Goal: Task Accomplishment & Management: Manage account settings

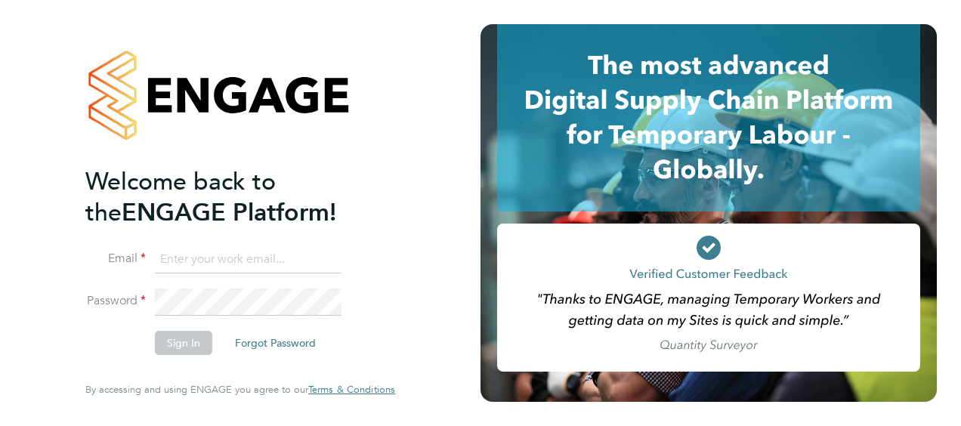
click at [221, 263] on input at bounding box center [248, 259] width 187 height 27
type input "samreet.thandi@hays.com"
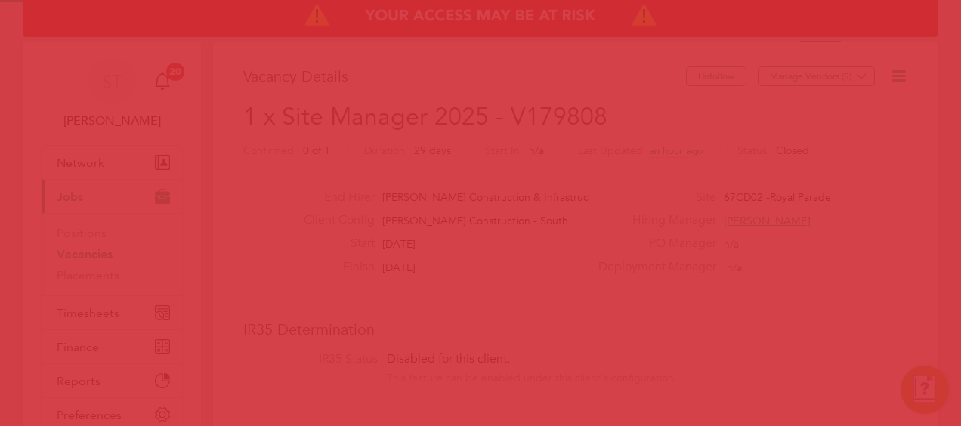
scroll to position [45, 106]
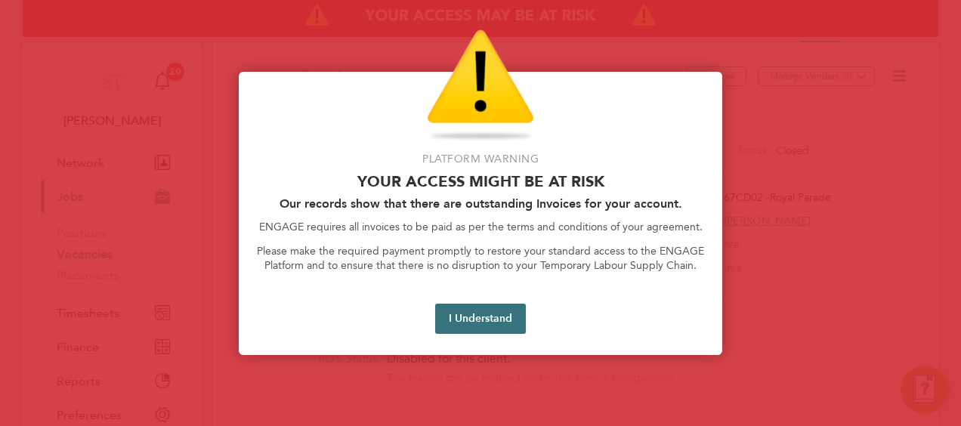
click at [463, 314] on button "I Understand" at bounding box center [480, 319] width 91 height 30
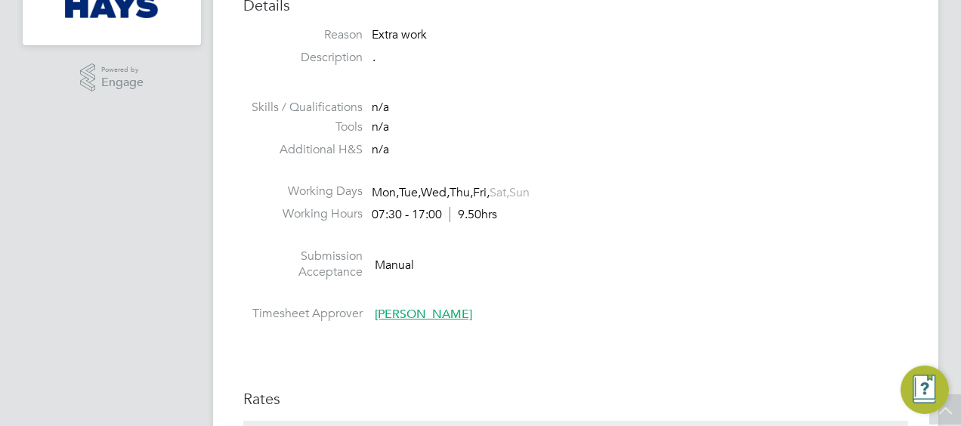
scroll to position [227, 0]
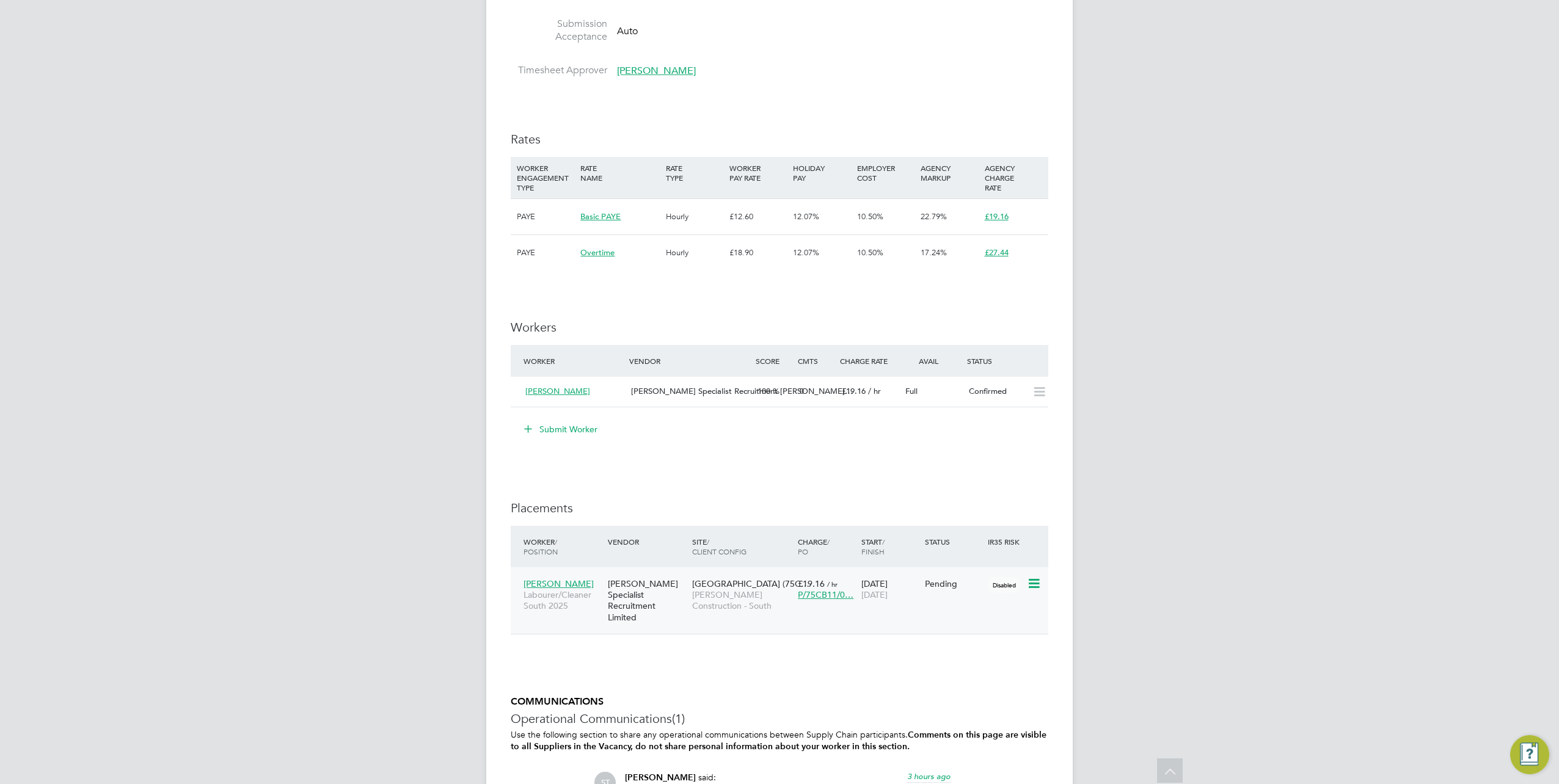
click at [578, 586] on span "[PERSON_NAME]" at bounding box center [558, 584] width 70 height 11
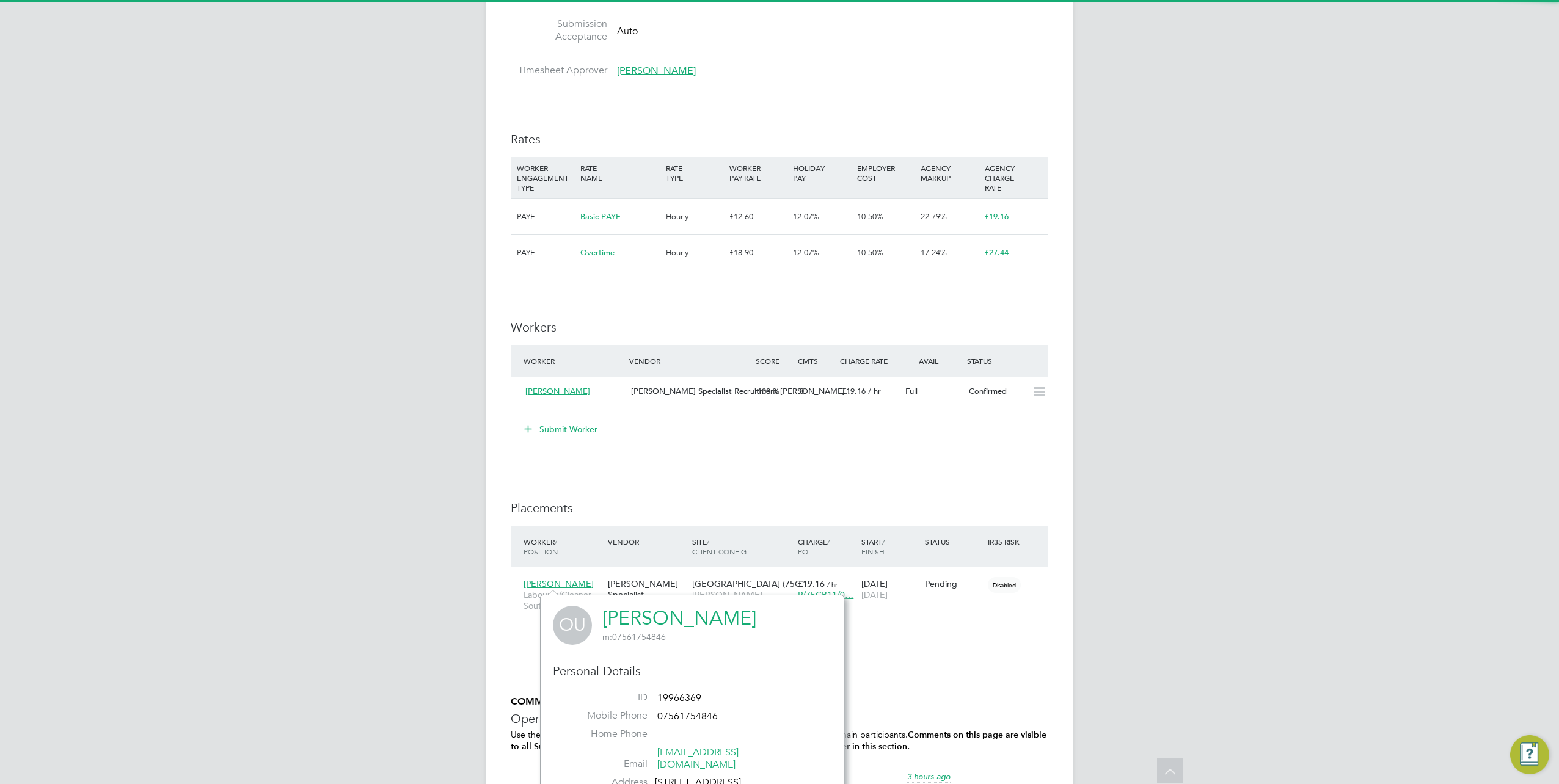
click at [662, 626] on link "Oscar Ukwizagira" at bounding box center [679, 618] width 154 height 23
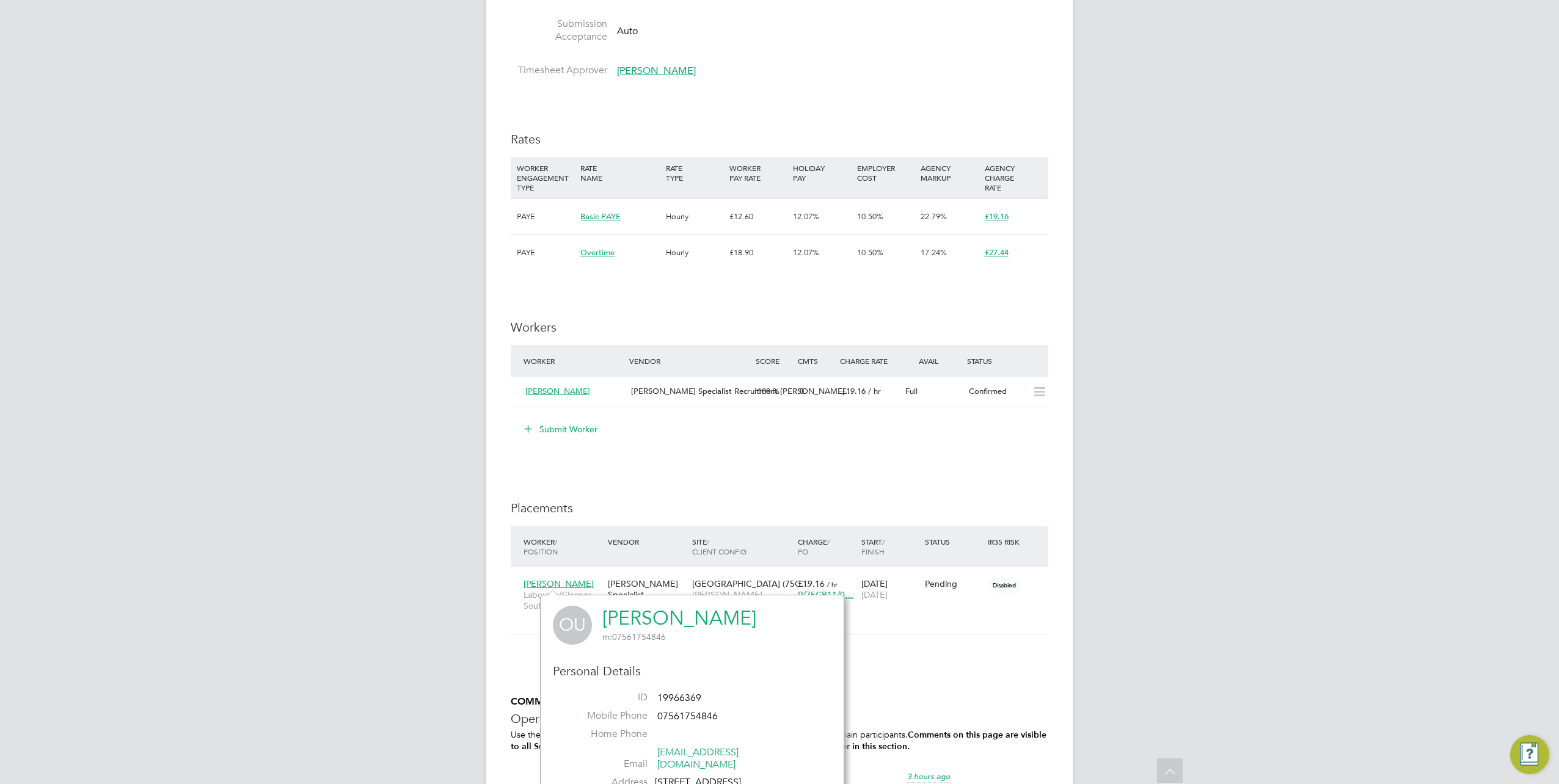
drag, startPoint x: 1030, startPoint y: 585, endPoint x: 1016, endPoint y: 600, distance: 20.5
click at [1048, 585] on icon at bounding box center [1054, 584] width 12 height 15
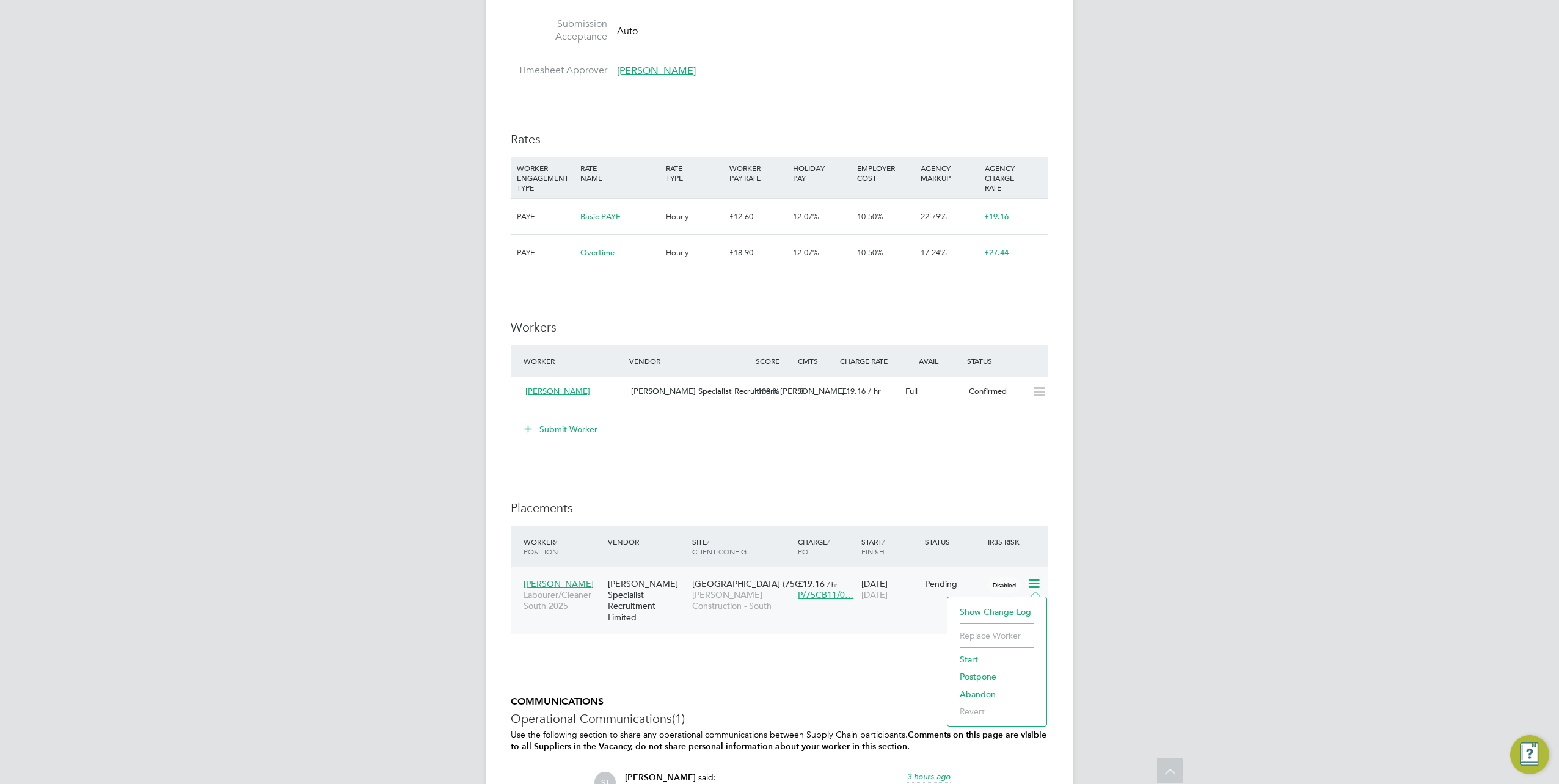
click at [964, 659] on li "Start" at bounding box center [996, 659] width 87 height 17
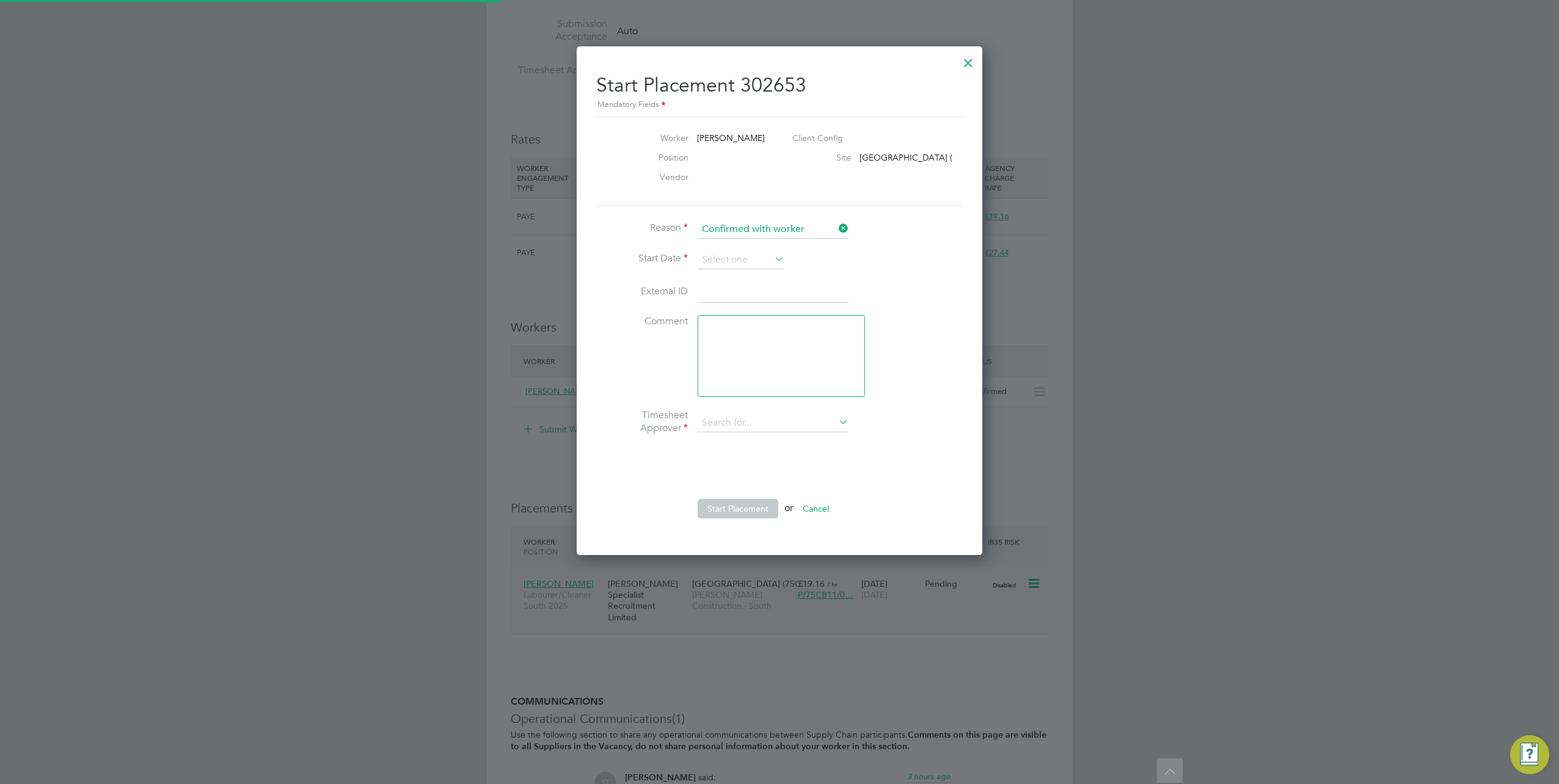
scroll to position [6, 6]
click at [970, 67] on div at bounding box center [968, 59] width 22 height 22
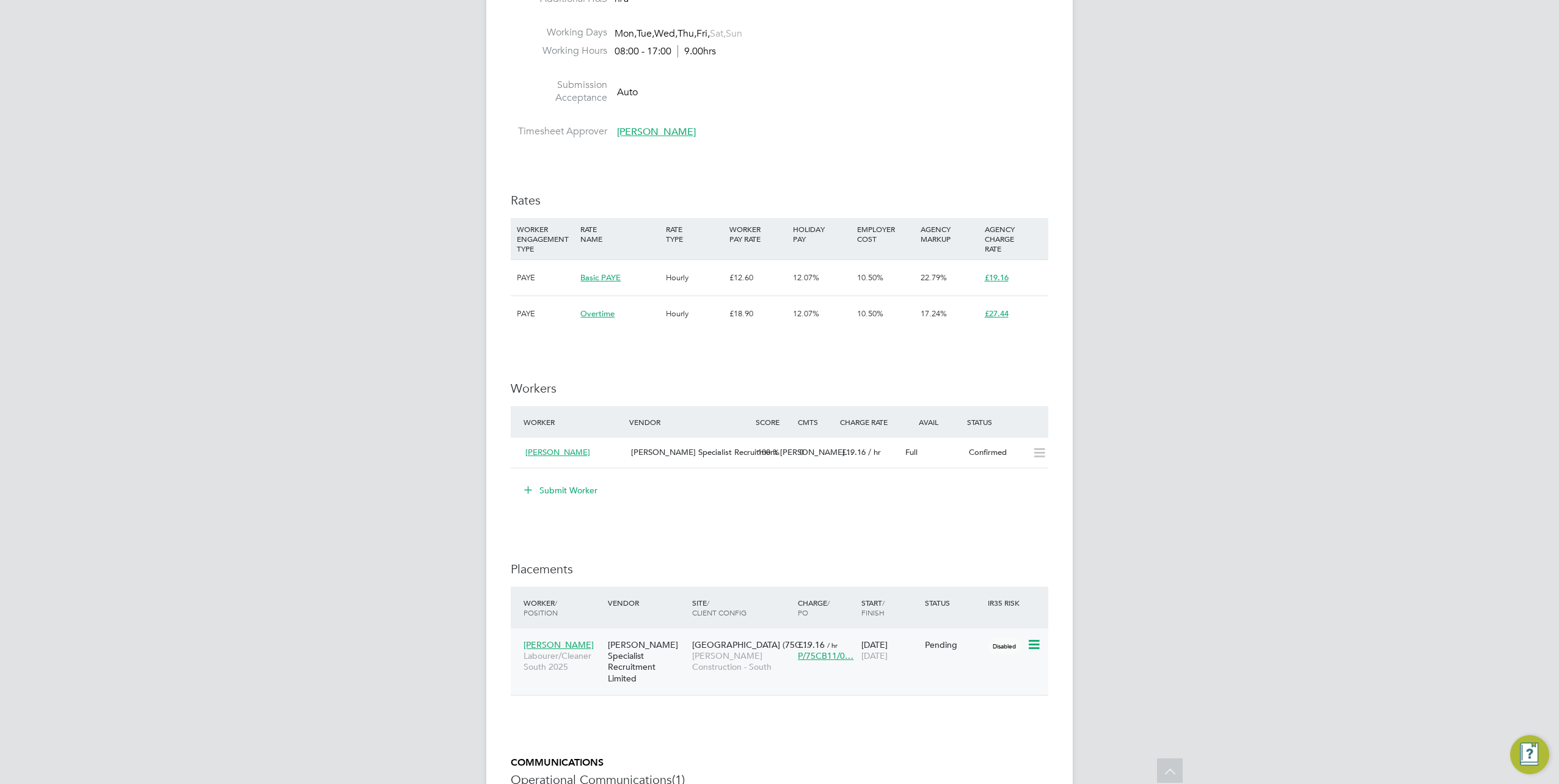
click at [1038, 648] on icon at bounding box center [1033, 645] width 12 height 15
click at [963, 717] on li "Start" at bounding box center [996, 720] width 87 height 17
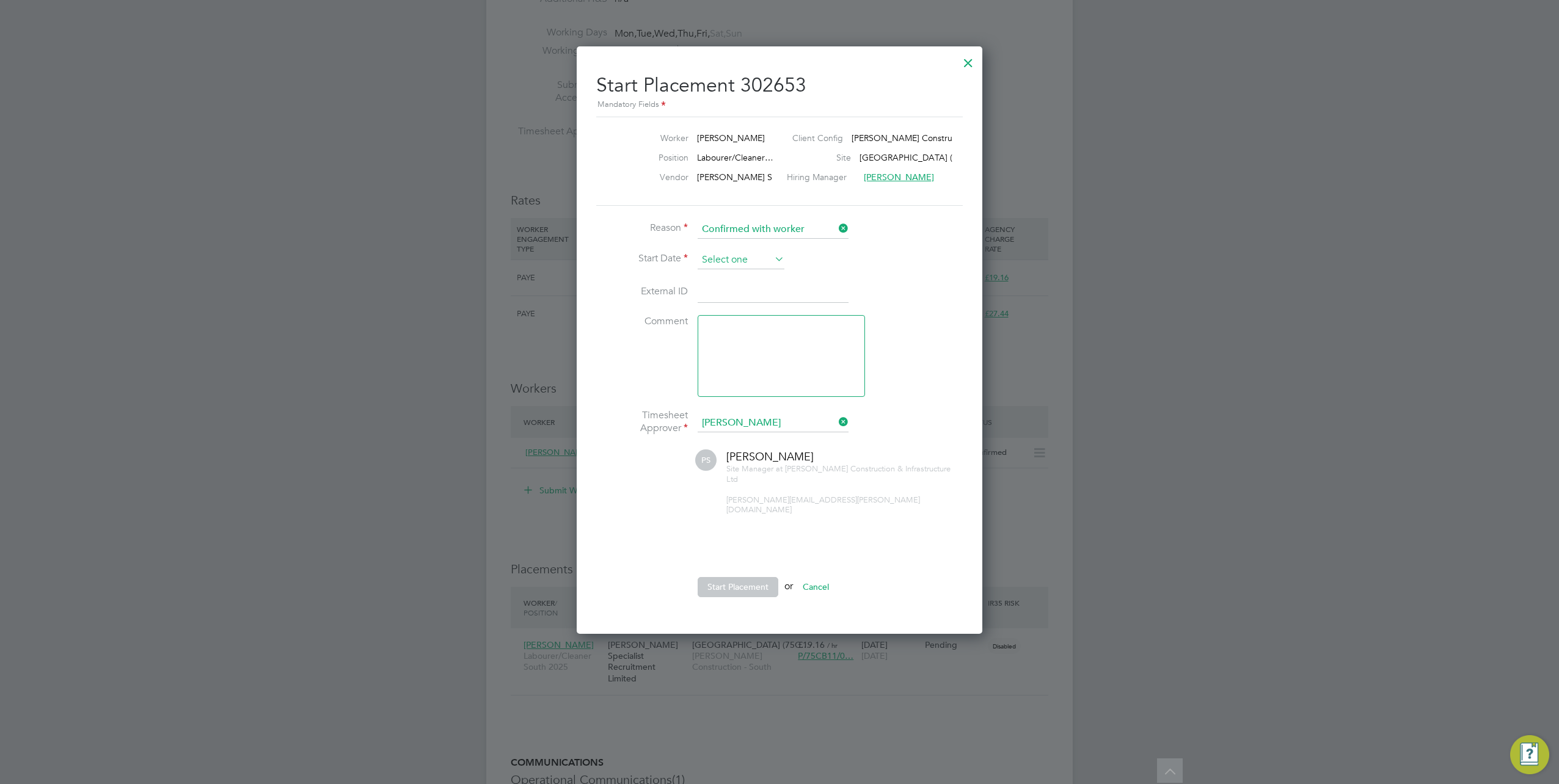
click at [741, 259] on input at bounding box center [741, 260] width 87 height 19
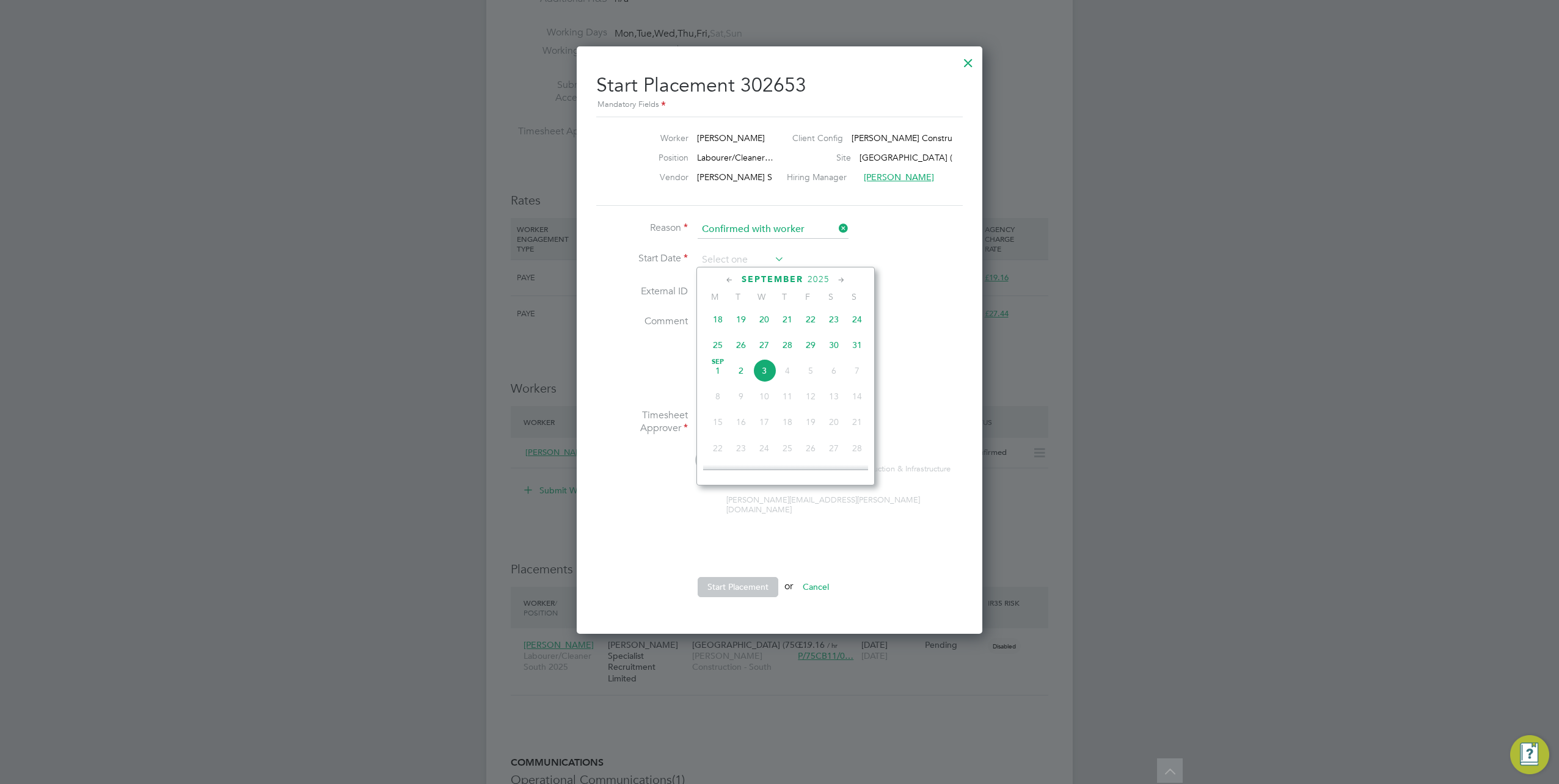
click at [739, 373] on span "2" at bounding box center [741, 370] width 23 height 23
type input "02 Sep 2025"
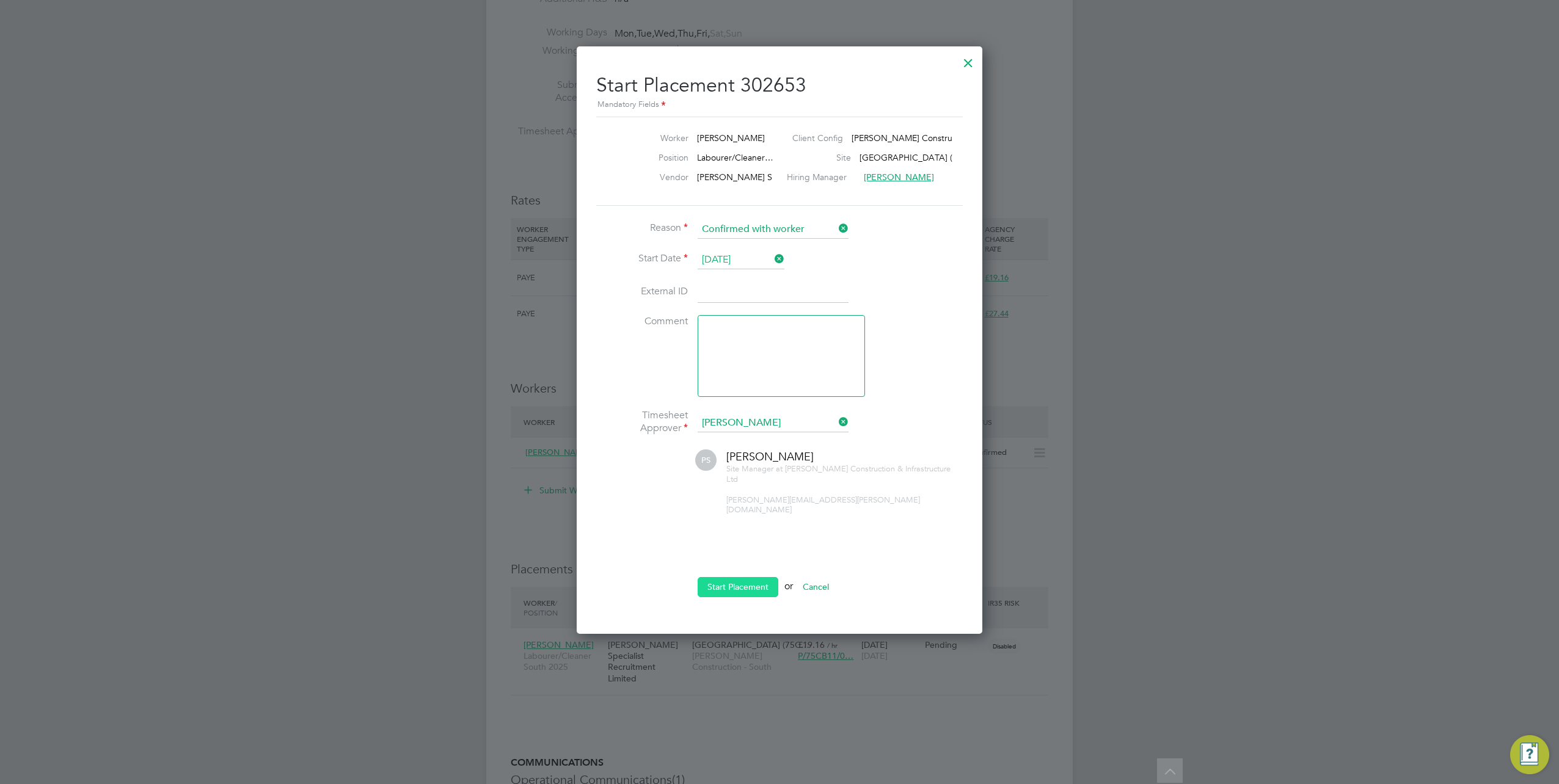
click at [738, 577] on button "Start Placement" at bounding box center [738, 587] width 81 height 19
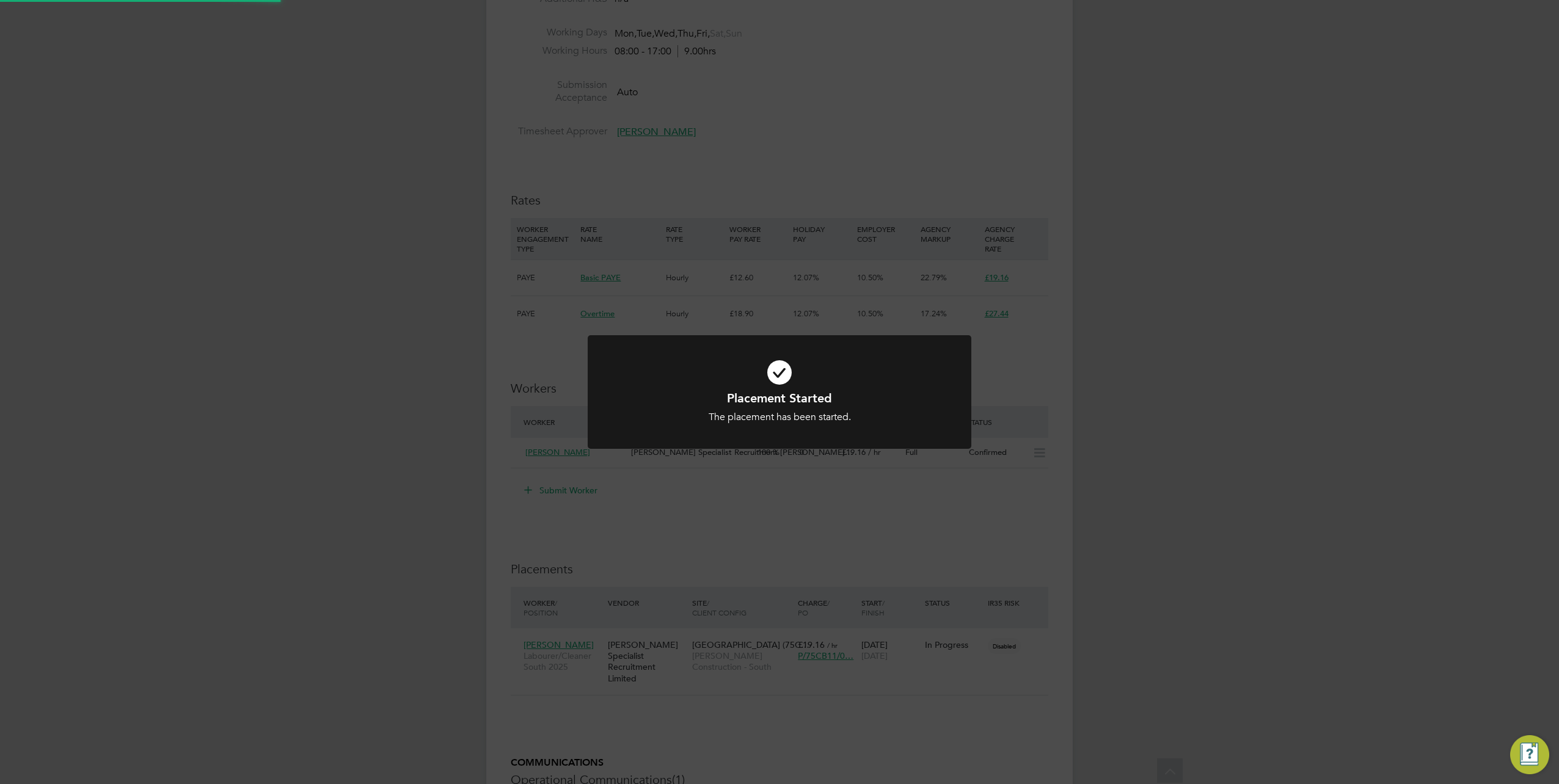
click at [1136, 491] on div "Placement Started The placement has been started. Cancel Okay" at bounding box center [780, 392] width 1559 height 784
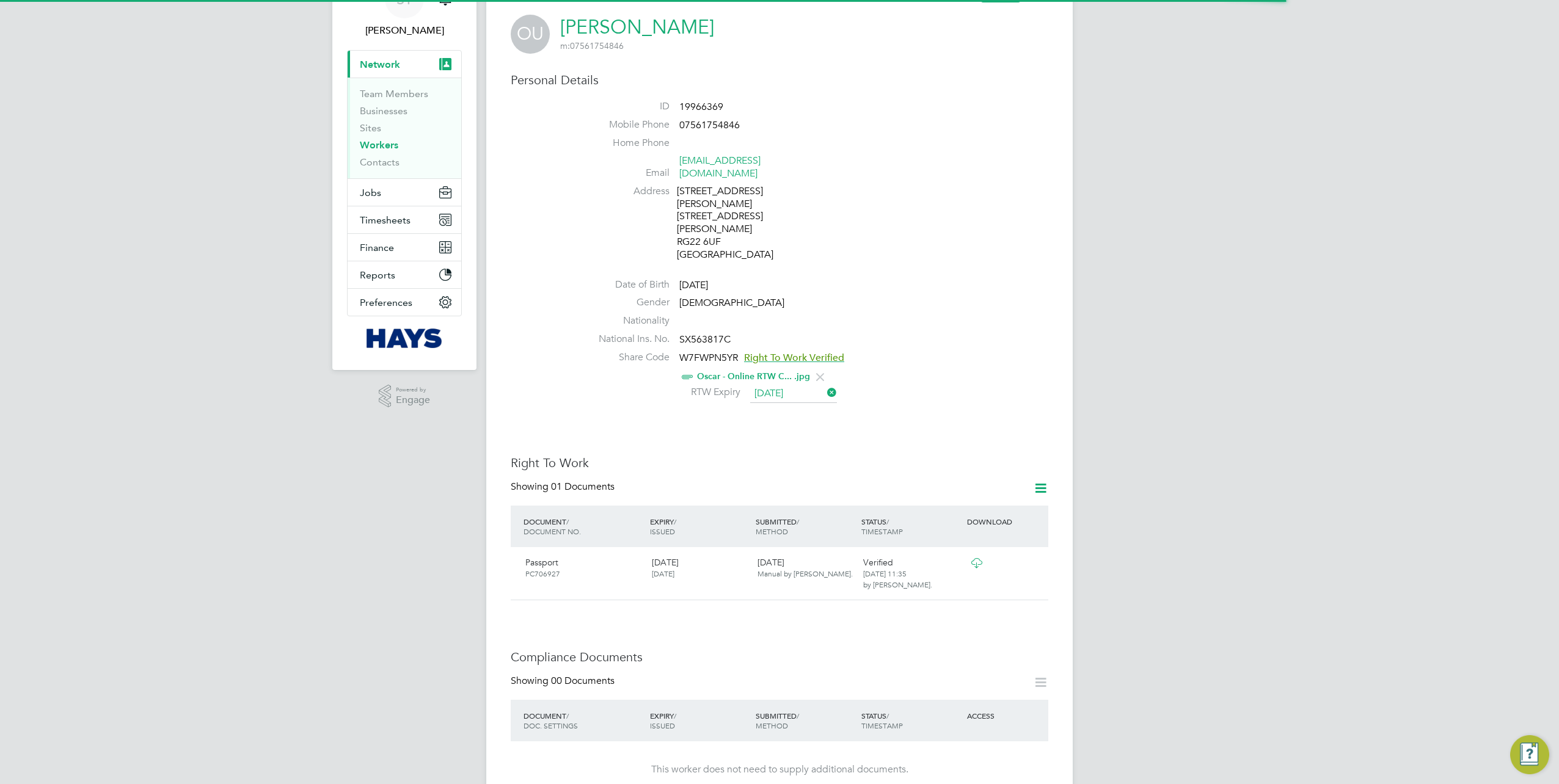
scroll to position [244, 0]
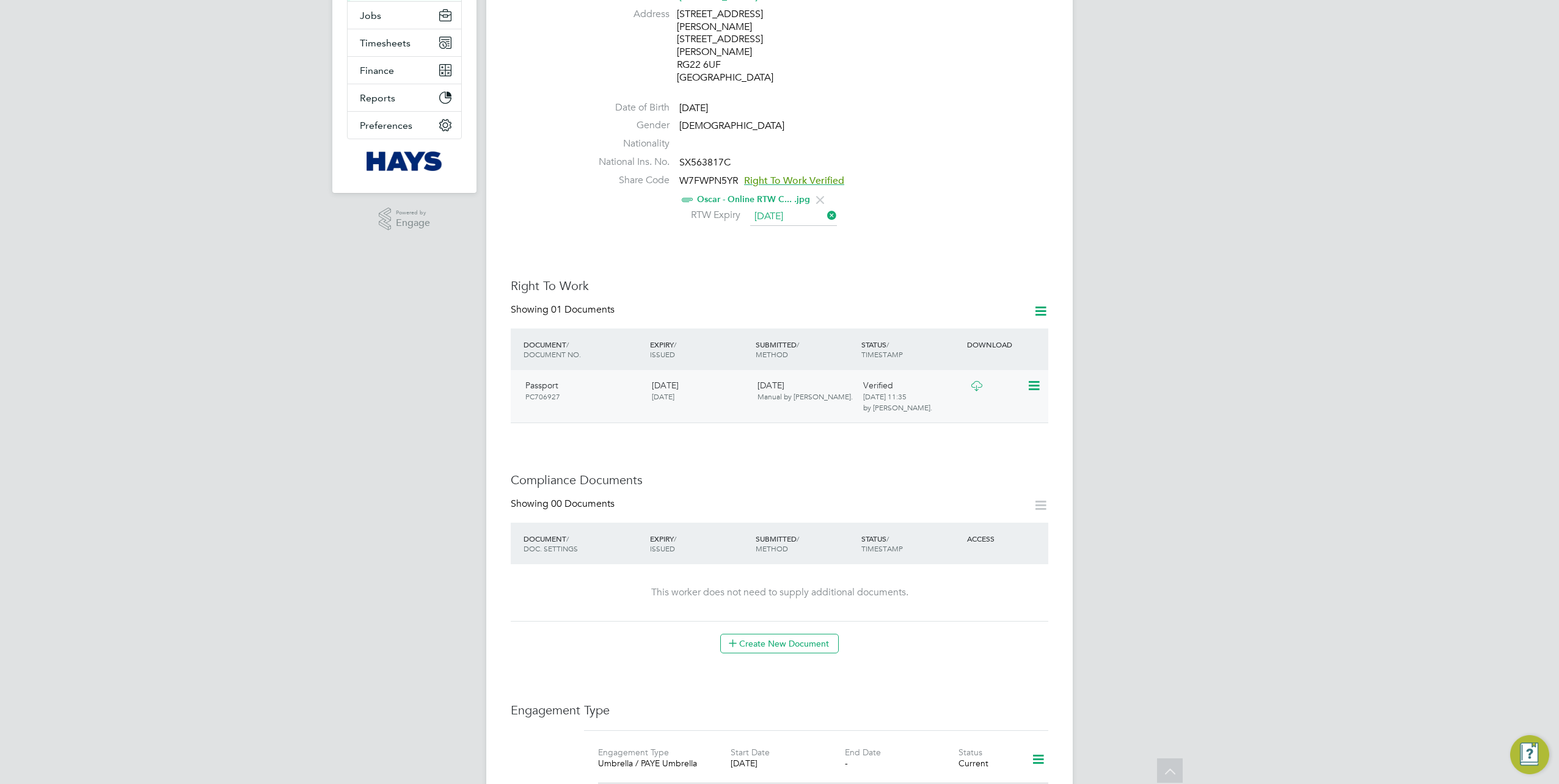
click at [973, 381] on icon at bounding box center [976, 386] width 15 height 10
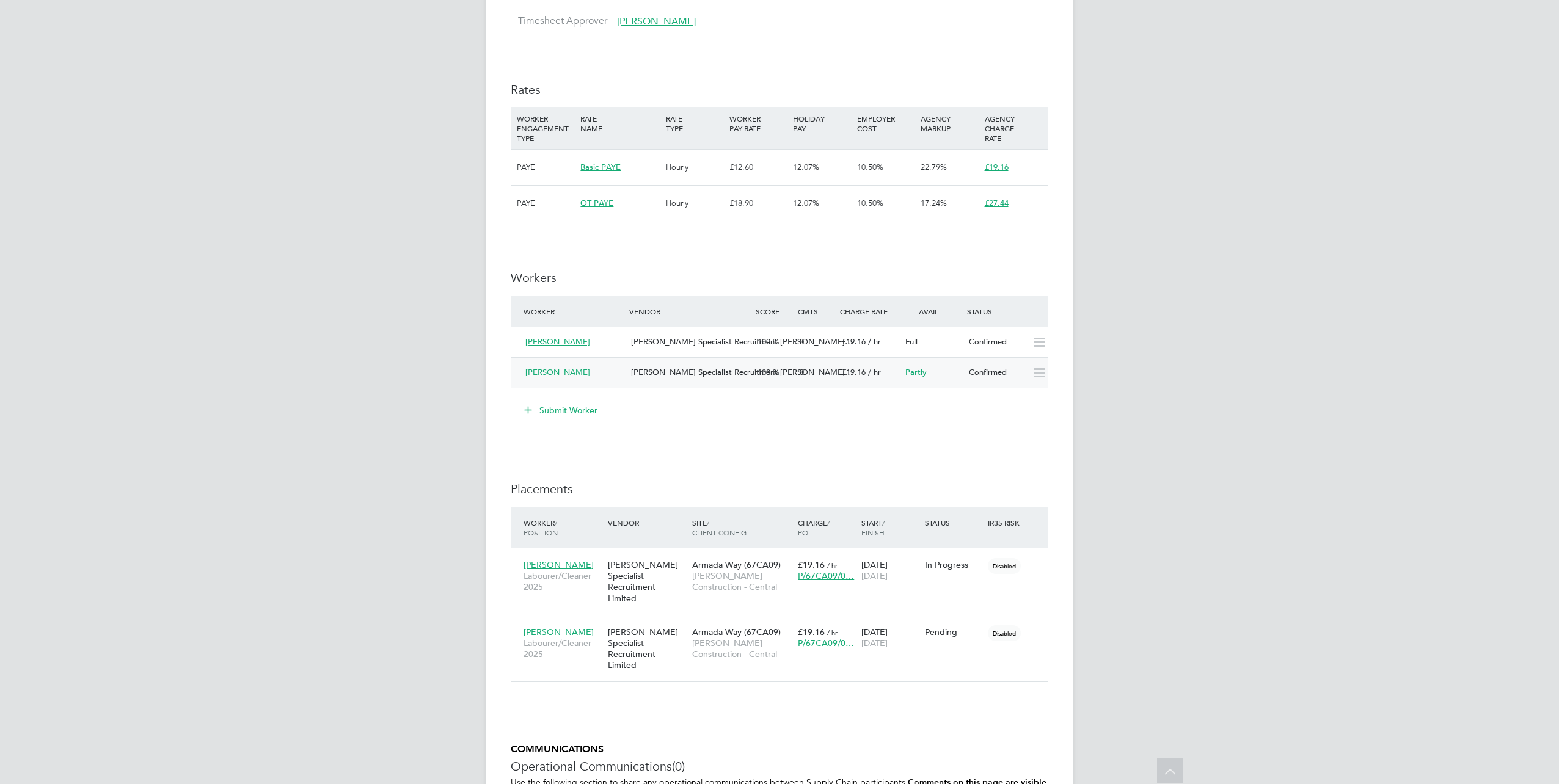
click at [571, 373] on span "Matt Wickham" at bounding box center [558, 372] width 65 height 11
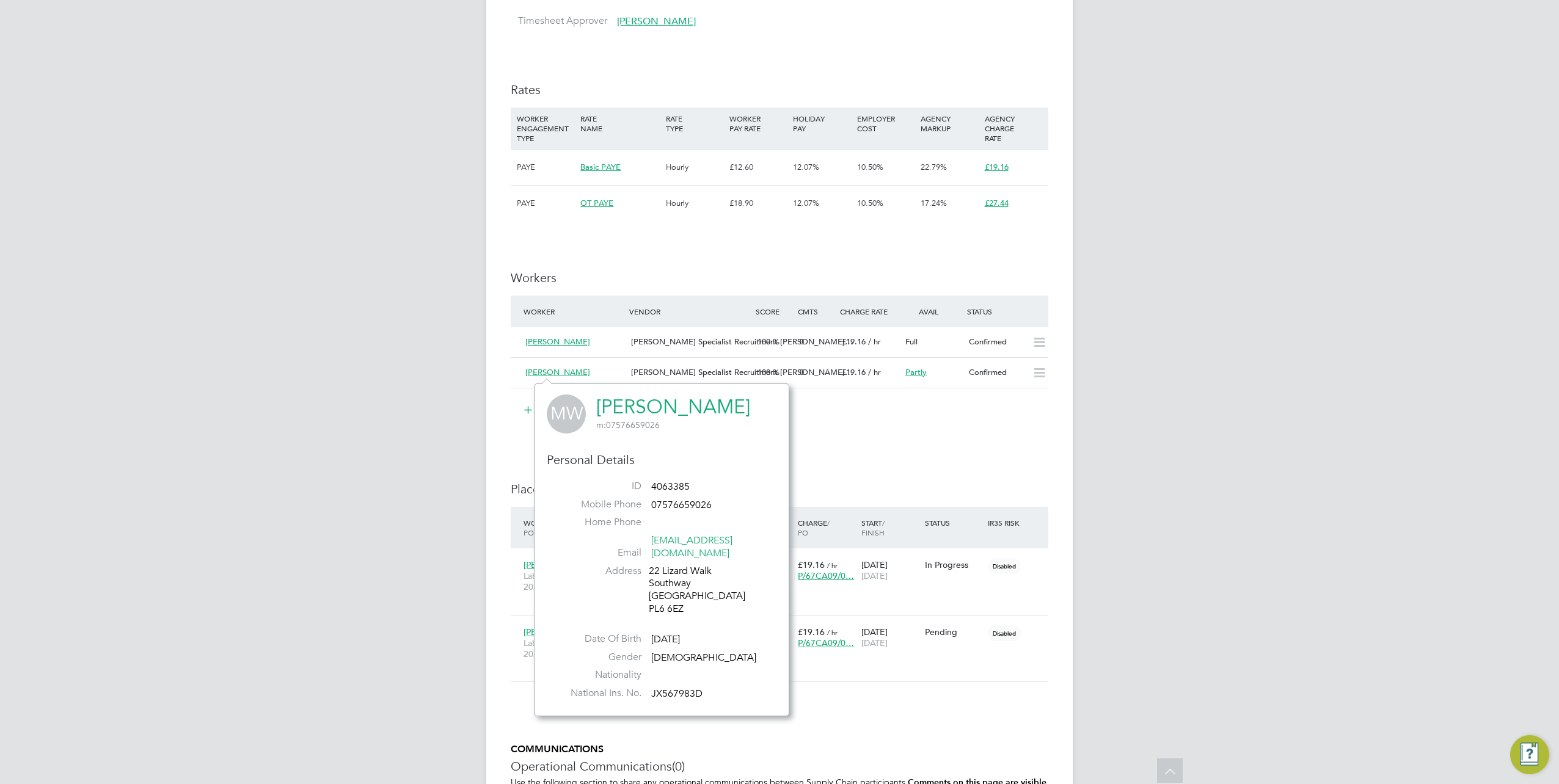
click at [616, 400] on link "Matt Wickham" at bounding box center [673, 407] width 154 height 23
click at [900, 436] on div "IR35 Determination IR35 Status Disabled for this client. This feature can be en…" at bounding box center [780, 272] width 538 height 1371
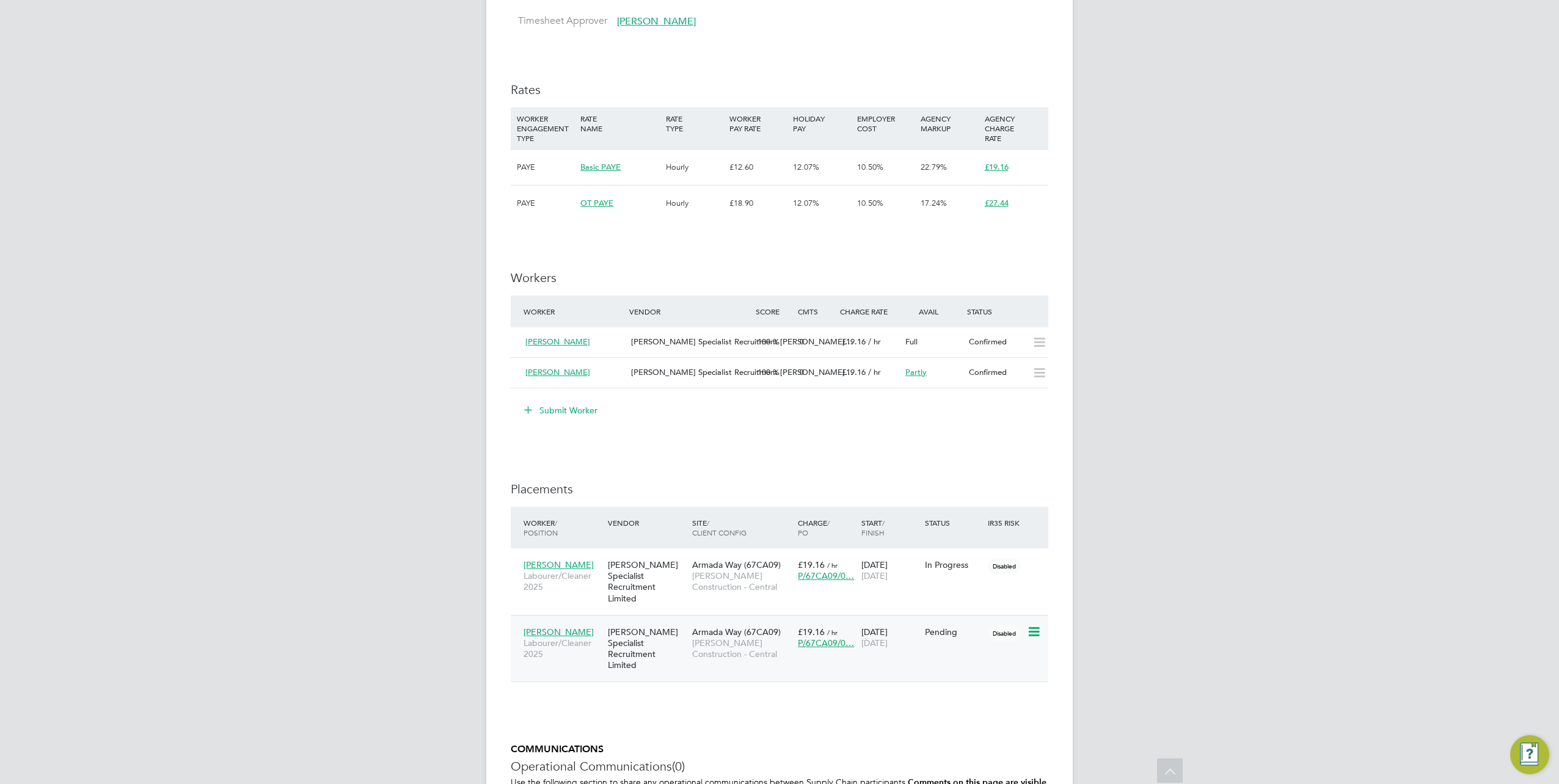
click at [1038, 625] on icon at bounding box center [1033, 632] width 12 height 15
click at [973, 693] on li "Start" at bounding box center [996, 696] width 87 height 17
type input "Marcus Grant"
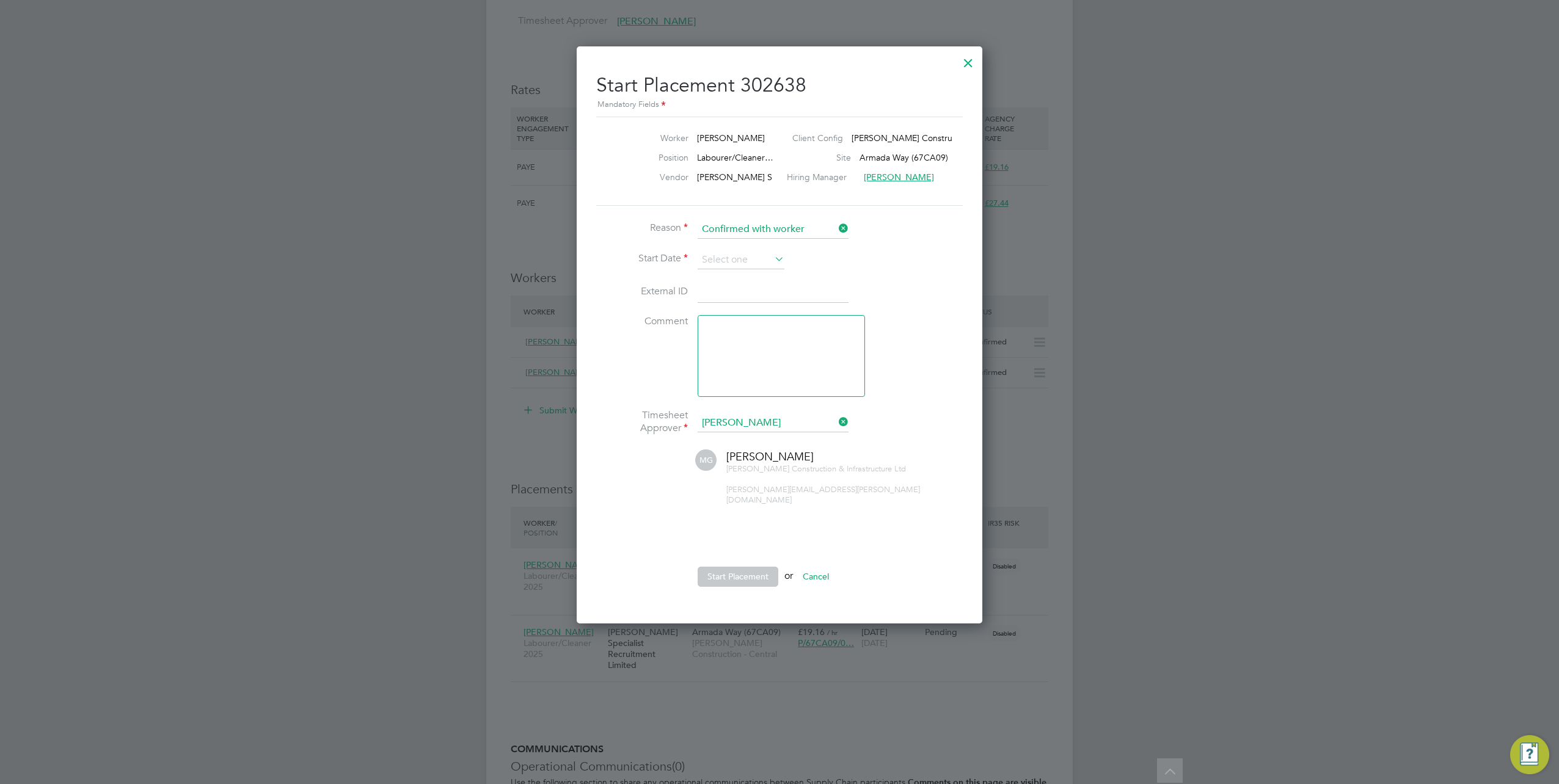
click at [970, 64] on div at bounding box center [968, 59] width 22 height 22
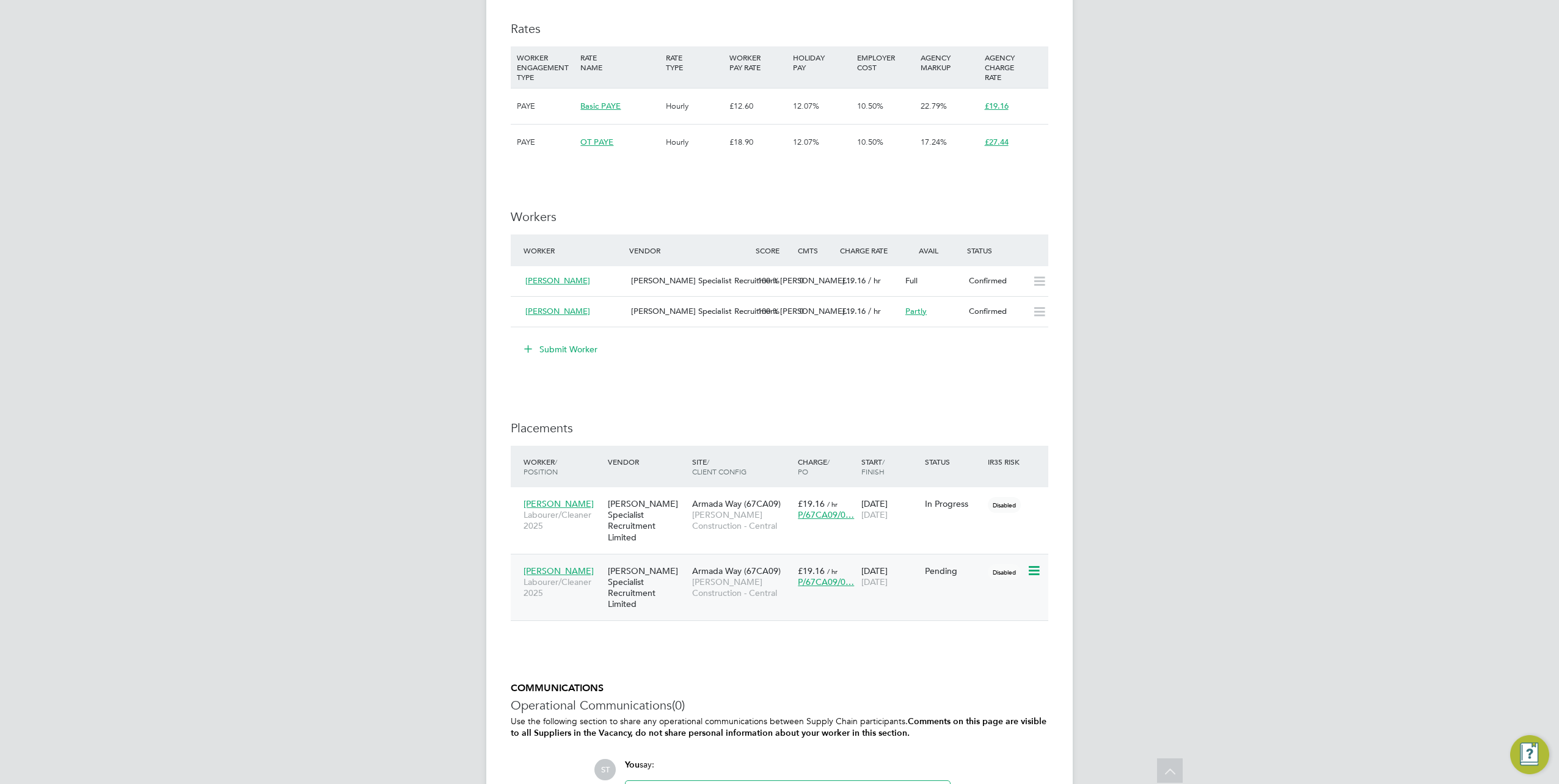
click at [1038, 563] on icon at bounding box center [1033, 571] width 12 height 15
click at [970, 634] on li "Start" at bounding box center [996, 635] width 87 height 17
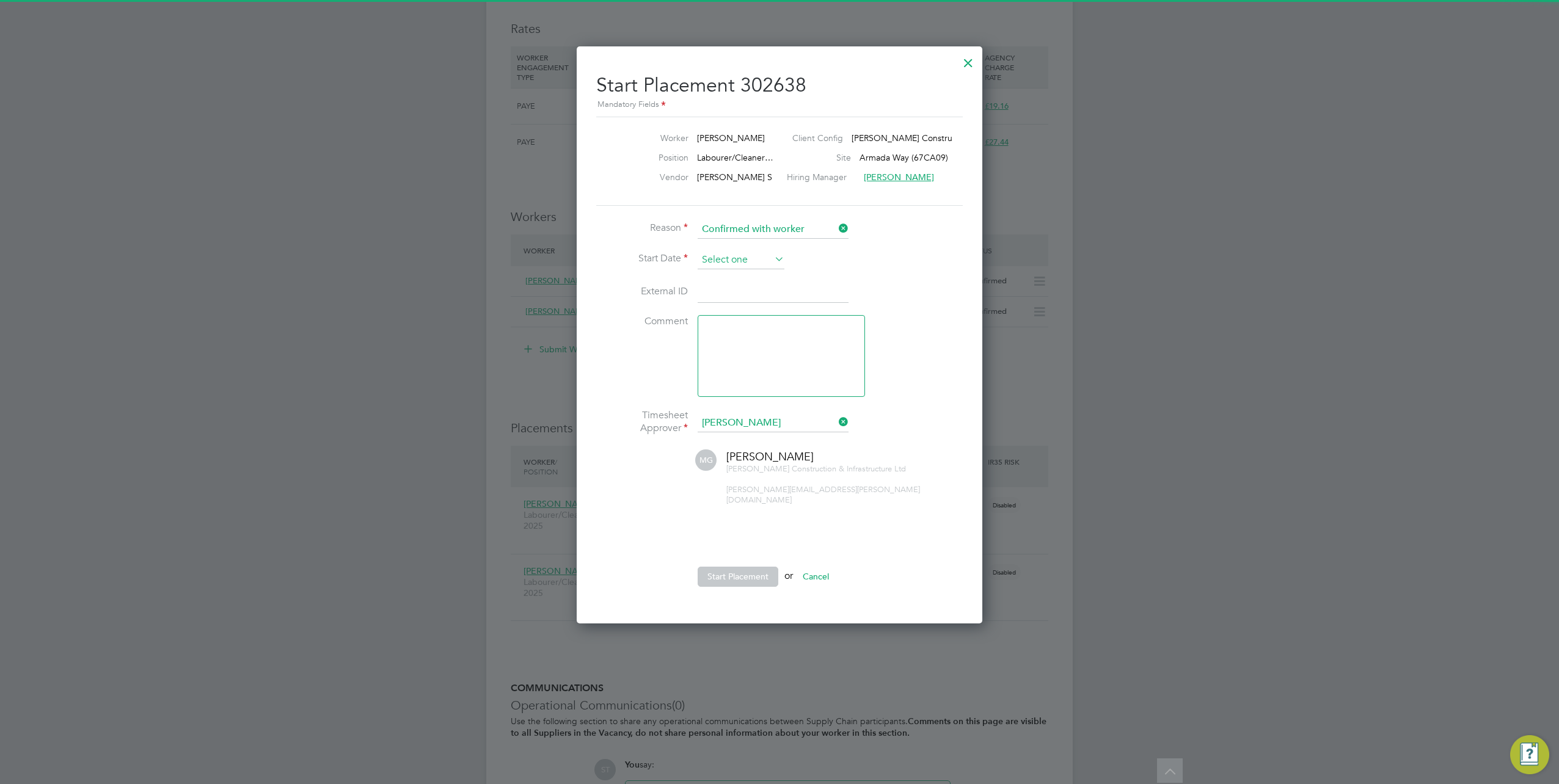
click at [735, 260] on input at bounding box center [741, 260] width 87 height 19
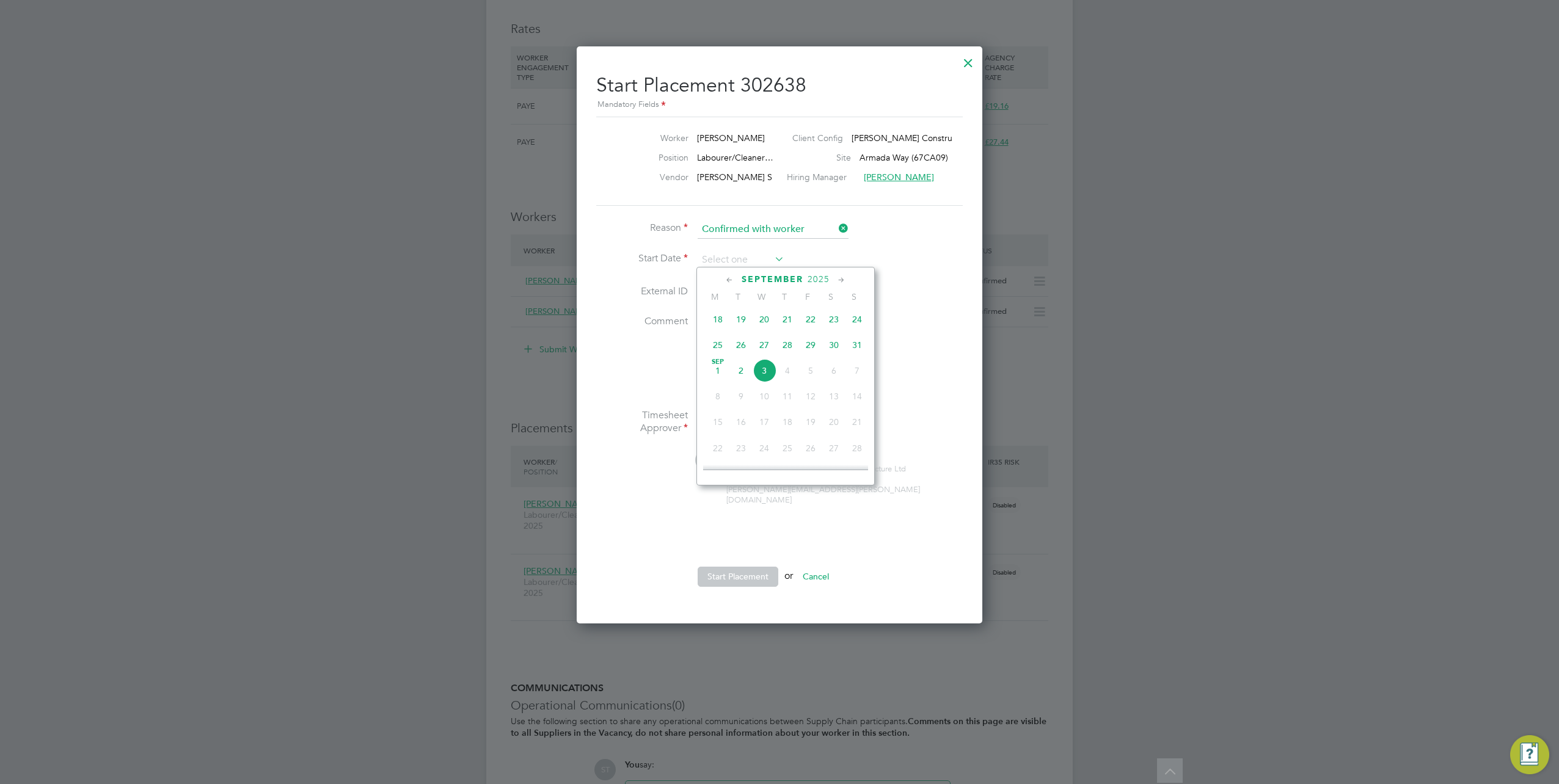
click at [762, 376] on span "3" at bounding box center [764, 370] width 23 height 23
type input "03 Sep 2025"
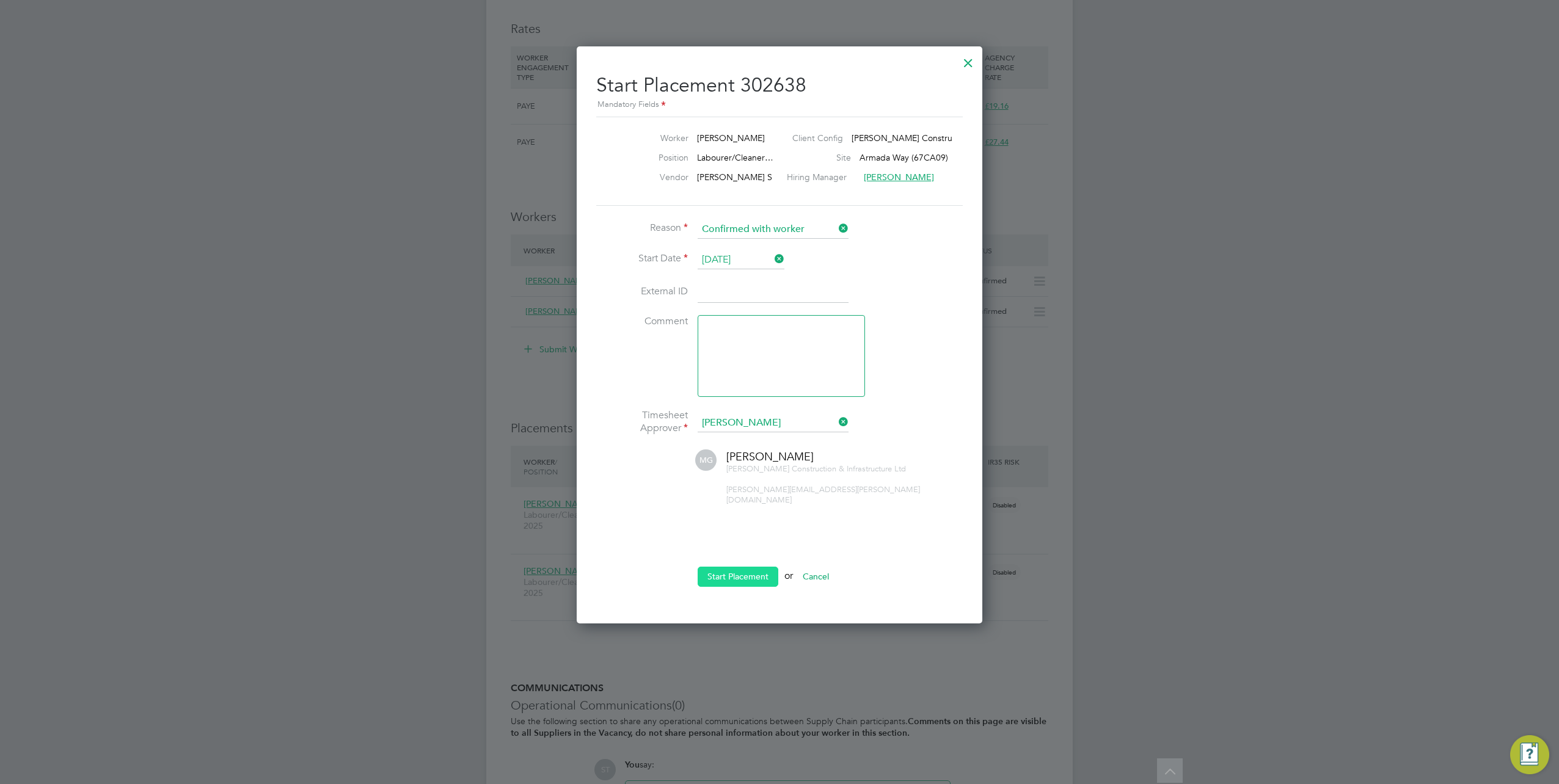
click at [742, 567] on button "Start Placement" at bounding box center [738, 576] width 81 height 19
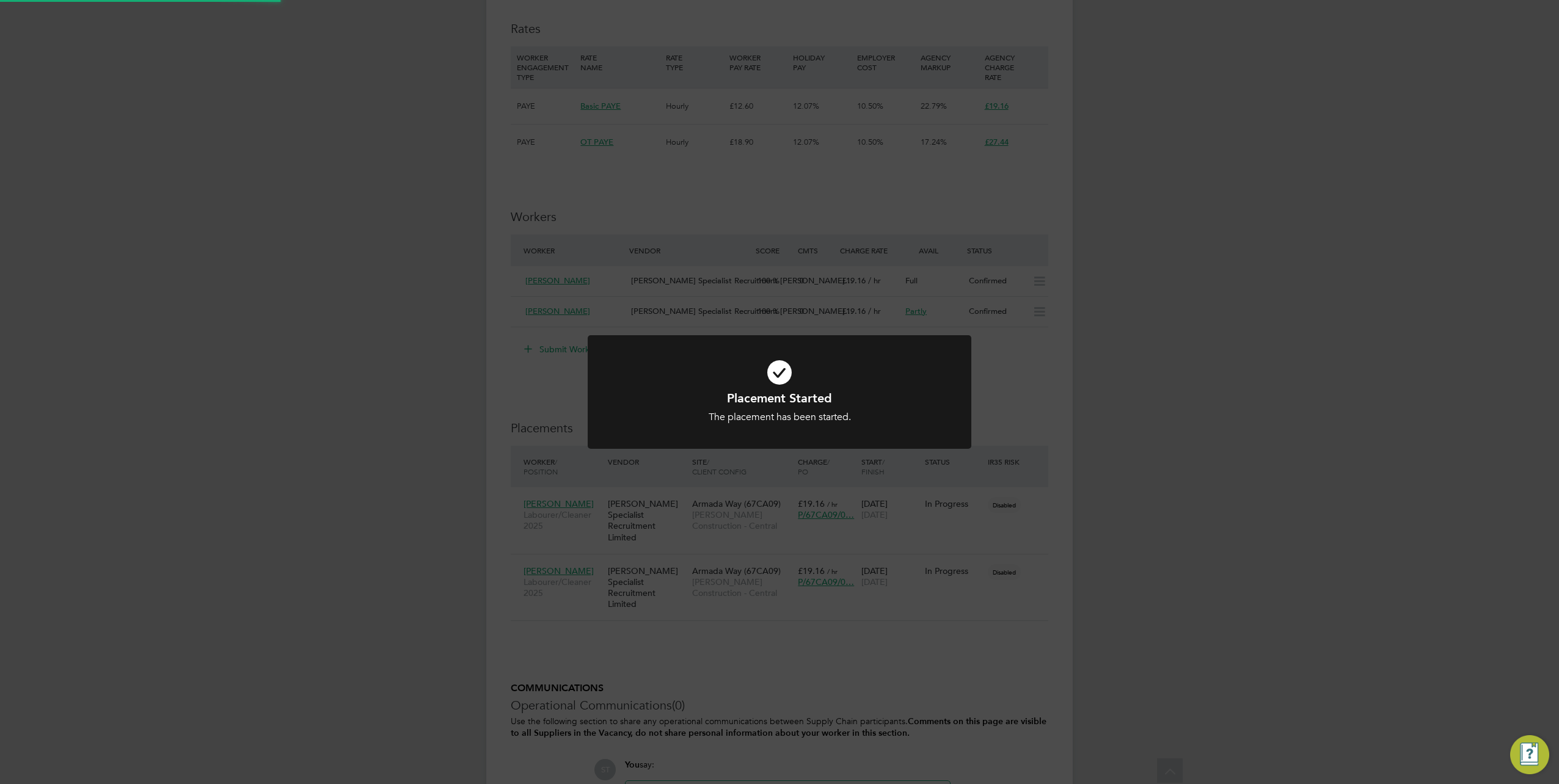
click at [1060, 561] on div "Placement Started The placement has been started. Cancel Okay" at bounding box center [780, 392] width 1559 height 784
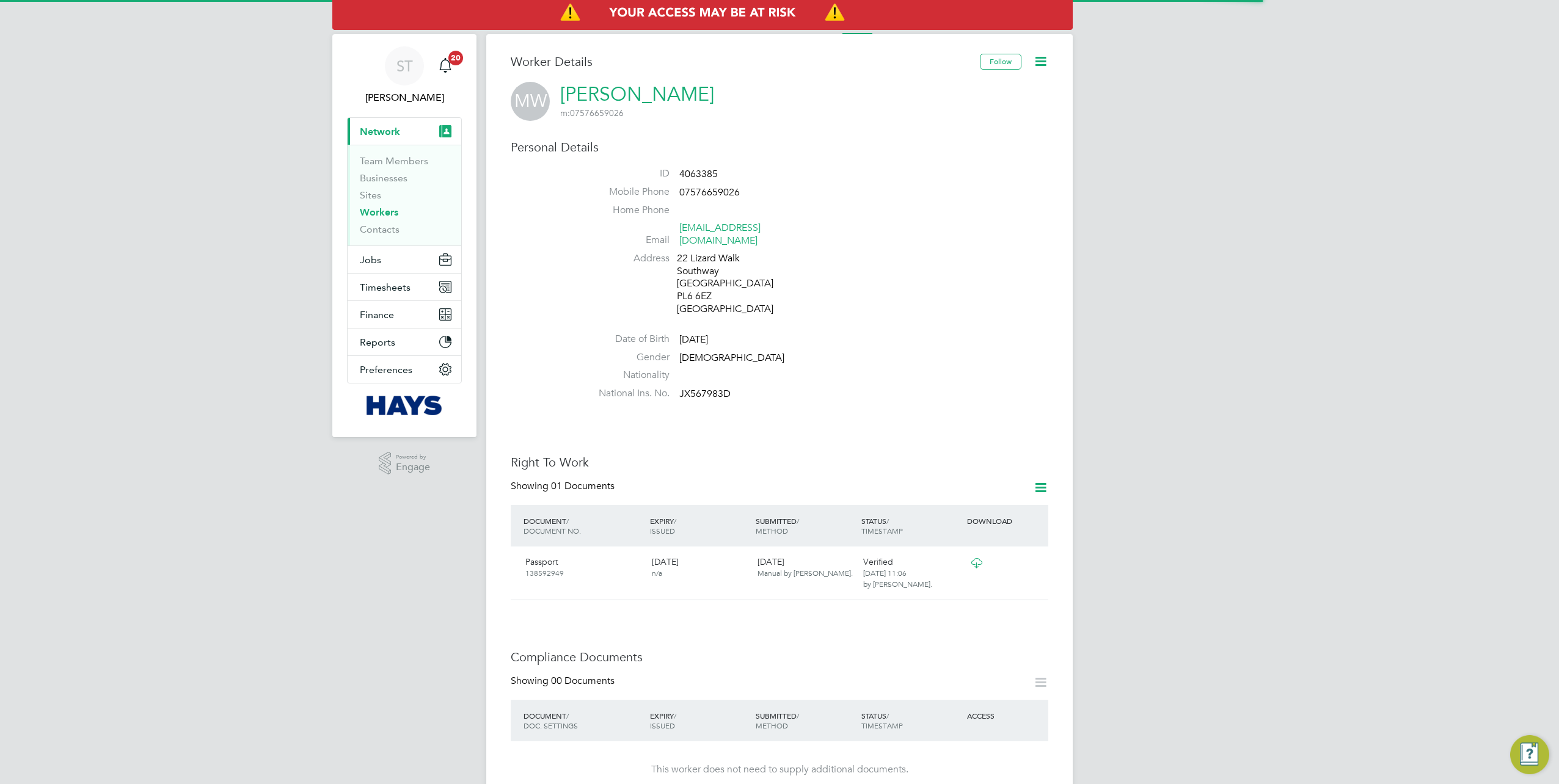
scroll to position [244, 0]
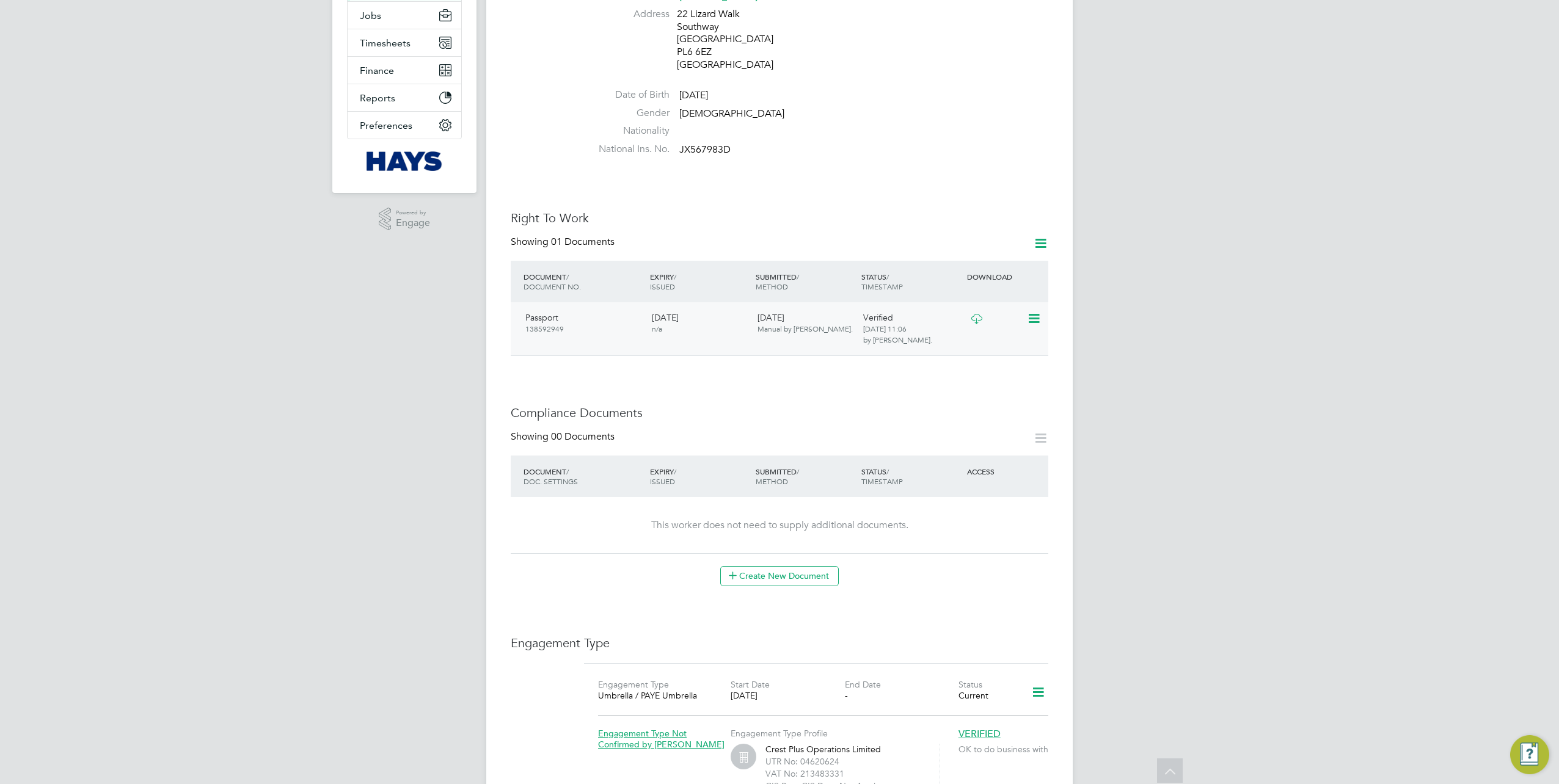
click at [978, 314] on icon at bounding box center [976, 318] width 15 height 10
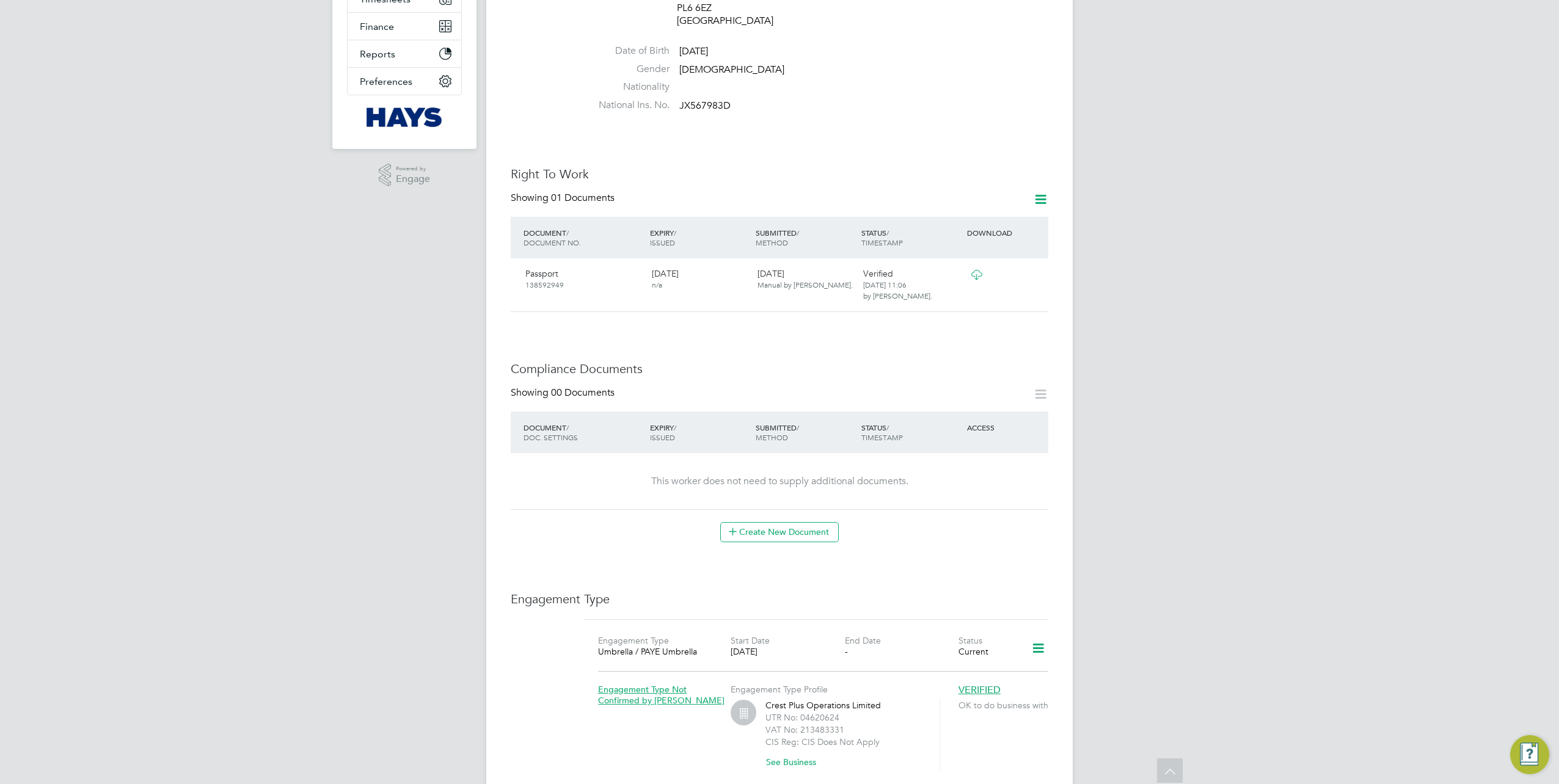
scroll to position [306, 0]
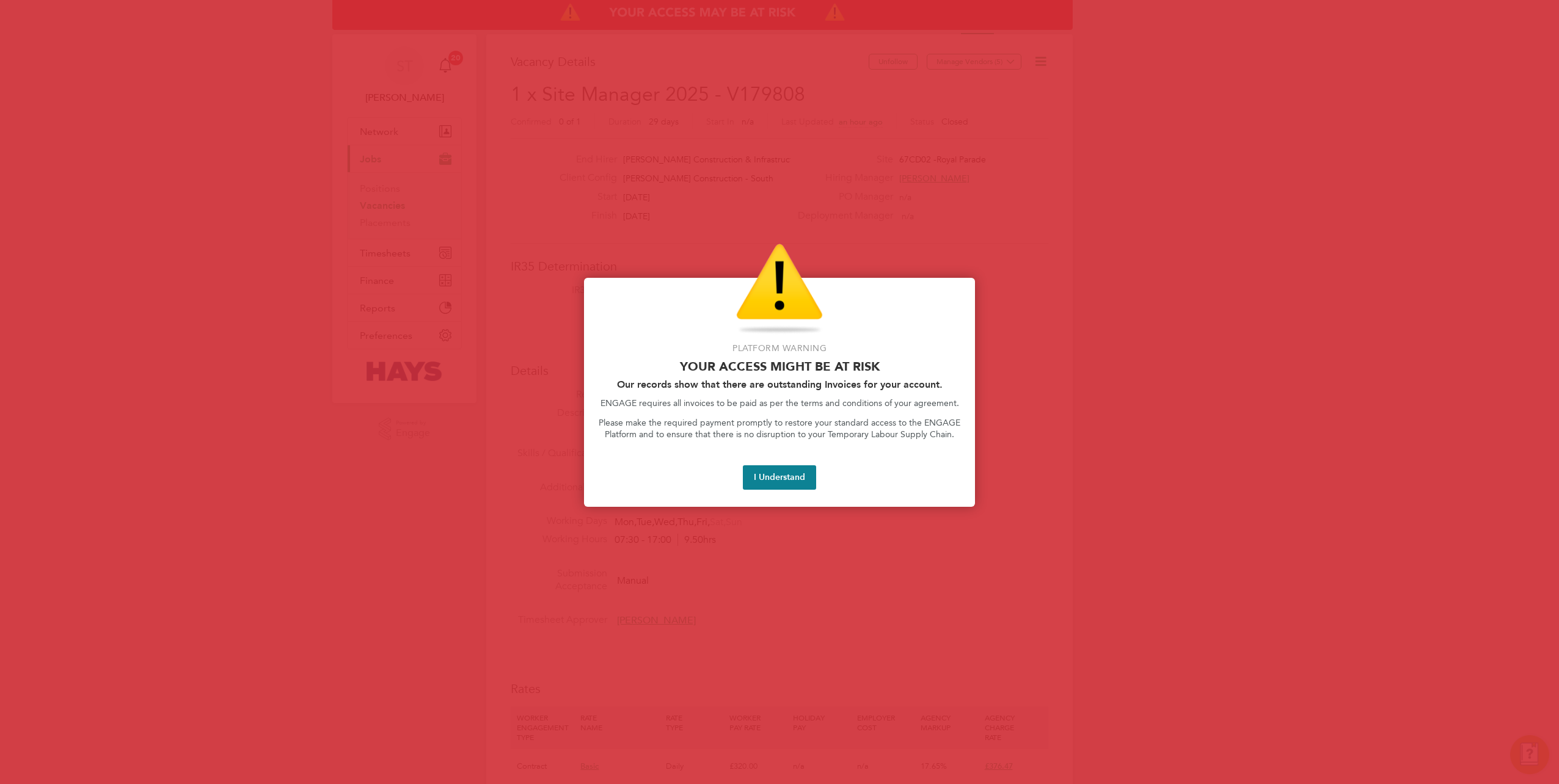
scroll to position [19, 263]
click at [768, 477] on button "I Understand" at bounding box center [780, 478] width 74 height 24
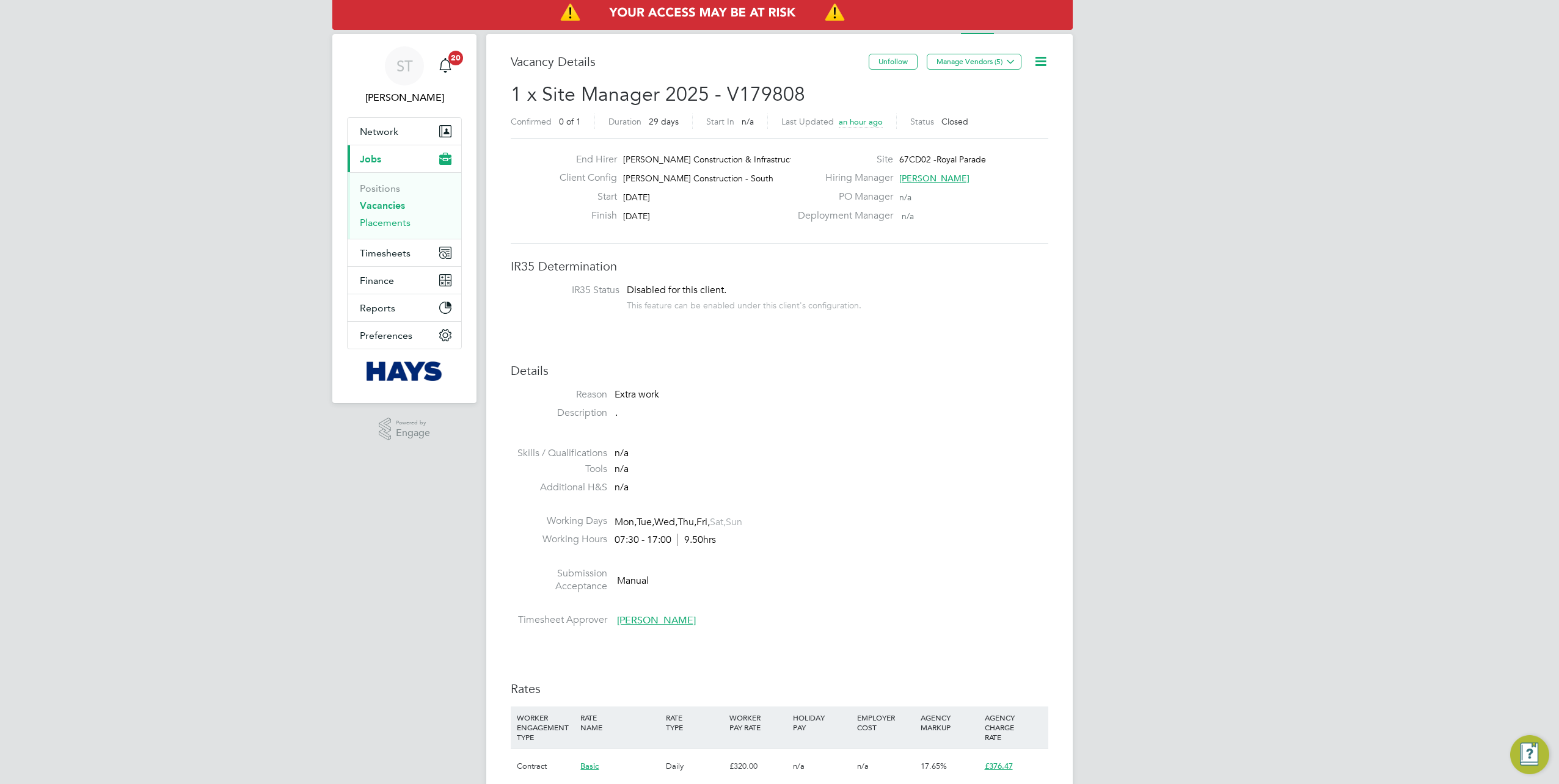
click at [366, 221] on link "Placements" at bounding box center [385, 222] width 51 height 11
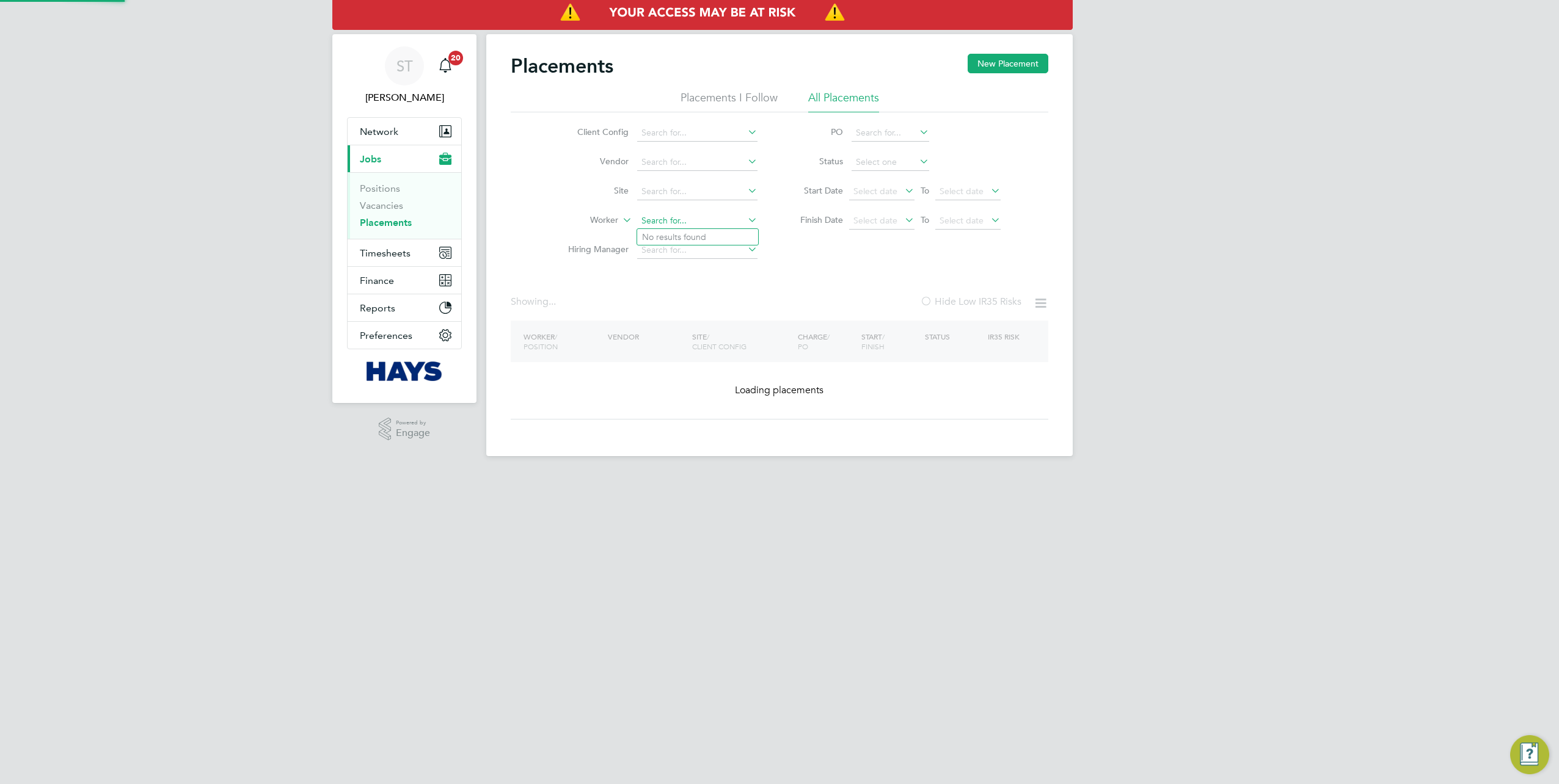
click at [653, 226] on input at bounding box center [697, 221] width 120 height 17
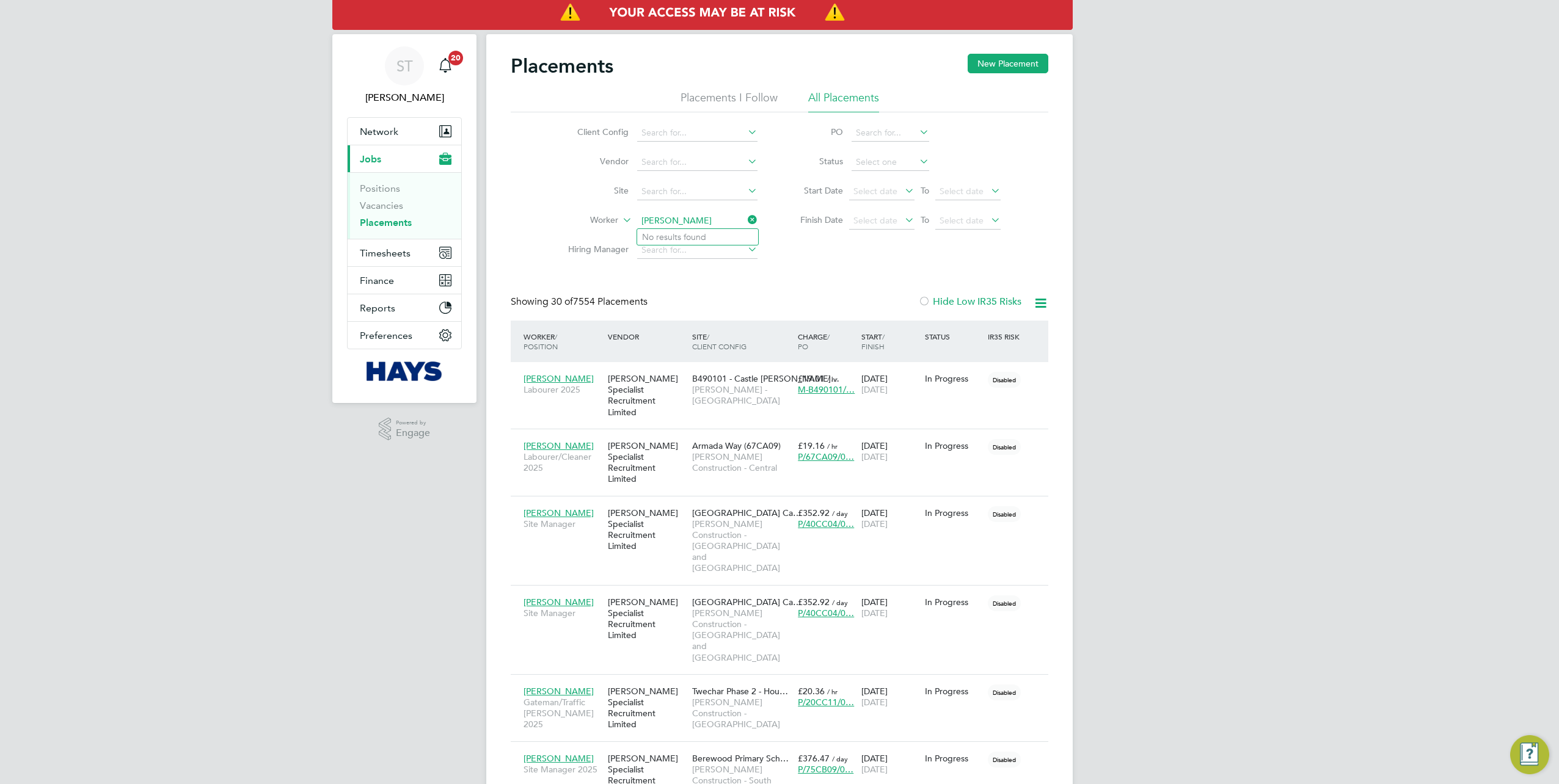
type input "adrian copson"
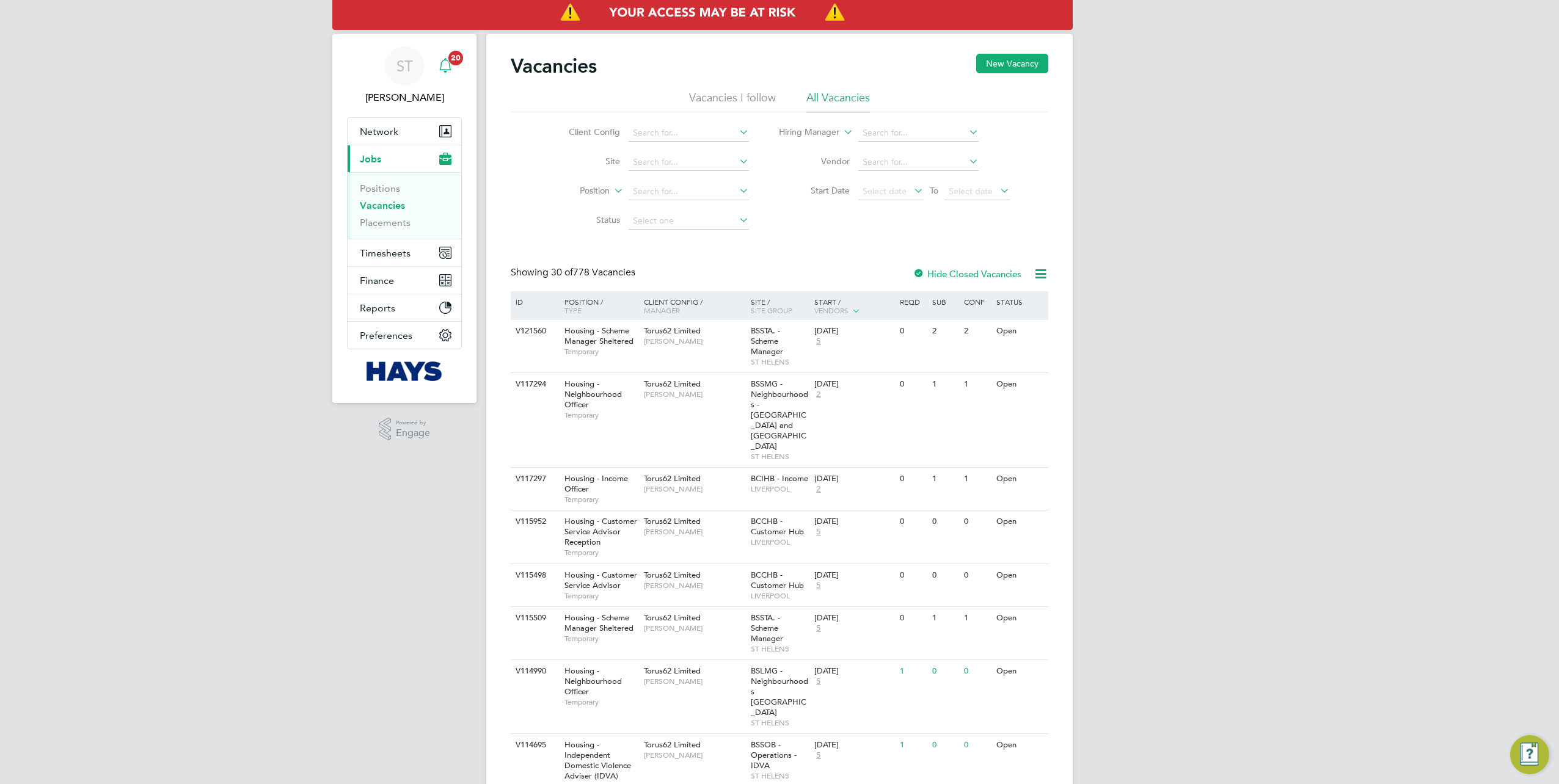
click at [393, 69] on div "ST" at bounding box center [404, 65] width 39 height 39
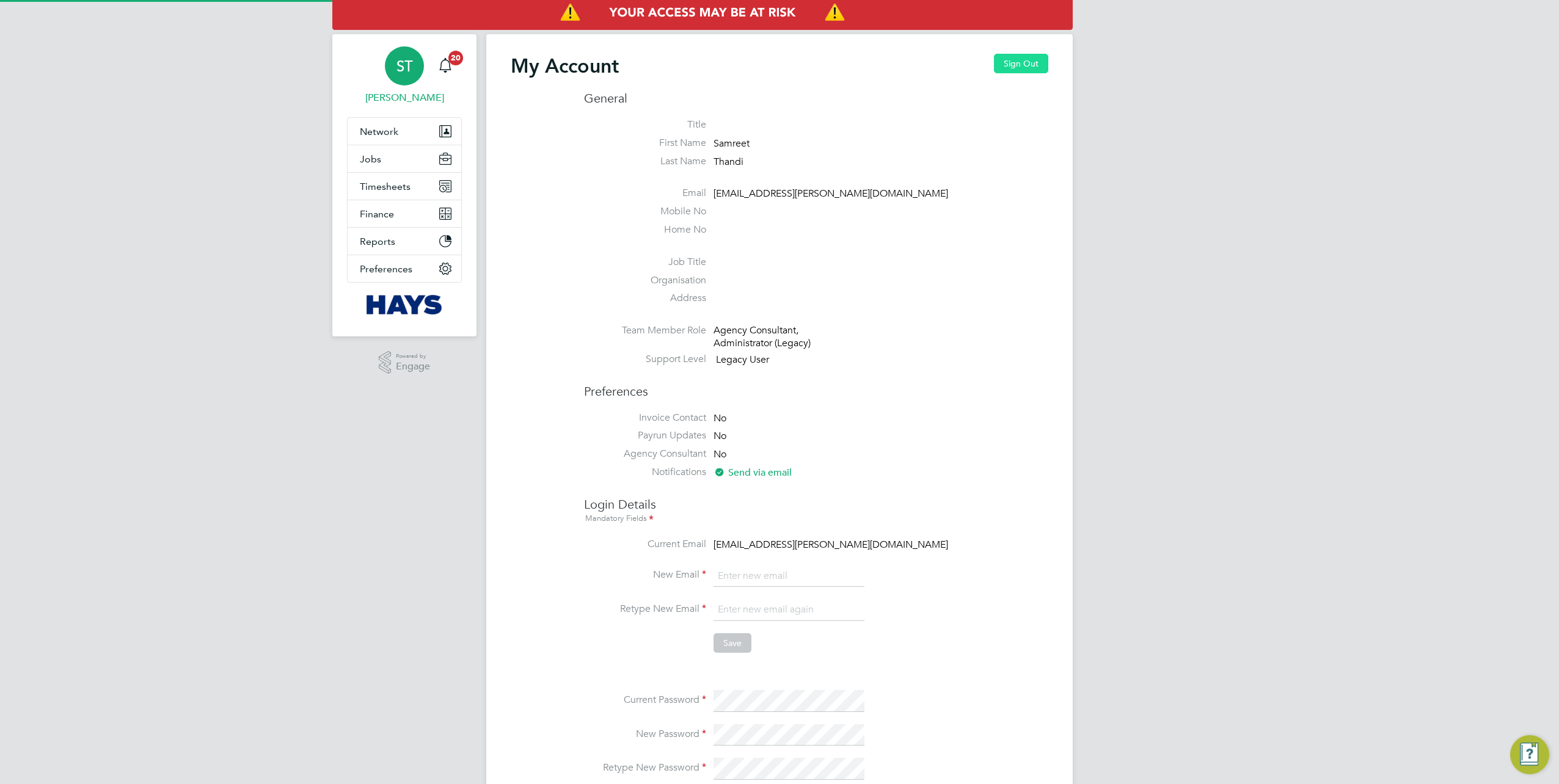
click at [1035, 63] on button "Sign Out" at bounding box center [1020, 63] width 54 height 19
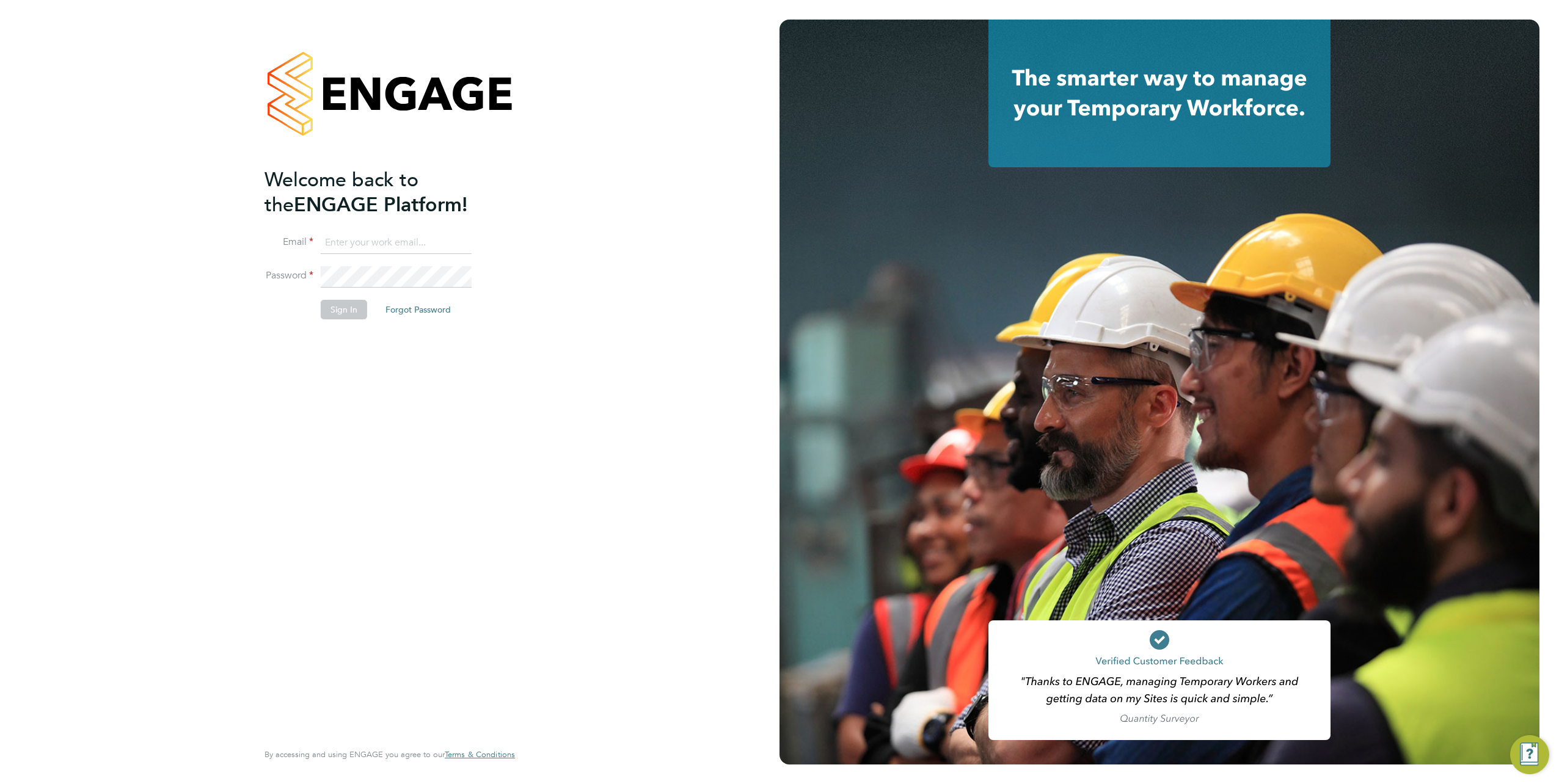
click at [372, 247] on input at bounding box center [396, 242] width 151 height 22
type input "[EMAIL_ADDRESS][PERSON_NAME][DOMAIN_NAME]"
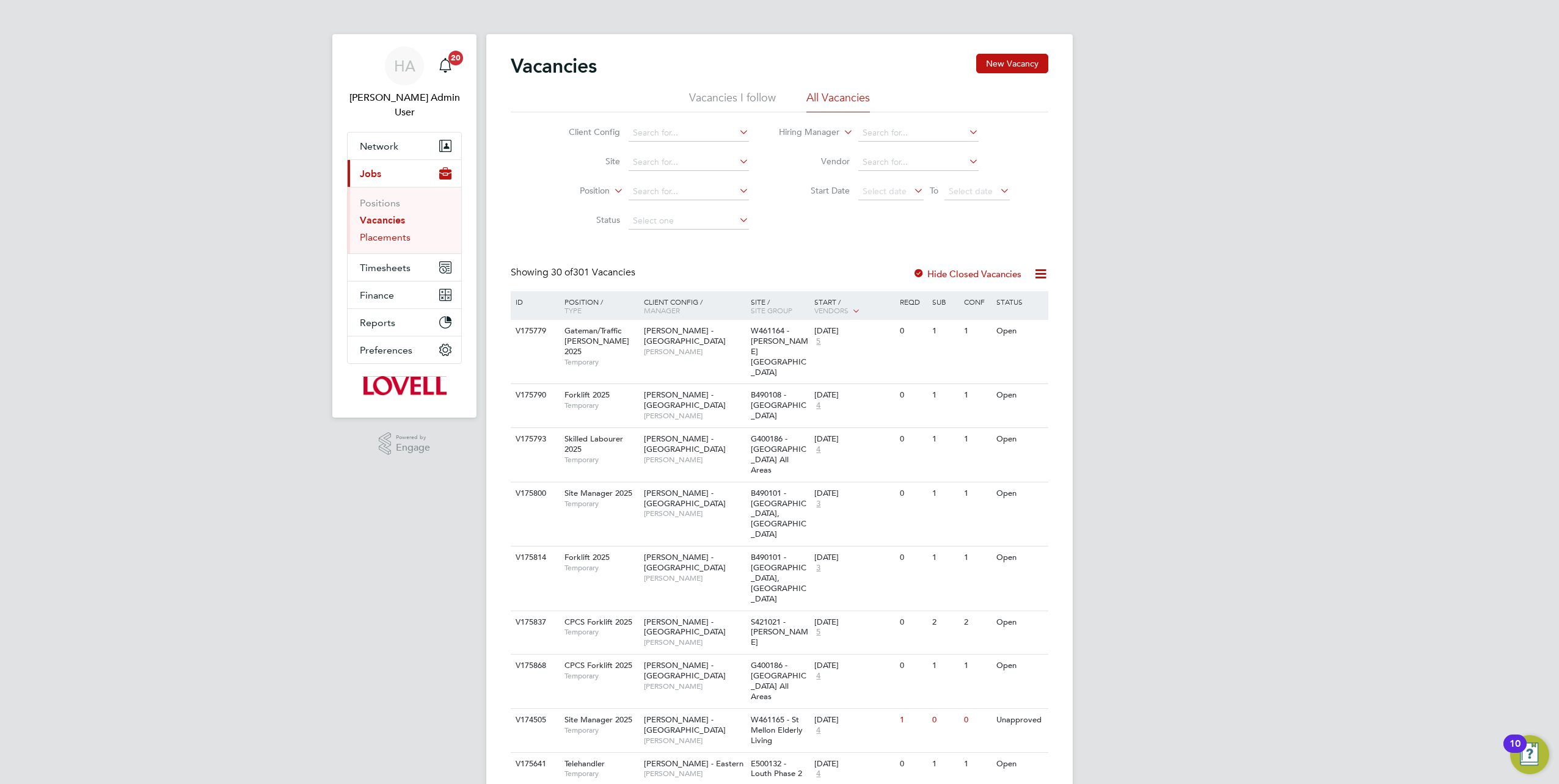
click at [391, 231] on link "Placements" at bounding box center [385, 237] width 51 height 11
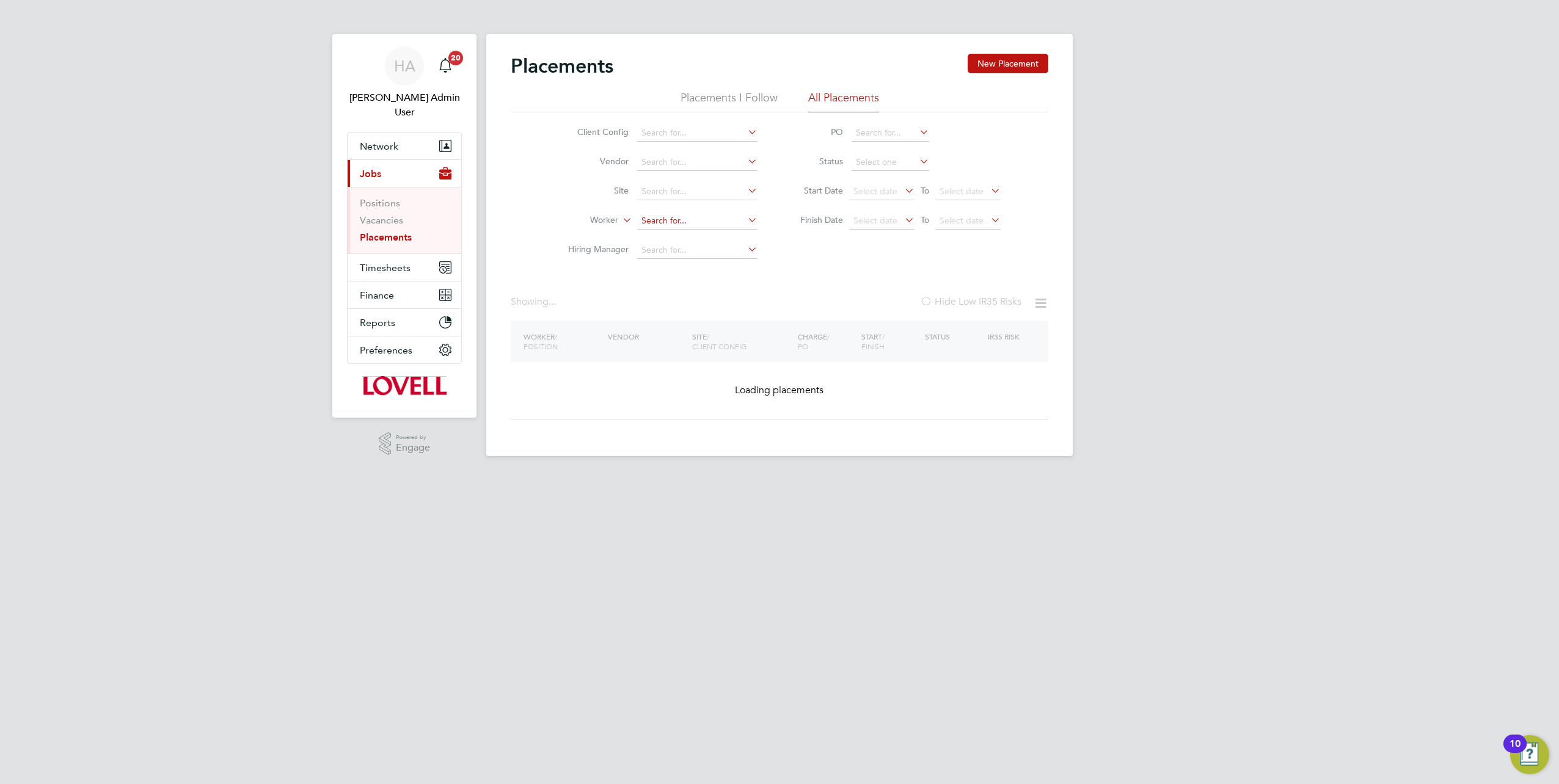
click at [657, 217] on input at bounding box center [697, 221] width 120 height 17
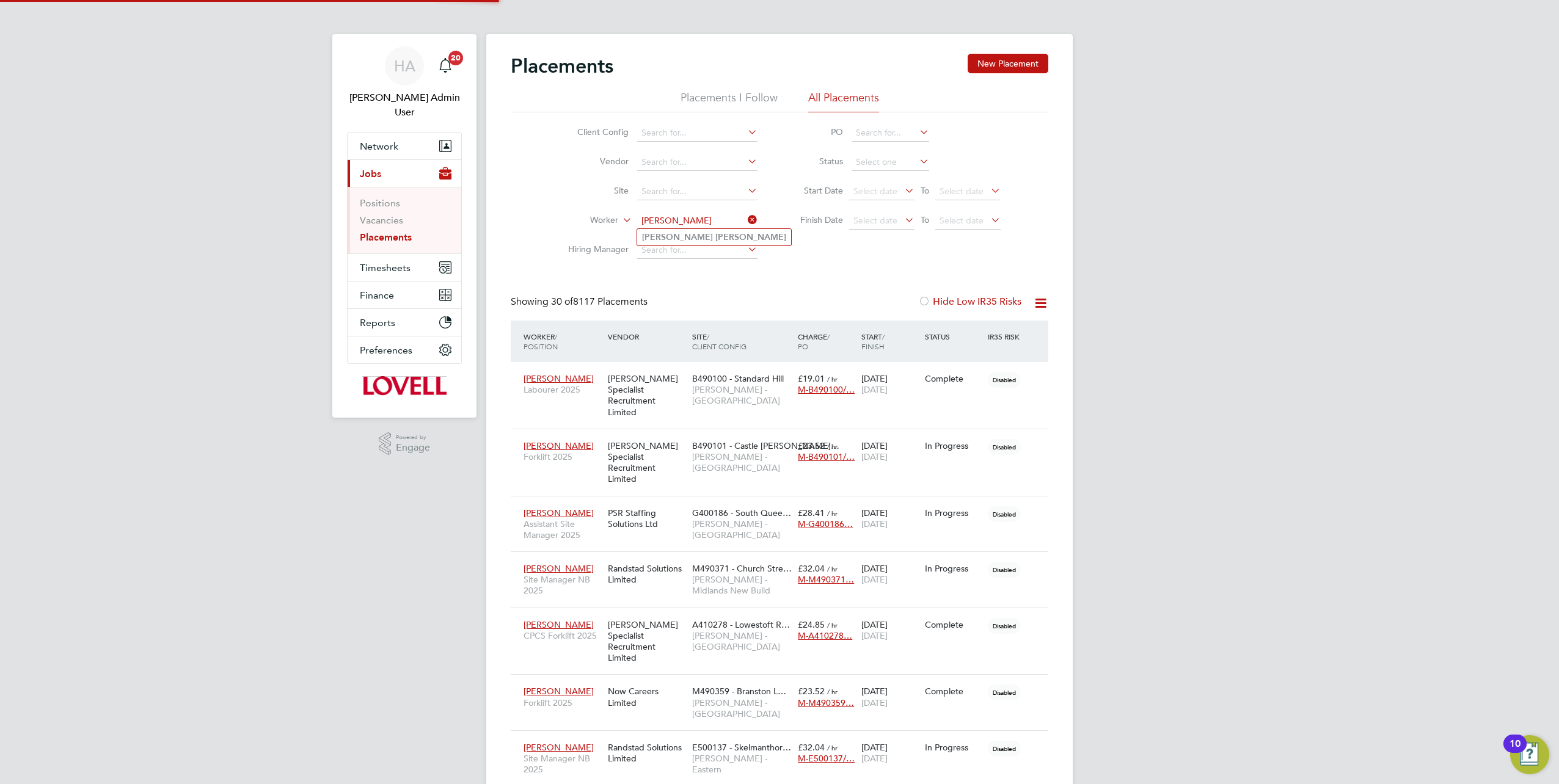
type input "[PERSON_NAME]"
click at [716, 238] on b "Copson" at bounding box center [751, 237] width 71 height 11
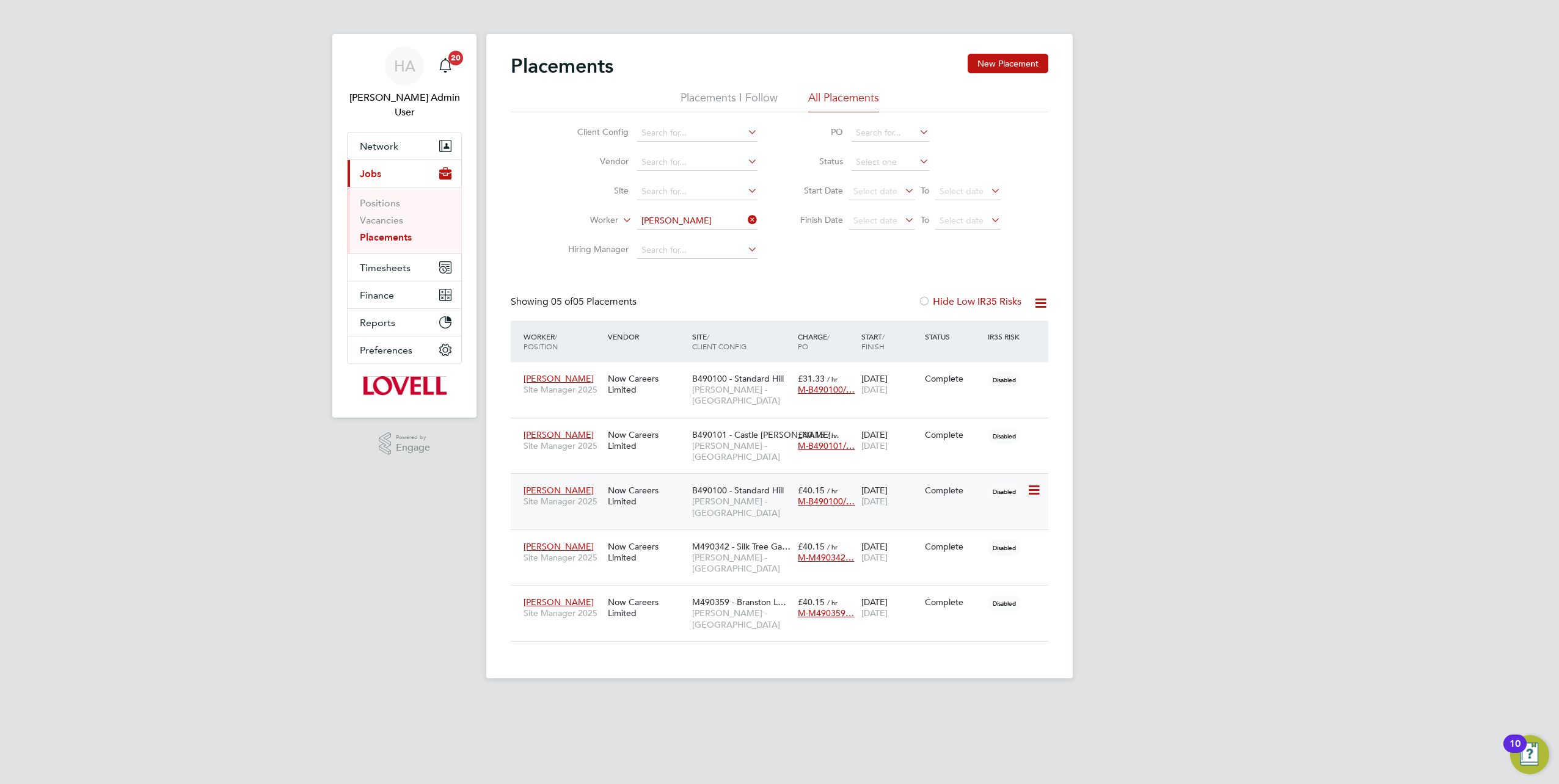
click at [764, 485] on span "B490100 - Standard Hill" at bounding box center [737, 491] width 91 height 11
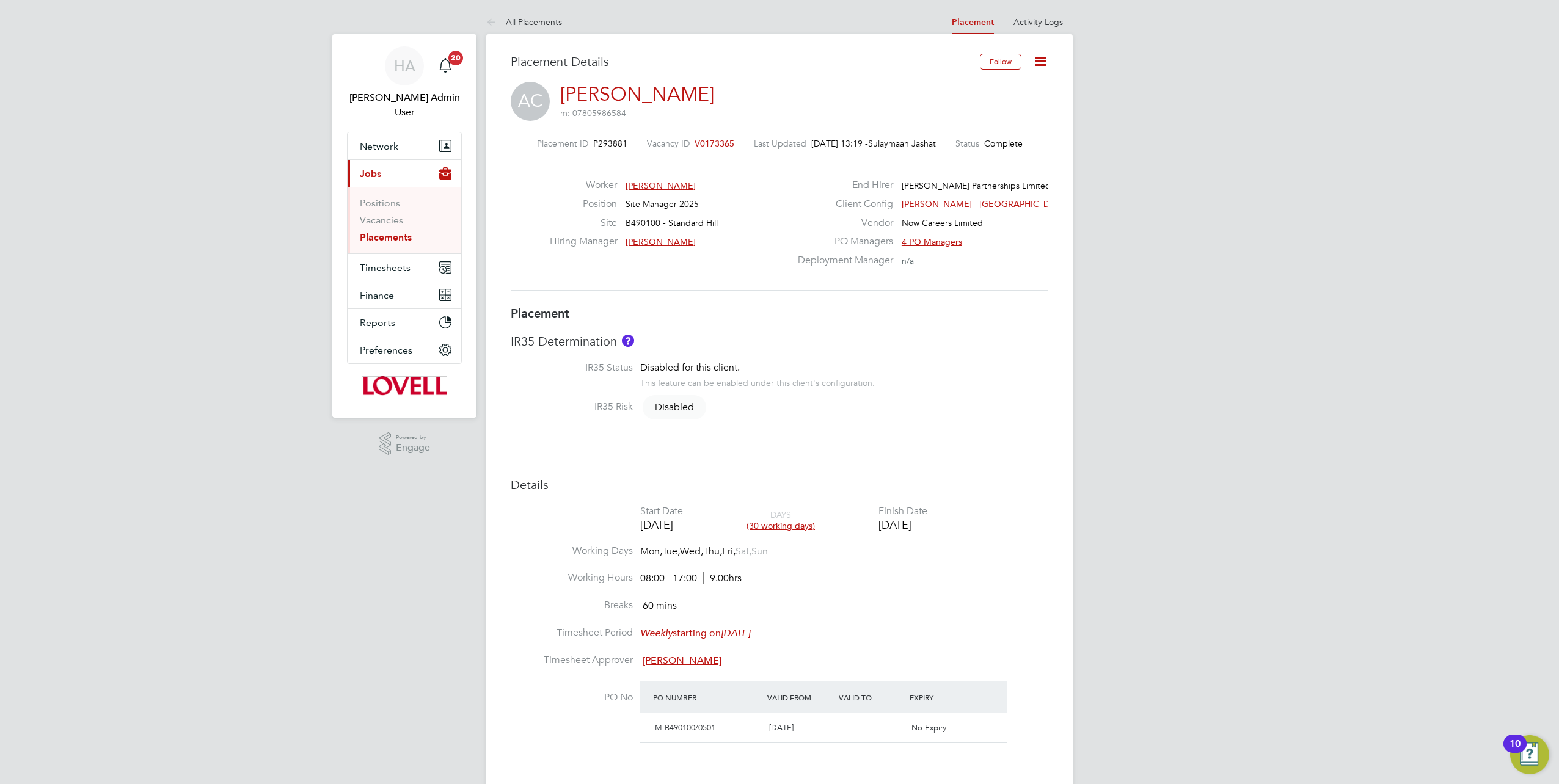
click at [1045, 65] on icon at bounding box center [1041, 61] width 15 height 15
click at [1016, 92] on li "Edit Placement e" at bounding box center [1001, 90] width 90 height 17
type input "[PERSON_NAME]"
type input "Bob Nugent"
type input "[DATE]"
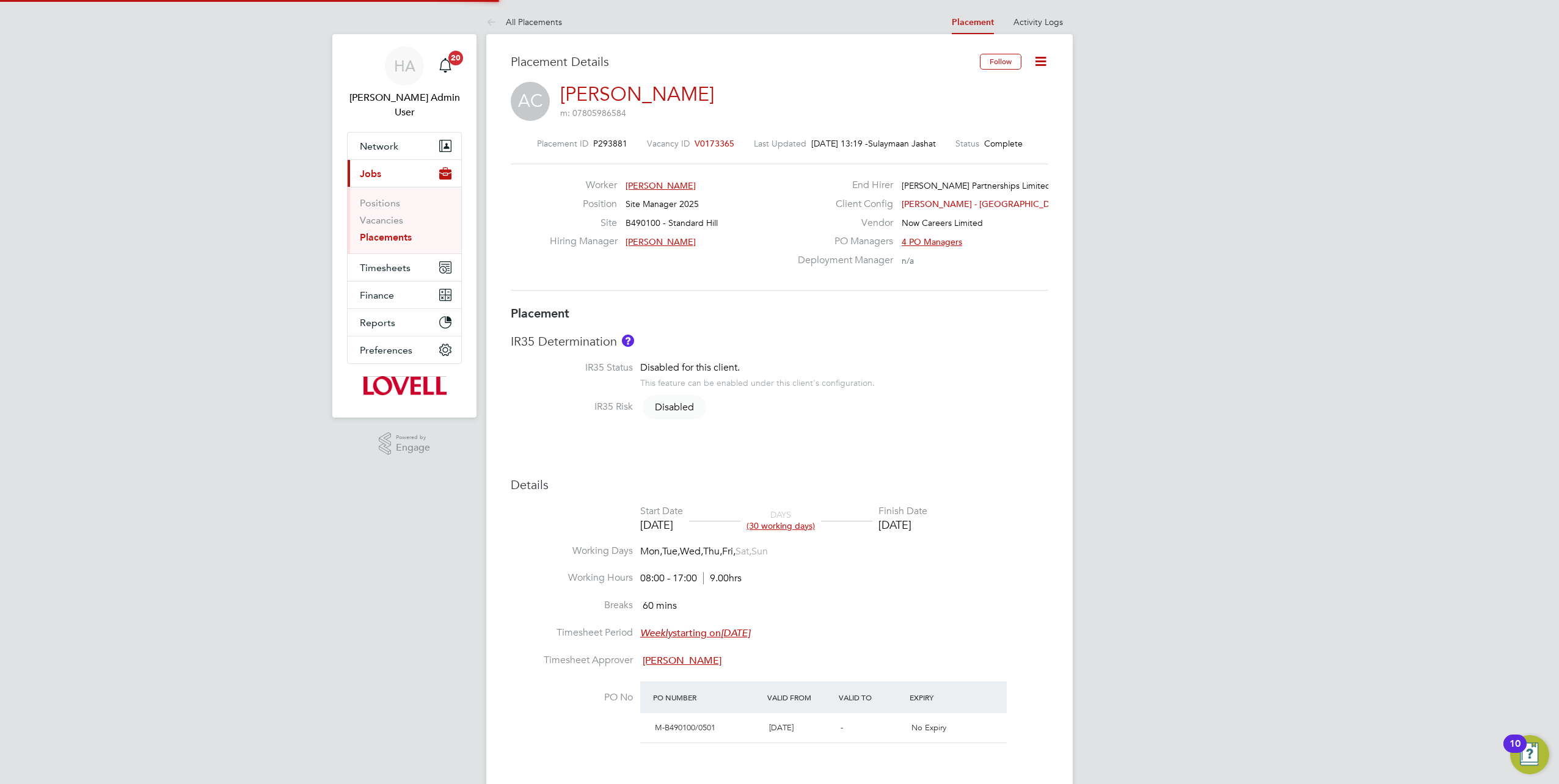
type input "[DATE]"
type input "08:00"
type input "17:00"
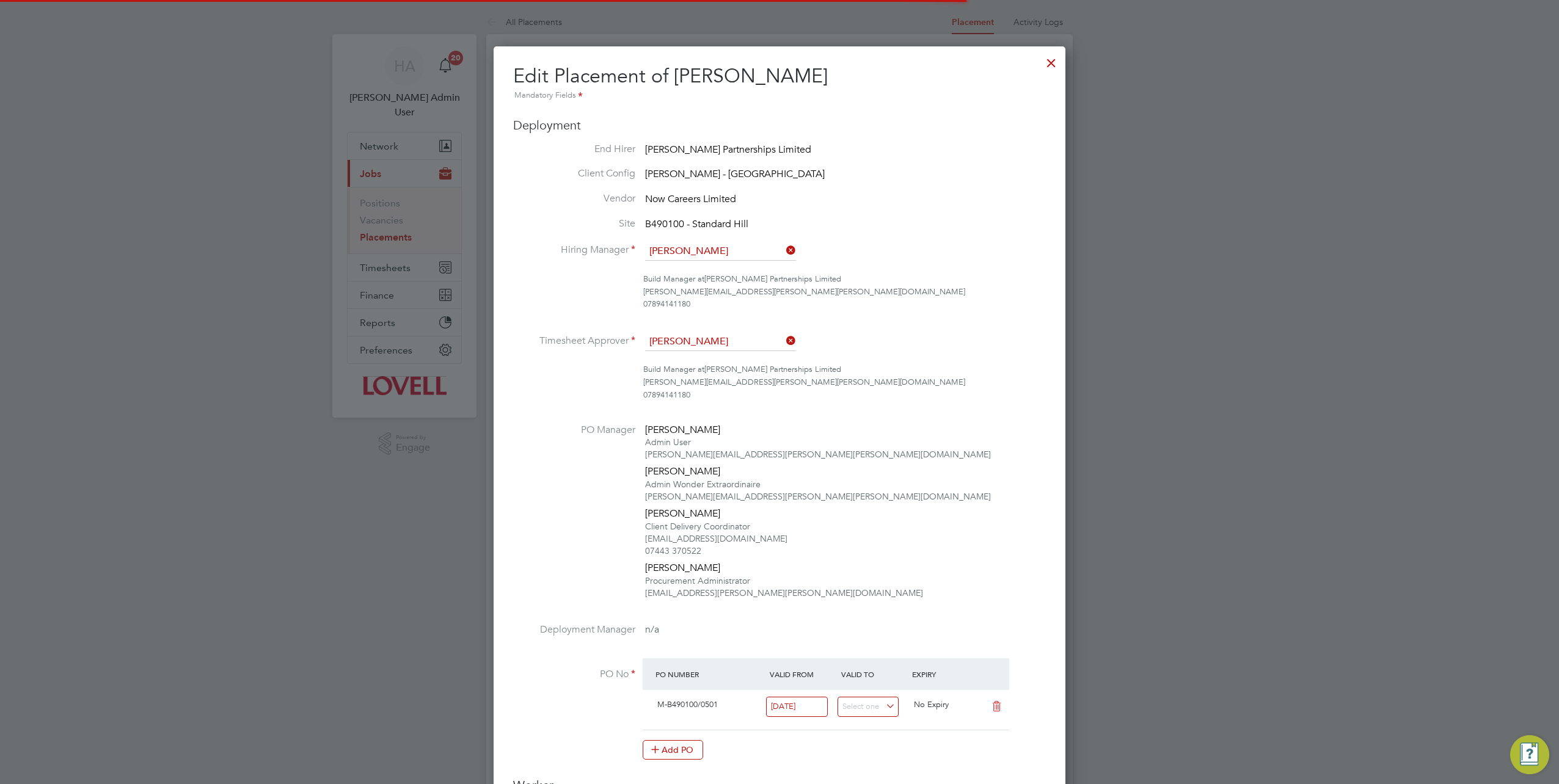
scroll to position [6, 6]
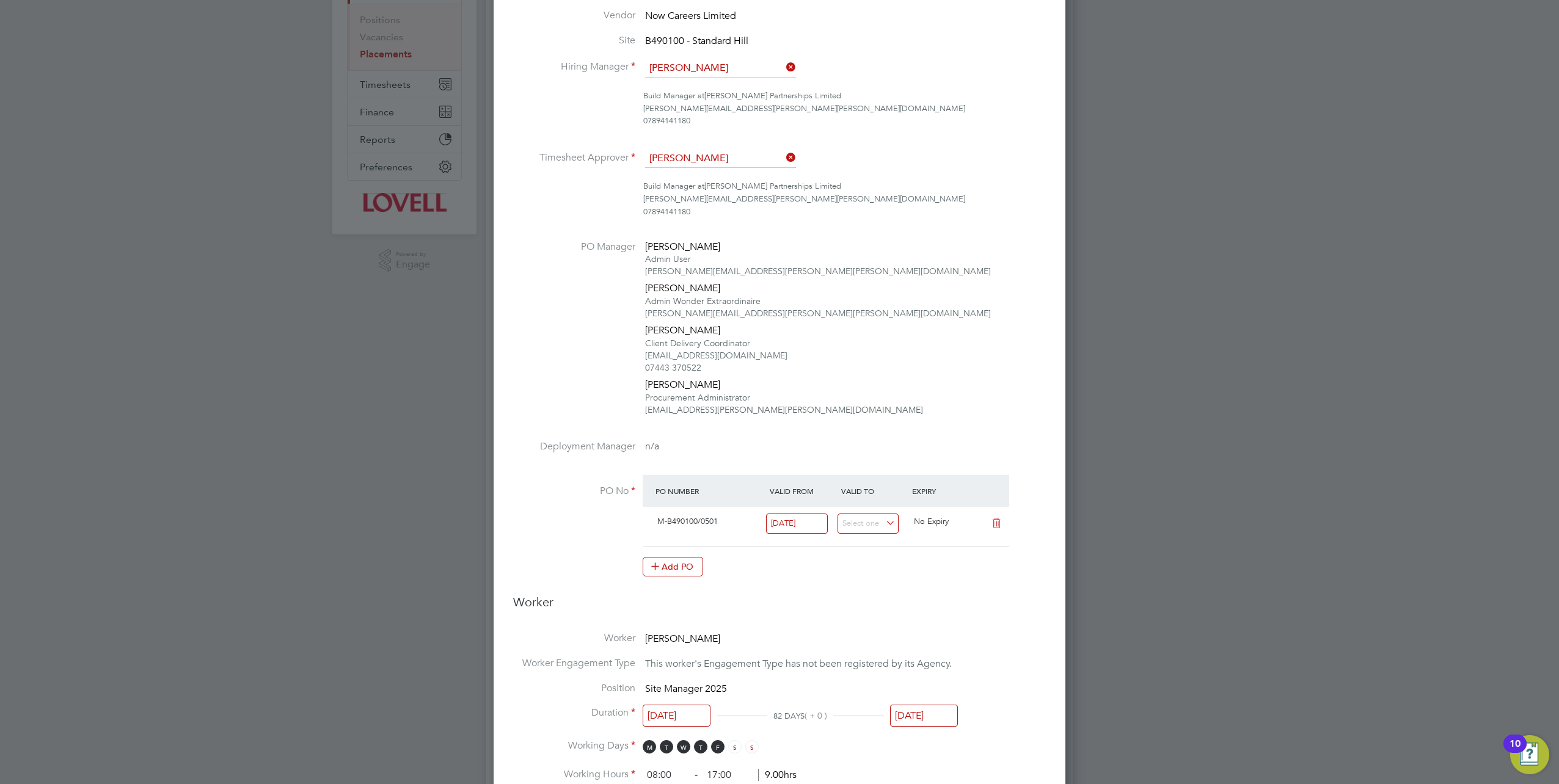
click at [1157, 249] on div at bounding box center [780, 392] width 1559 height 784
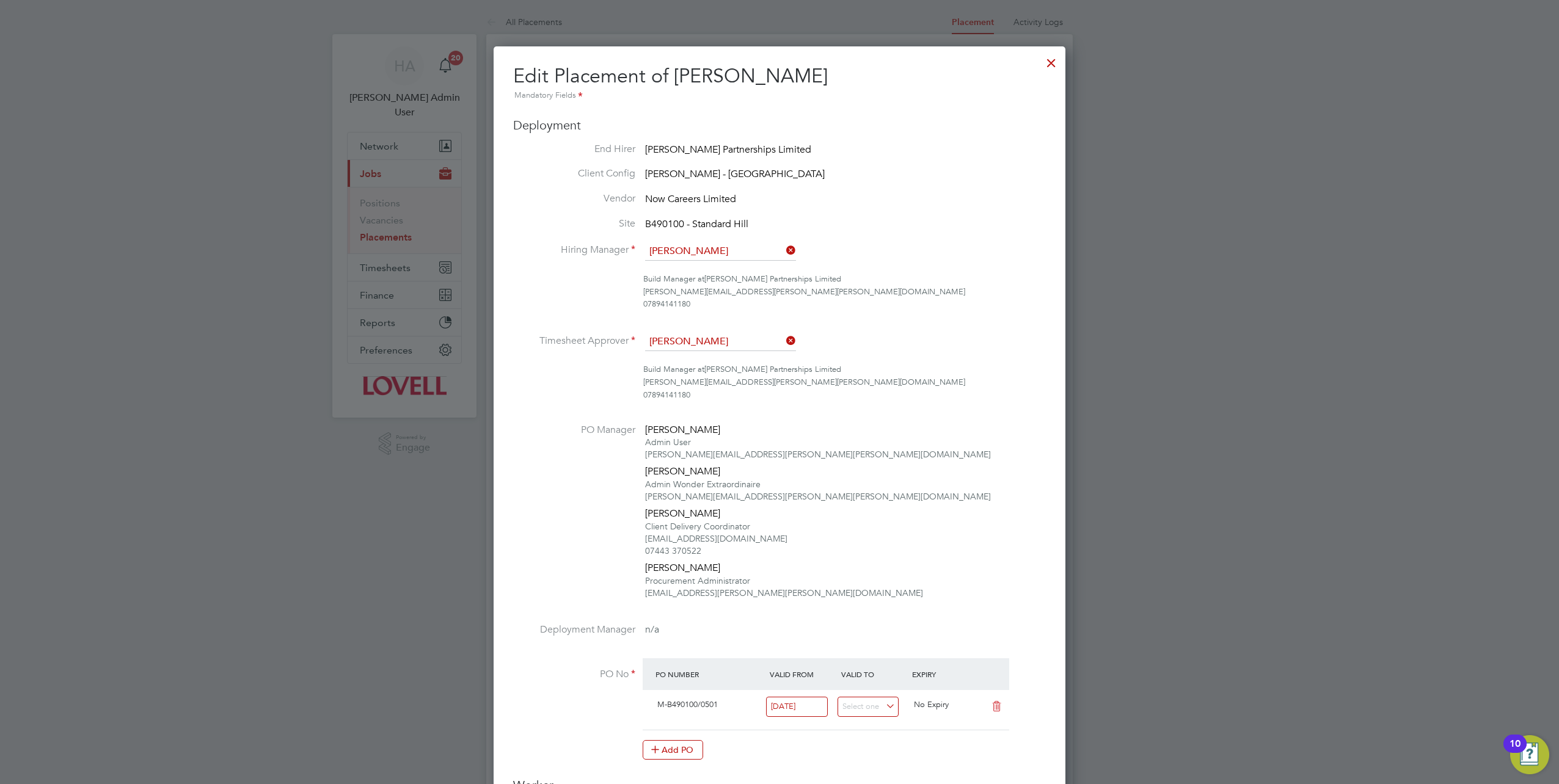
click at [1045, 71] on div at bounding box center [1051, 59] width 22 height 22
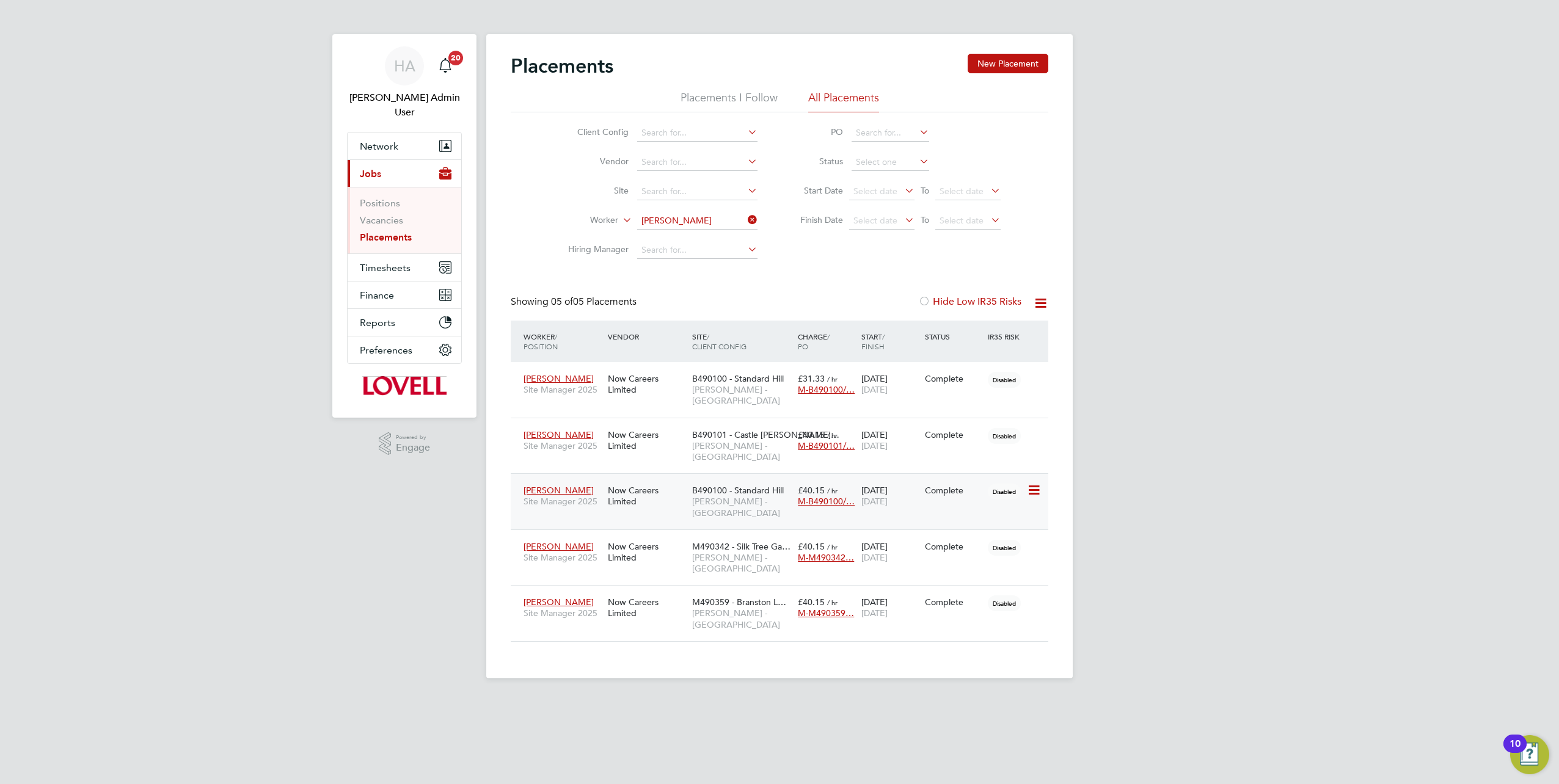
click at [741, 486] on div "B490100 - Standard Hill Lovell - East Midlands" at bounding box center [741, 501] width 106 height 46
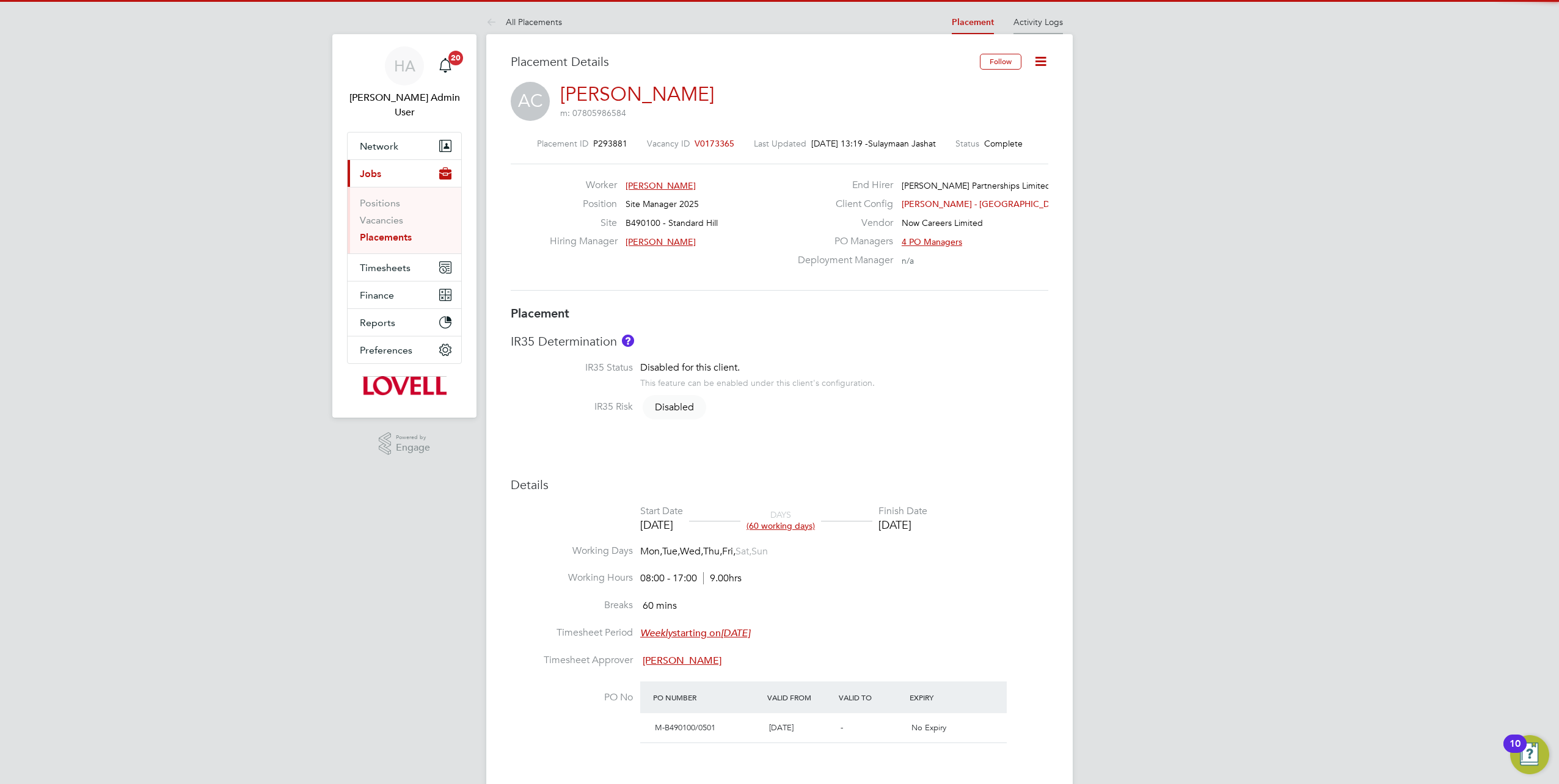
click at [1047, 21] on link "Activity Logs" at bounding box center [1037, 22] width 49 height 11
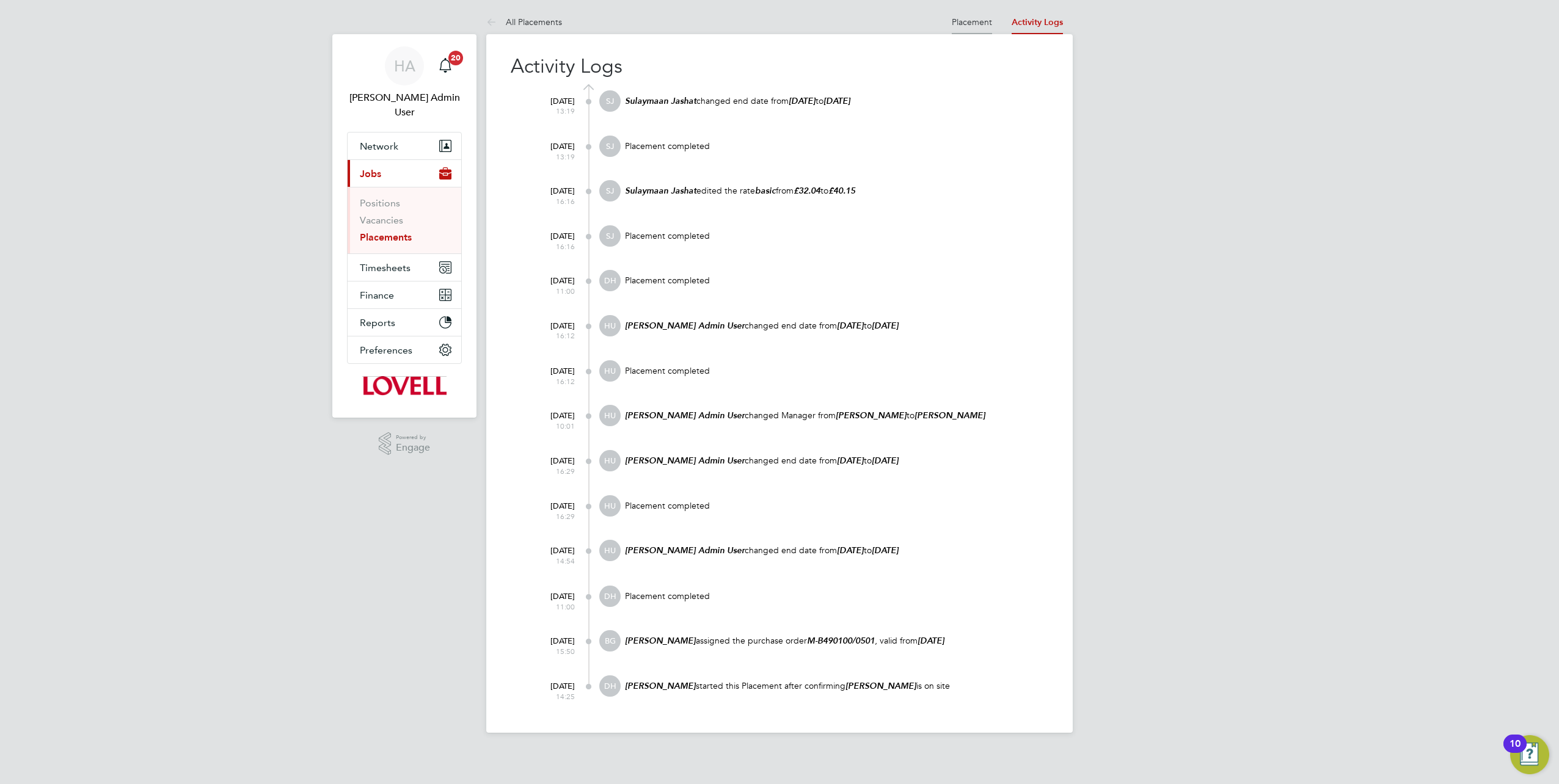
click at [955, 19] on link "Placement" at bounding box center [972, 22] width 40 height 11
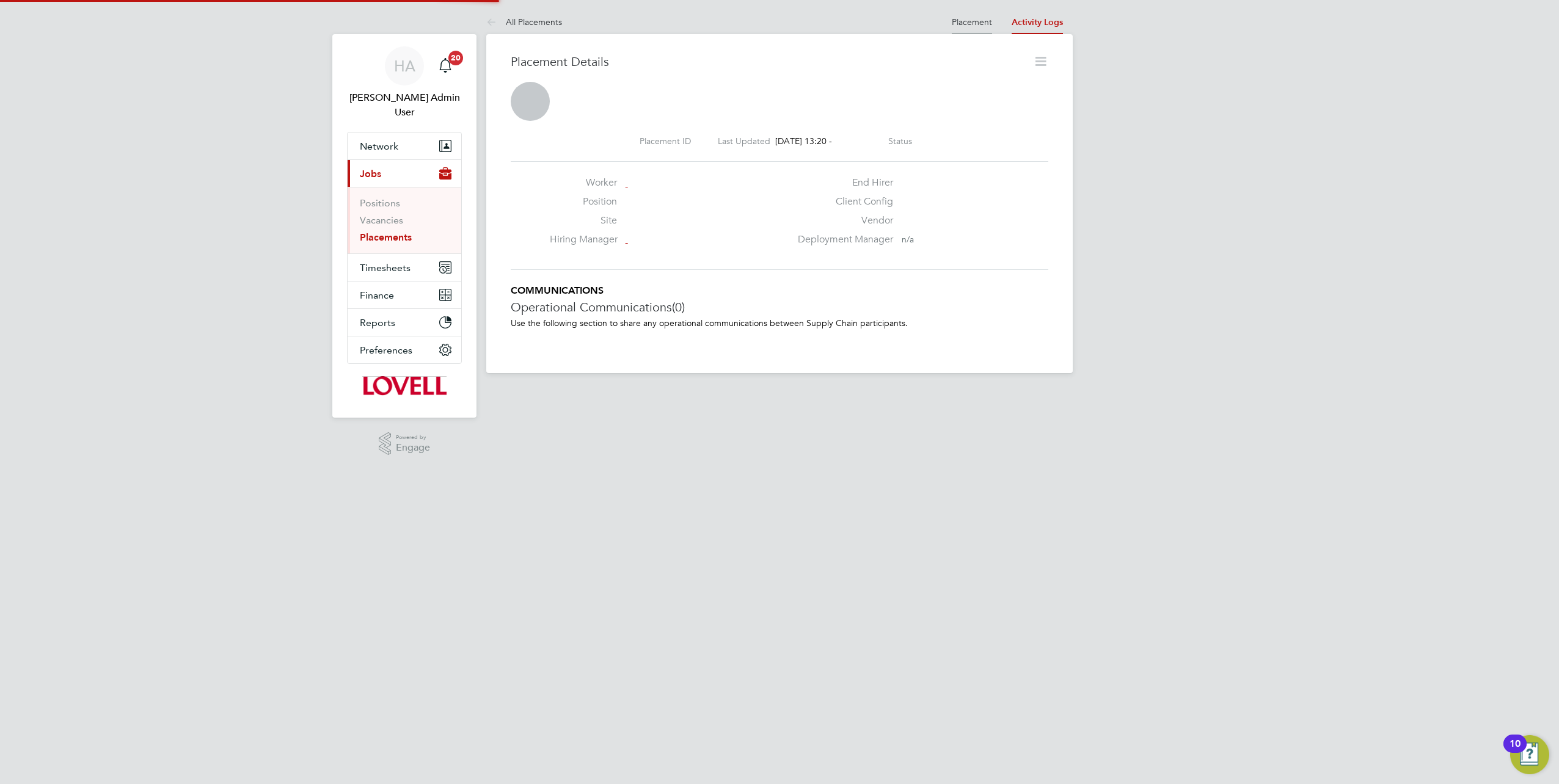
scroll to position [6, 6]
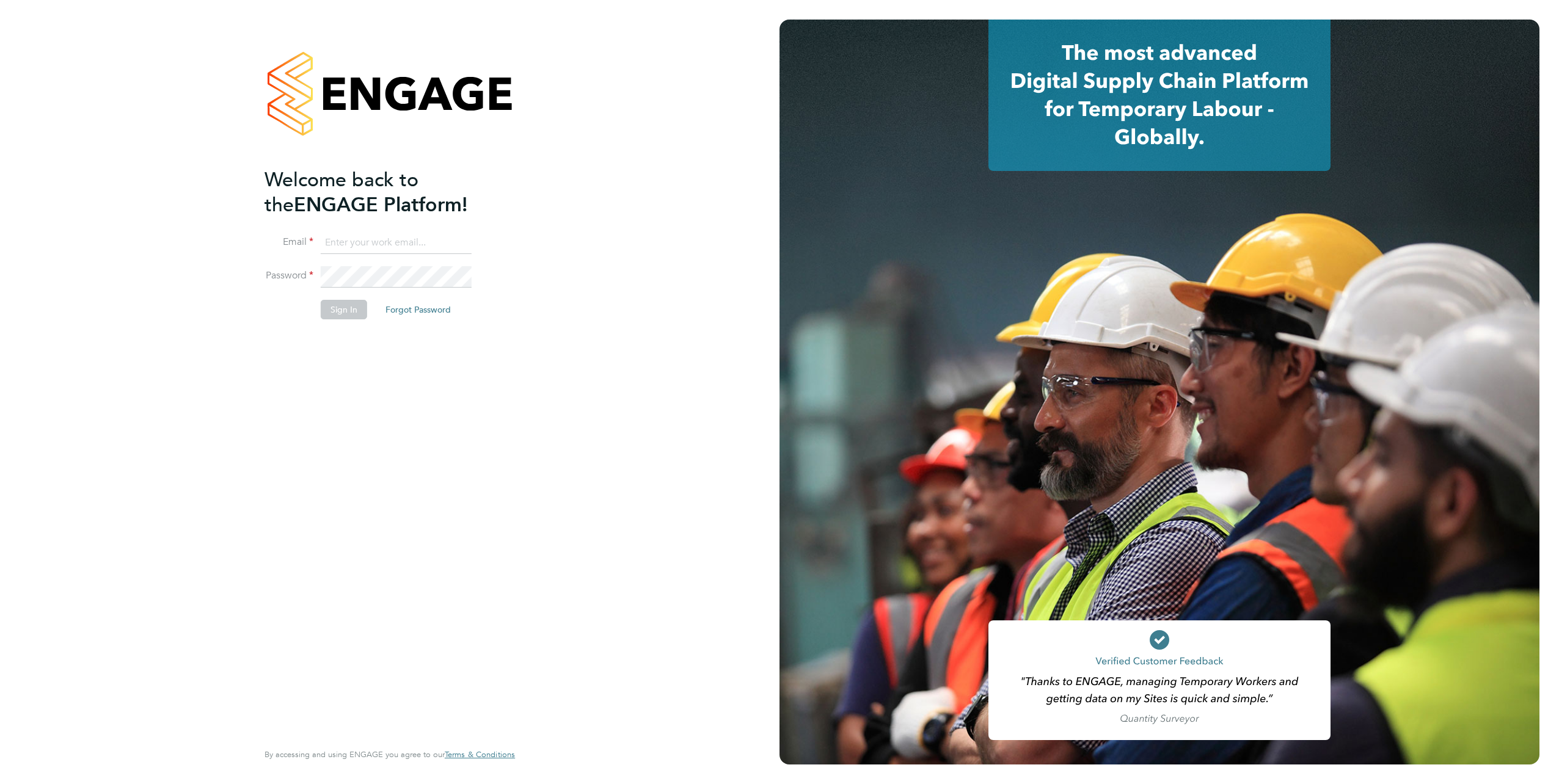
click at [359, 234] on input at bounding box center [396, 242] width 151 height 22
type input "samreet.thandi@hays.com"
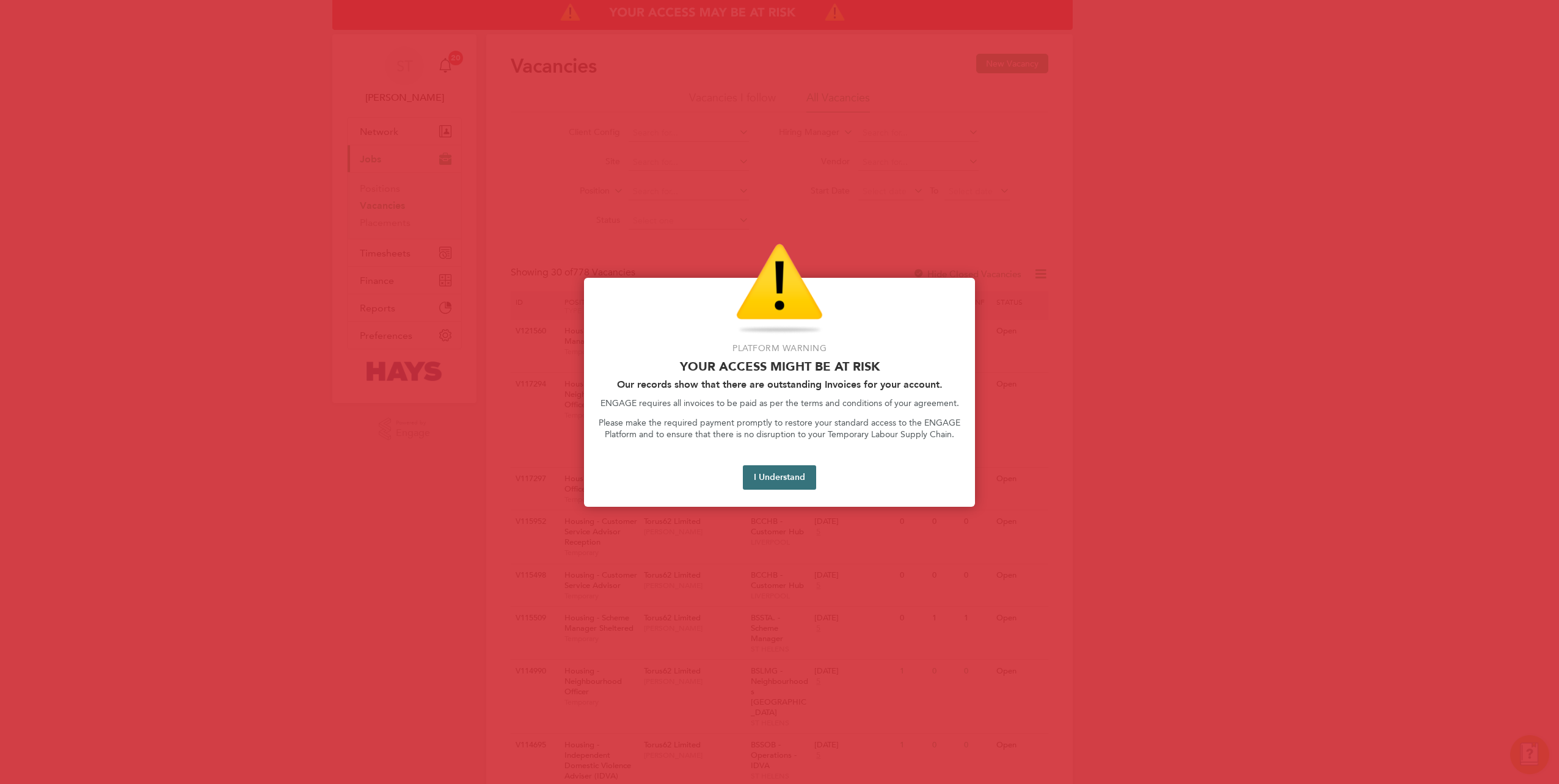
click at [781, 473] on button "I Understand" at bounding box center [780, 478] width 74 height 24
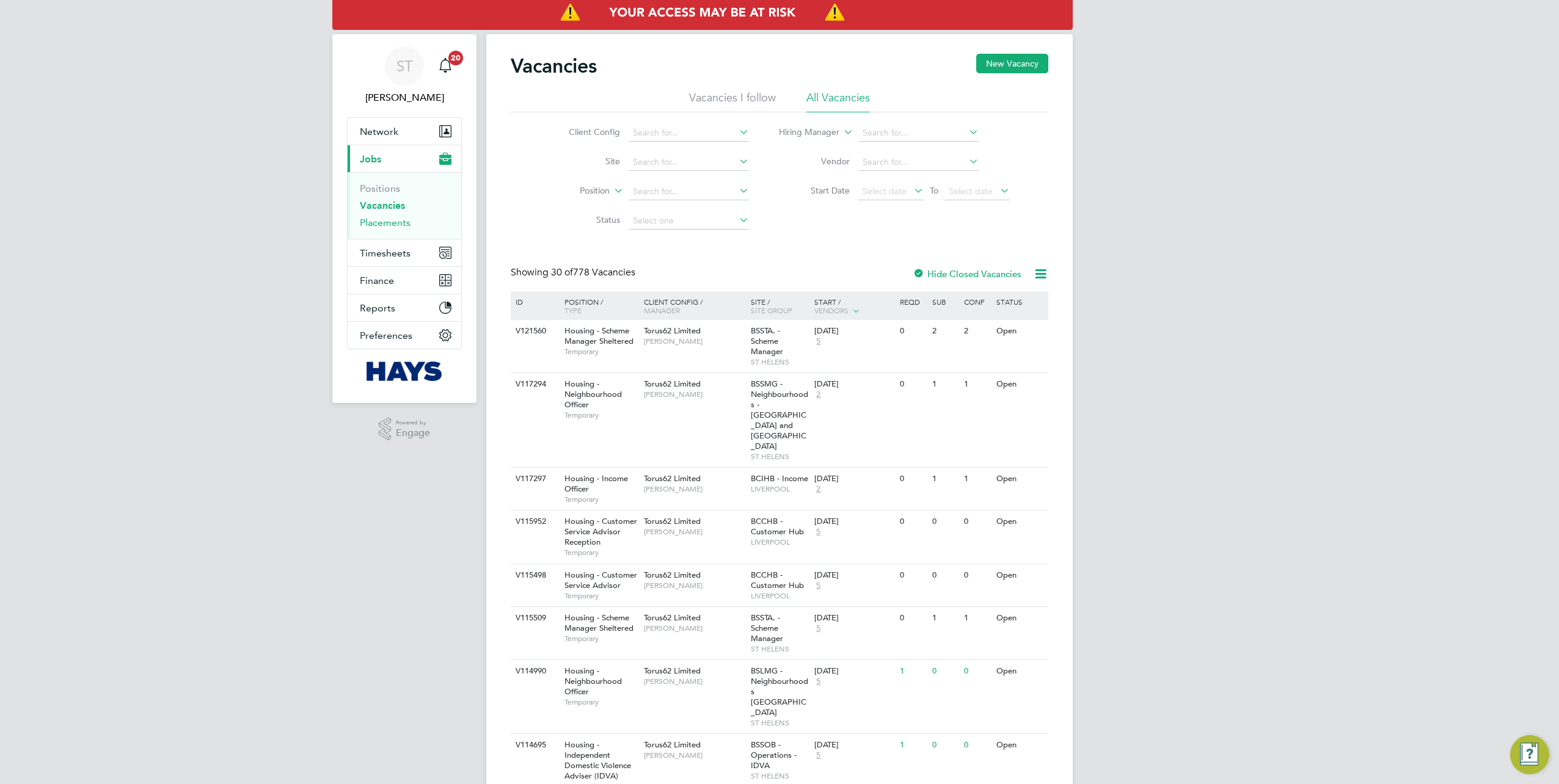
click at [380, 226] on link "Placements" at bounding box center [385, 222] width 51 height 11
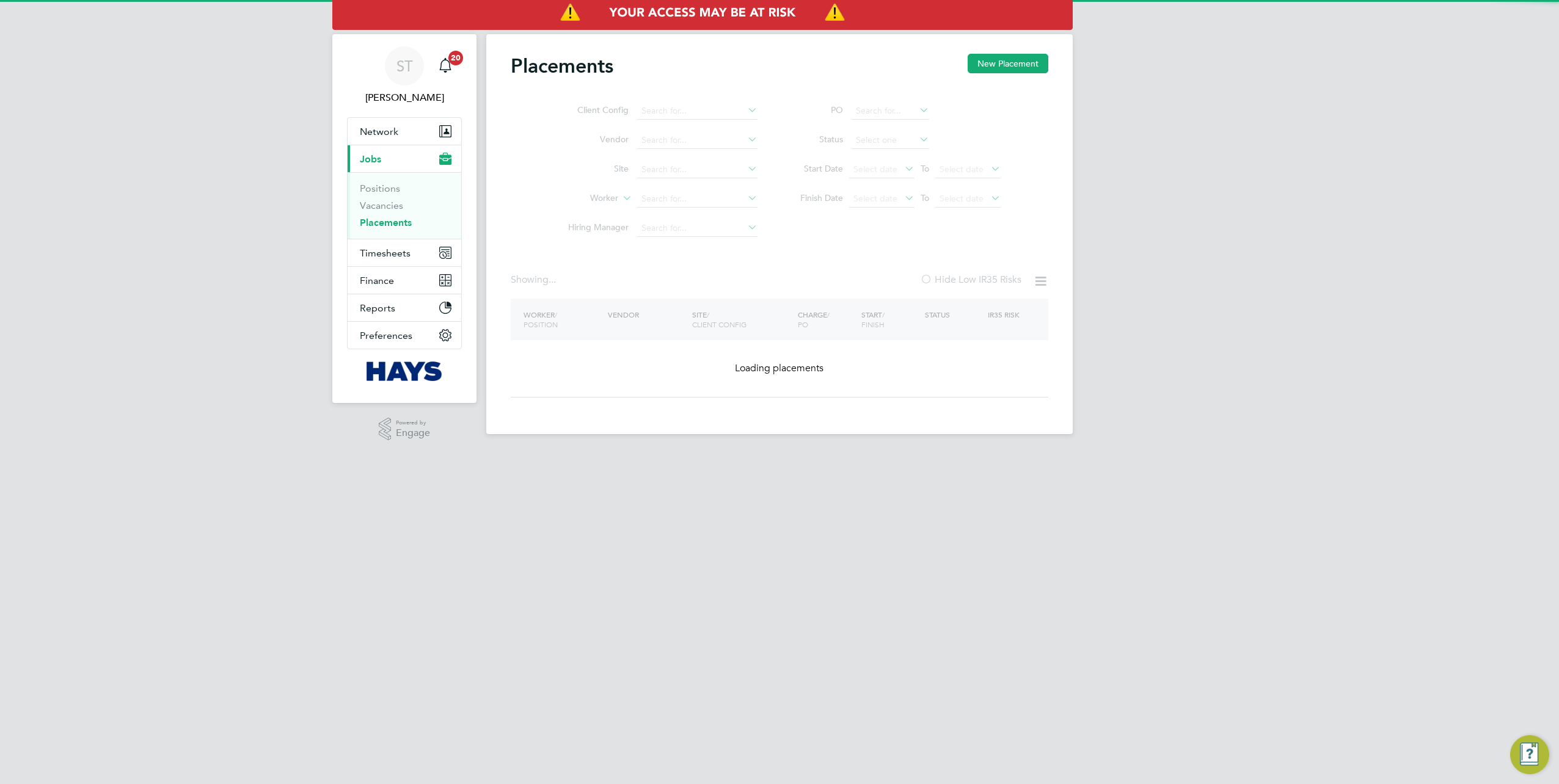
click at [670, 196] on ul "Client Config Vendor Site Worker Hiring Manager" at bounding box center [658, 169] width 230 height 146
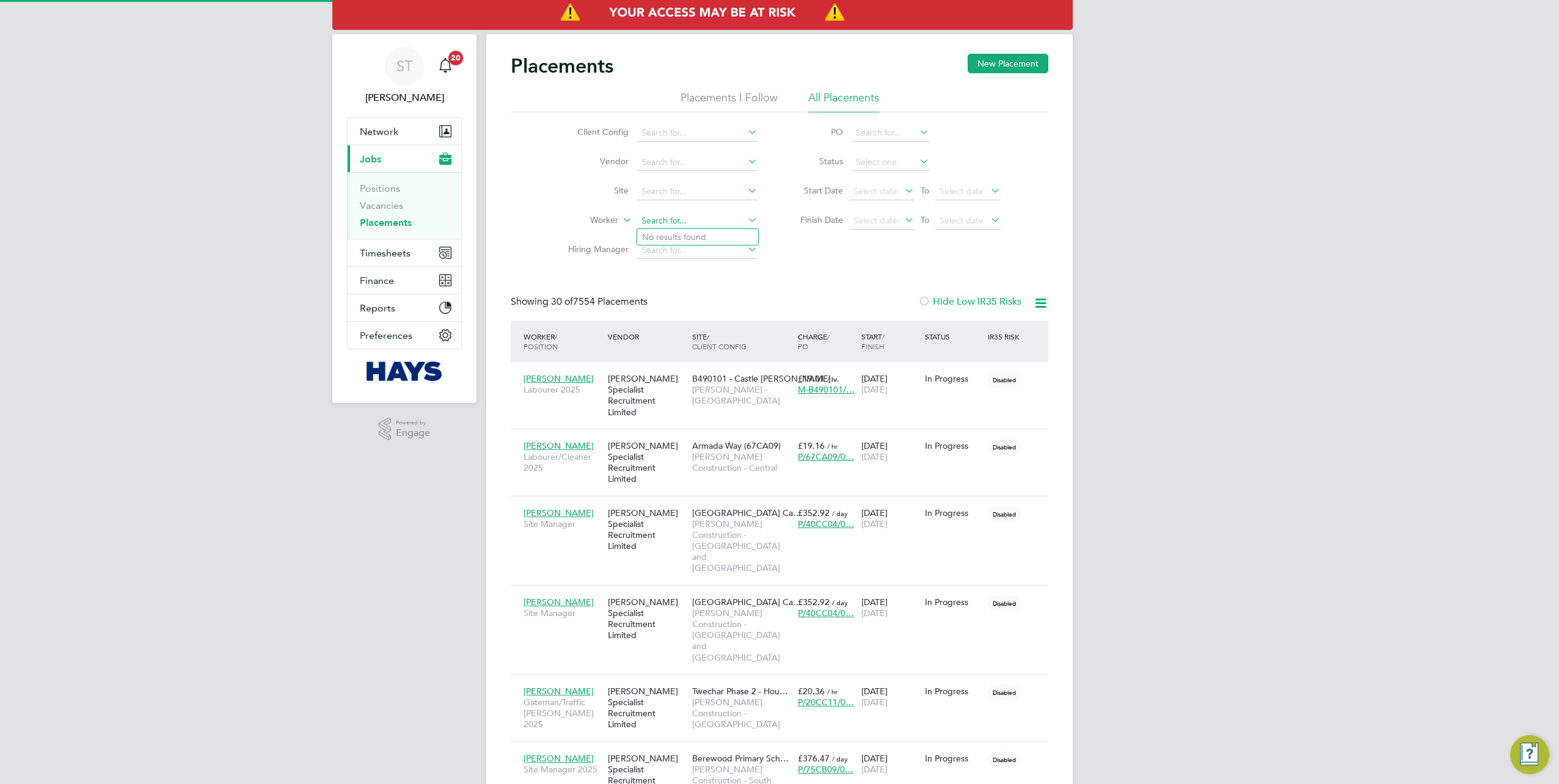
click at [656, 214] on input at bounding box center [697, 221] width 120 height 17
type input "Keith Codling"
click at [716, 241] on b "Codling" at bounding box center [732, 237] width 32 height 11
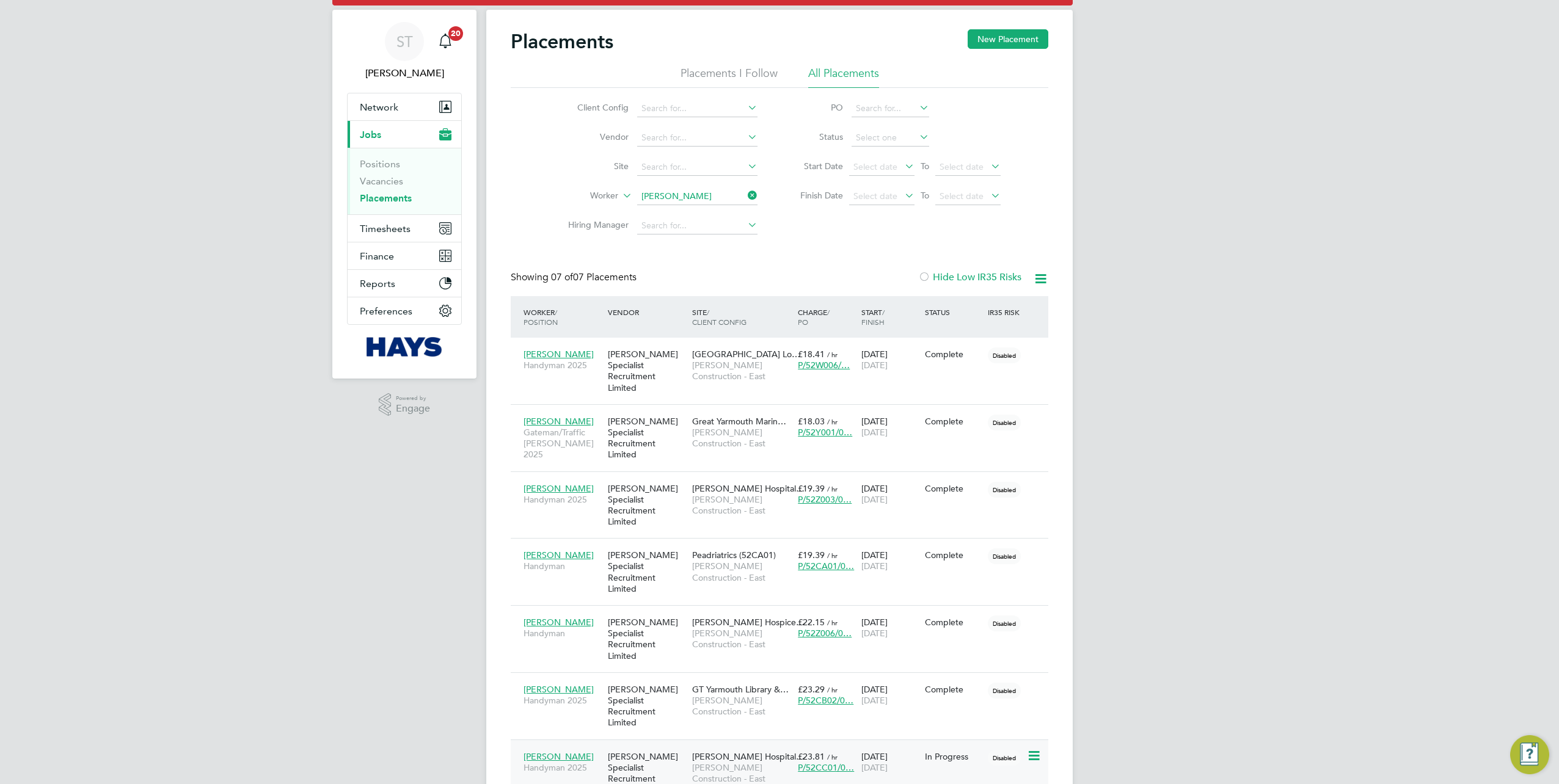
click at [644, 745] on div "[PERSON_NAME] Specialist Recruitment Limited" at bounding box center [647, 773] width 84 height 57
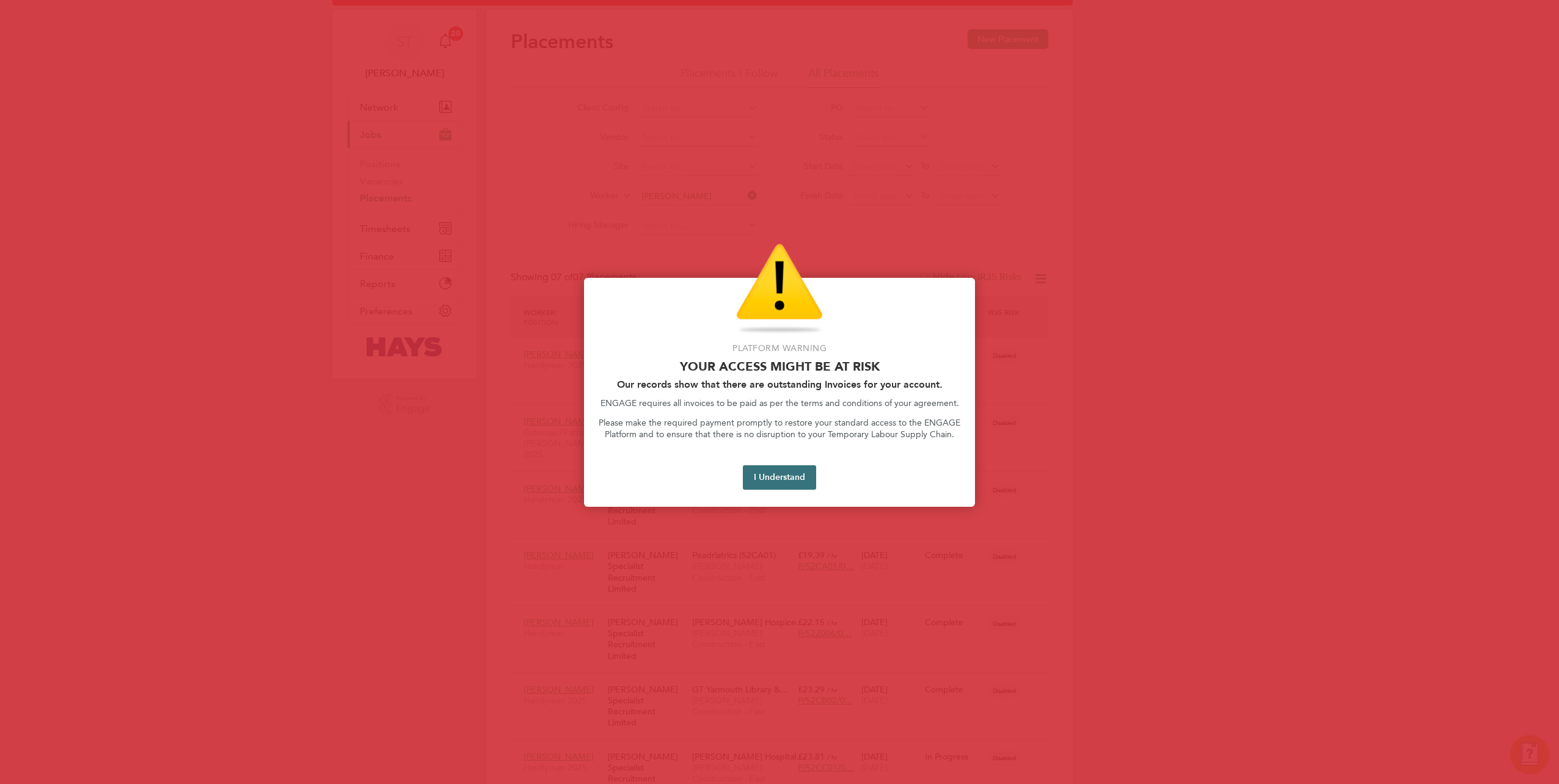
click at [784, 481] on button "I Understand" at bounding box center [780, 478] width 74 height 24
click at [773, 466] on button "I Understand" at bounding box center [780, 478] width 74 height 24
click at [771, 479] on button "I Understand" at bounding box center [780, 478] width 74 height 24
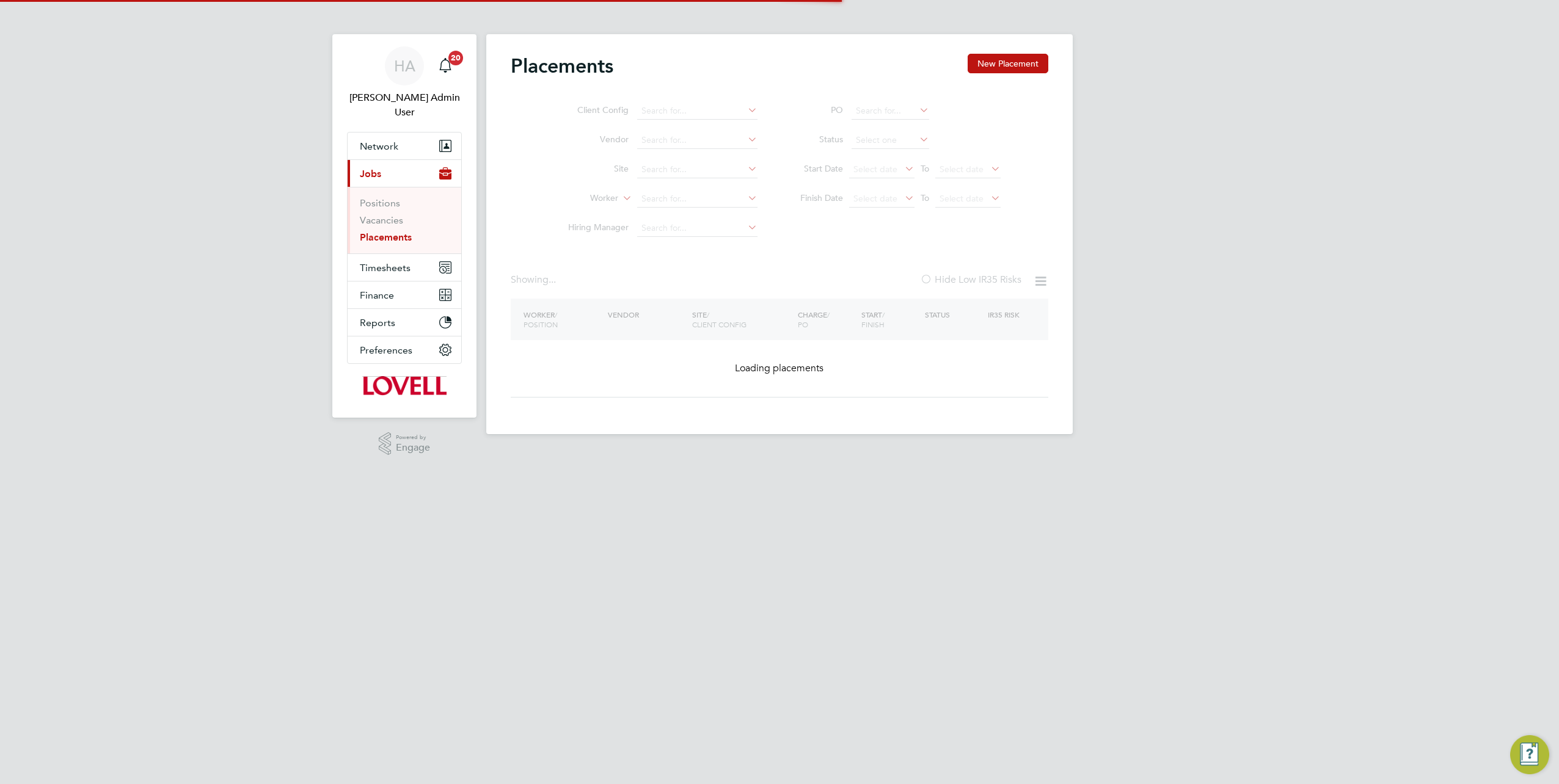
type input "[PERSON_NAME]"
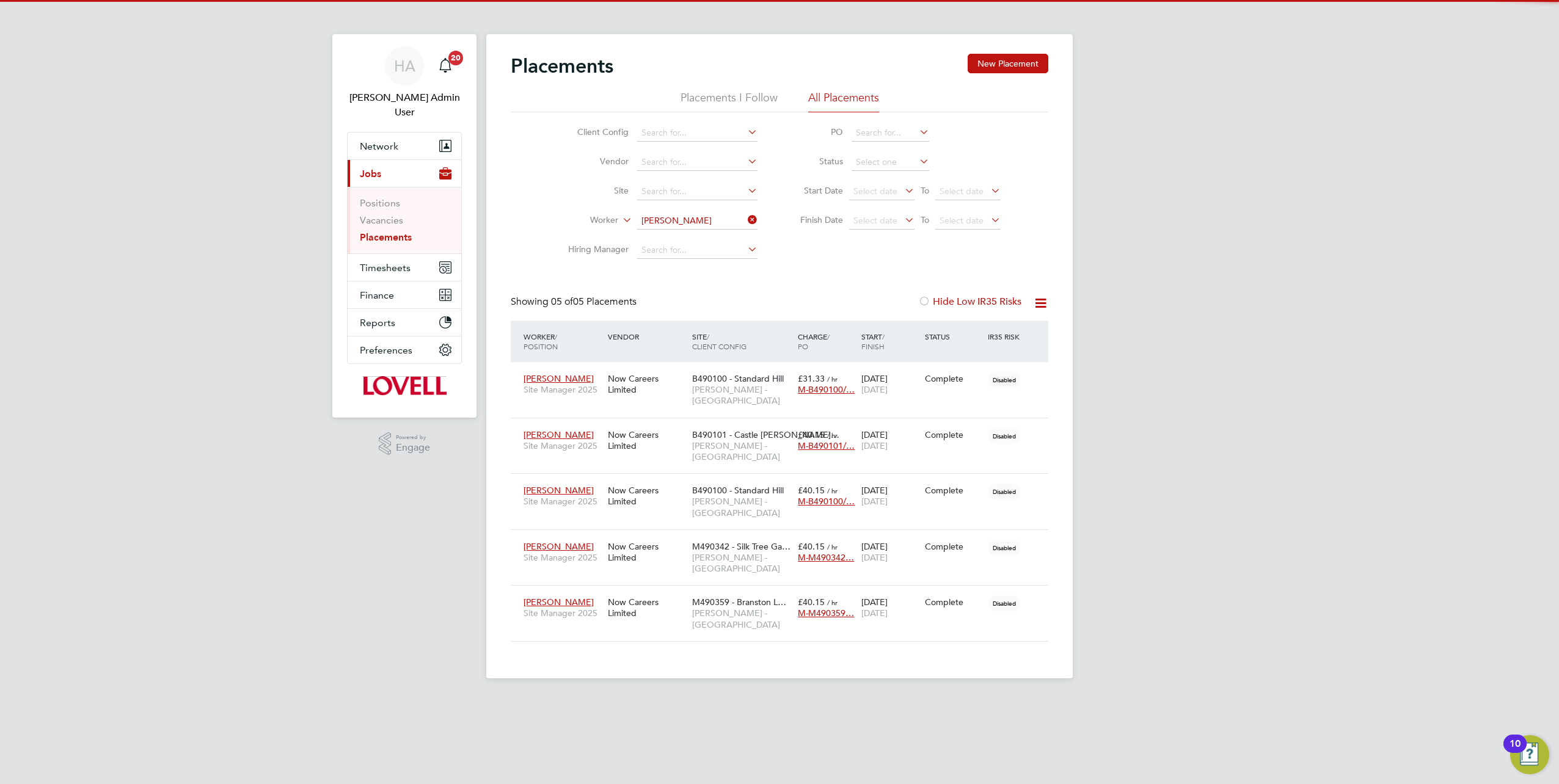
drag, startPoint x: 749, startPoint y: 218, endPoint x: 720, endPoint y: 218, distance: 29.0
click at [746, 218] on icon at bounding box center [746, 219] width 0 height 17
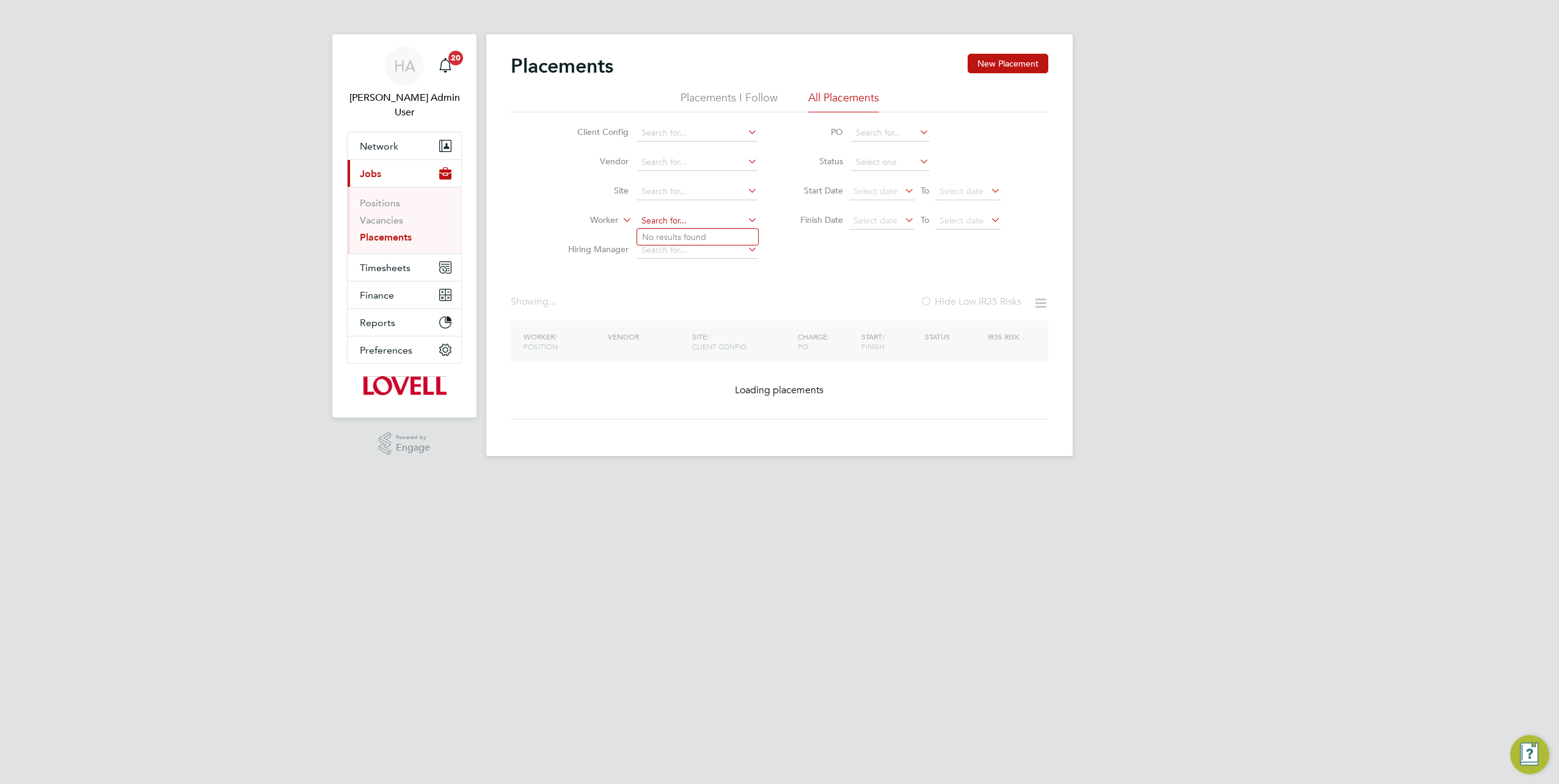
click at [720, 218] on input at bounding box center [697, 221] width 120 height 17
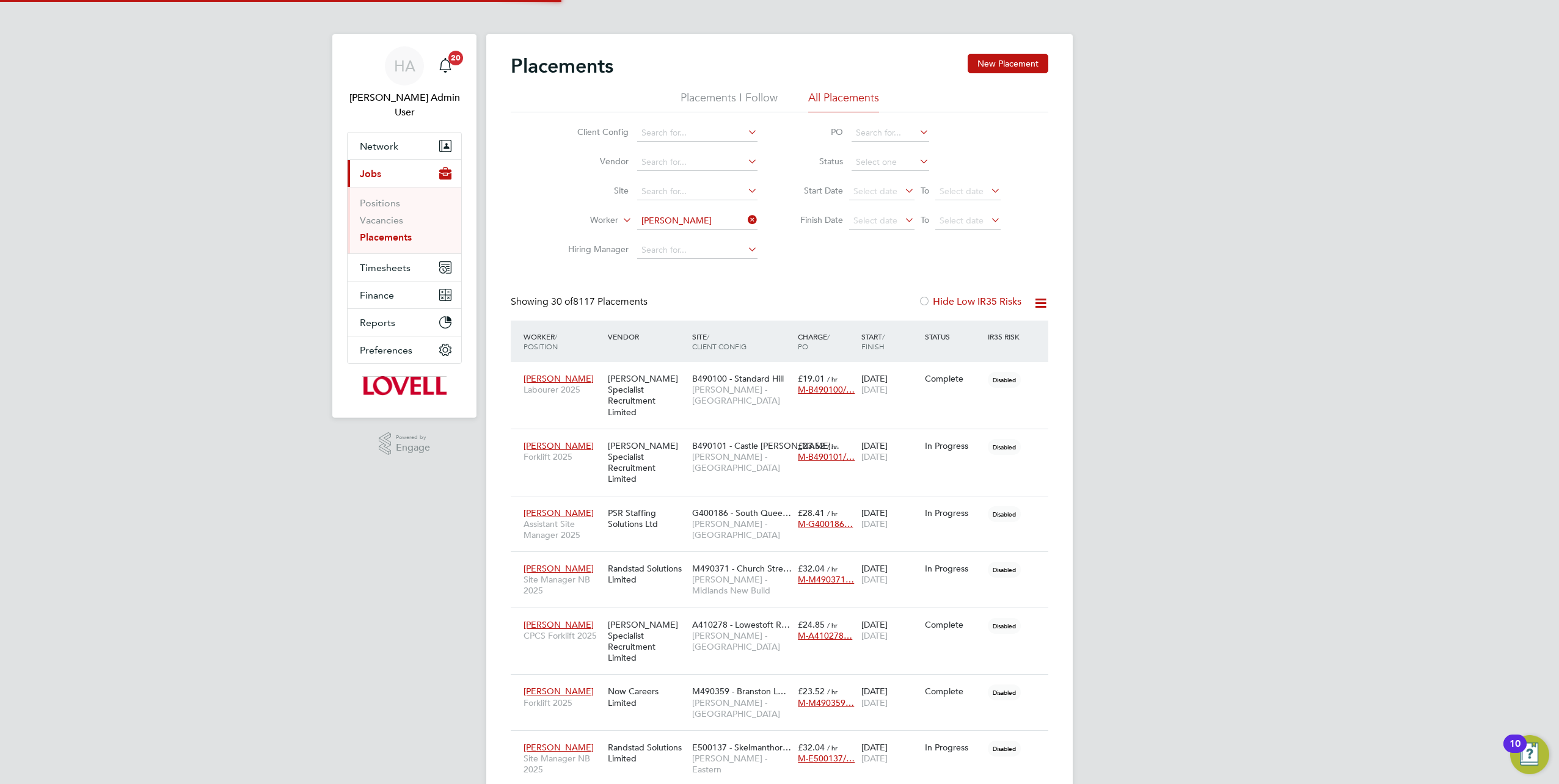
click at [672, 238] on b "Edward" at bounding box center [678, 237] width 71 height 11
type input "Edward Wallace"
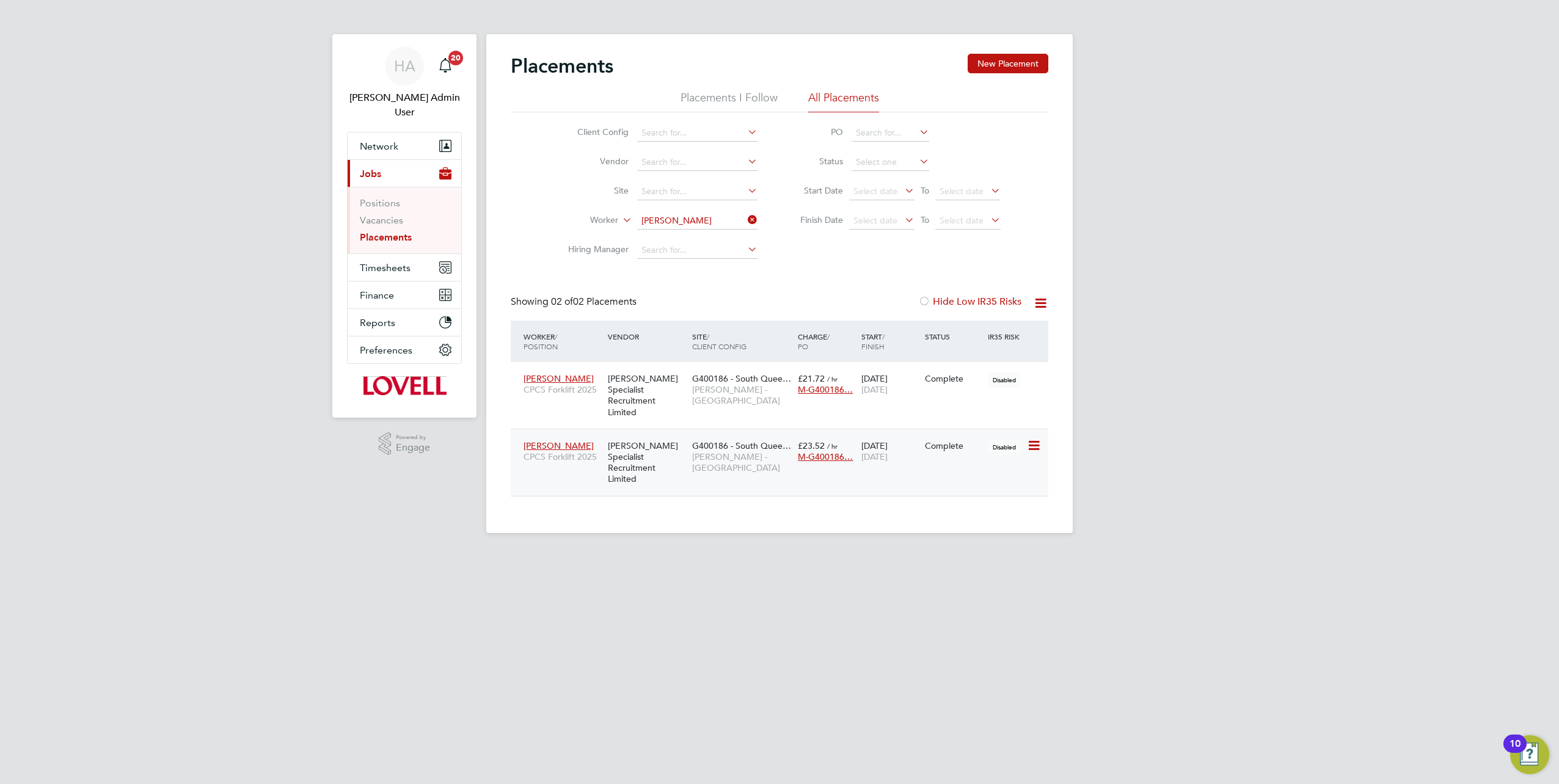
click at [703, 451] on span "Lovell - Scotland" at bounding box center [741, 462] width 99 height 22
click at [775, 401] on div "G400186 - South Quee… Lovell - Scotland" at bounding box center [741, 390] width 106 height 46
click at [746, 219] on icon at bounding box center [746, 219] width 0 height 17
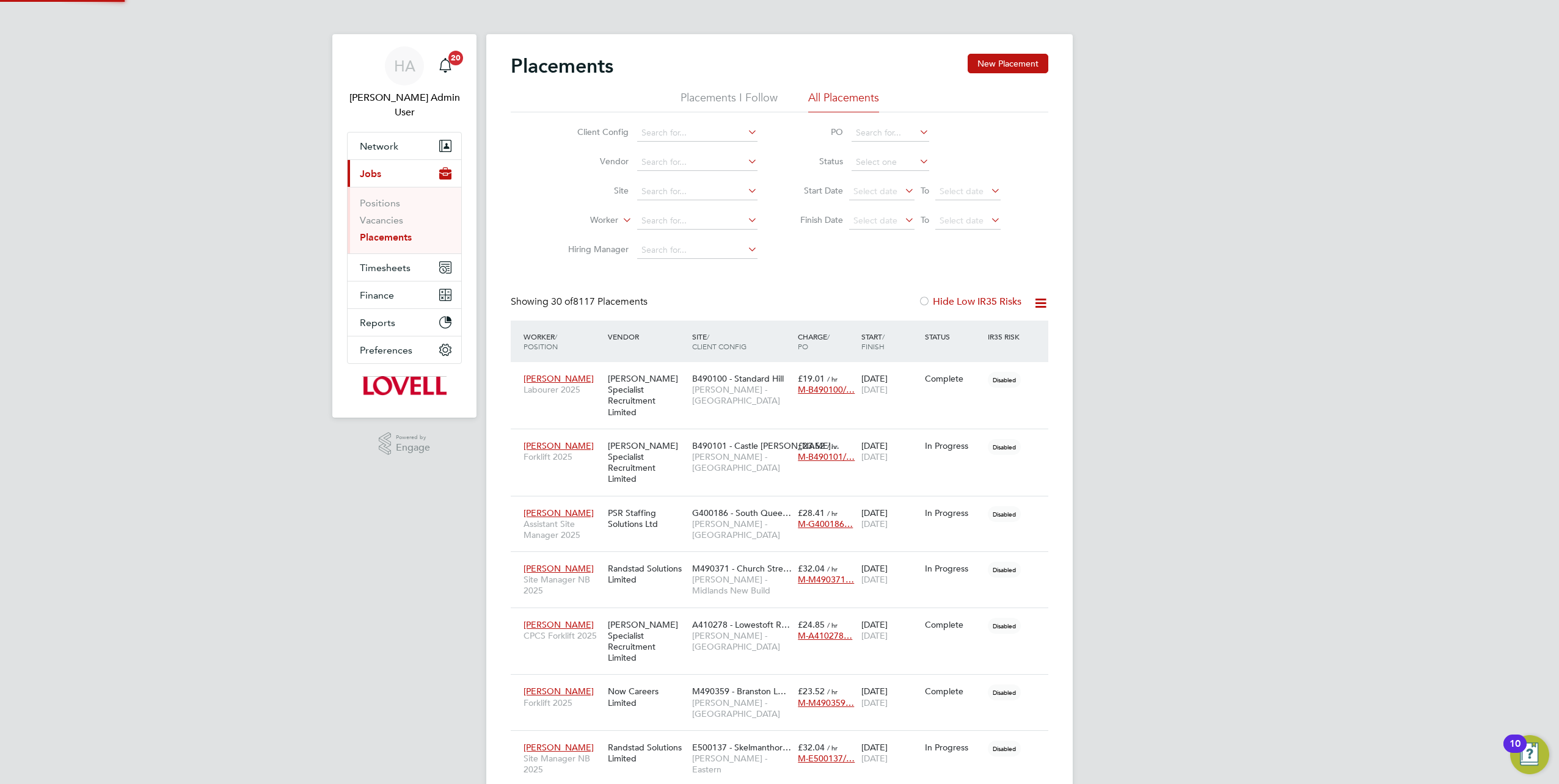
scroll to position [35, 106]
click at [374, 262] on span "Timesheets" at bounding box center [385, 268] width 51 height 11
click at [387, 262] on span "Timesheets" at bounding box center [385, 268] width 51 height 11
click at [391, 225] on link "Timesheets" at bounding box center [385, 230] width 51 height 11
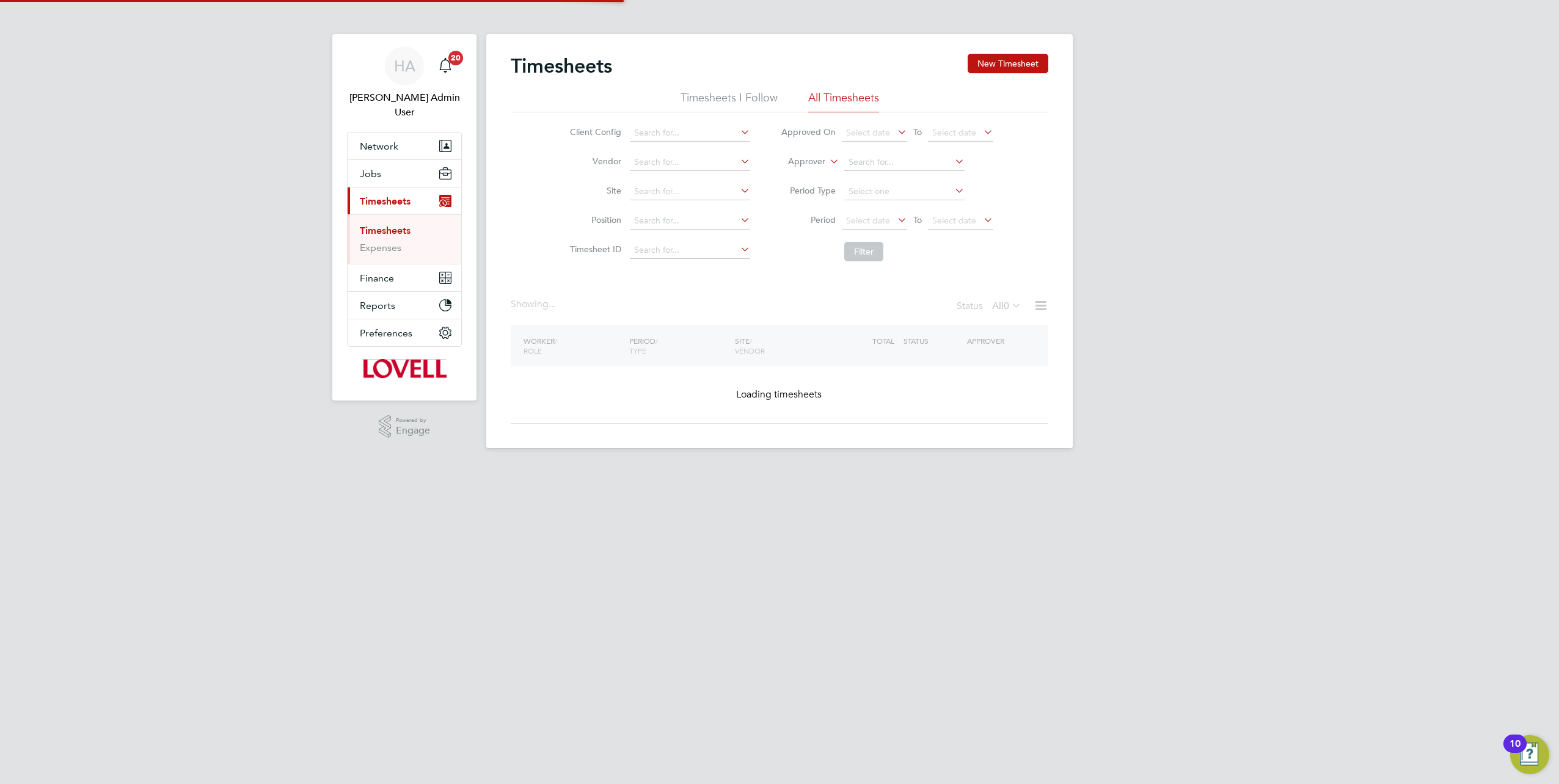
click at [827, 163] on icon at bounding box center [827, 158] width 0 height 11
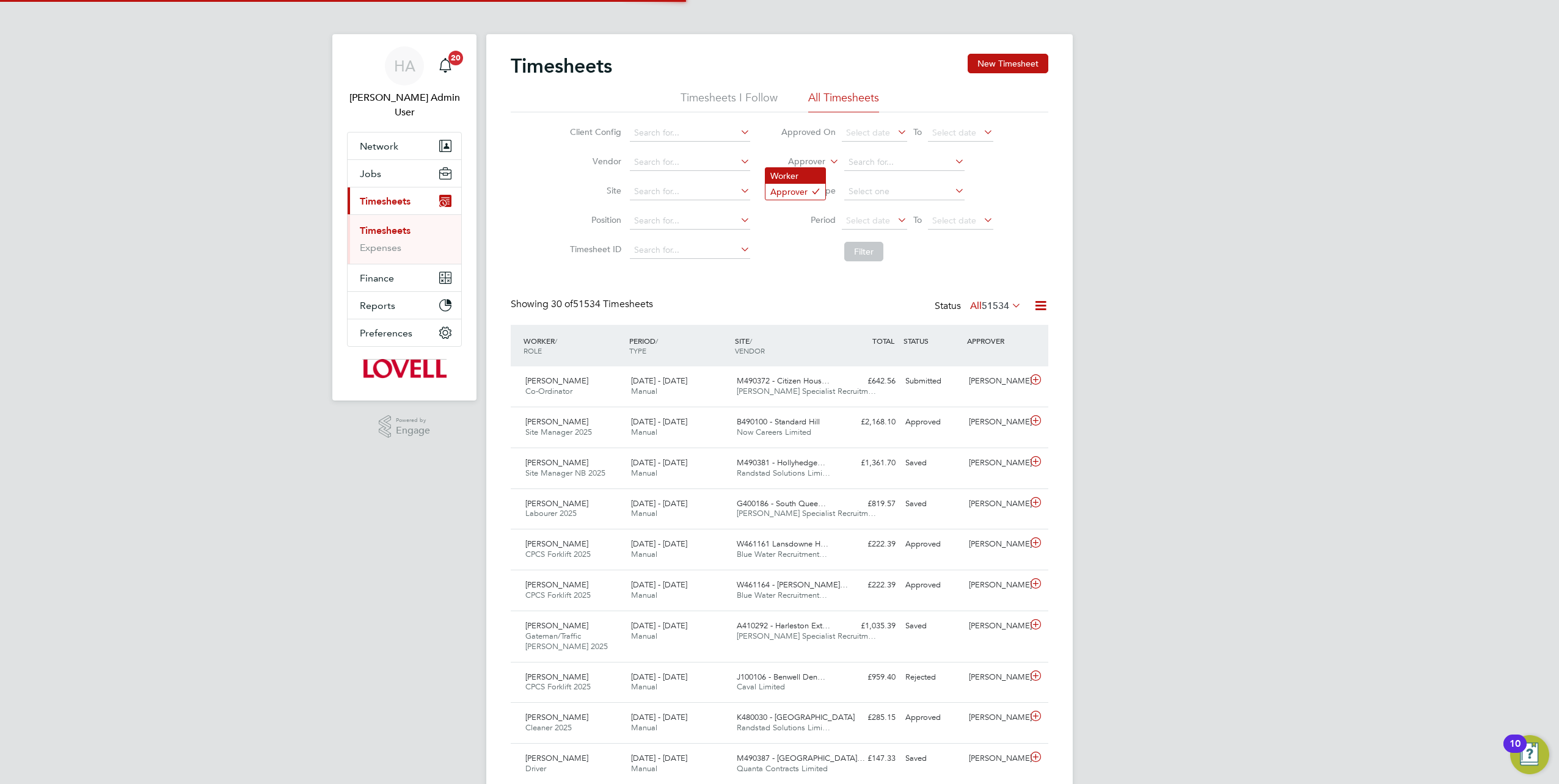
click at [813, 174] on li "Worker" at bounding box center [796, 176] width 60 height 16
click at [873, 169] on input at bounding box center [904, 162] width 120 height 17
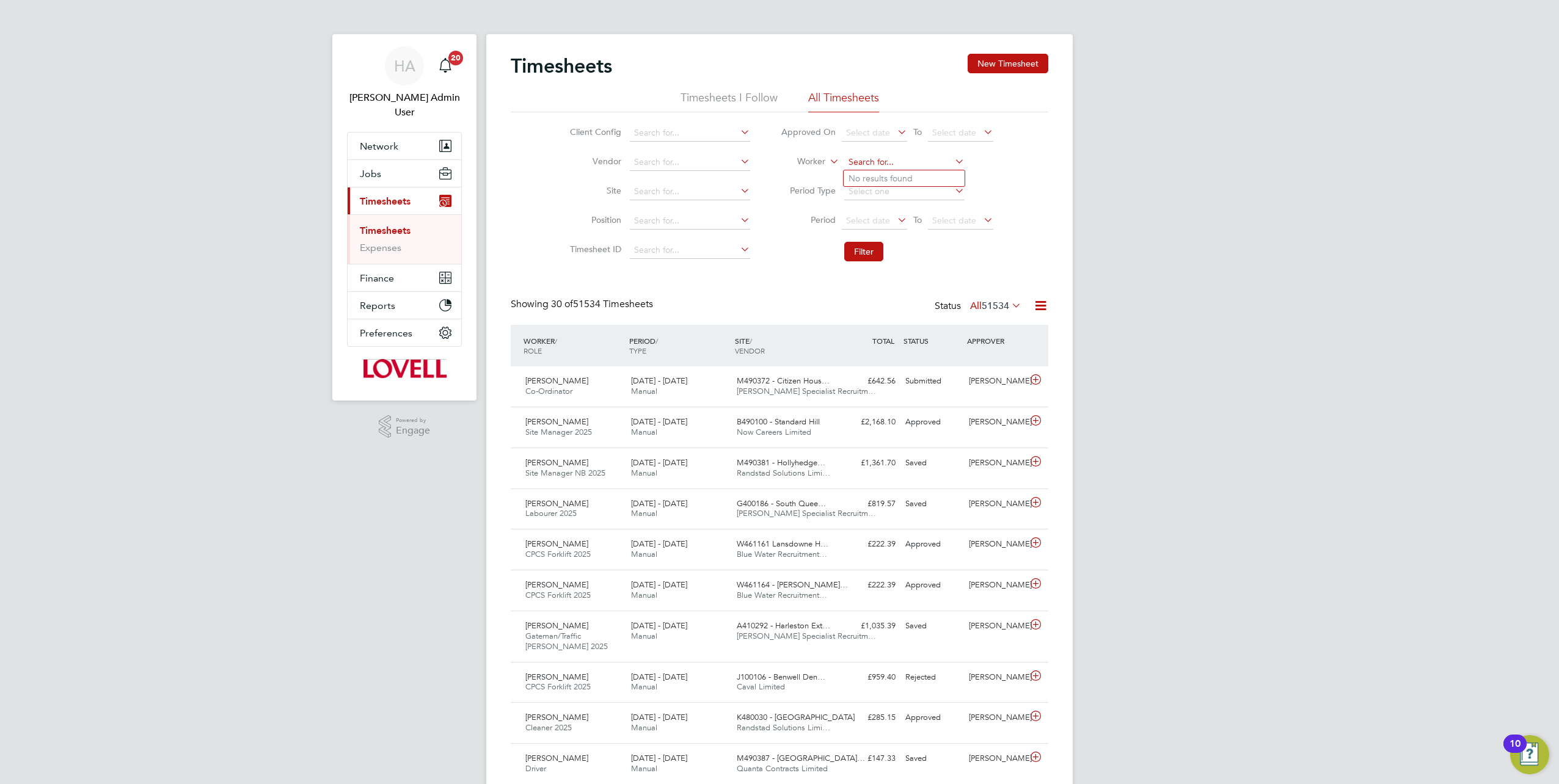
click at [890, 155] on input at bounding box center [904, 162] width 120 height 17
click at [922, 176] on b "Rook" at bounding box center [932, 179] width 21 height 11
type input "Fabian Rookwood"
click at [863, 254] on button "Filter" at bounding box center [864, 251] width 39 height 19
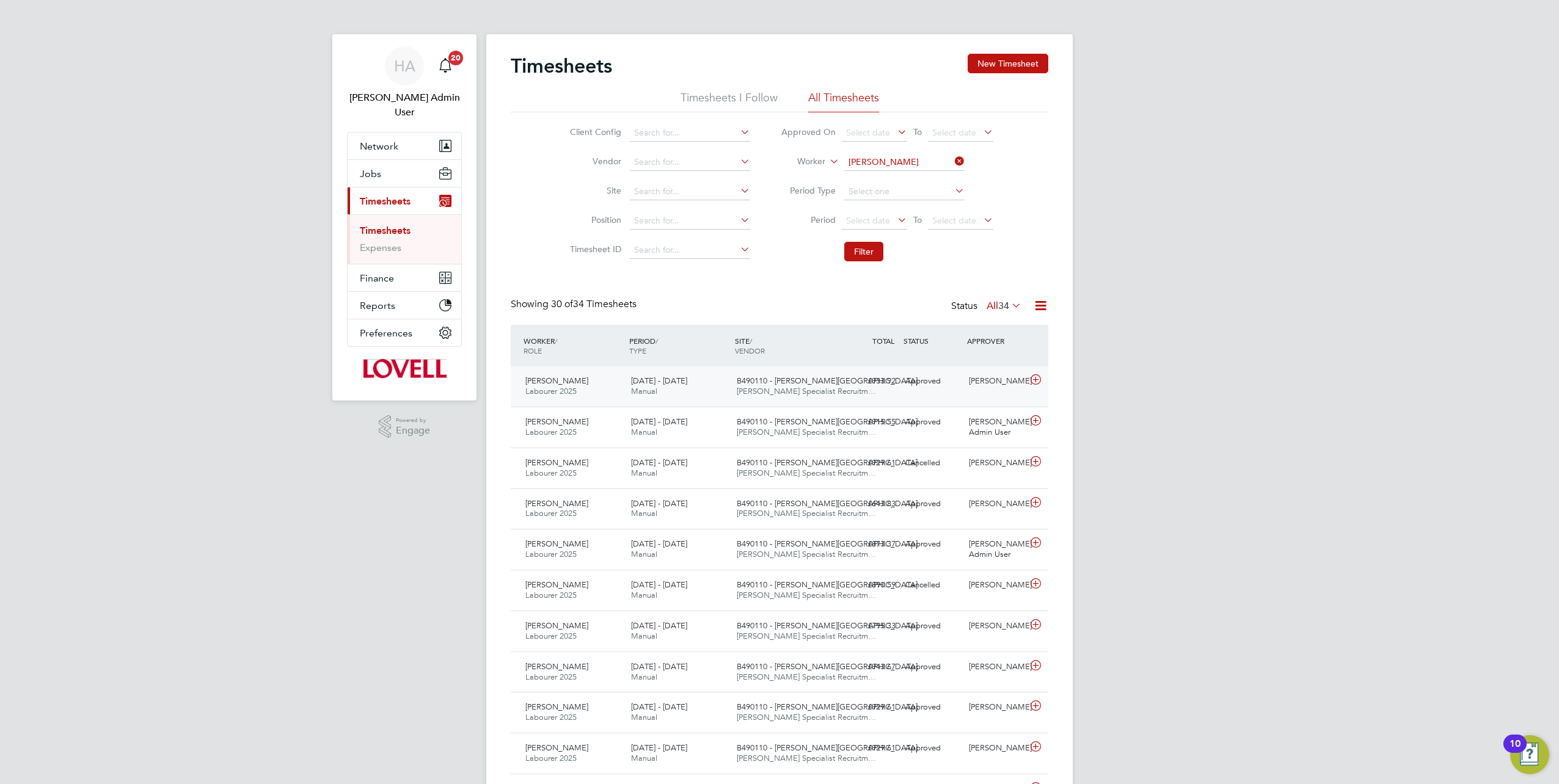
click at [733, 387] on div "B490110 - Bennett Street Hays Specialist Recruitm…" at bounding box center [784, 386] width 106 height 31
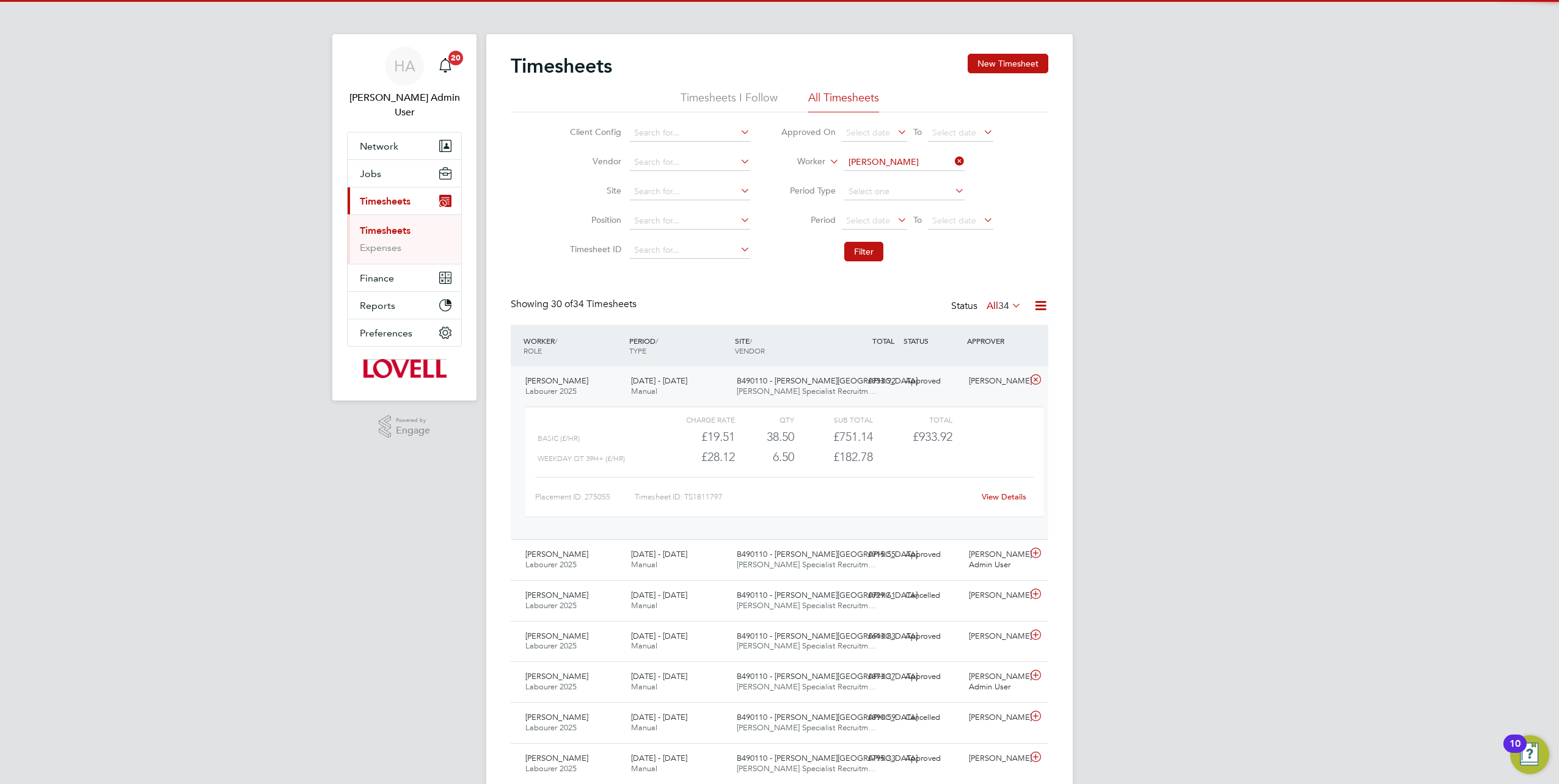
click at [999, 499] on link "View Details" at bounding box center [1003, 496] width 44 height 11
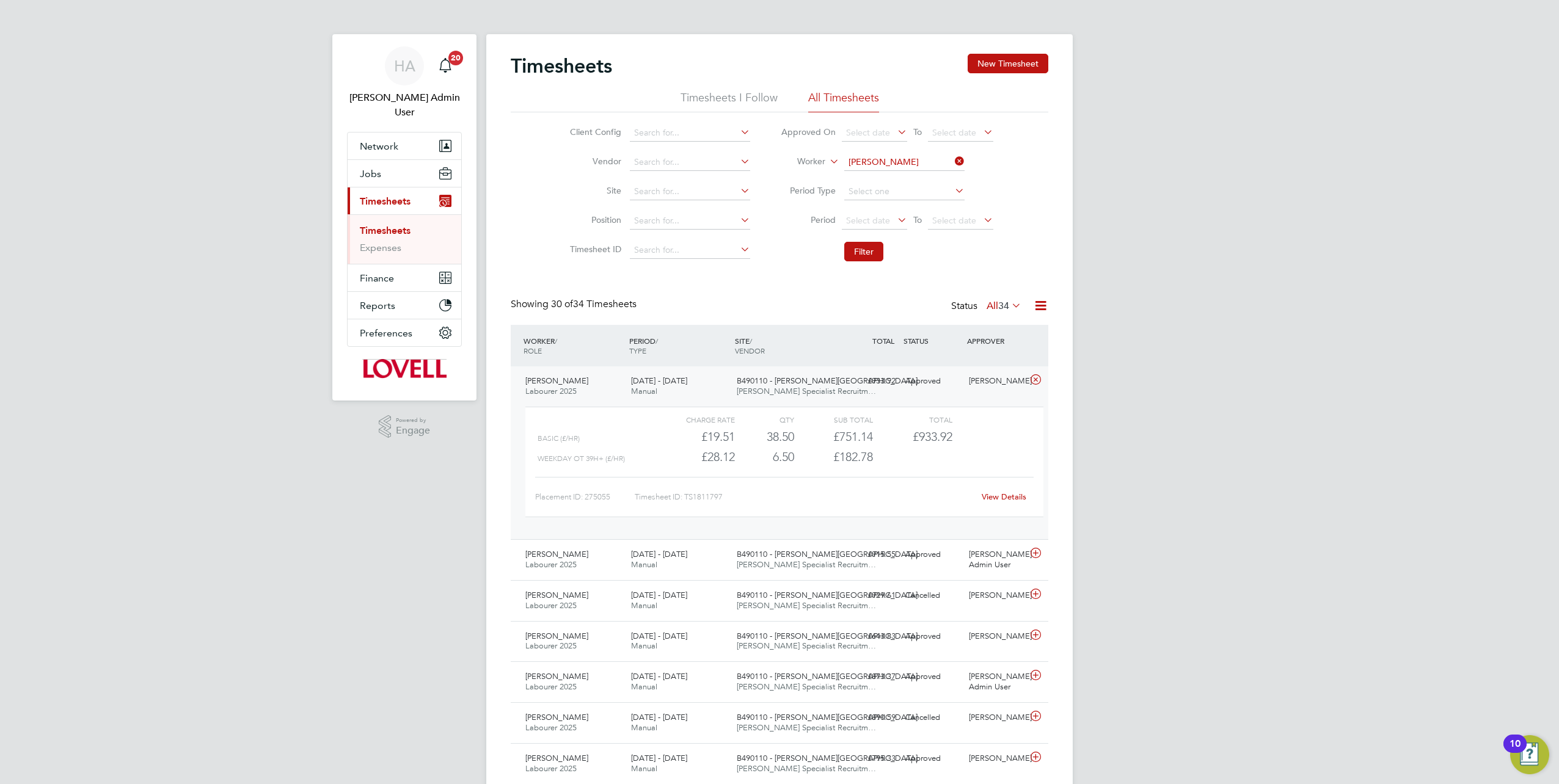
click at [953, 164] on icon at bounding box center [953, 161] width 0 height 17
click at [923, 162] on input at bounding box center [904, 162] width 120 height 17
click at [915, 176] on li "Neil S immons" at bounding box center [904, 179] width 121 height 16
type input "Neil Simmons"
click at [873, 251] on button "Filter" at bounding box center [864, 251] width 39 height 19
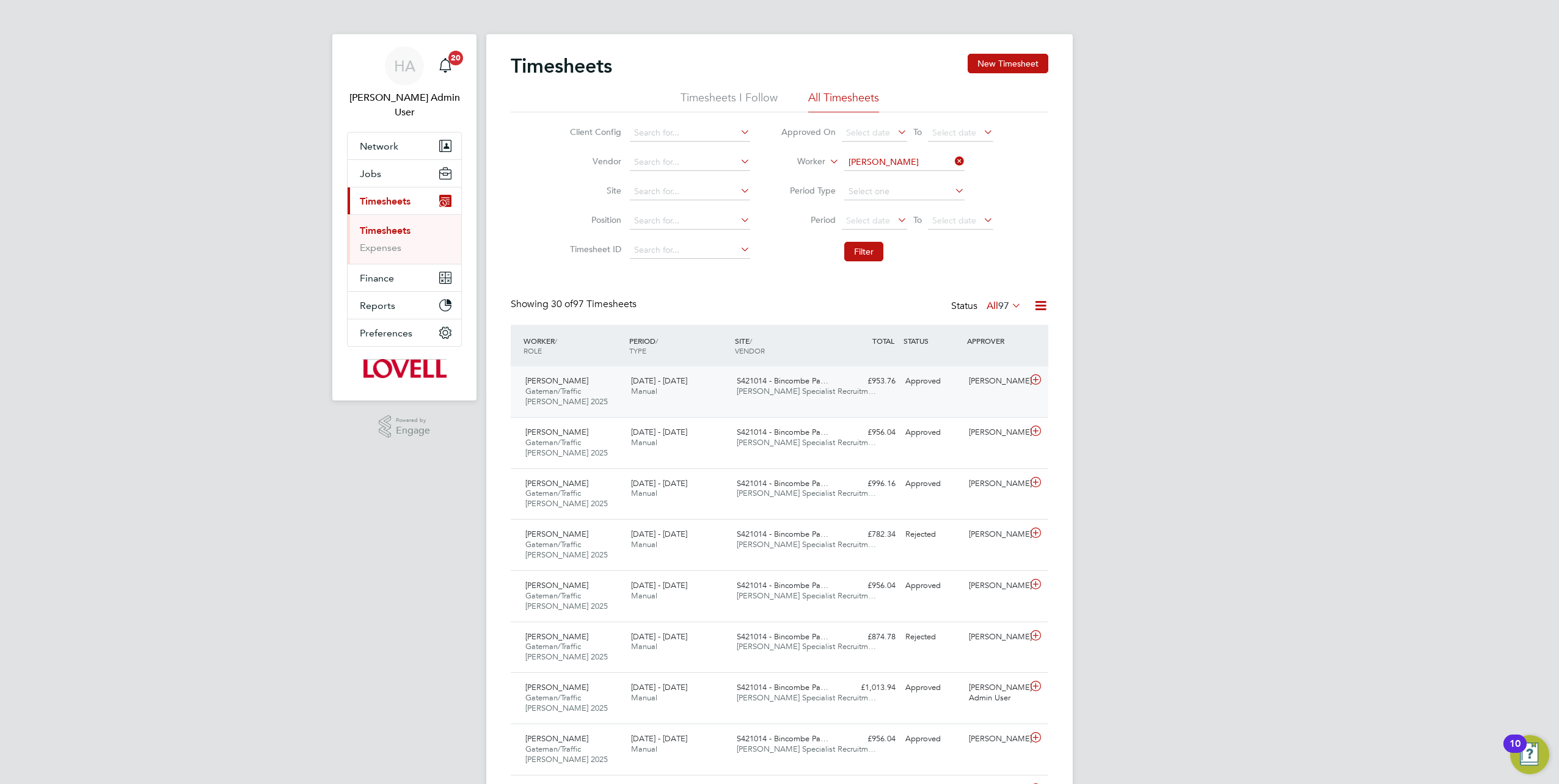
click at [855, 392] on div "Neil Simmons Gateman/Traffic Marshall 2025 23 - 29 Aug 2025 23 - 29 Aug 2025 Ma…" at bounding box center [780, 391] width 538 height 51
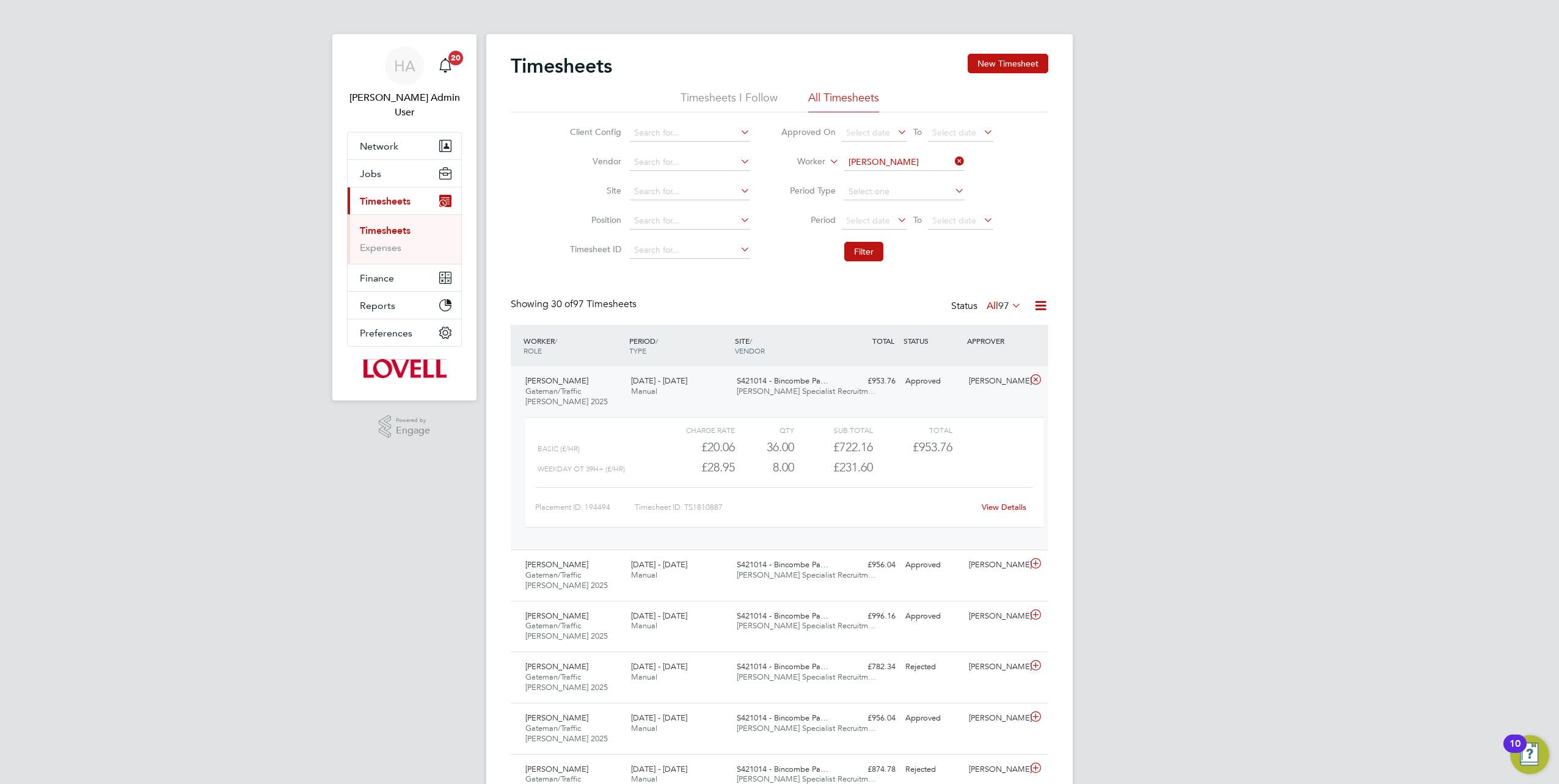
click at [1000, 508] on link "View Details" at bounding box center [1003, 507] width 44 height 11
click at [953, 156] on icon at bounding box center [953, 161] width 0 height 17
click at [924, 159] on input at bounding box center [904, 162] width 120 height 17
paste input "Sanchez Clarke"
type input "Sanchez Clarke"
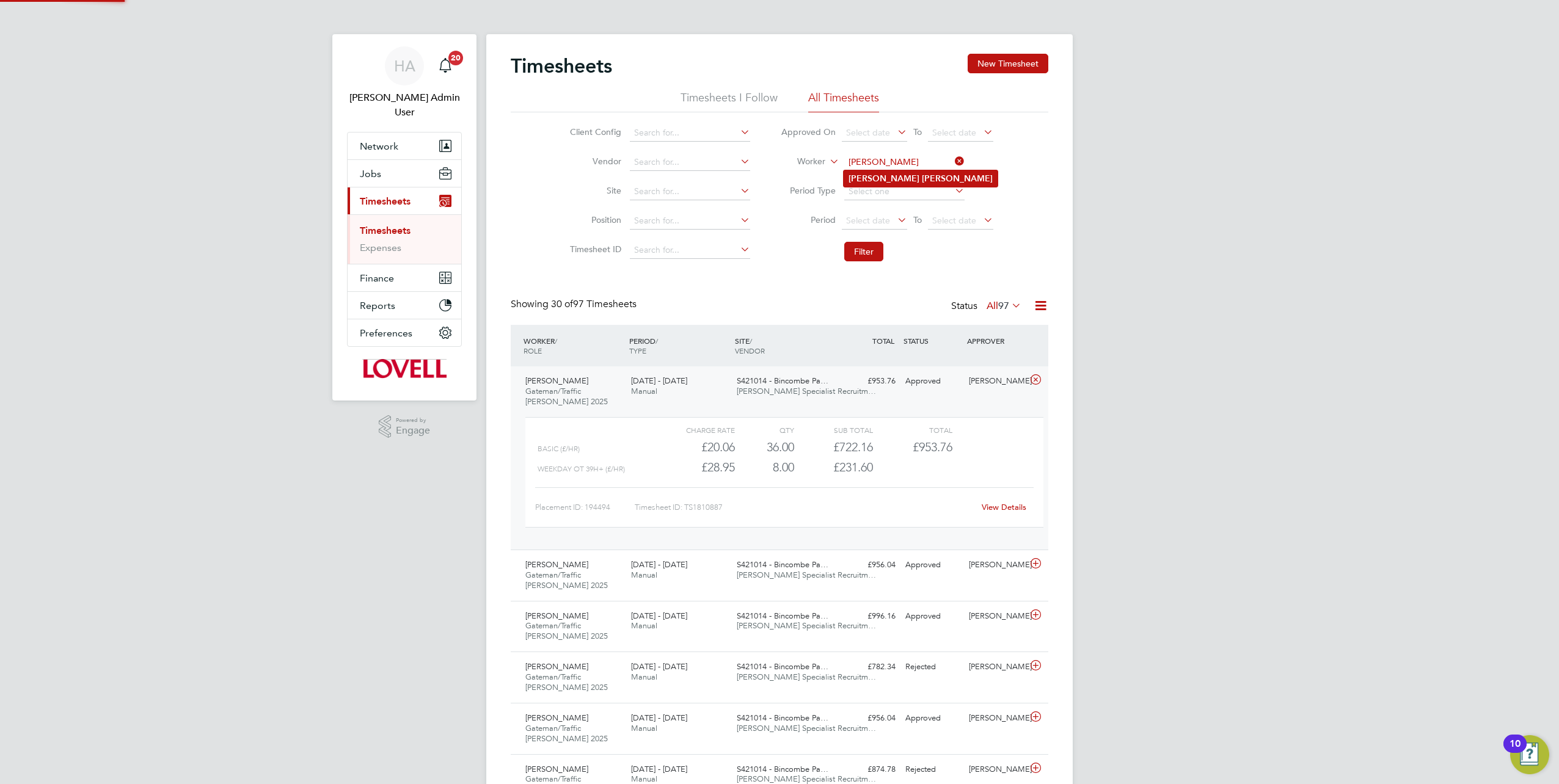
click at [922, 176] on b "Clarke" at bounding box center [957, 179] width 71 height 11
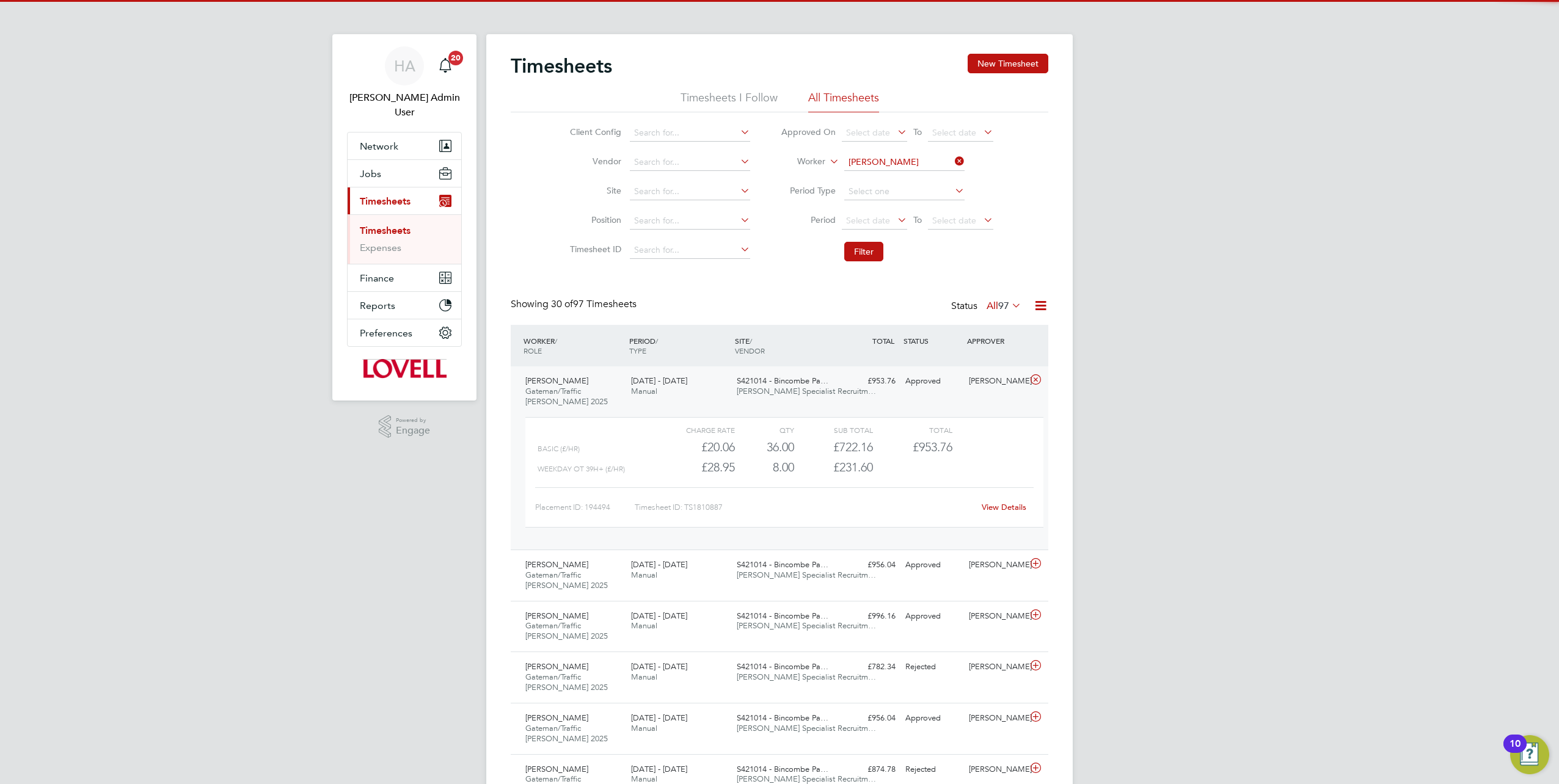
click at [868, 241] on li "Filter" at bounding box center [887, 251] width 243 height 32
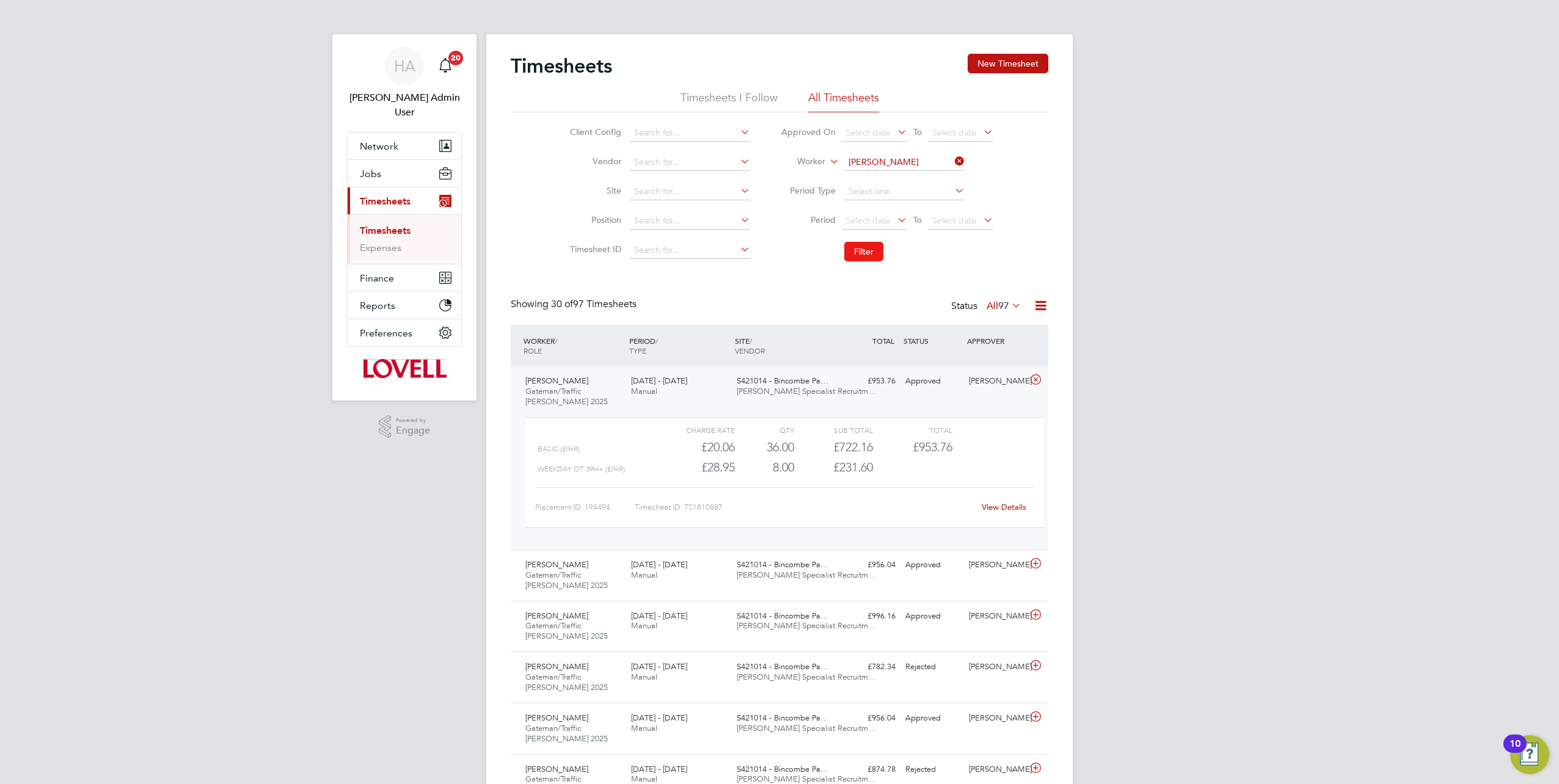
click at [867, 258] on button "Filter" at bounding box center [864, 251] width 39 height 19
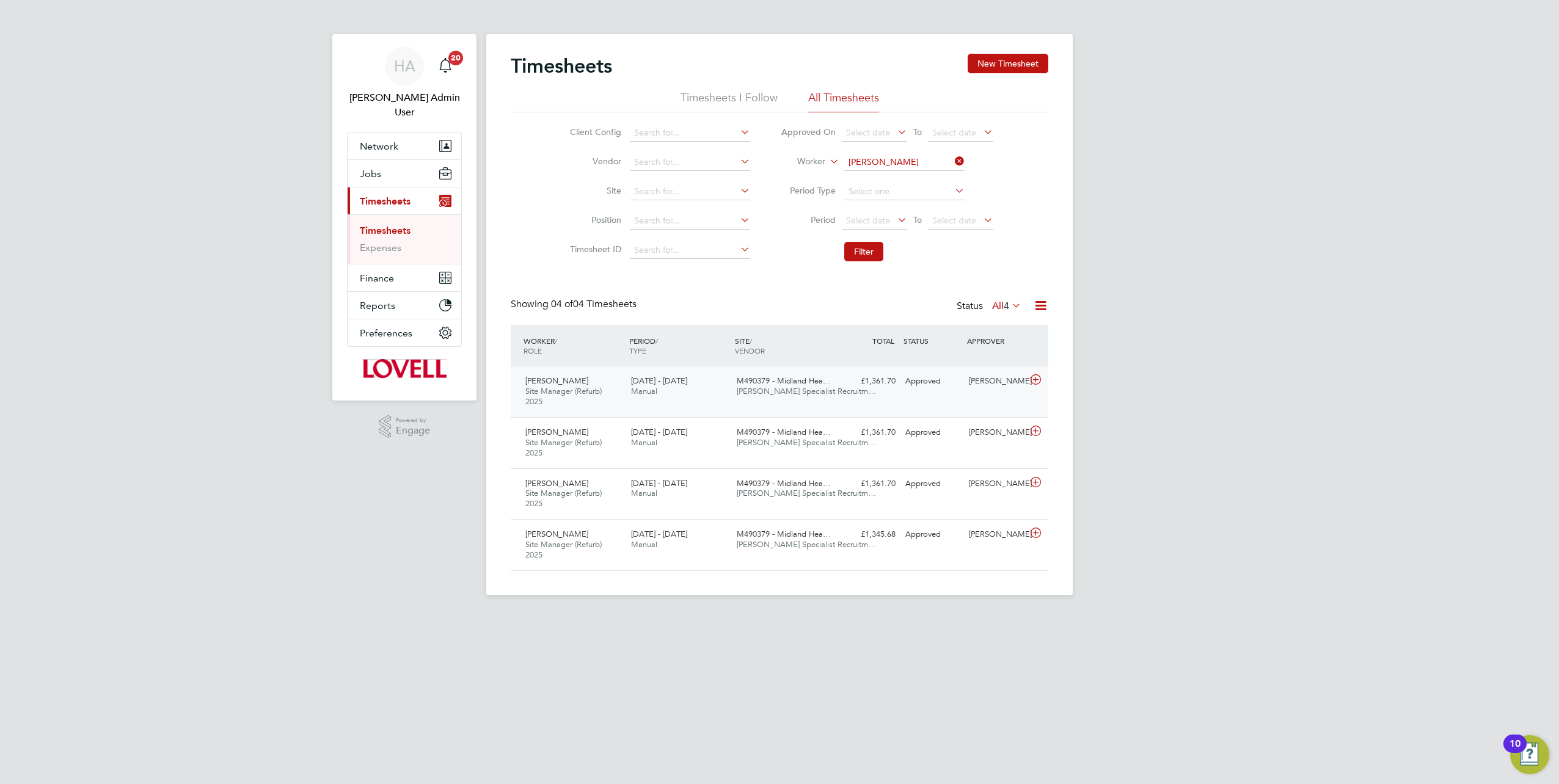
click at [795, 392] on span "Hays Specialist Recruitm…" at bounding box center [806, 390] width 139 height 11
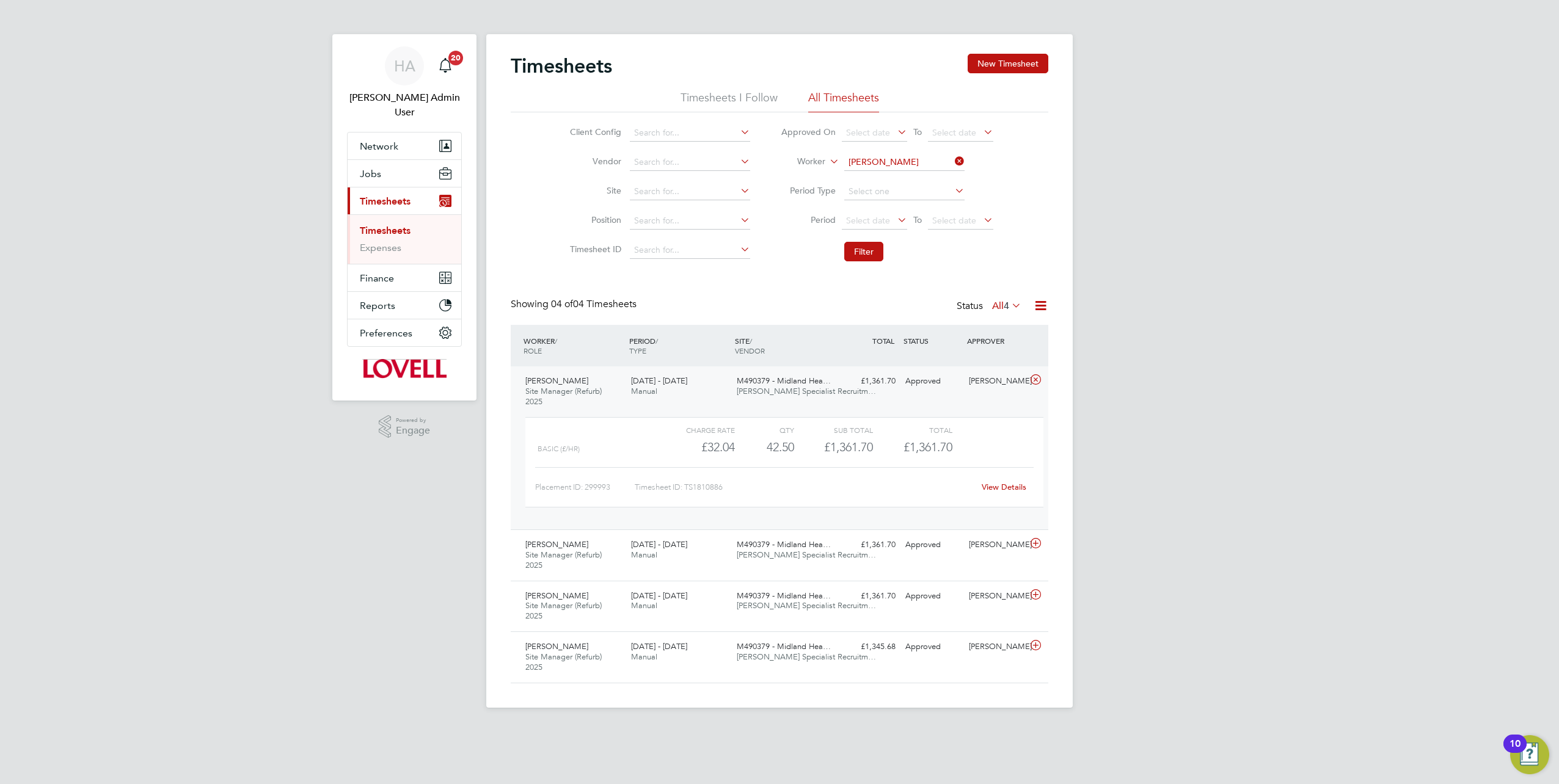
click at [1007, 486] on link "View Details" at bounding box center [1003, 487] width 44 height 11
click at [951, 158] on input at bounding box center [904, 162] width 120 height 17
click at [911, 162] on input at bounding box center [904, 162] width 120 height 17
paste input "Jamie Trueman"
type input "Jamie Trueman"
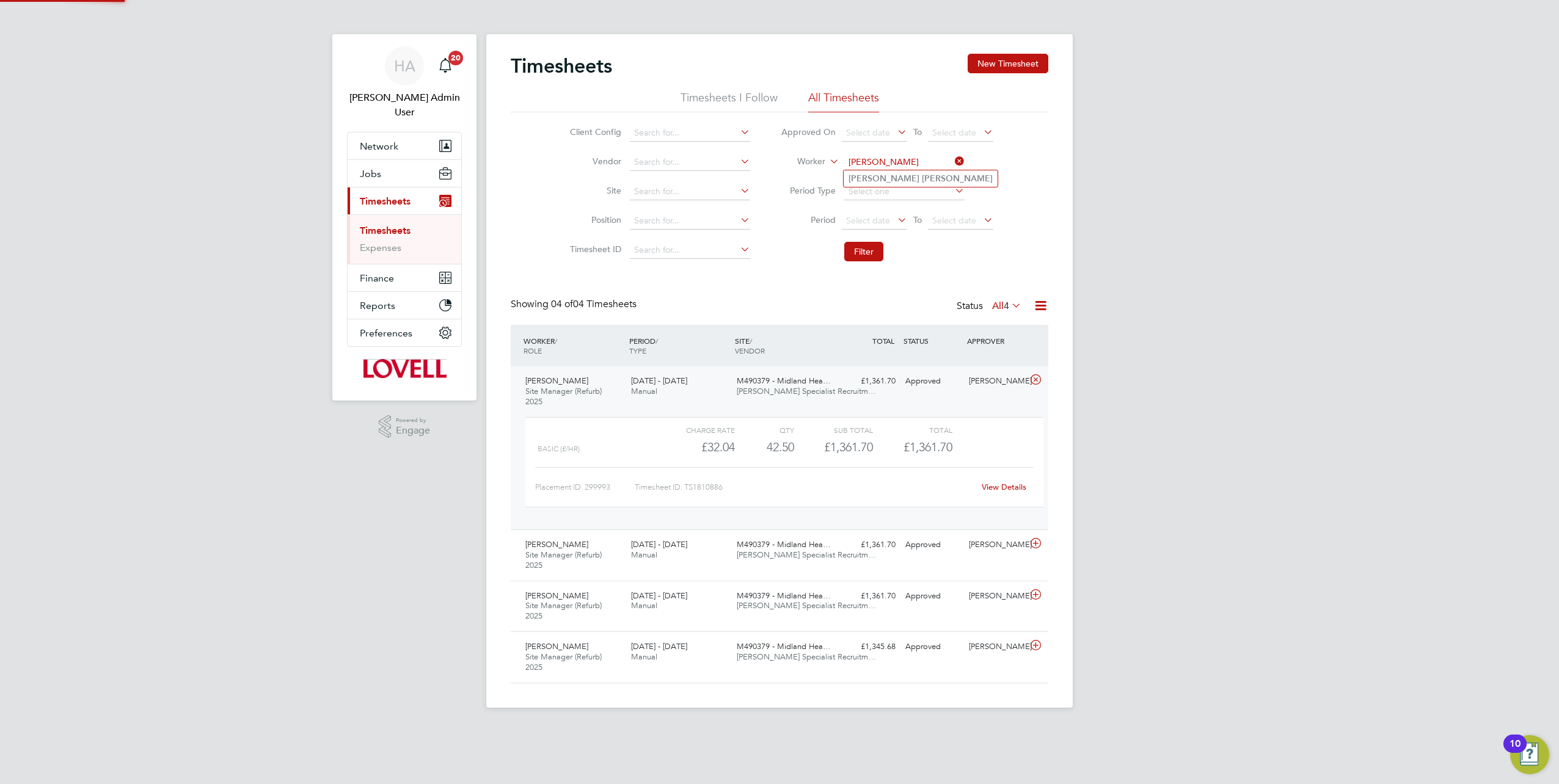
click at [922, 177] on b "Trueman" at bounding box center [957, 179] width 71 height 11
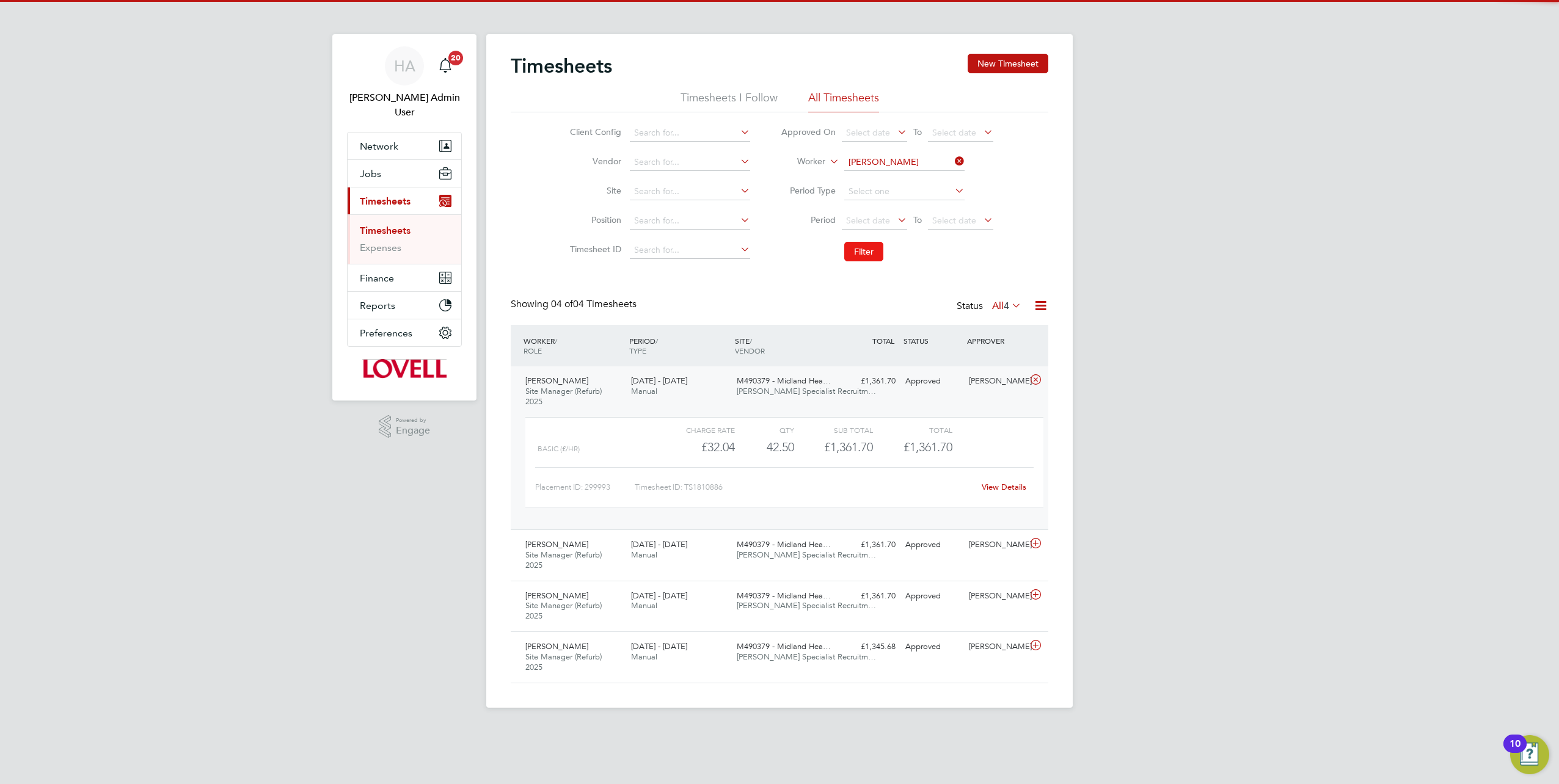
click at [861, 247] on button "Filter" at bounding box center [864, 251] width 39 height 19
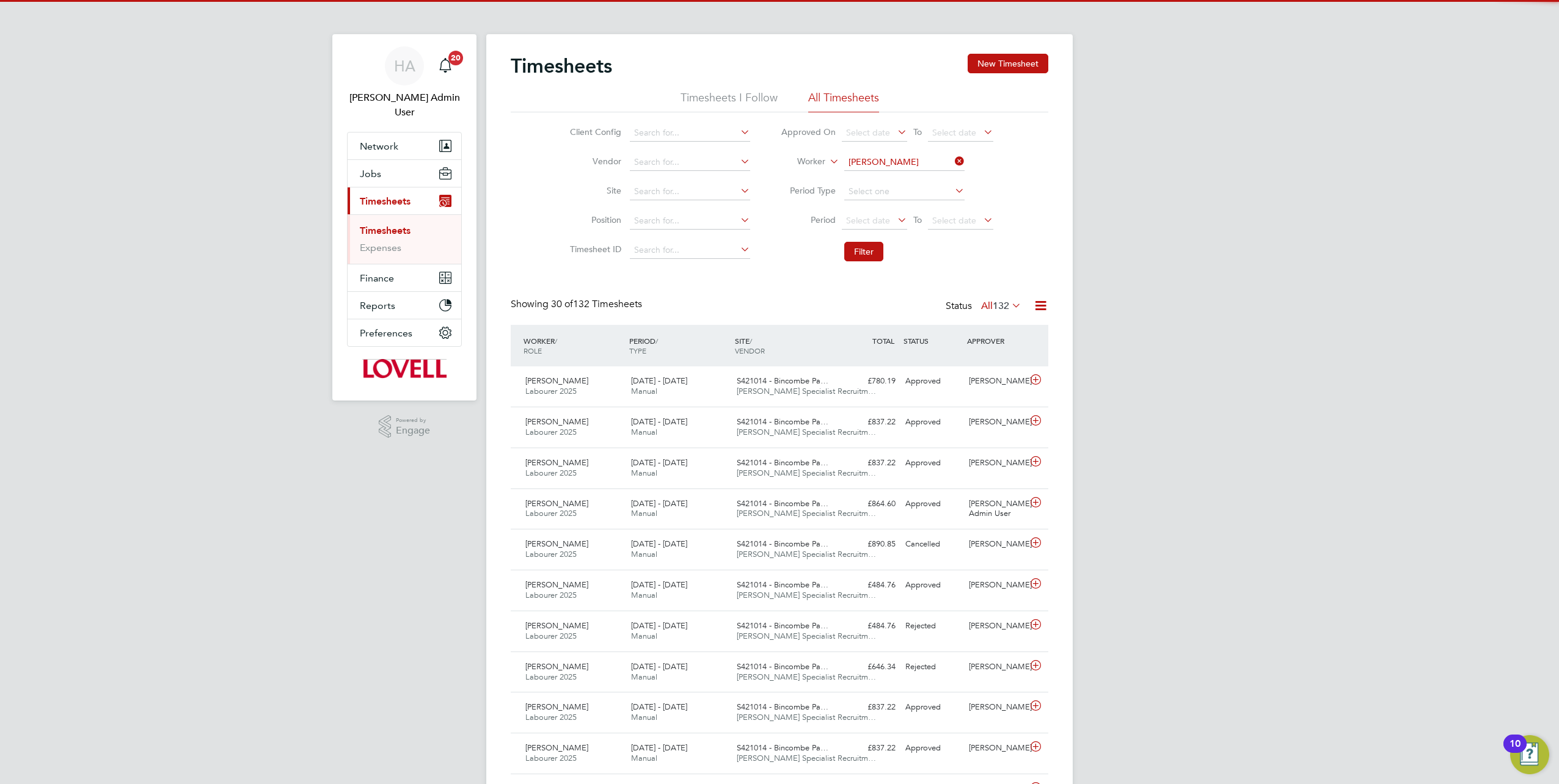
scroll to position [31, 106]
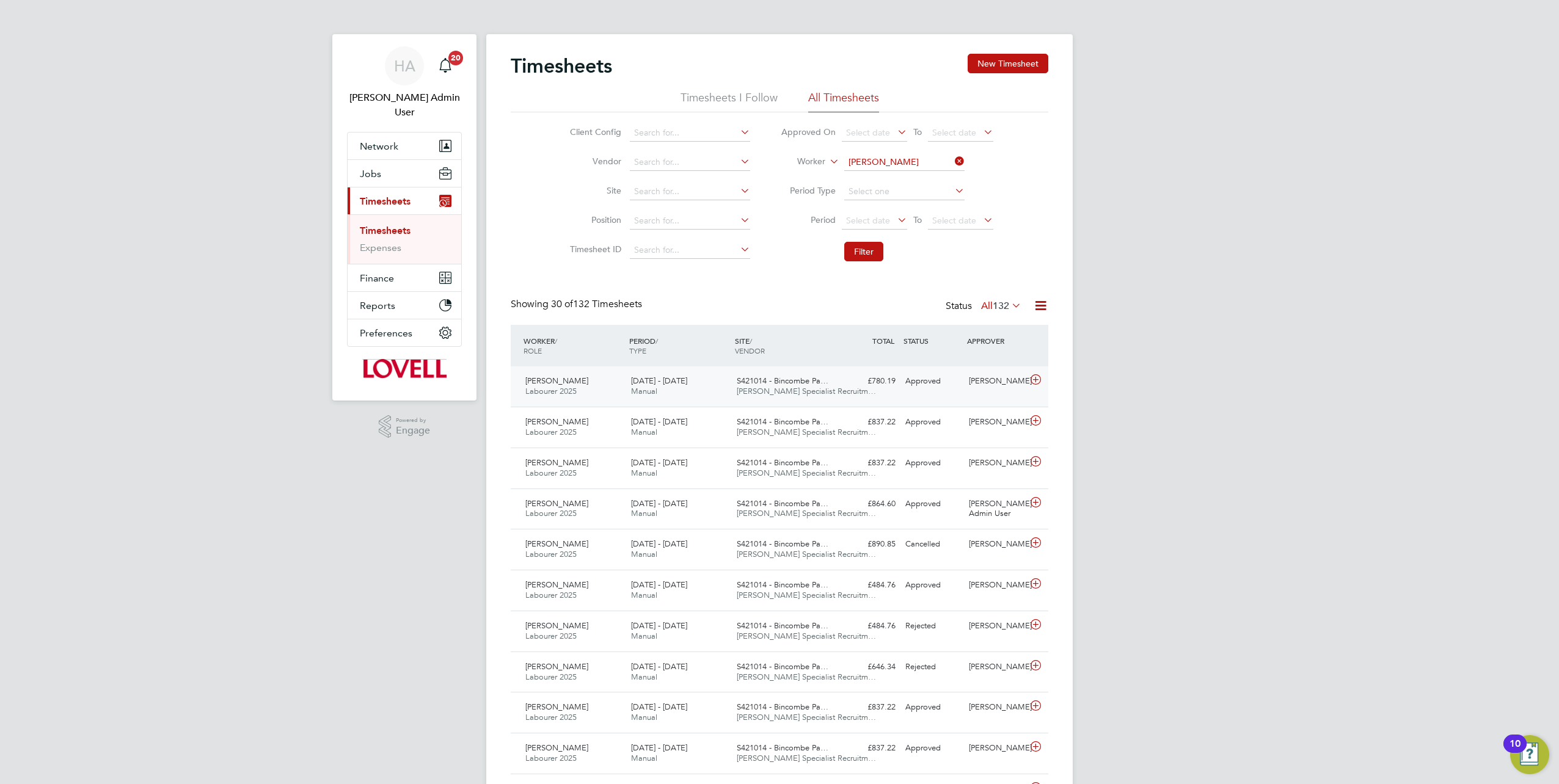
click at [799, 392] on span "Hays Specialist Recruitm…" at bounding box center [806, 390] width 139 height 11
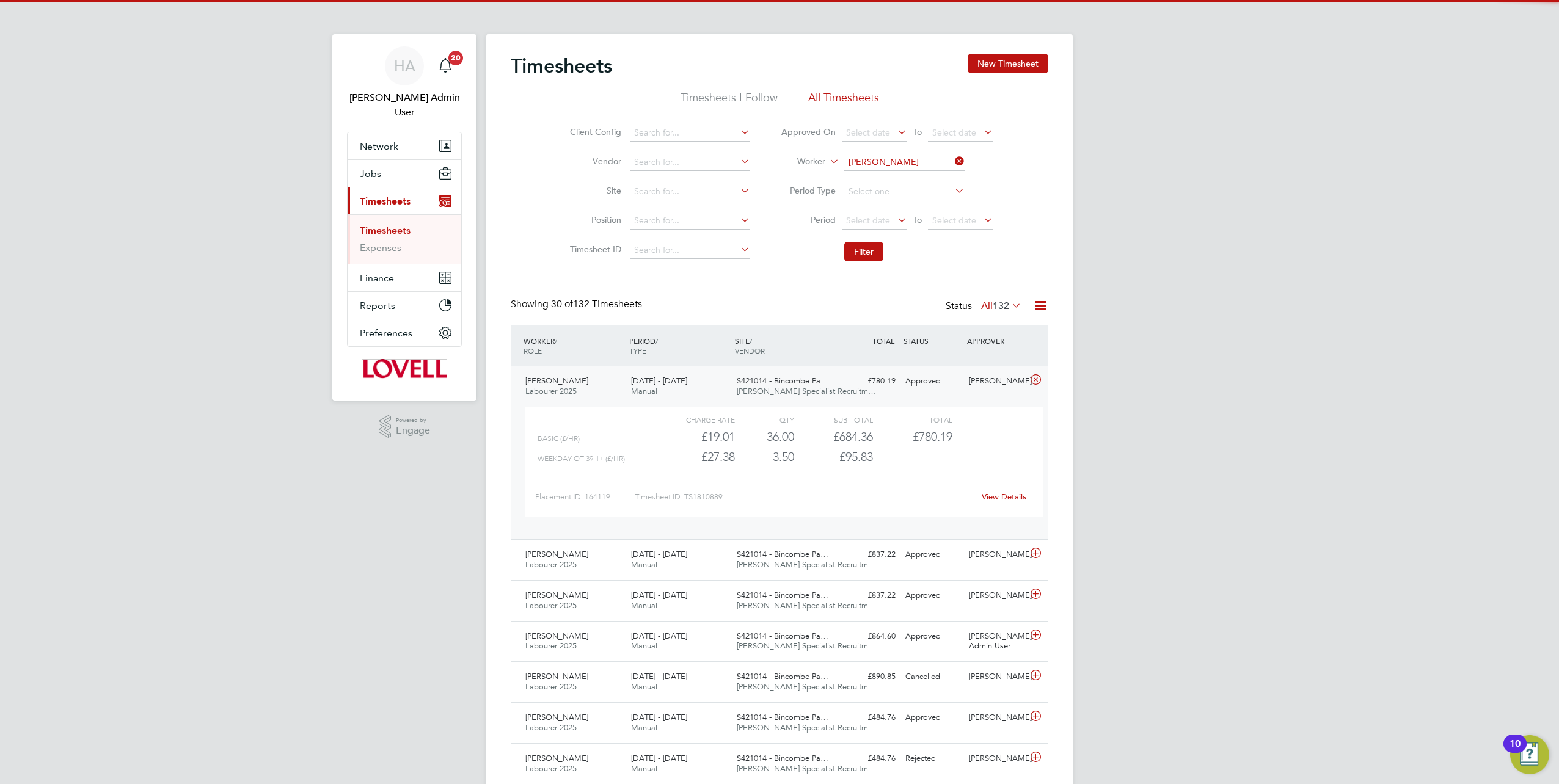
click at [1006, 495] on link "View Details" at bounding box center [1003, 496] width 44 height 11
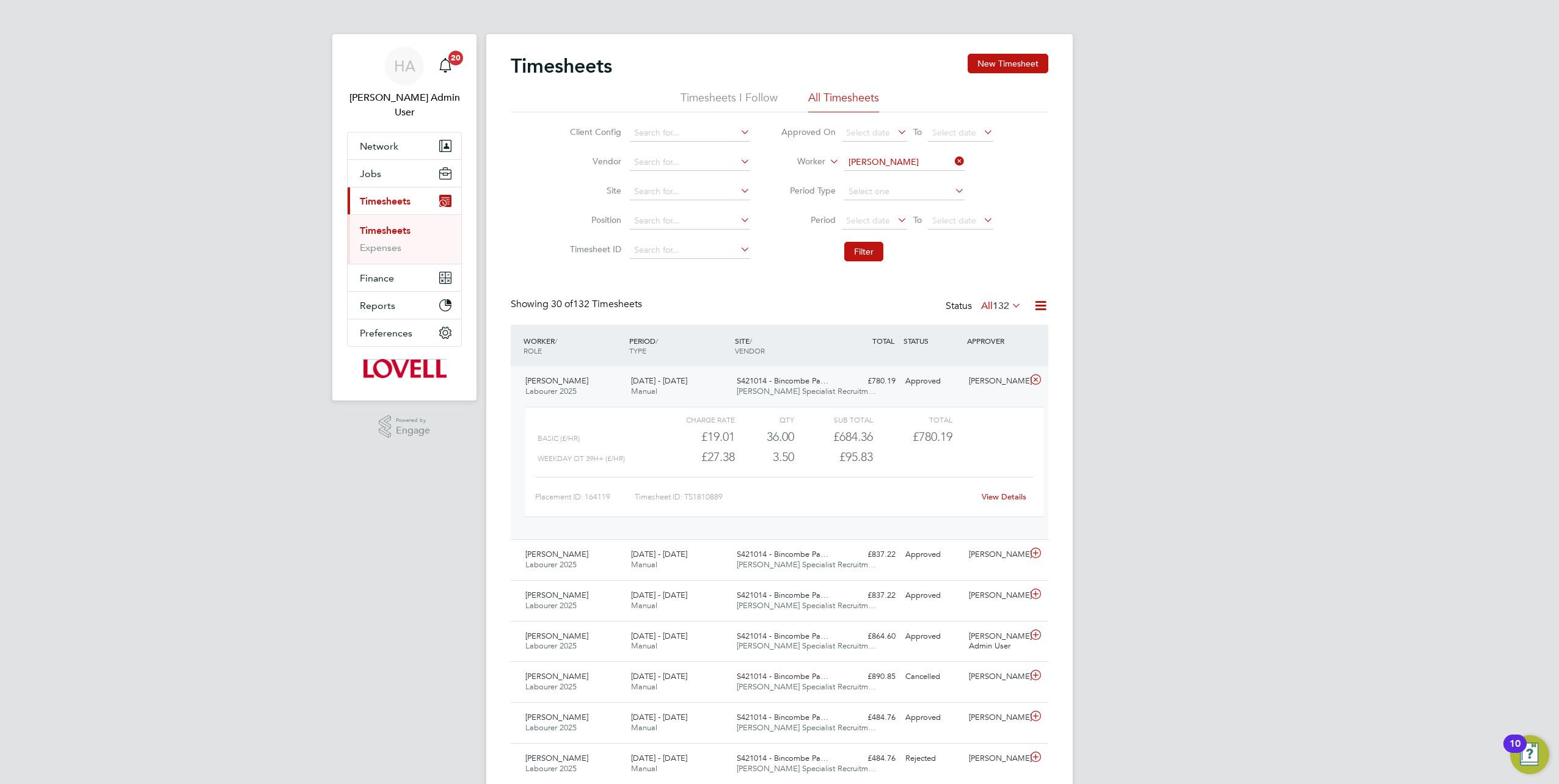
click at [953, 158] on icon at bounding box center [953, 161] width 0 height 17
click at [935, 156] on input at bounding box center [904, 162] width 120 height 17
paste input "Edward Wallace"
type input "Edward Wallace"
click at [922, 178] on b "Wallace" at bounding box center [957, 179] width 71 height 11
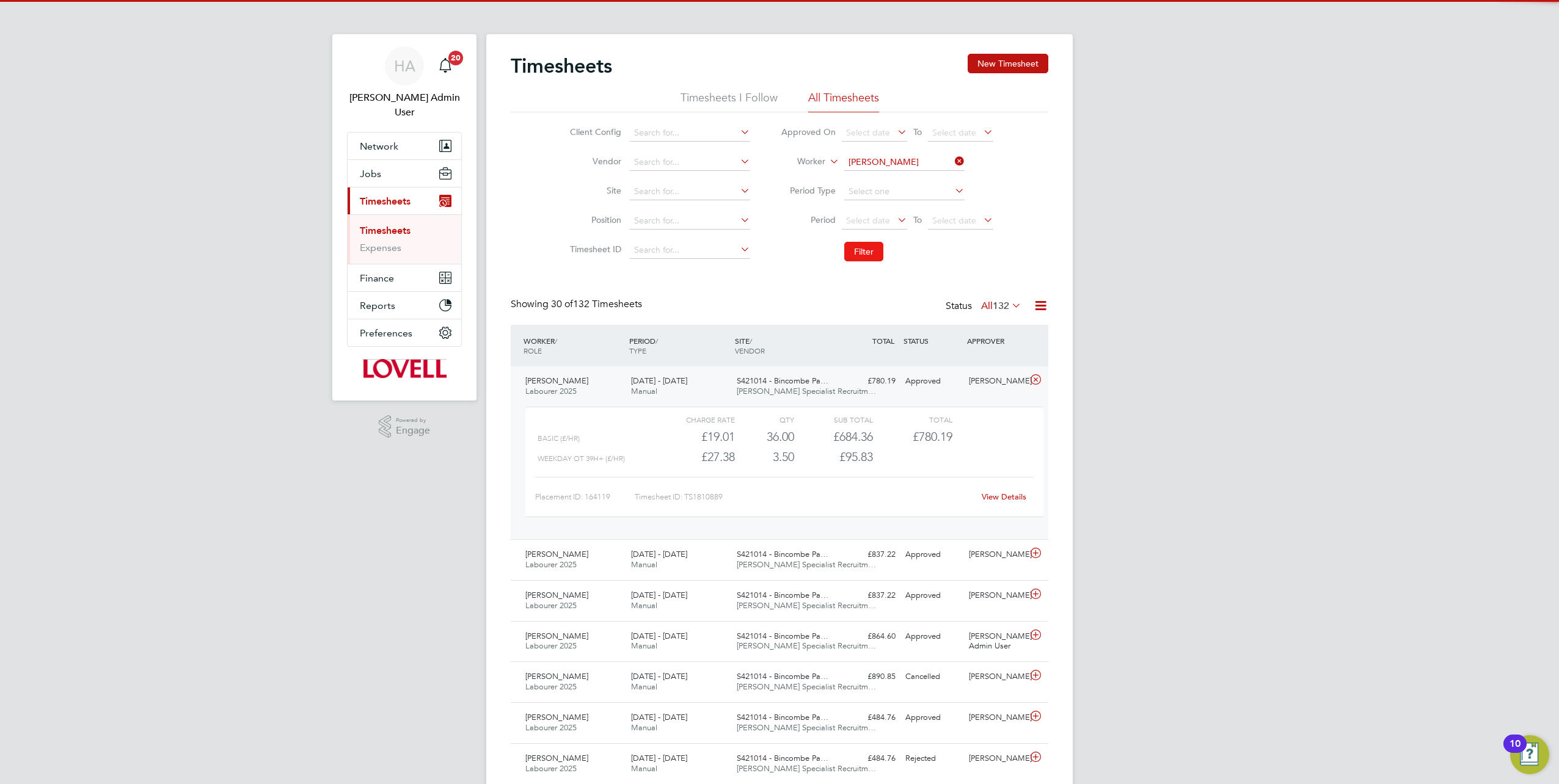
click at [865, 243] on button "Filter" at bounding box center [864, 251] width 39 height 19
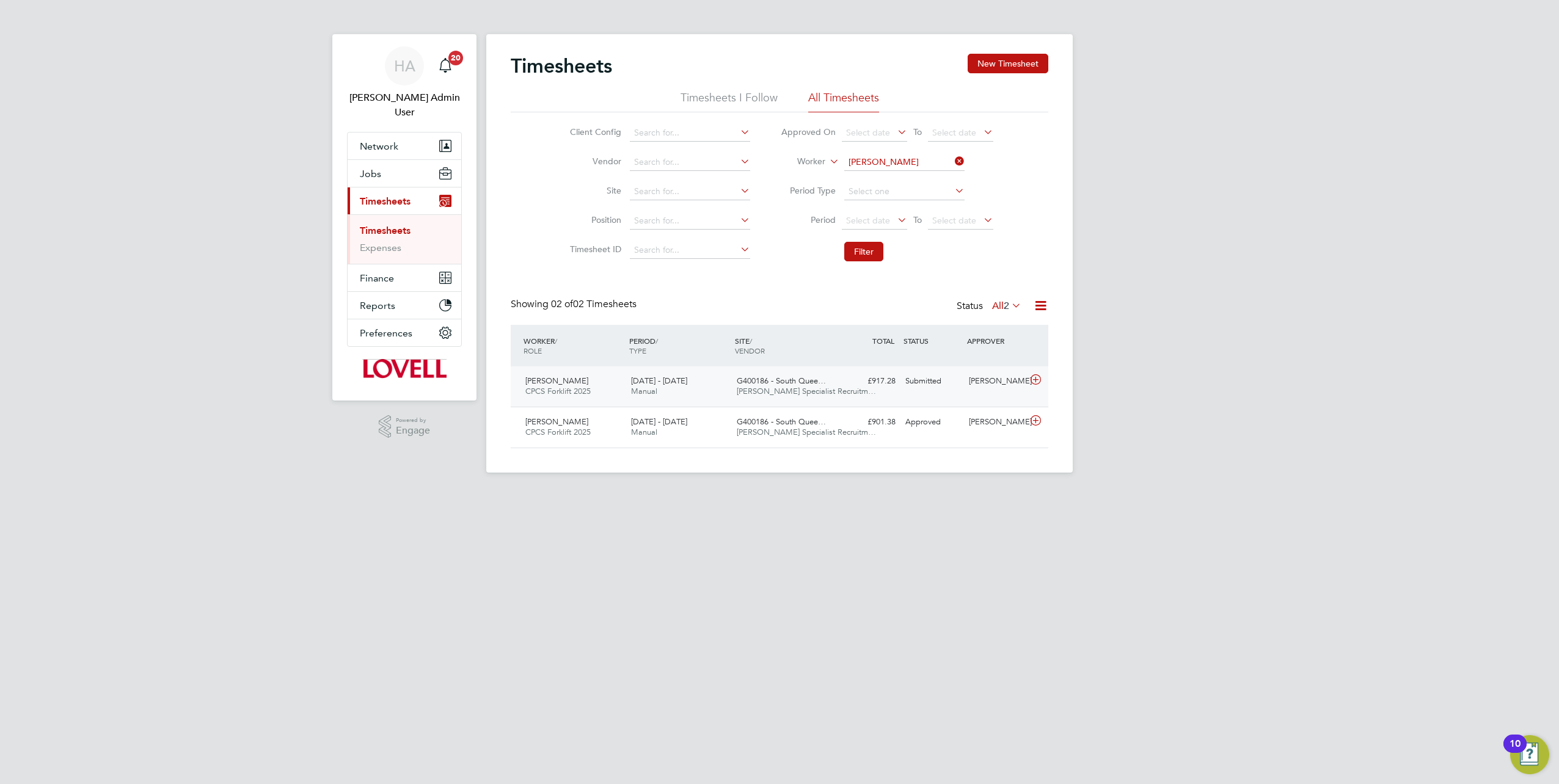
click at [887, 391] on div "Edward Wallace CPCS Forklift 2025 23 - 29 Aug 2025 23 - 29 Aug 2025 Manual G400…" at bounding box center [780, 386] width 538 height 40
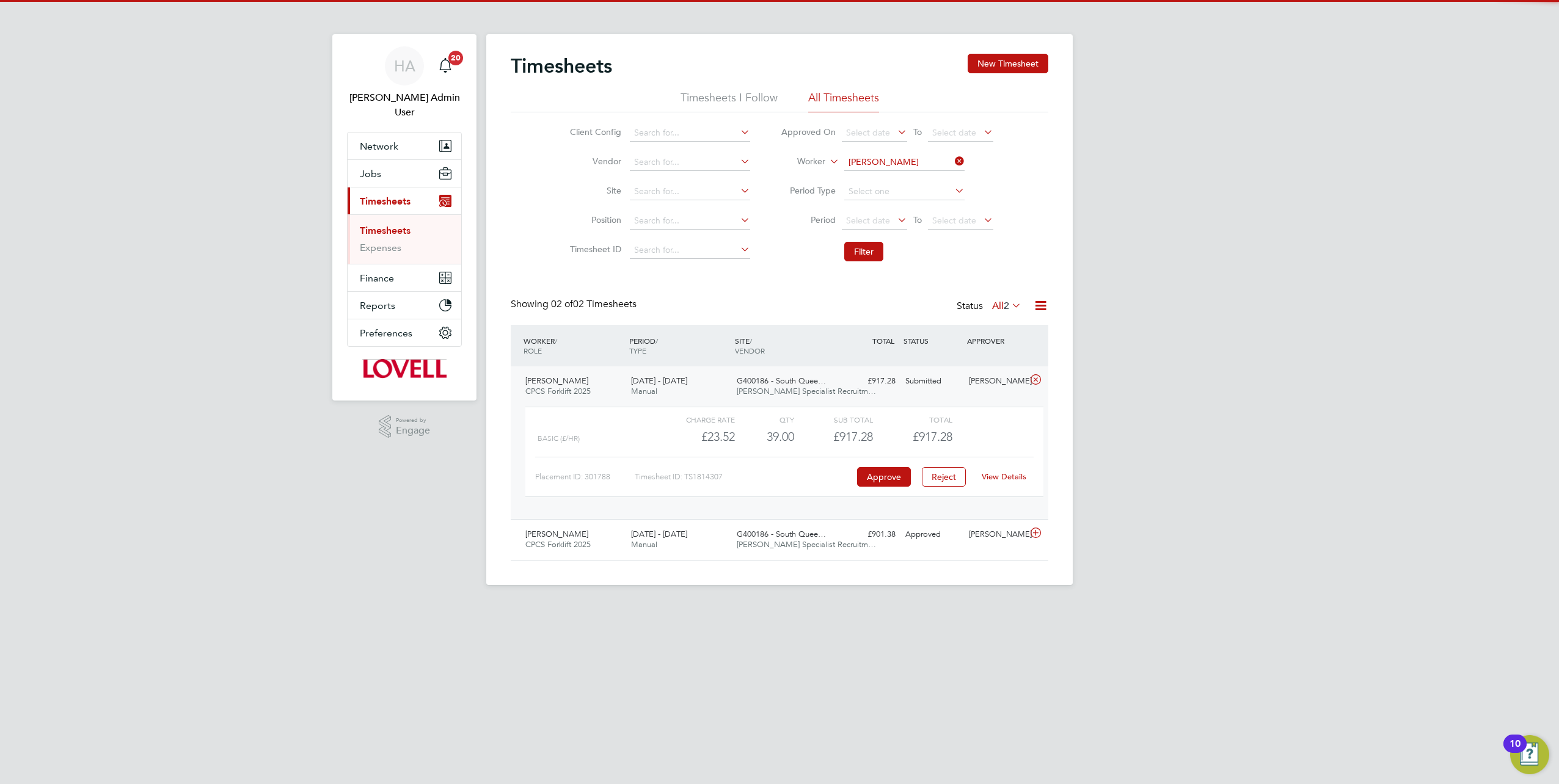
click at [998, 478] on link "View Details" at bounding box center [1003, 476] width 44 height 11
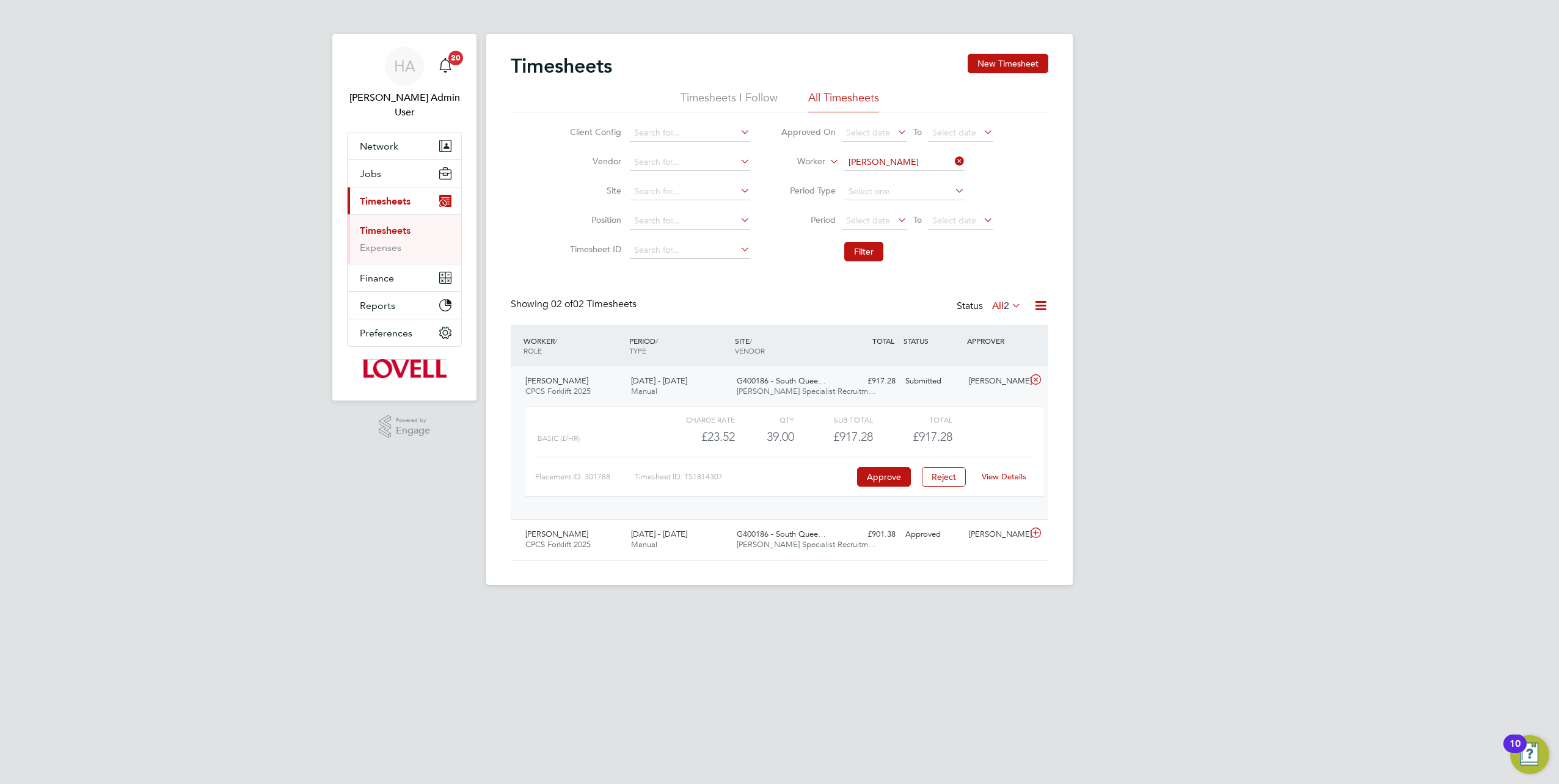
click at [953, 156] on icon at bounding box center [953, 161] width 0 height 17
click at [923, 161] on input at bounding box center [904, 162] width 120 height 17
paste input "Paul Noon"
type input "Paul Noon"
click at [901, 179] on li "Paul Noon" at bounding box center [904, 179] width 121 height 16
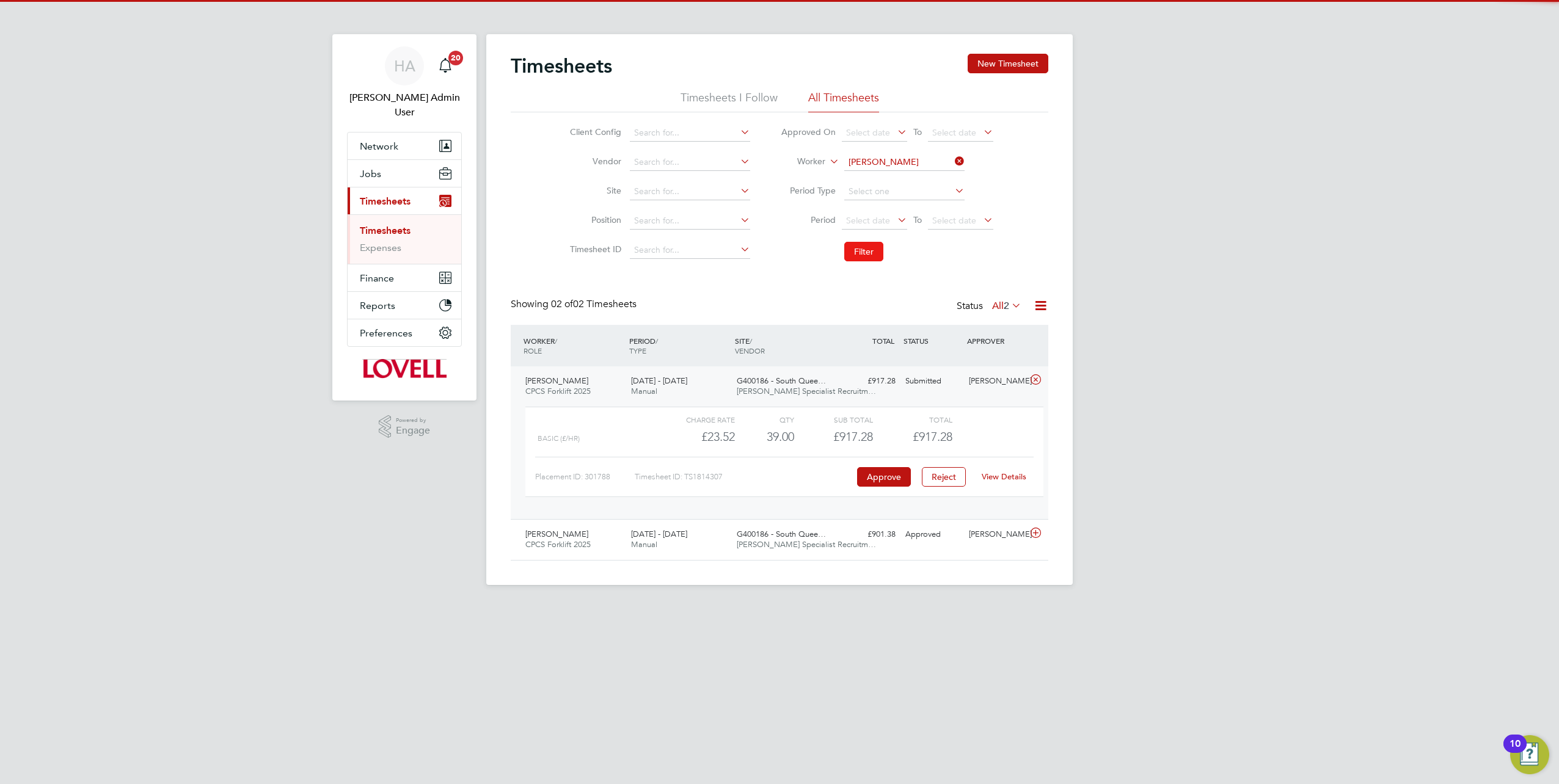
click at [874, 246] on button "Filter" at bounding box center [864, 251] width 39 height 19
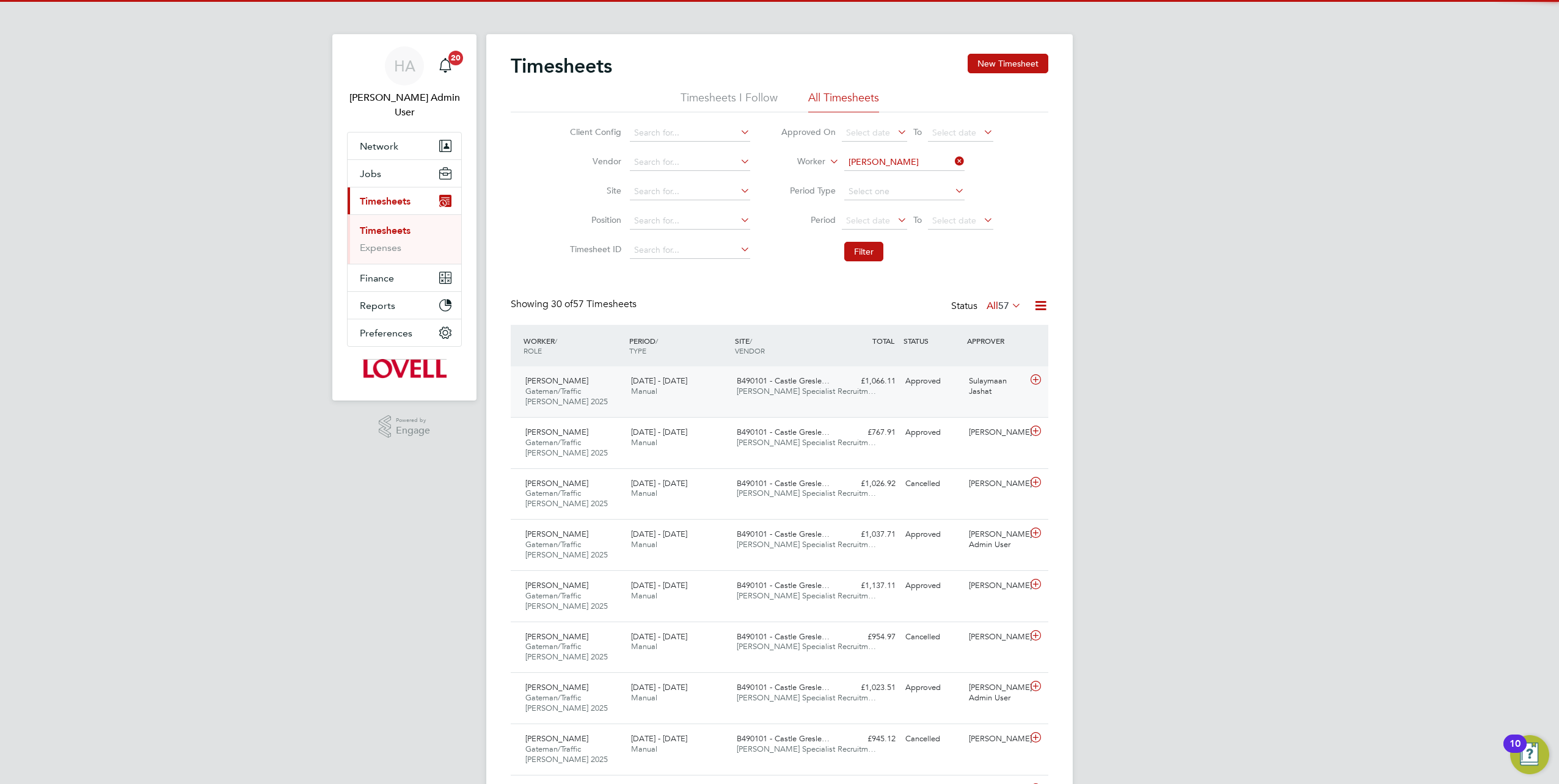
scroll to position [41, 106]
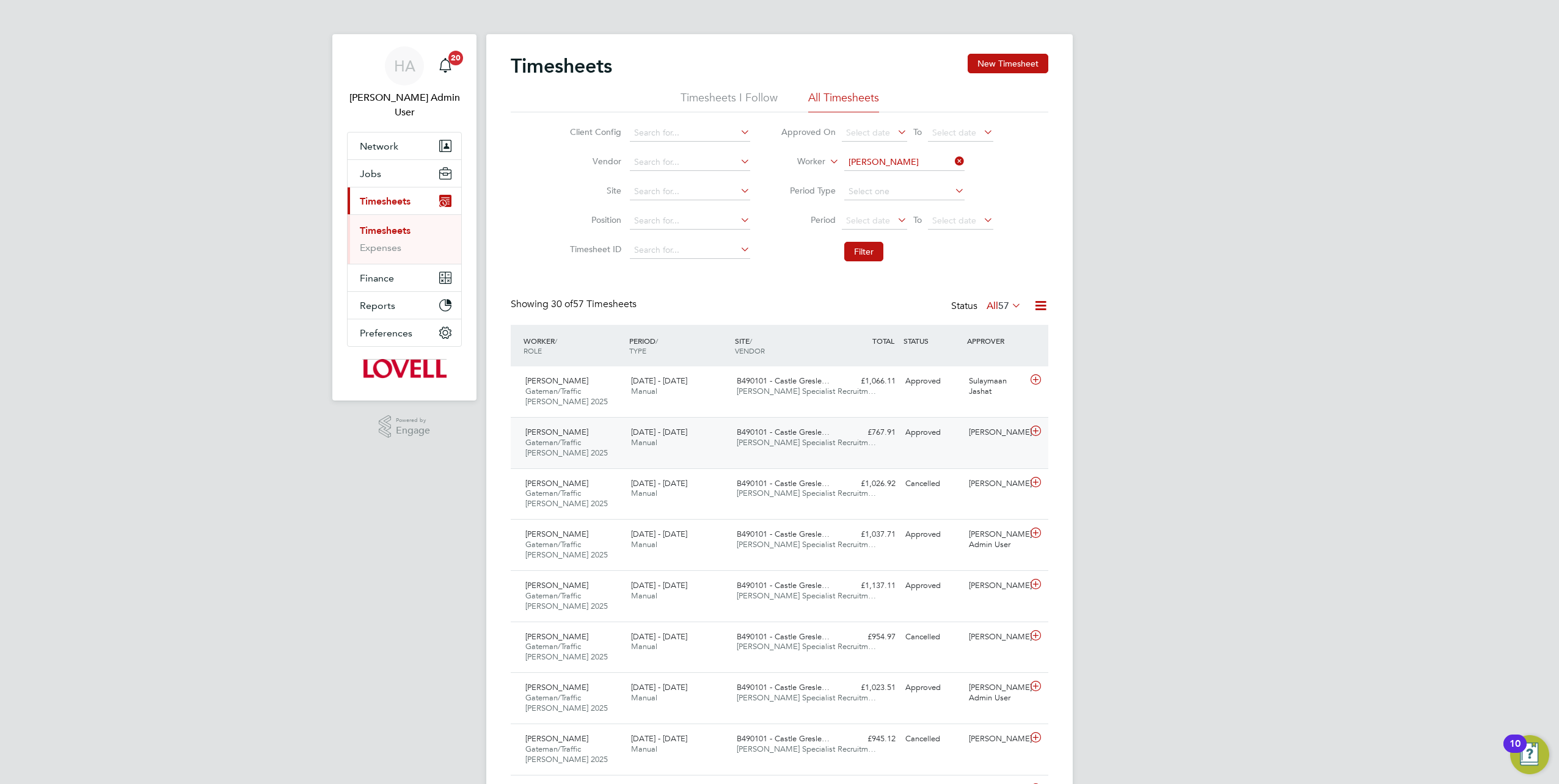
click at [720, 440] on div "23 - 29 Aug 2025 Manual" at bounding box center [678, 438] width 106 height 31
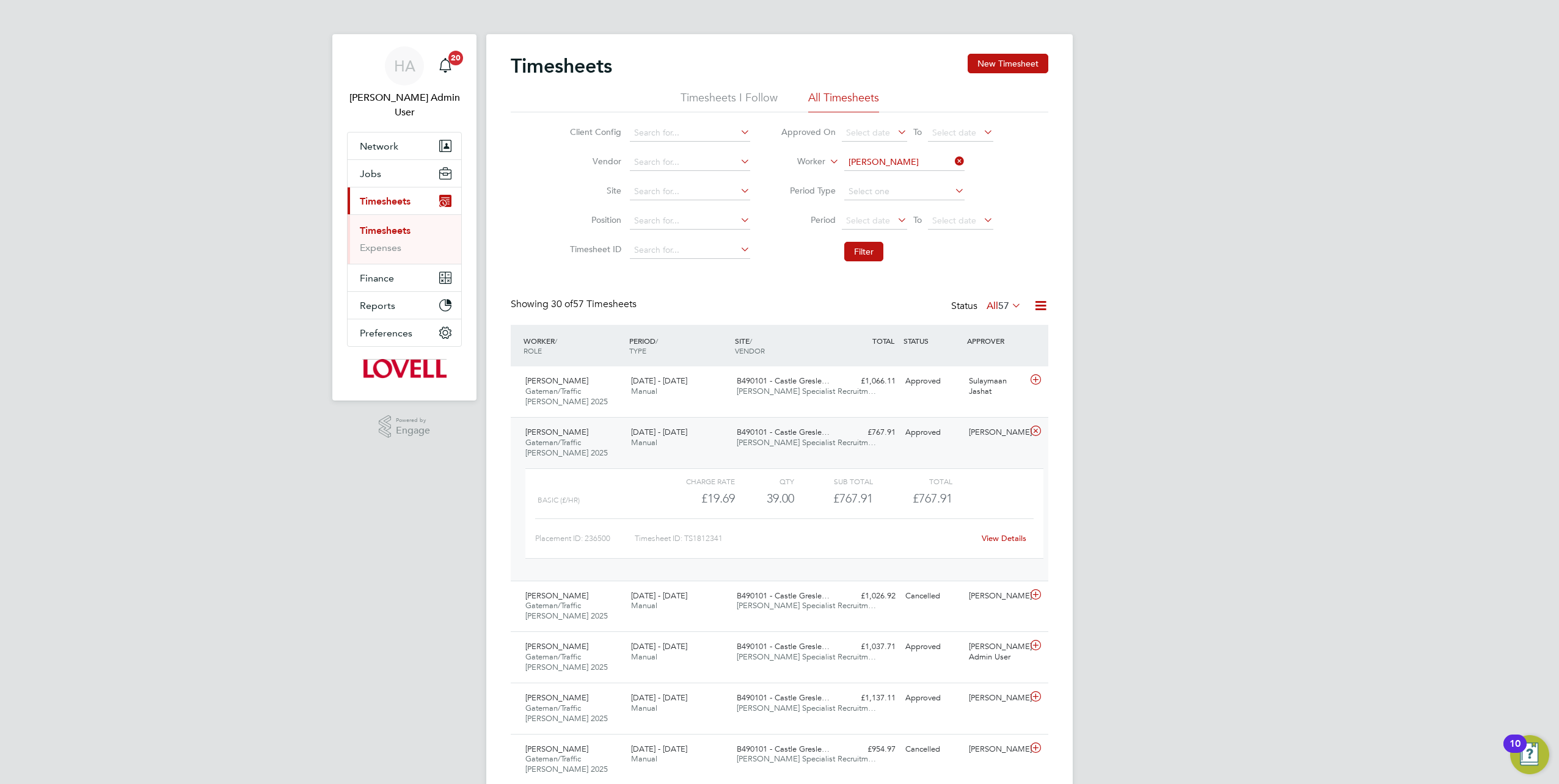
click at [1000, 538] on link "View Details" at bounding box center [1003, 538] width 44 height 11
click at [953, 162] on icon at bounding box center [953, 161] width 0 height 17
click at [928, 161] on input at bounding box center [904, 162] width 120 height 17
paste input "Martin Mccabe"
type input "Martin Mccabe"
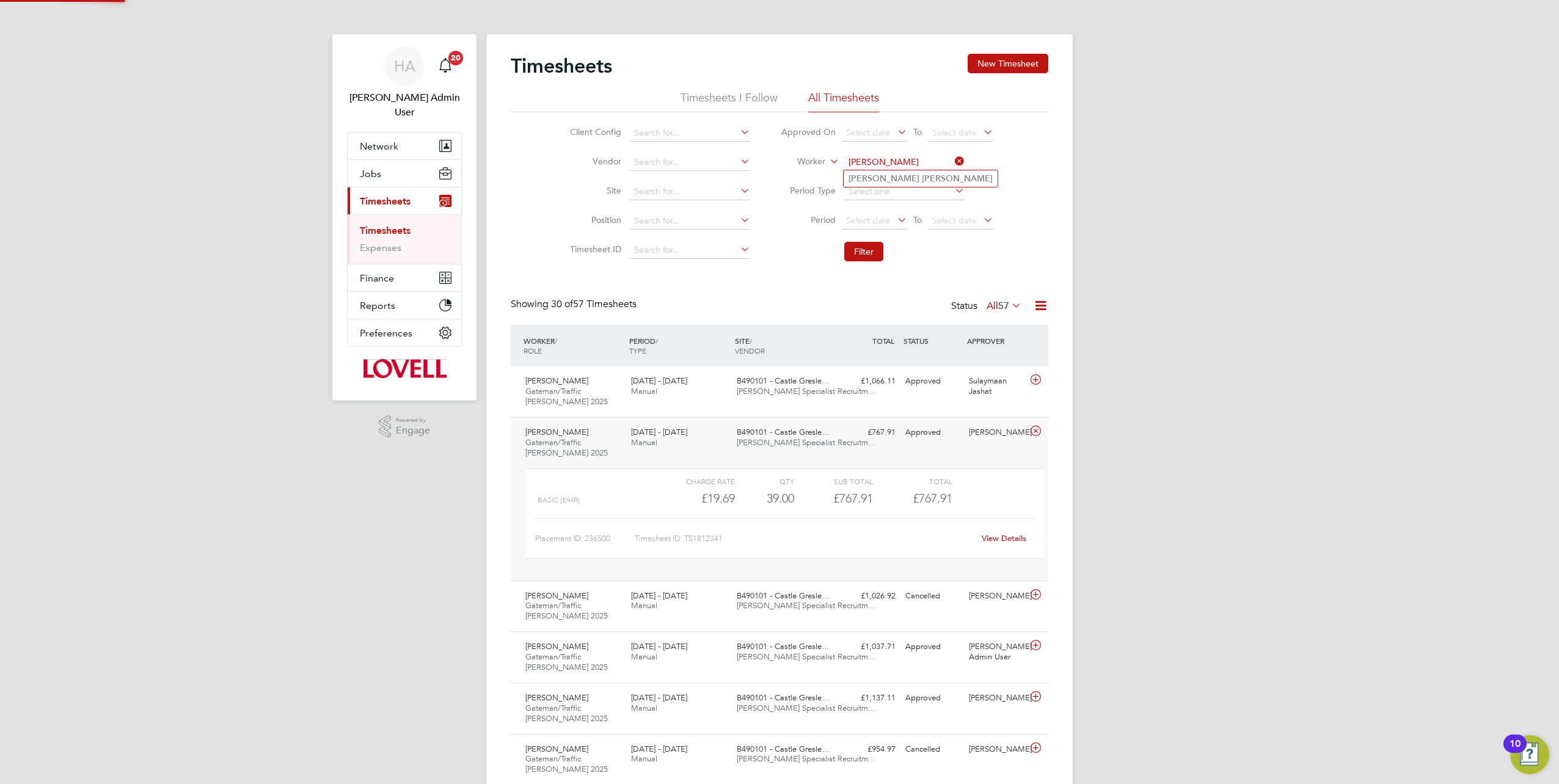
click at [922, 177] on b "Mccabe" at bounding box center [957, 179] width 71 height 11
click at [861, 244] on button "Filter" at bounding box center [864, 251] width 39 height 19
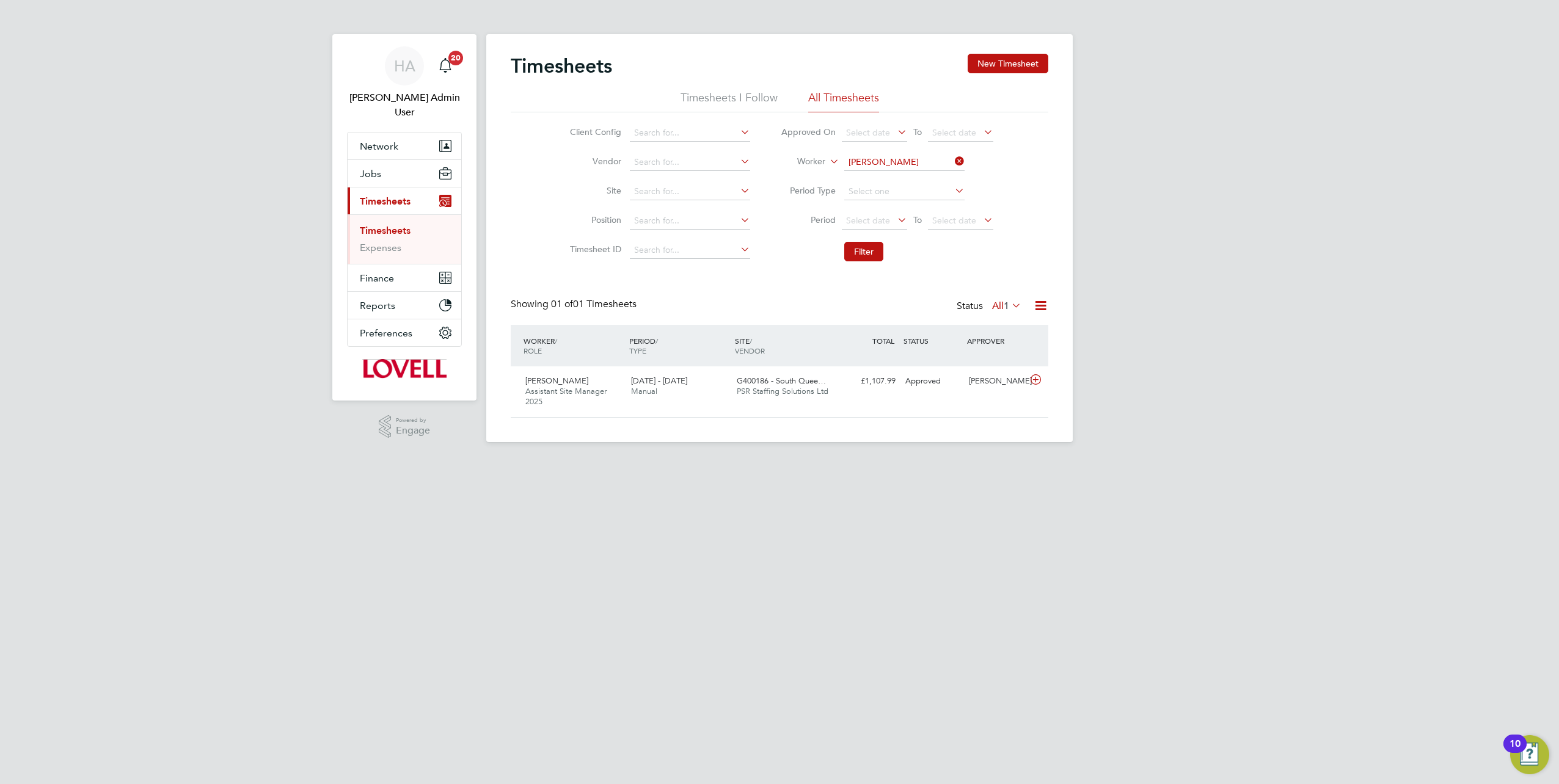
click at [953, 161] on icon at bounding box center [953, 161] width 0 height 17
click at [937, 158] on input at bounding box center [904, 162] width 120 height 17
paste input "Paul Deeley"
type input "Paul Deeley"
click at [897, 176] on li "Paul Deeley" at bounding box center [904, 179] width 121 height 16
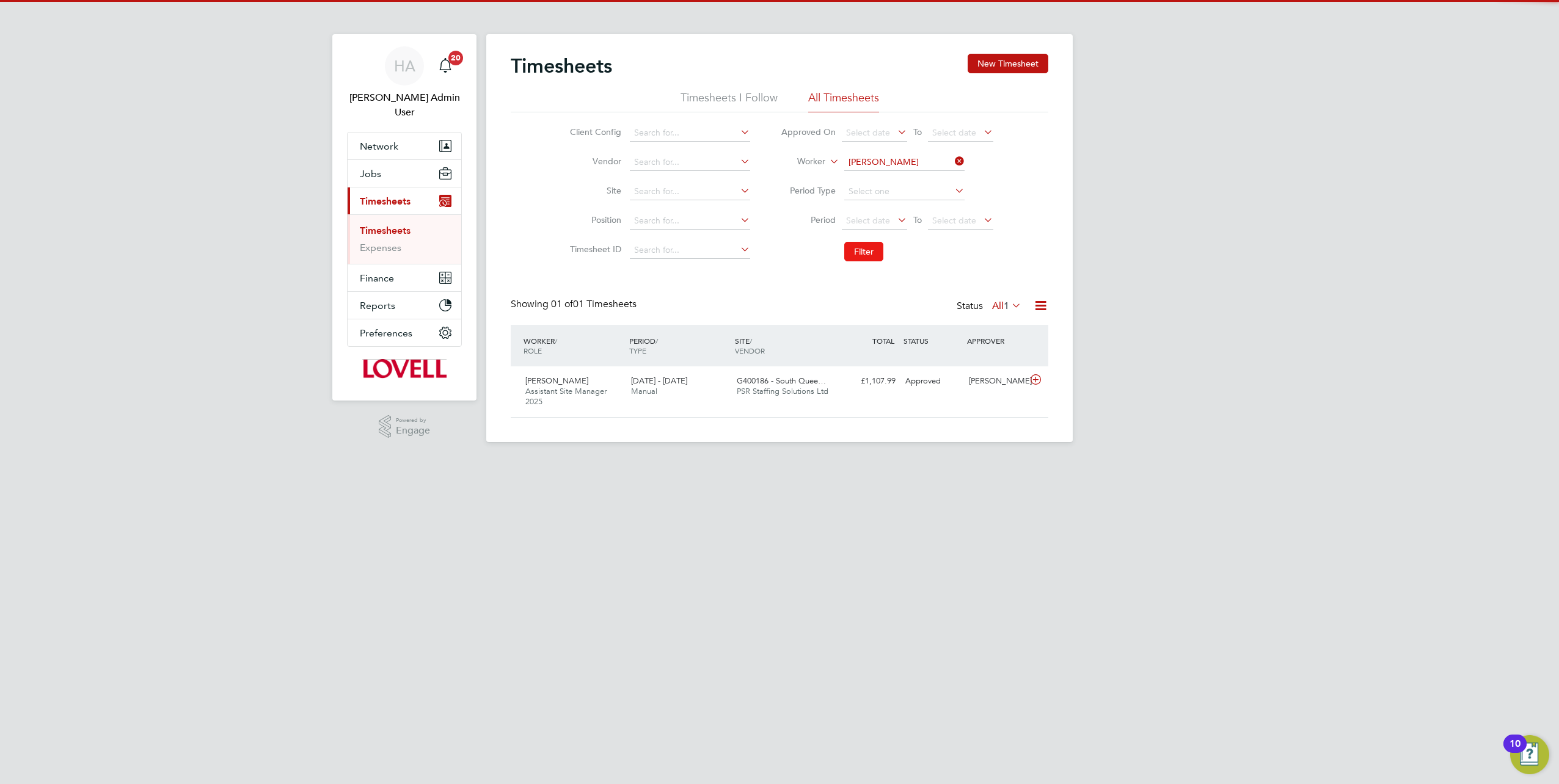
click at [863, 246] on button "Filter" at bounding box center [864, 251] width 39 height 19
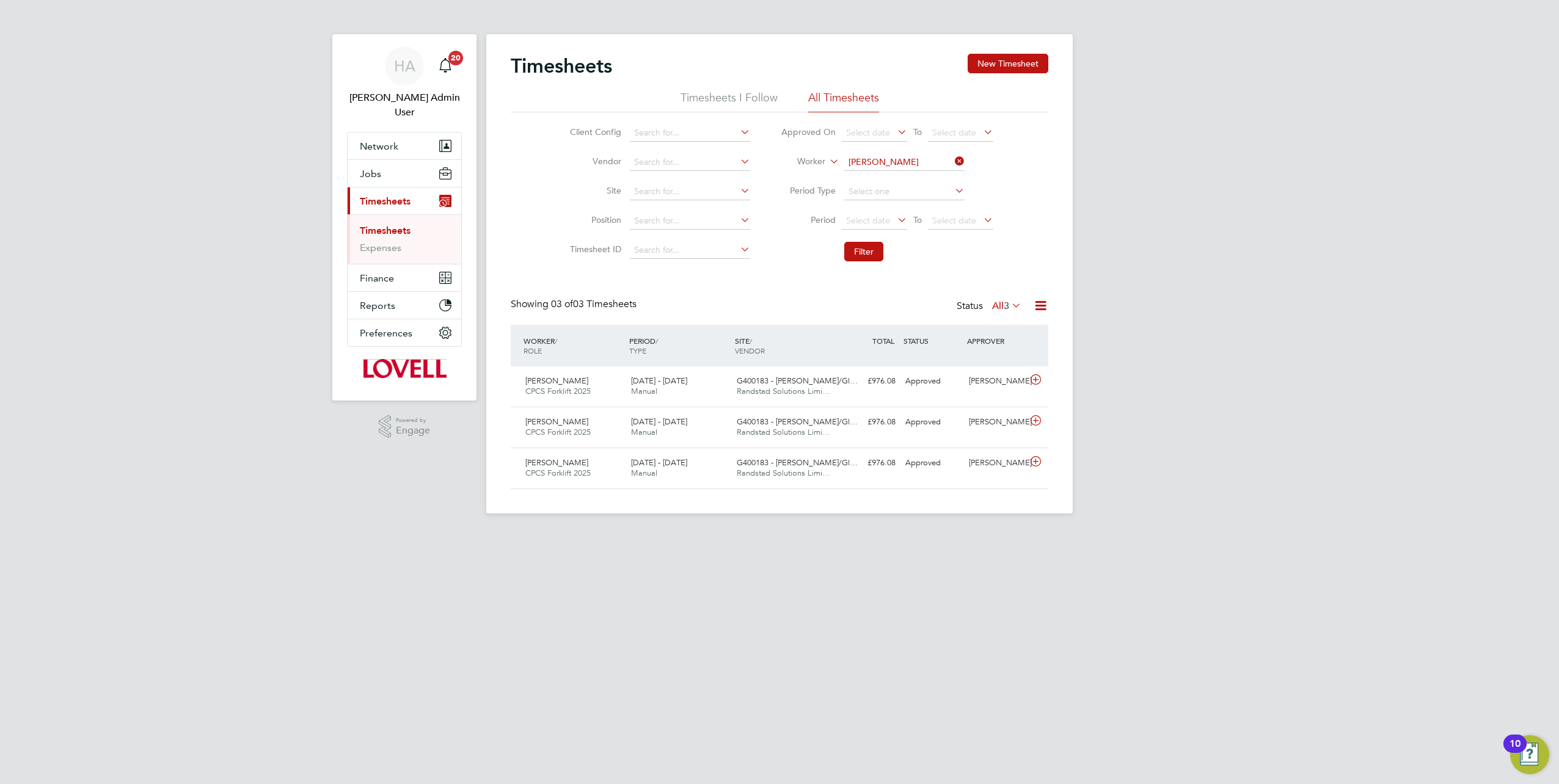
click at [953, 163] on icon at bounding box center [953, 161] width 0 height 17
click at [926, 156] on input at bounding box center [904, 162] width 120 height 17
paste input "Adrian Copson"
type input "Adrian Copson"
click at [922, 181] on b "Copson" at bounding box center [957, 179] width 71 height 11
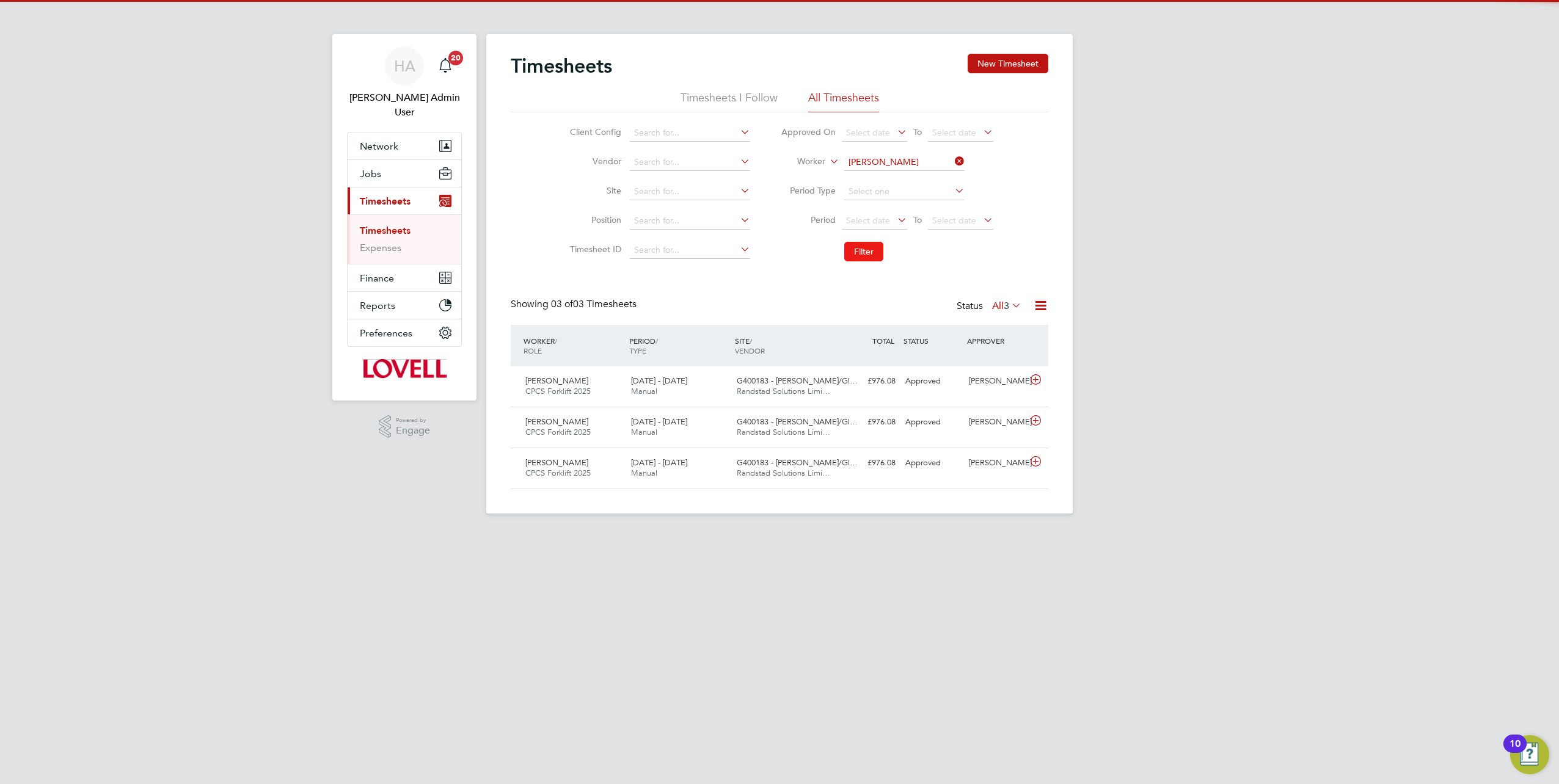
click at [858, 251] on button "Filter" at bounding box center [864, 251] width 39 height 19
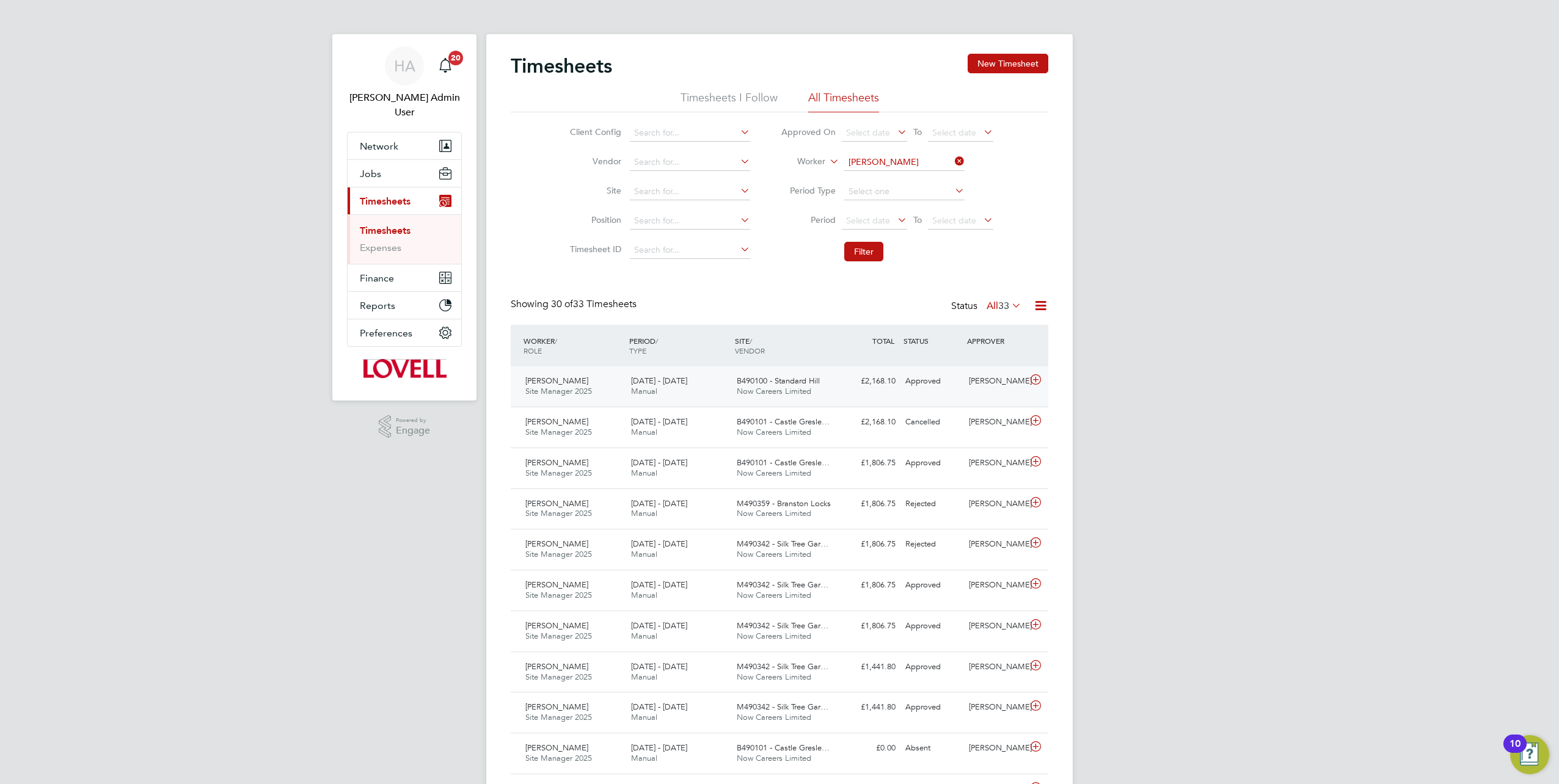
scroll to position [31, 106]
click at [823, 392] on div "B490100 - Standard Hill Now Careers Limited" at bounding box center [784, 386] width 106 height 31
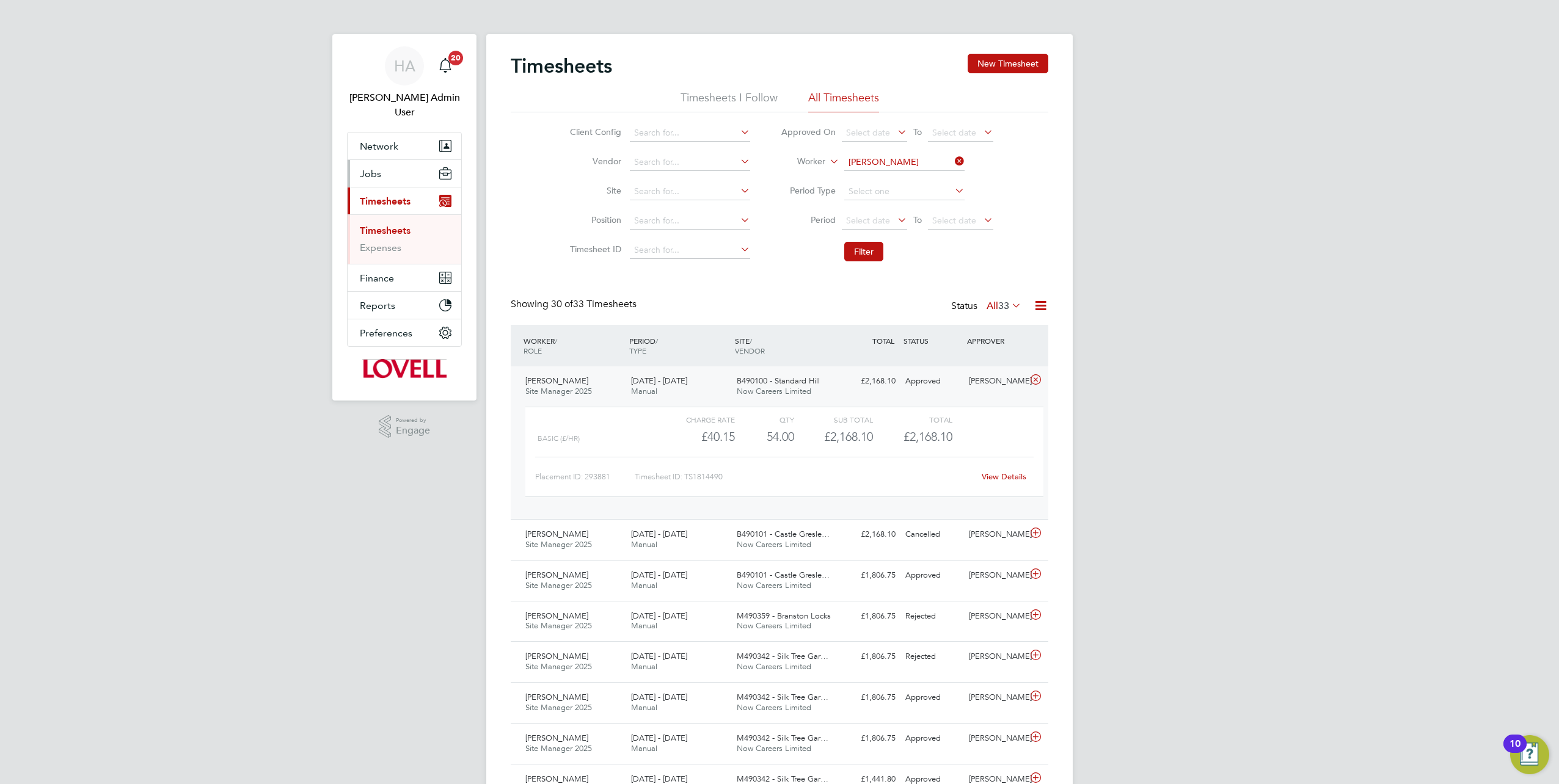
click at [386, 163] on button "Jobs" at bounding box center [404, 173] width 114 height 27
click at [738, 383] on span "B490100 - Standard Hill" at bounding box center [778, 381] width 83 height 11
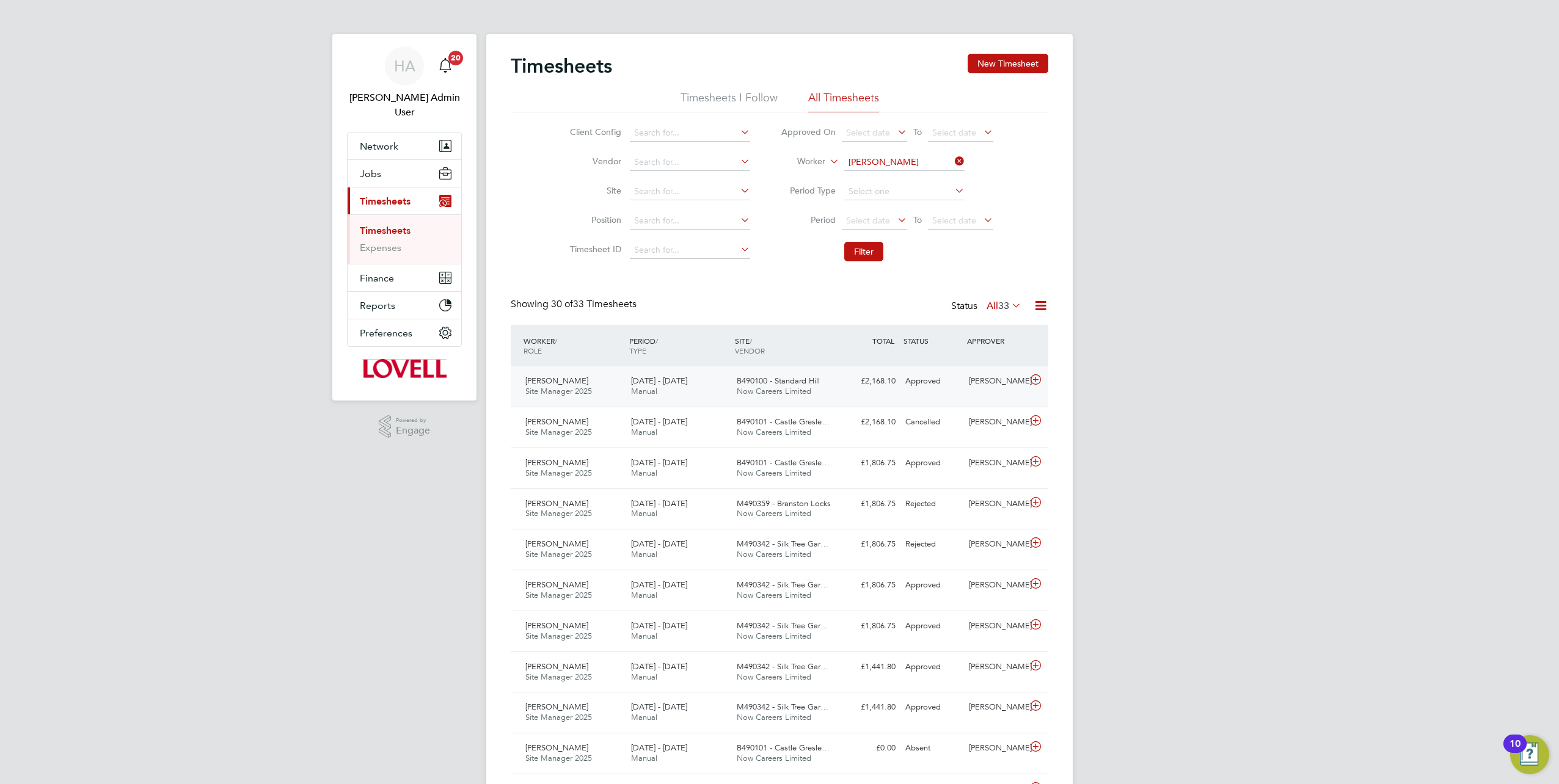
click at [913, 394] on div "Adrian Copson Site Manager 2025 23 - 29 Aug 2025 23 - 29 Aug 2025 Manual B49010…" at bounding box center [780, 386] width 538 height 40
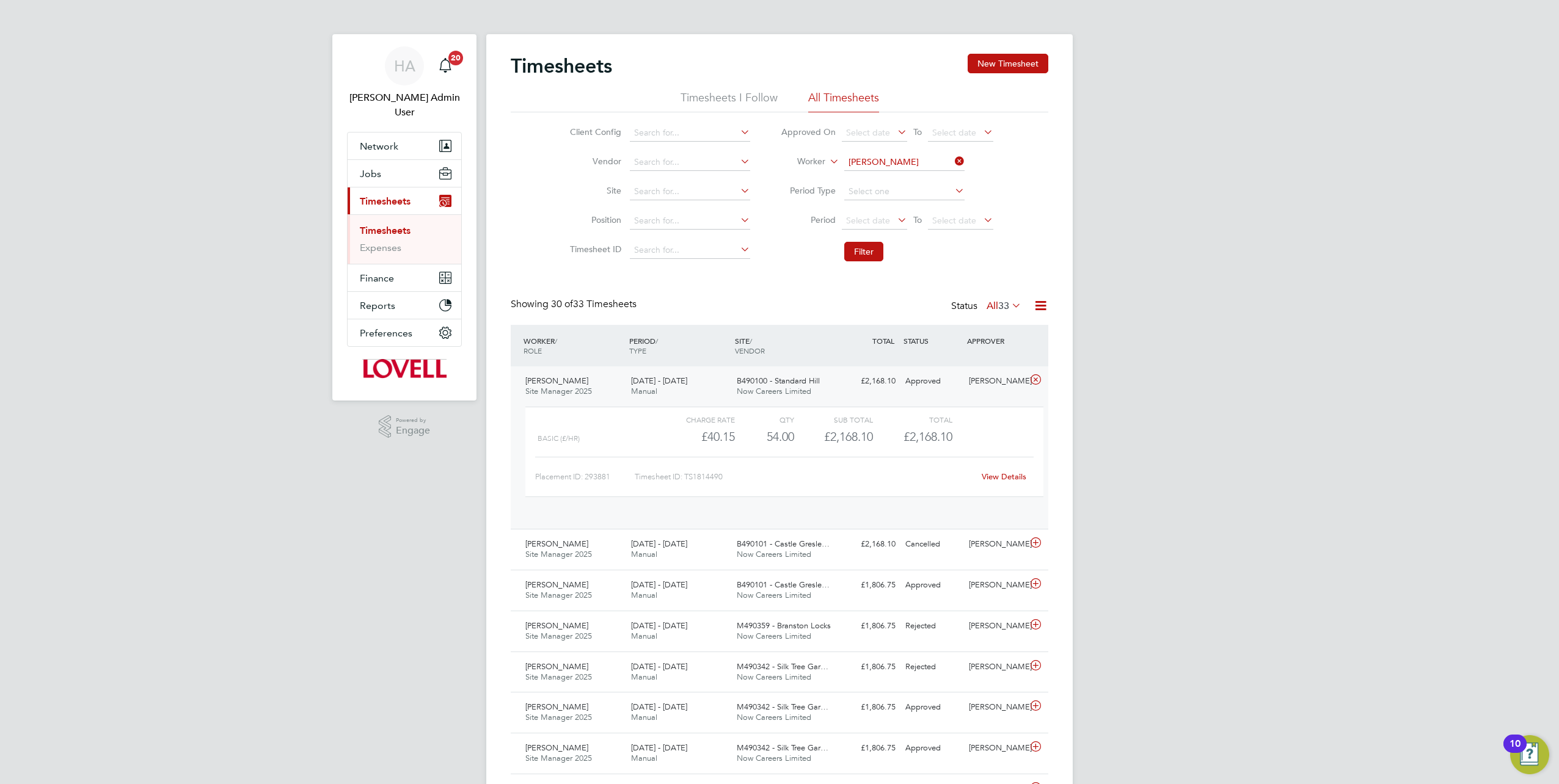
scroll to position [21, 119]
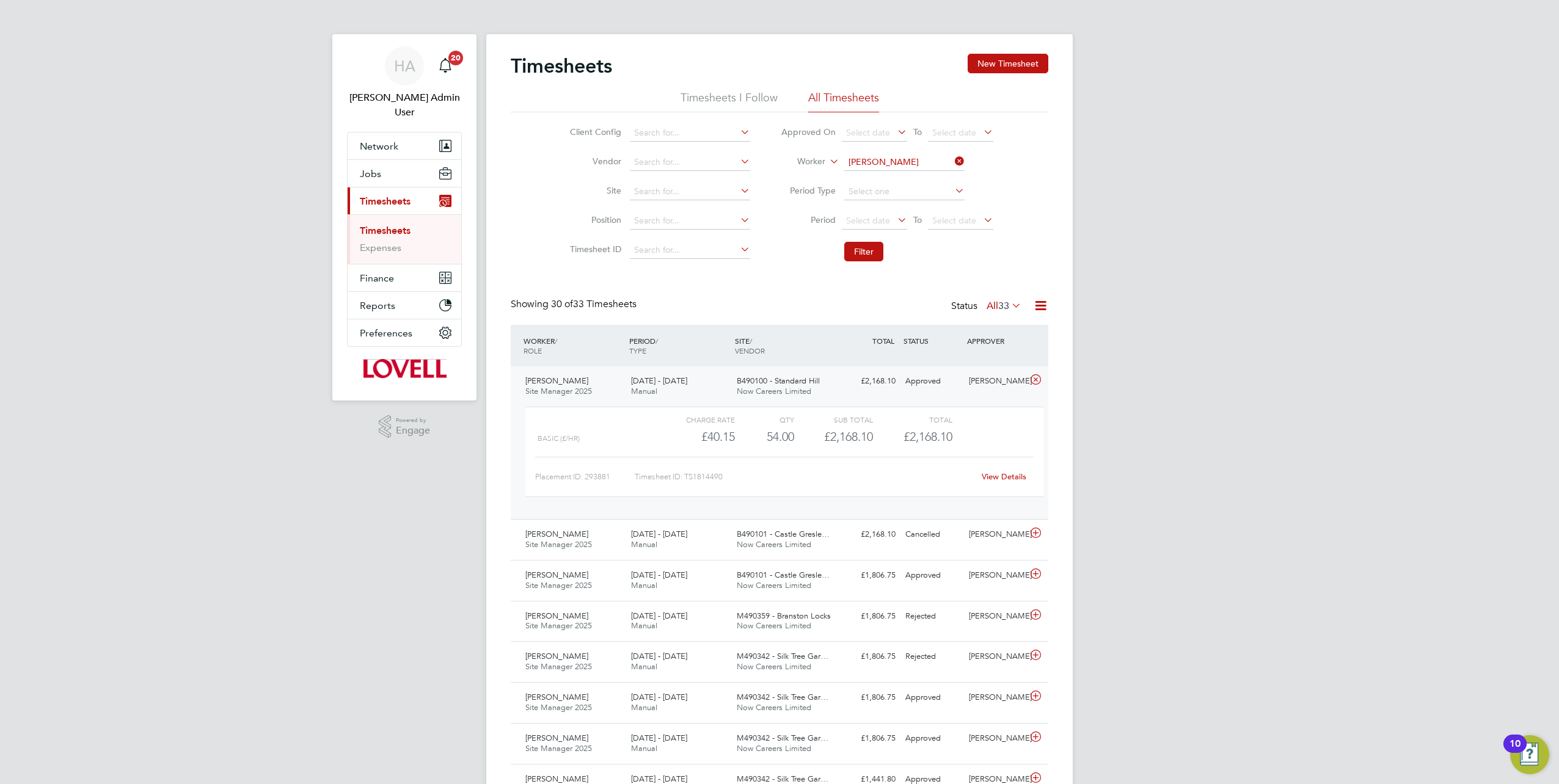
click at [1011, 476] on link "View Details" at bounding box center [1003, 476] width 44 height 11
click at [953, 162] on icon at bounding box center [953, 161] width 0 height 17
click at [923, 162] on input at bounding box center [904, 162] width 120 height 17
paste input "Thomas Mcnab"
type input "Thomas Mcnab"
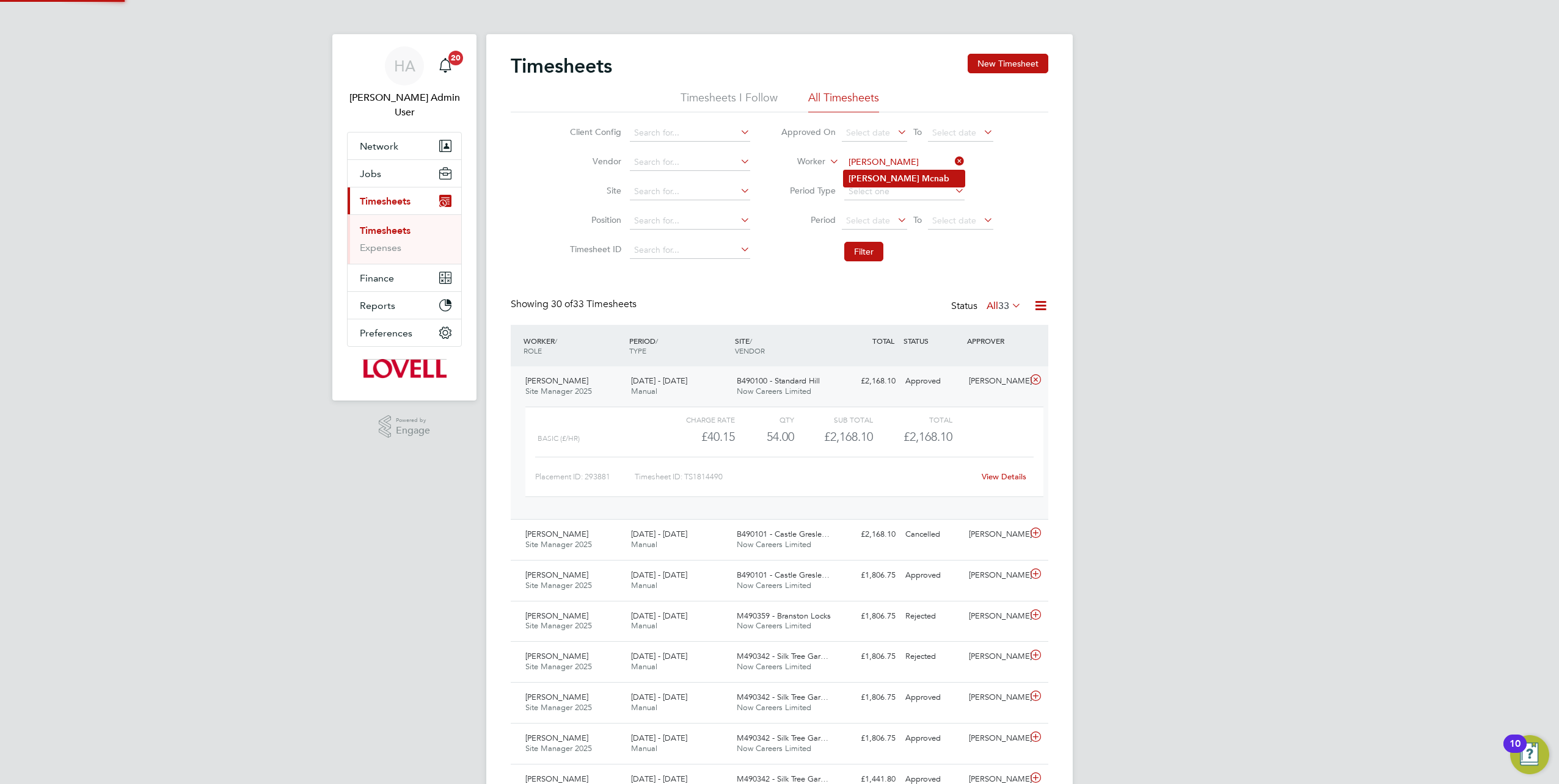
click at [922, 176] on b "Mcnab" at bounding box center [936, 179] width 27 height 11
click at [863, 256] on button "Filter" at bounding box center [864, 251] width 39 height 19
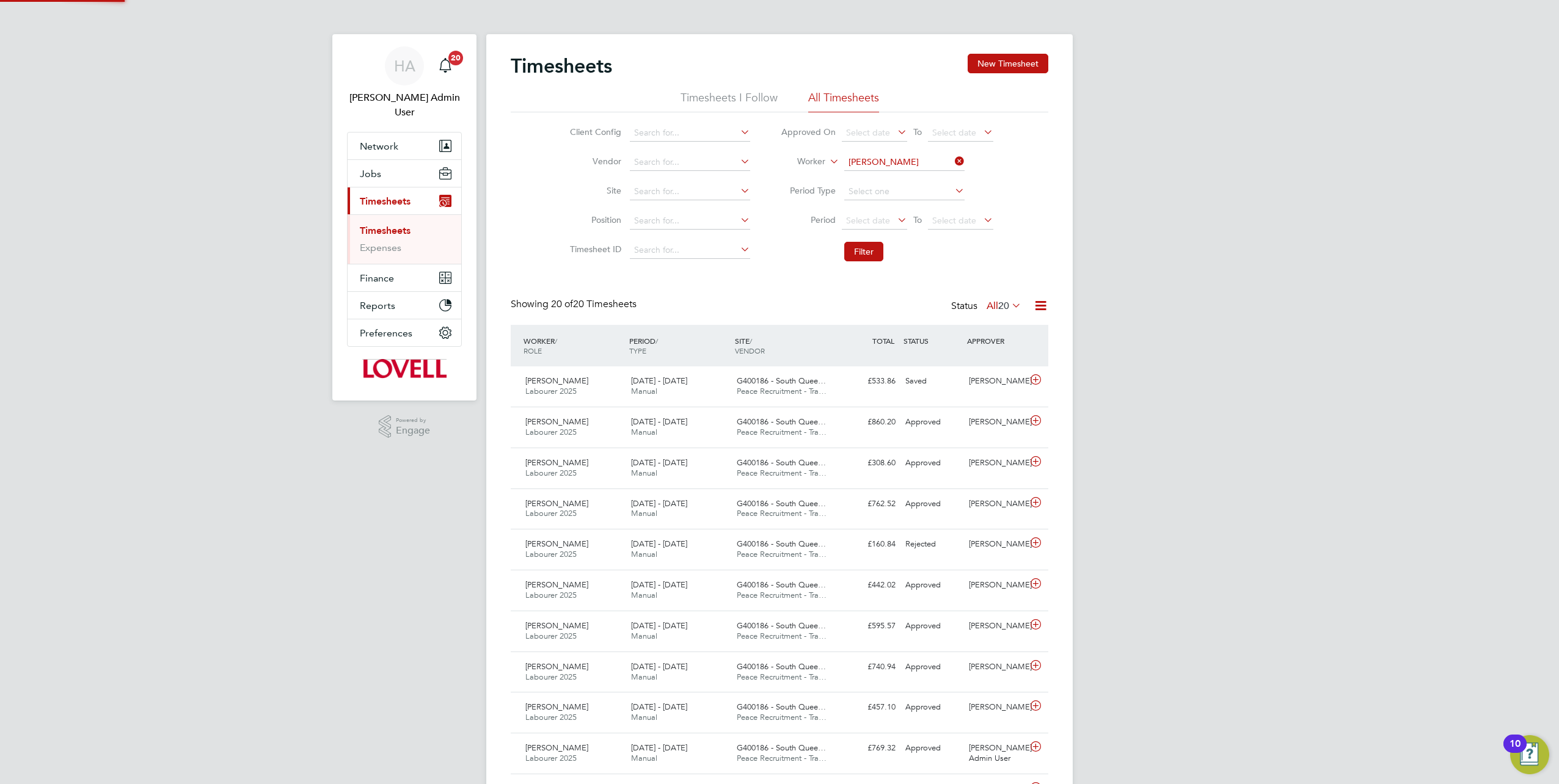
scroll to position [31, 106]
click at [885, 424] on div "£860.20 Approved" at bounding box center [868, 422] width 64 height 20
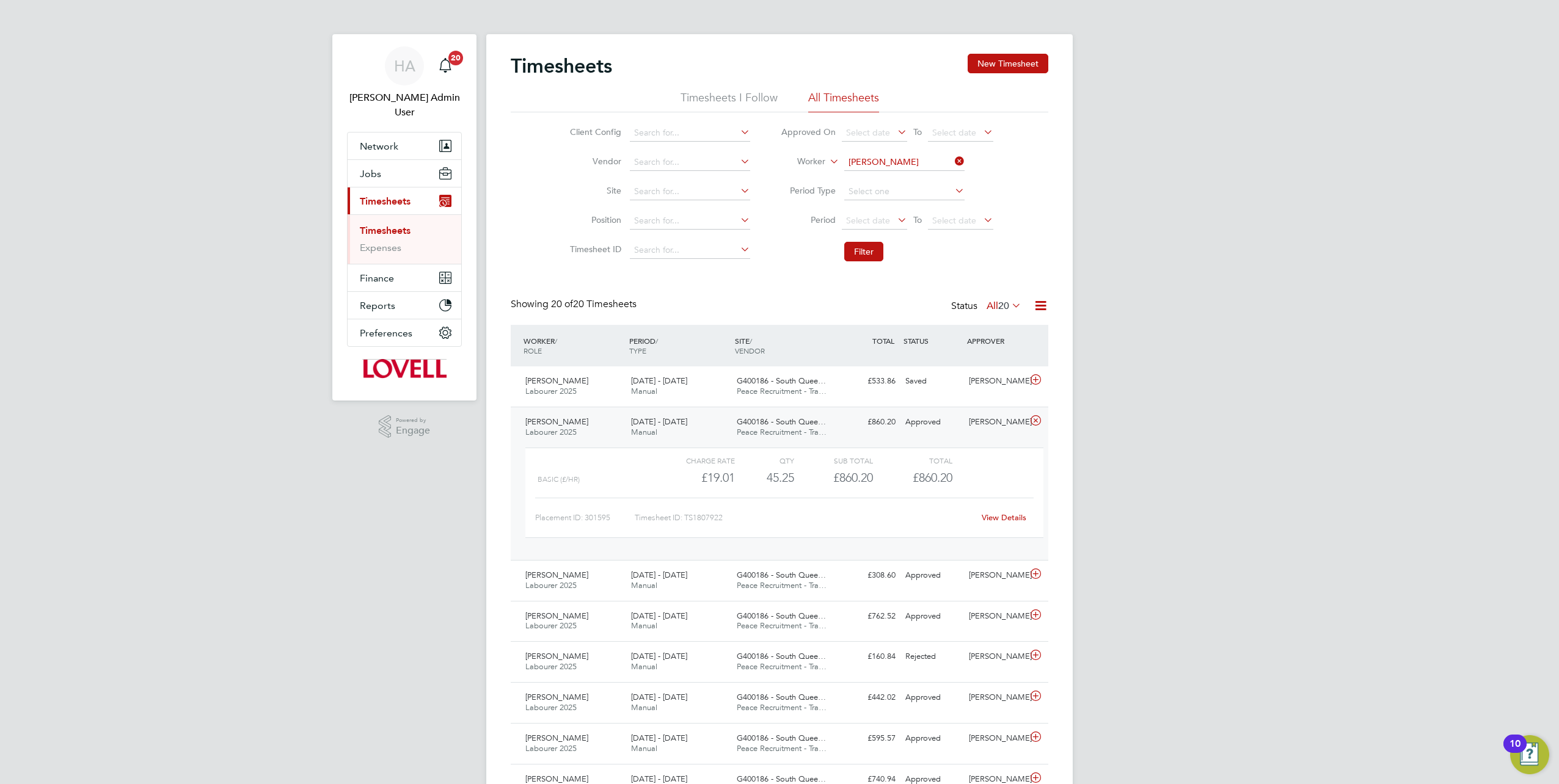
click at [996, 521] on link "View Details" at bounding box center [1003, 517] width 44 height 11
click at [383, 160] on button "Jobs" at bounding box center [404, 173] width 114 height 27
click at [378, 231] on link "Placements" at bounding box center [385, 237] width 51 height 11
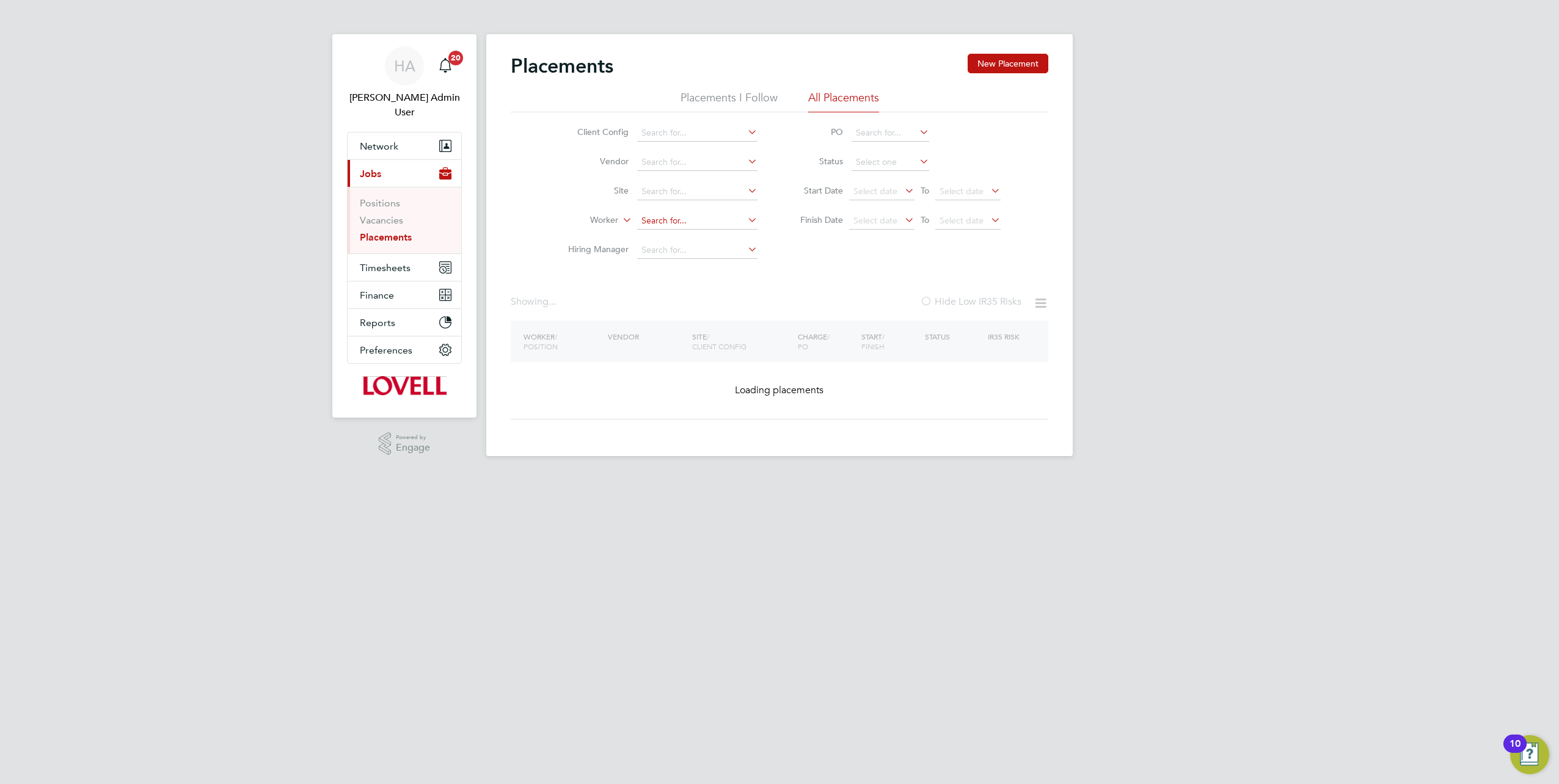
click at [663, 216] on input at bounding box center [697, 221] width 120 height 17
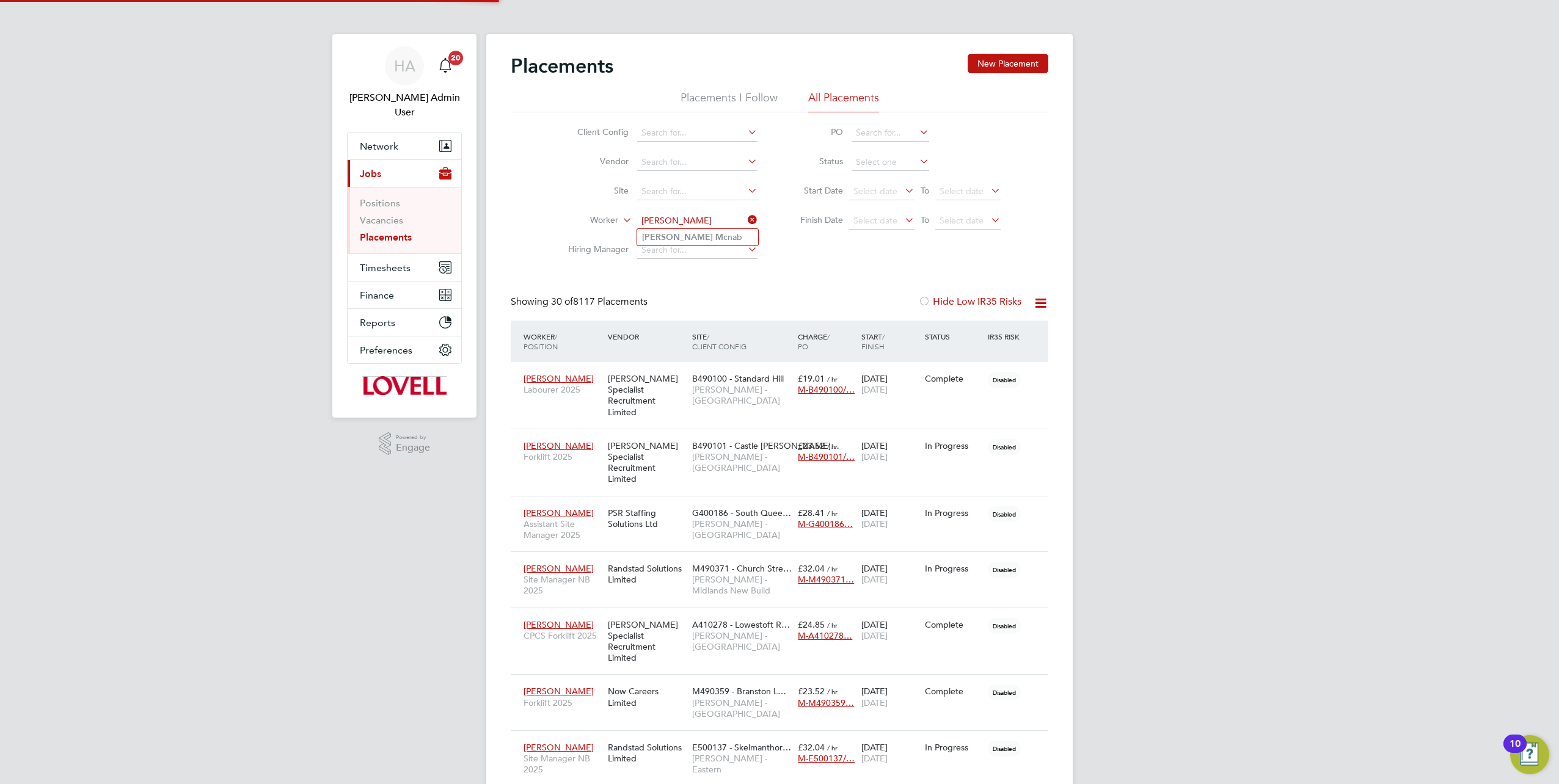
click at [688, 238] on li "Thomas Mc nab" at bounding box center [698, 237] width 121 height 16
type input "Thomas Mcnab"
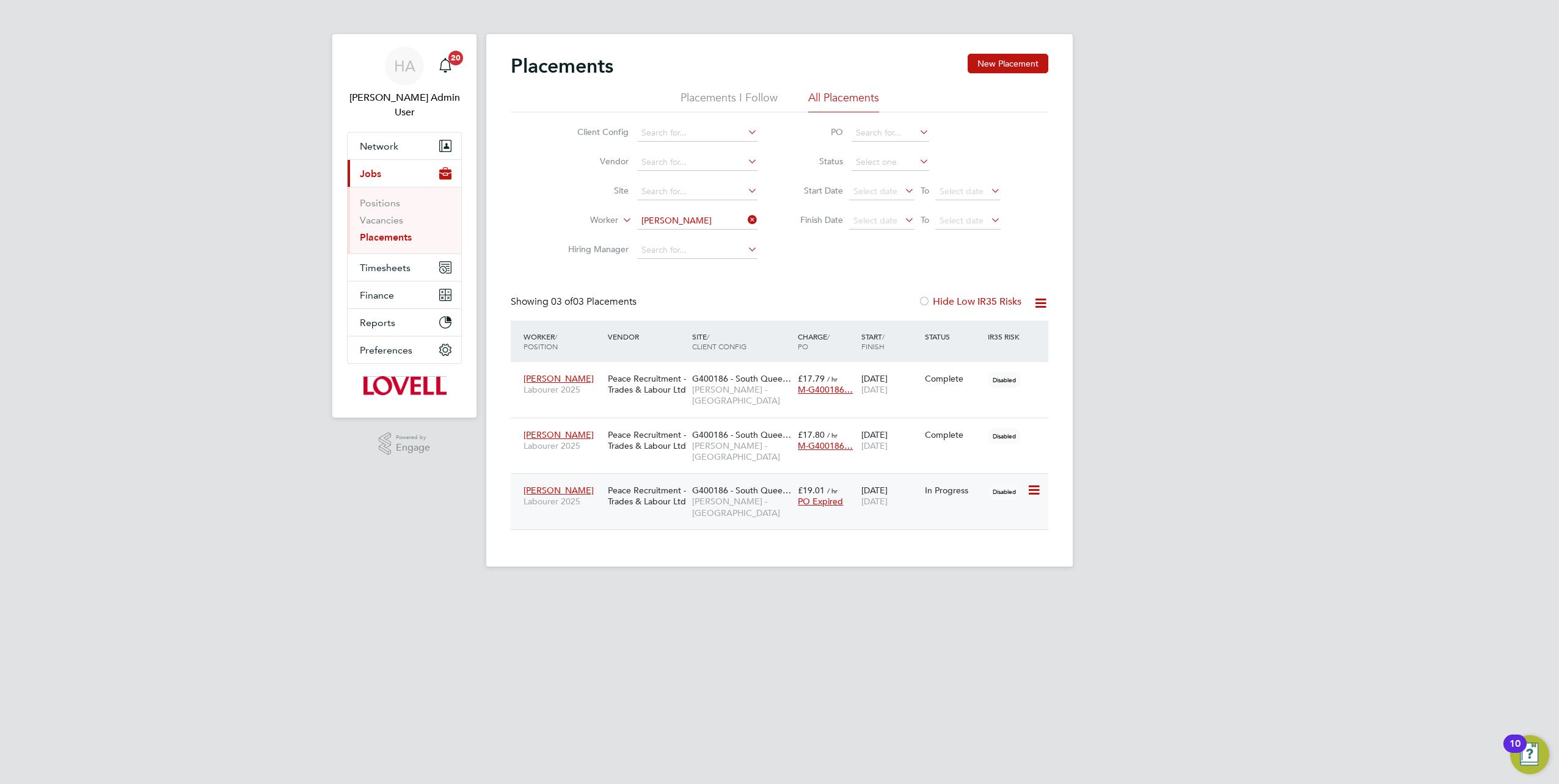
click at [752, 505] on span "[PERSON_NAME] - [GEOGRAPHIC_DATA]" at bounding box center [741, 506] width 99 height 22
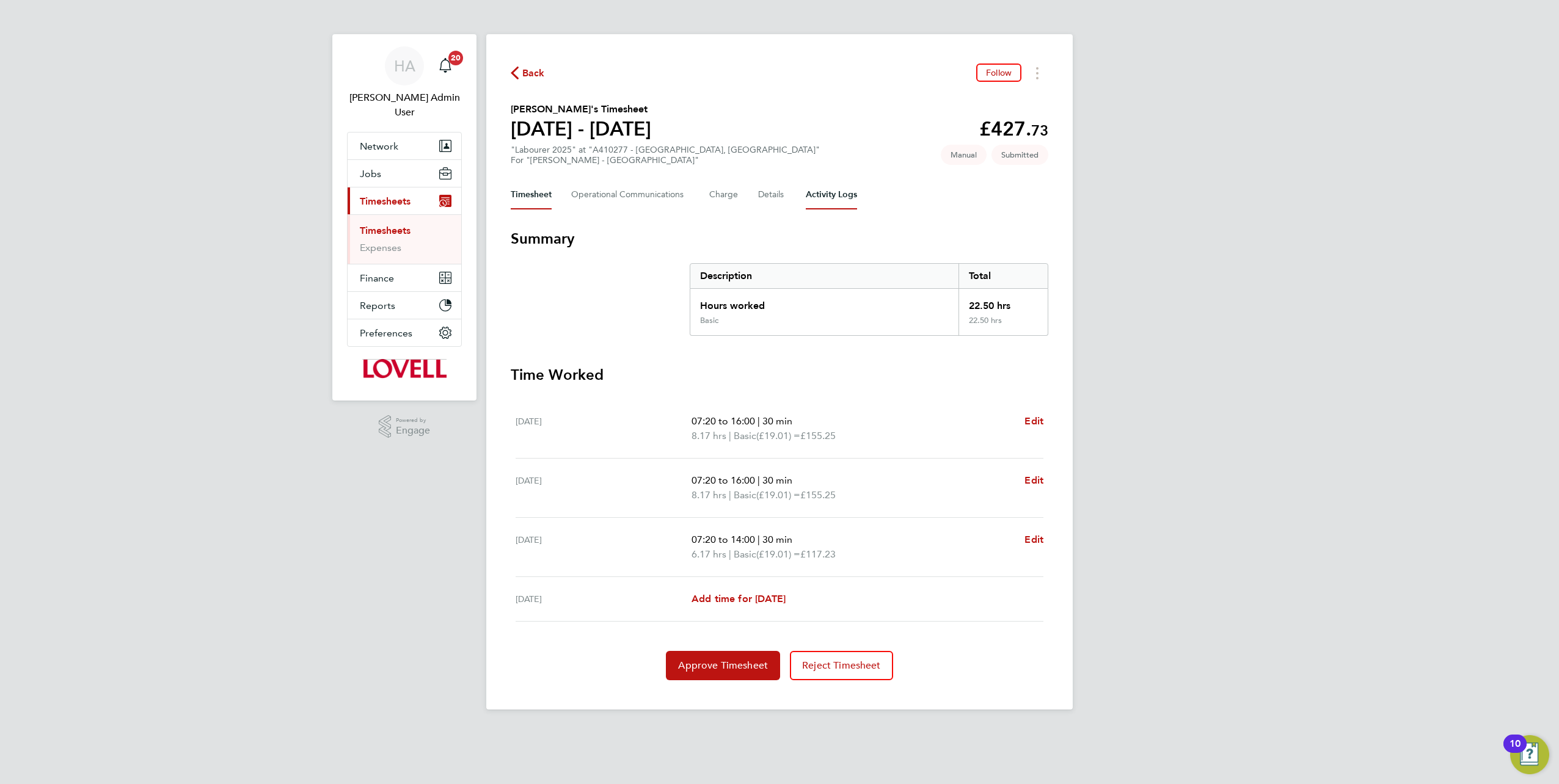
click at [837, 192] on Logs-tab "Activity Logs" at bounding box center [830, 195] width 51 height 29
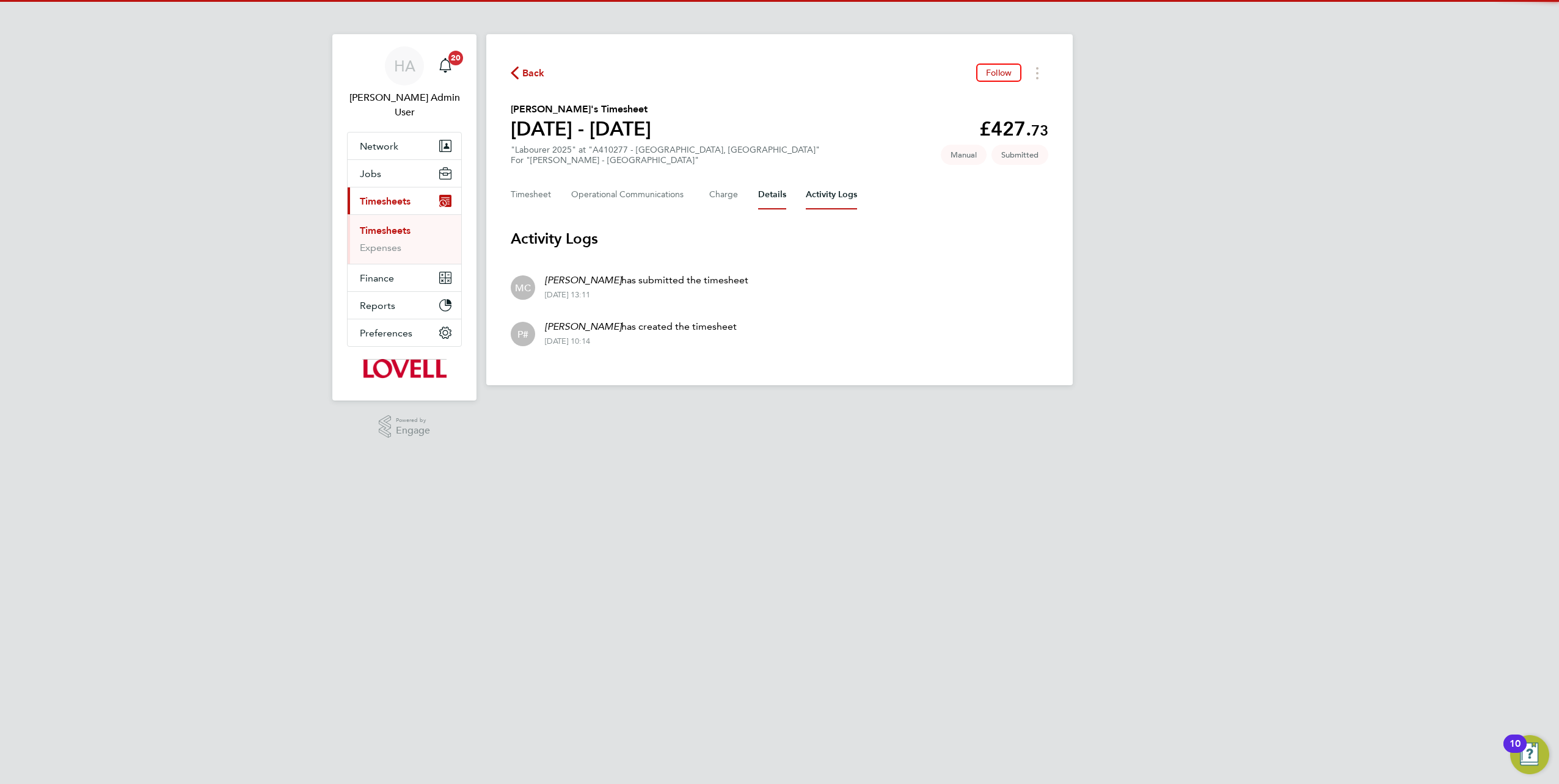
click at [761, 200] on button "Details" at bounding box center [772, 195] width 28 height 29
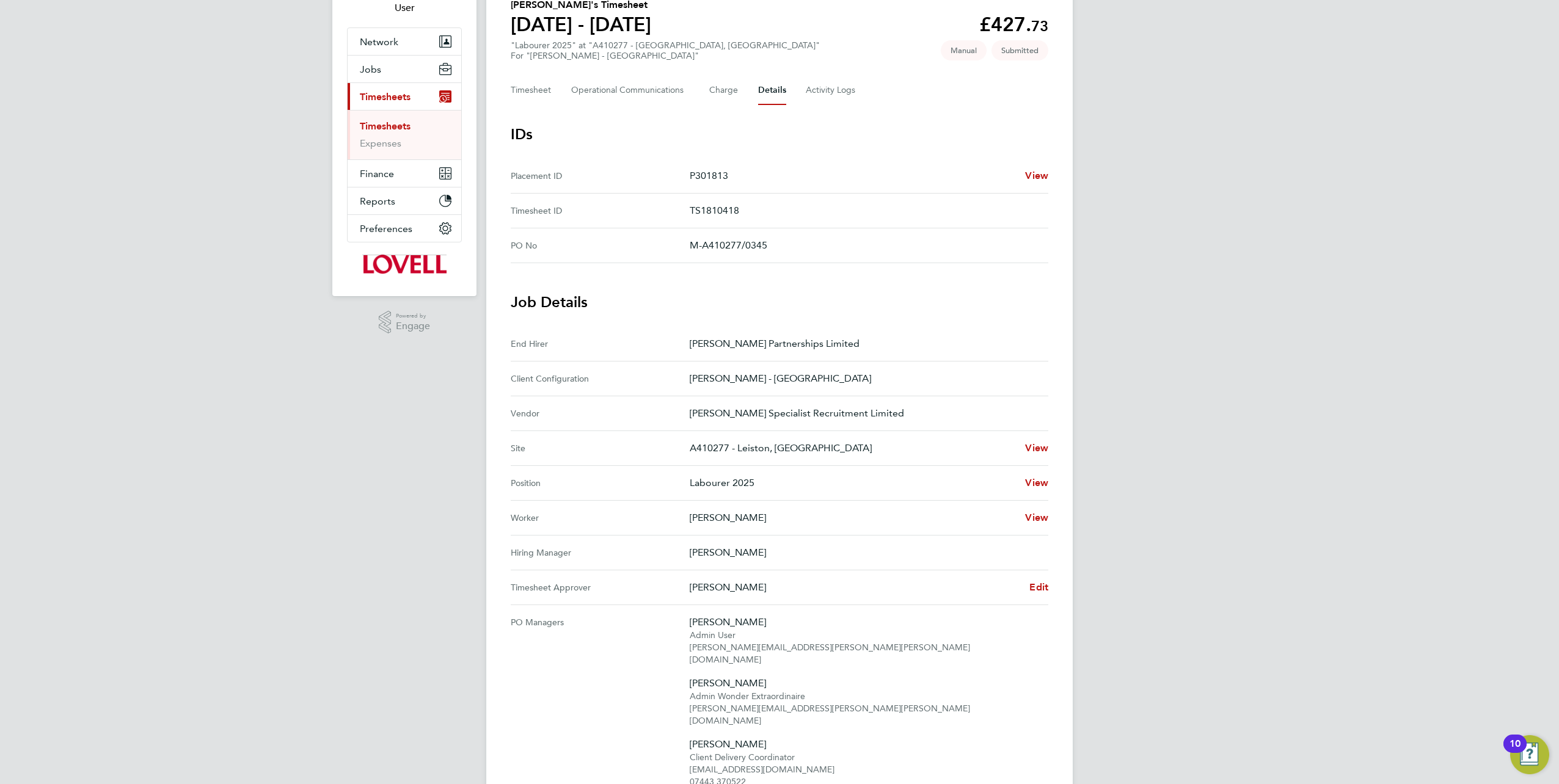
scroll to position [61, 0]
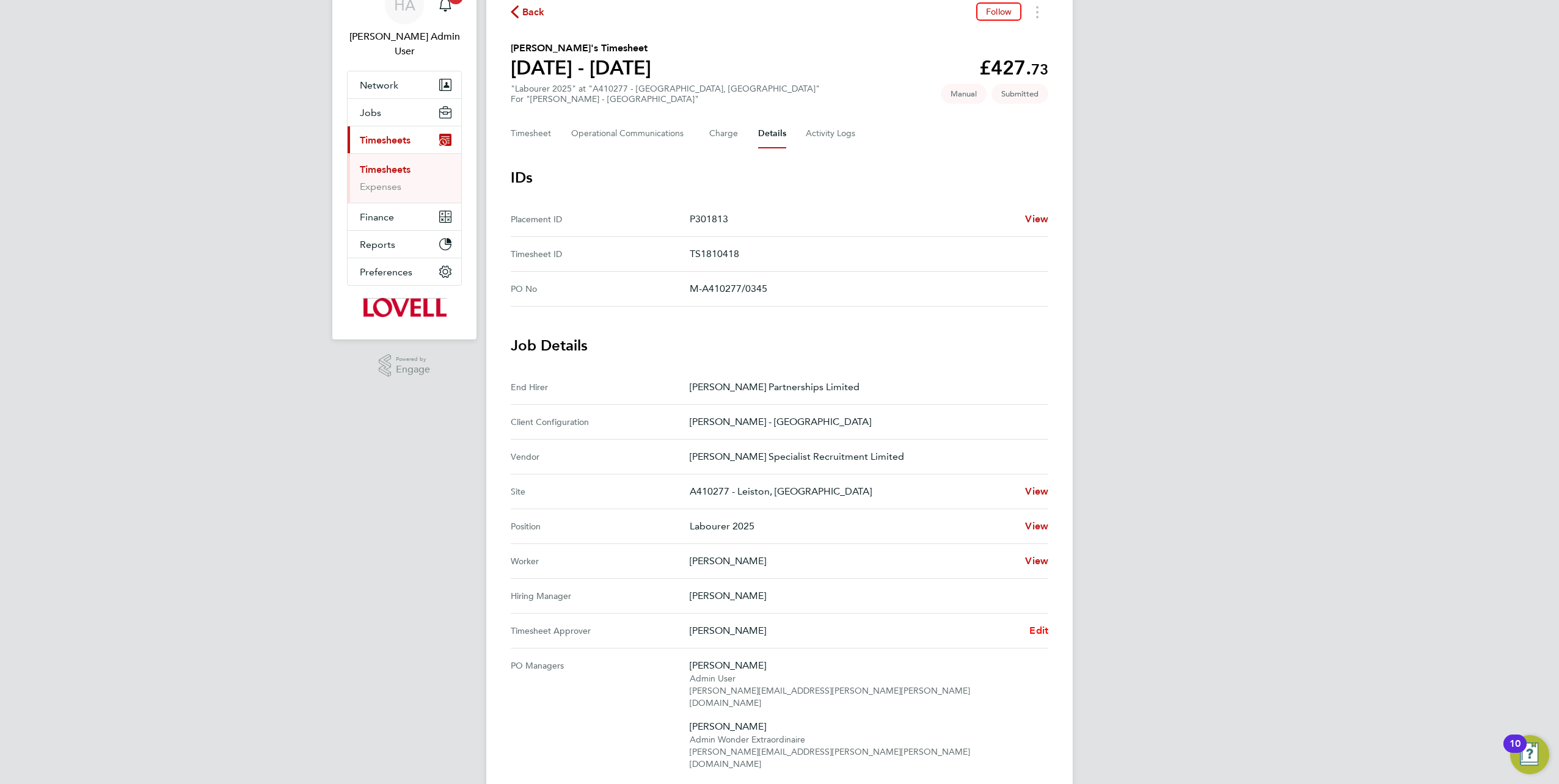
click at [1036, 626] on span "Edit" at bounding box center [1038, 630] width 19 height 11
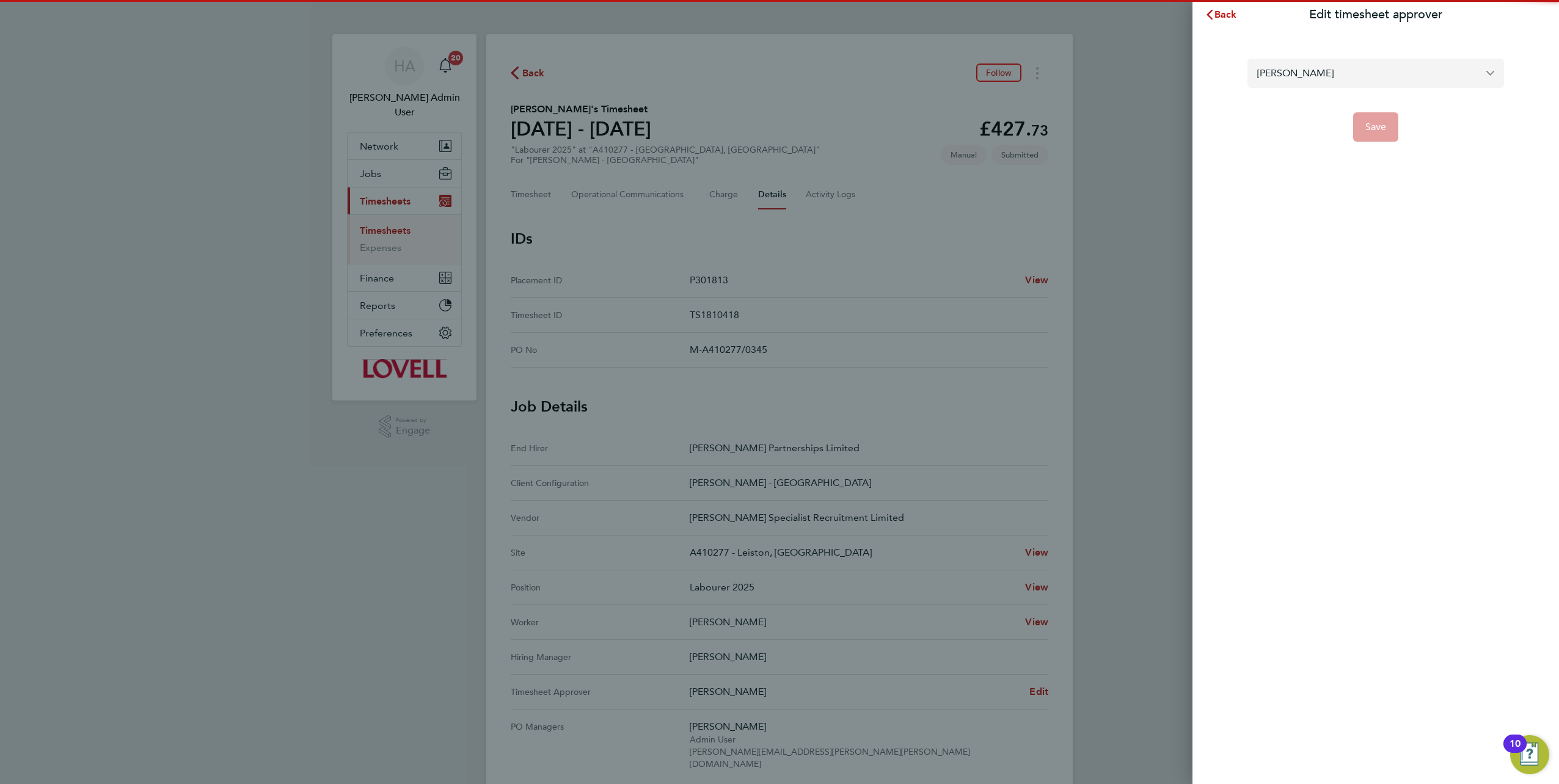
click at [1312, 74] on input "[PERSON_NAME]" at bounding box center [1375, 74] width 256 height 29
click at [1326, 69] on input "[PERSON_NAME]" at bounding box center [1375, 74] width 256 height 29
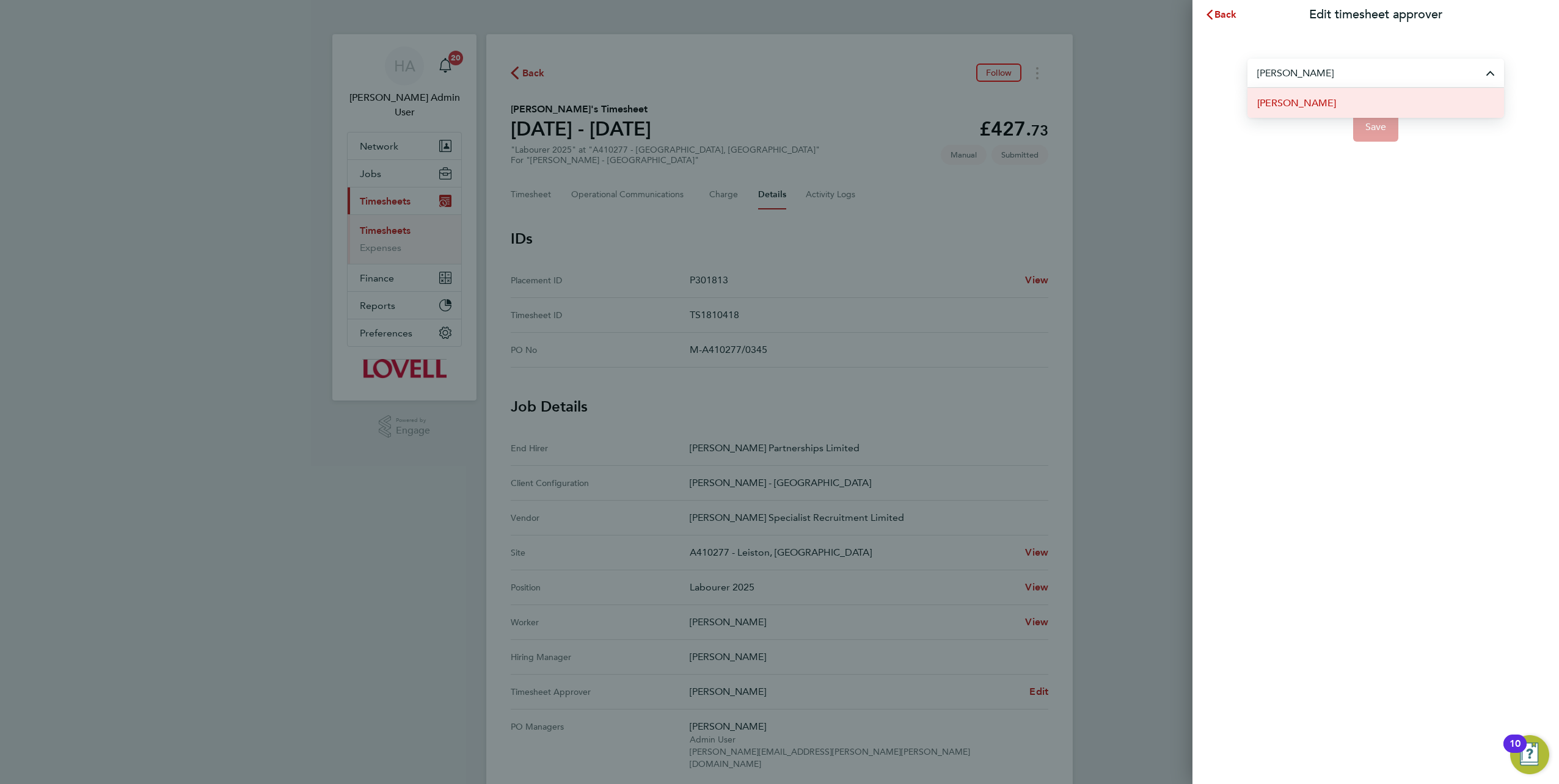
click at [1320, 109] on li "[PERSON_NAME]" at bounding box center [1375, 103] width 256 height 30
type input "[PERSON_NAME]"
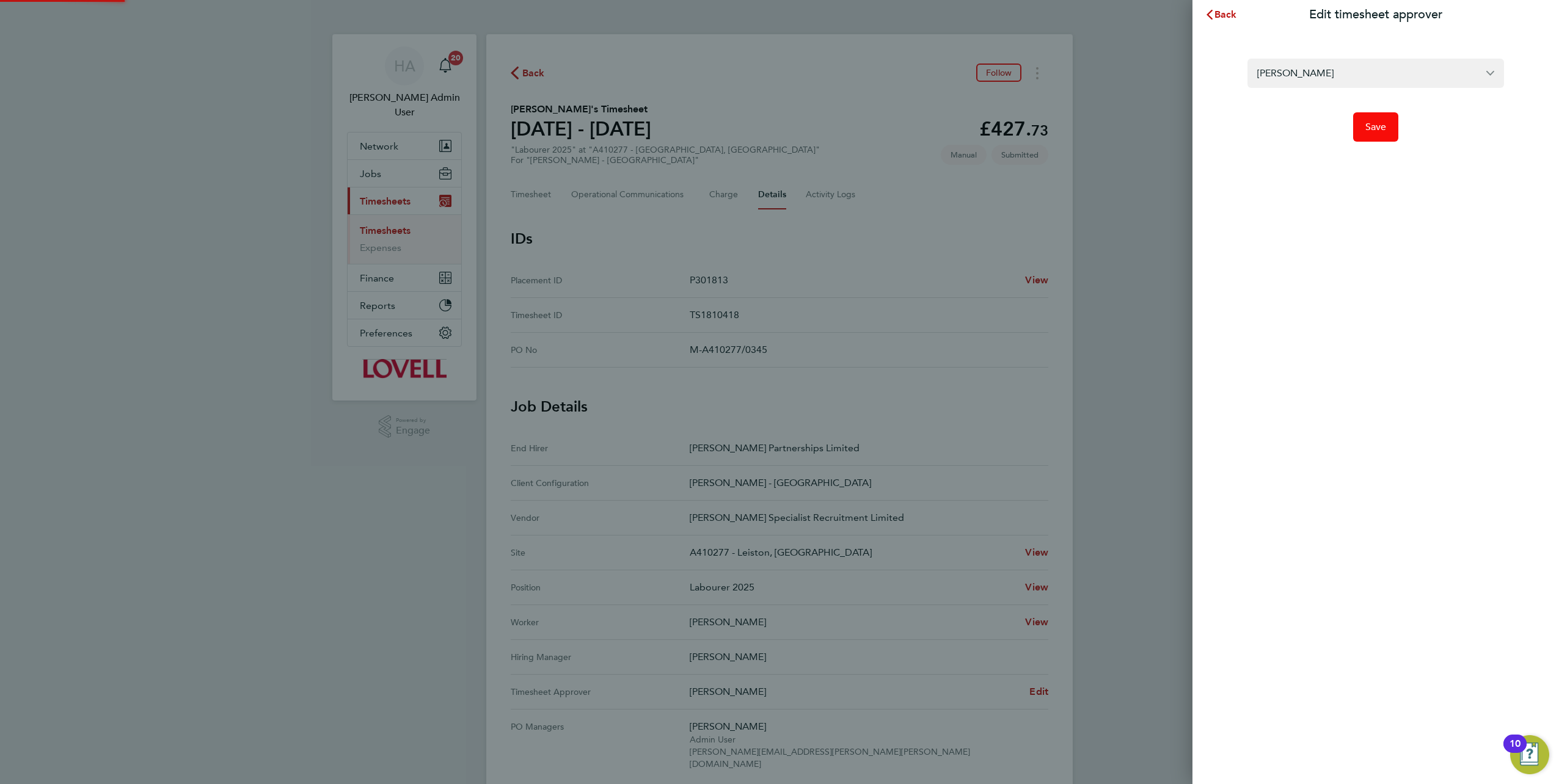
click at [1384, 131] on span "Save" at bounding box center [1375, 127] width 21 height 12
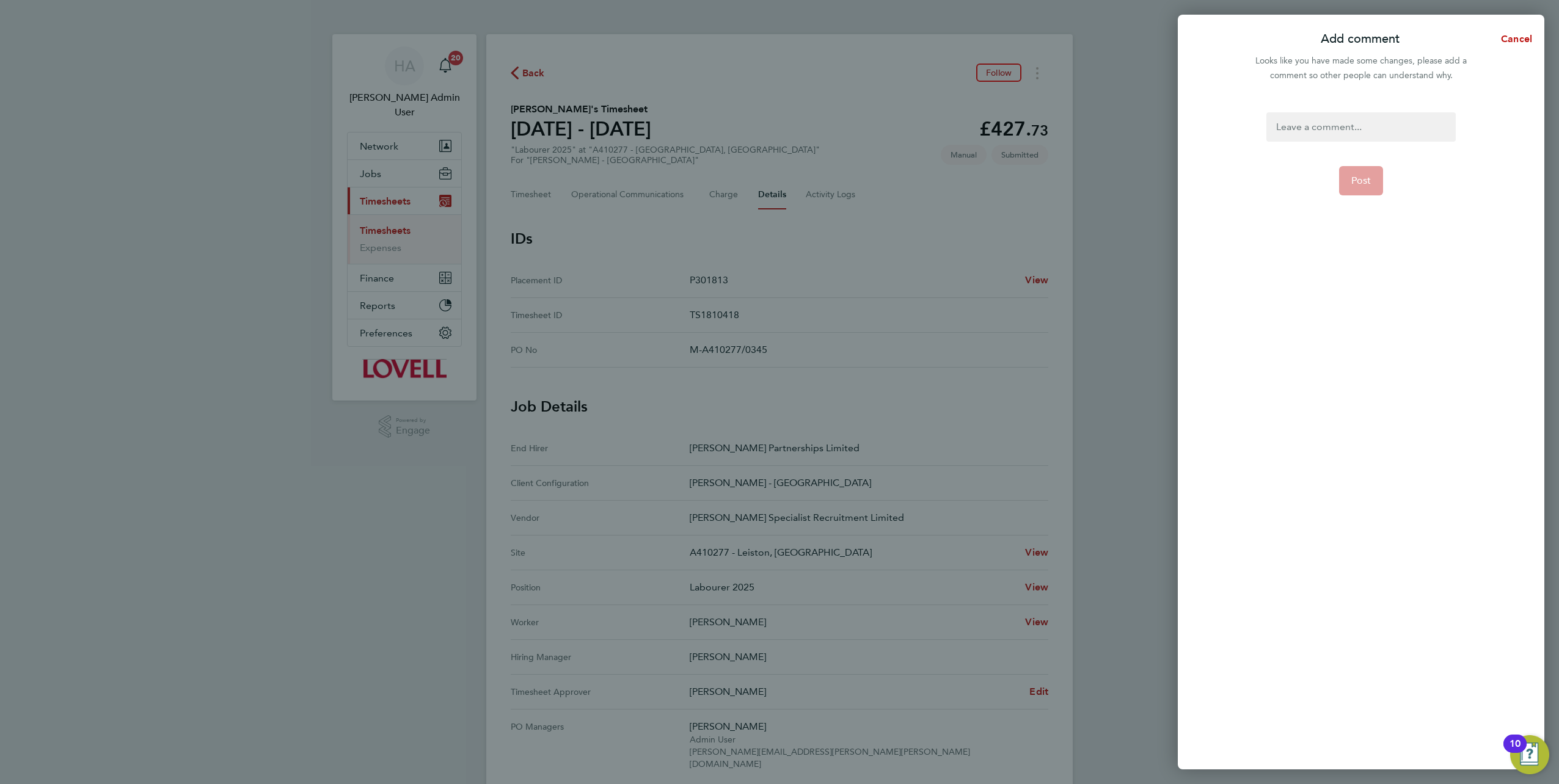
click at [1317, 133] on div at bounding box center [1360, 127] width 188 height 29
drag, startPoint x: 1295, startPoint y: 141, endPoint x: 1259, endPoint y: 141, distance: 36.0
click at [1260, 141] on div "Timesheet approver changes as per site manager's Post" at bounding box center [1361, 433] width 366 height 672
click at [1361, 141] on div "Timesheet approver changes as per manager's" at bounding box center [1360, 134] width 188 height 44
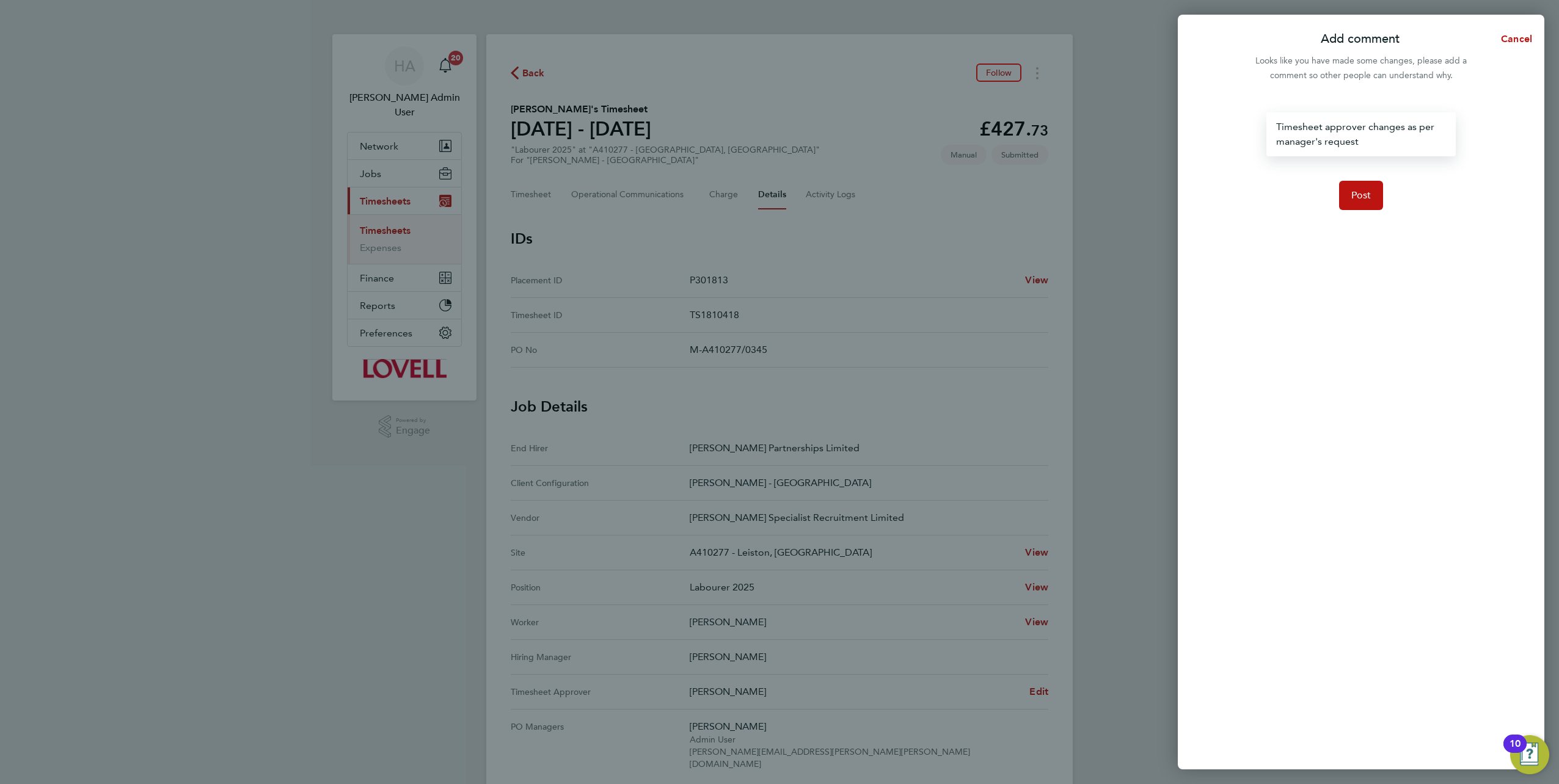
click at [1272, 142] on div "Timesheet approver changes as per manager's request" at bounding box center [1360, 134] width 188 height 44
click at [1403, 129] on div "Timesheet approver changes as per site manager's request" at bounding box center [1360, 134] width 188 height 44
click at [1359, 192] on span "Post" at bounding box center [1361, 195] width 20 height 12
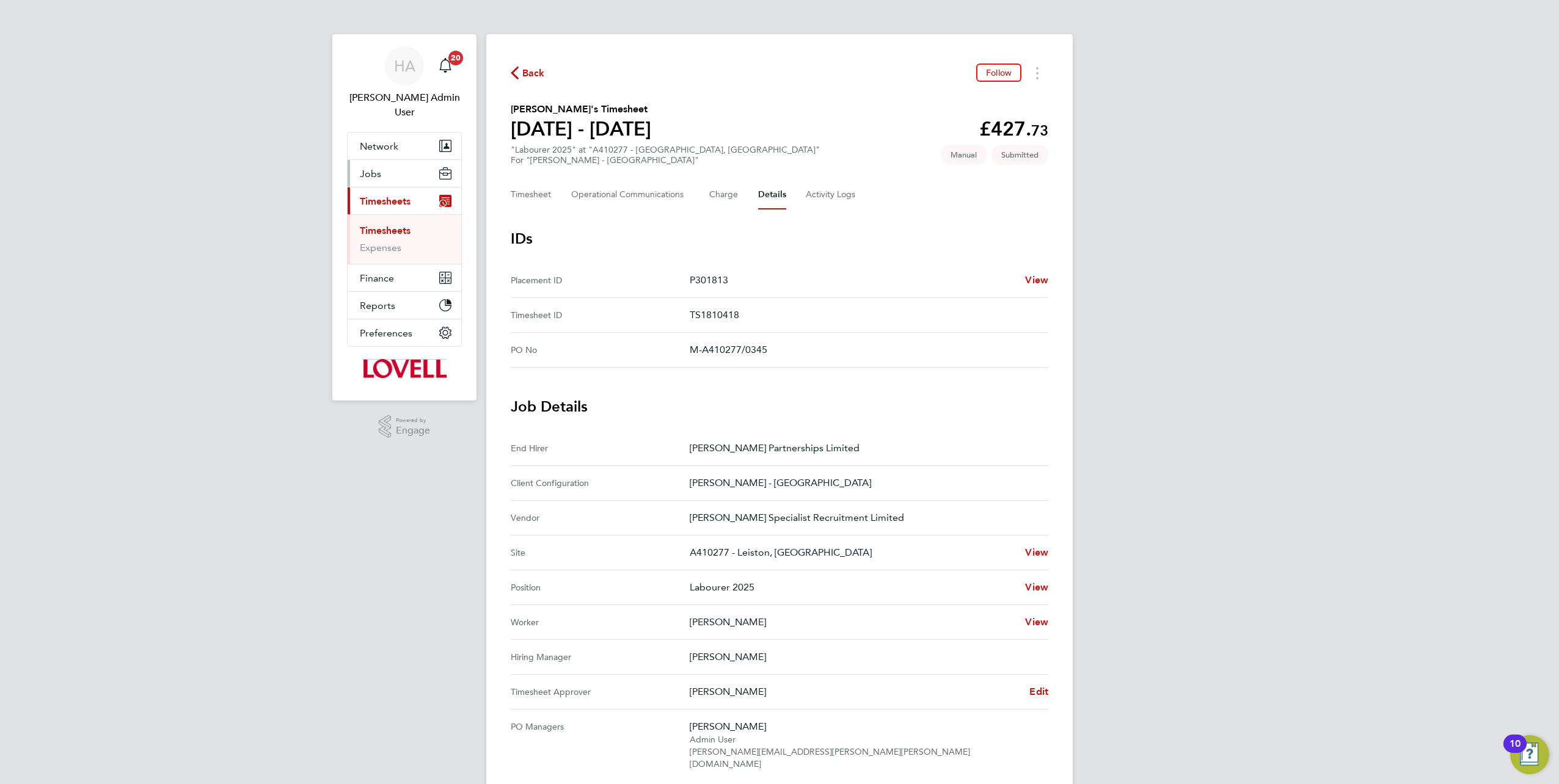
click at [374, 168] on span "Jobs" at bounding box center [370, 174] width 21 height 11
click at [385, 231] on link "Placements" at bounding box center [385, 237] width 51 height 11
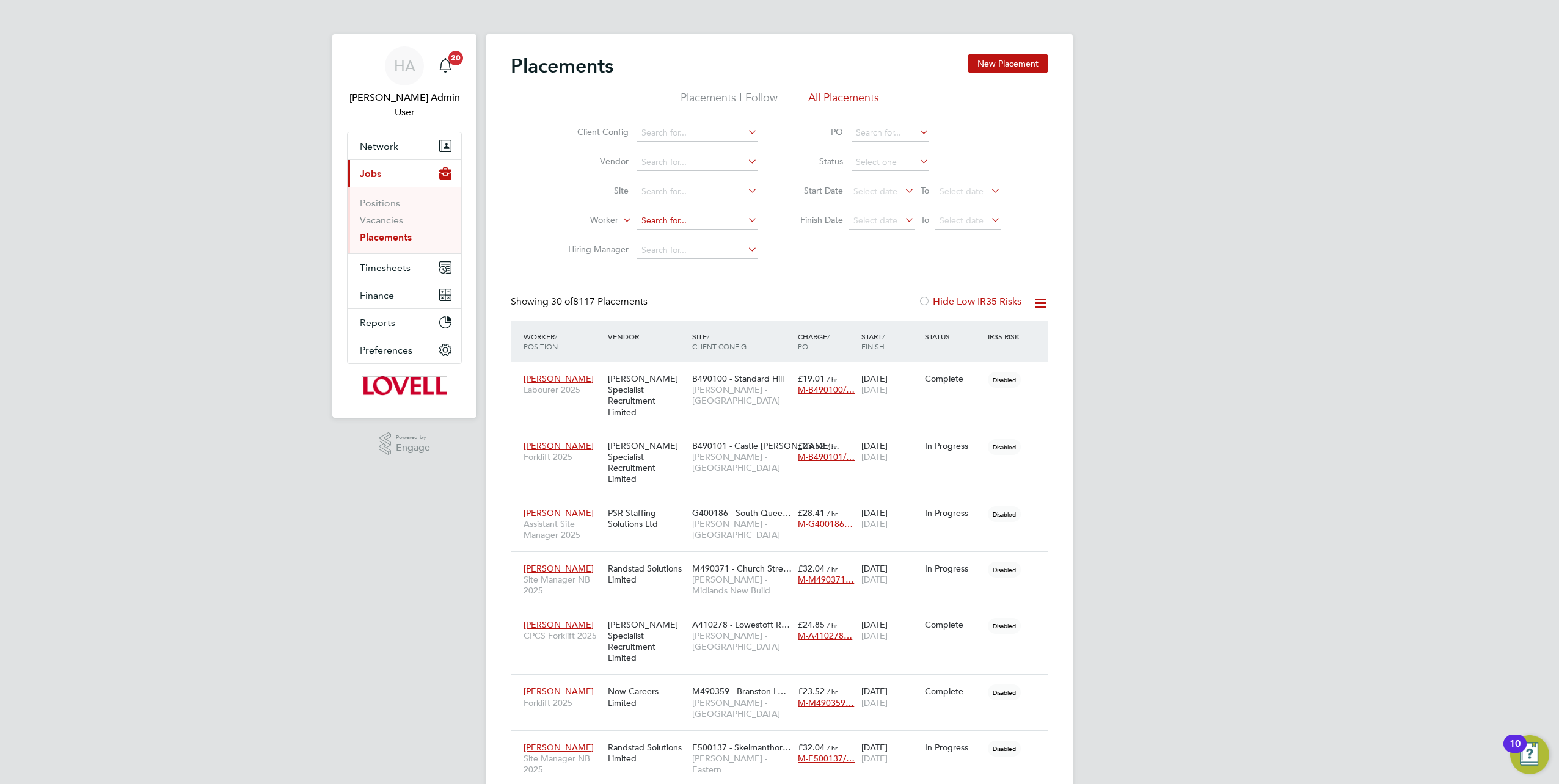
click at [658, 216] on input at bounding box center [697, 221] width 120 height 17
click at [683, 270] on li "Steve C lears" at bounding box center [725, 271] width 175 height 16
type input "Steve Clears"
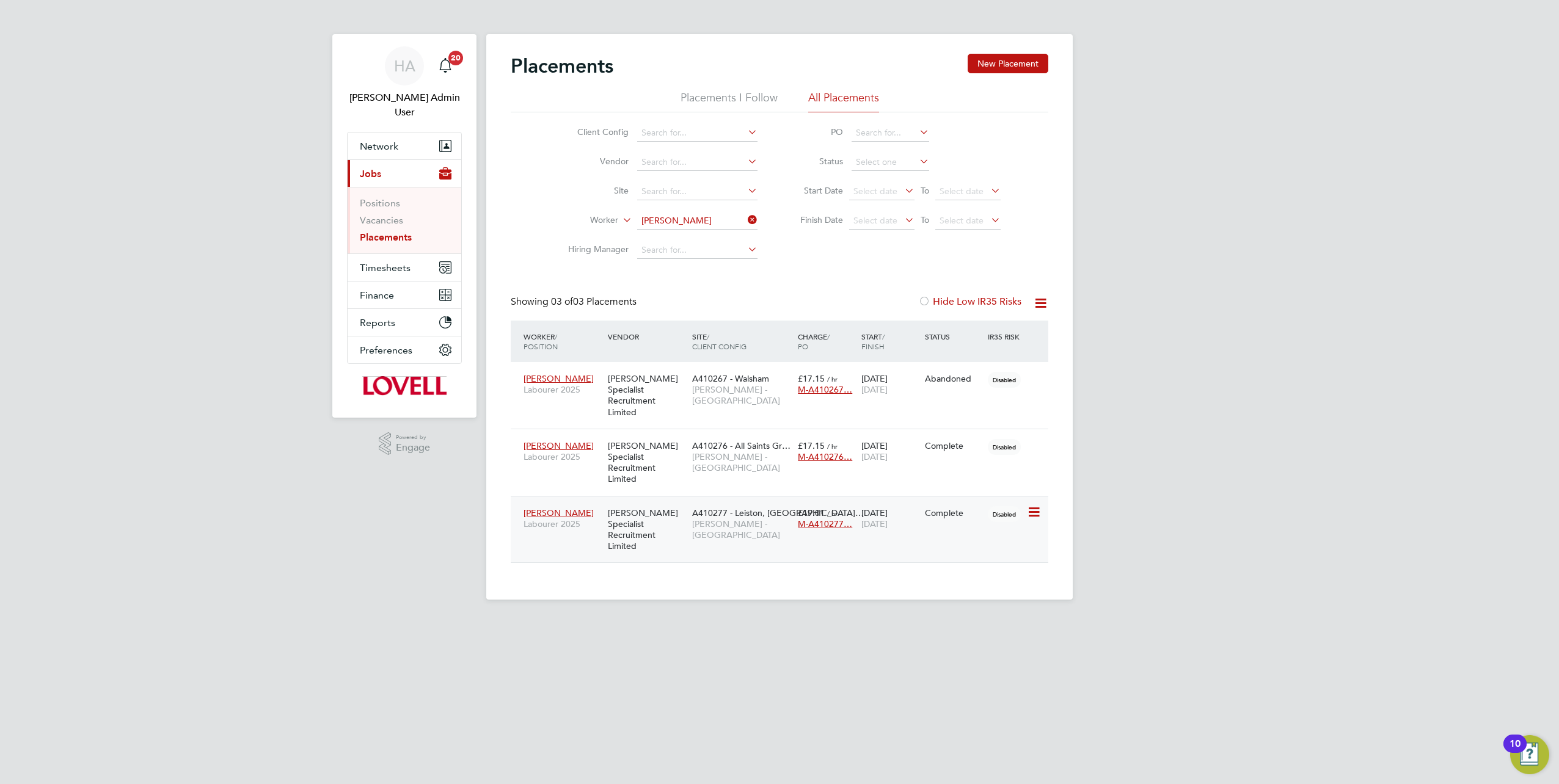
click at [592, 501] on div "Steve Clears Labourer 2025" at bounding box center [563, 518] width 84 height 34
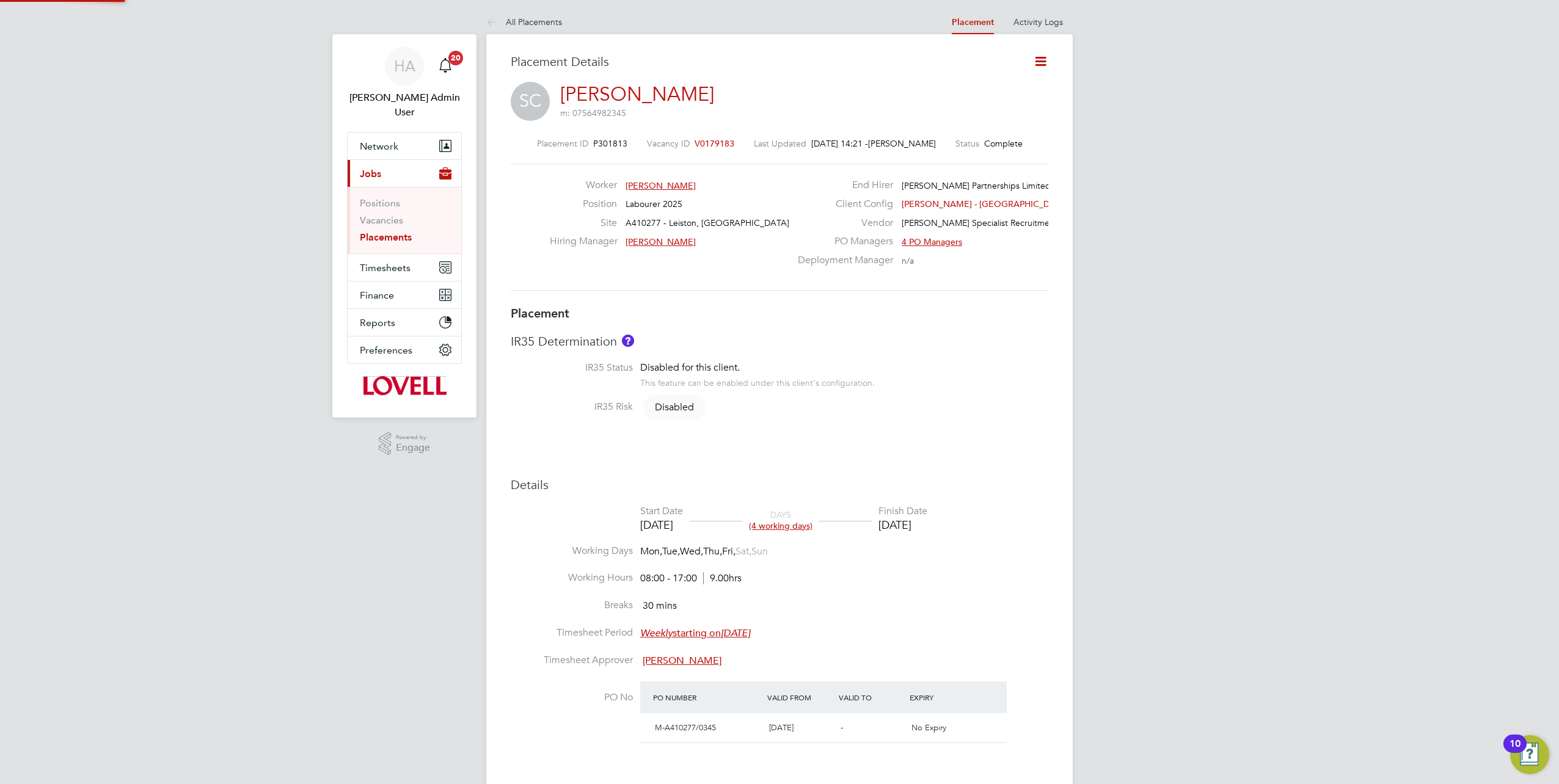
click at [1048, 61] on icon at bounding box center [1041, 61] width 15 height 15
click at [1000, 86] on li "Edit Placement e" at bounding box center [1001, 90] width 90 height 17
type input "[PERSON_NAME]"
type input "[DATE]"
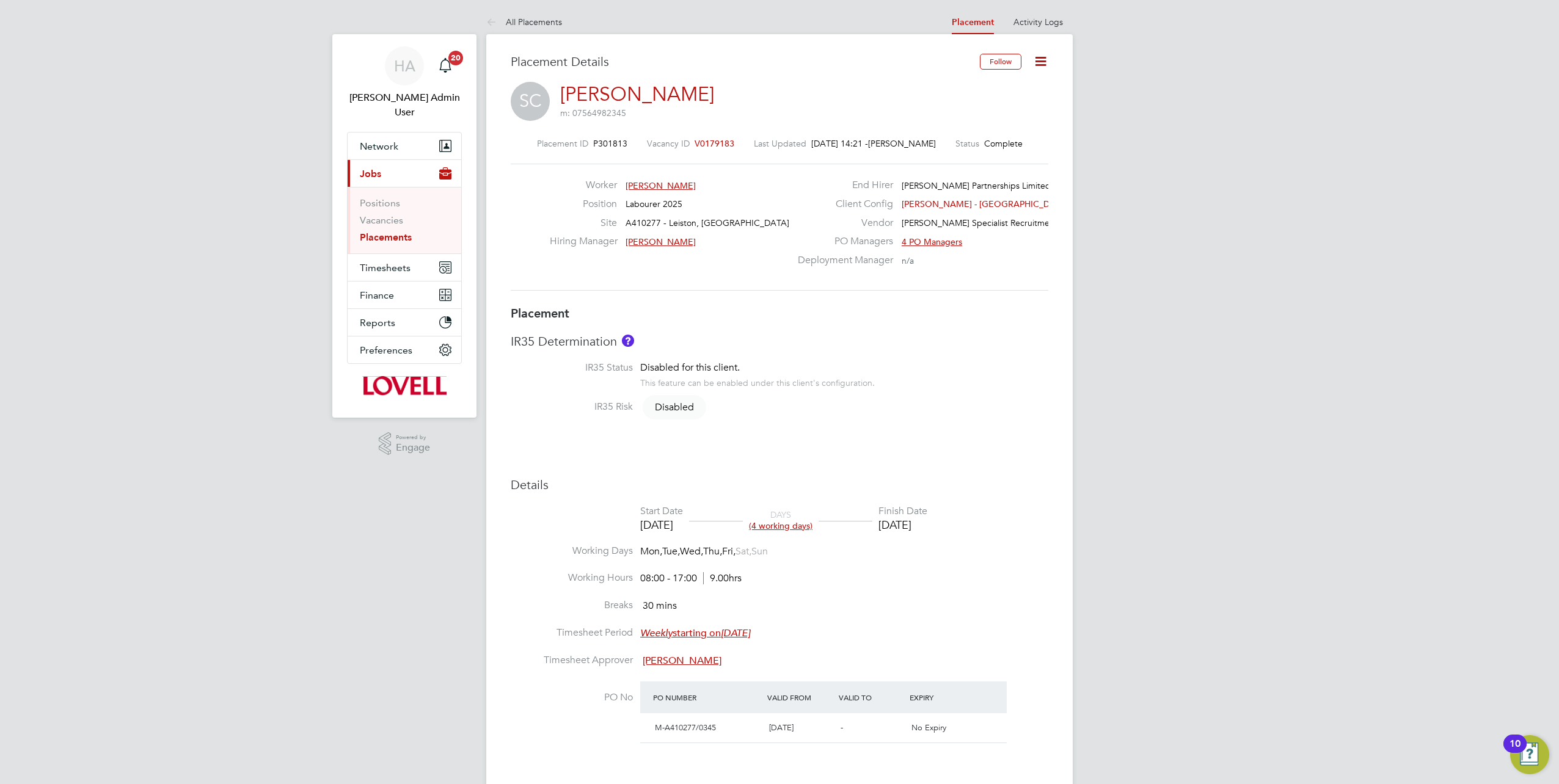
type input "[DATE]"
type input "08:00"
type input "17:00"
type input "30642491"
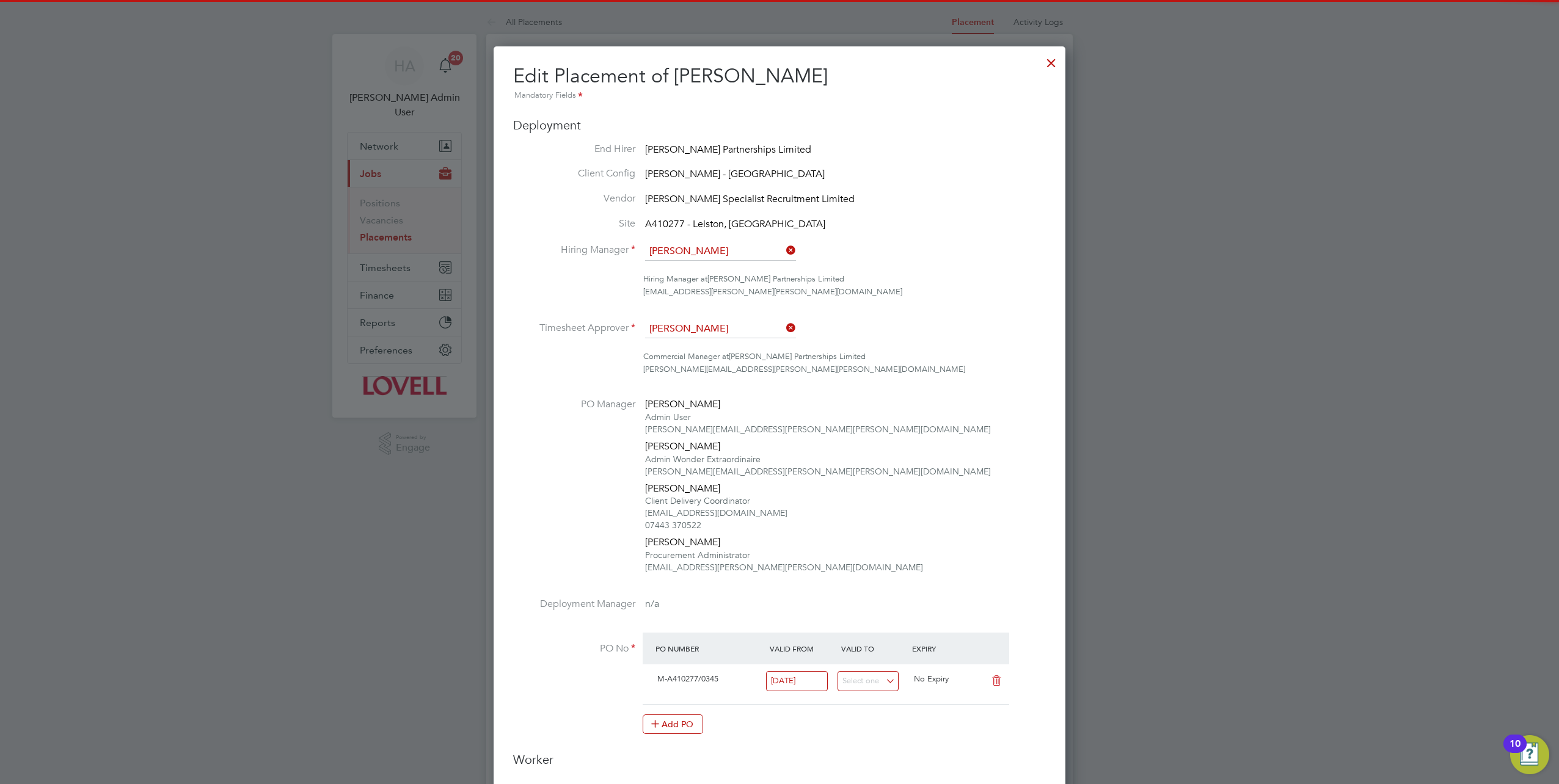
click at [784, 331] on icon at bounding box center [784, 327] width 0 height 17
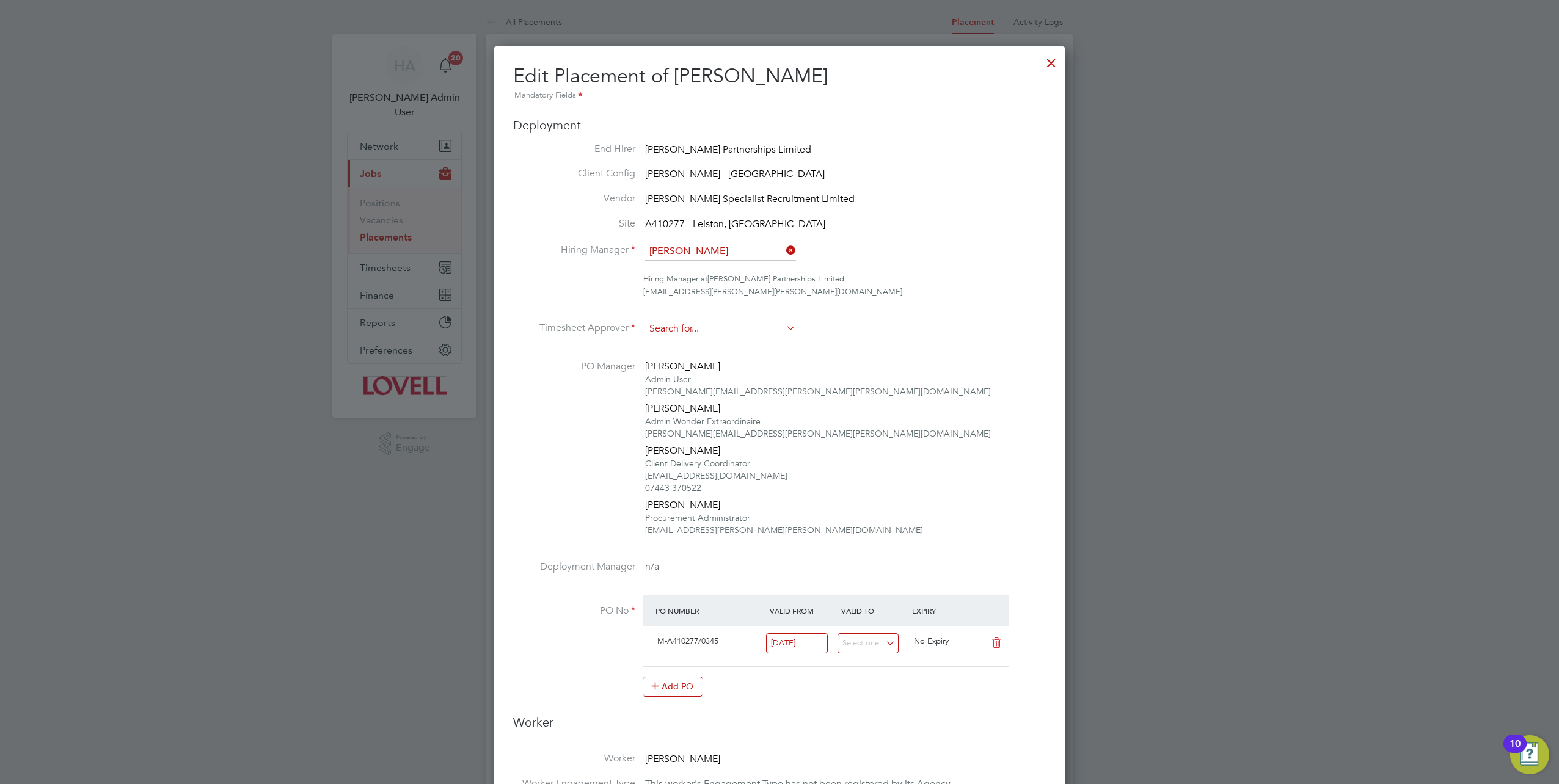
click at [735, 335] on input at bounding box center [720, 329] width 151 height 19
click at [729, 344] on li "[PERSON_NAME] ight" at bounding box center [720, 345] width 151 height 16
type input "Adam Wright"
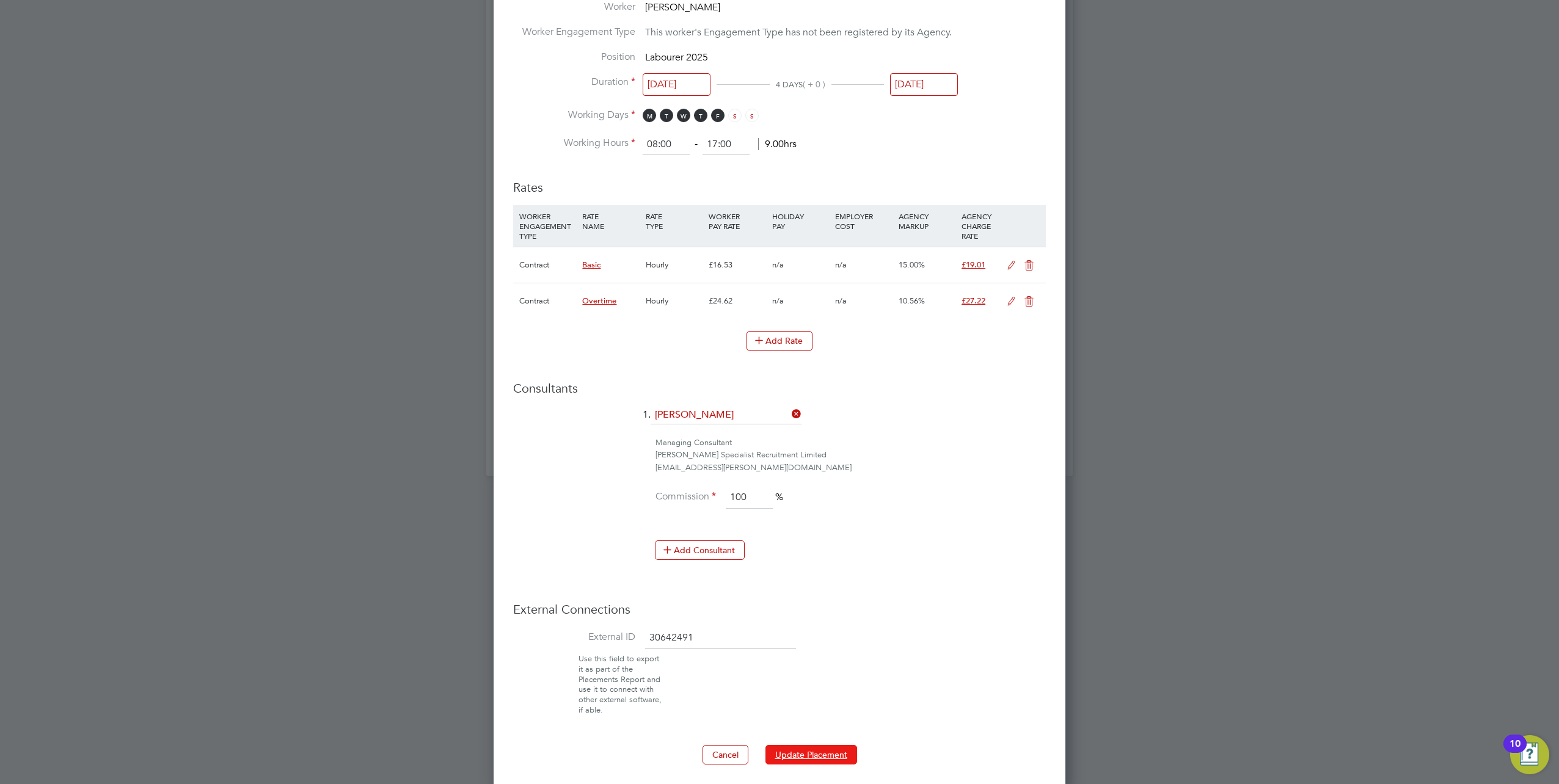
click at [796, 745] on button "Update Placement" at bounding box center [811, 755] width 91 height 19
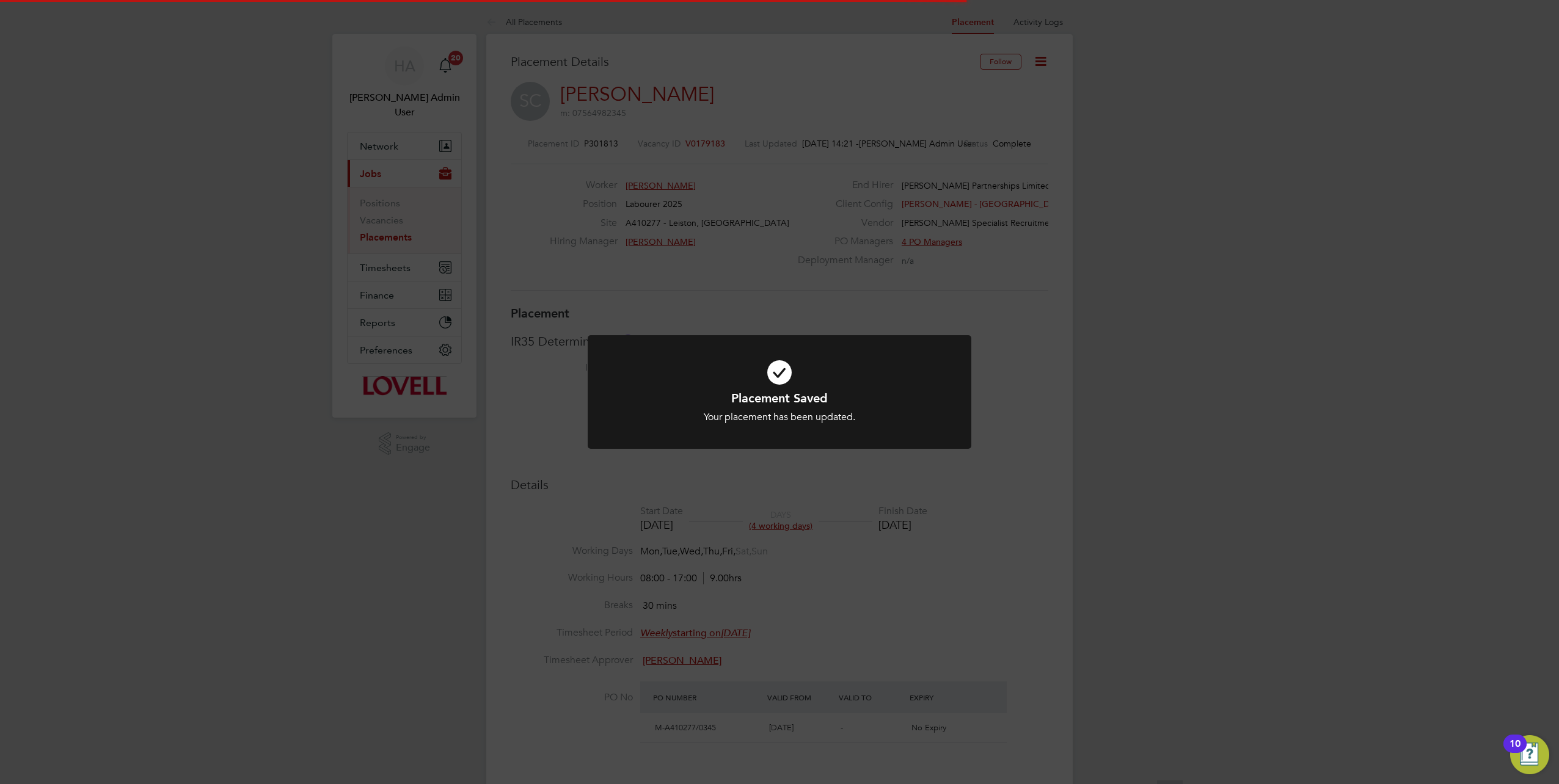
click at [1169, 449] on div "Placement Saved Your placement has been updated. Cancel Okay" at bounding box center [780, 392] width 1559 height 784
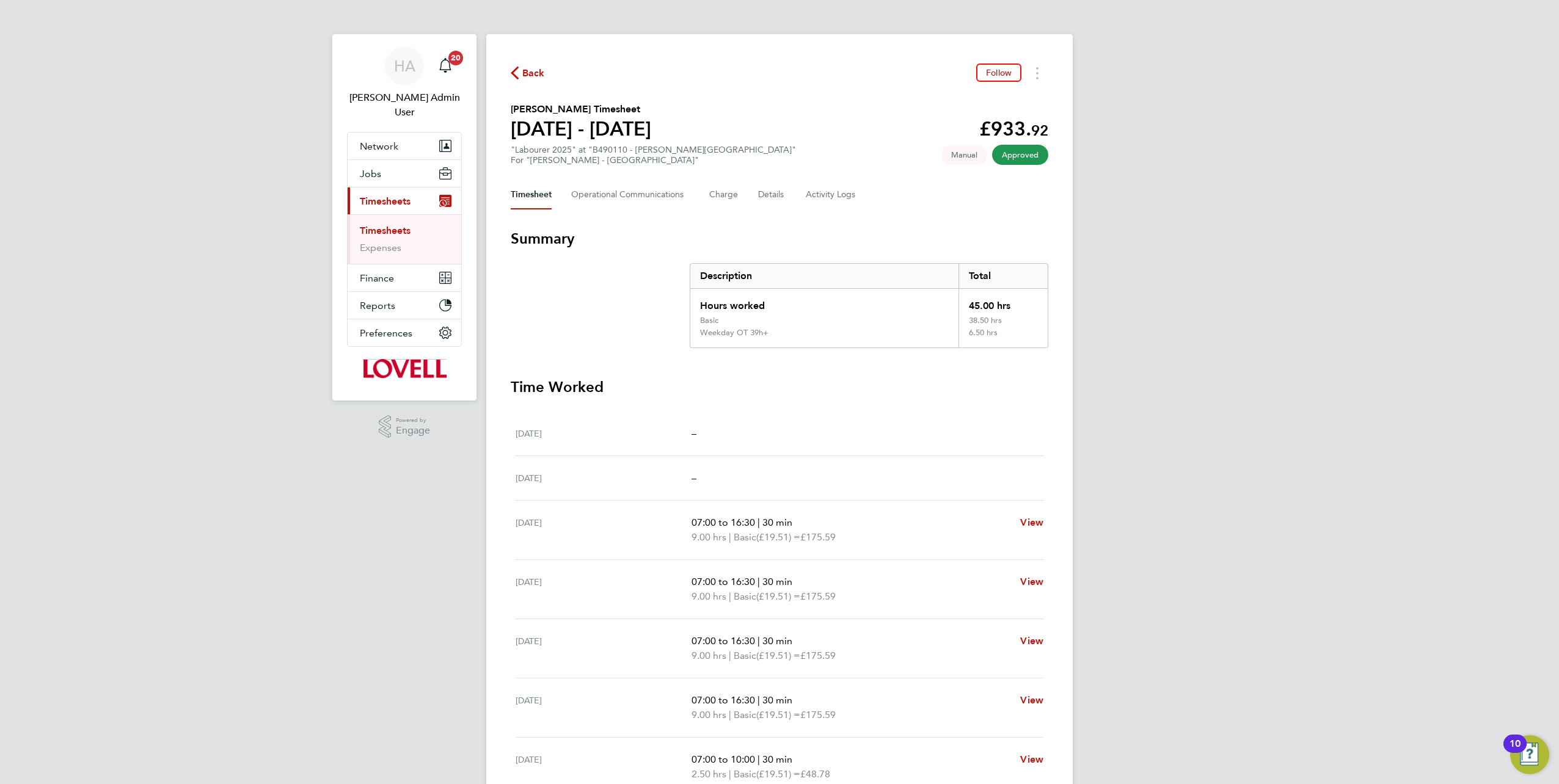
scroll to position [157, 0]
click at [814, 199] on Logs-tab "Activity Logs" at bounding box center [830, 195] width 51 height 29
click at [778, 196] on button "Details" at bounding box center [772, 195] width 28 height 29
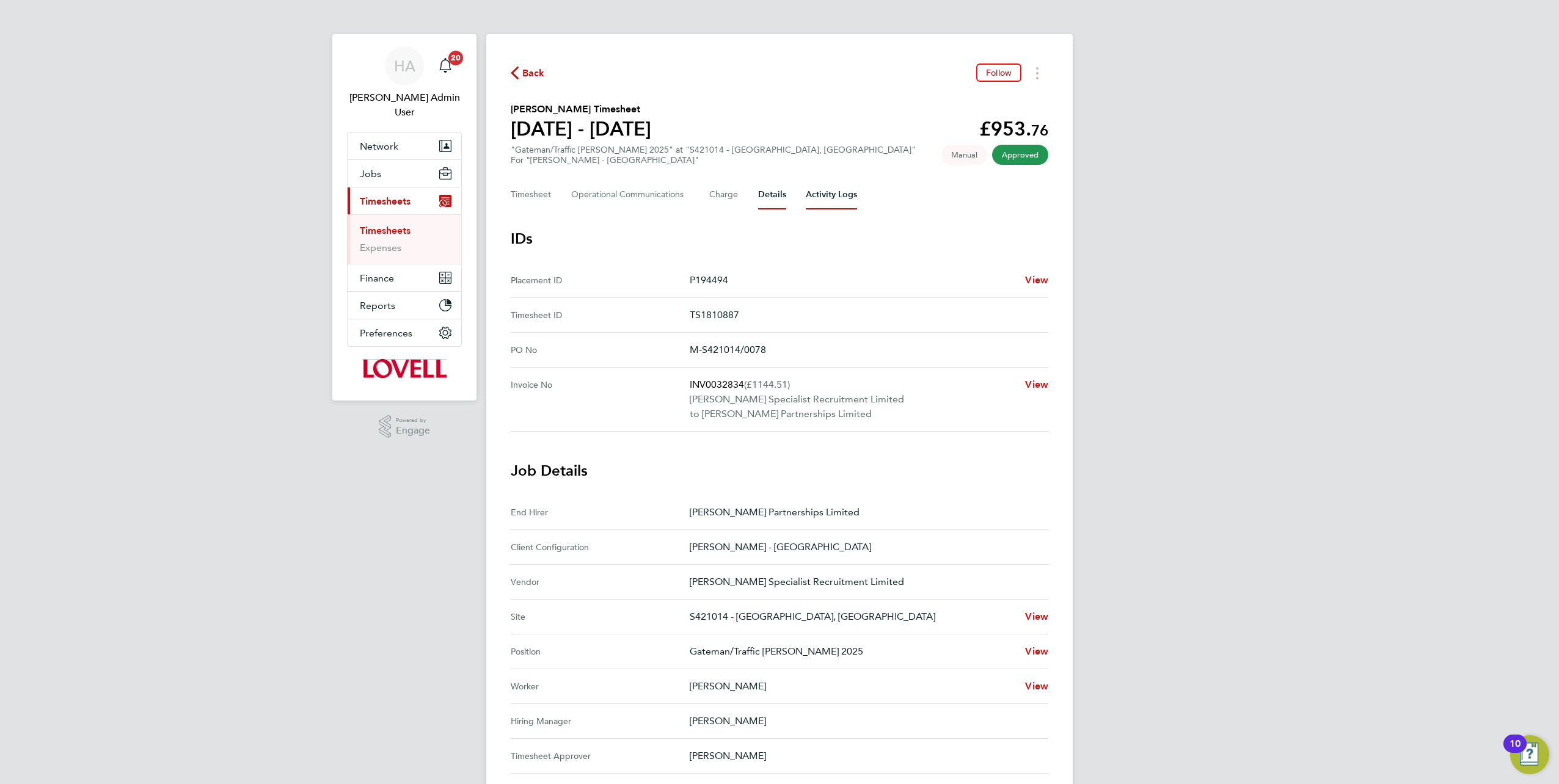
click at [826, 199] on Logs-tab "Activity Logs" at bounding box center [830, 195] width 51 height 29
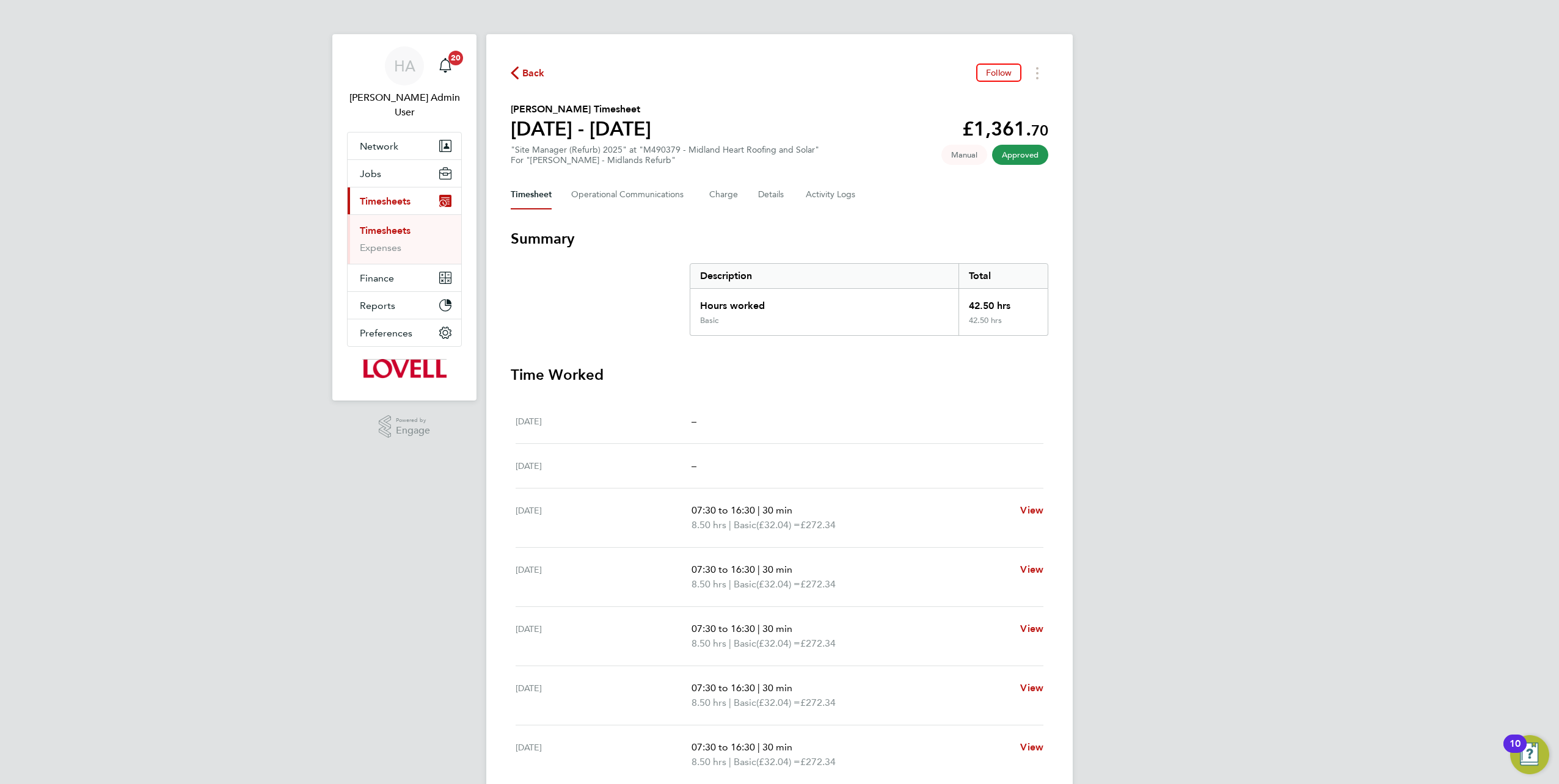
scroll to position [106, 0]
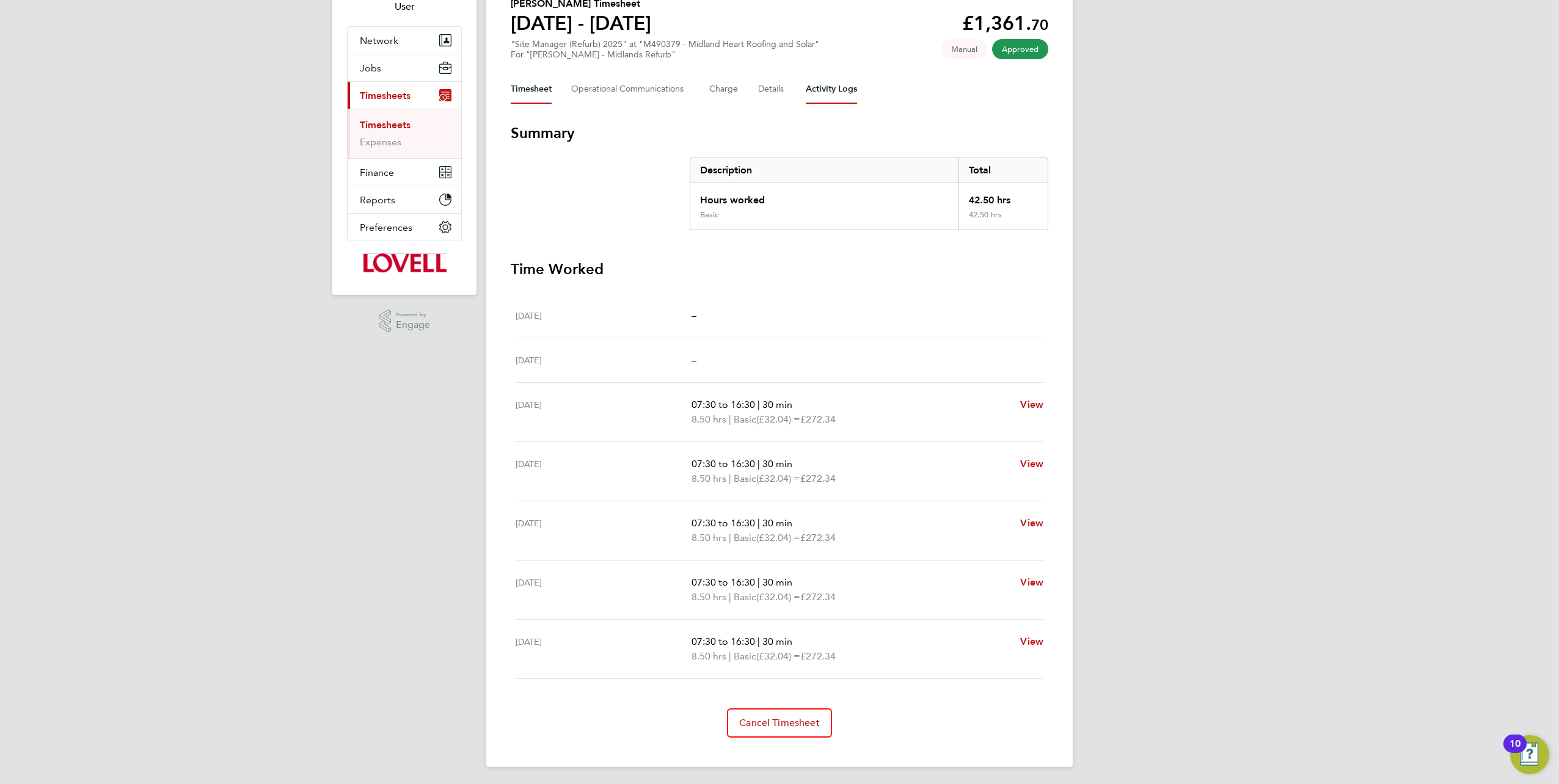
click at [853, 86] on Logs-tab "Activity Logs" at bounding box center [830, 89] width 51 height 29
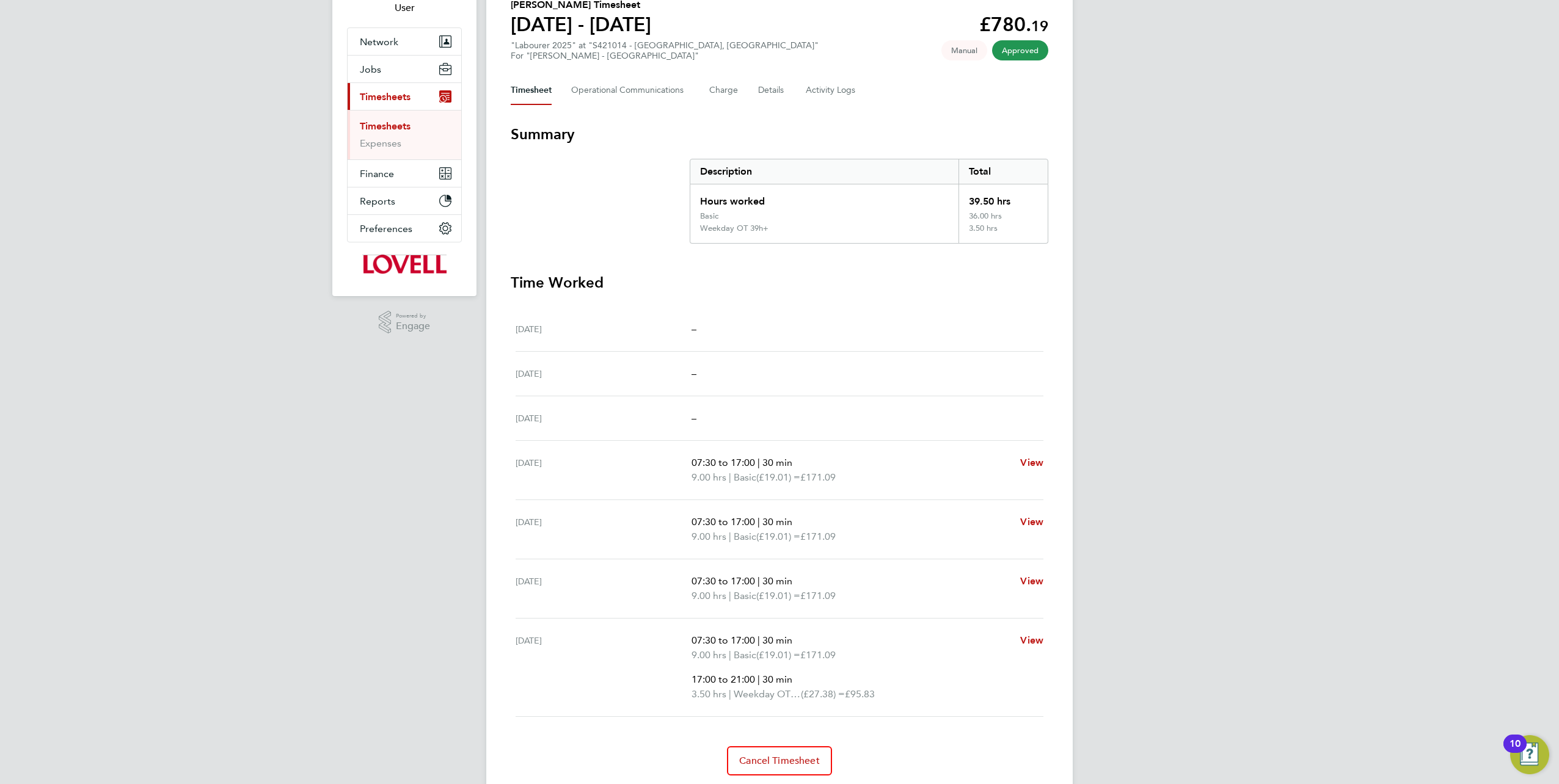
scroll to position [142, 0]
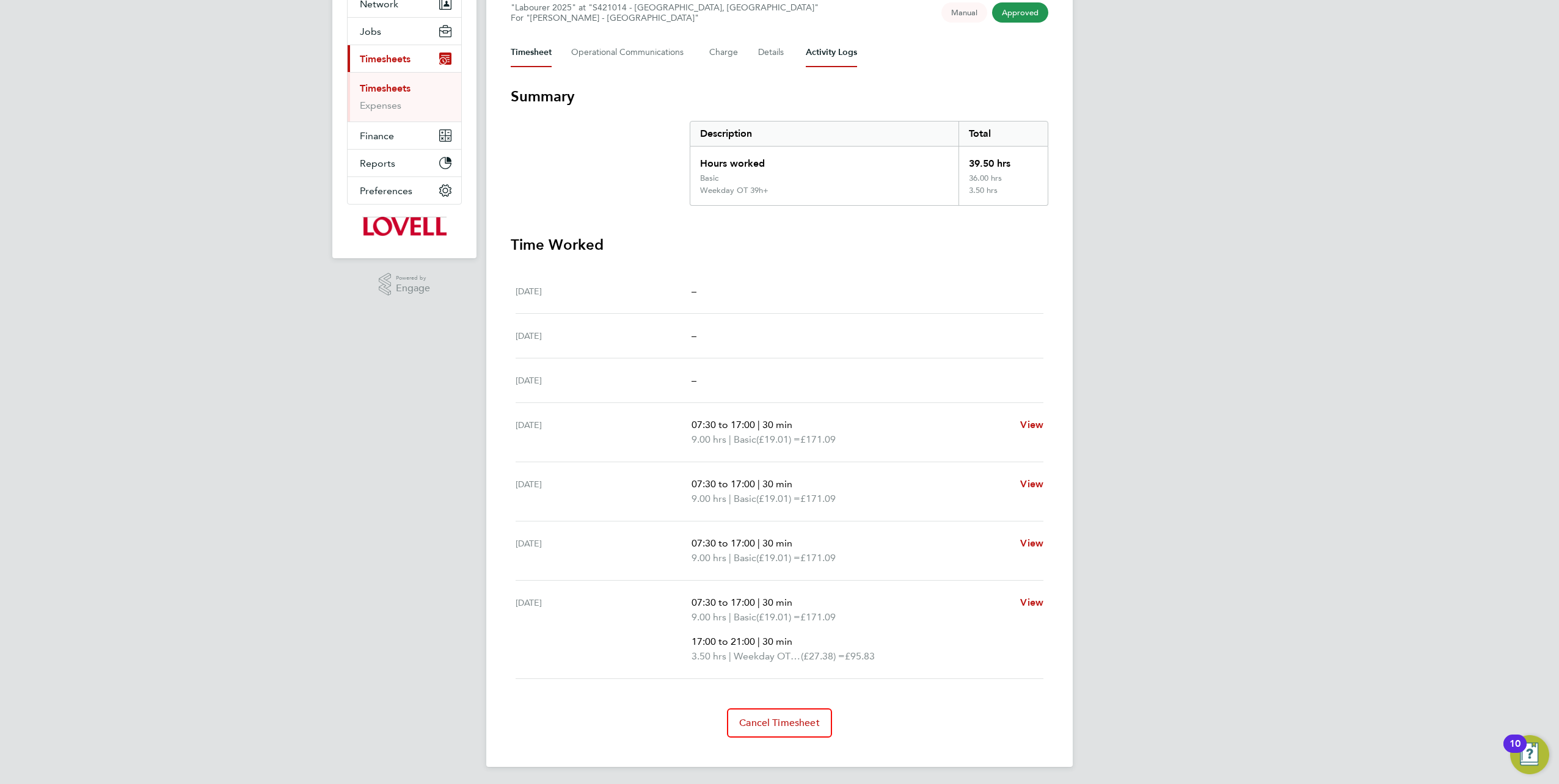
click at [821, 53] on Logs-tab "Activity Logs" at bounding box center [830, 53] width 51 height 29
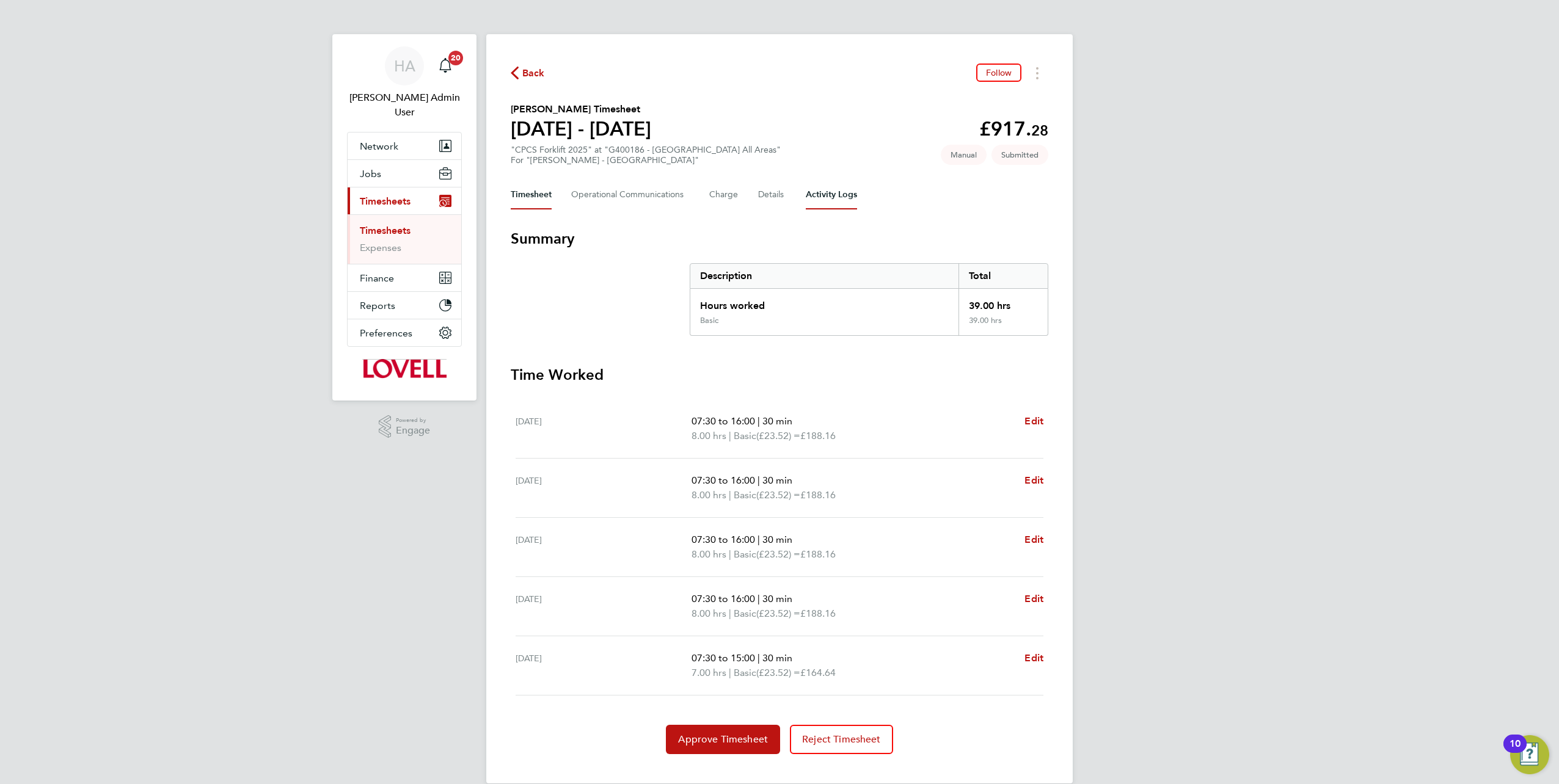
click at [849, 206] on Logs-tab "Activity Logs" at bounding box center [830, 195] width 51 height 29
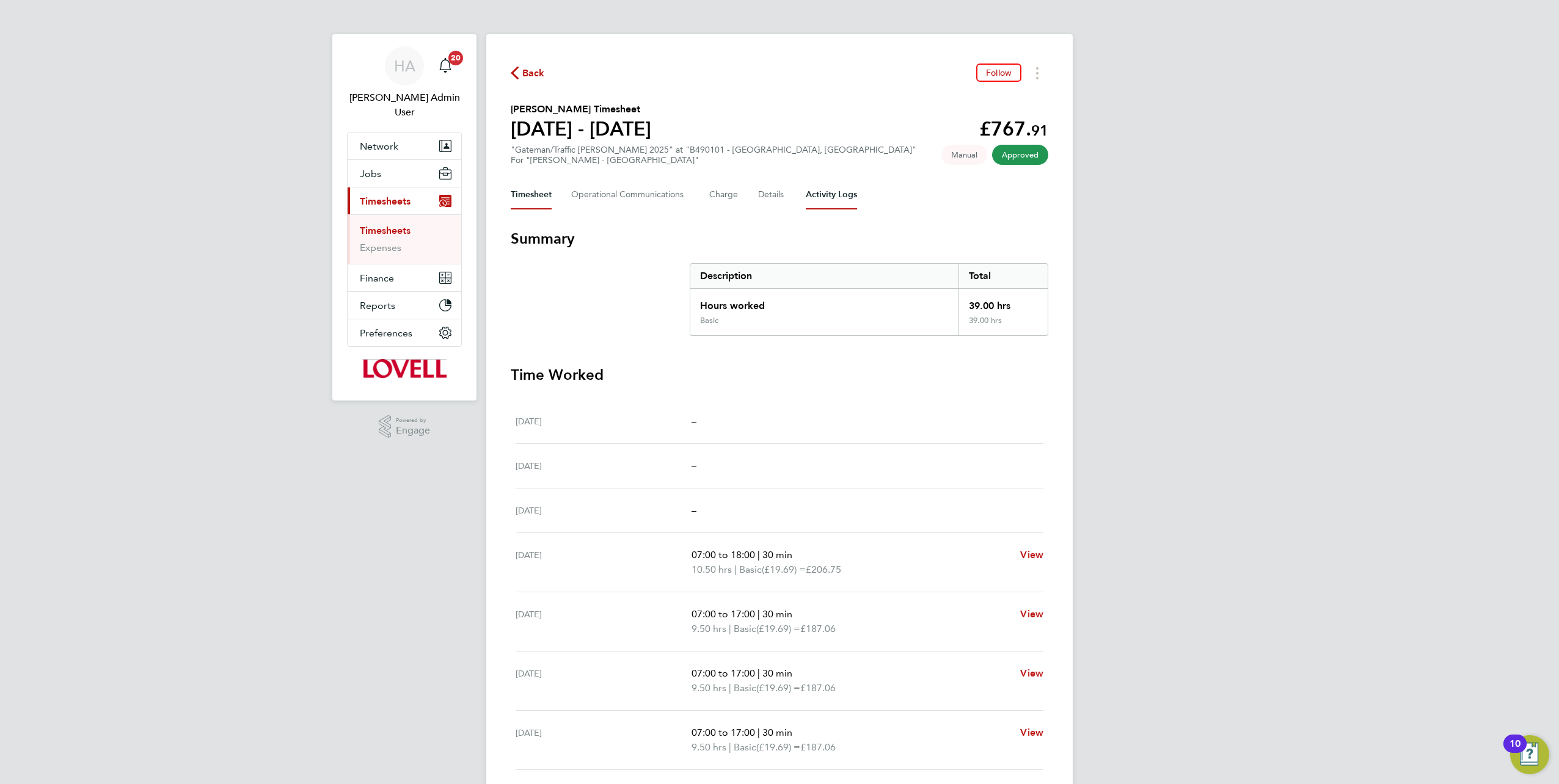
click at [832, 196] on Logs-tab "Activity Logs" at bounding box center [830, 195] width 51 height 29
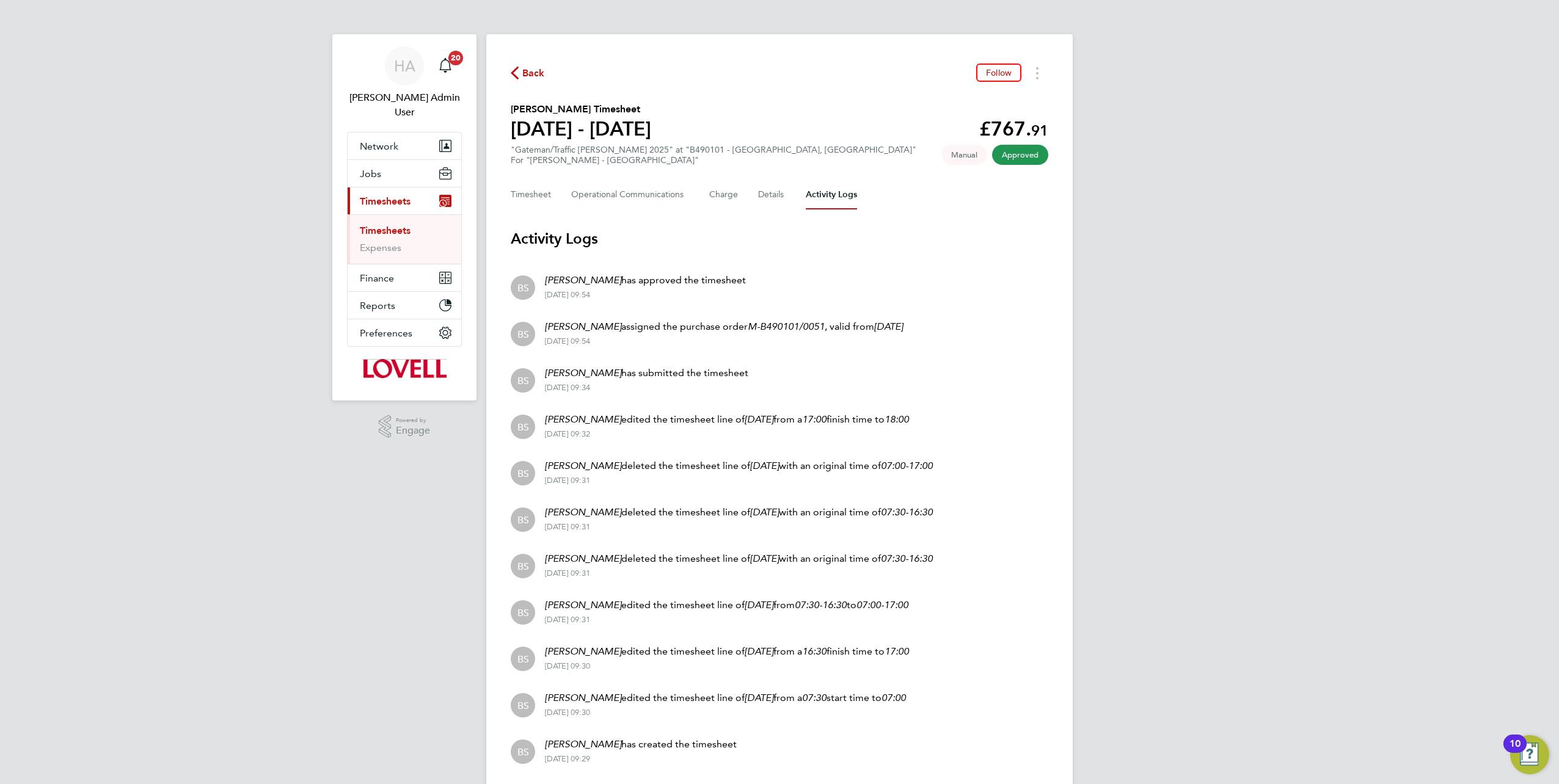
scroll to position [38, 0]
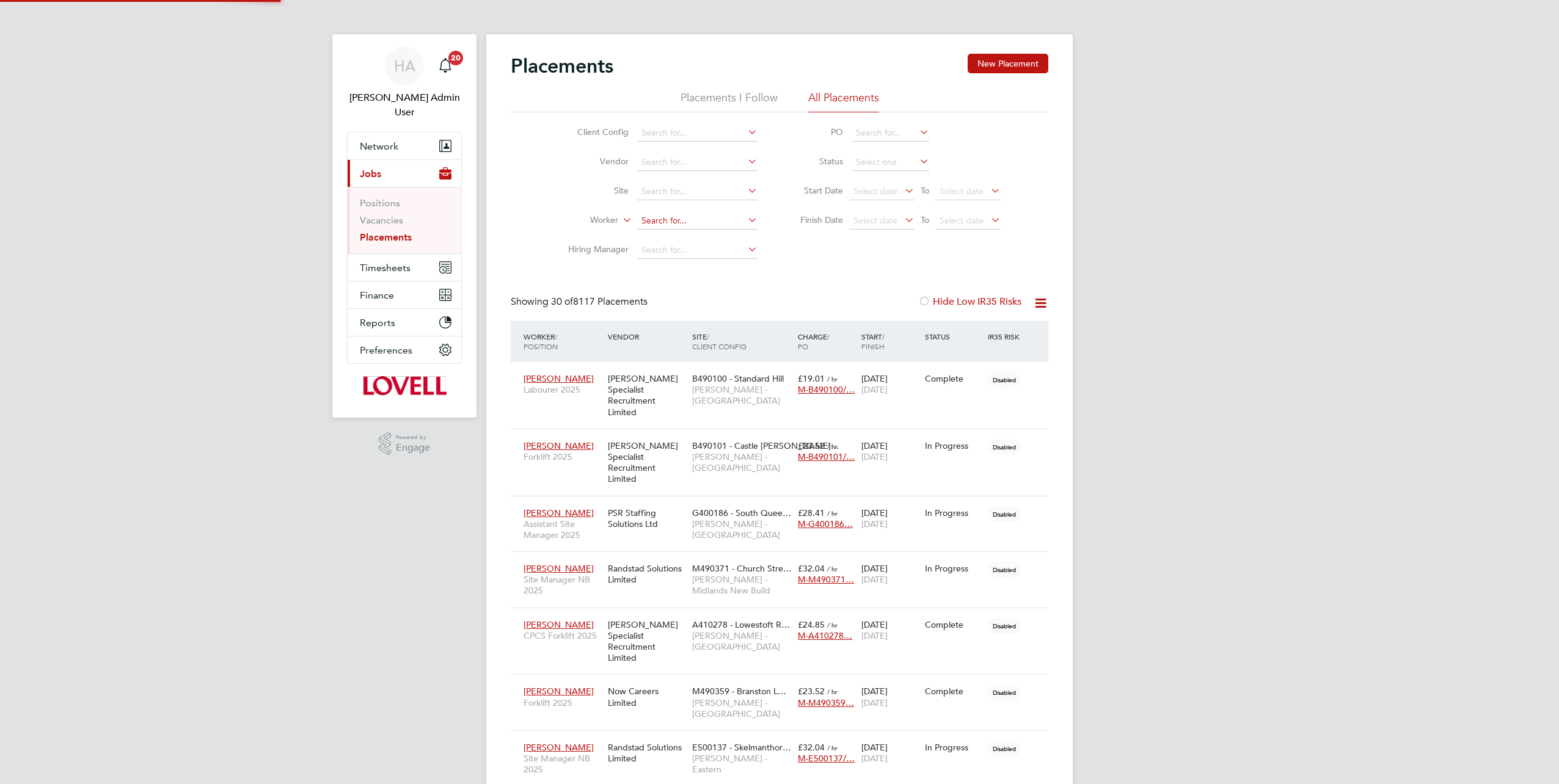
click at [682, 217] on input at bounding box center [697, 221] width 120 height 17
type input "Adrian Co"
click at [661, 225] on input at bounding box center [697, 221] width 120 height 17
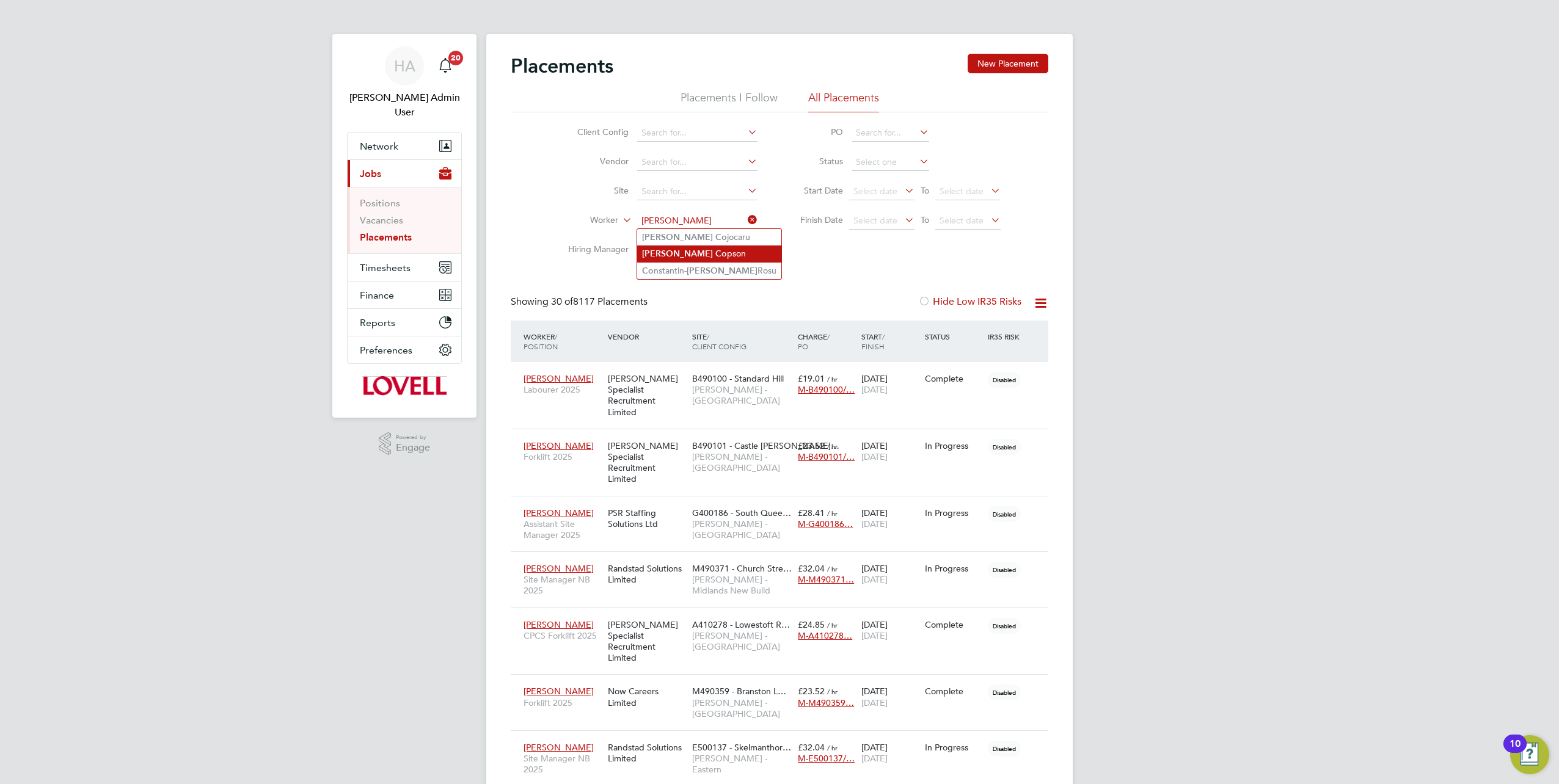
click at [699, 251] on li "Adrian Co pson" at bounding box center [709, 254] width 144 height 16
type input "[PERSON_NAME]"
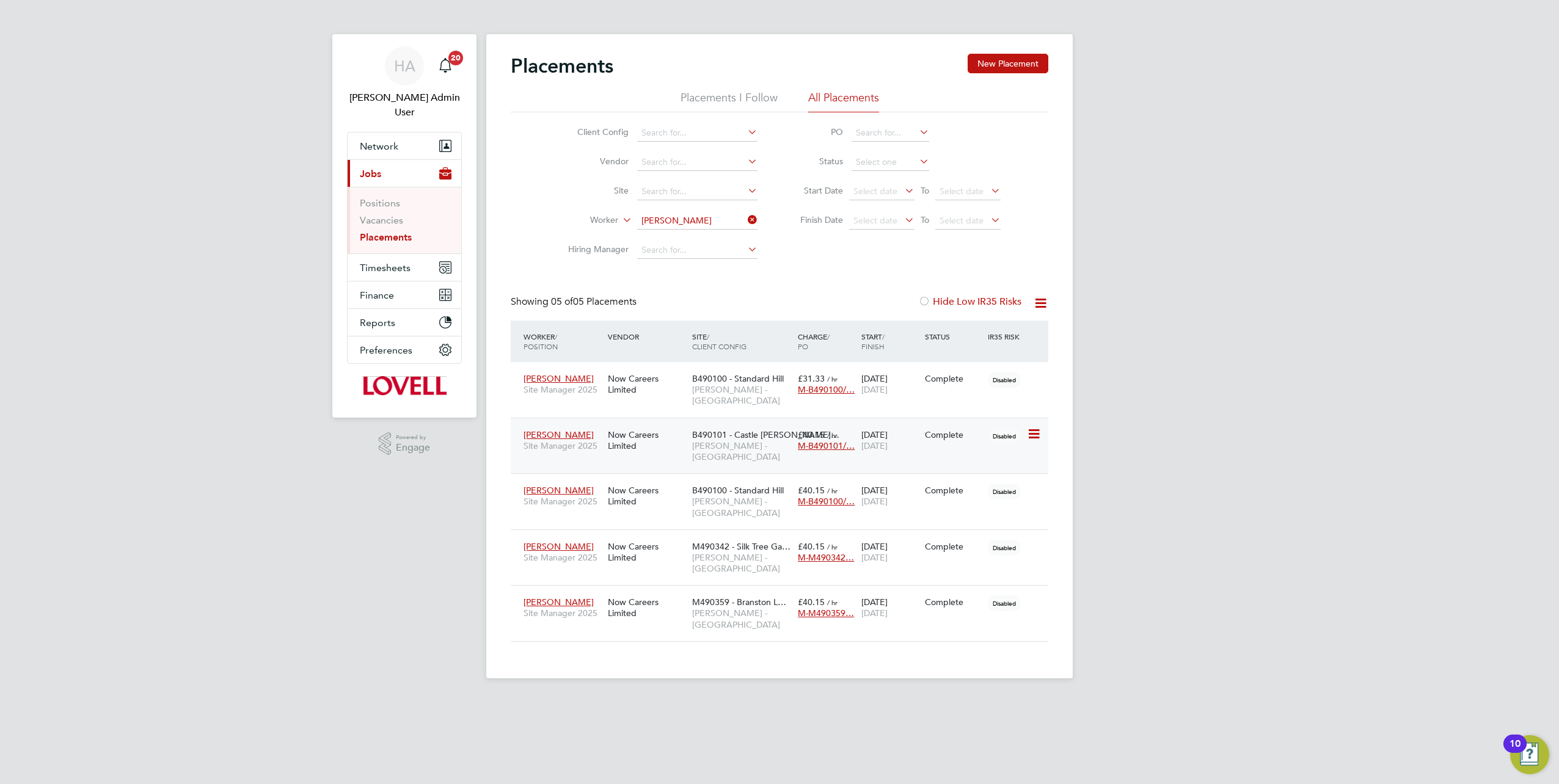
click at [655, 443] on div "Now Careers Limited" at bounding box center [647, 440] width 84 height 34
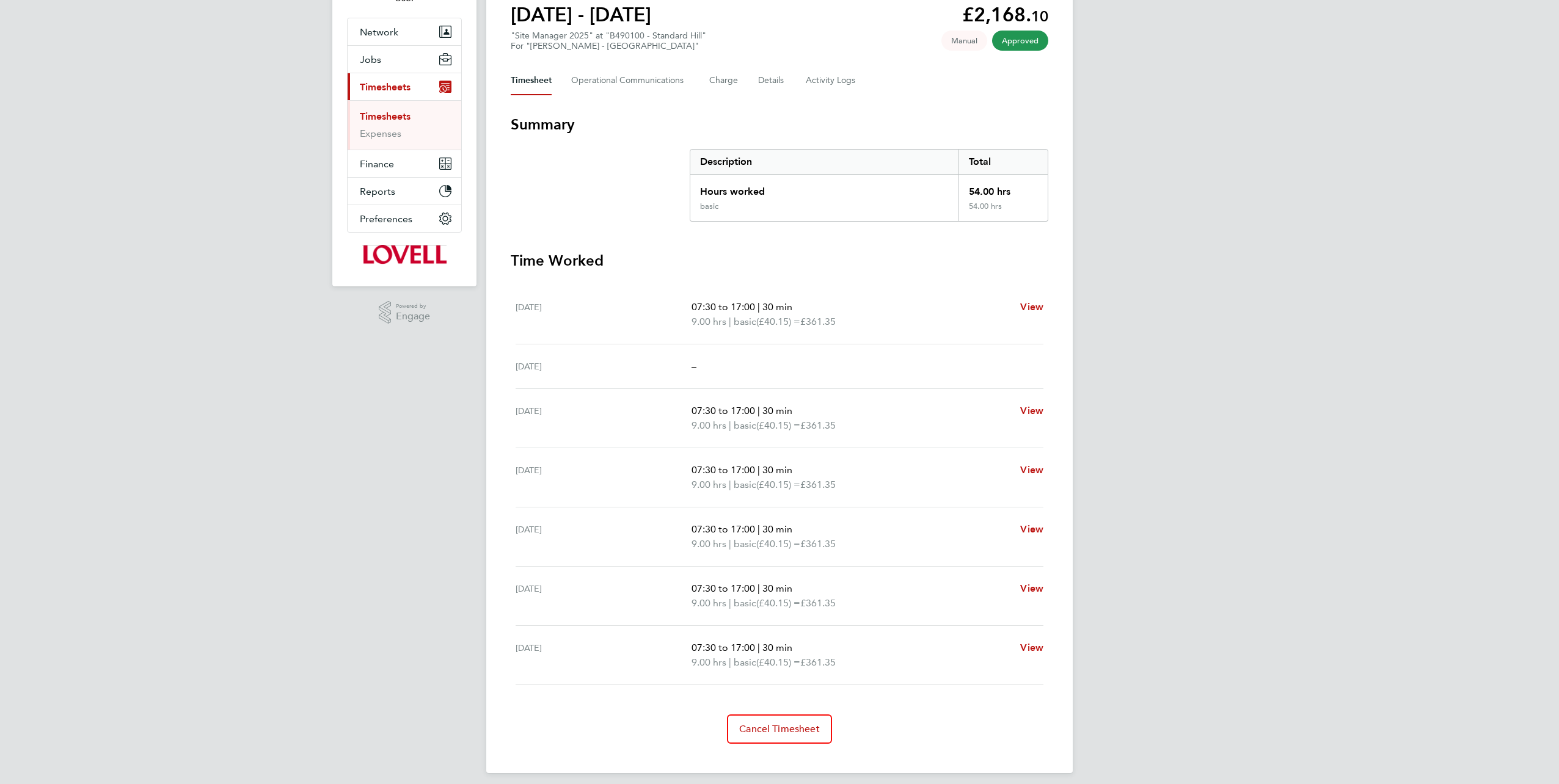
scroll to position [120, 0]
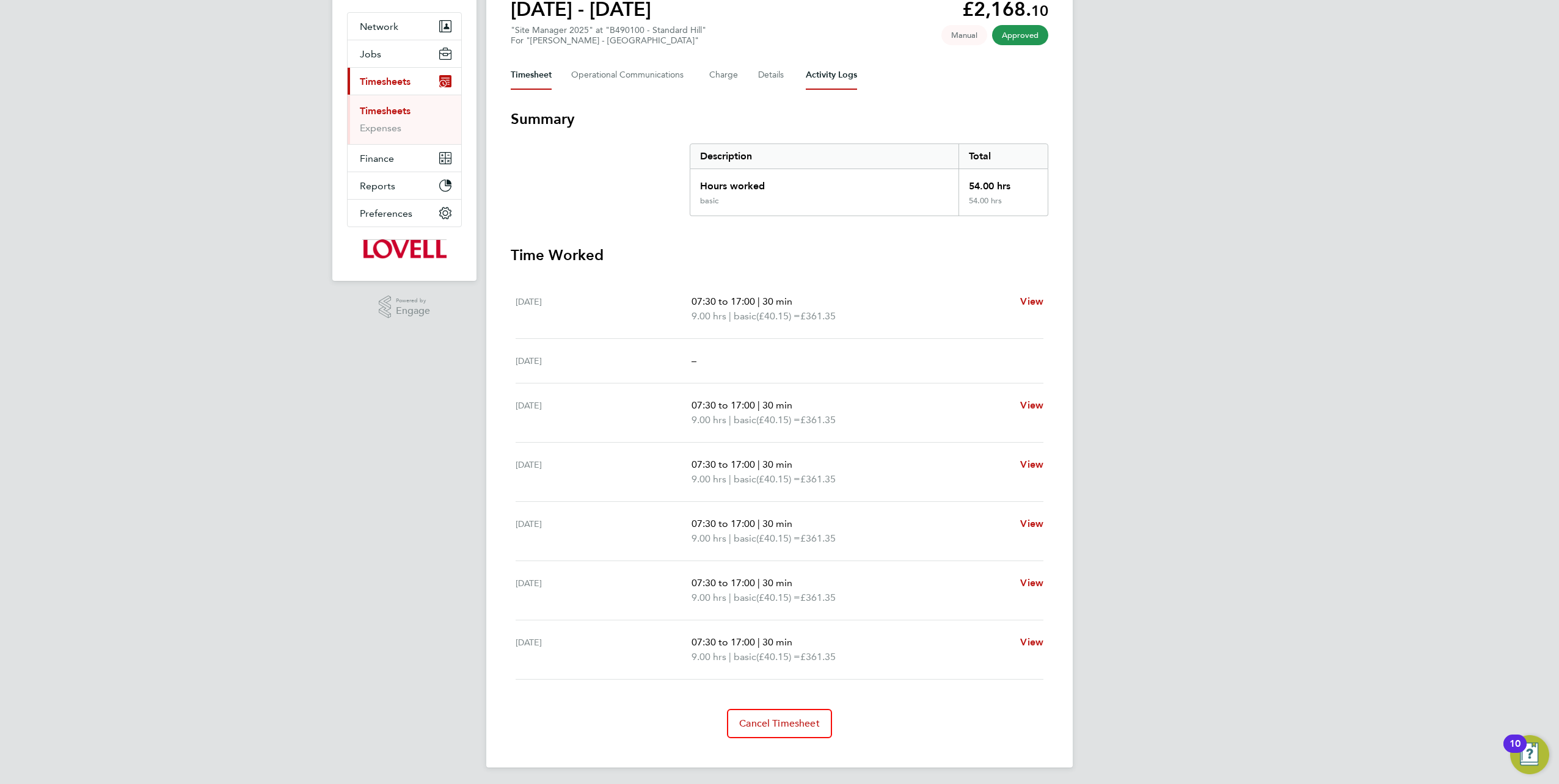
click at [831, 76] on Logs-tab "Activity Logs" at bounding box center [830, 75] width 51 height 29
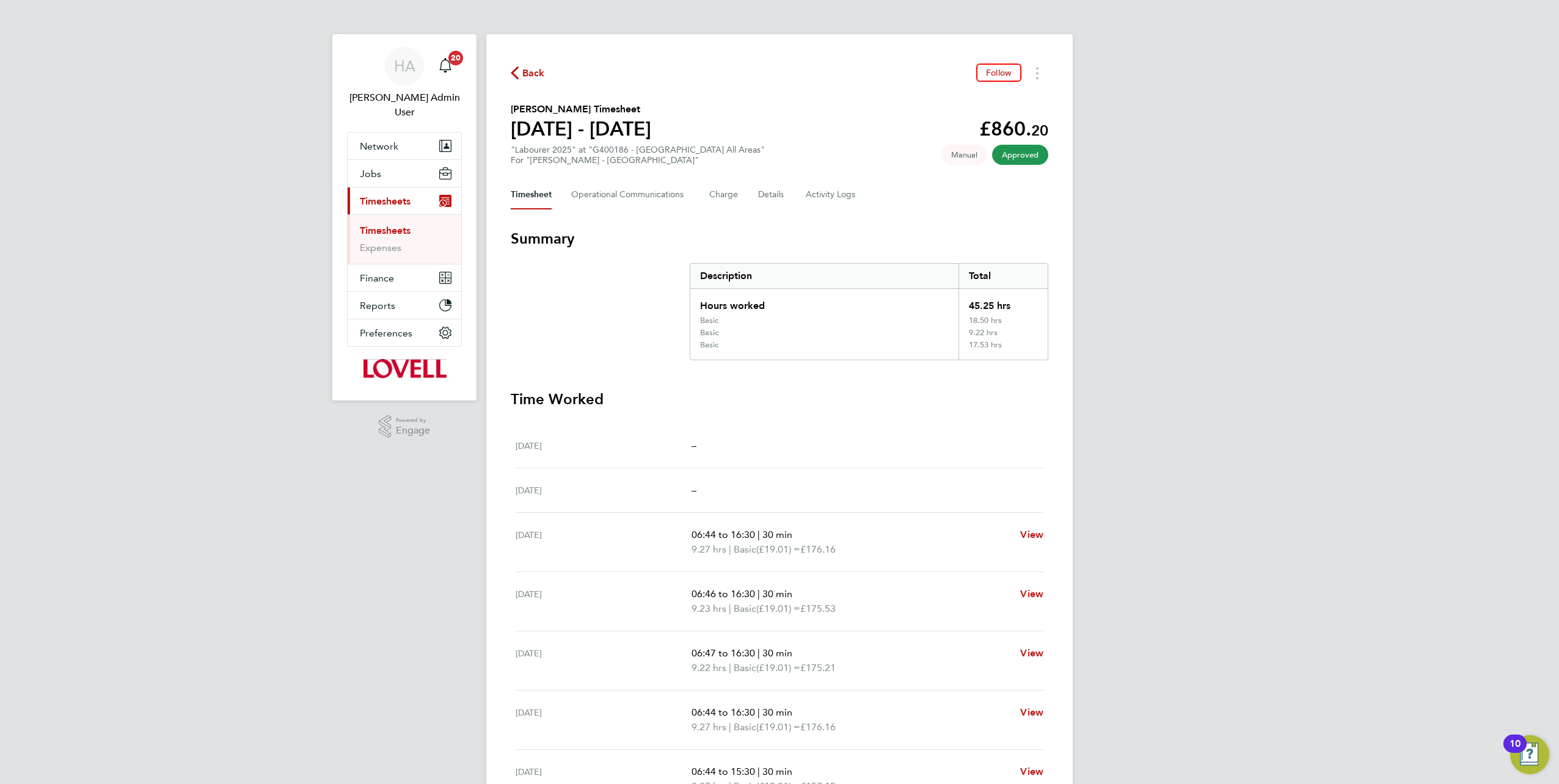
click at [534, 80] on span "Back" at bounding box center [534, 74] width 23 height 15
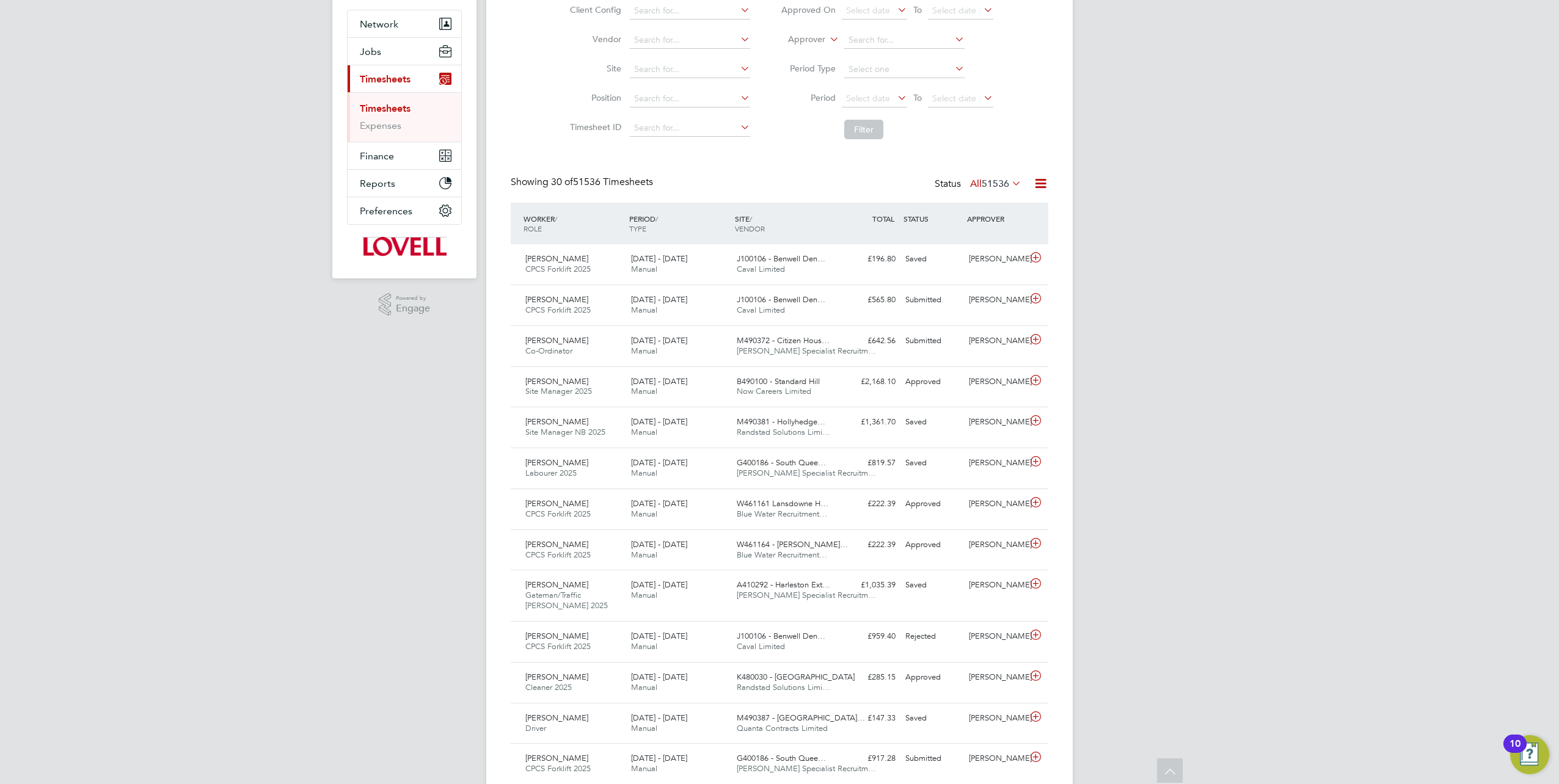
click at [827, 40] on icon at bounding box center [827, 36] width 0 height 11
click at [802, 49] on li "Worker" at bounding box center [796, 54] width 60 height 16
click at [885, 41] on input at bounding box center [904, 40] width 120 height 17
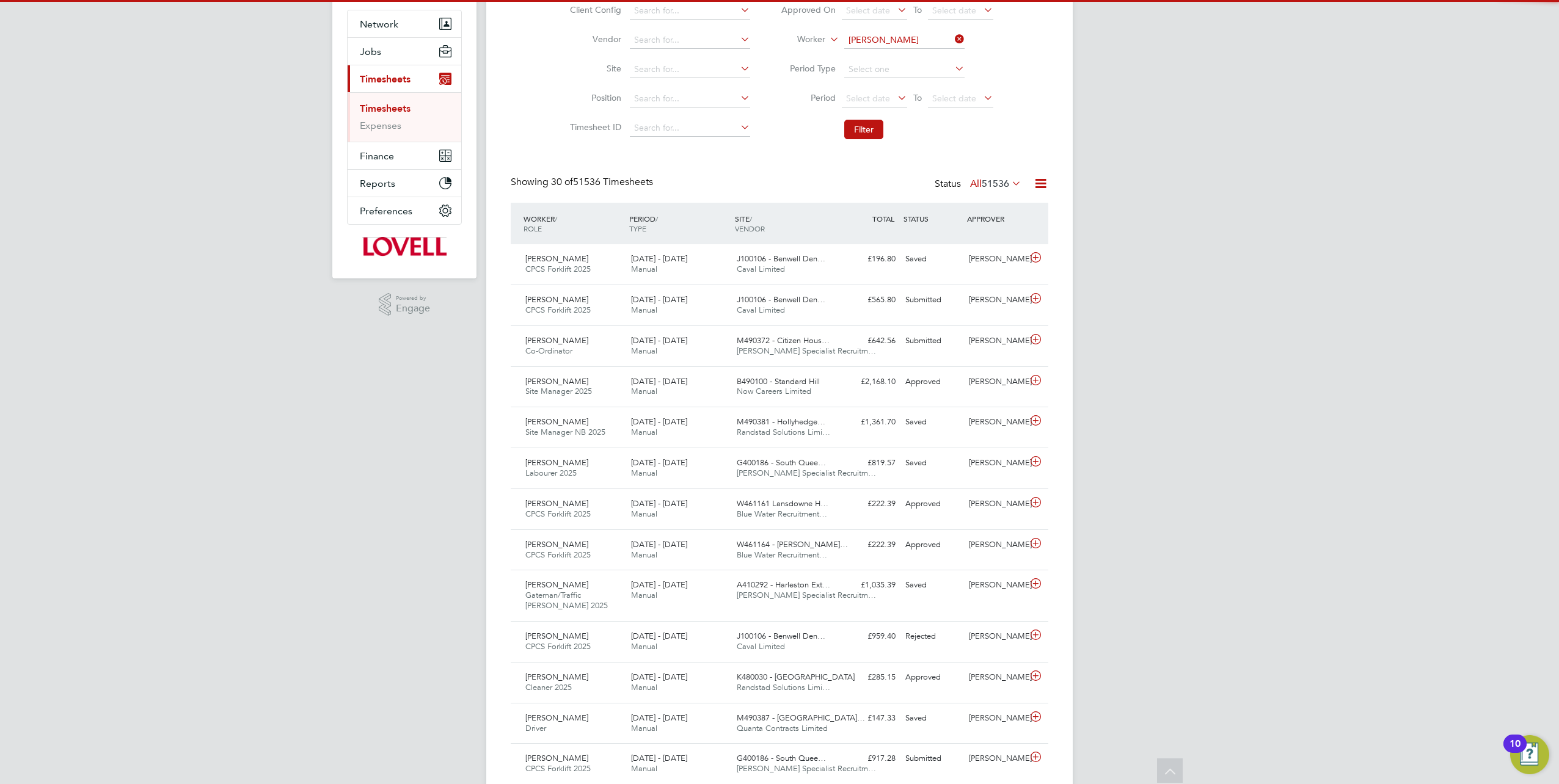
click at [909, 51] on li "Thomas Mc nab" at bounding box center [904, 57] width 121 height 16
type input "Thomas Mcnab"
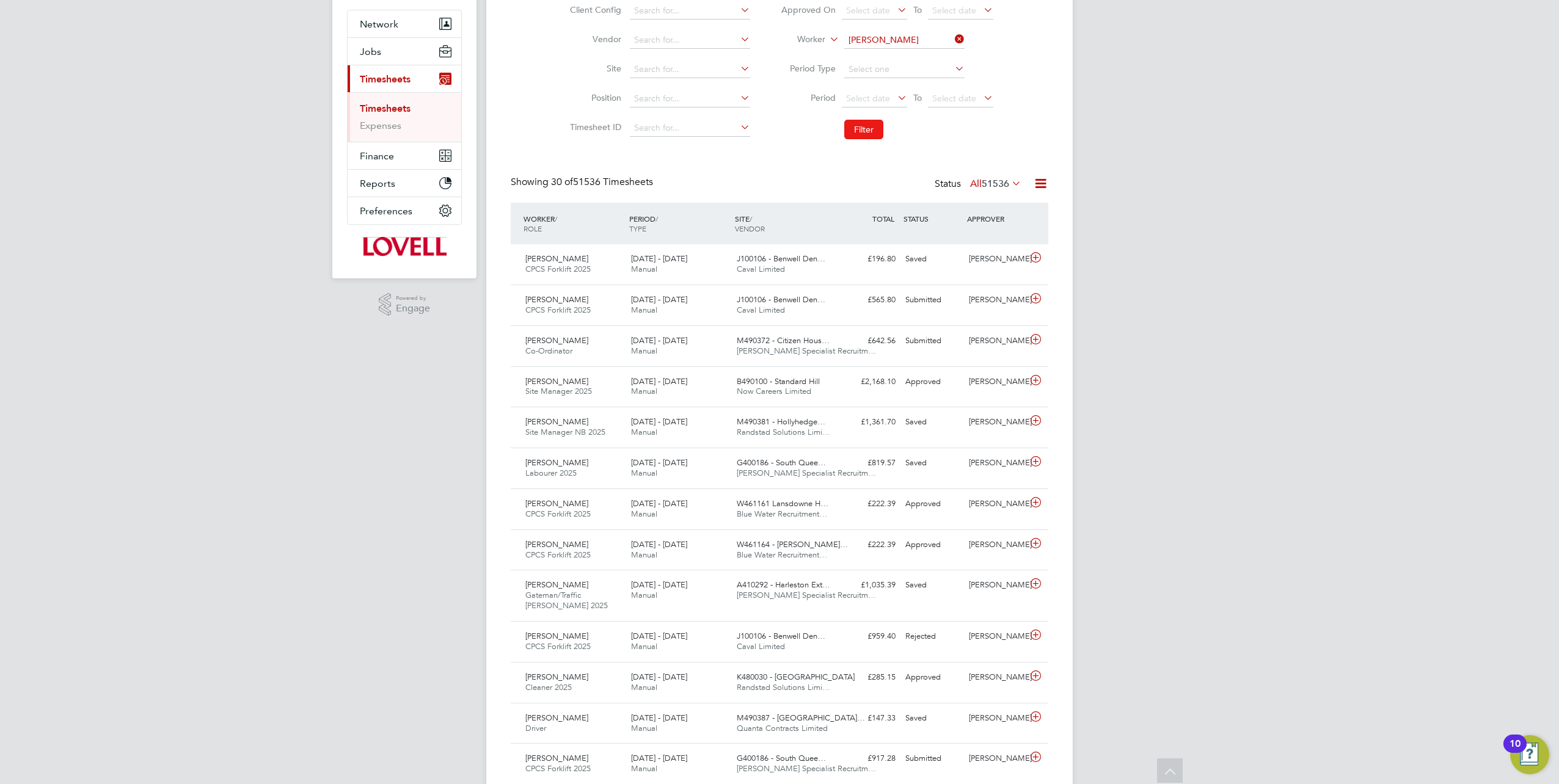
click at [857, 126] on button "Filter" at bounding box center [864, 129] width 39 height 19
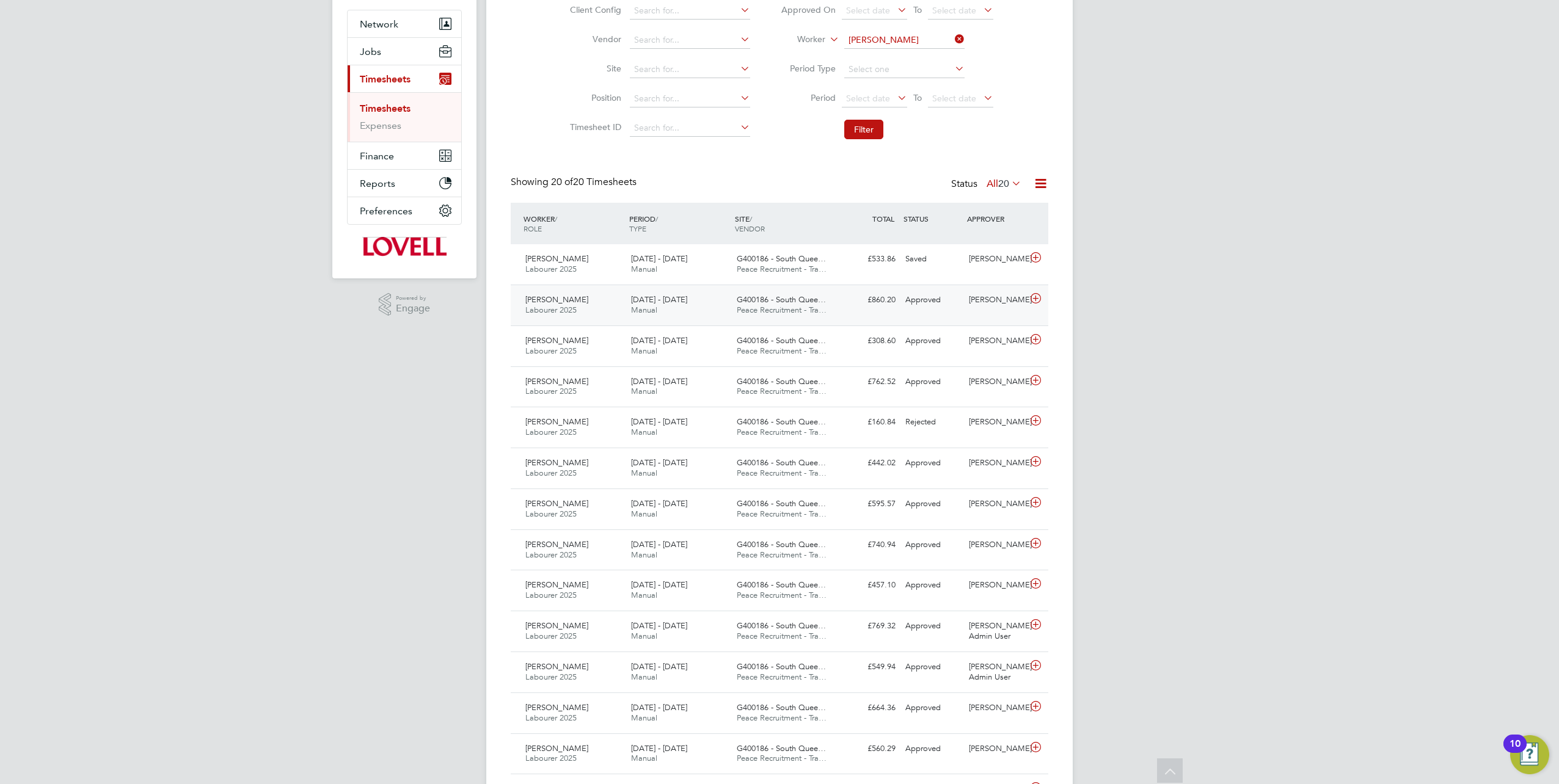
click at [656, 303] on span "[DATE] - [DATE]" at bounding box center [659, 299] width 57 height 11
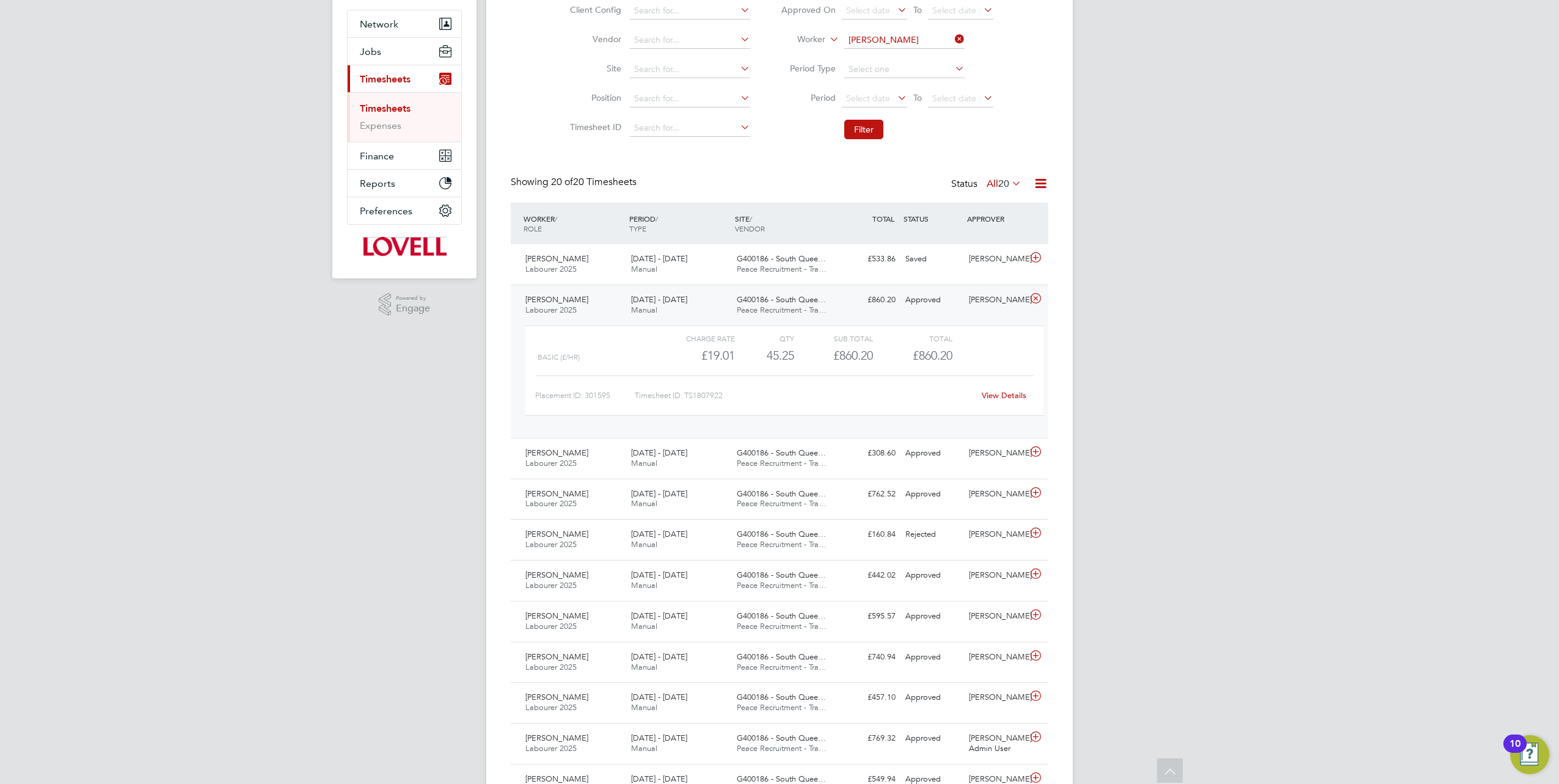
click at [930, 297] on div "Approved" at bounding box center [932, 300] width 64 height 20
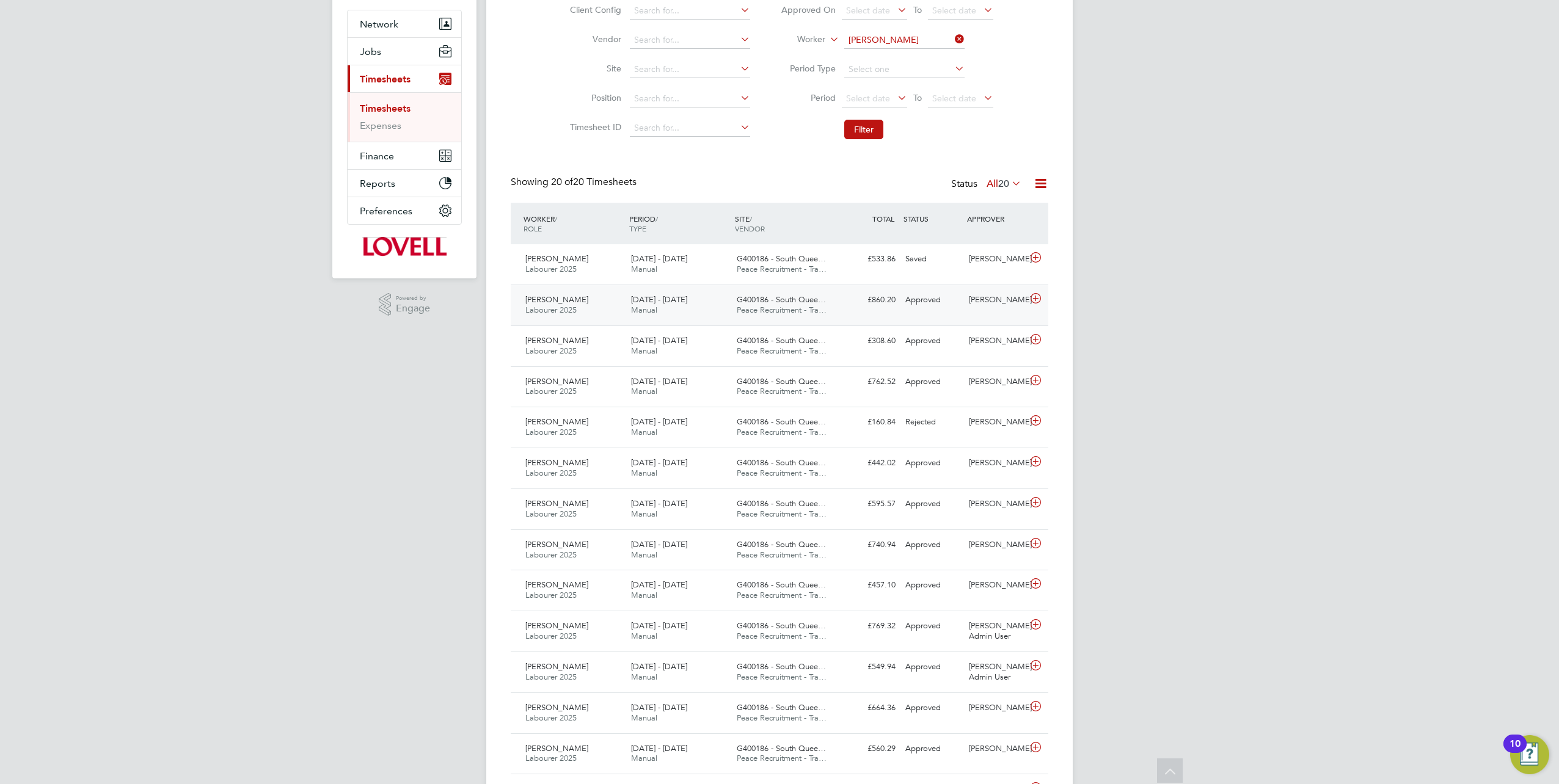
click at [924, 303] on div "Approved" at bounding box center [932, 300] width 64 height 20
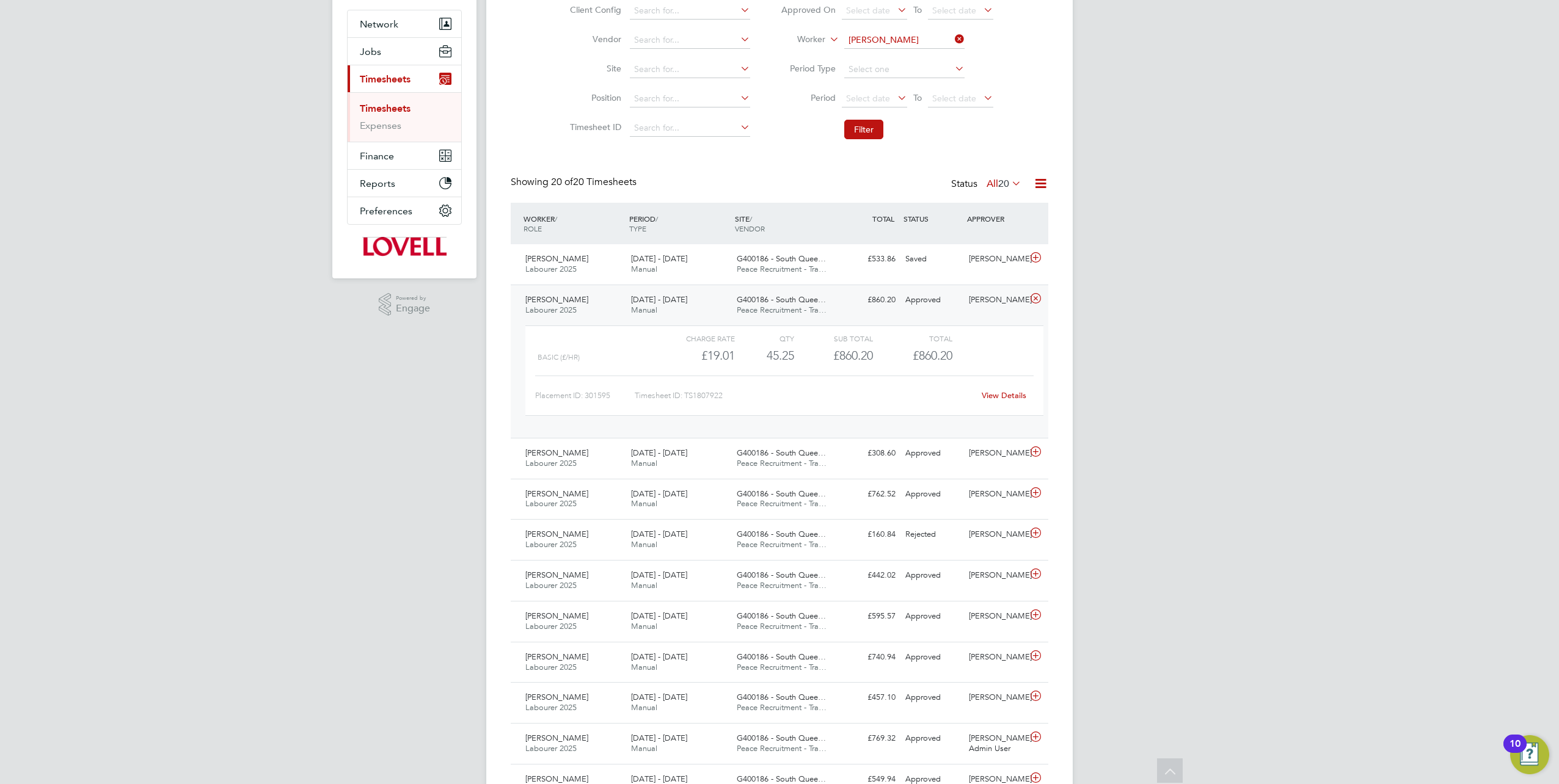
click at [1006, 395] on link "View Details" at bounding box center [1003, 395] width 44 height 11
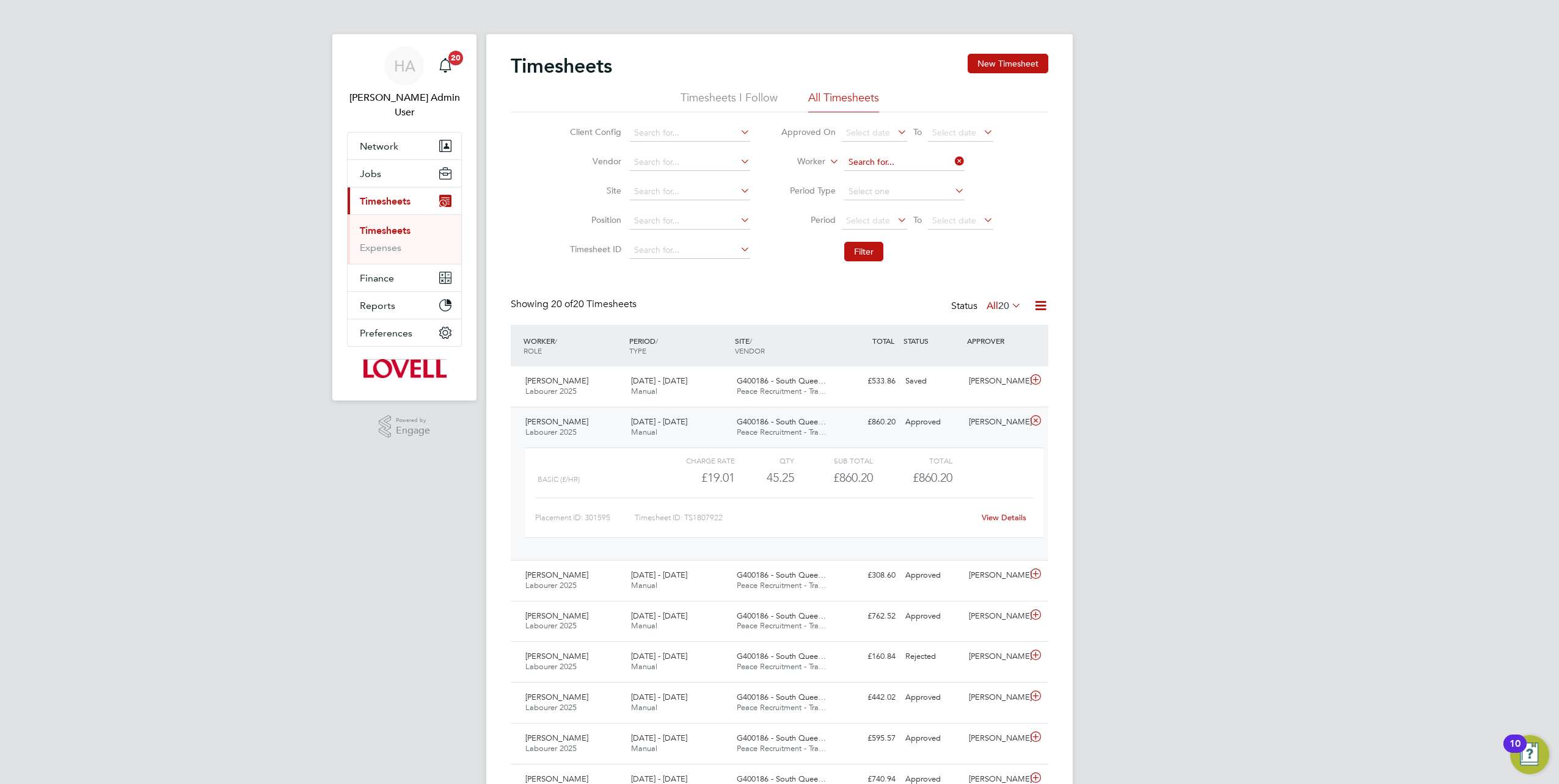
click at [948, 163] on input at bounding box center [904, 162] width 120 height 17
click at [920, 163] on input at bounding box center [904, 162] width 120 height 17
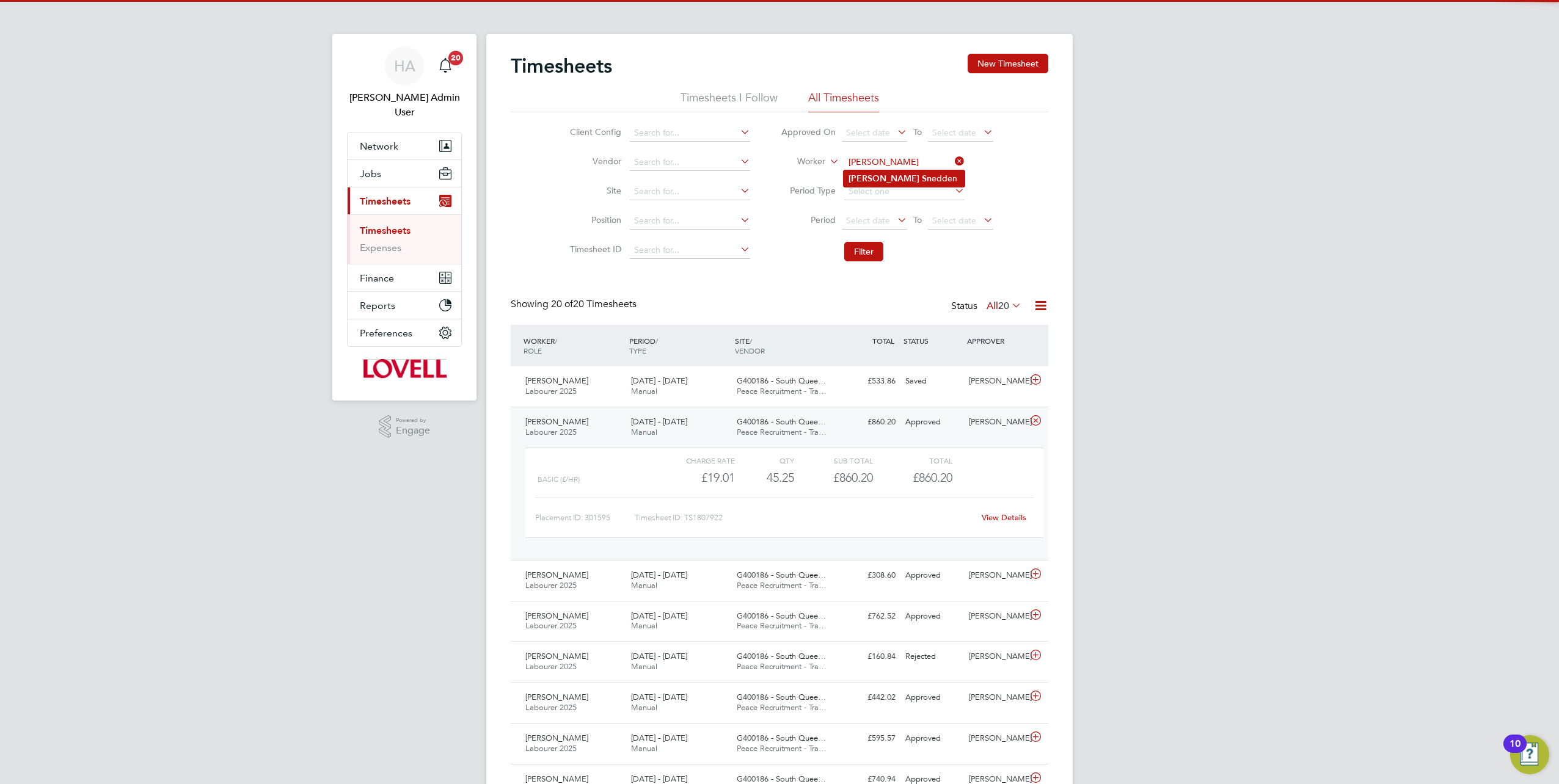
click at [899, 177] on li "Colin Sn edden" at bounding box center [904, 179] width 121 height 16
type input "Colin Snedden"
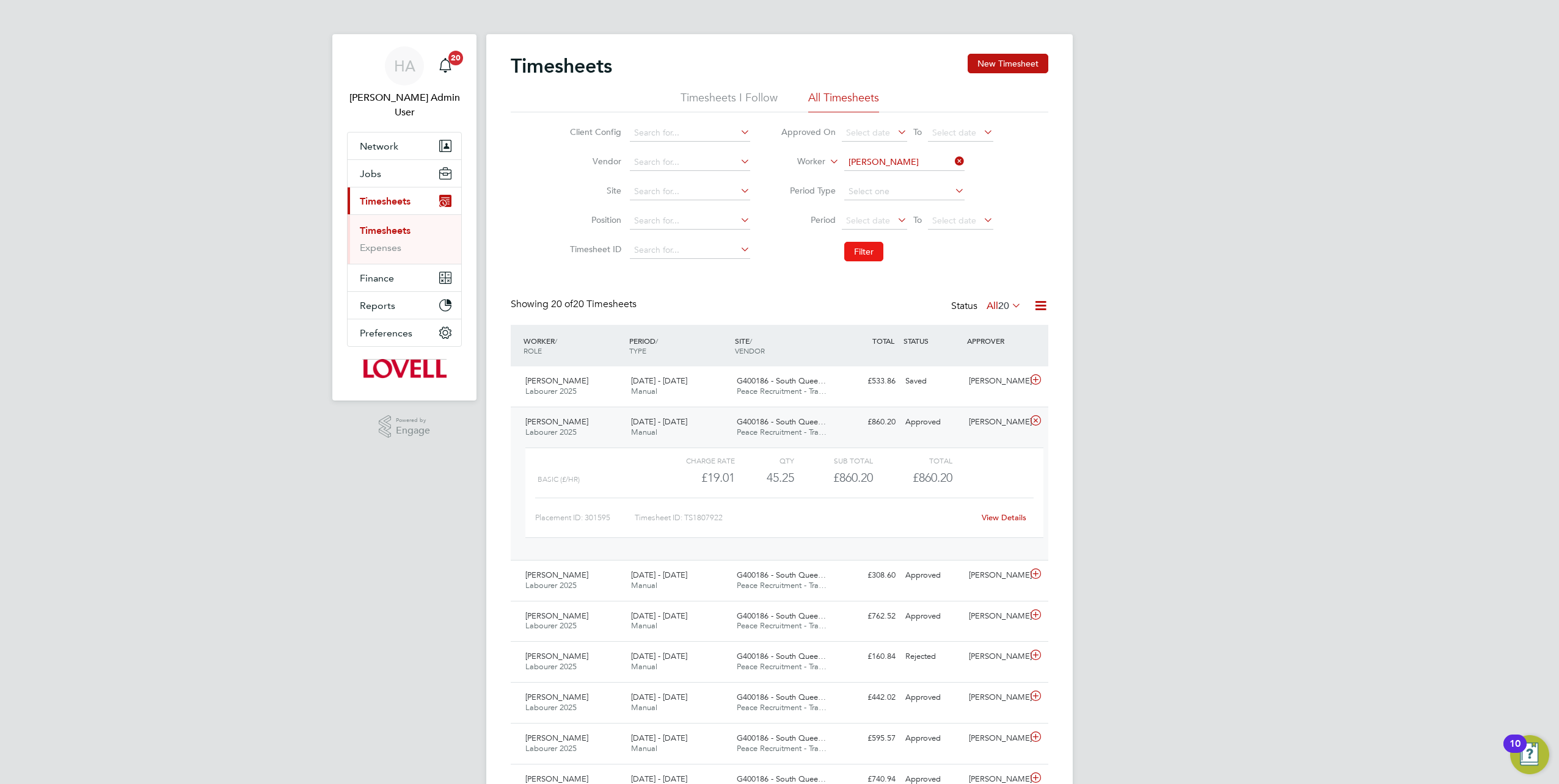
click at [854, 256] on button "Filter" at bounding box center [864, 251] width 39 height 19
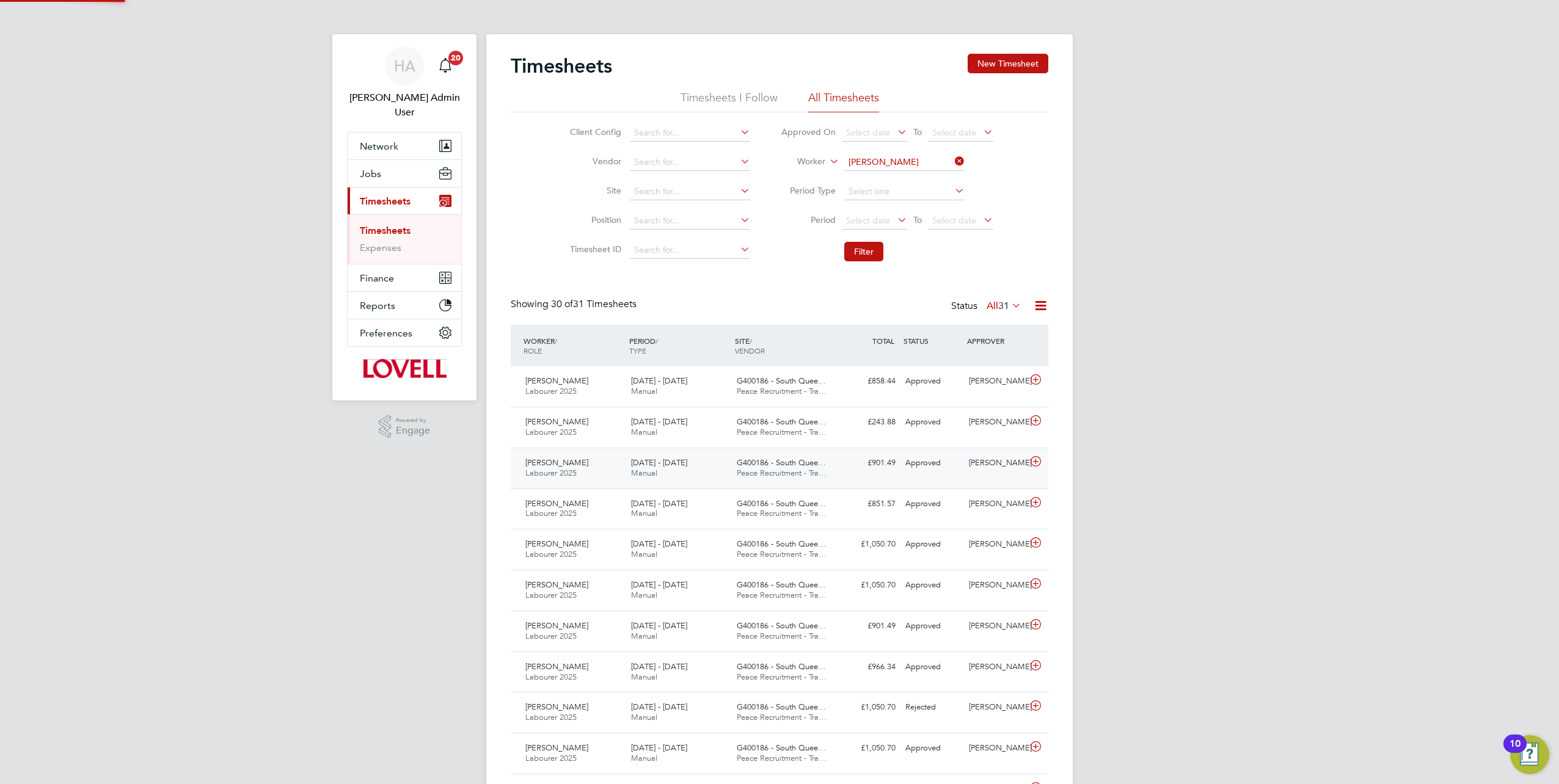
scroll to position [31, 106]
click at [865, 391] on div "Colin Snedden Labourer 2025 23 - 29 Aug 2025 23 - 29 Aug 2025 Manual G400186 - …" at bounding box center [780, 386] width 538 height 40
click at [894, 386] on div "£858.44 Approved" at bounding box center [868, 381] width 64 height 20
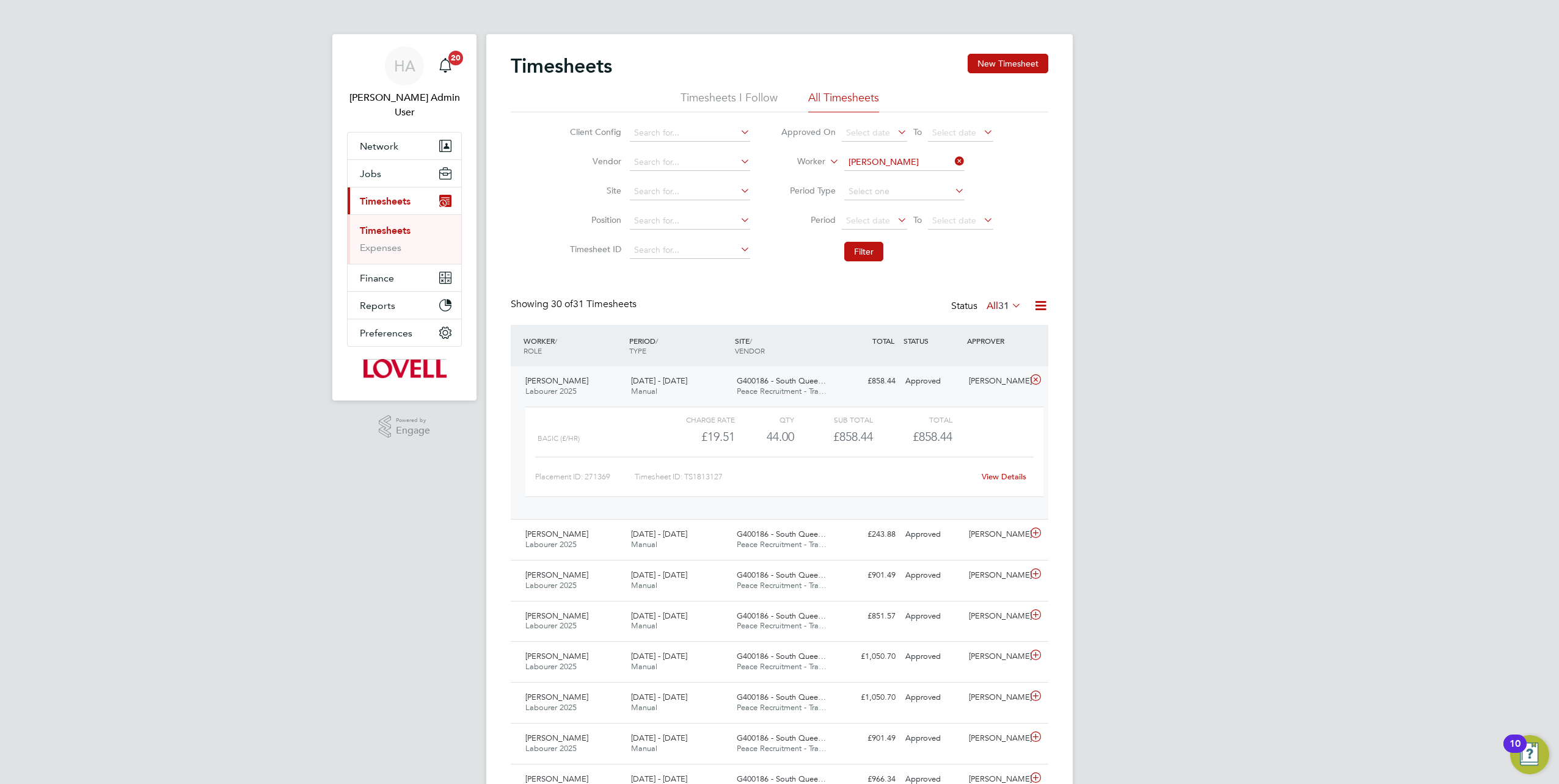
click at [1016, 476] on link "View Details" at bounding box center [1003, 476] width 44 height 11
click at [970, 158] on li "Worker Colin Snedden" at bounding box center [887, 162] width 243 height 29
click at [945, 163] on input at bounding box center [904, 162] width 120 height 17
click at [919, 164] on input at bounding box center [904, 162] width 120 height 17
paste input "Stuart Snaddon"
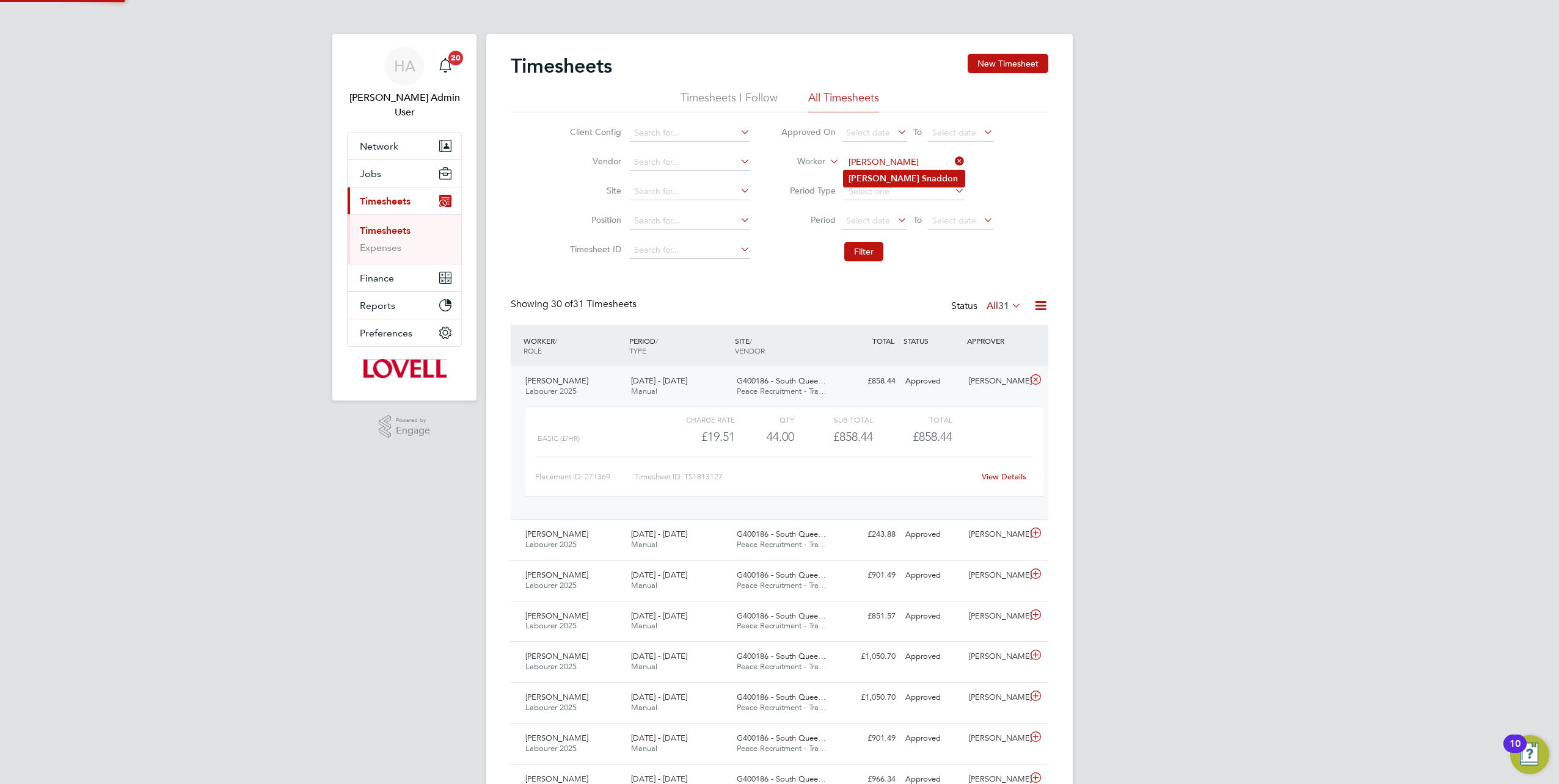
type input "Stuart Snaddon"
click at [922, 177] on b "Snaddon" at bounding box center [940, 179] width 36 height 11
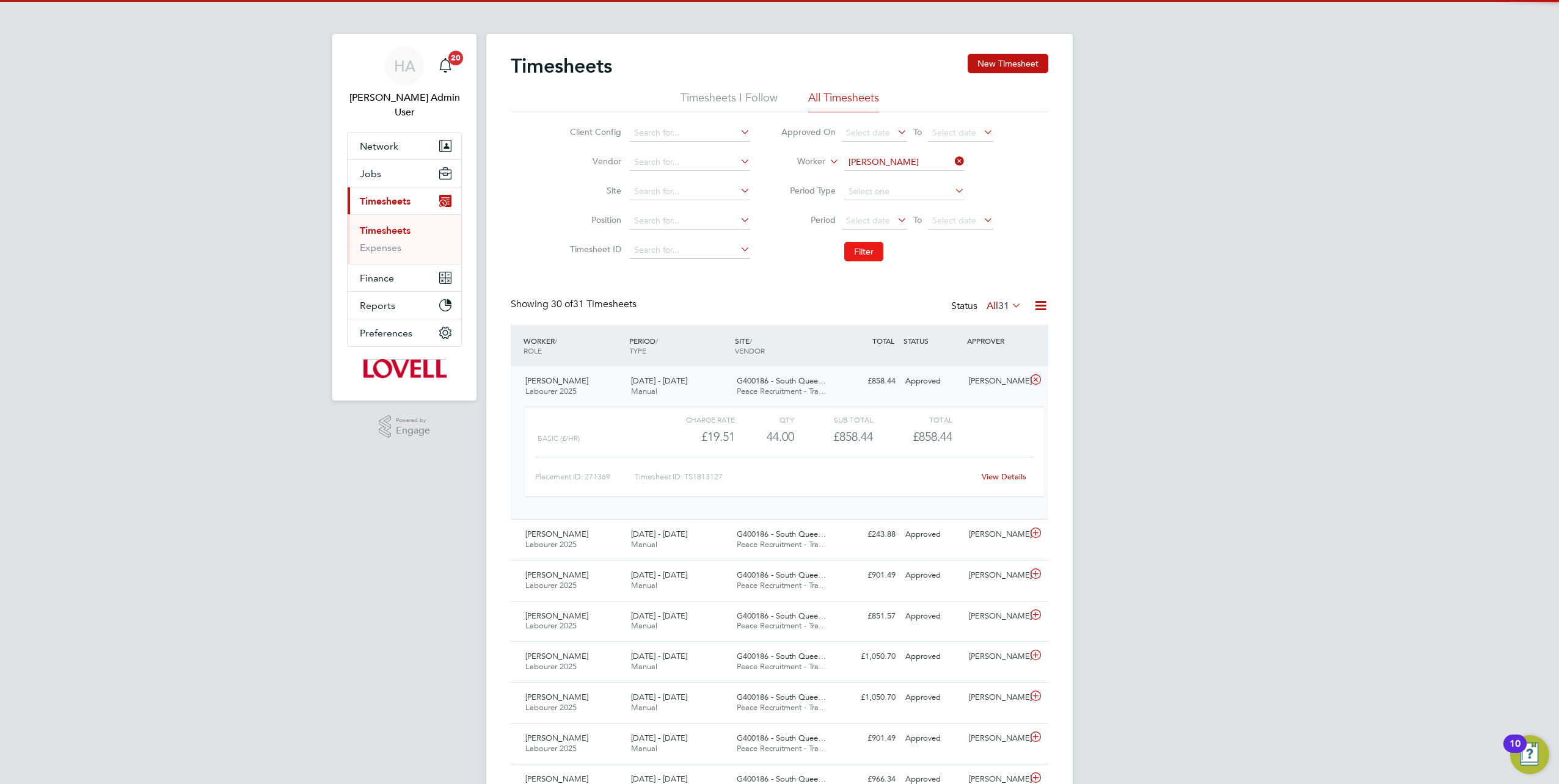
click at [858, 256] on button "Filter" at bounding box center [864, 251] width 39 height 19
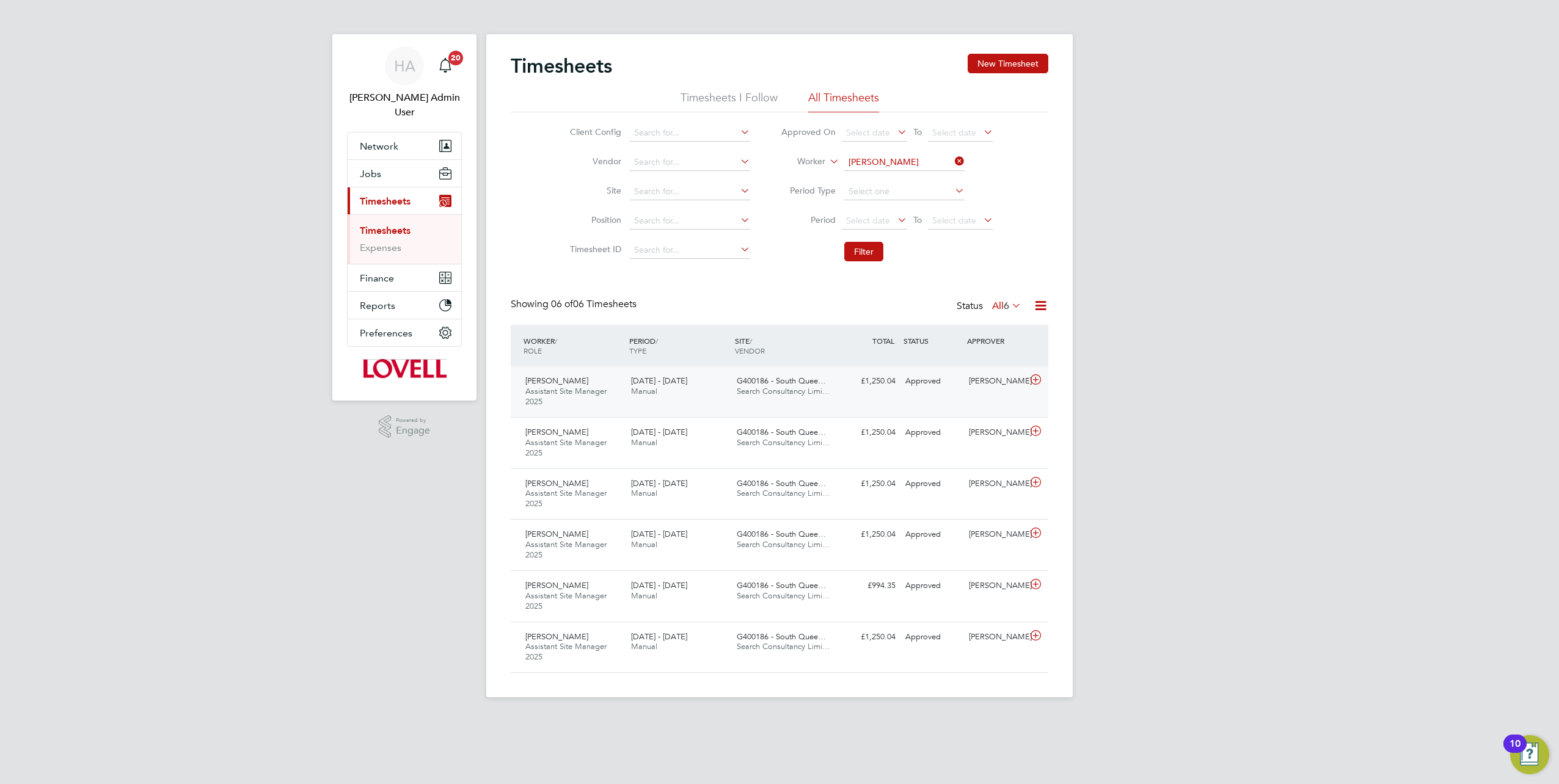
click at [742, 391] on span "Search Consultancy Limi…" at bounding box center [784, 390] width 94 height 11
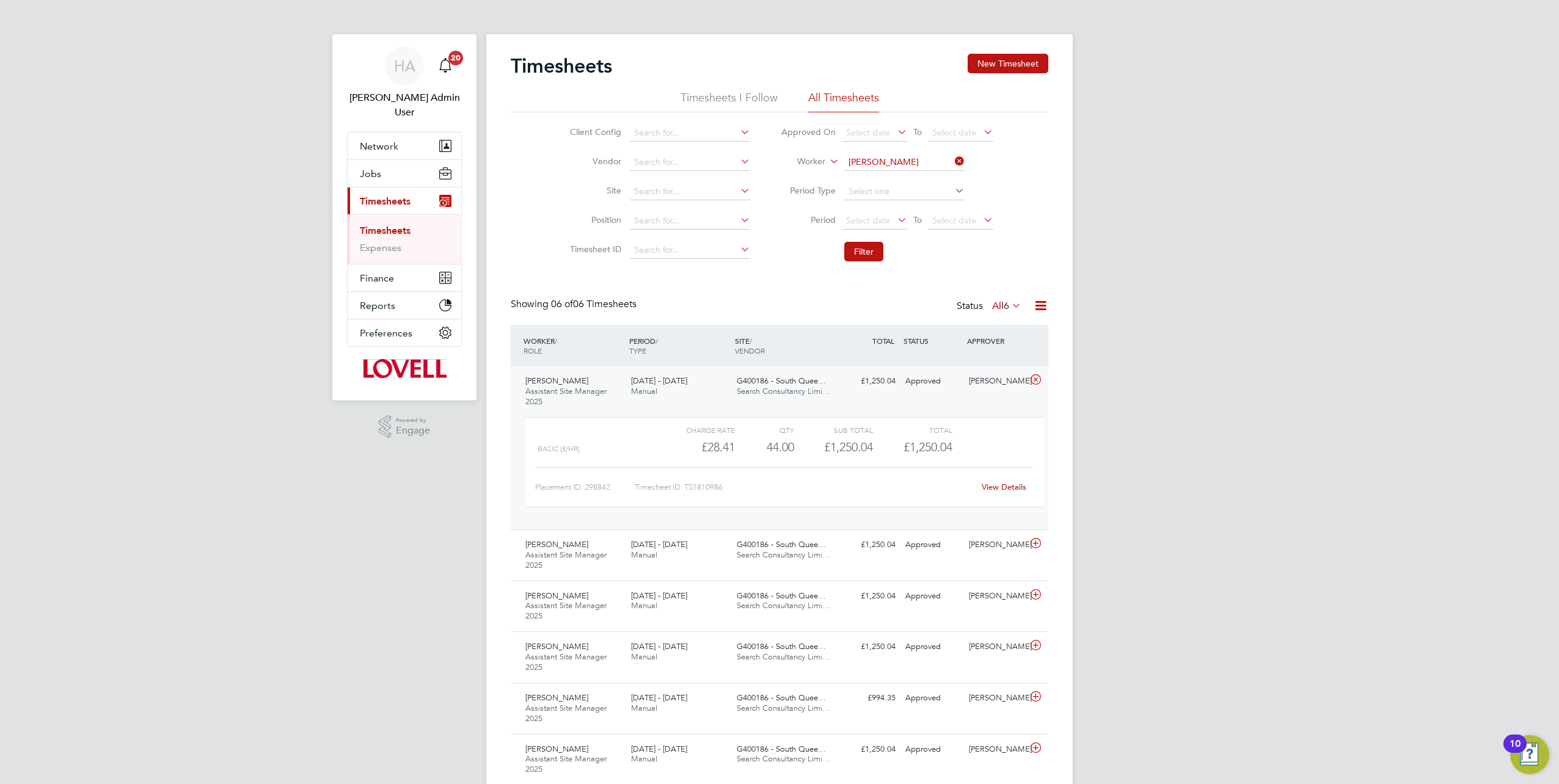
click at [1003, 488] on link "View Details" at bounding box center [1003, 487] width 44 height 11
click at [953, 163] on icon at bounding box center [953, 161] width 0 height 17
click at [932, 163] on input at bounding box center [904, 162] width 120 height 17
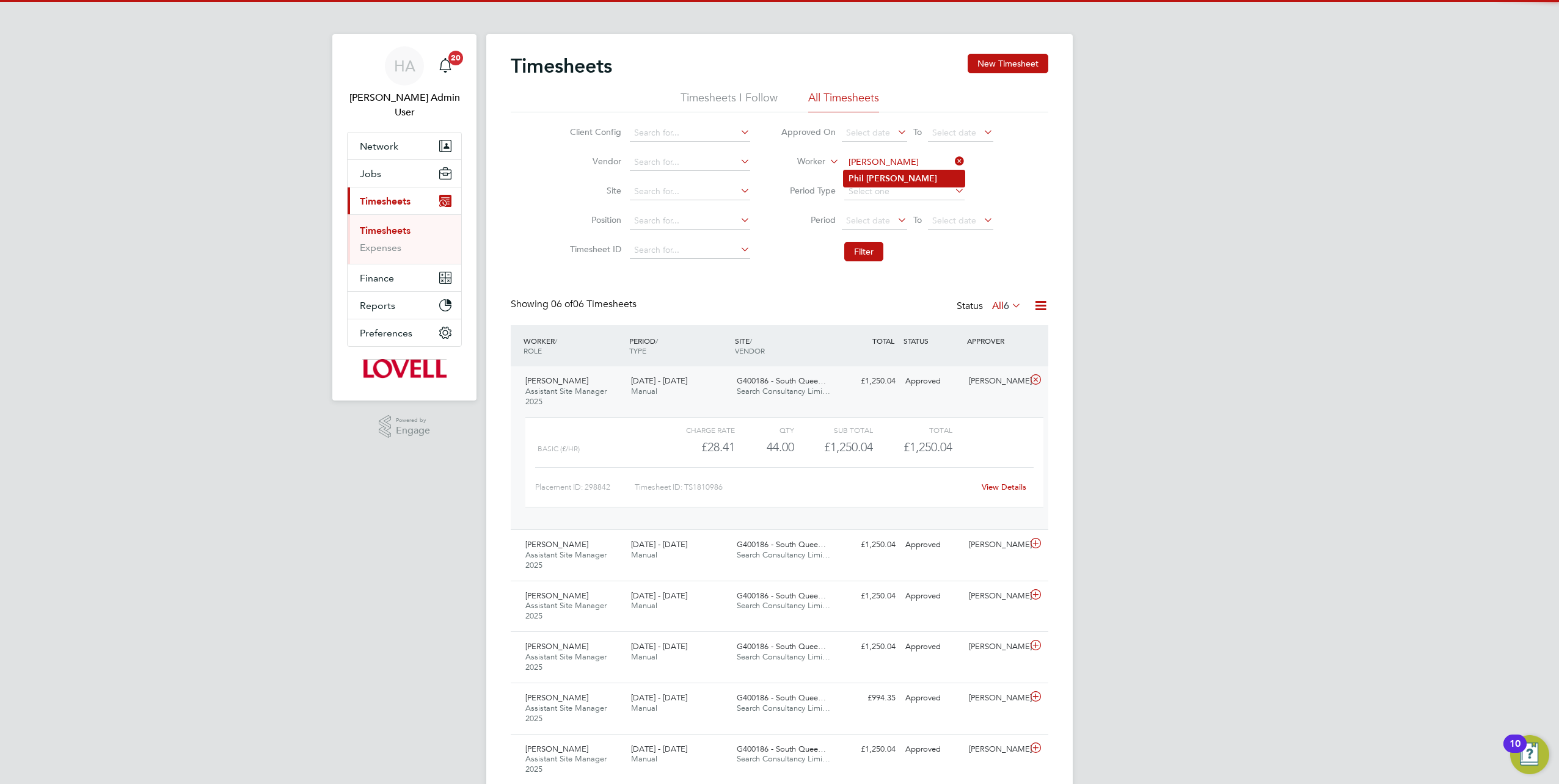
type input "Phil Lewis"
click at [906, 176] on li "Phil Lewis" at bounding box center [904, 179] width 121 height 16
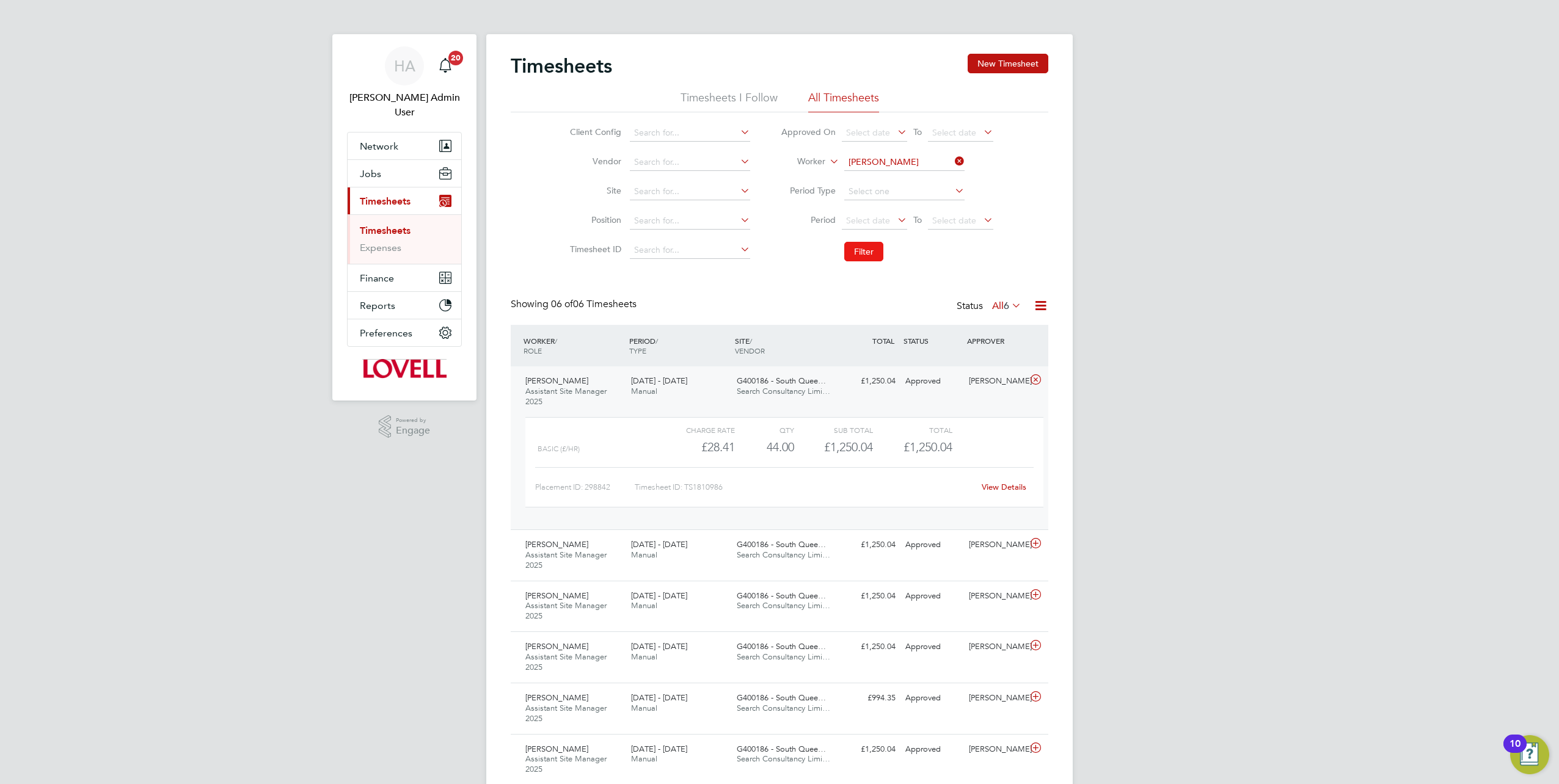
click at [866, 251] on button "Filter" at bounding box center [864, 251] width 39 height 19
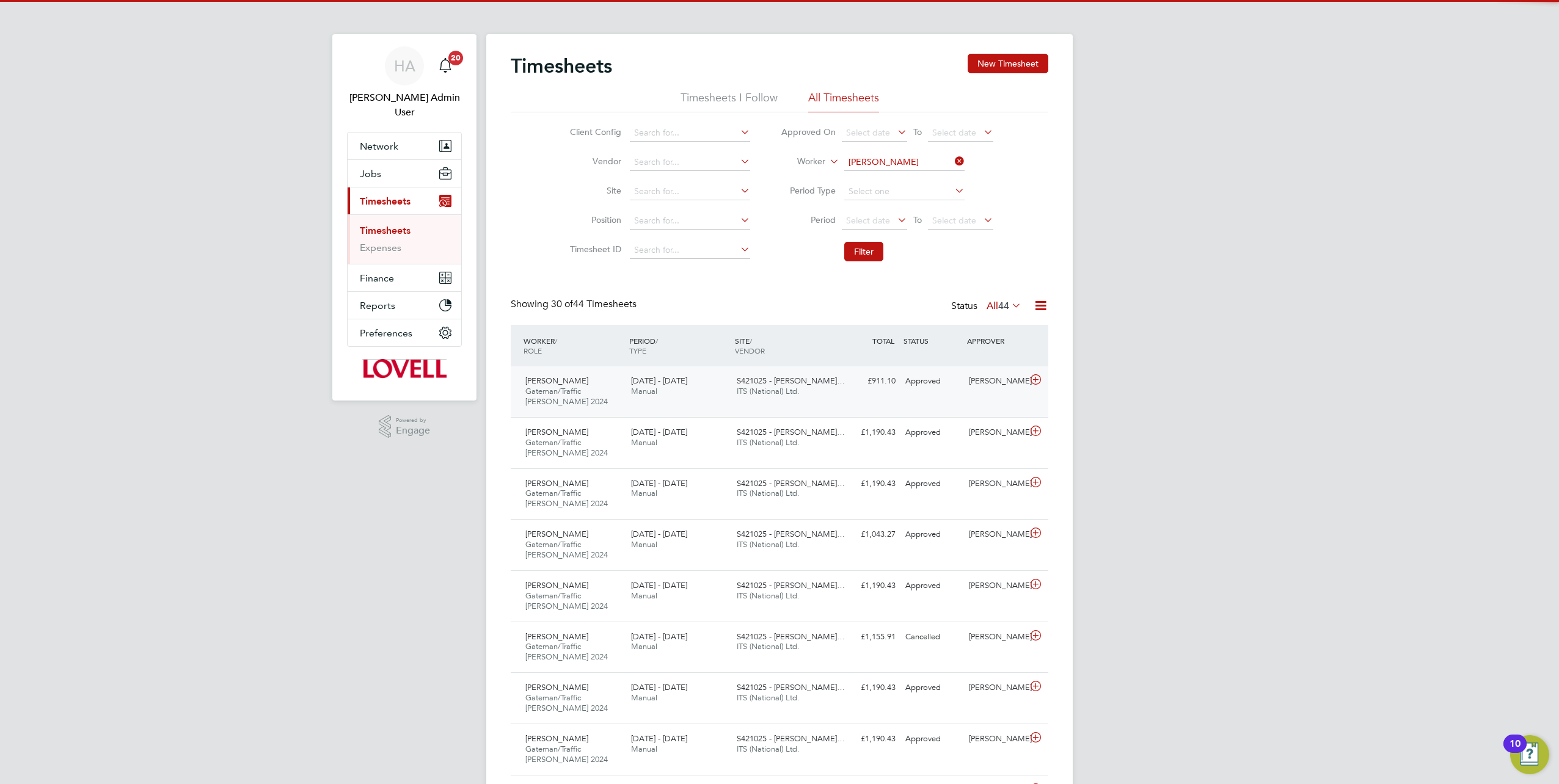
scroll to position [41, 106]
click at [908, 397] on div "Phil Lewis Gateman/Traffic Marshall 2024 23 - 29 Aug 2025 23 - 29 Aug 2025 Manu…" at bounding box center [780, 391] width 538 height 51
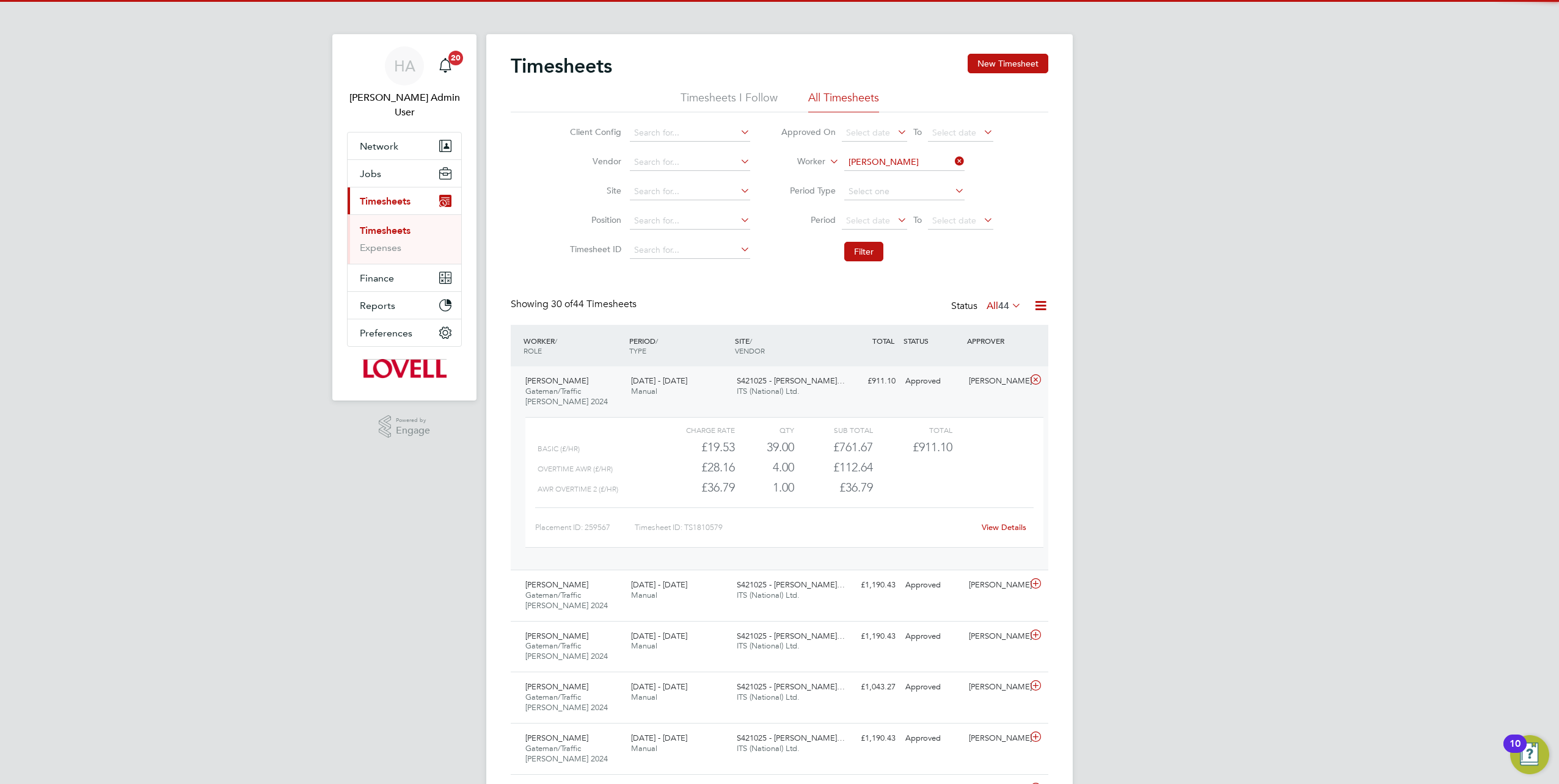
click at [1002, 529] on link "View Details" at bounding box center [1003, 527] width 44 height 11
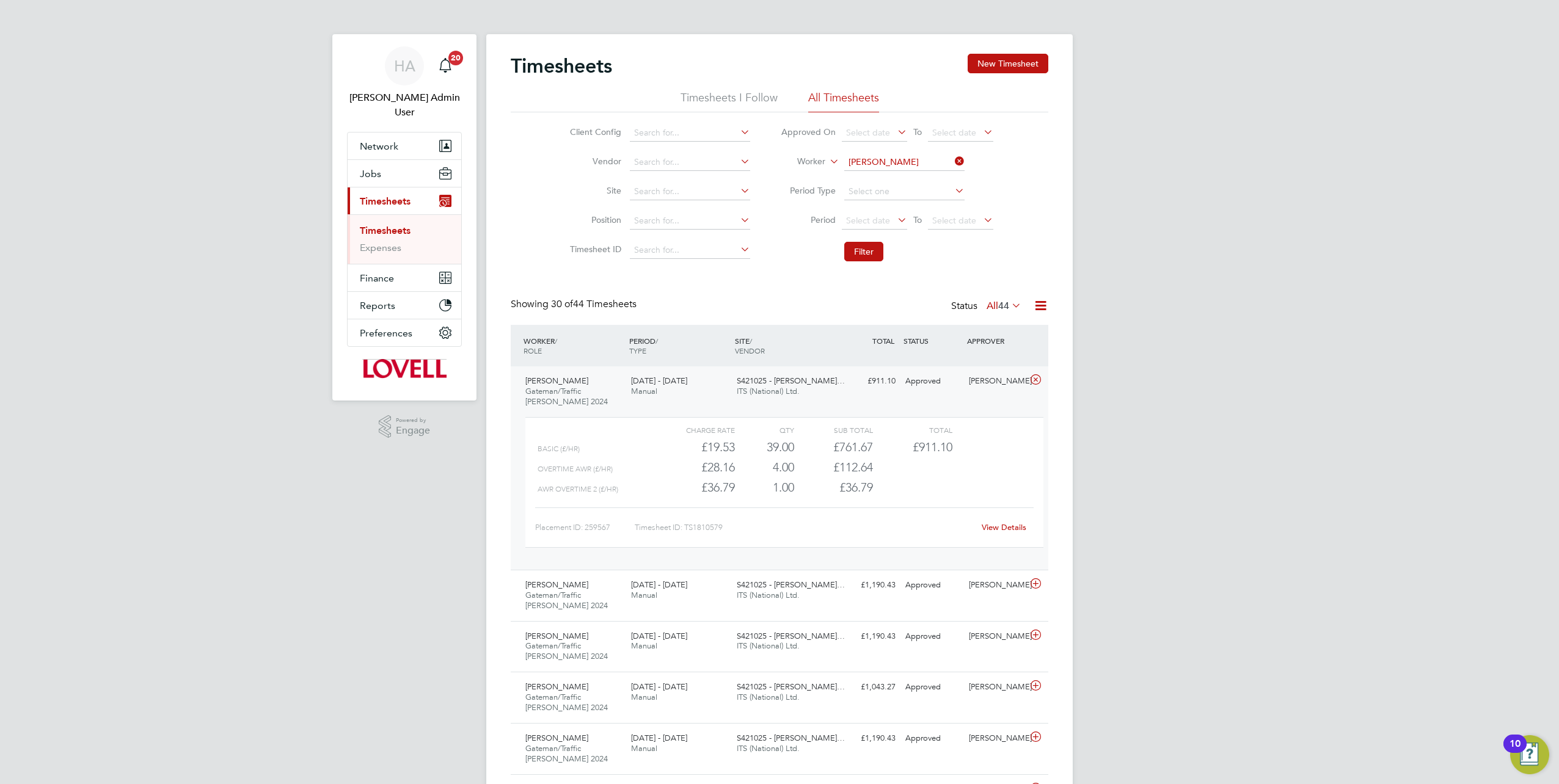
click at [953, 154] on icon at bounding box center [953, 161] width 0 height 17
click at [928, 158] on input at bounding box center [904, 162] width 120 height 17
type input "Ian White"
click at [922, 179] on li "Ian White" at bounding box center [904, 179] width 121 height 16
click at [880, 245] on button "Filter" at bounding box center [864, 251] width 39 height 19
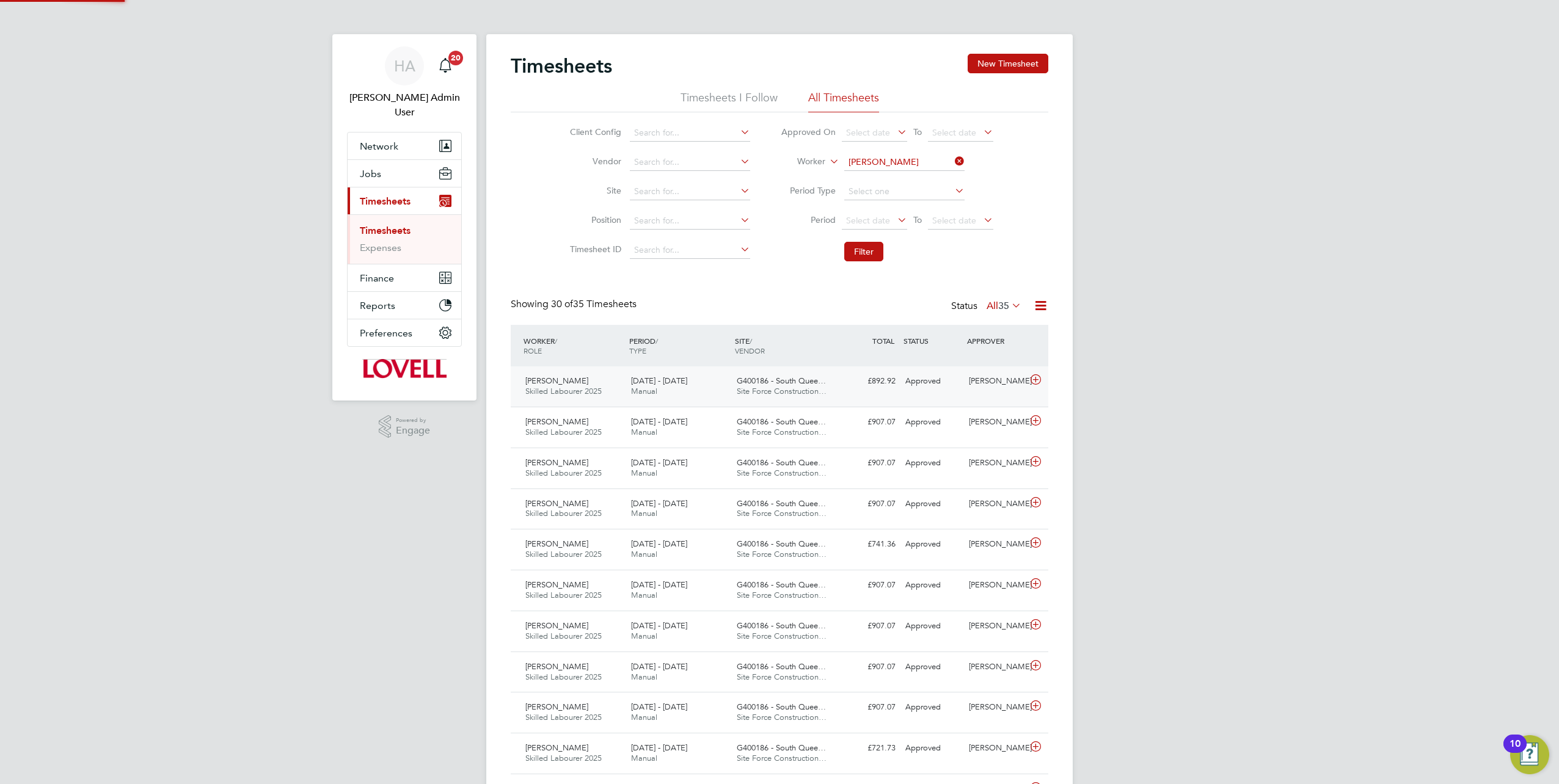
scroll to position [31, 106]
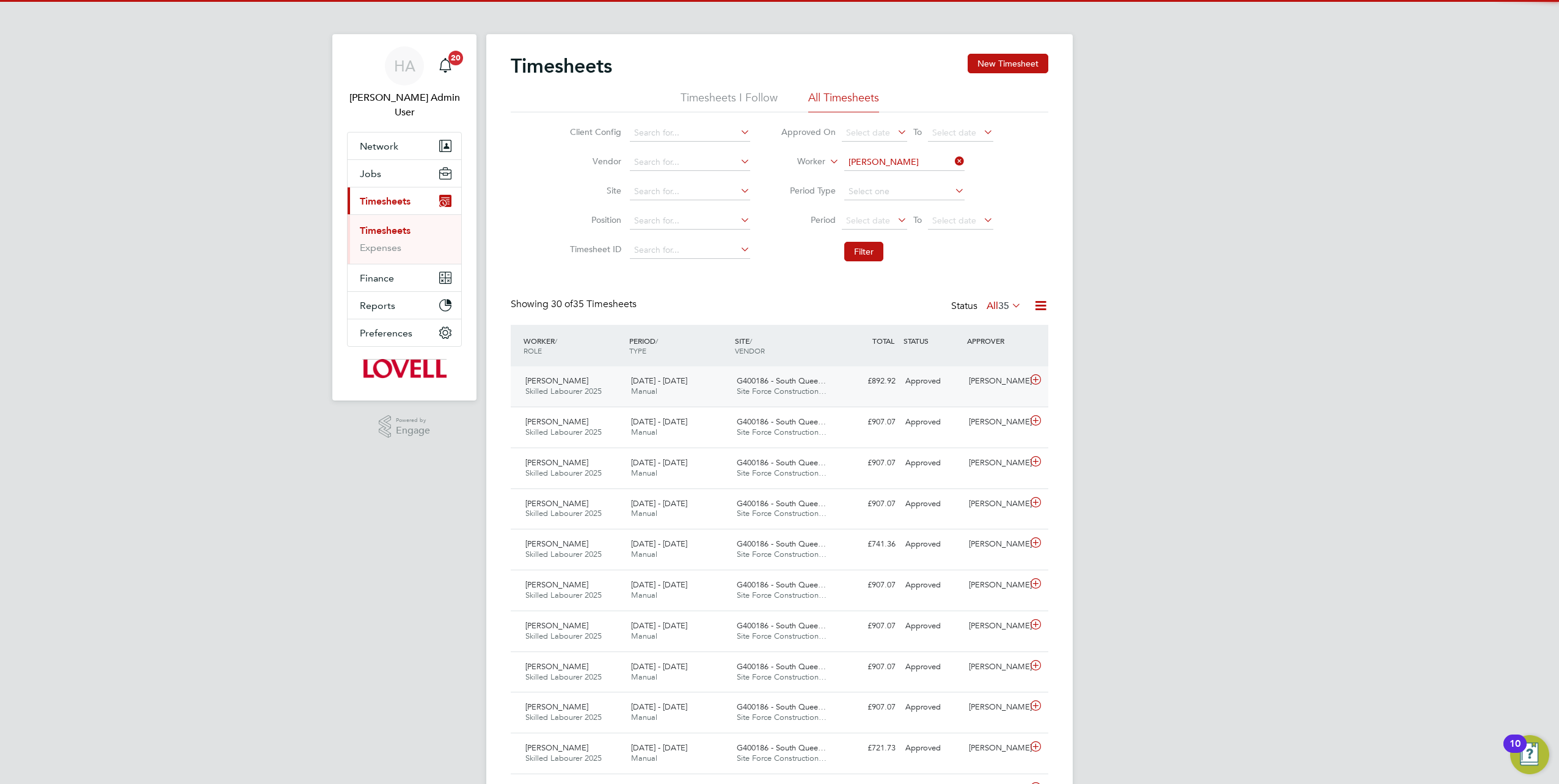
click at [881, 386] on div "£892.92 Approved" at bounding box center [868, 381] width 64 height 20
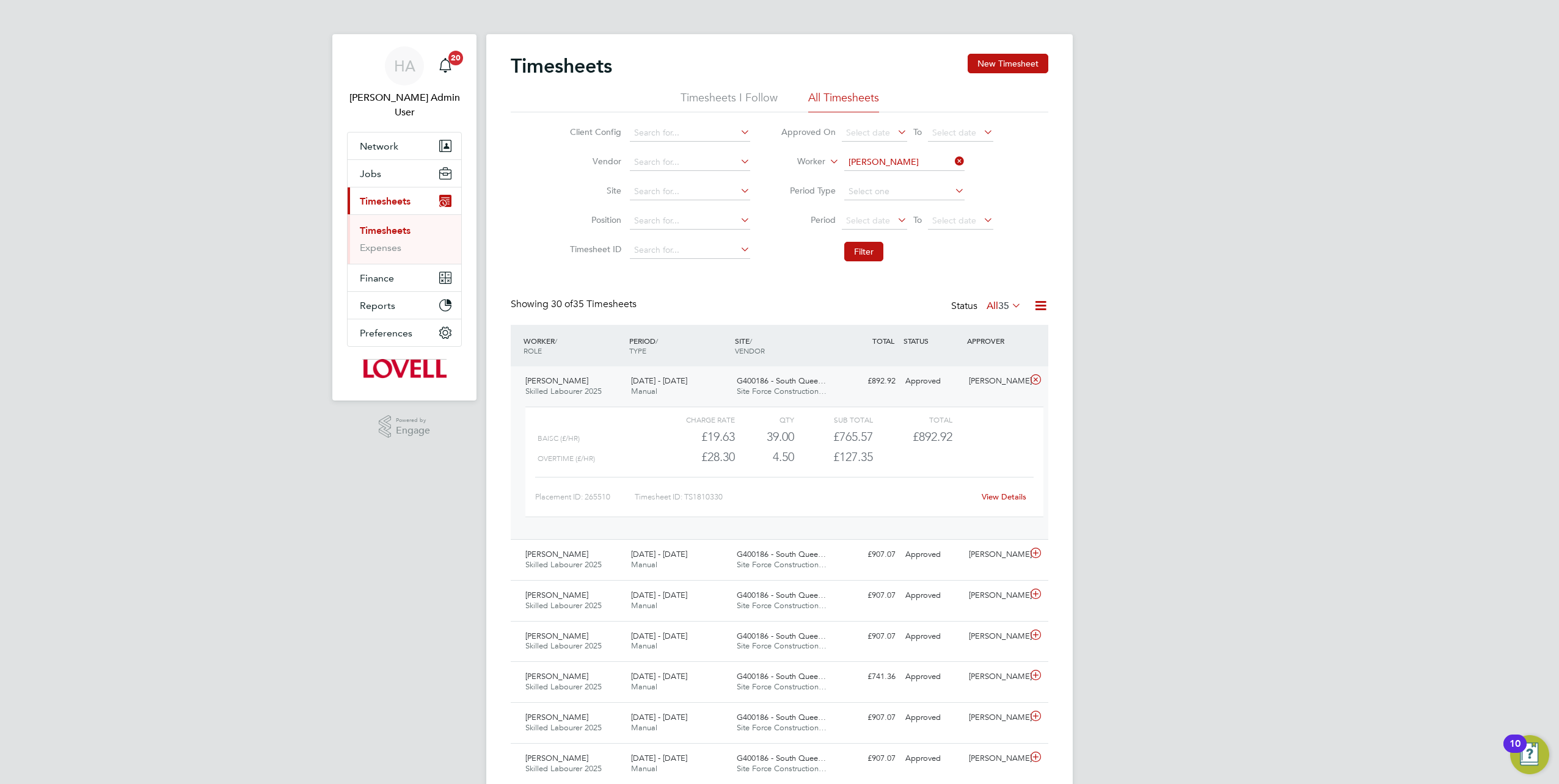
click at [1003, 494] on link "View Details" at bounding box center [1003, 496] width 44 height 11
click at [953, 158] on icon at bounding box center [953, 161] width 0 height 17
click at [921, 164] on input at bounding box center [904, 162] width 120 height 17
click at [913, 188] on li "Alex Reid" at bounding box center [930, 195] width 174 height 16
type input "Alex Reid"
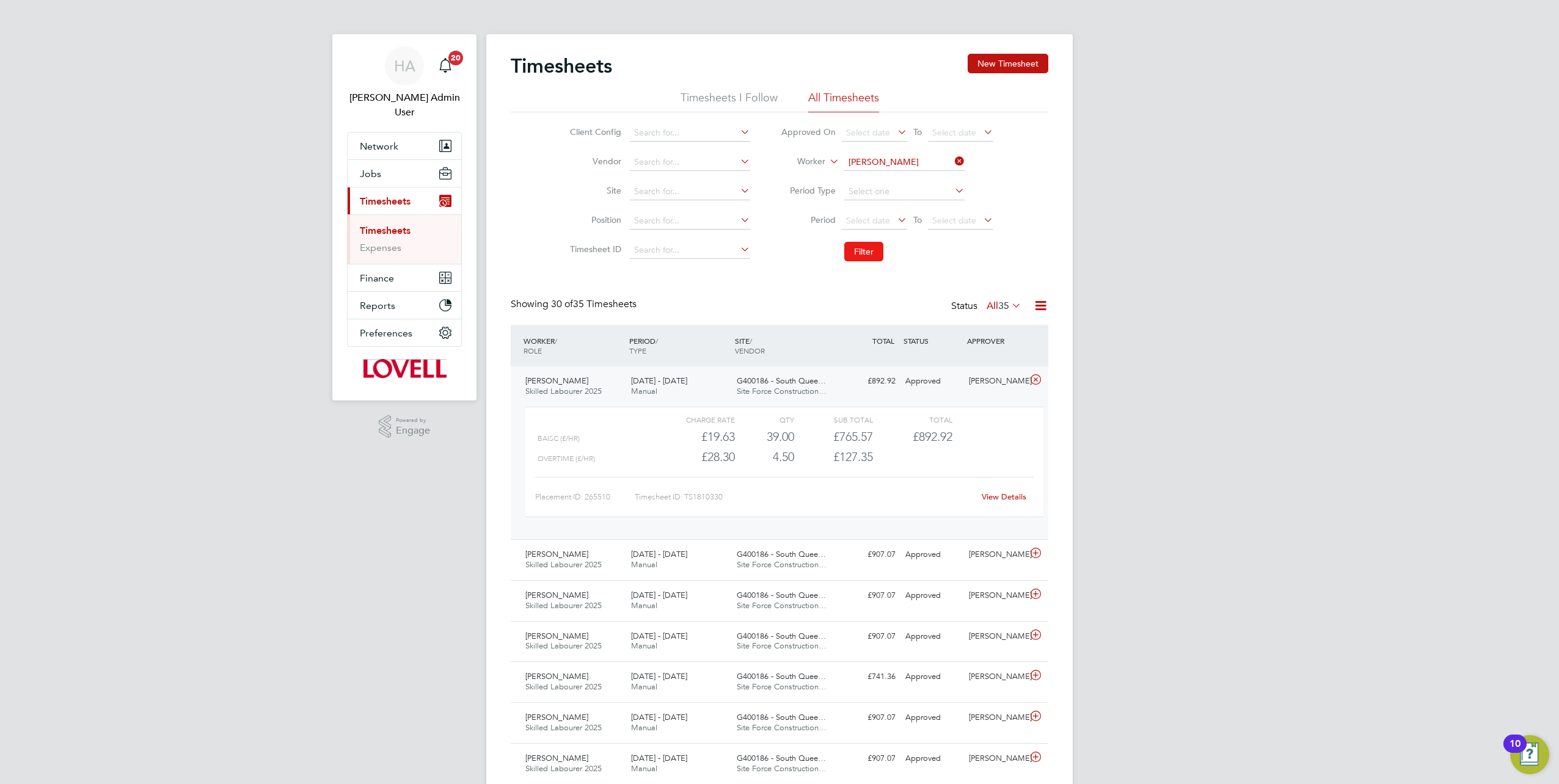
click at [864, 254] on button "Filter" at bounding box center [864, 251] width 39 height 19
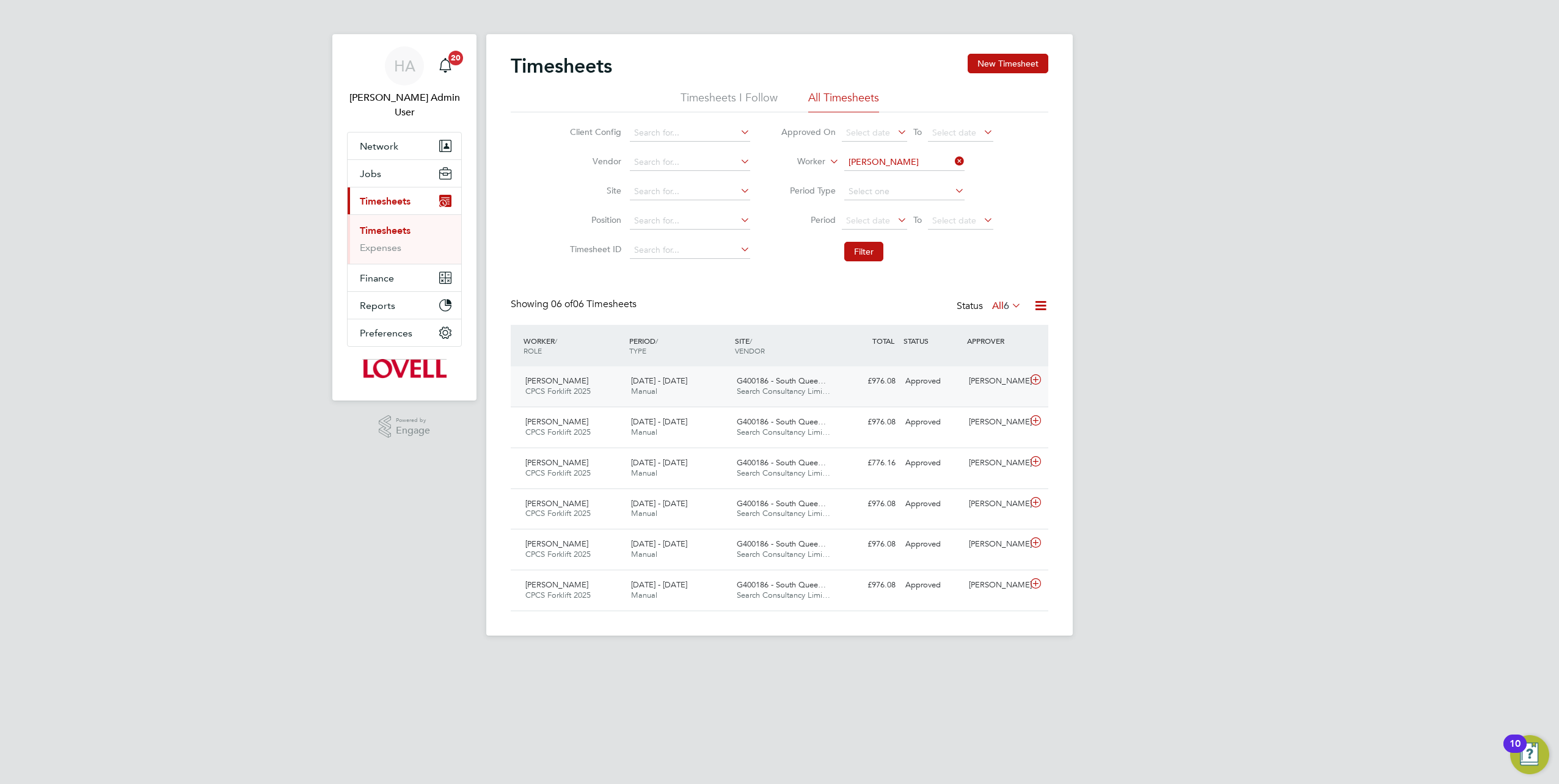
click at [820, 394] on span "Search Consultancy Limi…" at bounding box center [784, 390] width 94 height 11
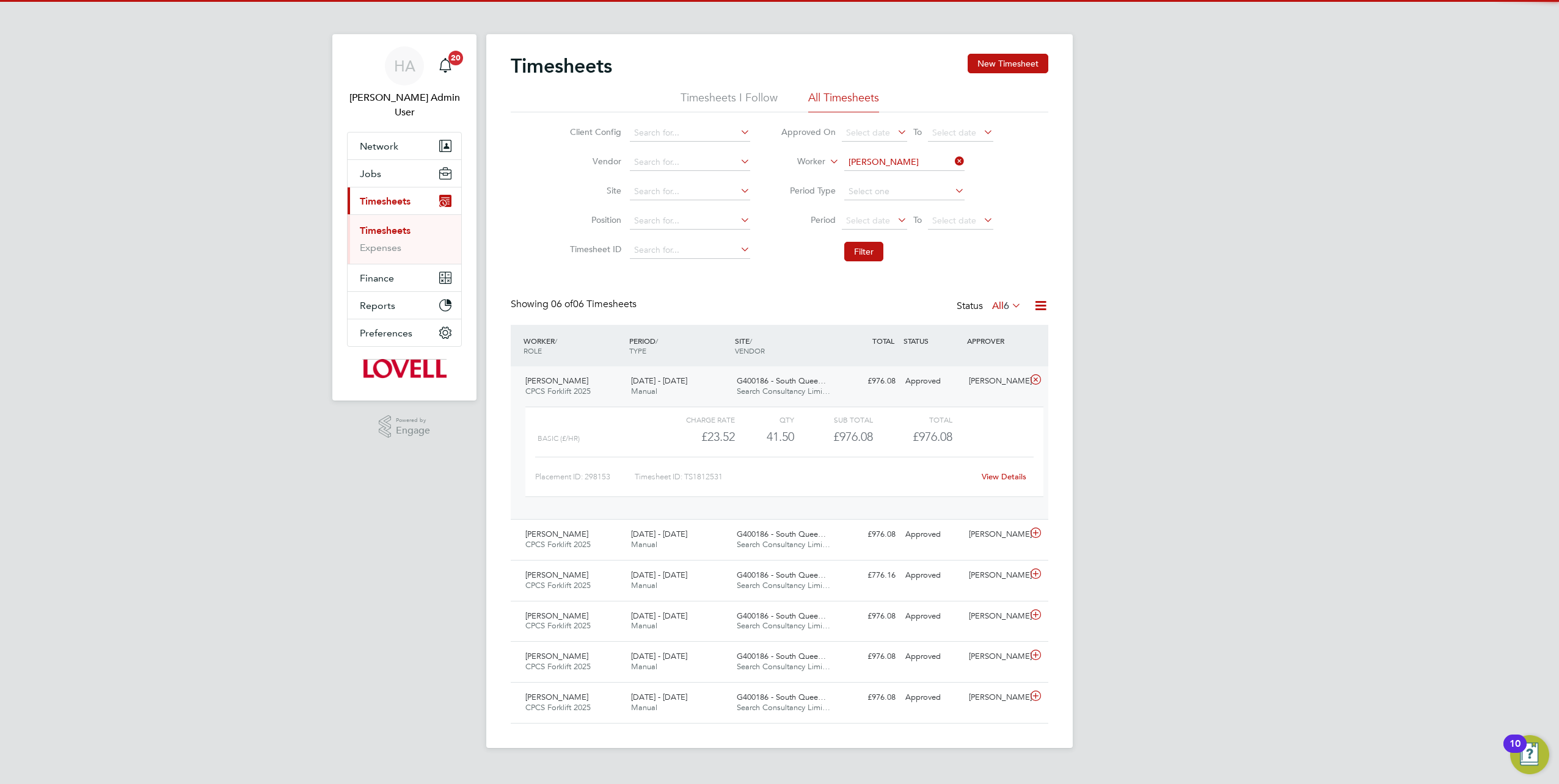
click at [1014, 476] on link "View Details" at bounding box center [1003, 476] width 44 height 11
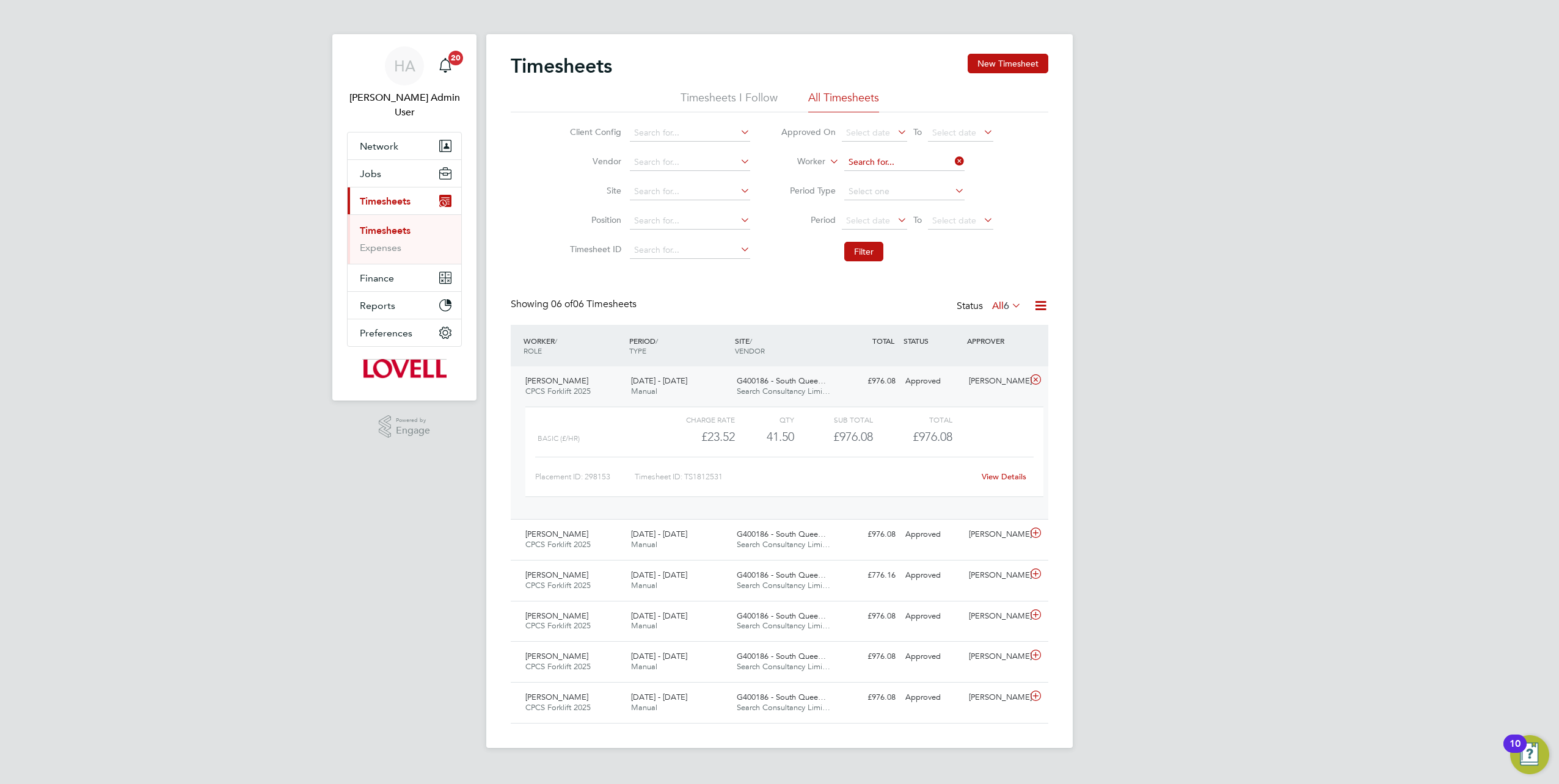
click at [948, 163] on input at bounding box center [904, 162] width 120 height 17
click at [911, 163] on input at bounding box center [904, 162] width 120 height 17
paste input "Martin Mccabe"
type input "Martin Mccabe"
click at [922, 181] on b "Mccabe" at bounding box center [957, 179] width 71 height 11
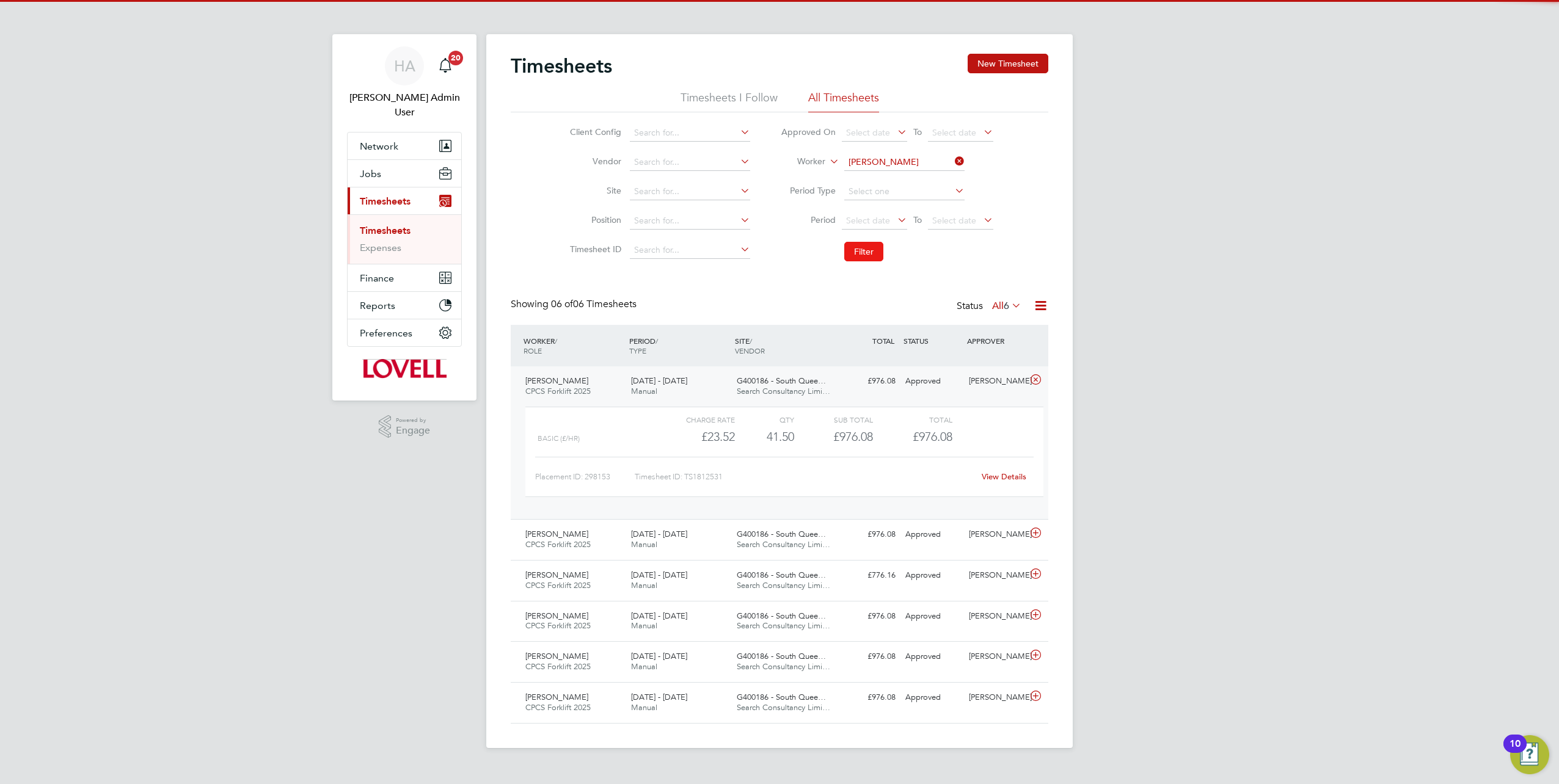
click at [860, 260] on button "Filter" at bounding box center [864, 251] width 39 height 19
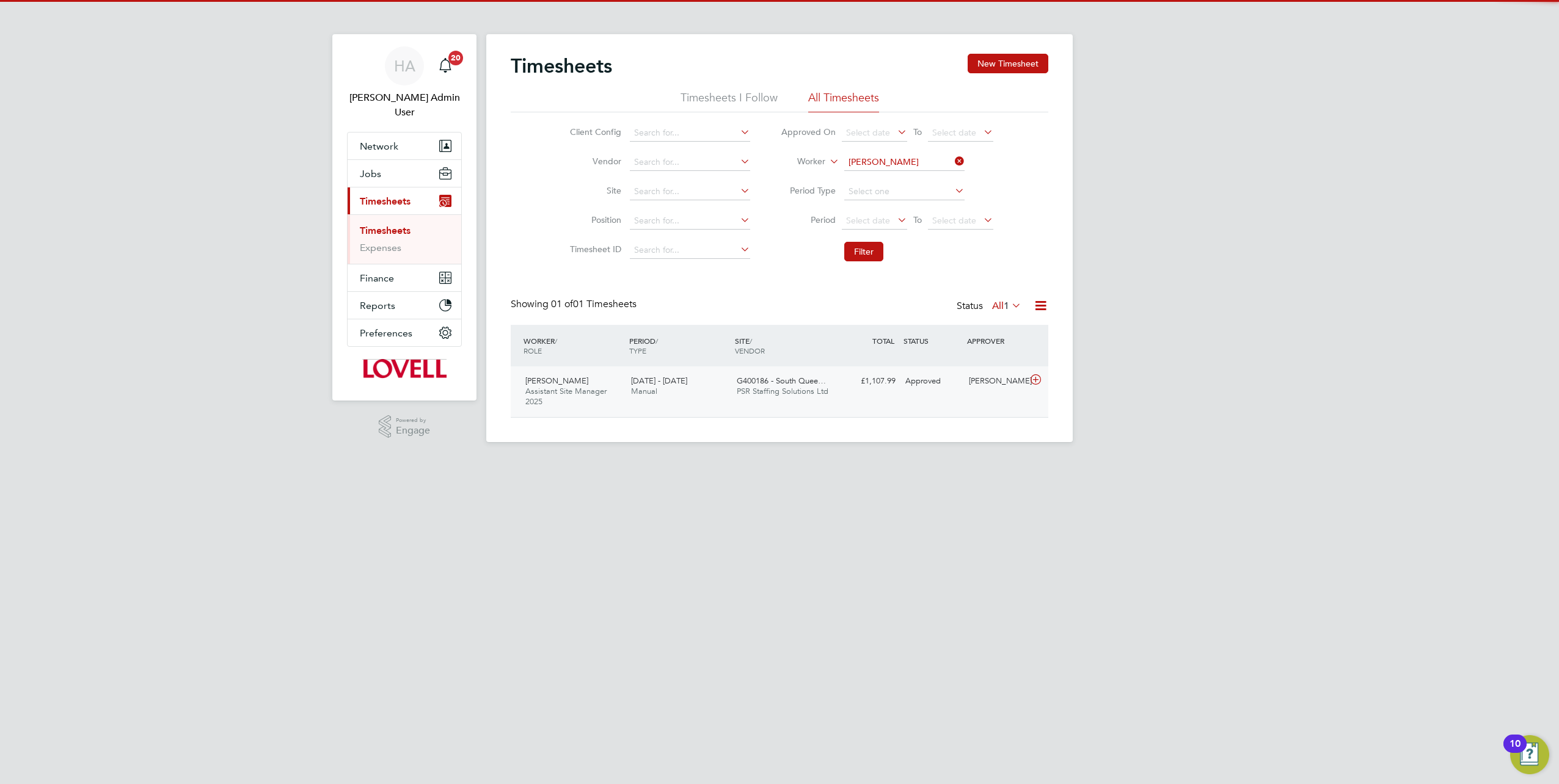
click at [761, 391] on span "PSR Staffing Solutions Ltd" at bounding box center [782, 390] width 91 height 11
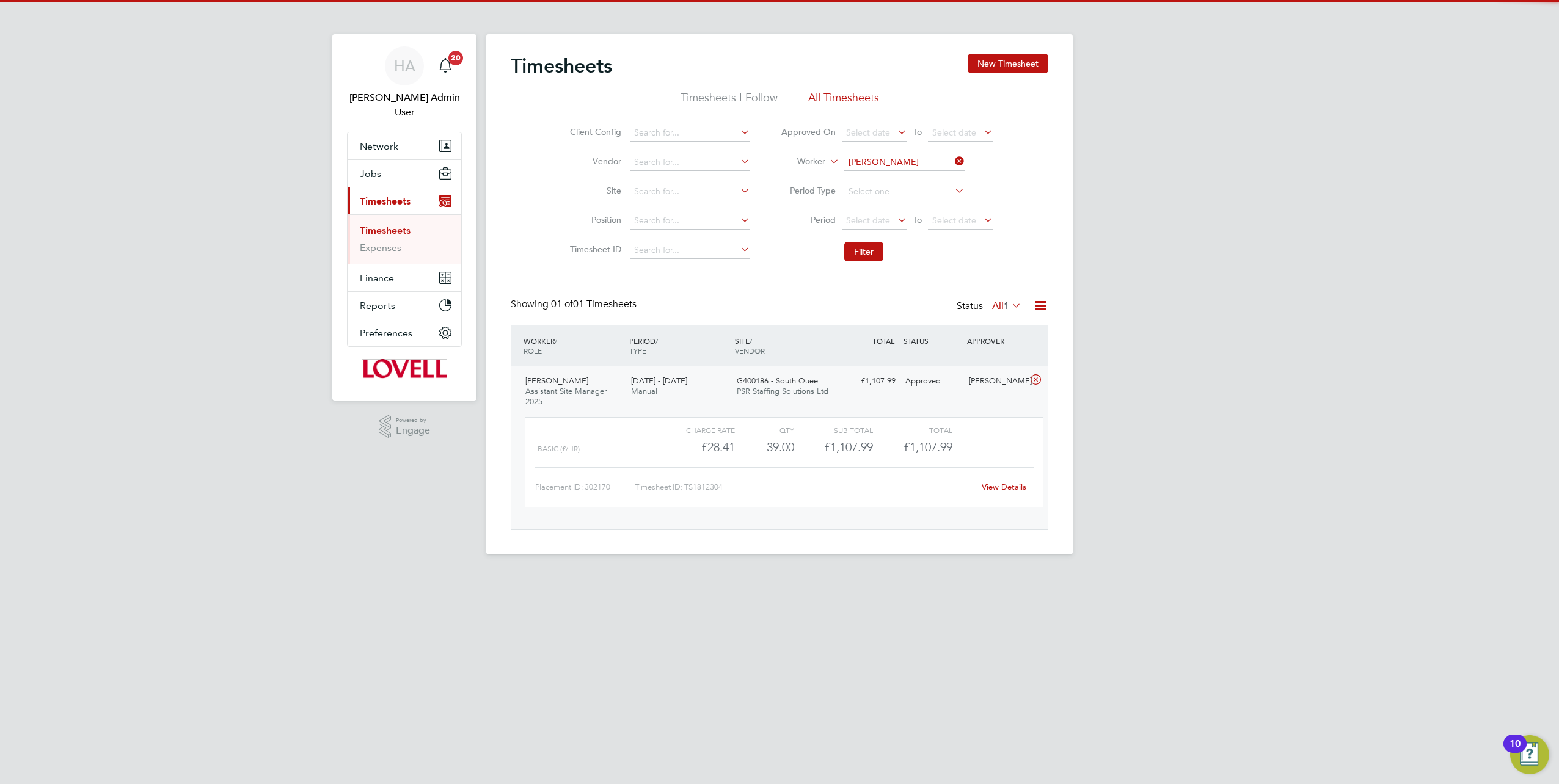
click at [992, 488] on link "View Details" at bounding box center [1003, 487] width 44 height 11
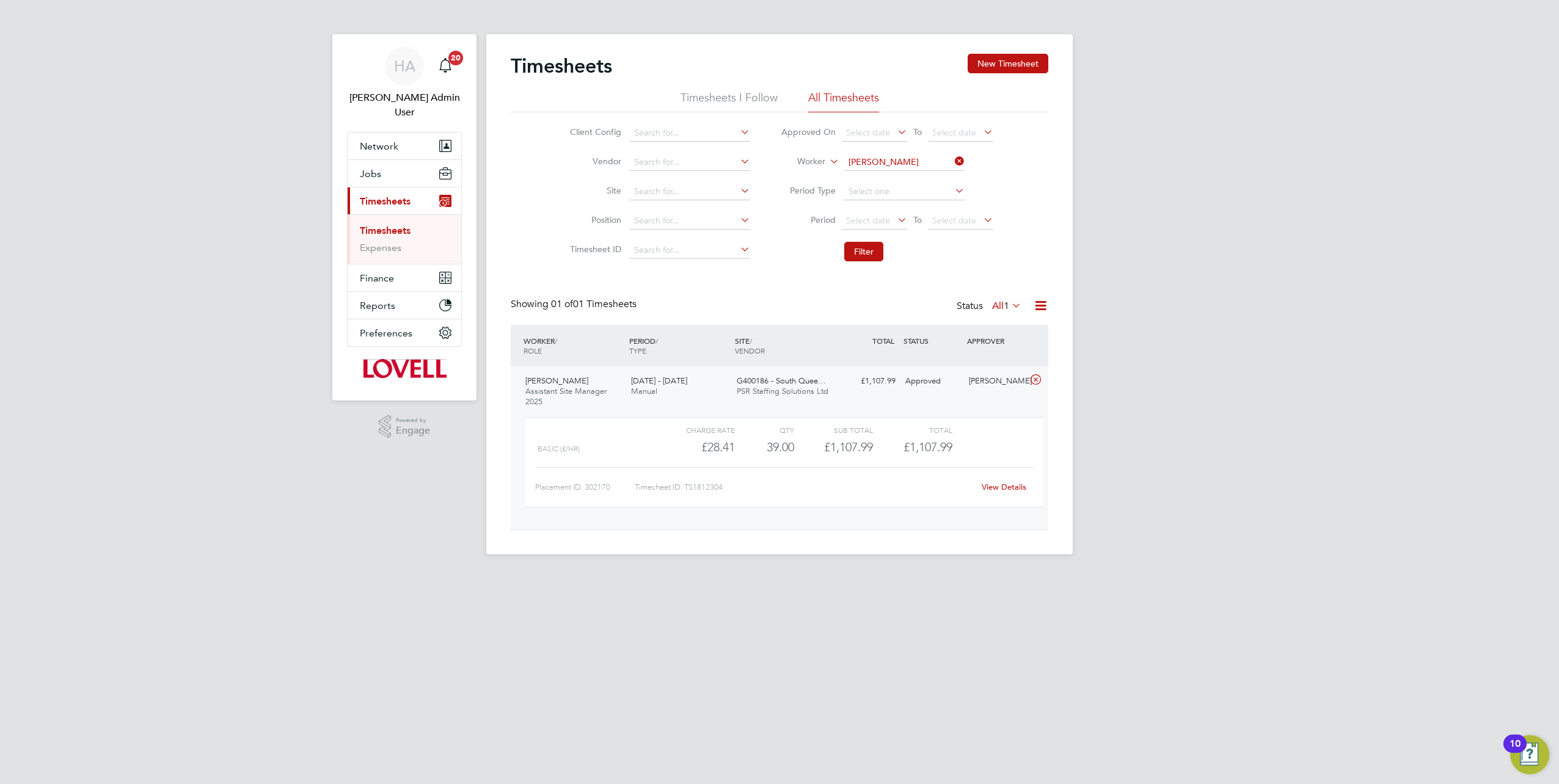
click at [953, 160] on icon at bounding box center [953, 161] width 0 height 17
click at [902, 158] on input at bounding box center [904, 162] width 120 height 17
paste input "Tomasz Krupa"
type input "Tomasz Krupa"
click at [922, 179] on b "Krupa" at bounding box center [934, 179] width 24 height 11
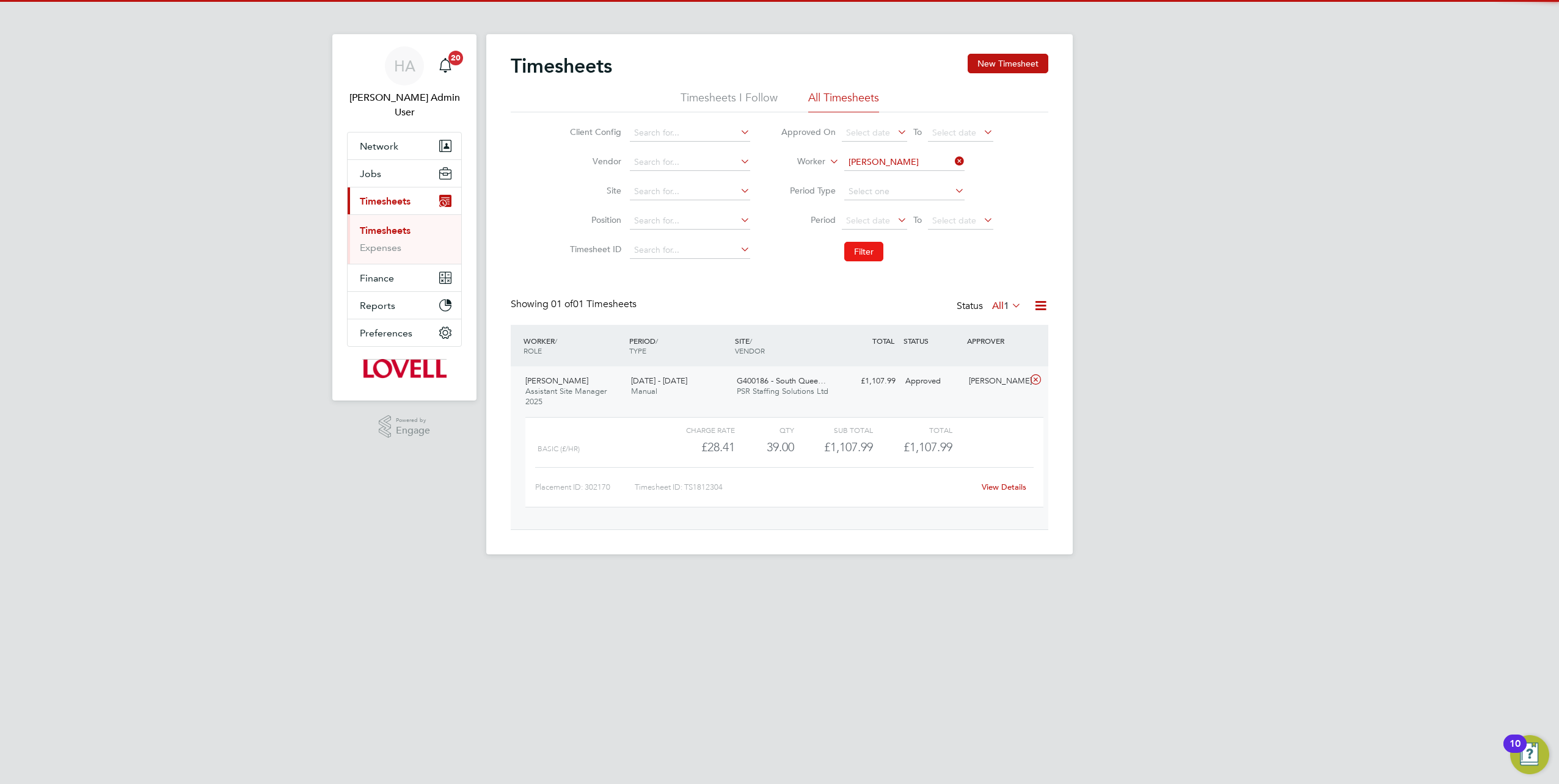
click at [867, 248] on button "Filter" at bounding box center [864, 251] width 39 height 19
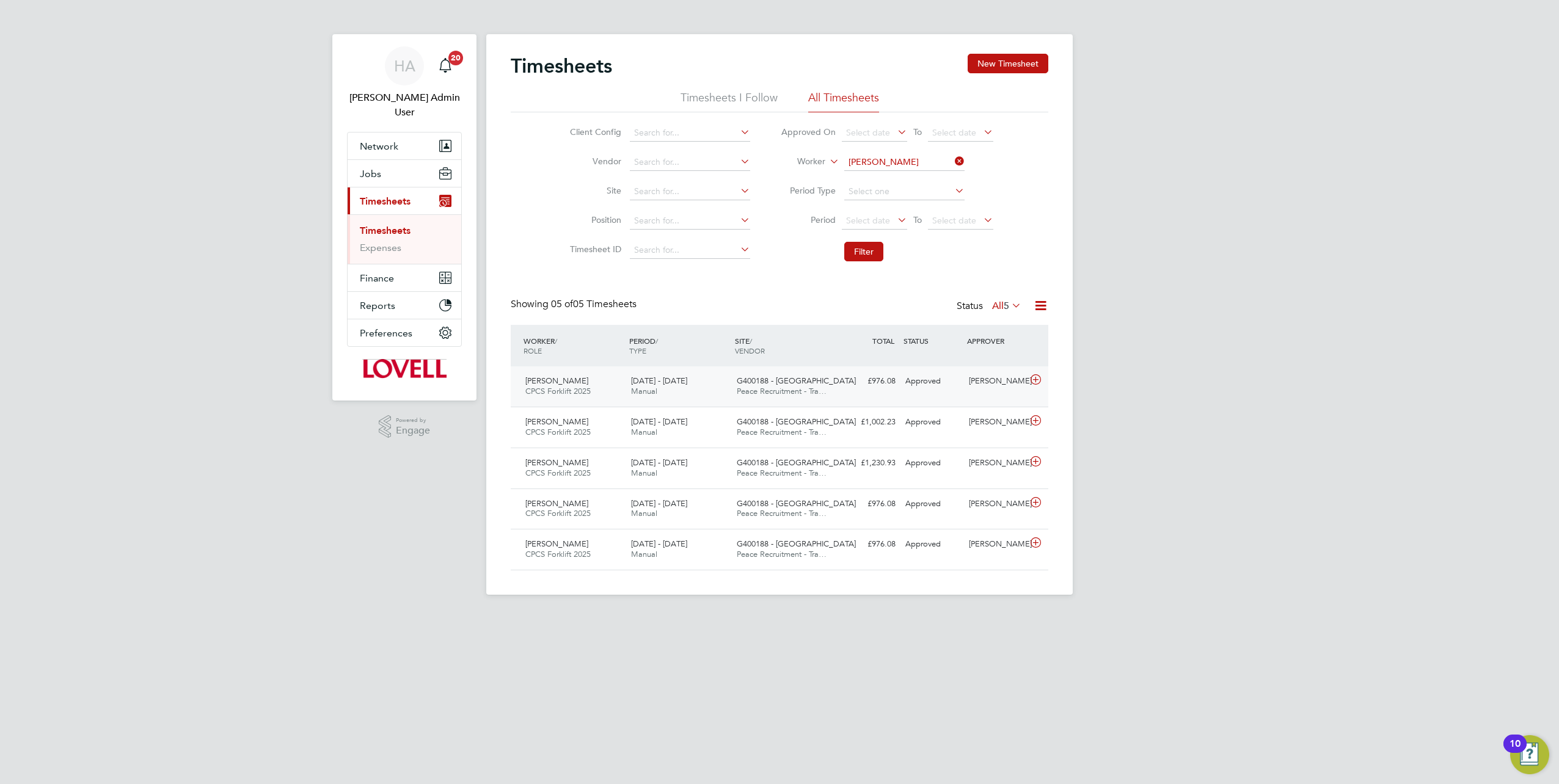
click at [771, 384] on span "G400188 - Winchburgh" at bounding box center [796, 381] width 119 height 11
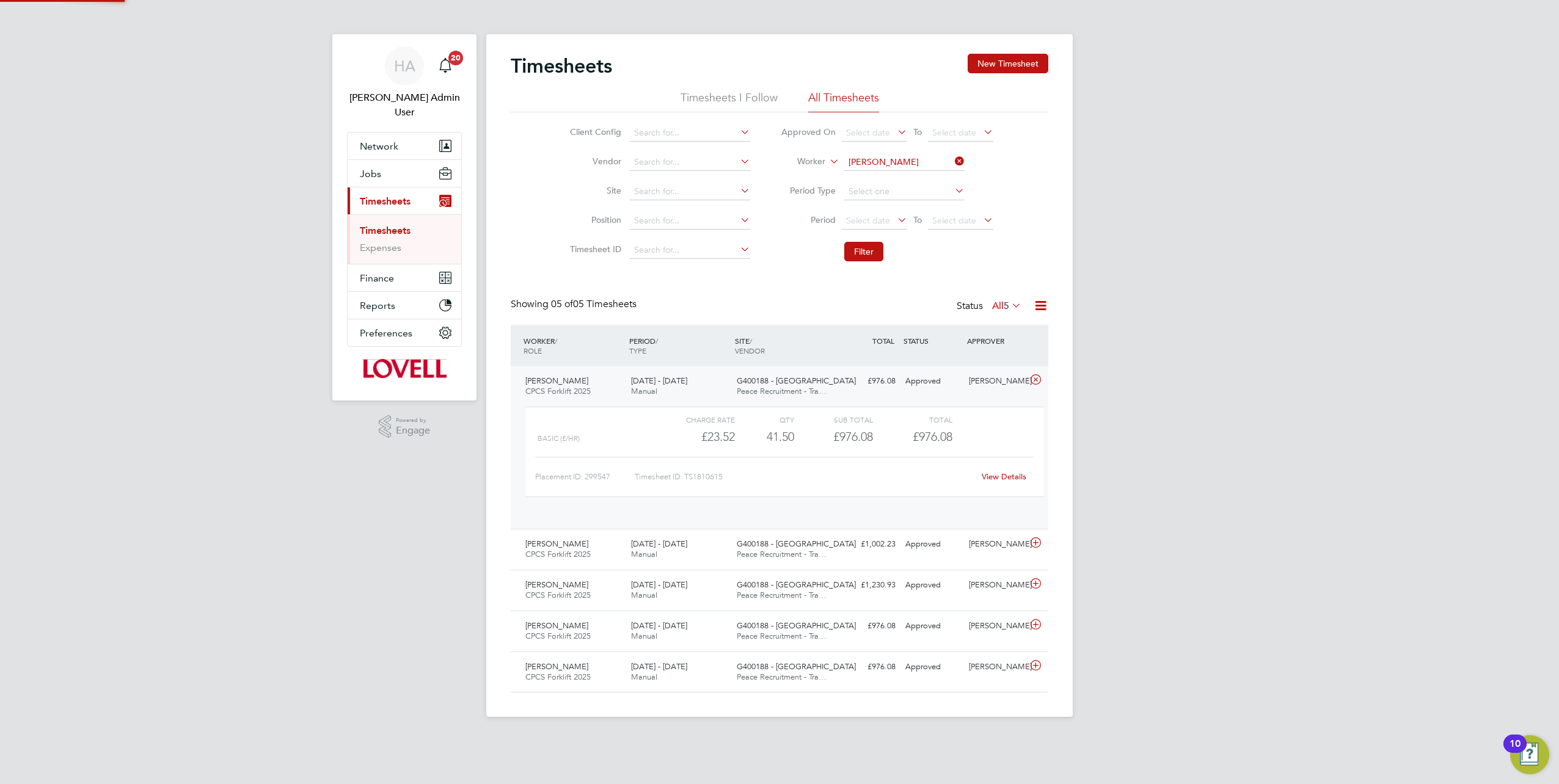
scroll to position [21, 119]
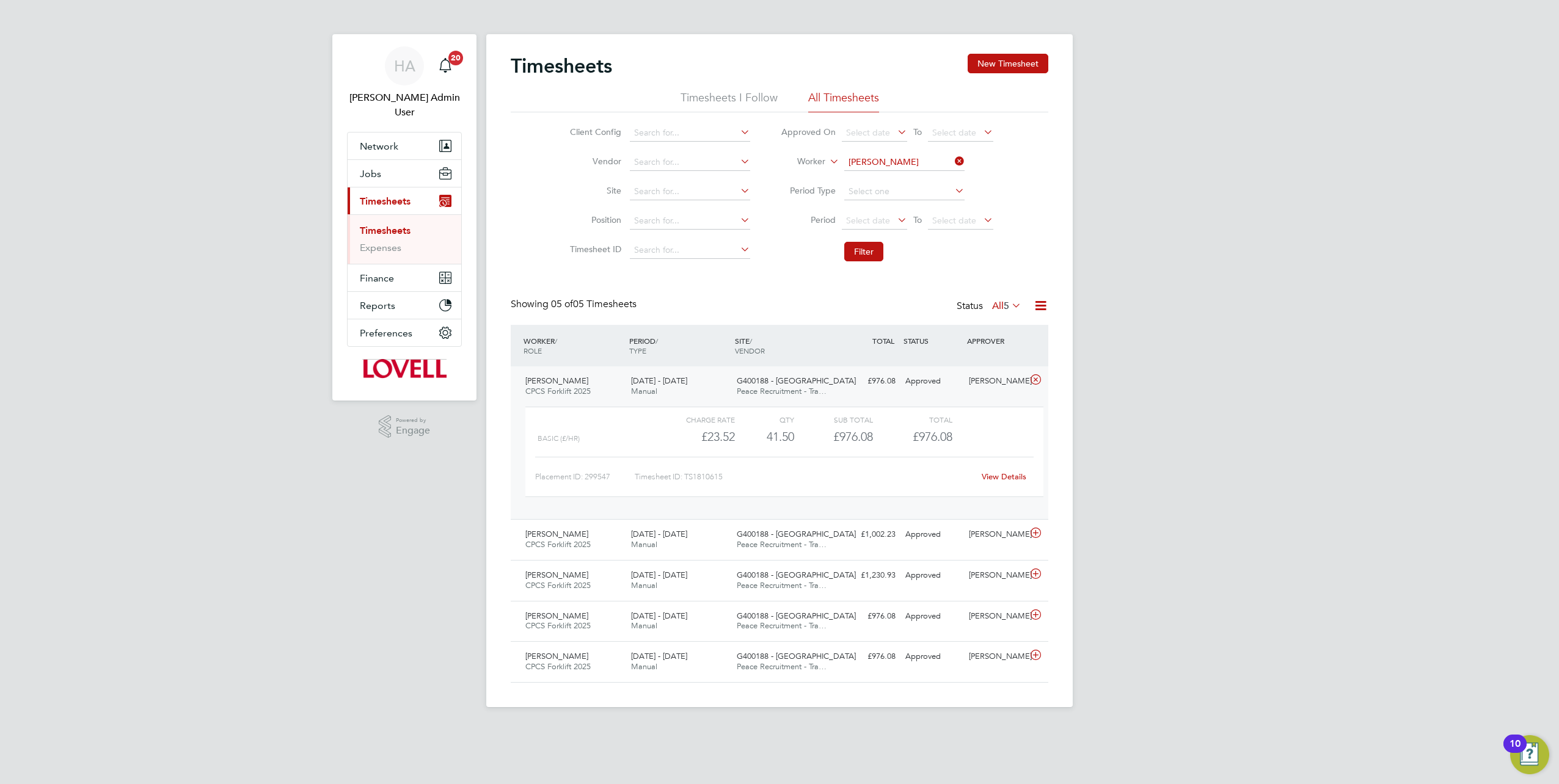
click at [1000, 474] on link "View Details" at bounding box center [1003, 476] width 44 height 11
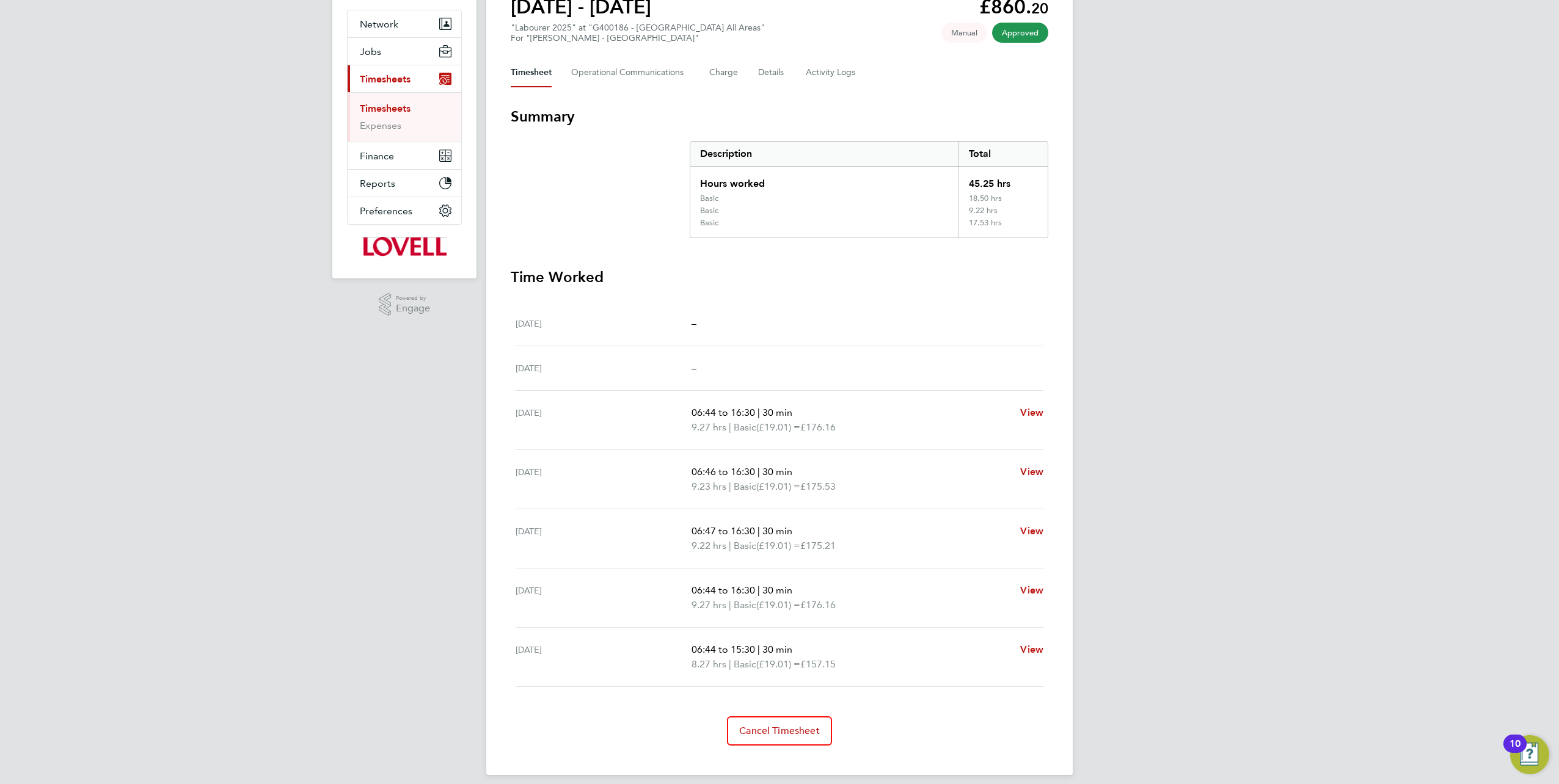
scroll to position [130, 0]
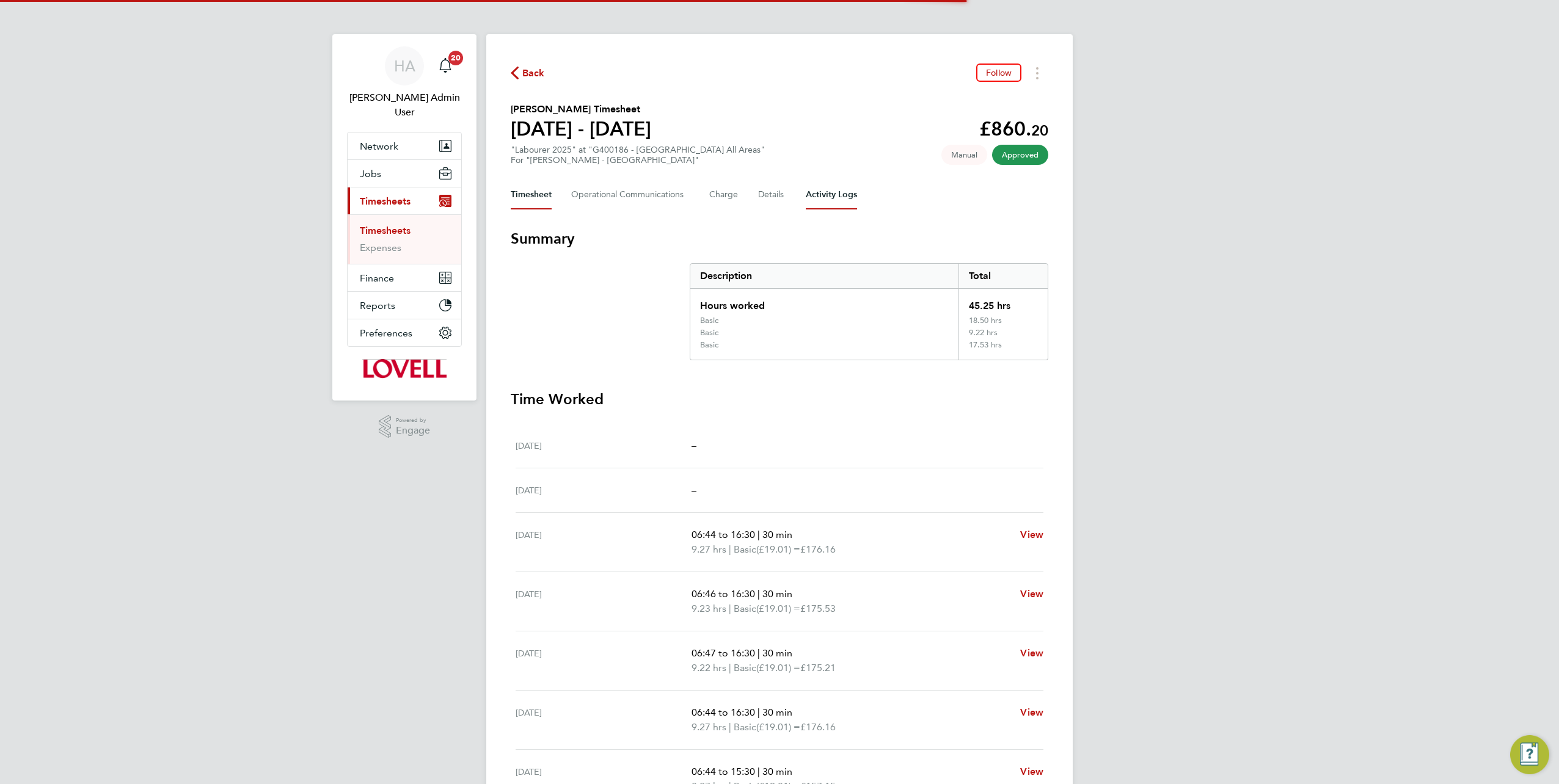
click at [819, 196] on Logs-tab "Activity Logs" at bounding box center [830, 195] width 51 height 29
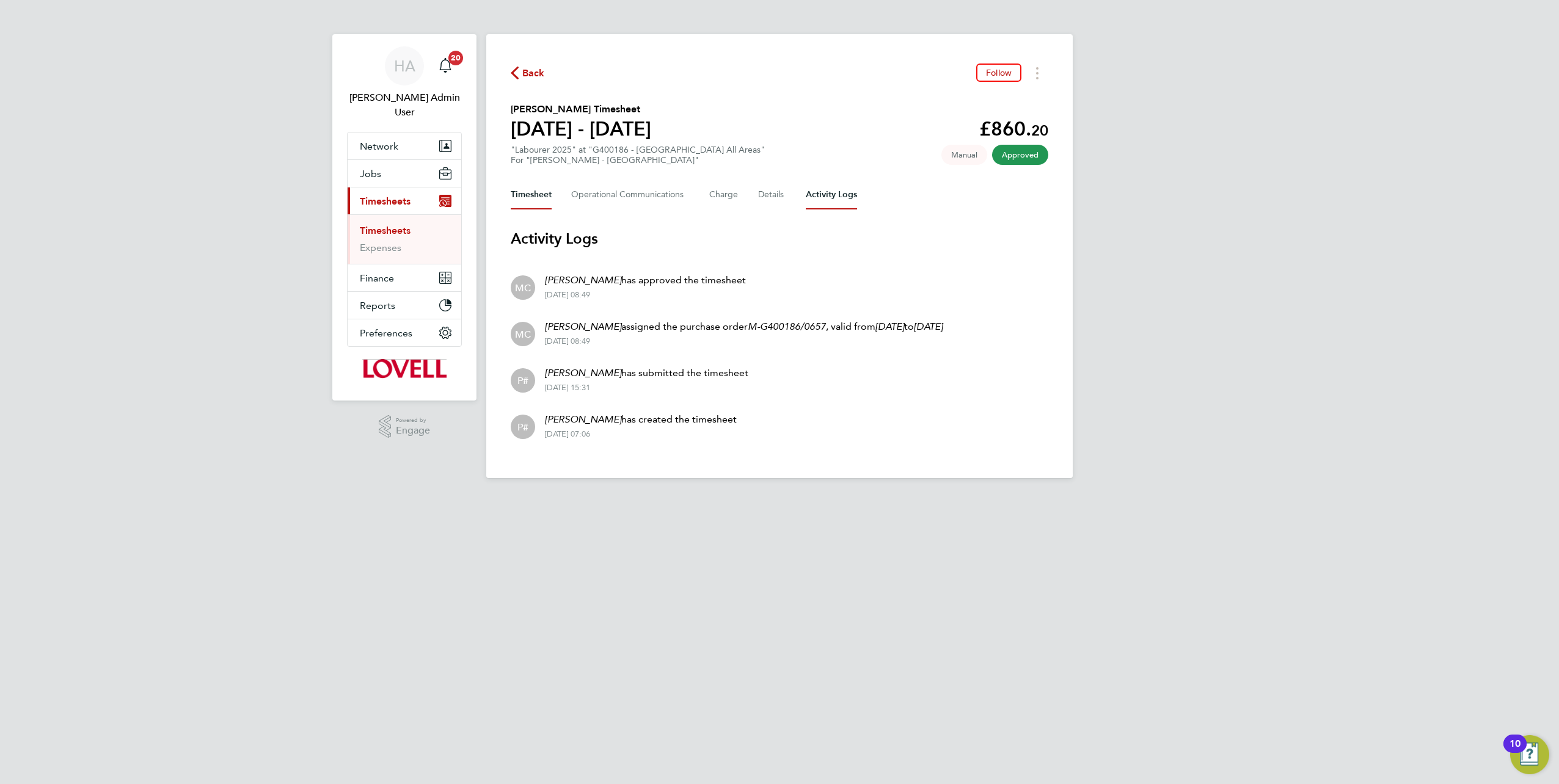
click at [549, 192] on button "Timesheet" at bounding box center [531, 195] width 41 height 29
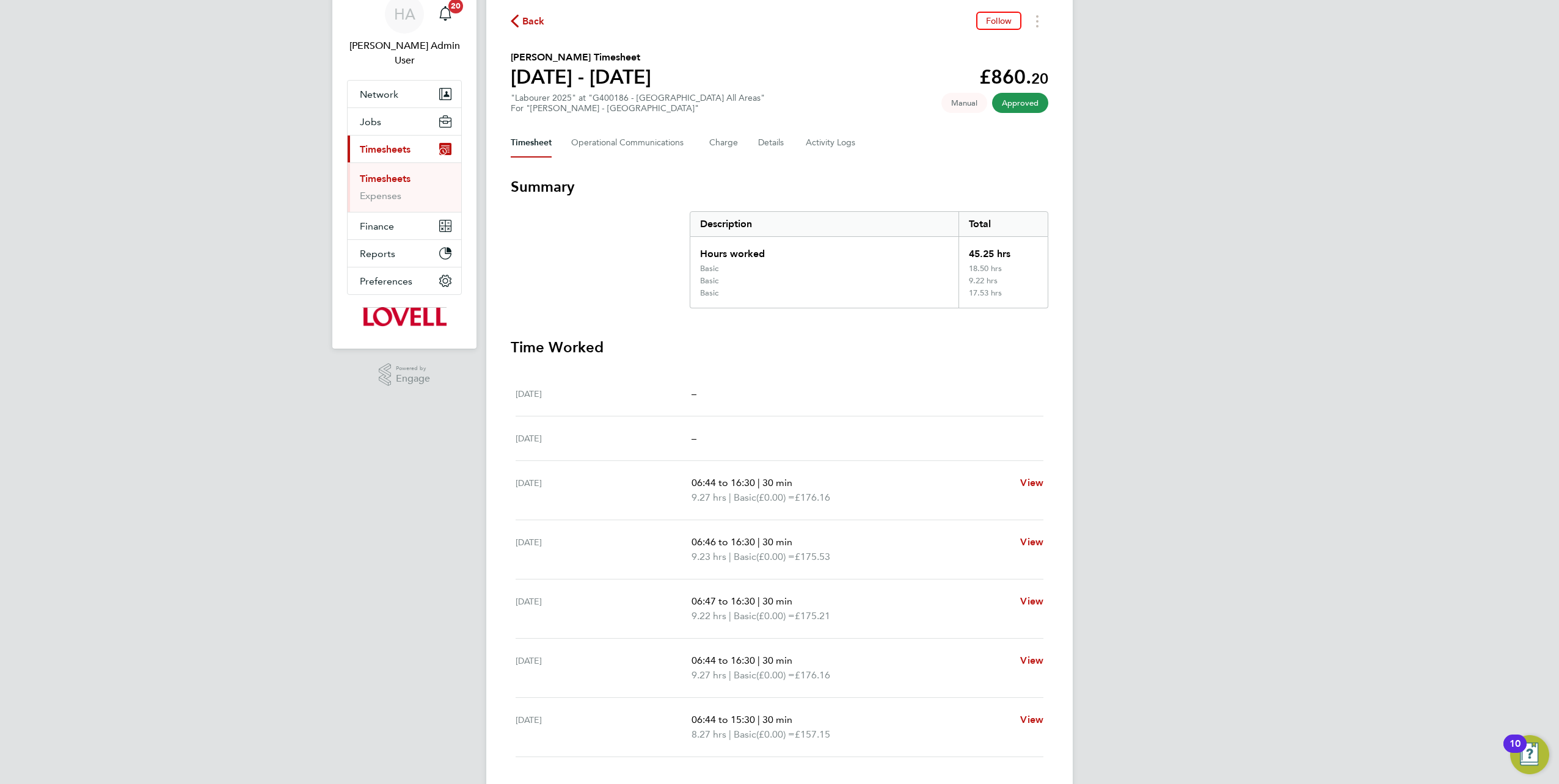
scroll to position [122, 0]
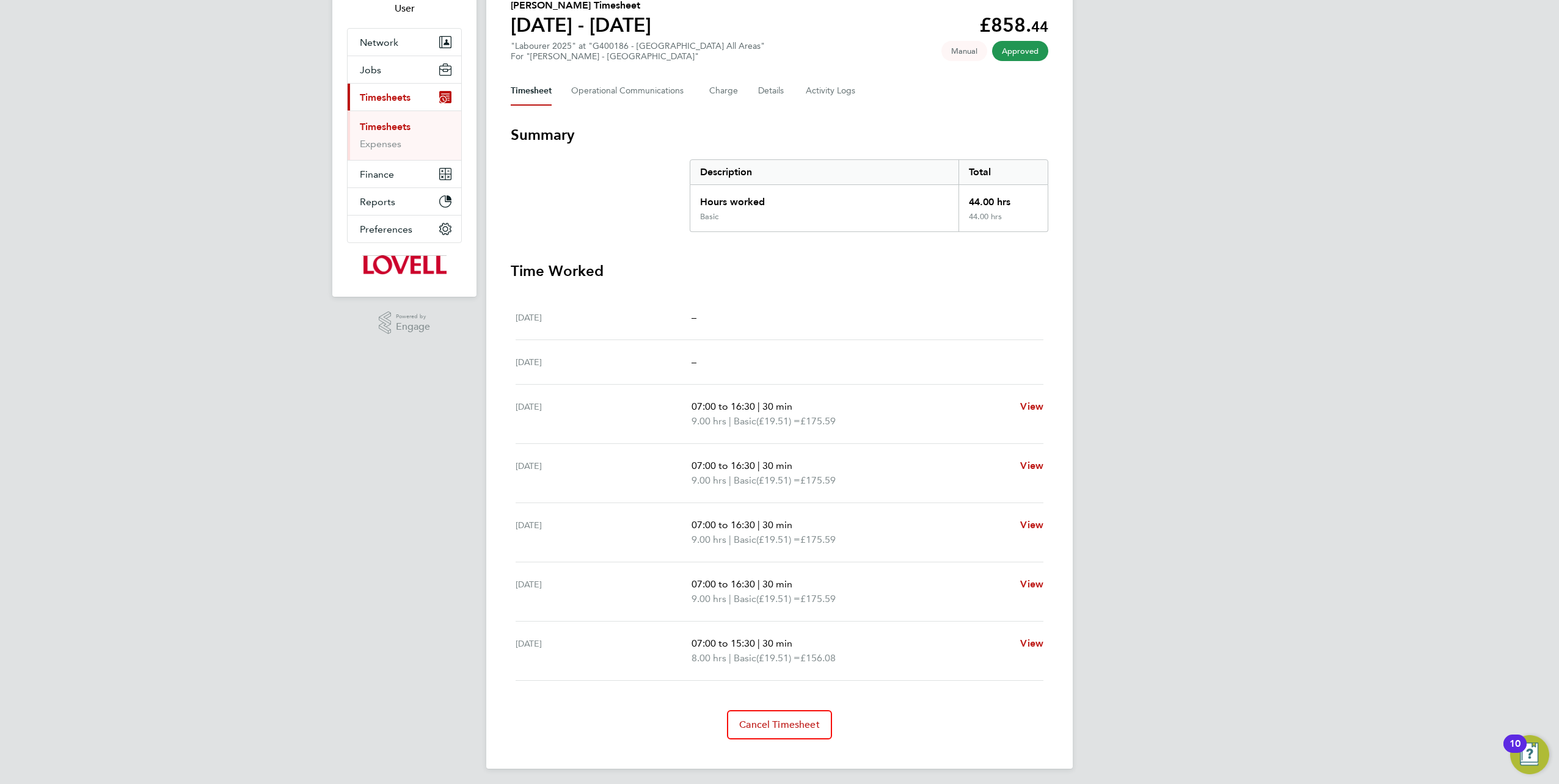
scroll to position [106, 0]
click at [830, 86] on Logs-tab "Activity Logs" at bounding box center [830, 89] width 51 height 29
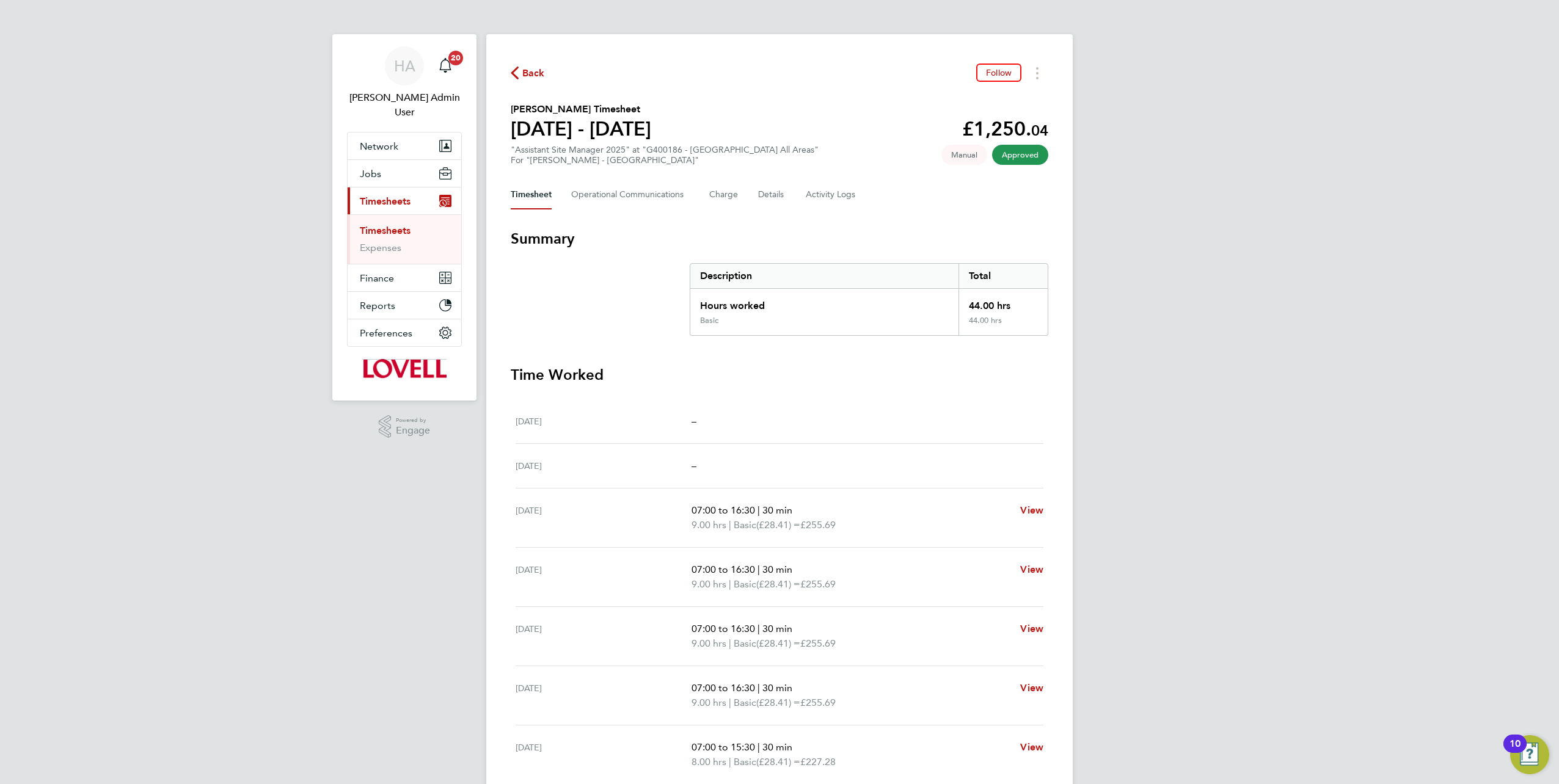
scroll to position [106, 0]
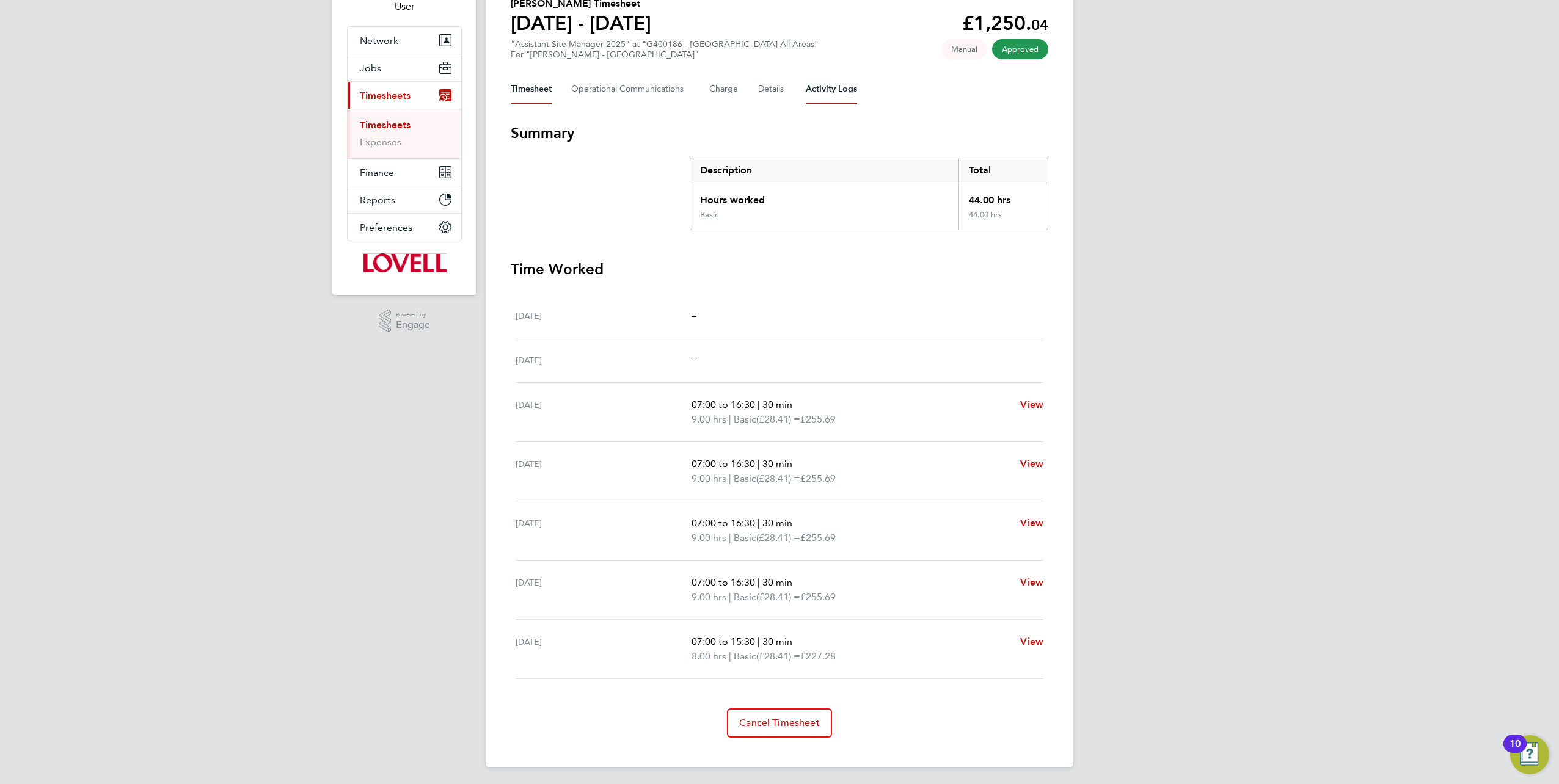
click at [816, 77] on Logs-tab "Activity Logs" at bounding box center [830, 89] width 51 height 29
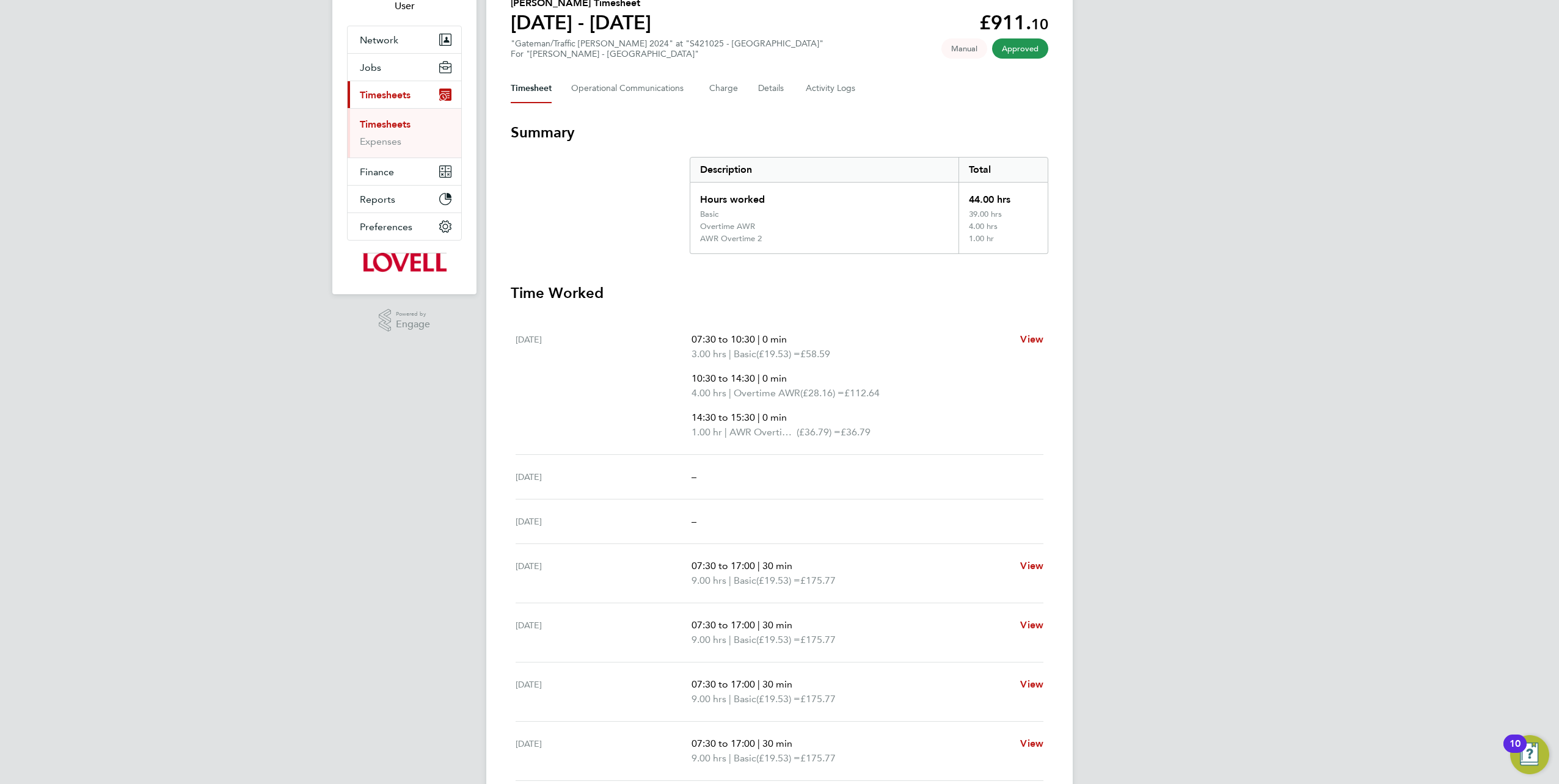
scroll to position [25, 0]
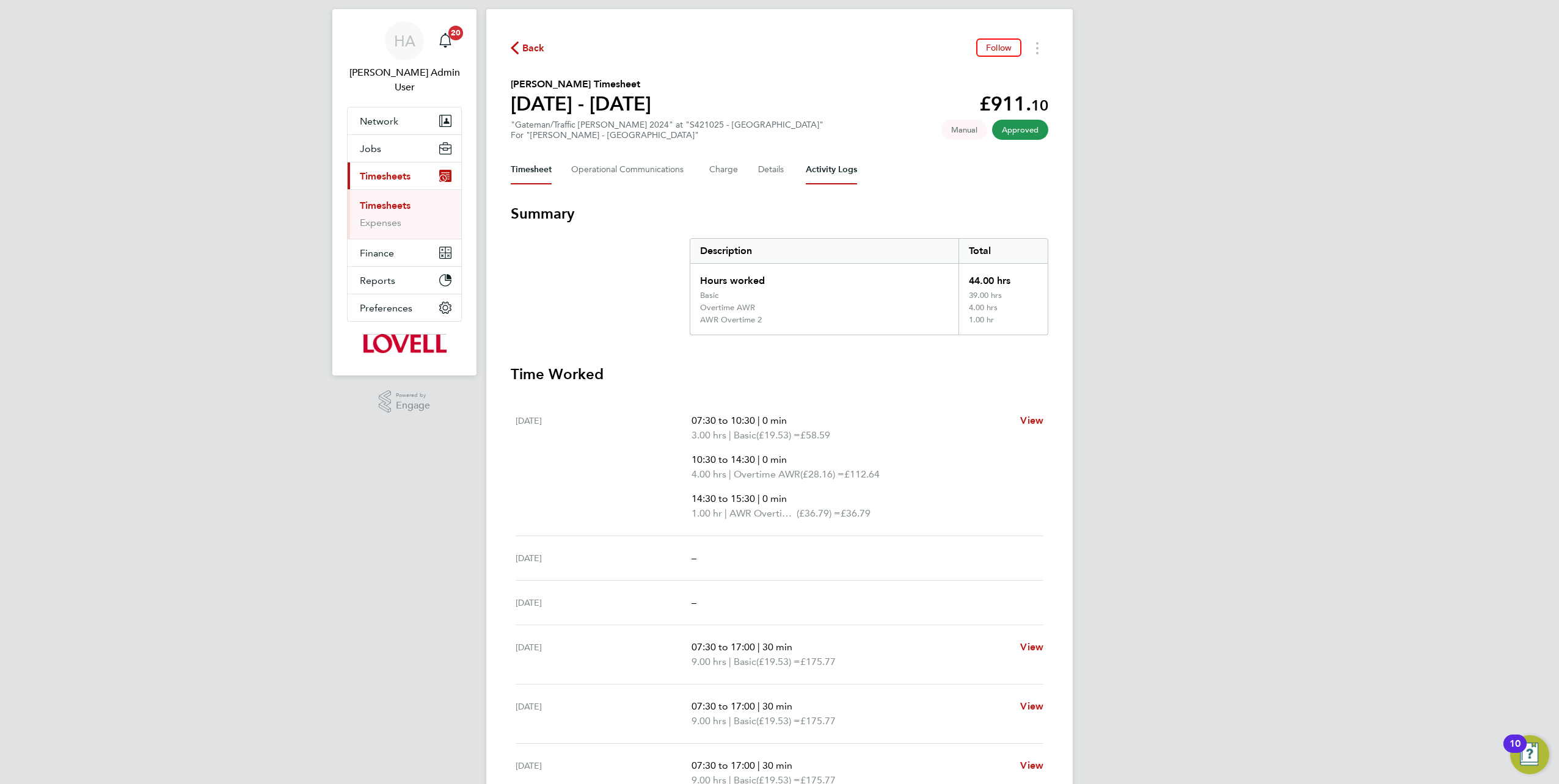
click at [819, 175] on Logs-tab "Activity Logs" at bounding box center [830, 170] width 51 height 29
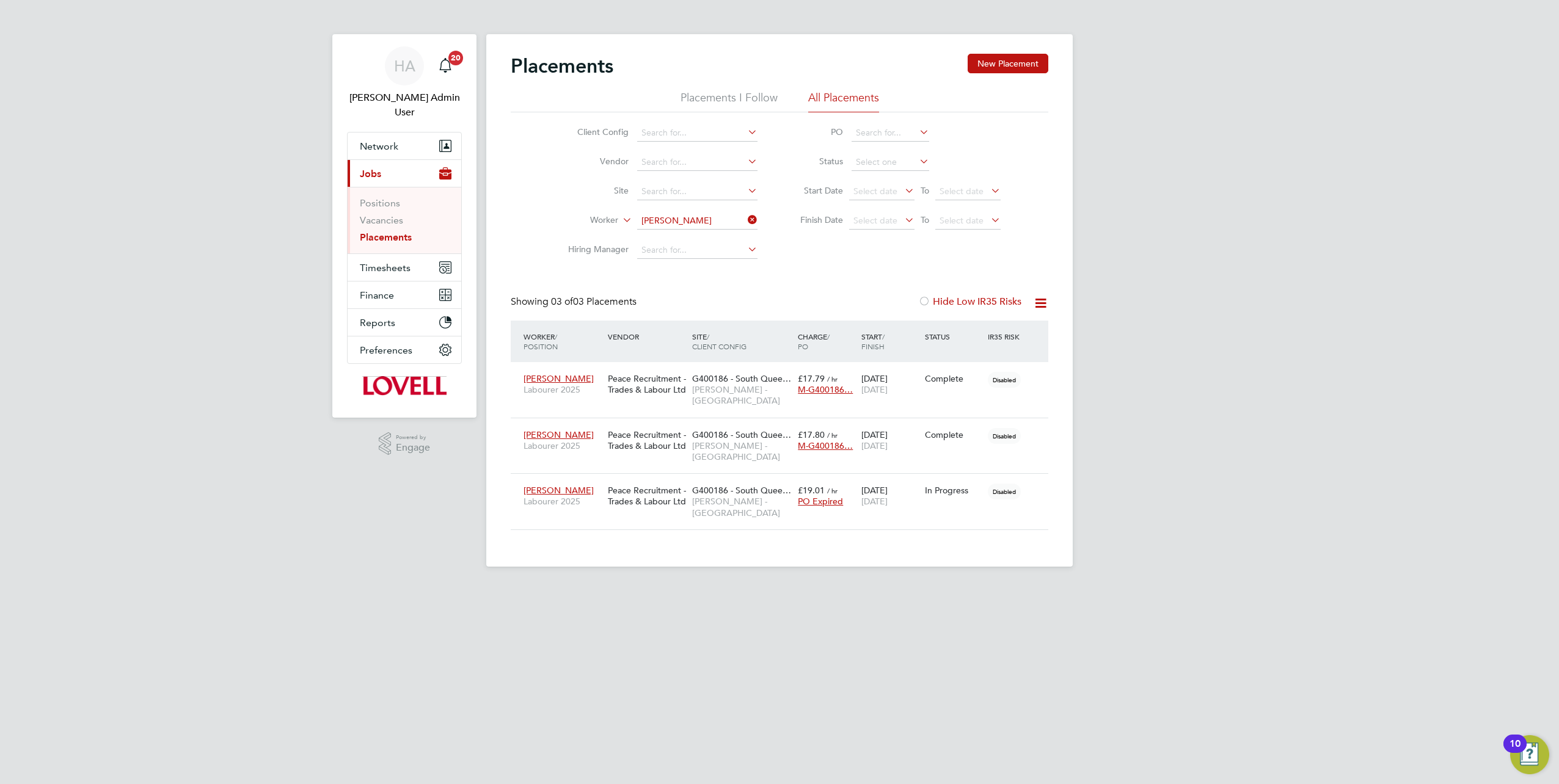
click at [746, 221] on icon at bounding box center [746, 219] width 0 height 17
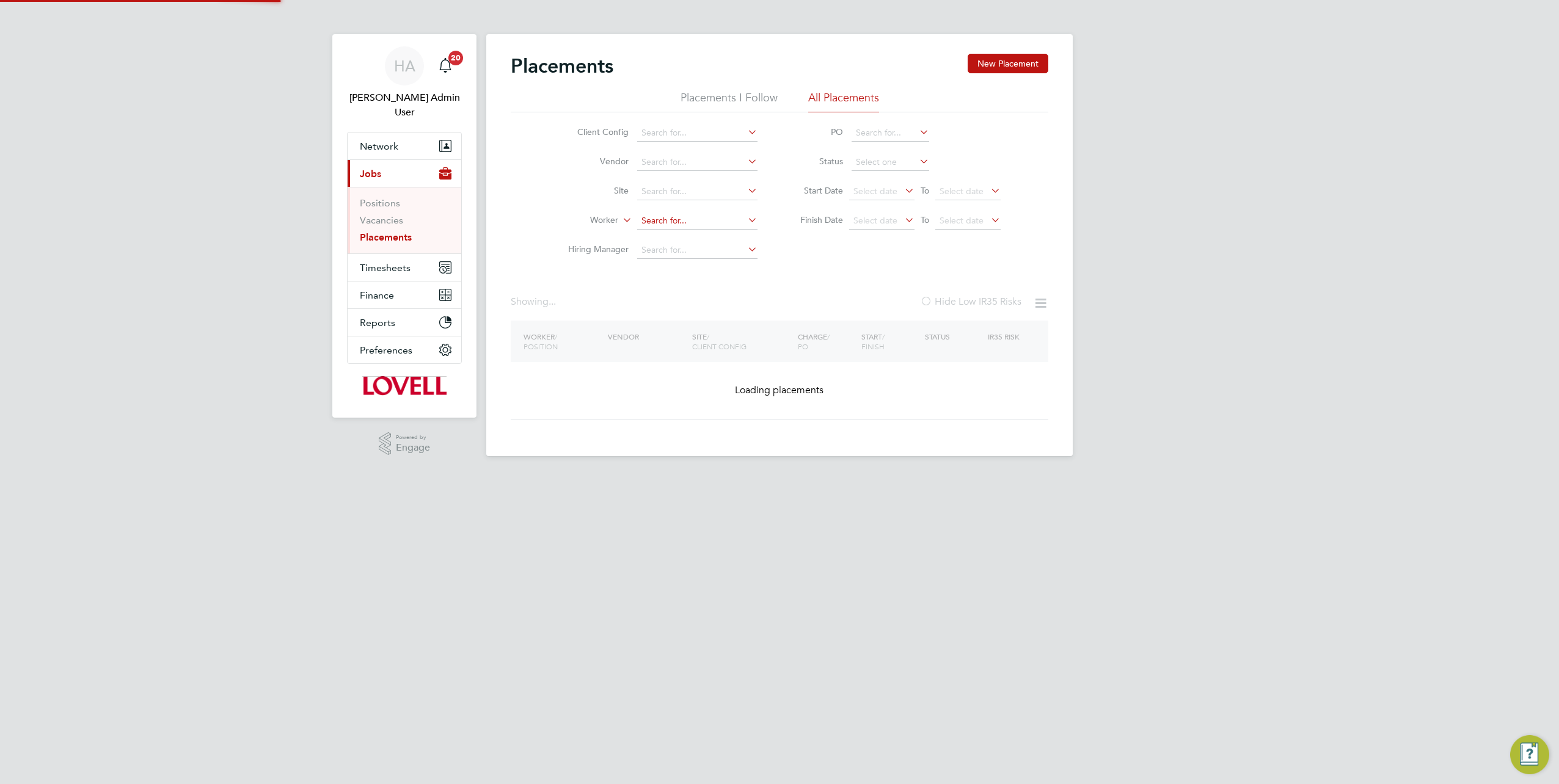
click at [698, 217] on input at bounding box center [697, 221] width 120 height 17
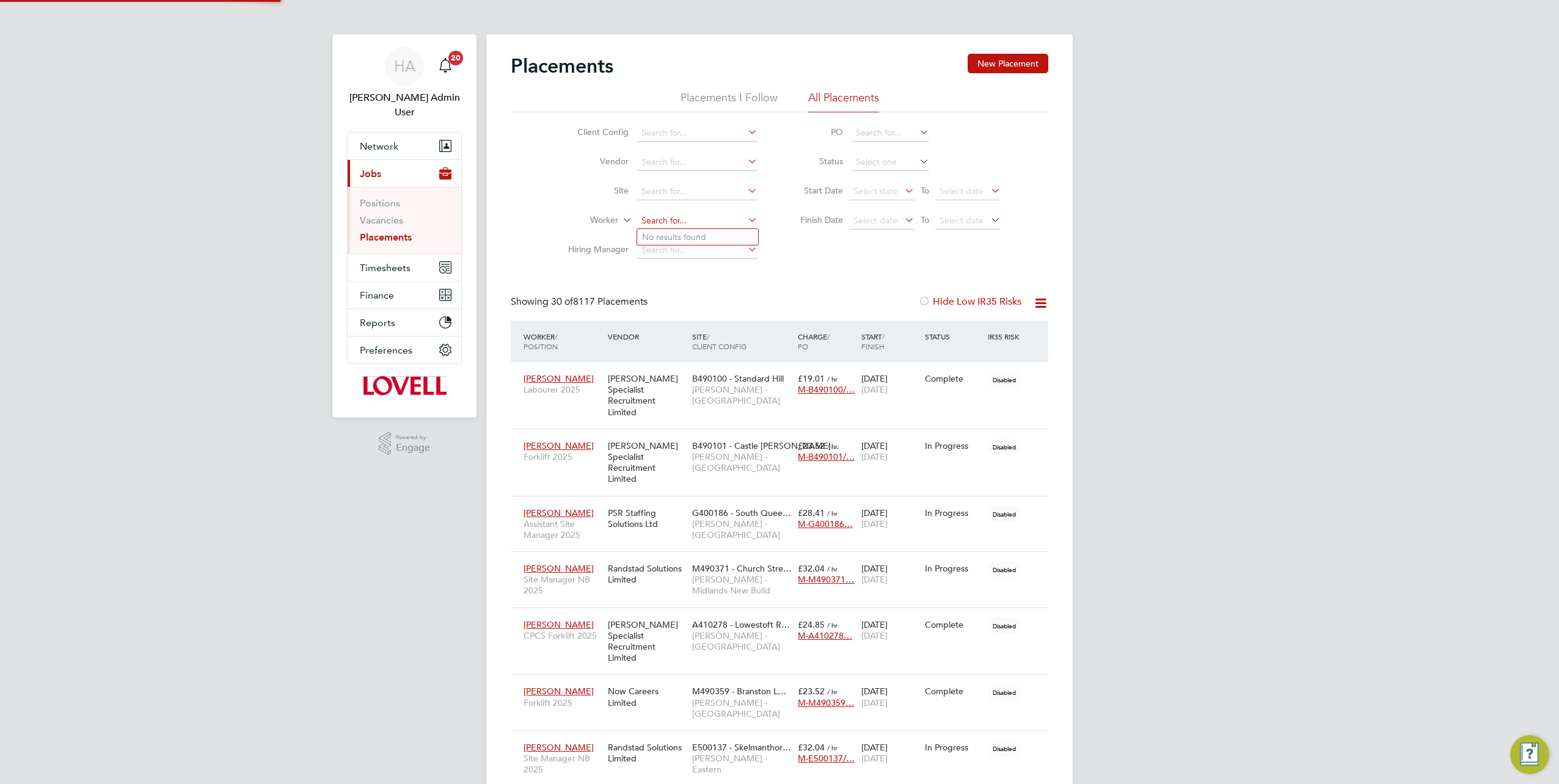
scroll to position [35, 106]
click at [691, 193] on input at bounding box center [697, 192] width 120 height 17
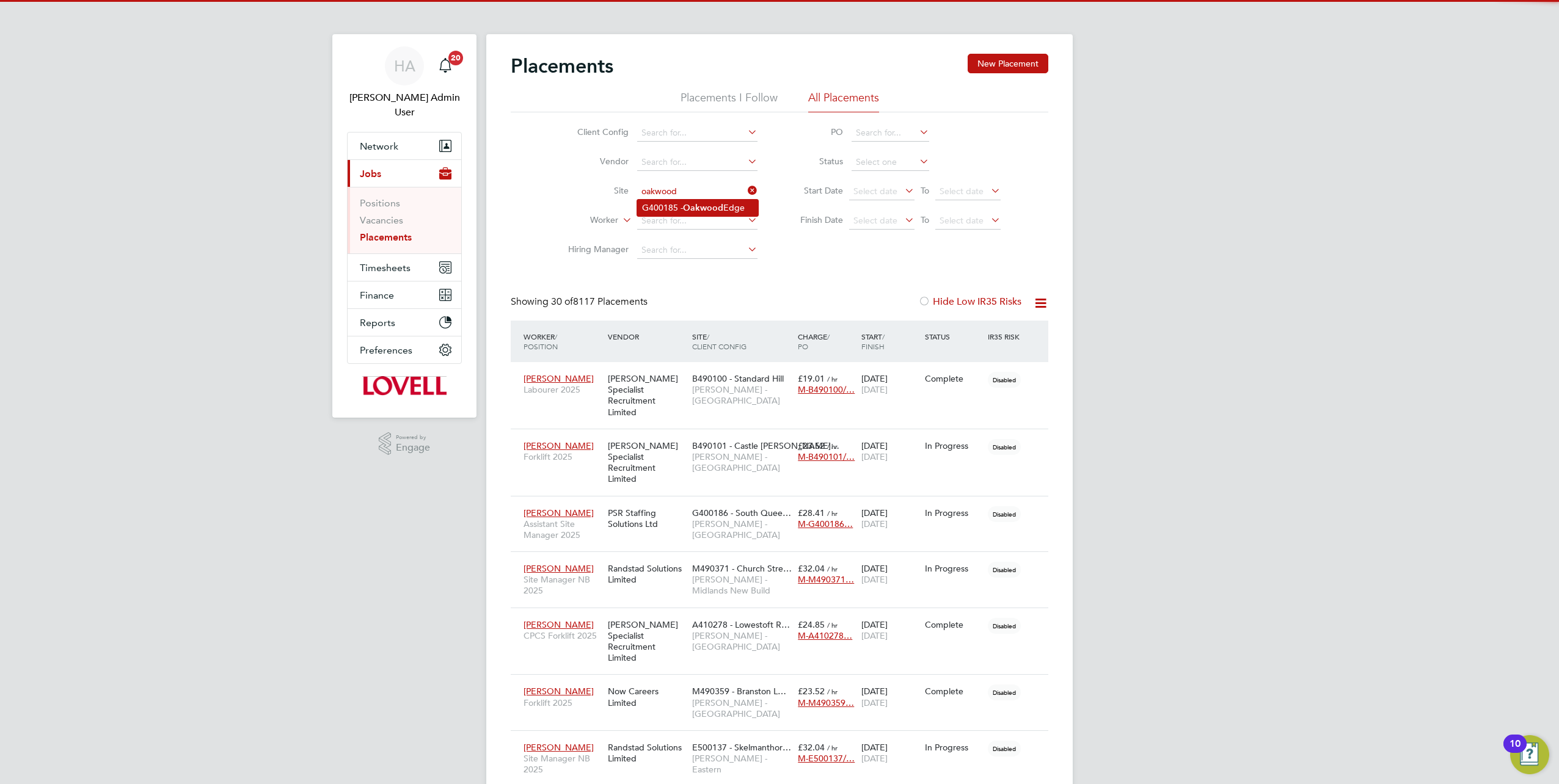
click at [688, 204] on b "Oakwood" at bounding box center [703, 208] width 40 height 11
type input "G400185 - Oakwood Edge"
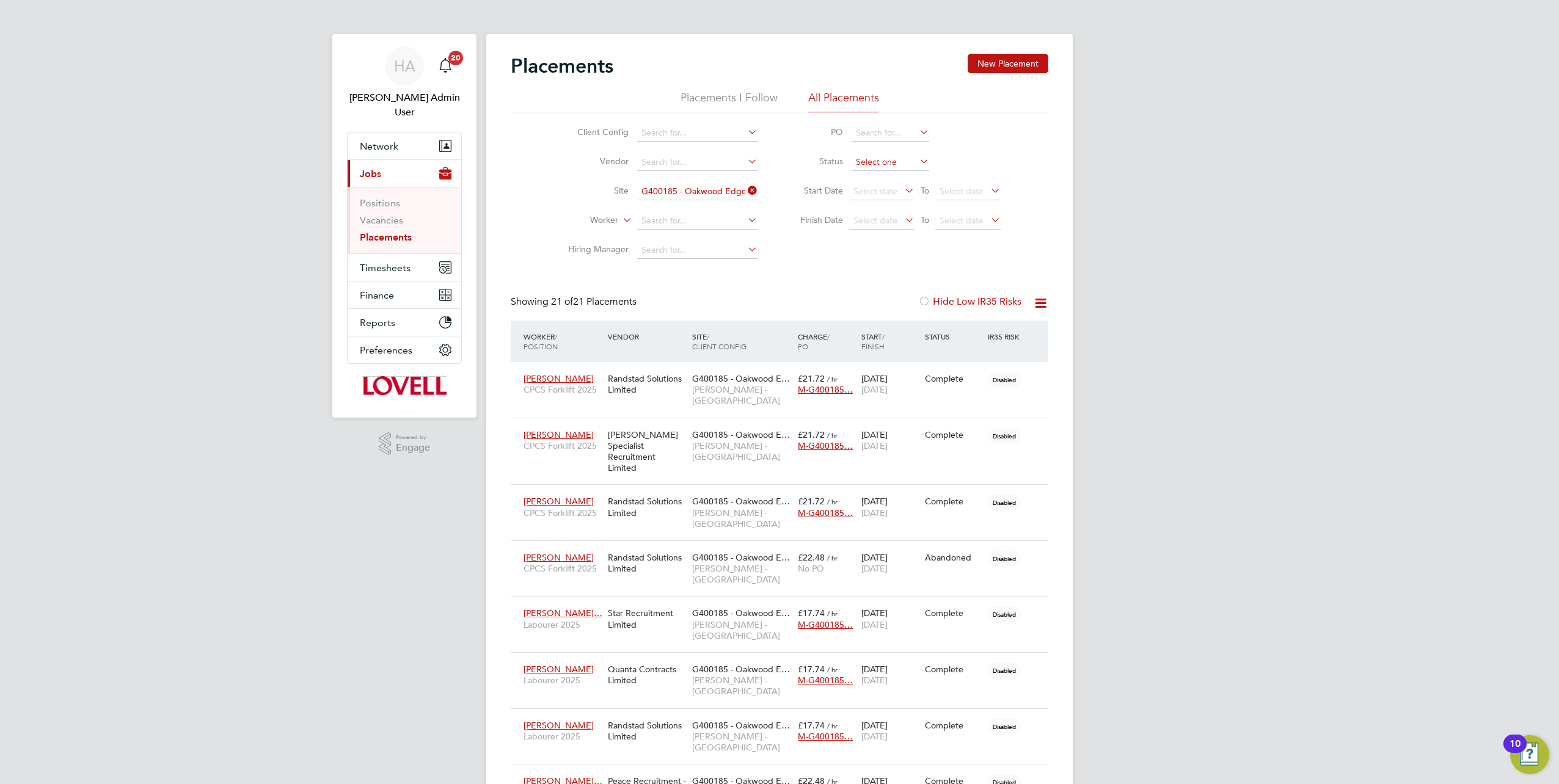
click at [899, 165] on input at bounding box center [890, 162] width 78 height 17
click at [871, 220] on li "In Progress" at bounding box center [890, 226] width 78 height 16
type input "In Progress"
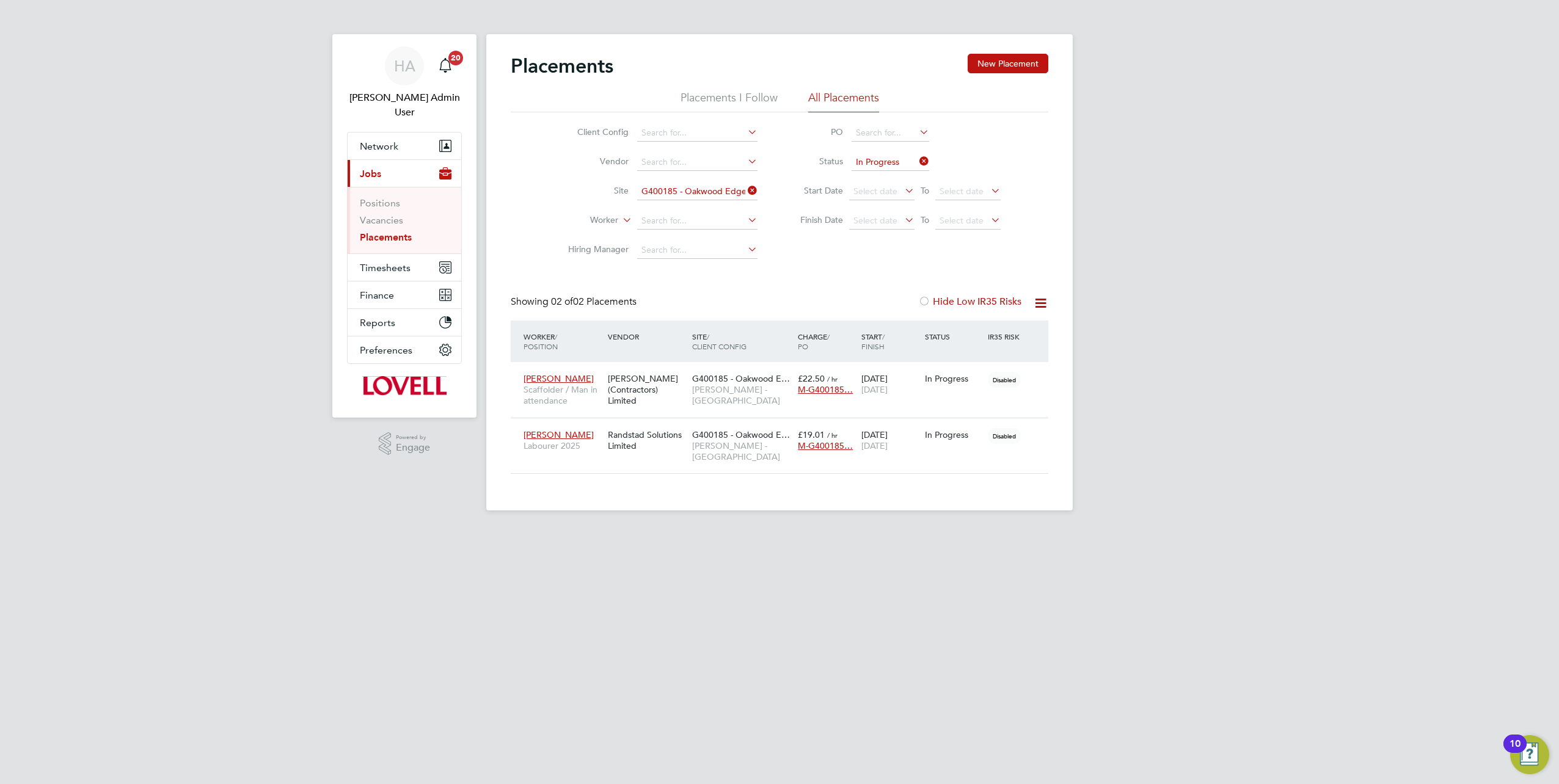
drag, startPoint x: 753, startPoint y: 189, endPoint x: 605, endPoint y: 194, distance: 148.1
click at [746, 189] on icon at bounding box center [746, 190] width 0 height 17
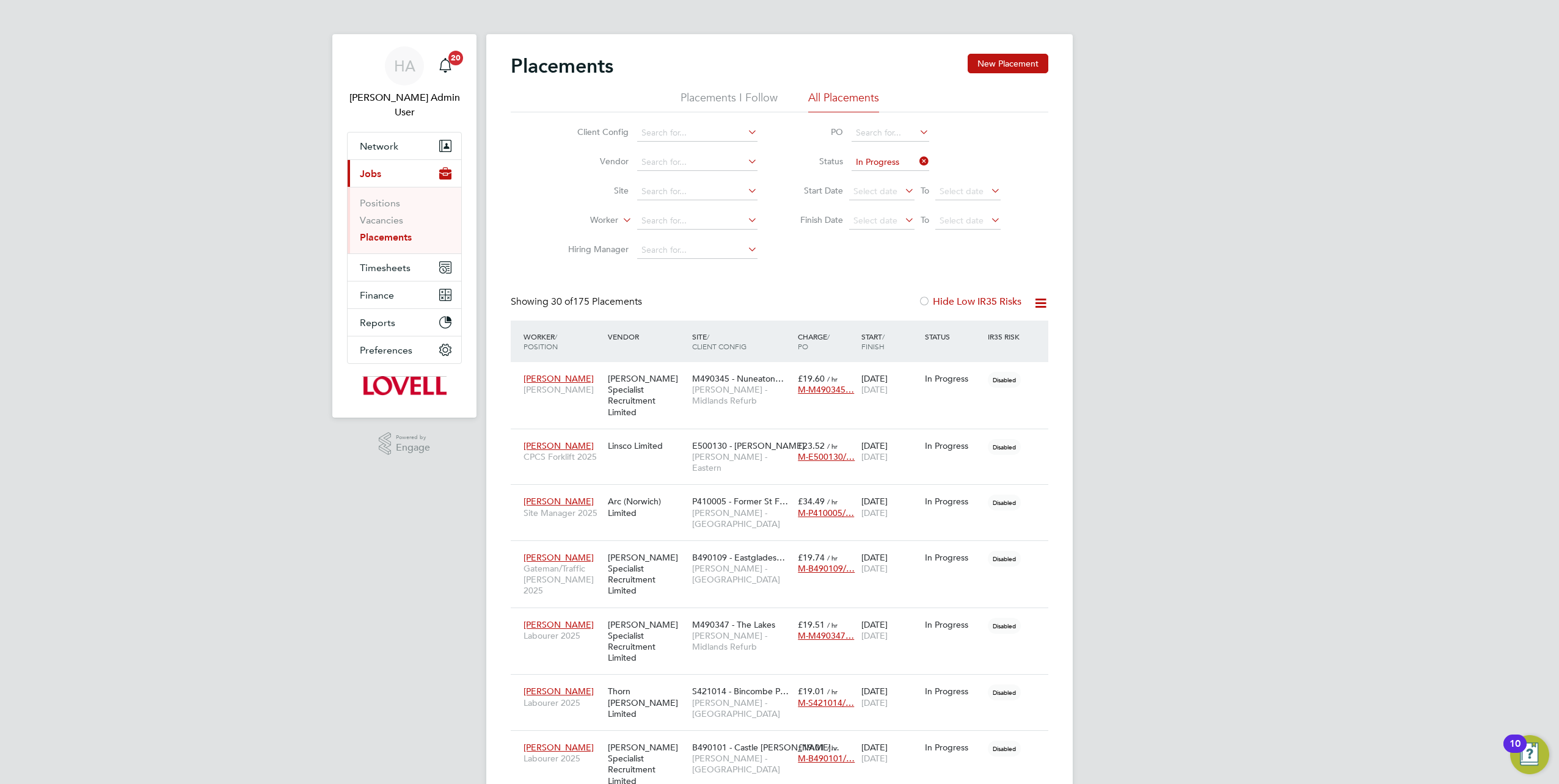
scroll to position [35, 106]
click at [917, 158] on icon at bounding box center [917, 161] width 0 height 17
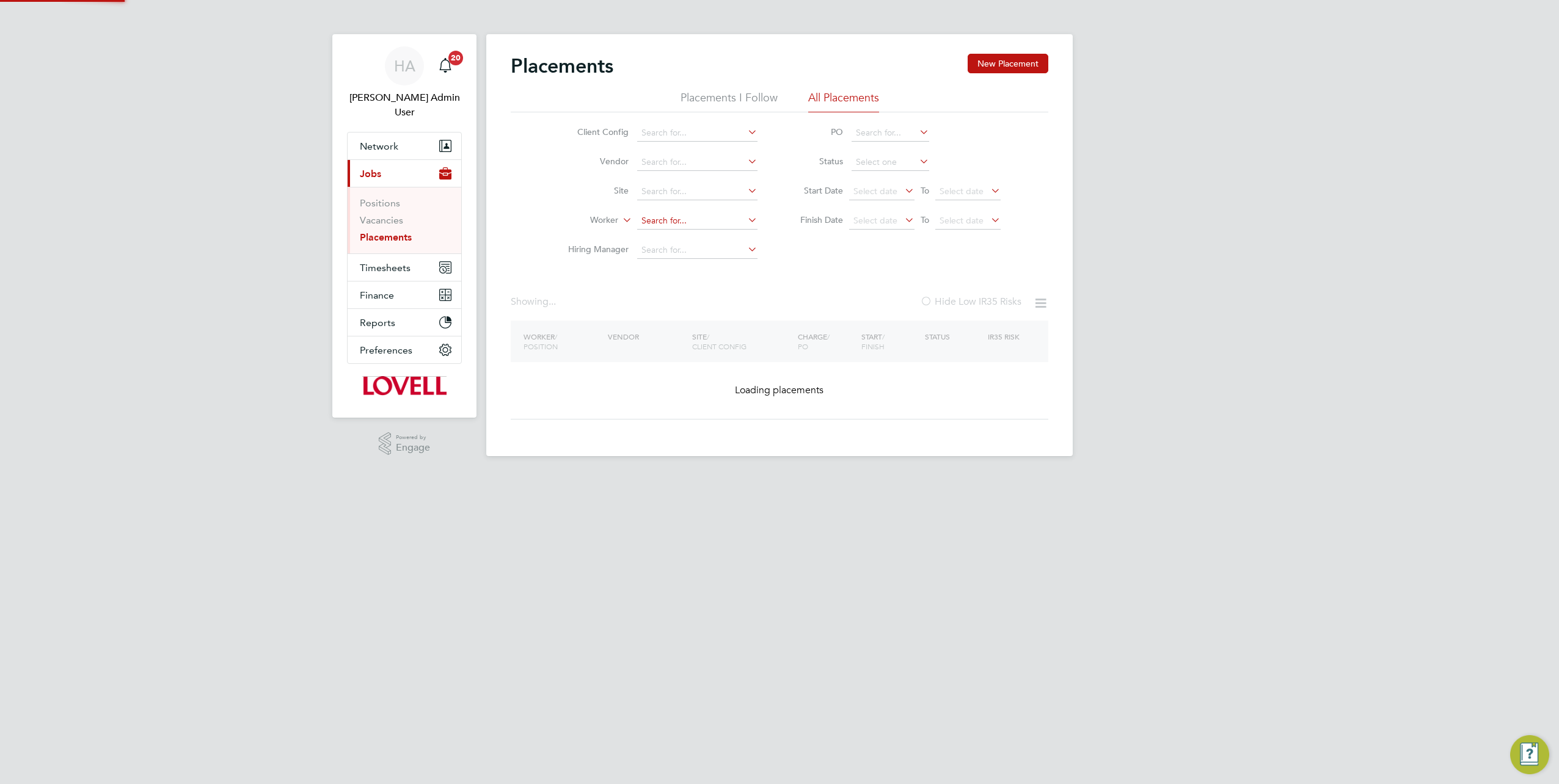
click at [681, 222] on input at bounding box center [697, 221] width 120 height 17
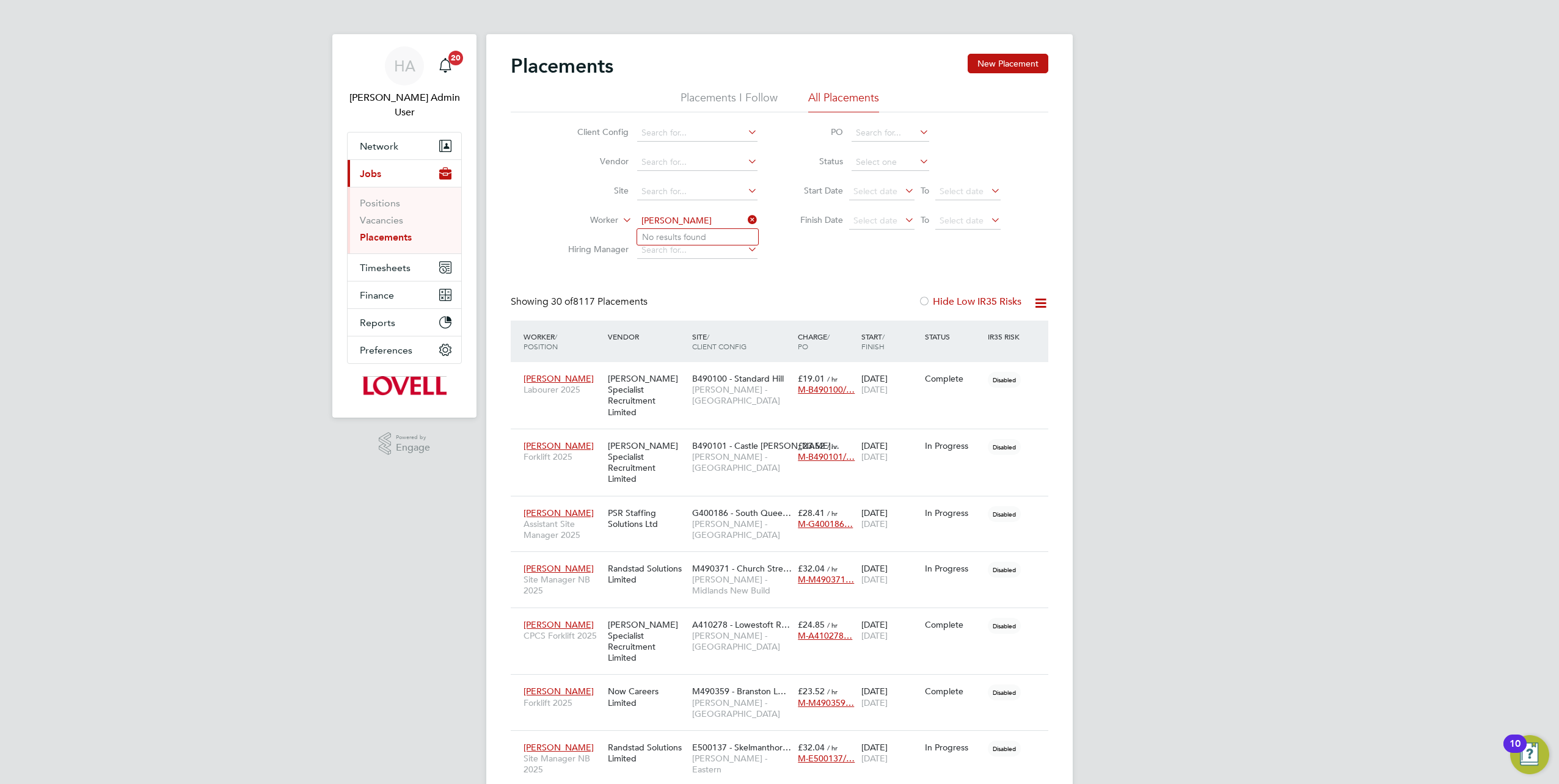
type input "[PERSON_NAME]"
click at [668, 217] on input at bounding box center [697, 221] width 120 height 17
click at [381, 262] on span "Timesheets" at bounding box center [385, 268] width 51 height 11
drag, startPoint x: 383, startPoint y: 215, endPoint x: 433, endPoint y: 213, distance: 50.0
click at [383, 225] on link "Timesheets" at bounding box center [385, 230] width 51 height 11
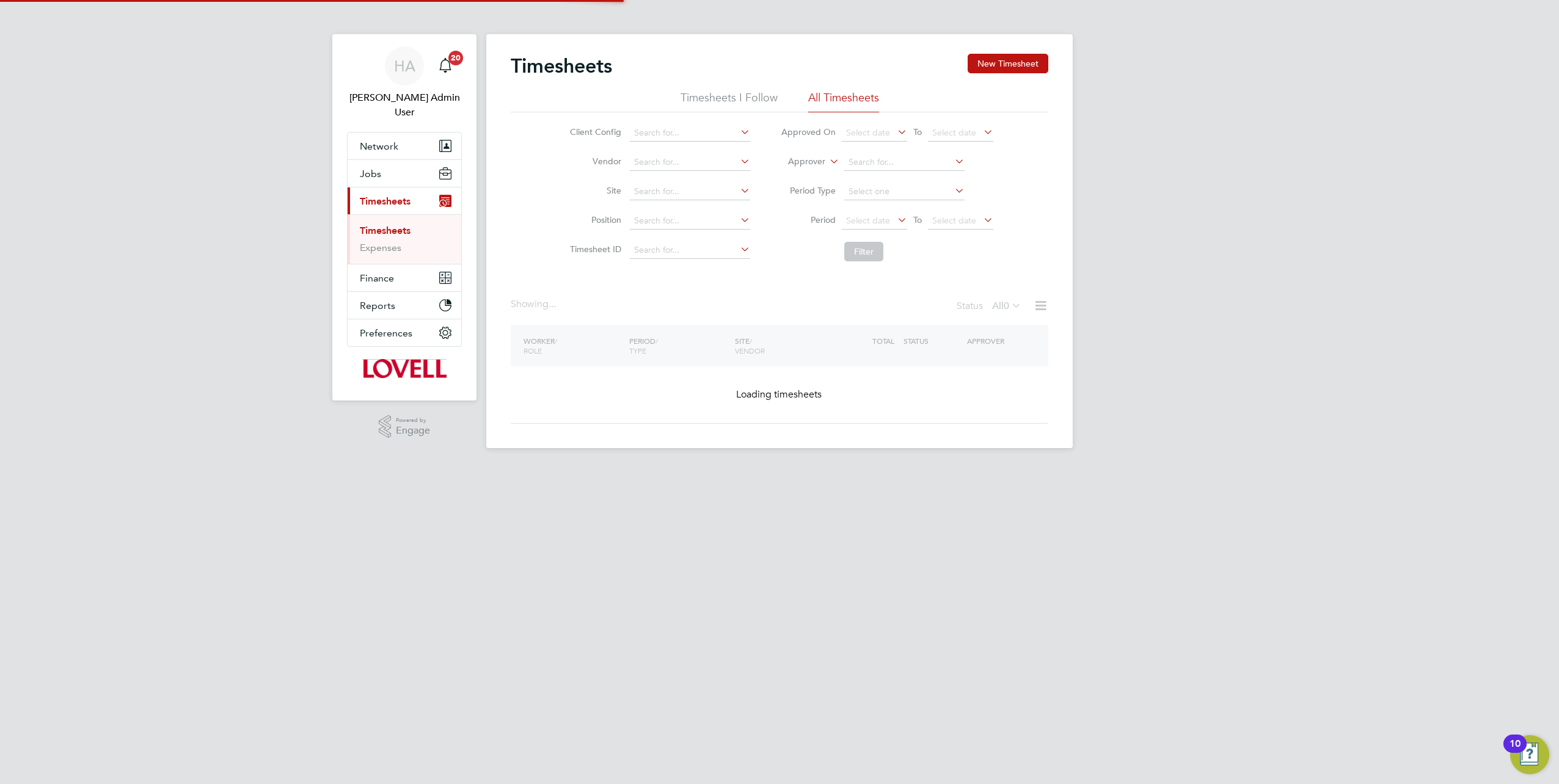
click at [826, 163] on li "Approver" at bounding box center [887, 162] width 243 height 29
click at [811, 163] on label "Approver" at bounding box center [798, 162] width 55 height 12
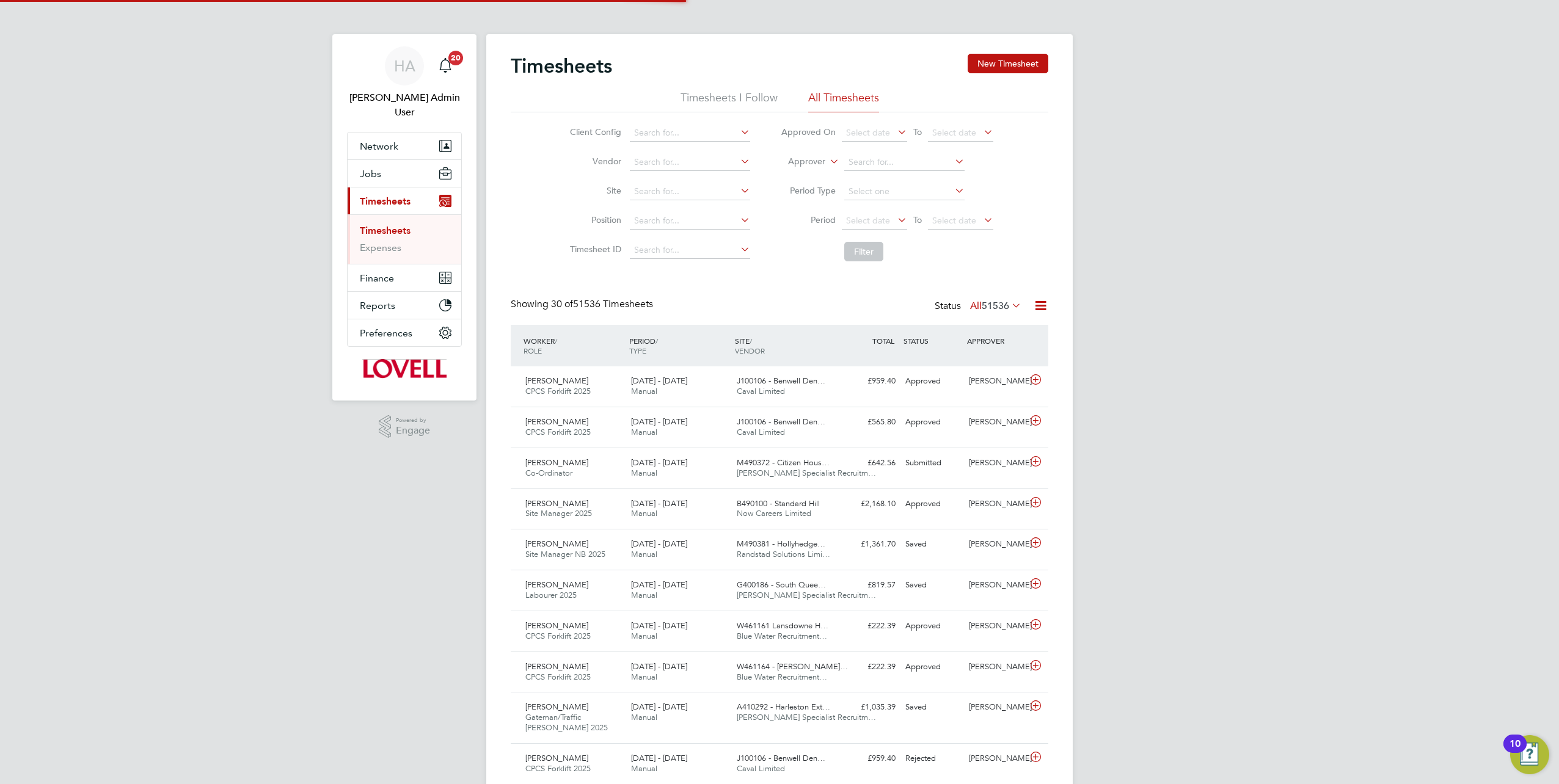
scroll to position [31, 106]
click at [796, 180] on li "Worker" at bounding box center [796, 176] width 60 height 16
click at [868, 168] on input at bounding box center [904, 162] width 120 height 17
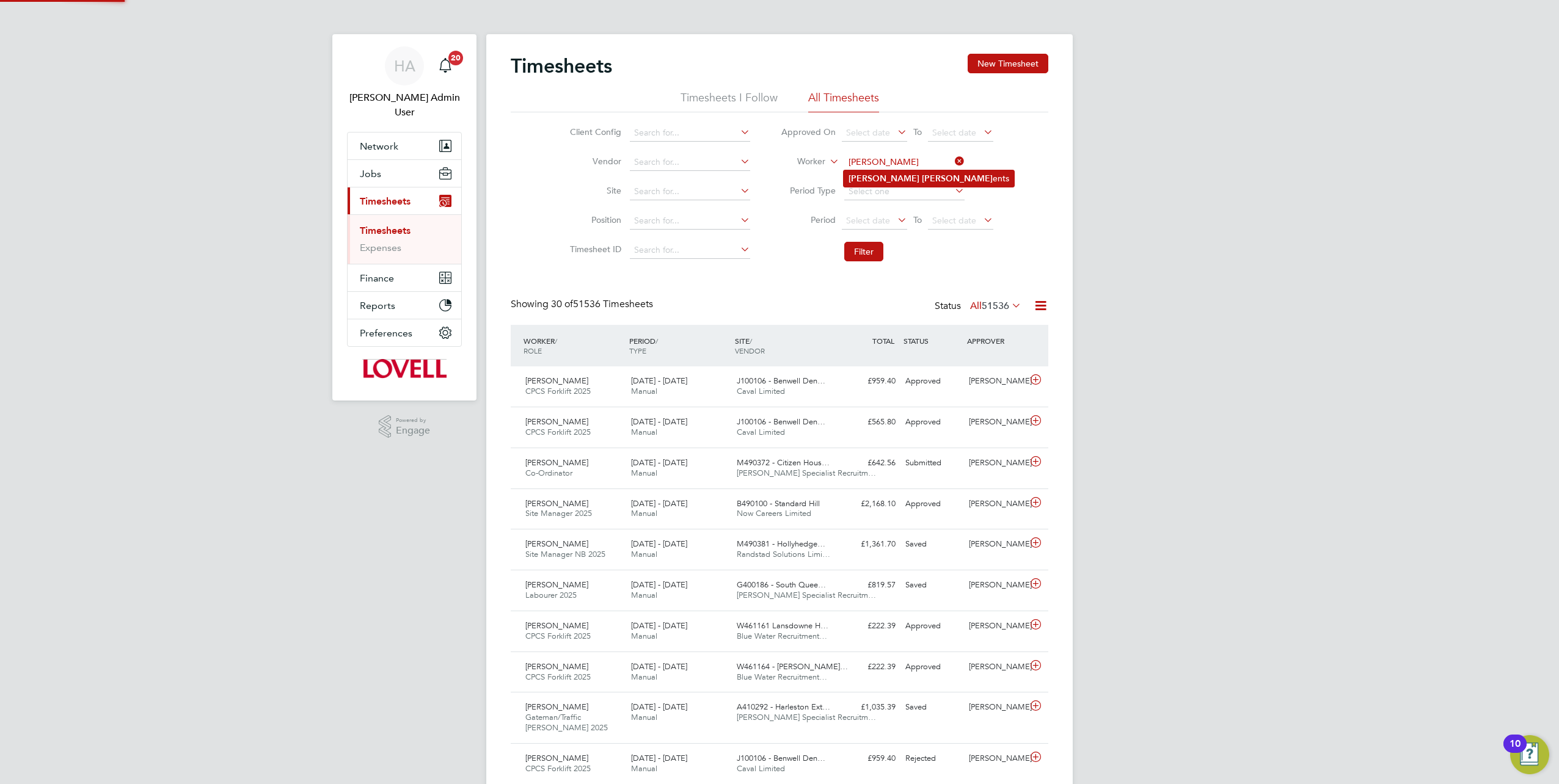
click at [922, 174] on b "Clem" at bounding box center [957, 179] width 71 height 11
type input "Sean Clements"
click at [856, 256] on button "Filter" at bounding box center [864, 251] width 39 height 19
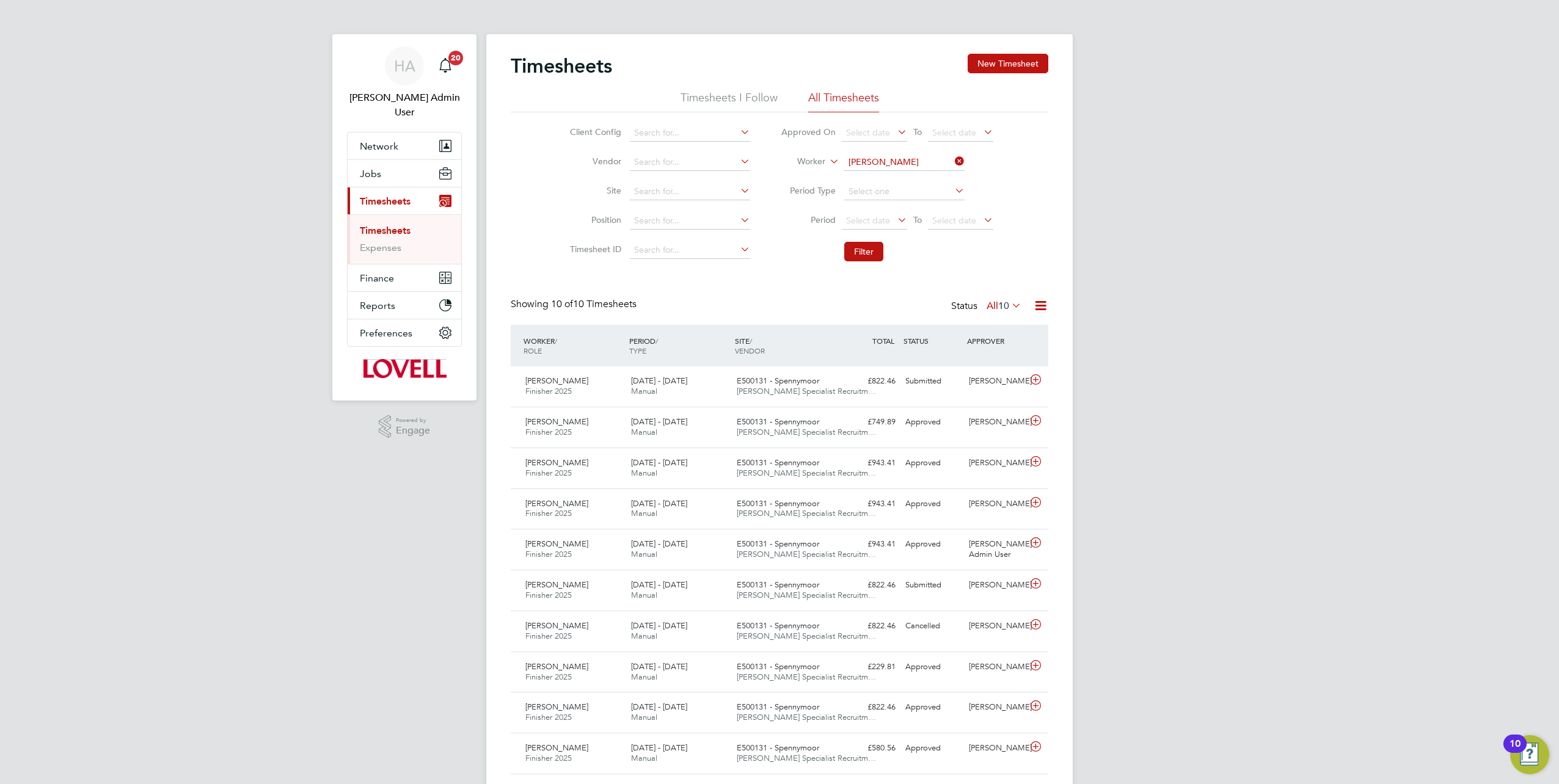
click at [1004, 301] on span "10" at bounding box center [1003, 306] width 11 height 12
click at [997, 356] on li "Submitted" at bounding box center [998, 360] width 57 height 17
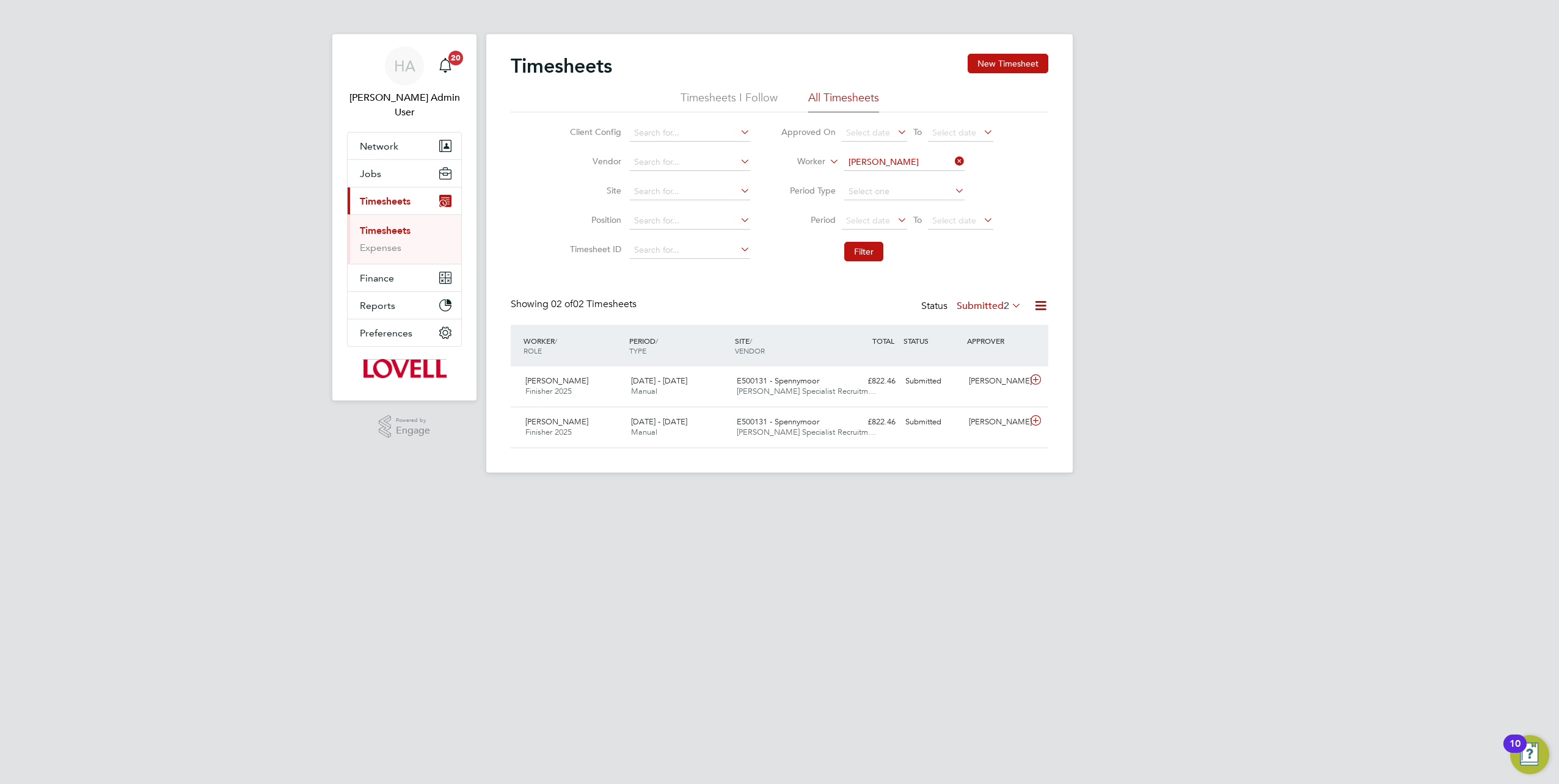
click at [953, 158] on icon at bounding box center [953, 161] width 0 height 17
click at [927, 161] on input at bounding box center [904, 162] width 120 height 17
click at [901, 193] on li "Matthew So mner" at bounding box center [904, 195] width 121 height 16
type input "Matthew Somner"
click at [860, 252] on button "Filter" at bounding box center [864, 251] width 39 height 19
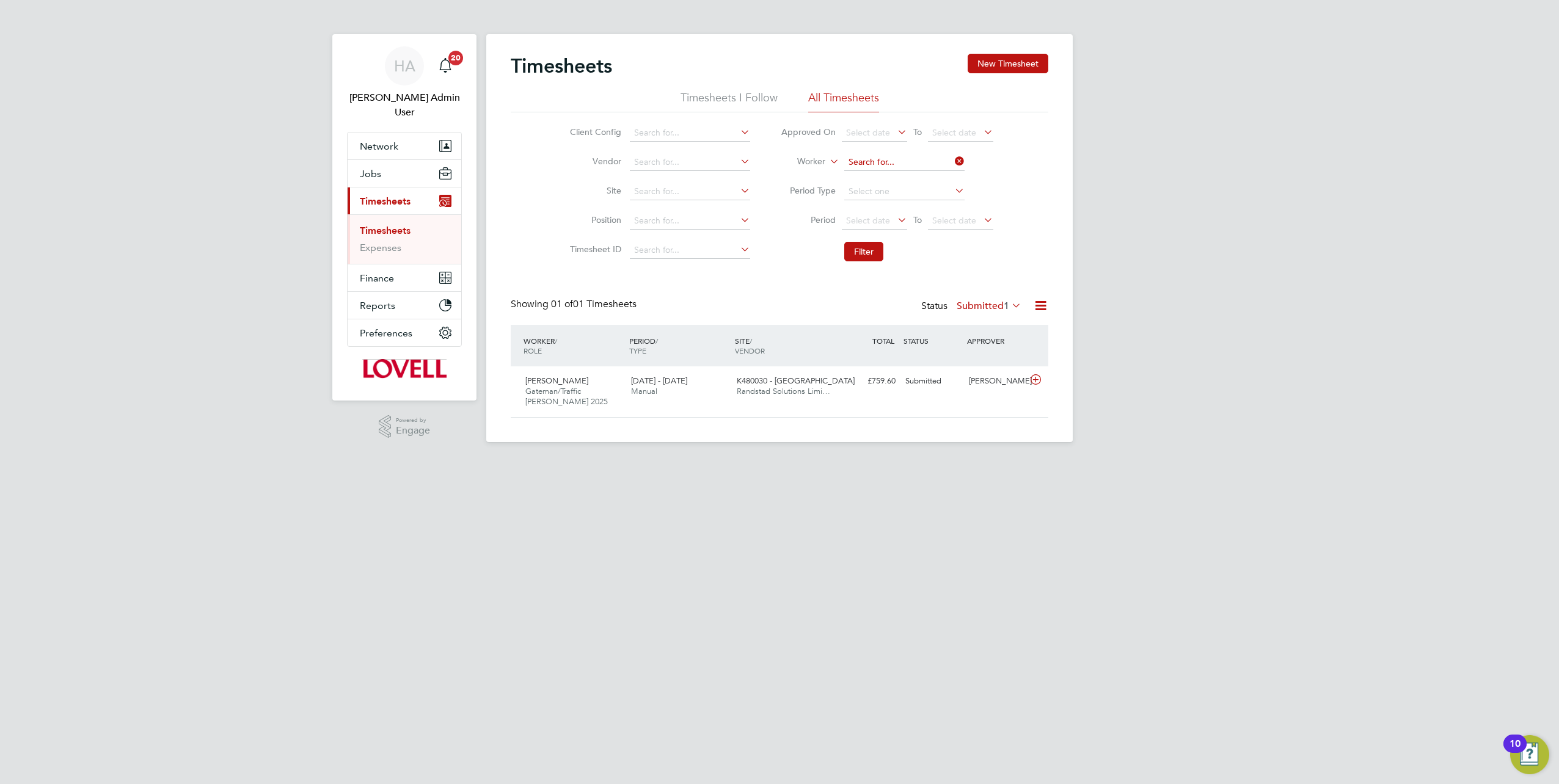
click at [938, 163] on input at bounding box center [904, 162] width 120 height 17
click at [922, 181] on b "Wallace" at bounding box center [957, 179] width 71 height 11
type input "Edward Wallace"
click at [861, 257] on button "Filter" at bounding box center [864, 251] width 39 height 19
click at [948, 158] on input at bounding box center [904, 162] width 120 height 17
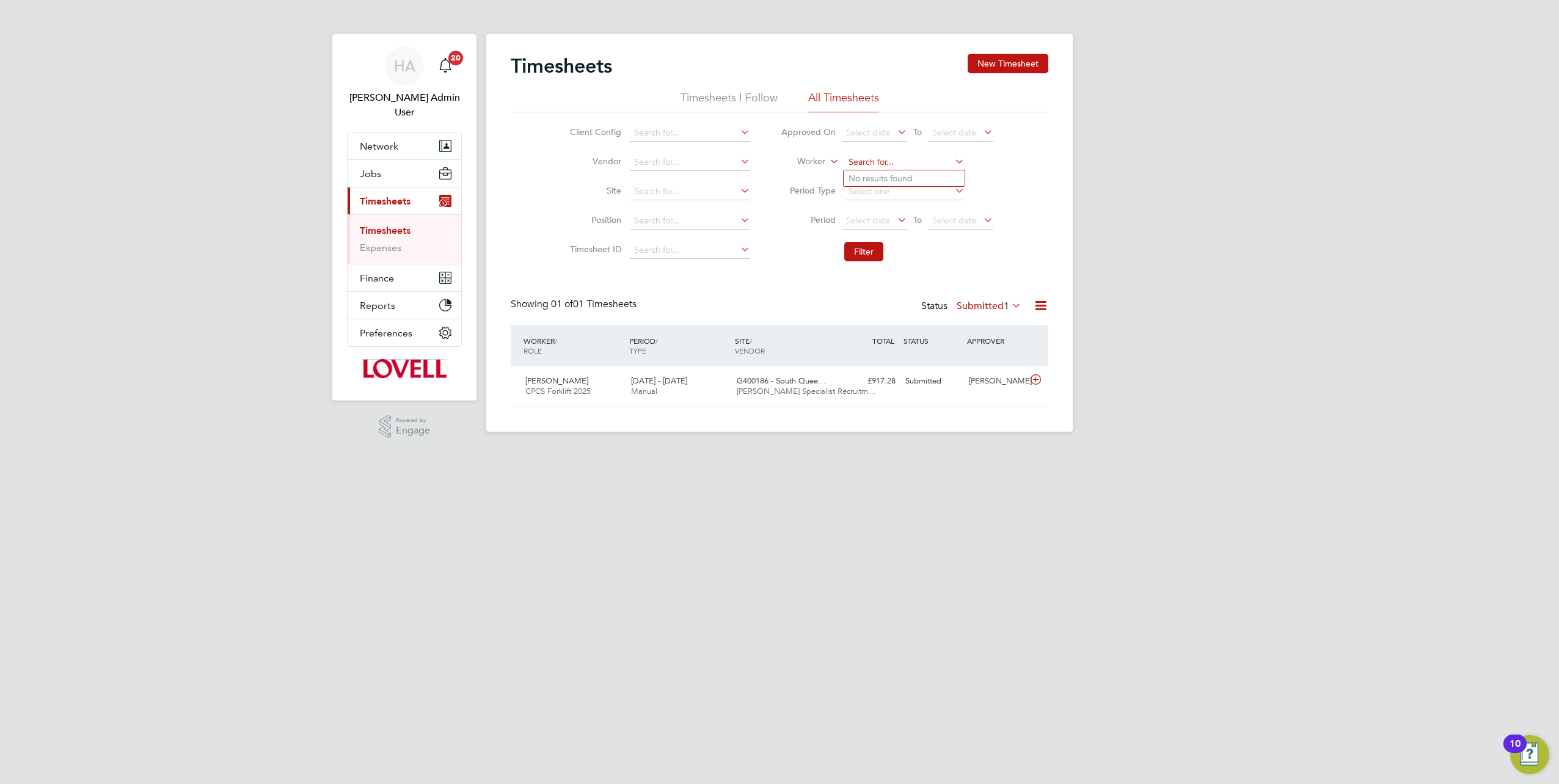
click at [913, 158] on input at bounding box center [904, 162] width 120 height 17
click at [936, 179] on b "Martin" at bounding box center [971, 179] width 71 height 11
type input "James Martin"
click at [953, 161] on icon at bounding box center [953, 161] width 0 height 17
click at [921, 161] on input at bounding box center [904, 162] width 120 height 17
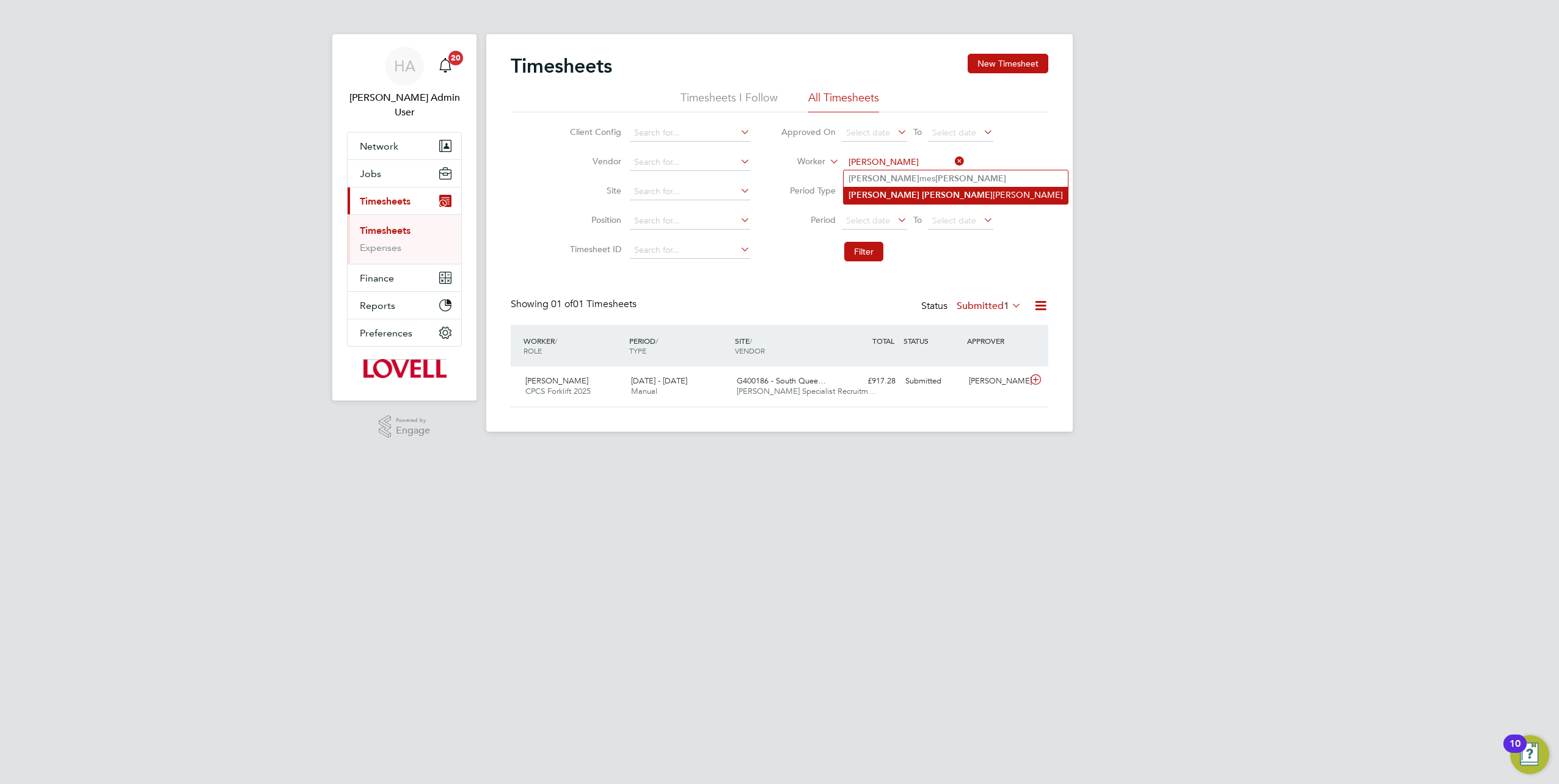
click at [931, 197] on li "Martin Ja kubec" at bounding box center [955, 195] width 224 height 16
type input "Martin Jakubec"
click at [873, 242] on button "Filter" at bounding box center [864, 251] width 39 height 19
click at [378, 166] on button "Jobs" at bounding box center [404, 173] width 114 height 27
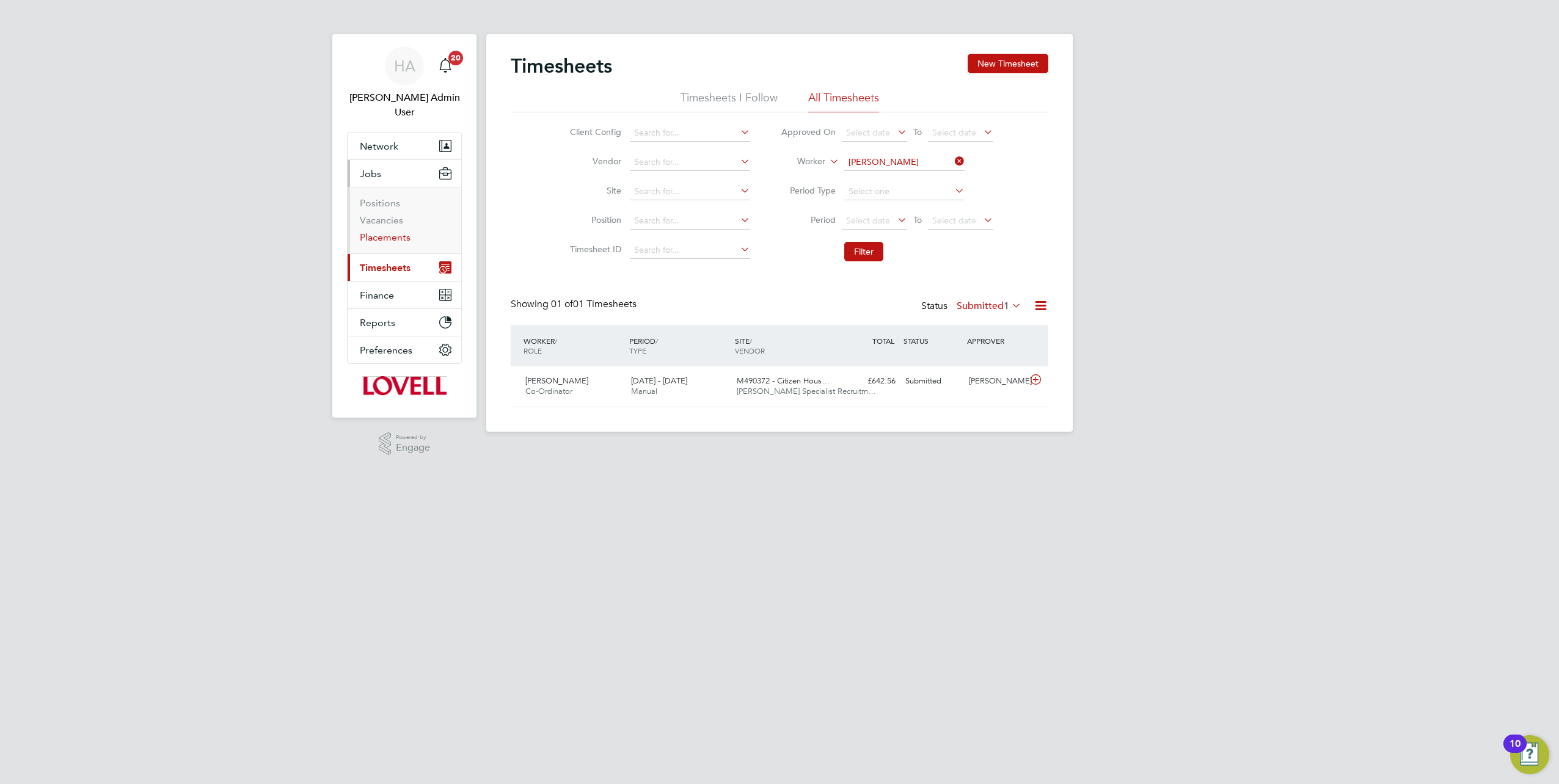
click at [378, 231] on link "Placements" at bounding box center [385, 237] width 51 height 11
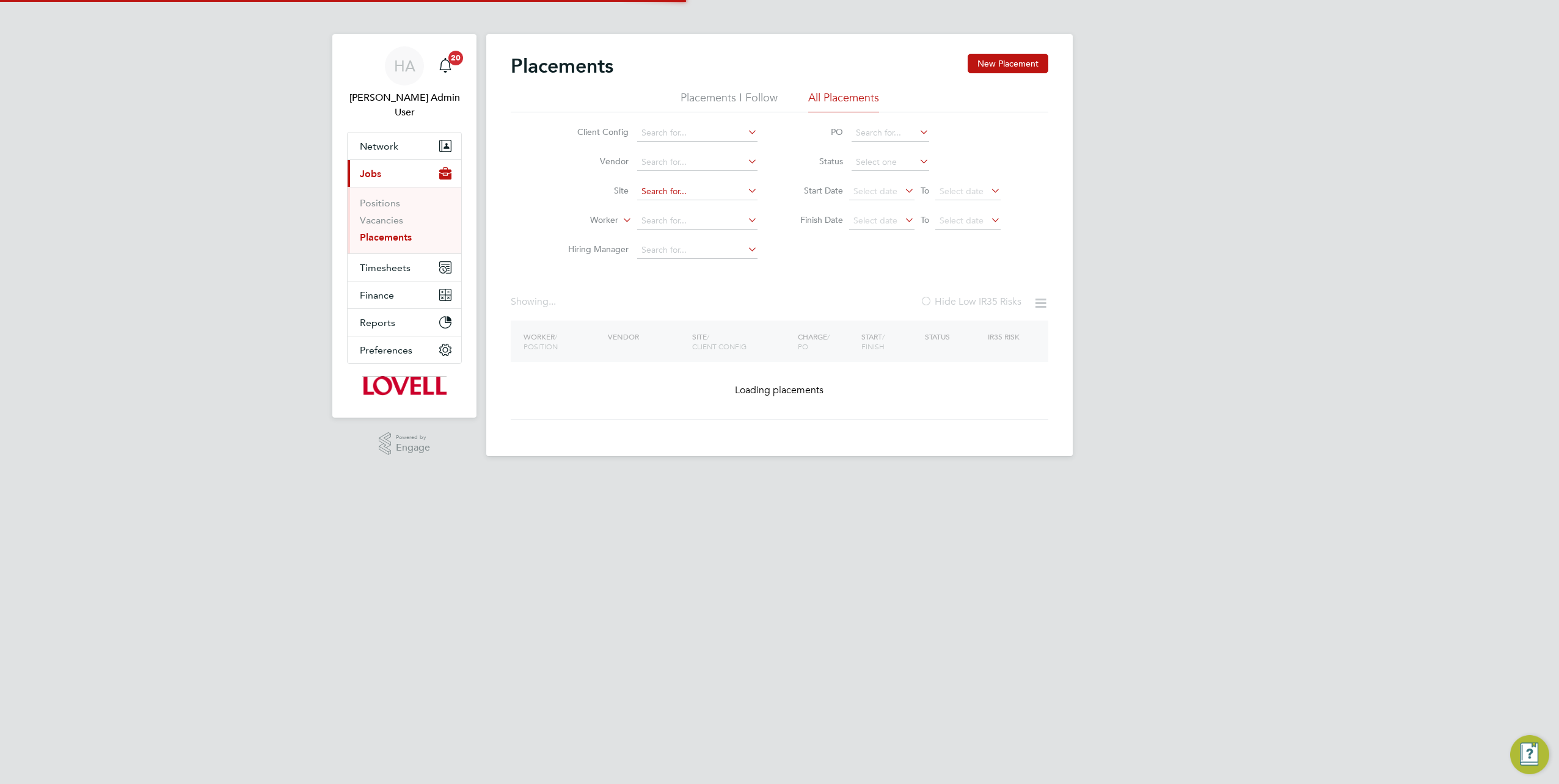
click at [646, 199] on div "Placements New Placement Placements I Follow All Placements Client Config Vendo…" at bounding box center [779, 245] width 586 height 422
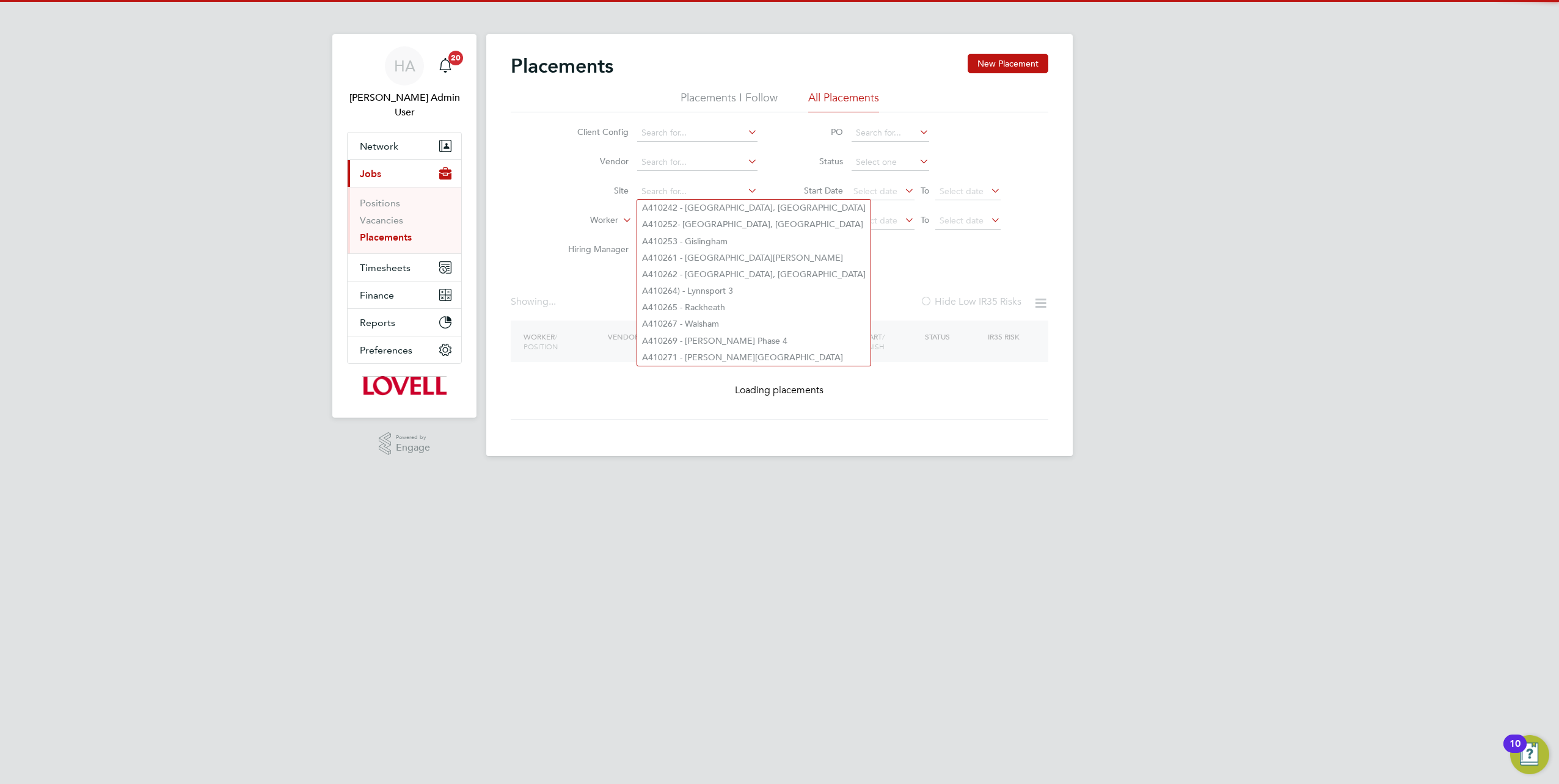
click at [616, 220] on label "Worker" at bounding box center [583, 220] width 70 height 12
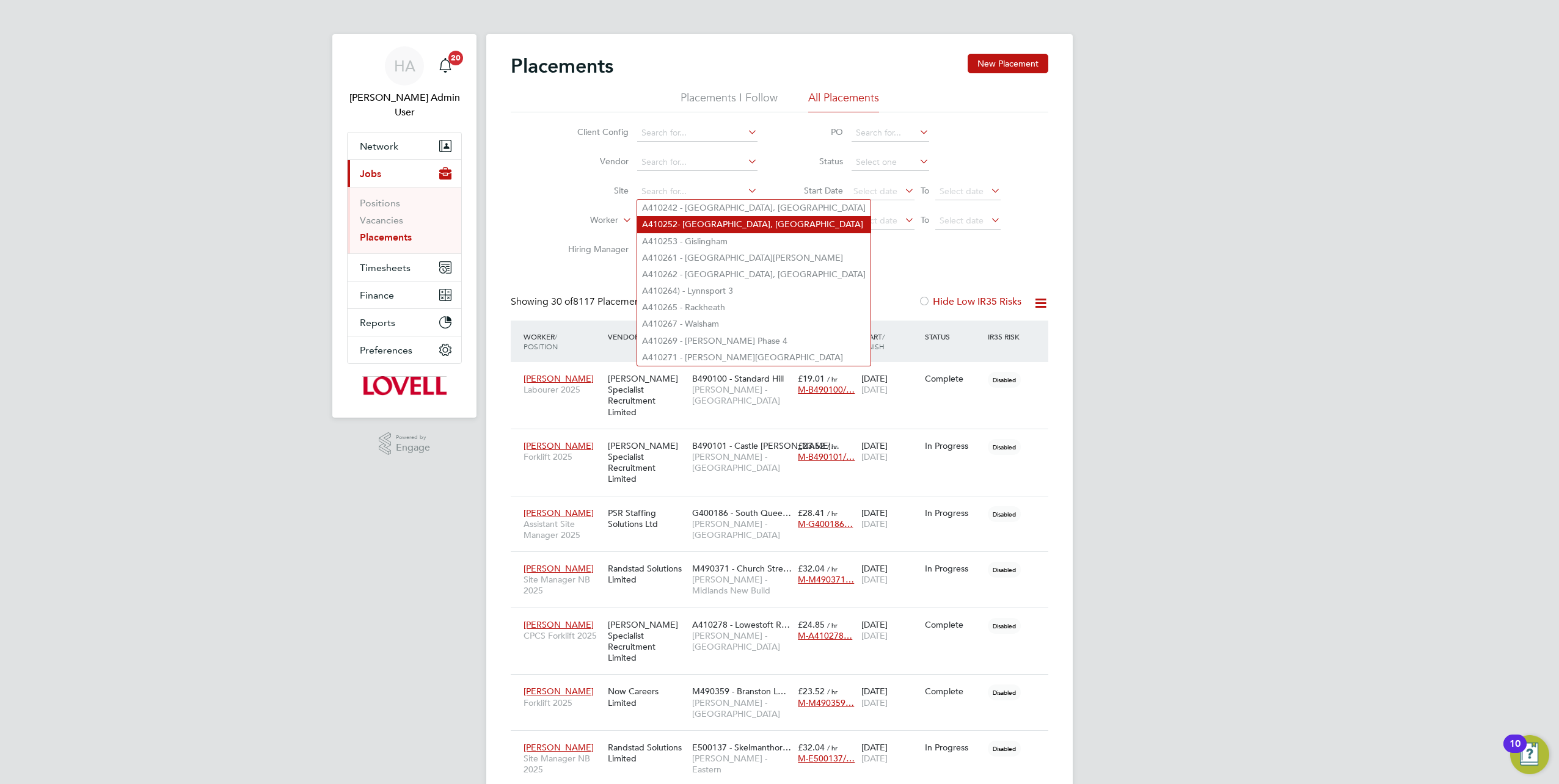
scroll to position [35, 106]
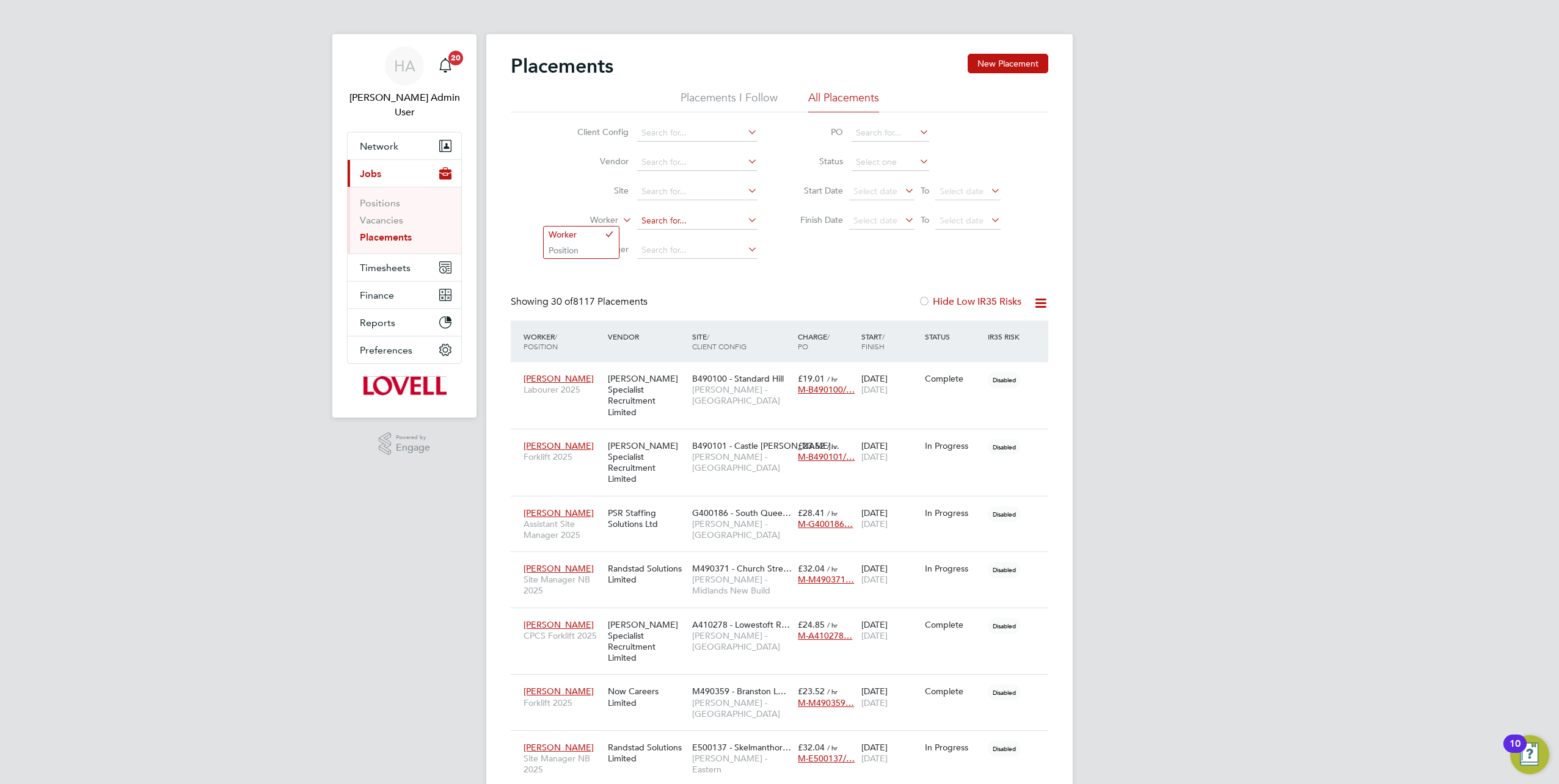
click at [650, 217] on input at bounding box center [697, 221] width 120 height 17
click at [651, 221] on input at bounding box center [697, 221] width 120 height 17
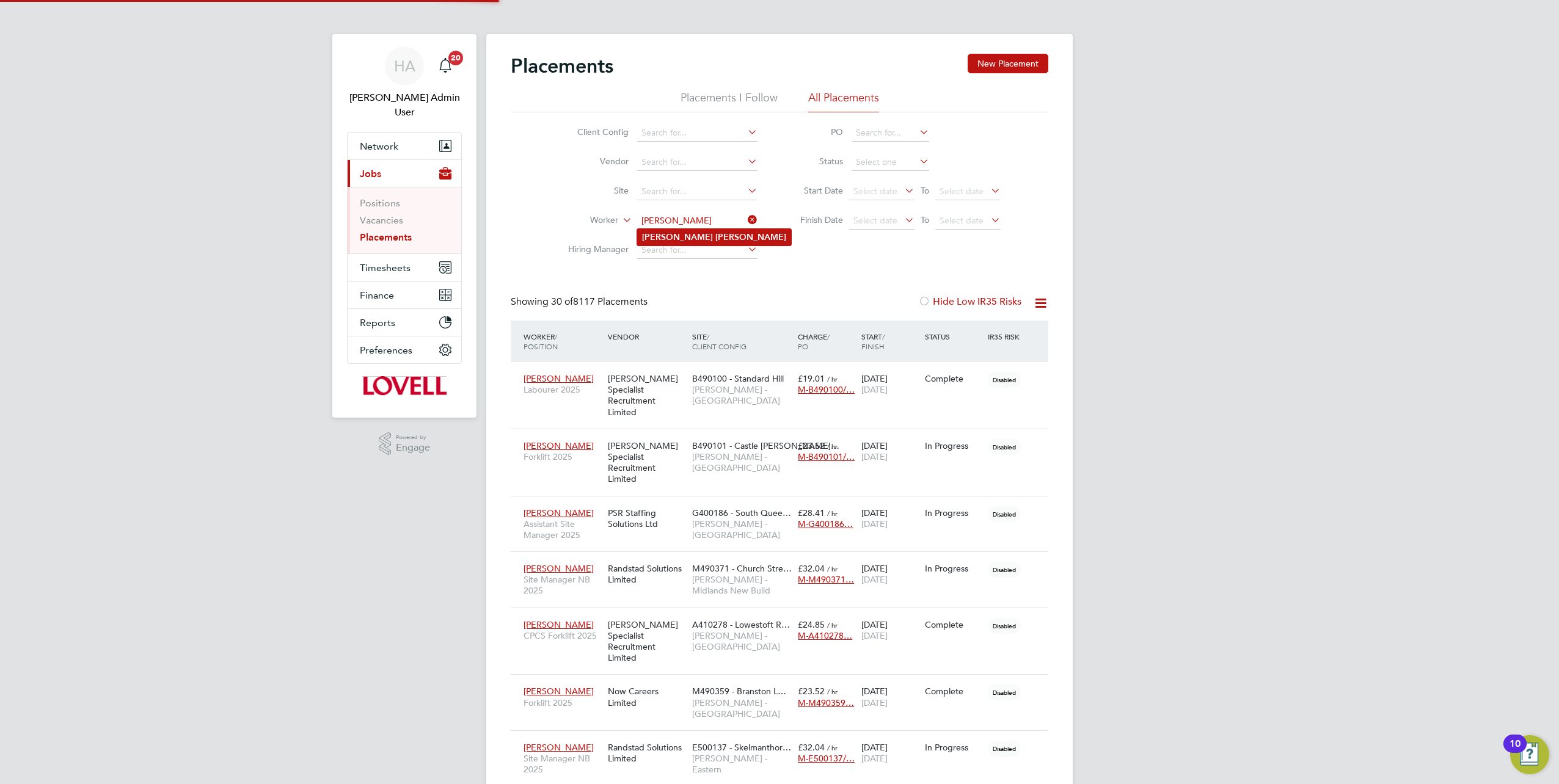
type input "Sean Clements"
click at [716, 239] on b "Clements" at bounding box center [751, 237] width 71 height 11
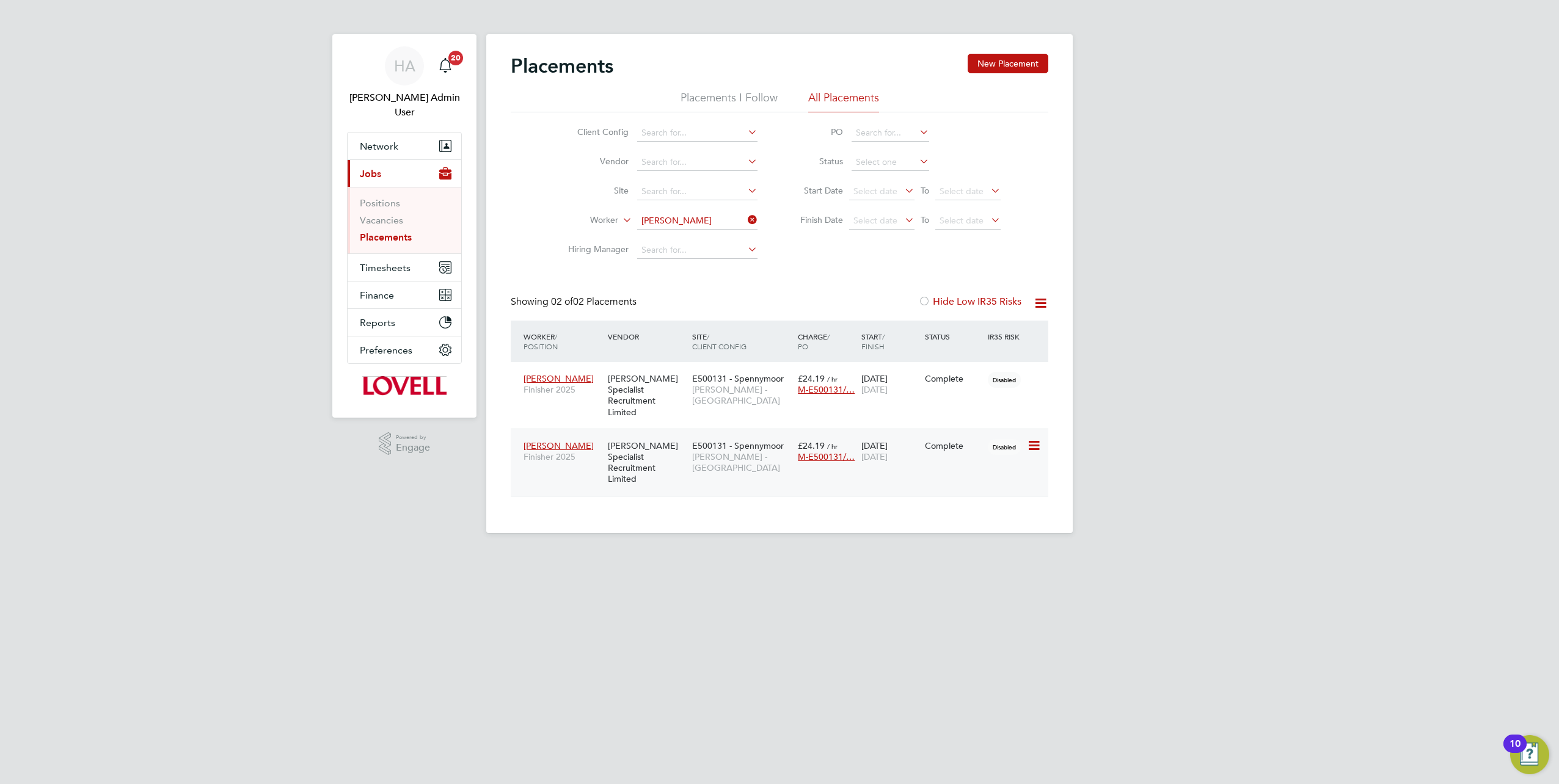
click at [710, 440] on span "E500131 - Spennymoor" at bounding box center [737, 446] width 91 height 11
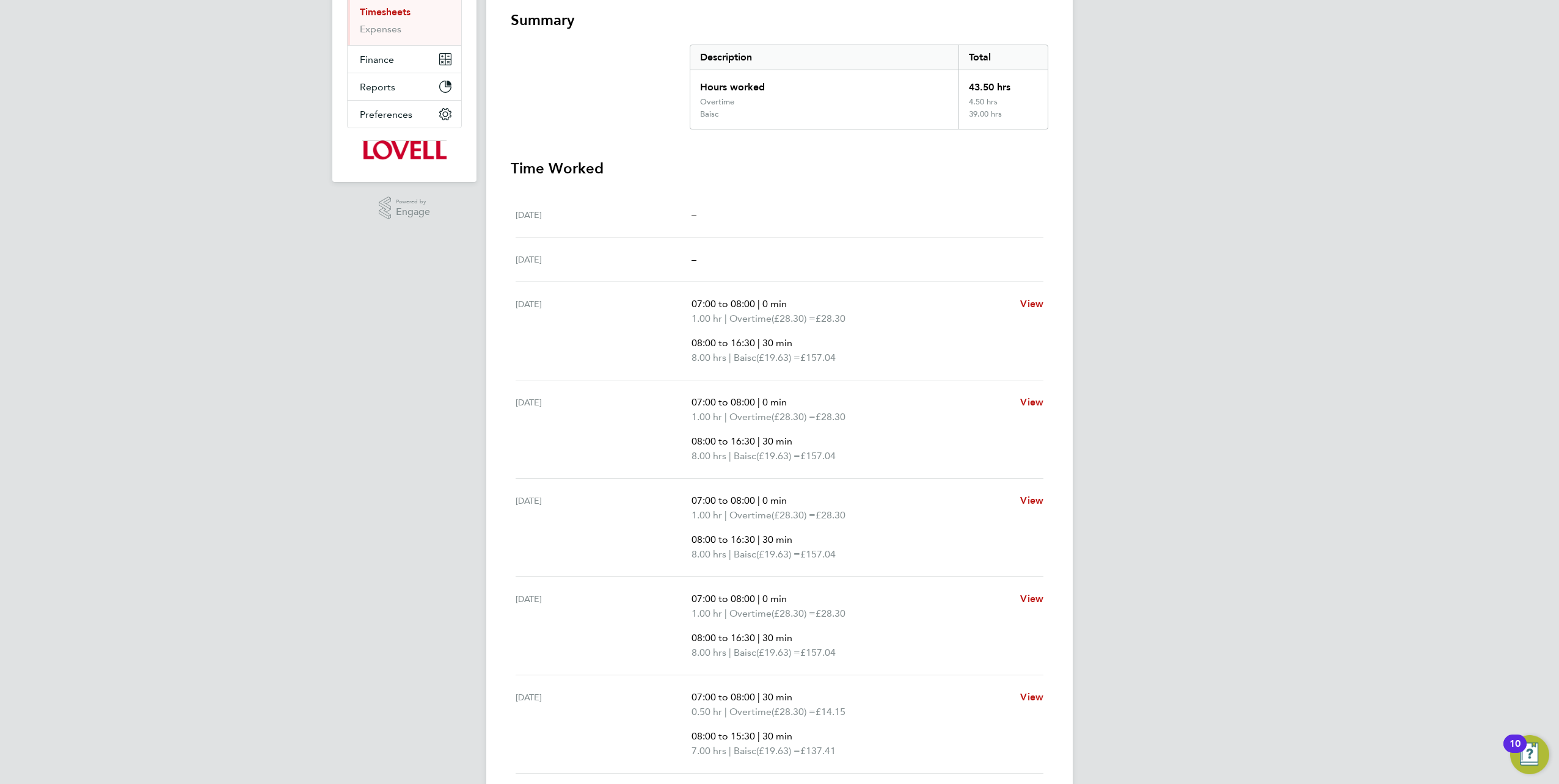
scroll to position [130, 0]
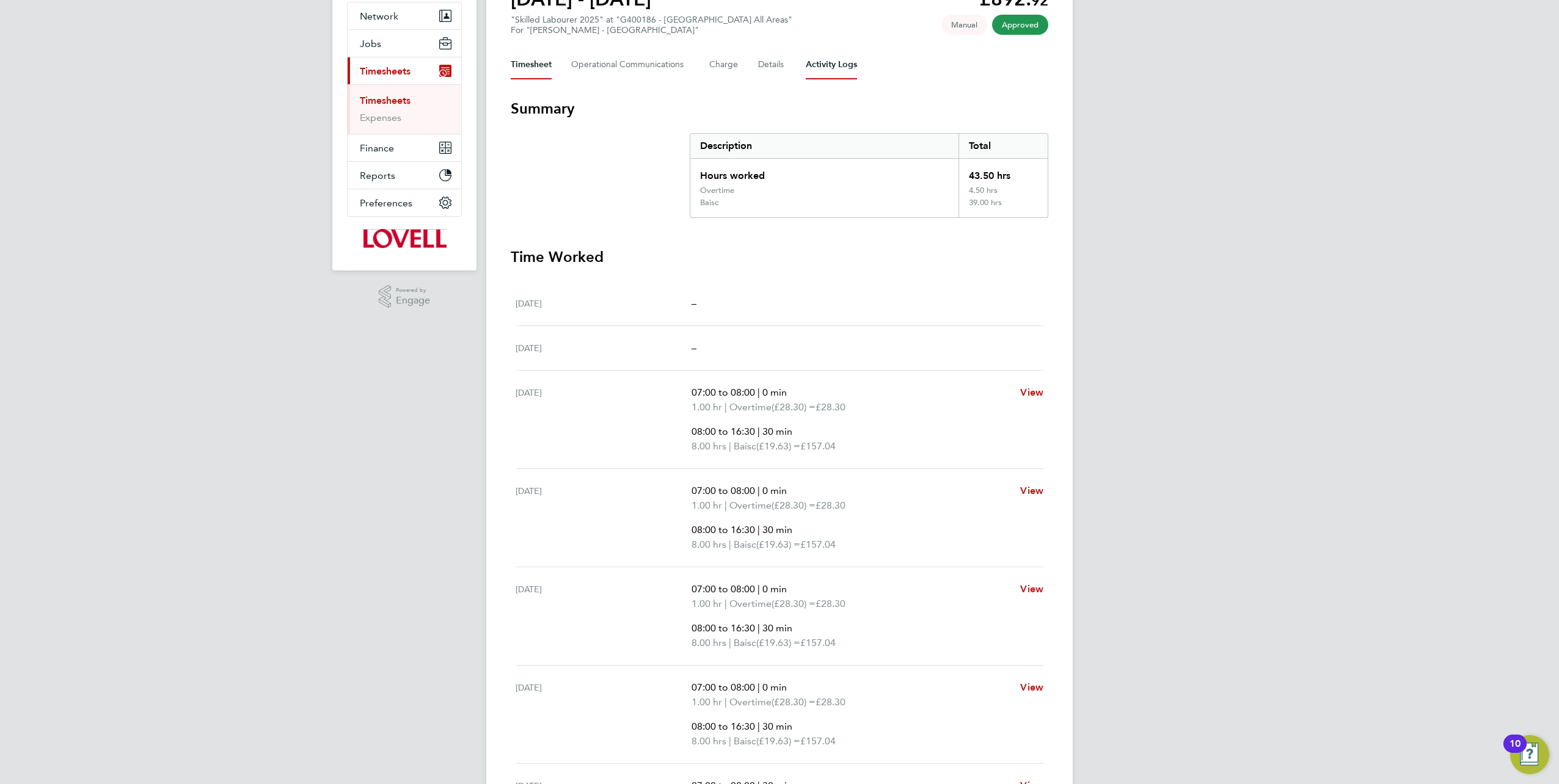
click at [818, 66] on Logs-tab "Activity Logs" at bounding box center [830, 65] width 51 height 29
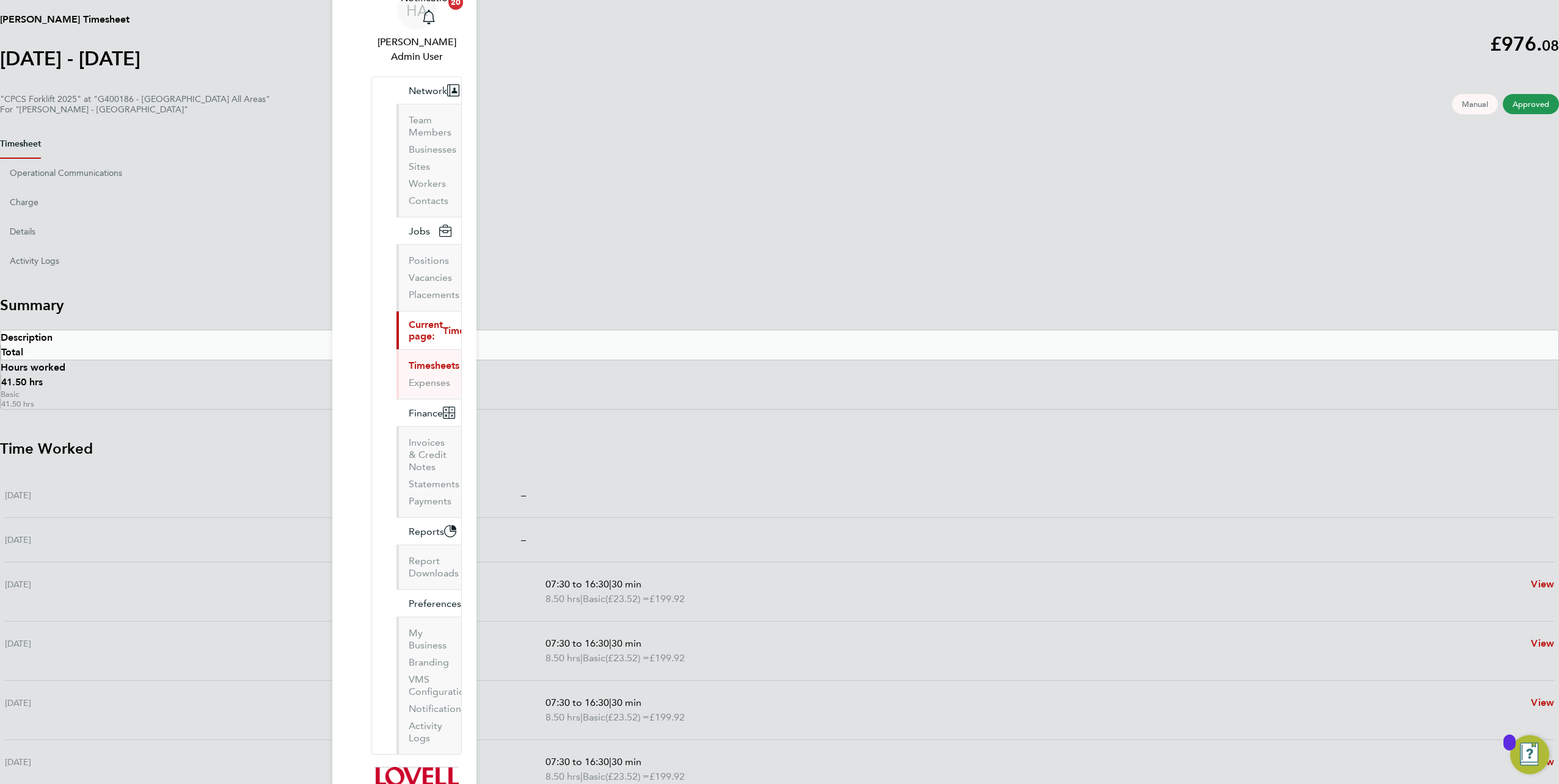
scroll to position [106, 0]
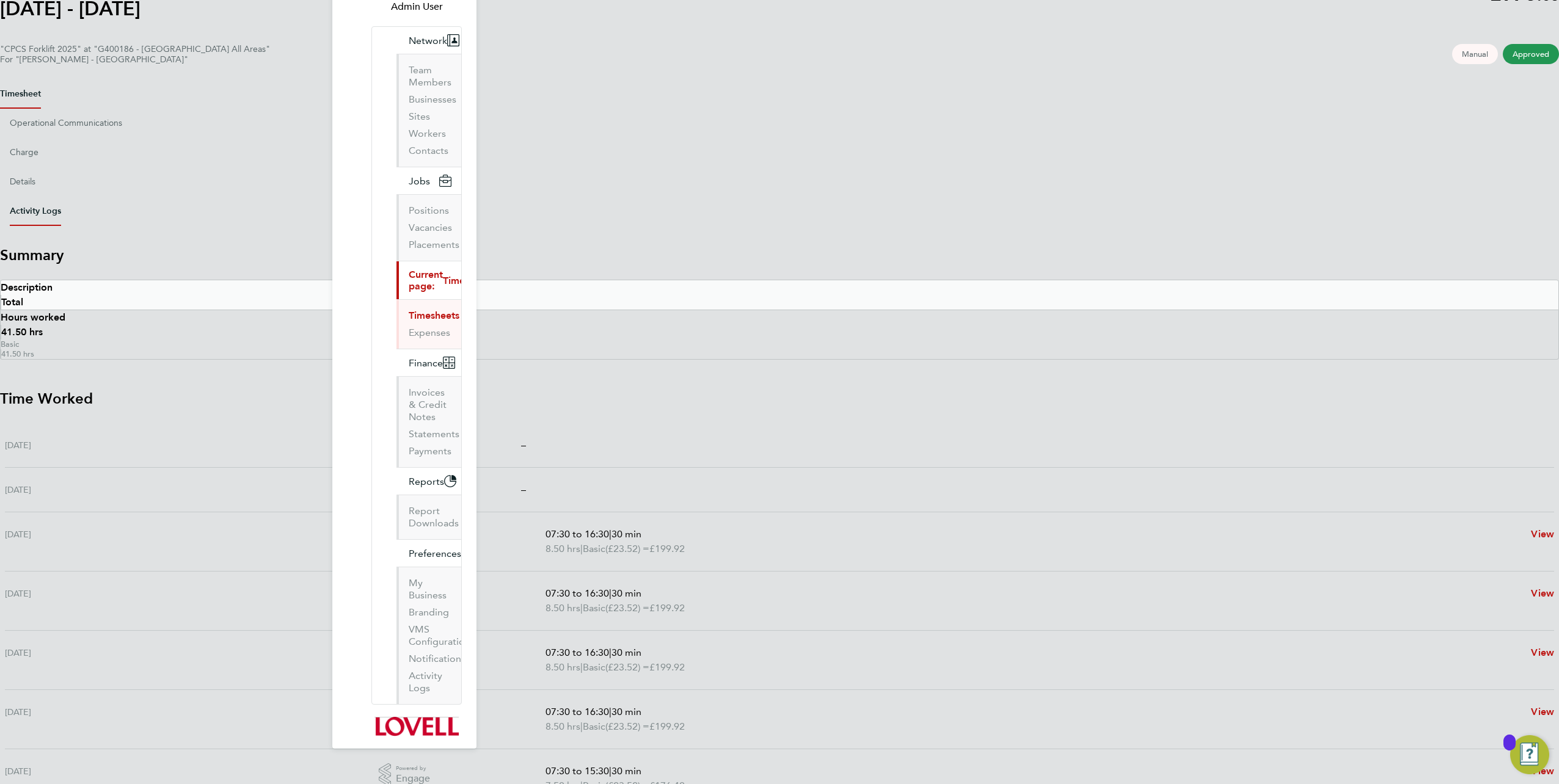
click at [61, 196] on Logs-tab "Activity Logs" at bounding box center [35, 211] width 51 height 29
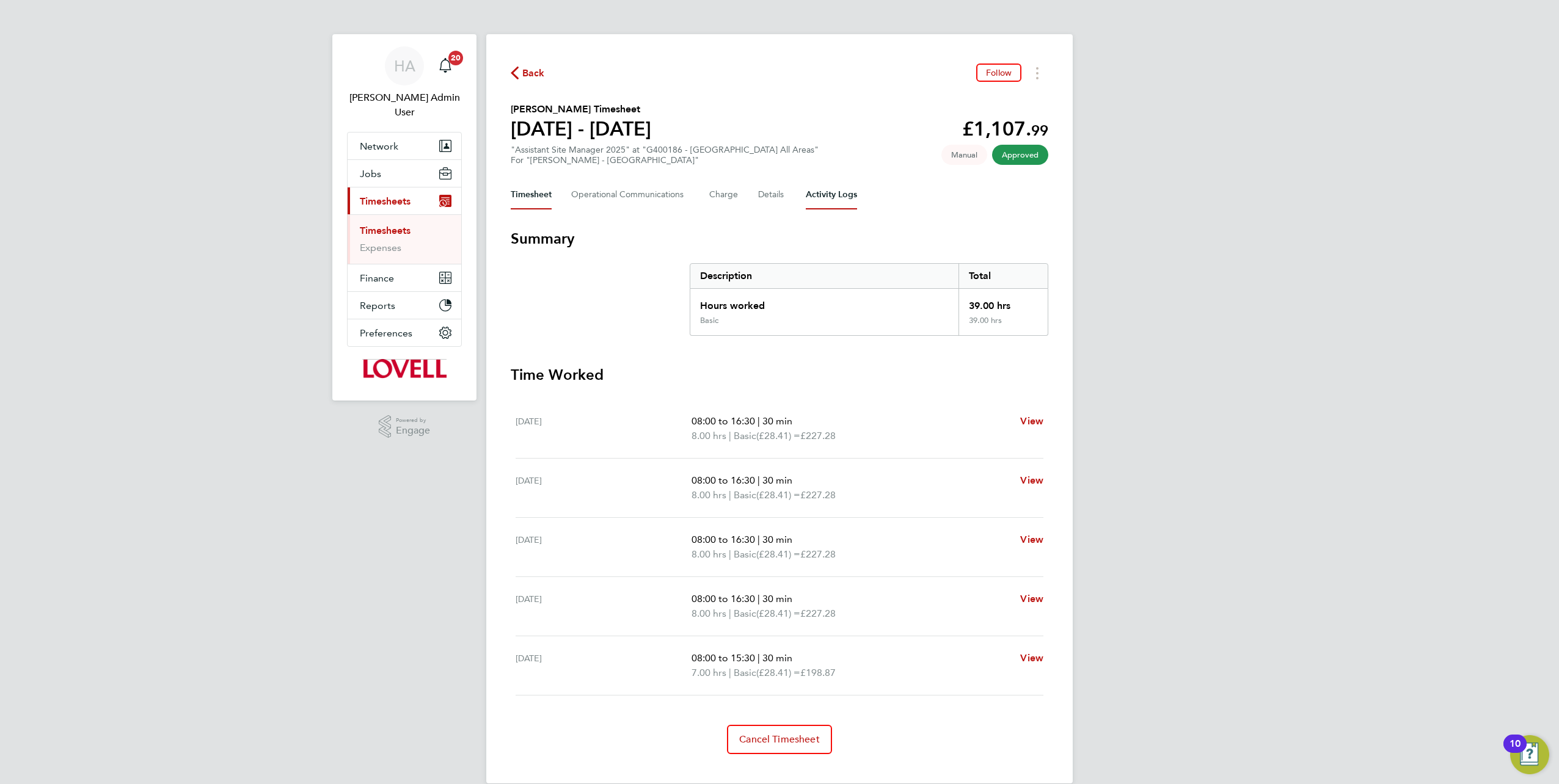
click at [818, 199] on Logs-tab "Activity Logs" at bounding box center [830, 195] width 51 height 29
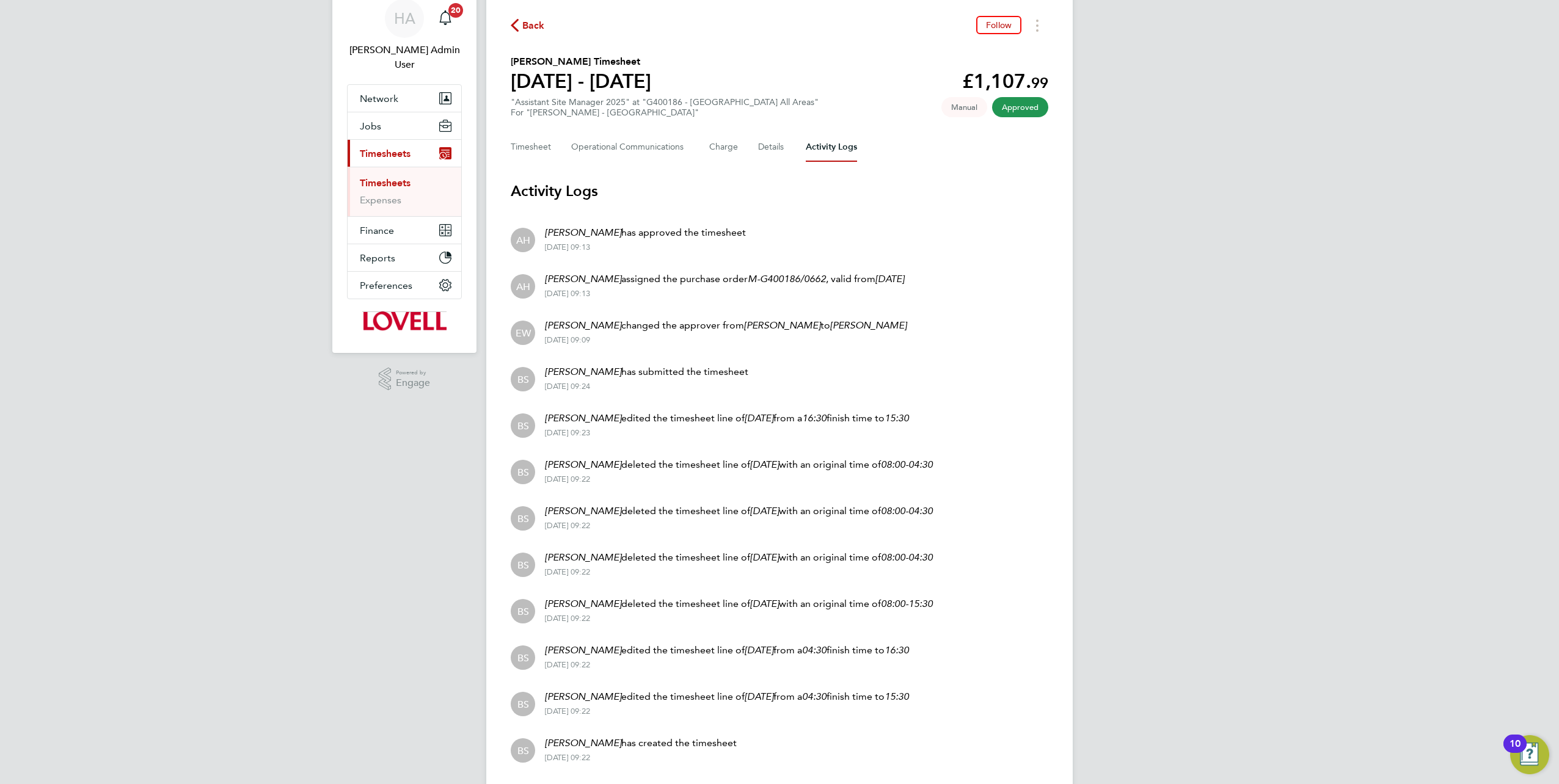
scroll to position [84, 0]
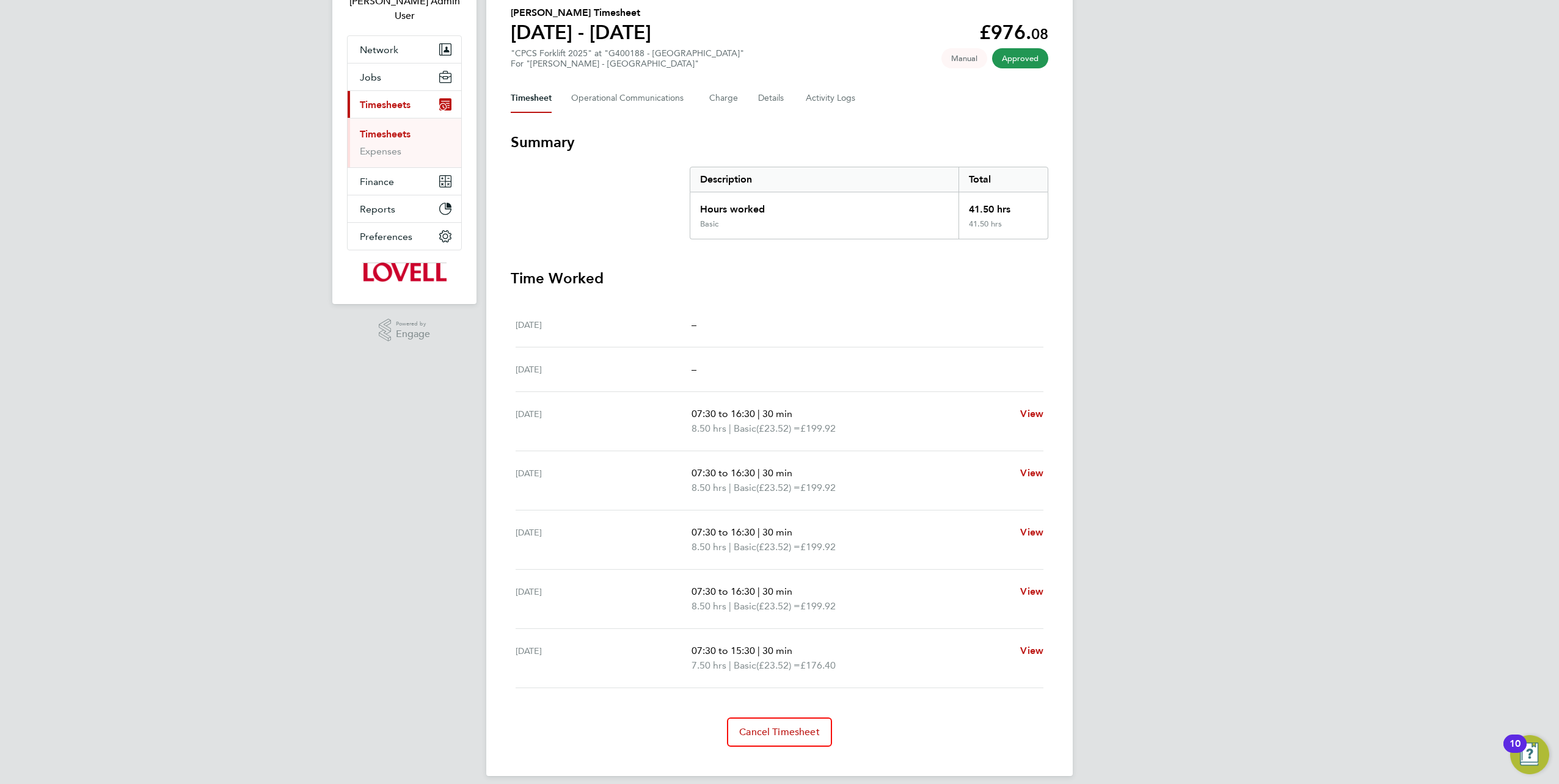
scroll to position [106, 0]
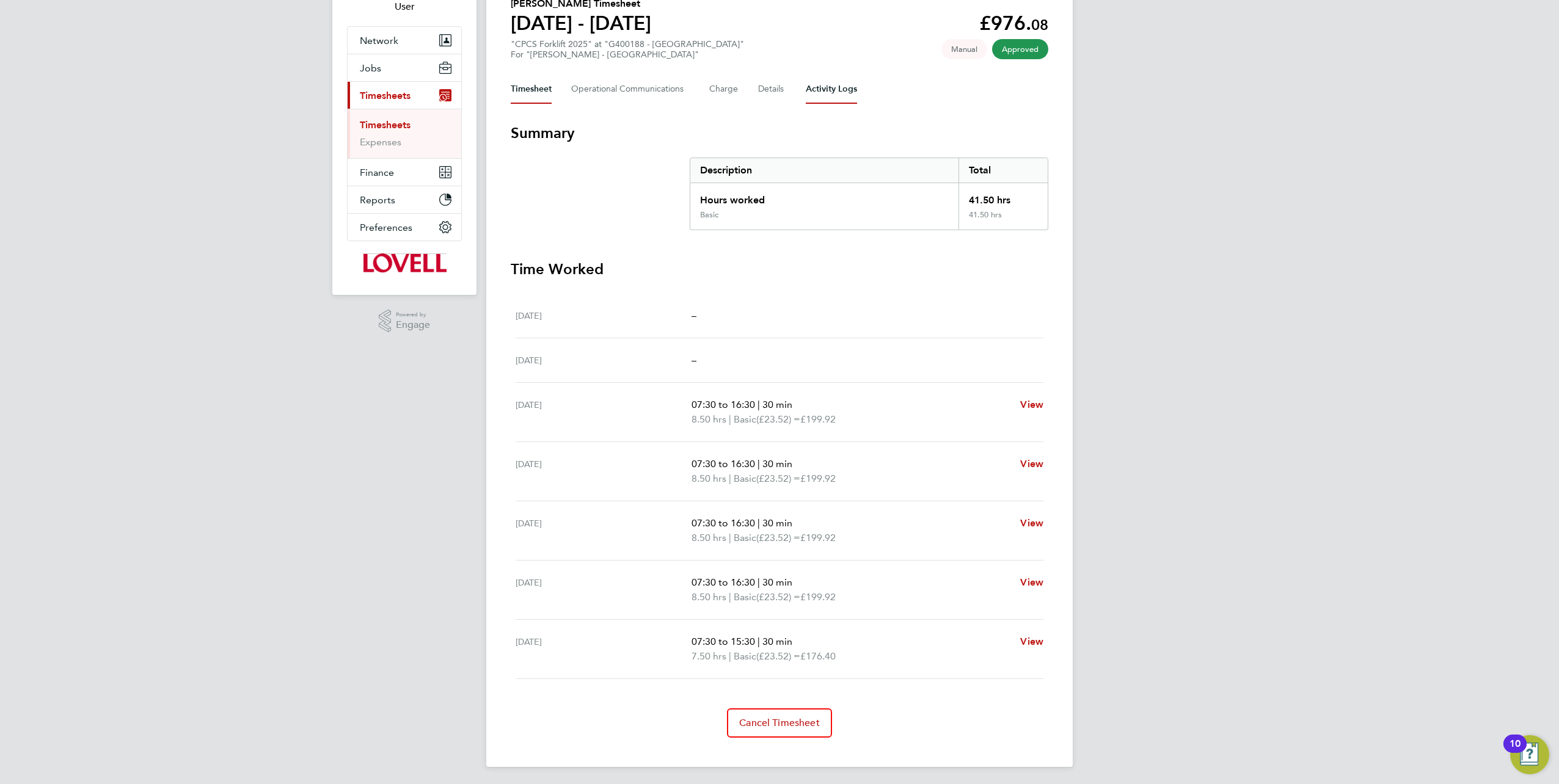
click at [818, 89] on Logs-tab "Activity Logs" at bounding box center [830, 89] width 51 height 29
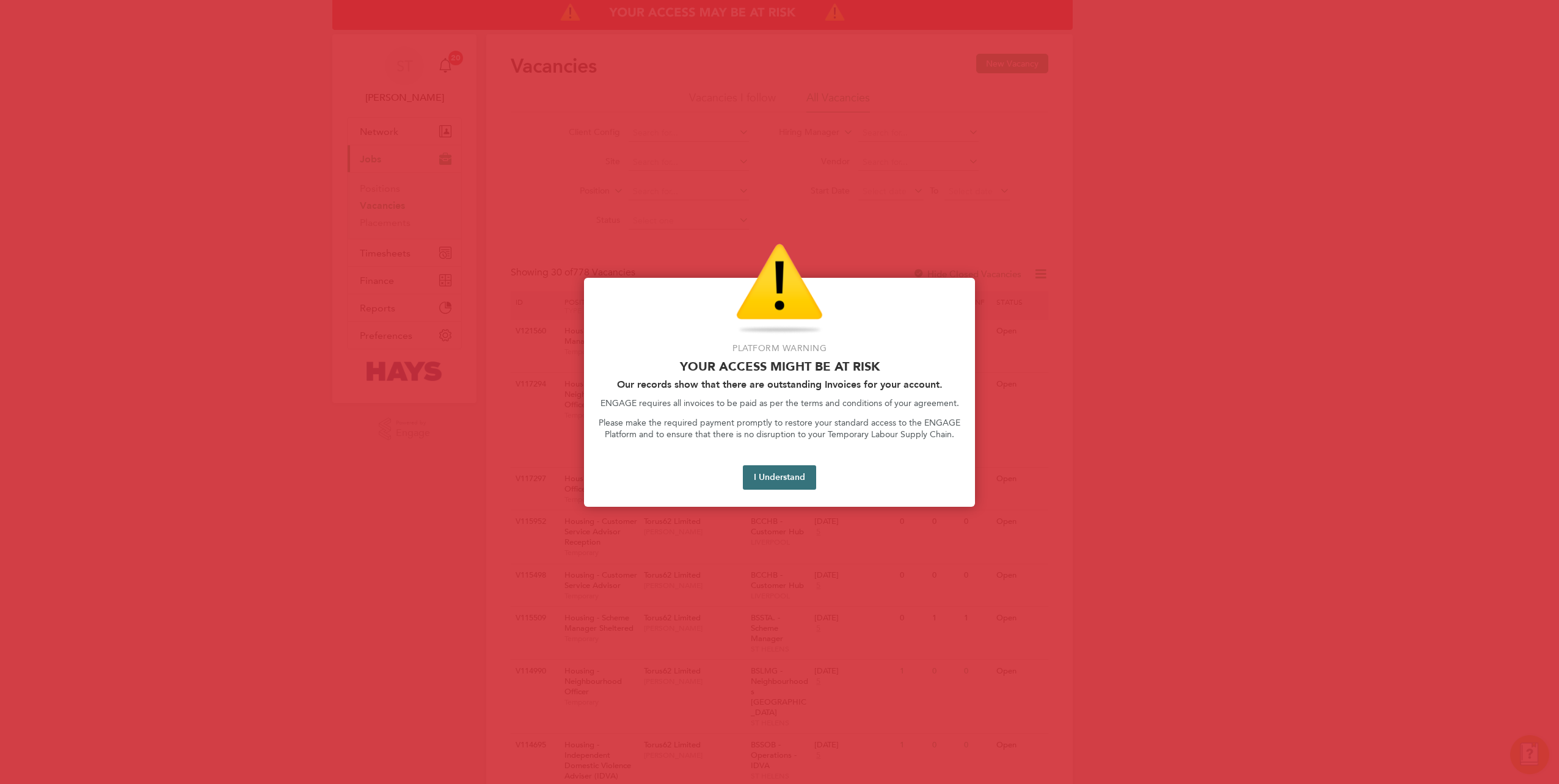
click at [786, 475] on button "I Understand" at bounding box center [780, 478] width 74 height 24
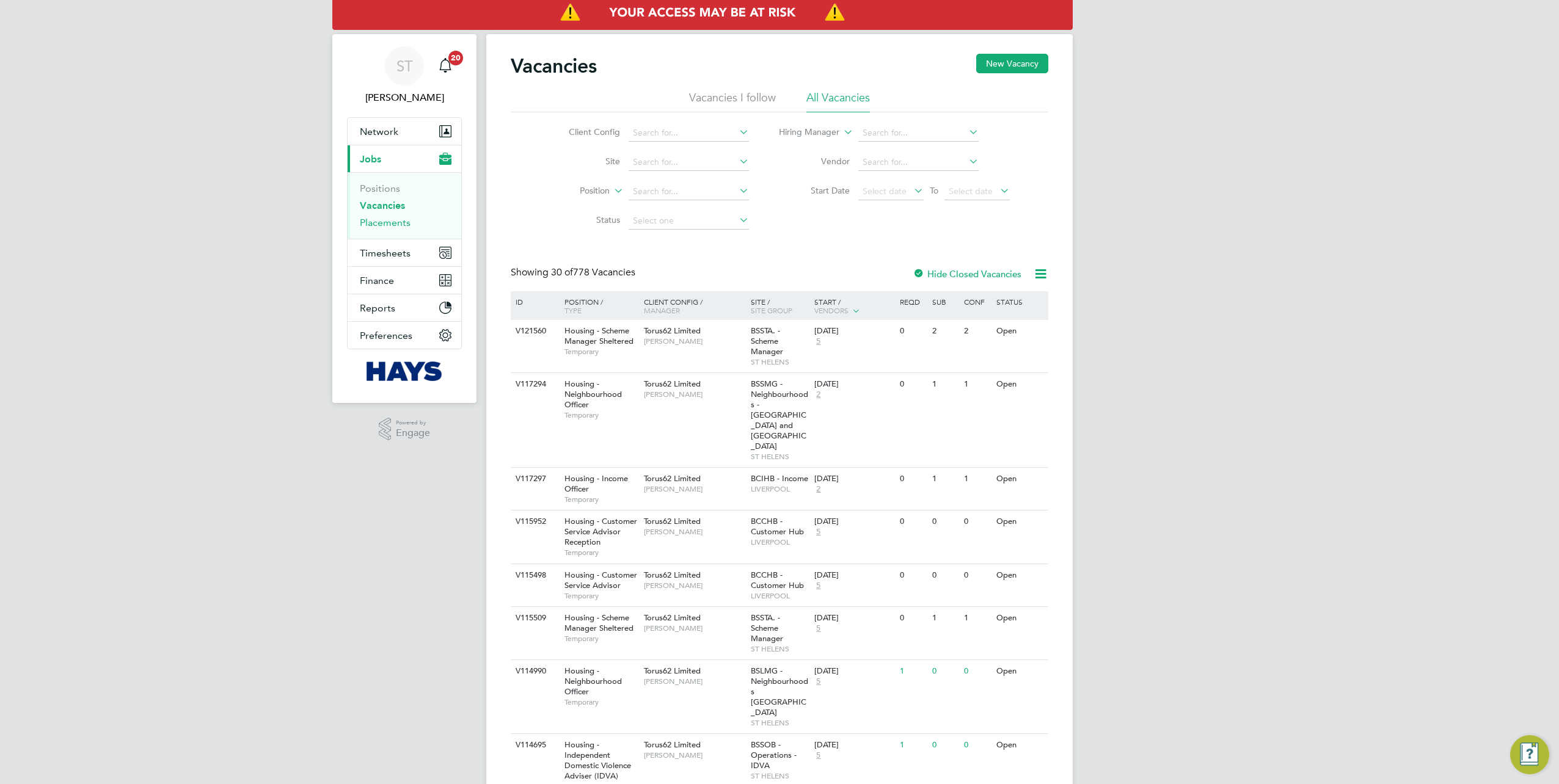
click at [375, 226] on link "Placements" at bounding box center [385, 222] width 51 height 11
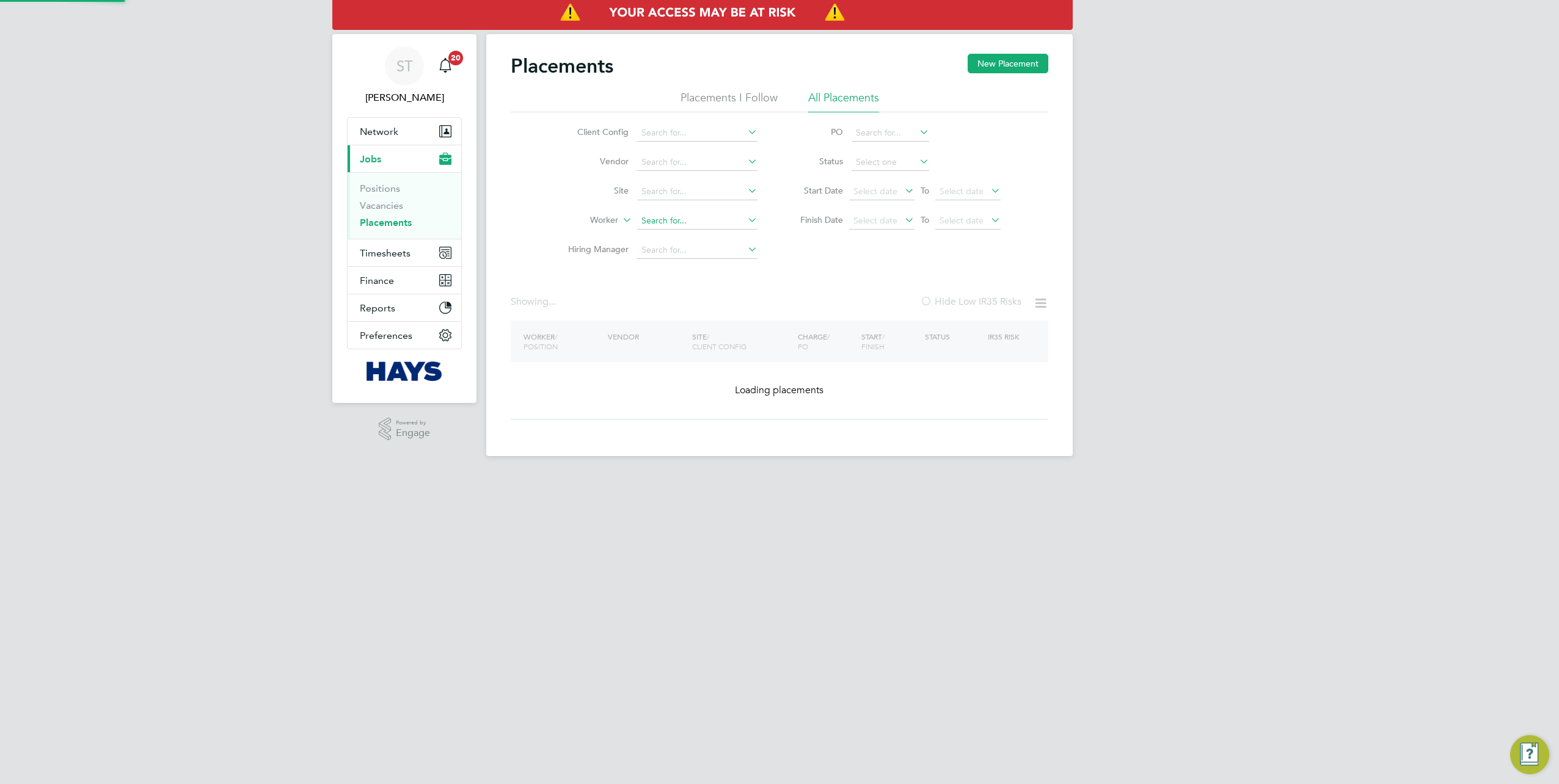
click at [673, 224] on input at bounding box center [697, 221] width 120 height 17
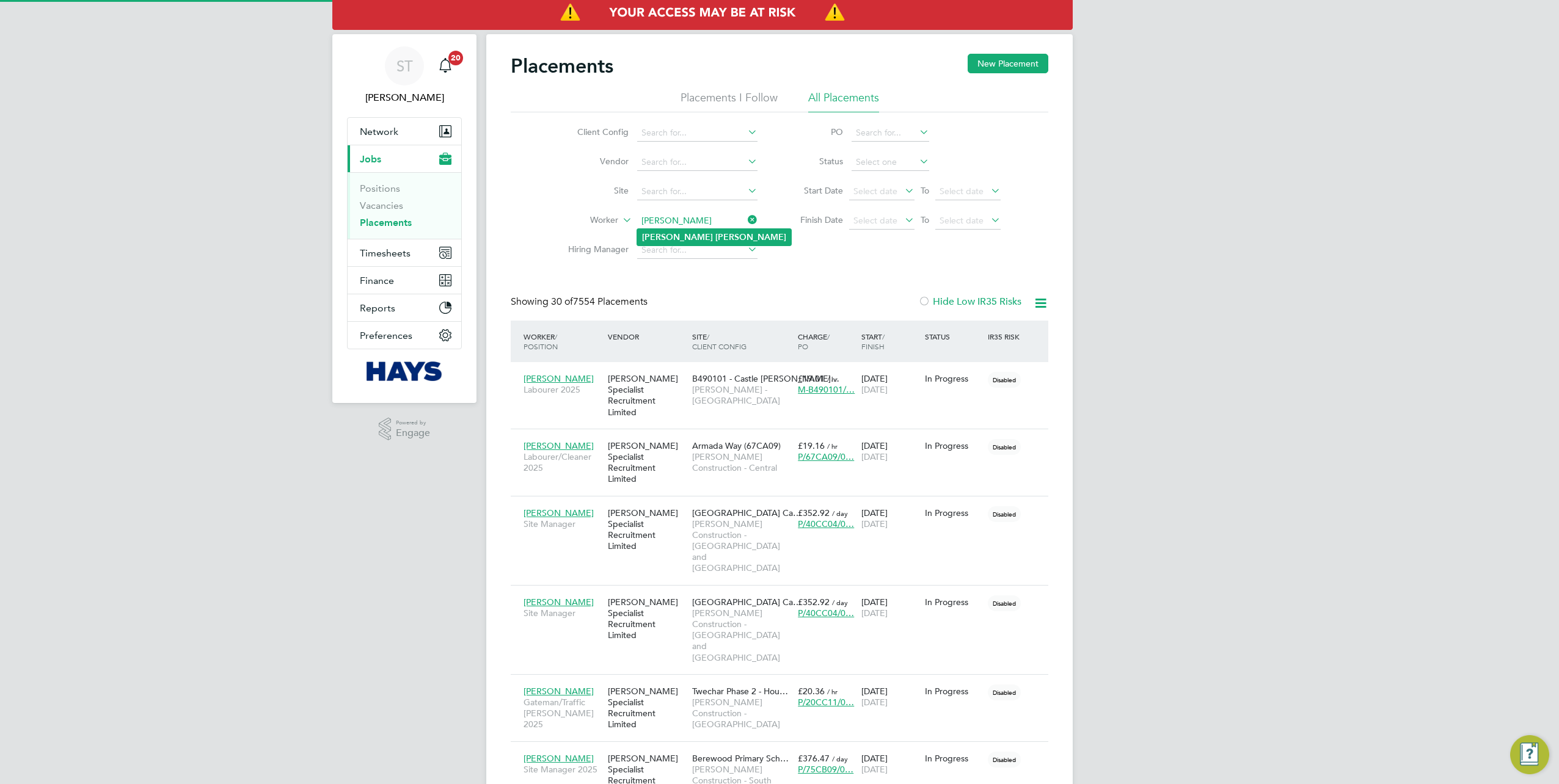
type input "[PERSON_NAME]"
click at [707, 238] on li "[PERSON_NAME]" at bounding box center [714, 237] width 154 height 16
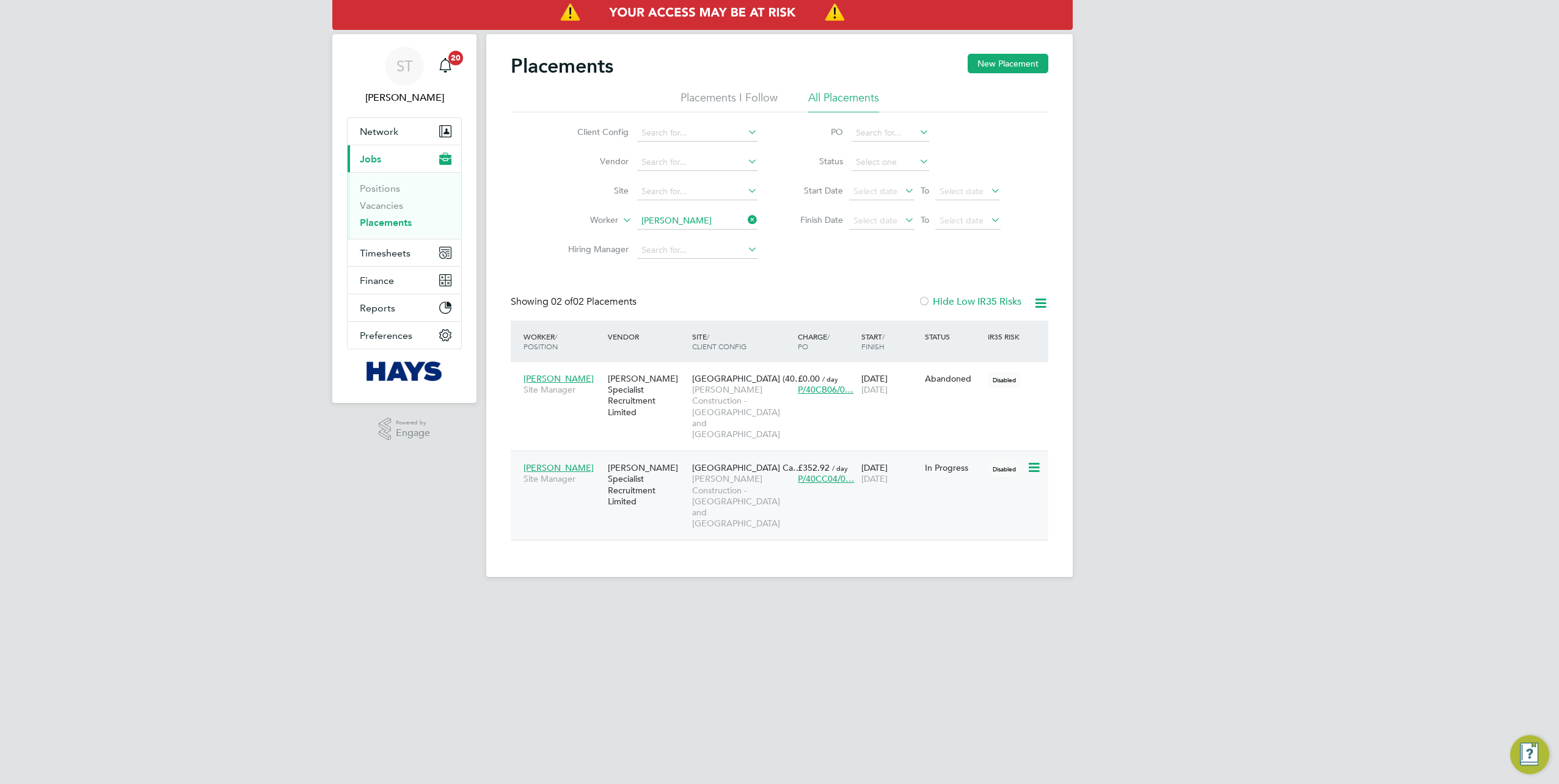
click at [731, 473] on span "[PERSON_NAME] Construction - [GEOGRAPHIC_DATA] and [GEOGRAPHIC_DATA]" at bounding box center [741, 500] width 99 height 56
click at [746, 224] on icon at bounding box center [746, 219] width 0 height 17
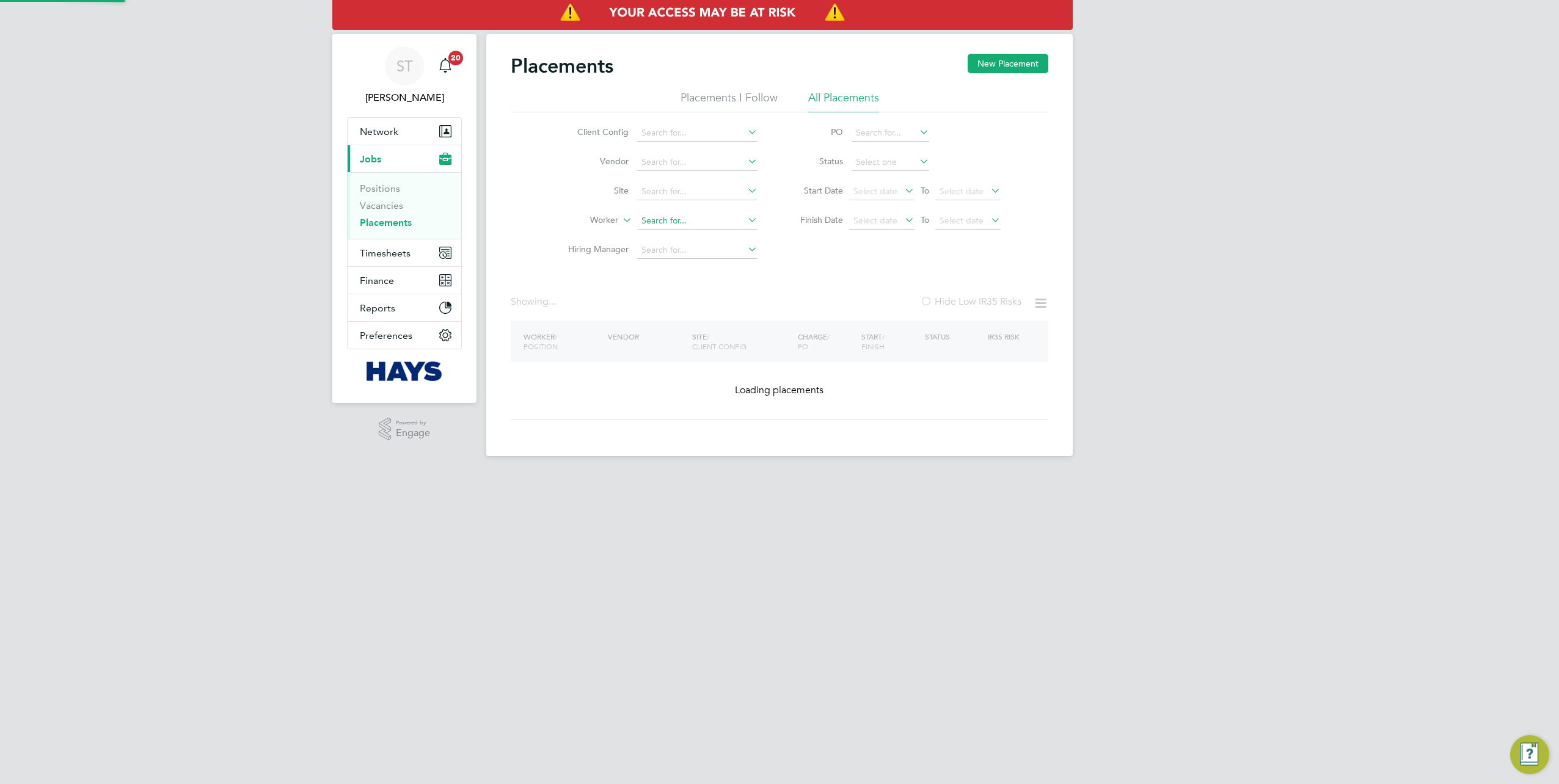
click at [726, 225] on input at bounding box center [697, 221] width 120 height 17
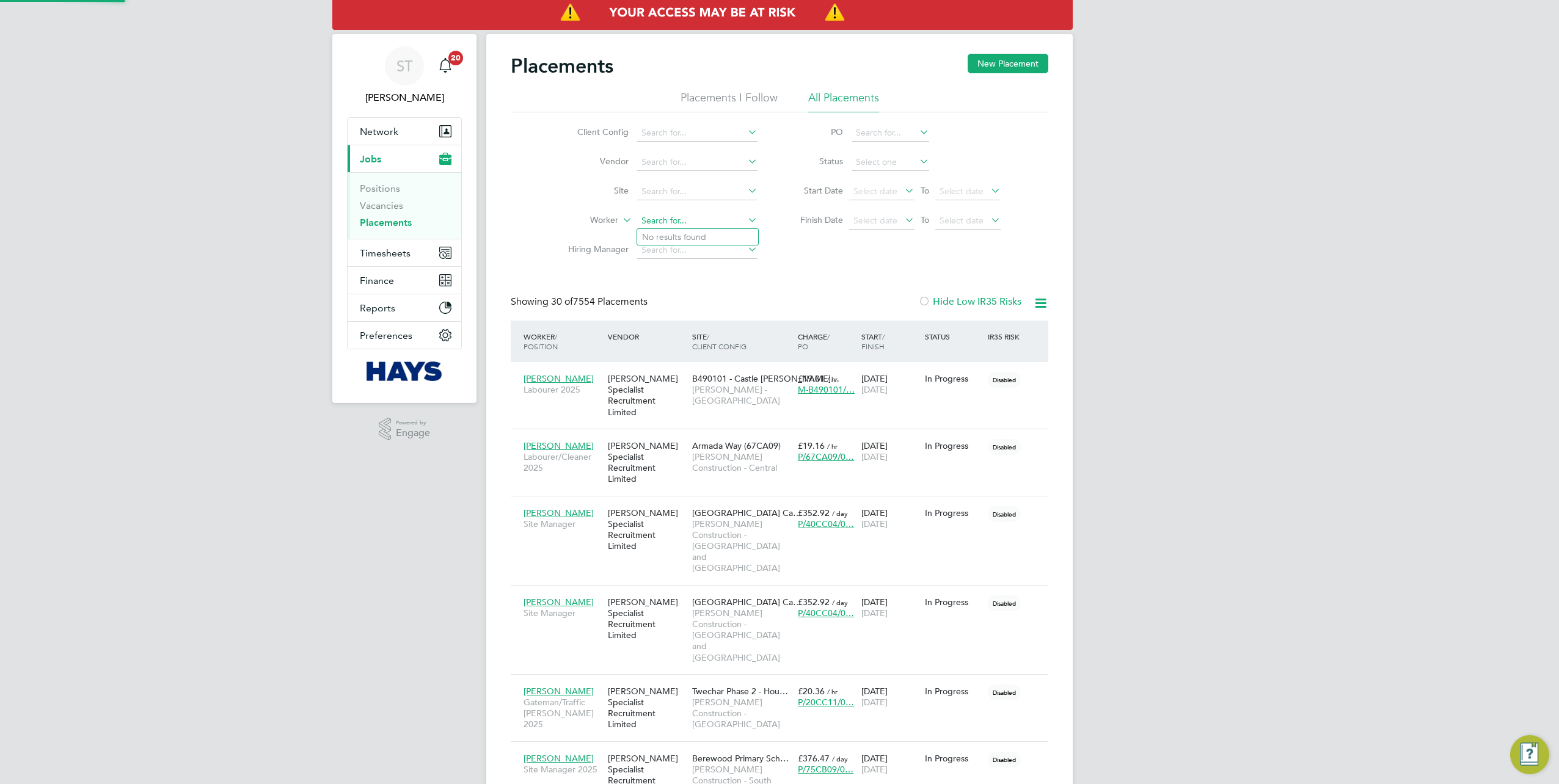
scroll to position [46, 106]
click at [784, 237] on b "Ra" at bounding box center [788, 237] width 11 height 11
type input "[PERSON_NAME]"
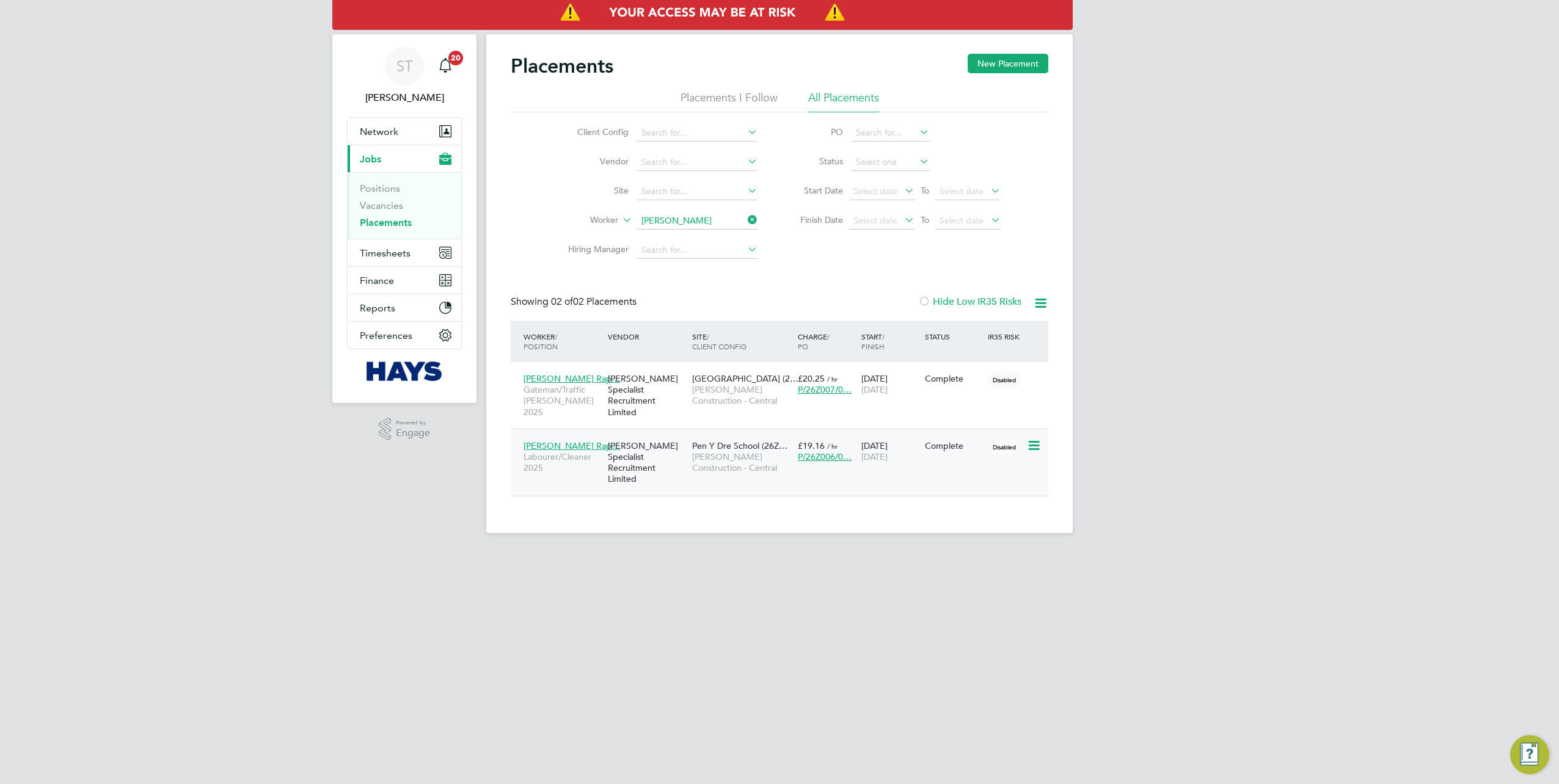
click at [935, 449] on div "[PERSON_NAME] Rap… Labourer/Cleaner 2025 [PERSON_NAME] Specialist Recruitment L…" at bounding box center [780, 462] width 538 height 67
click at [906, 434] on div "[DATE] [DATE]" at bounding box center [889, 451] width 64 height 34
click at [746, 220] on icon at bounding box center [746, 219] width 0 height 17
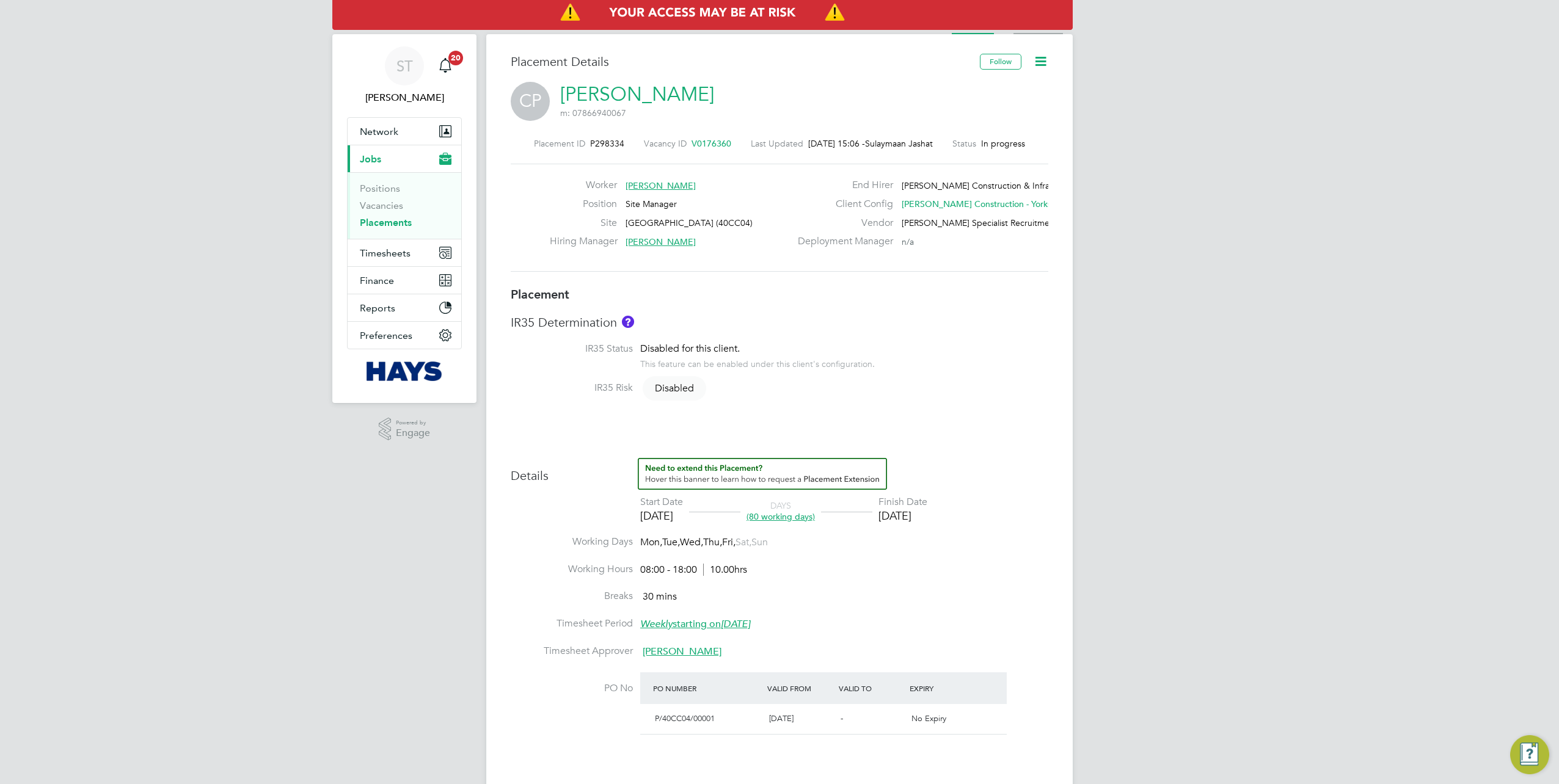
click at [1032, 31] on li "Activity Logs" at bounding box center [1037, 22] width 49 height 24
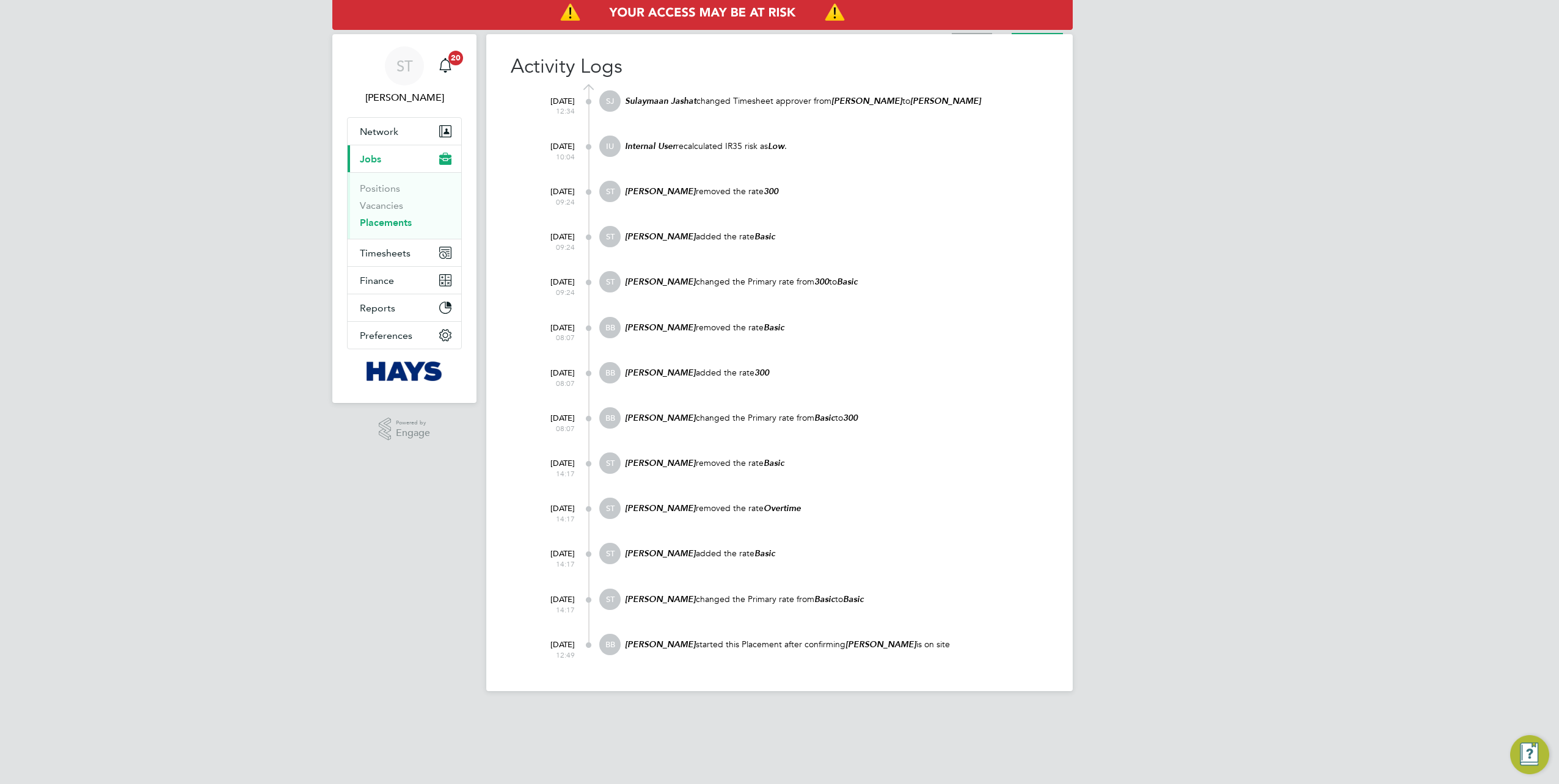
click at [983, 33] on li "Placement" at bounding box center [972, 22] width 40 height 24
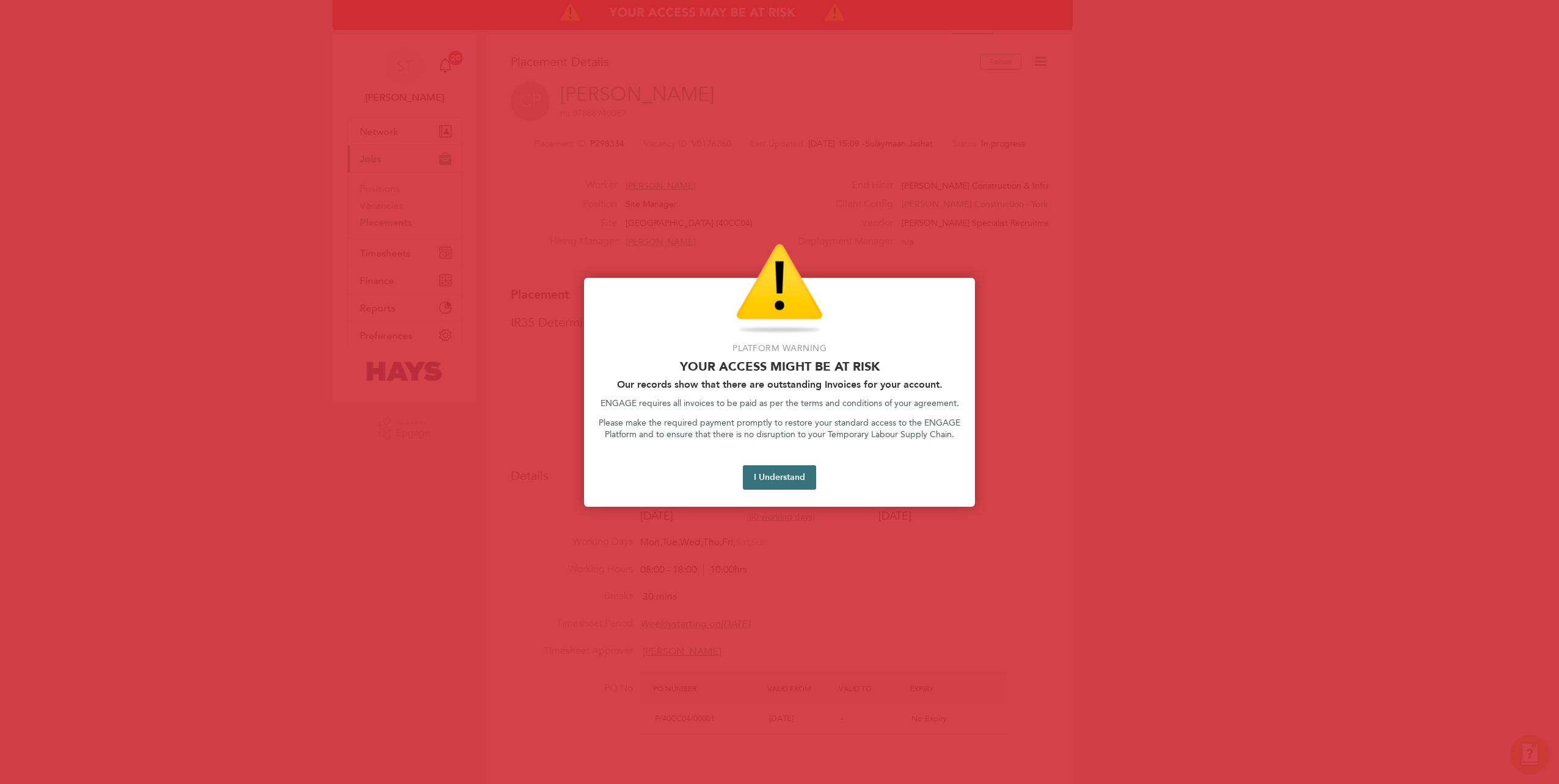
click at [766, 475] on button "I Understand" at bounding box center [780, 478] width 74 height 24
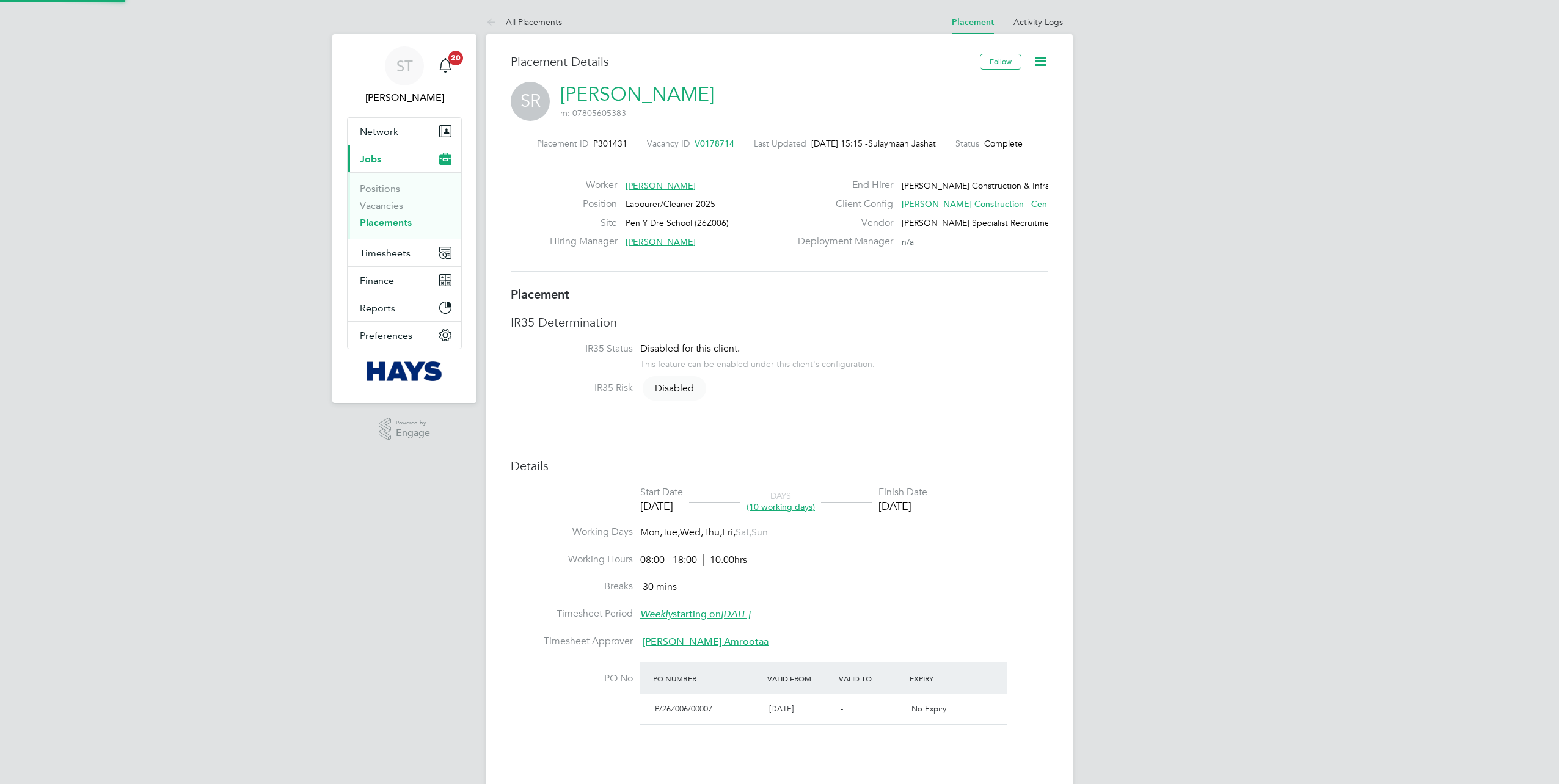
click at [1038, 53] on icon at bounding box center [1041, 61] width 15 height 15
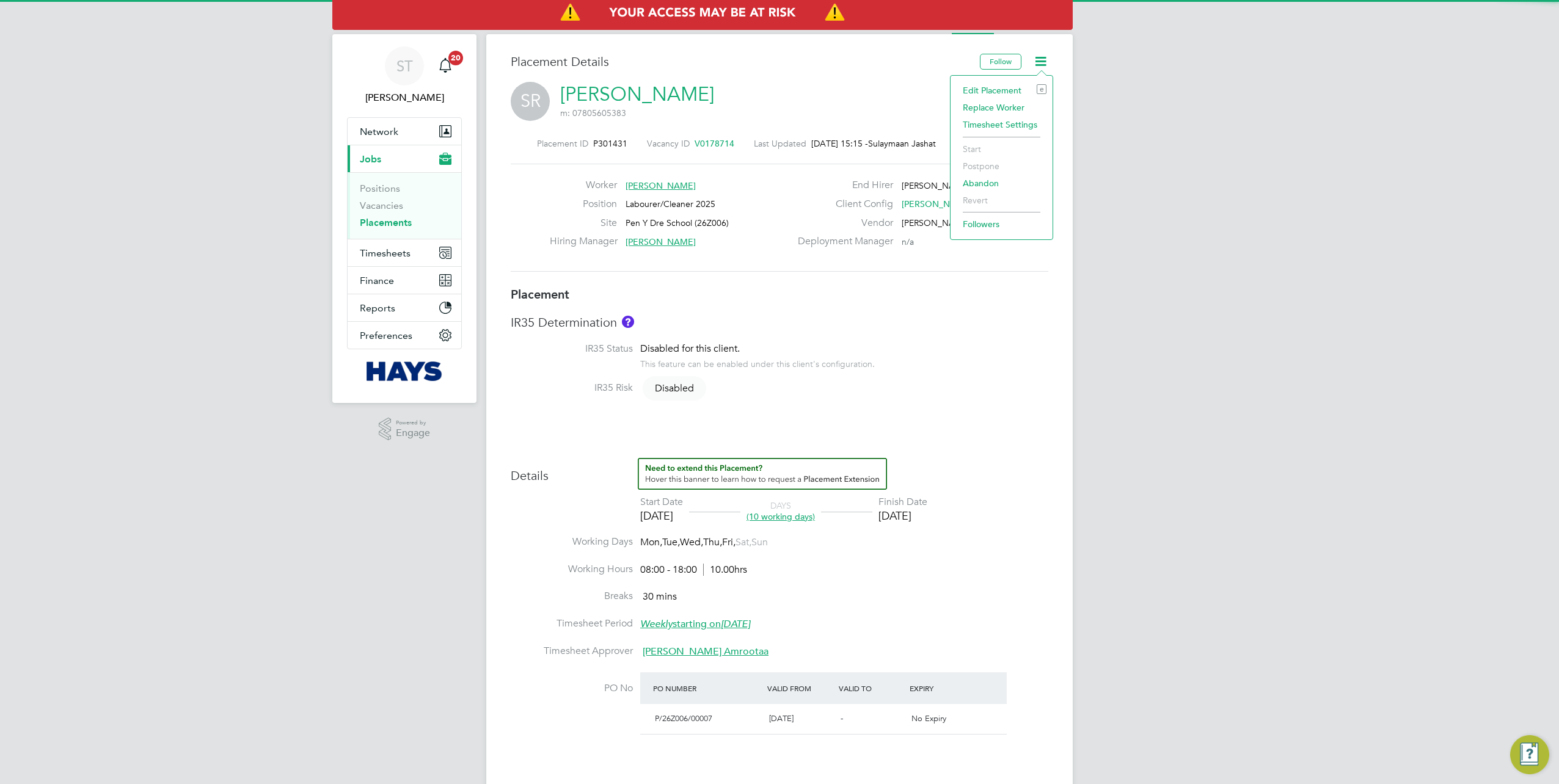
click at [1002, 86] on li "Edit Placement e" at bounding box center [1001, 90] width 90 height 17
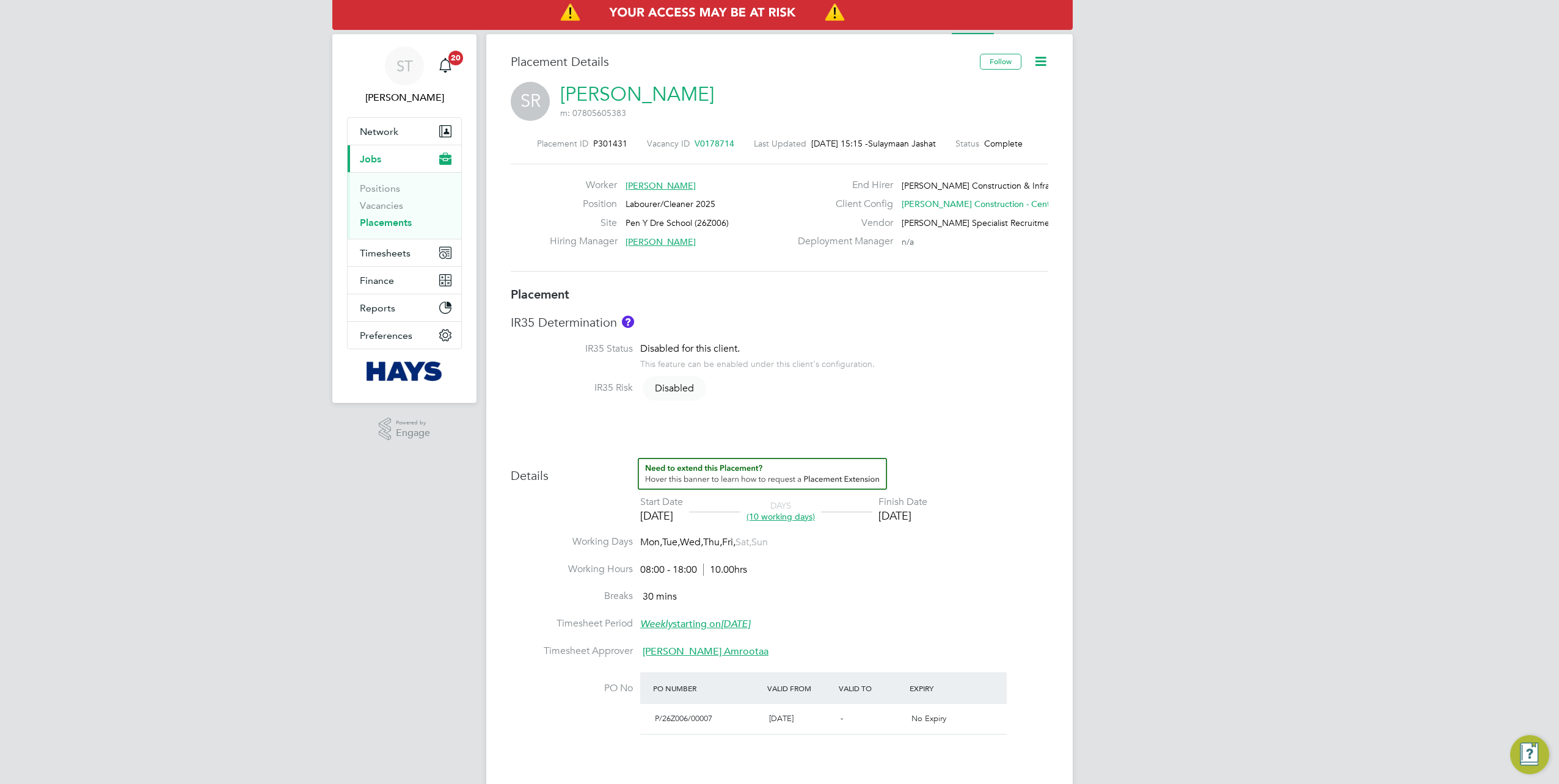
type input "[PERSON_NAME]"
type input "[PERSON_NAME] Amrootaa"
type input "[DATE]"
type input "08:00"
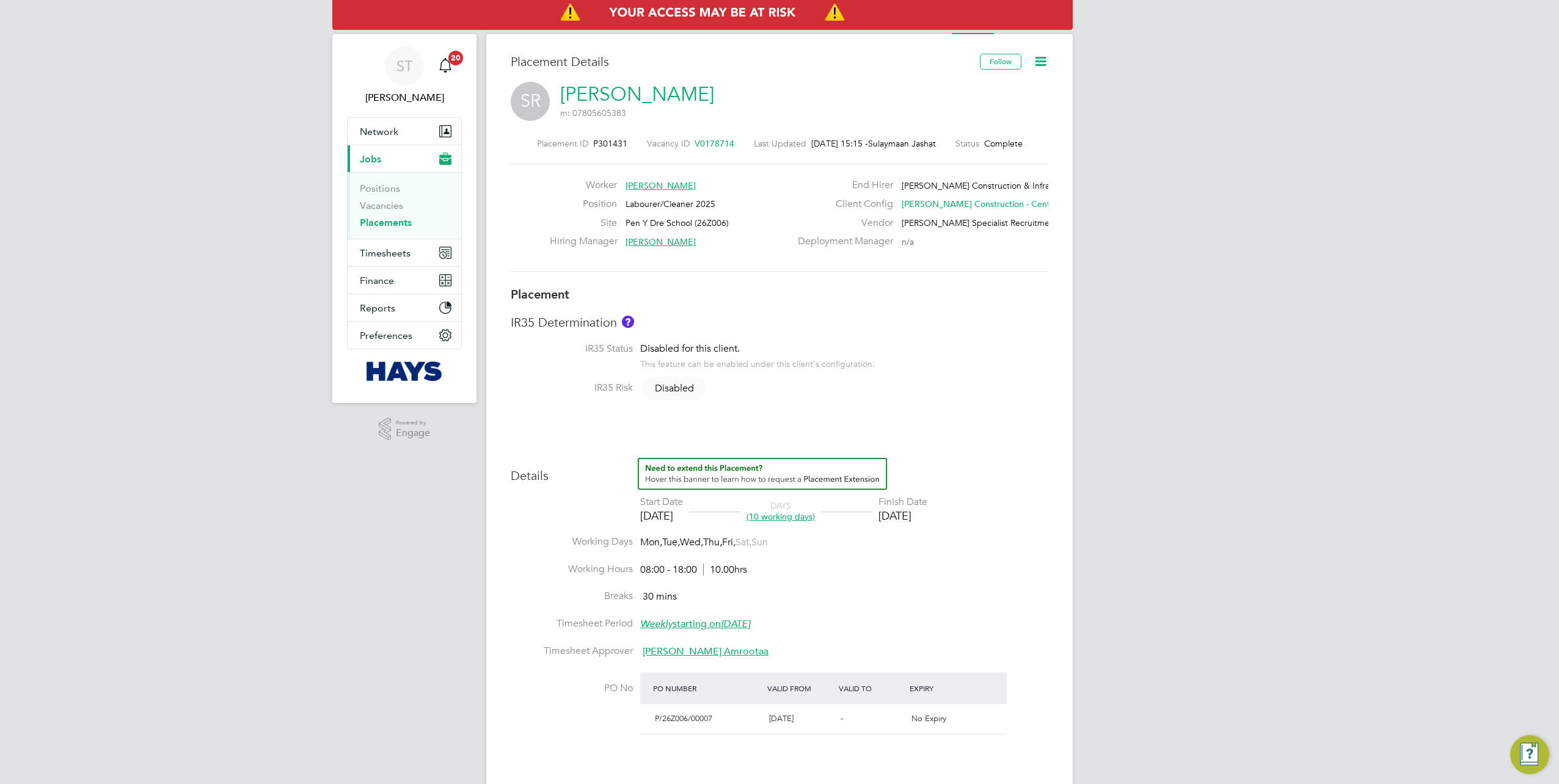
type input "18:00"
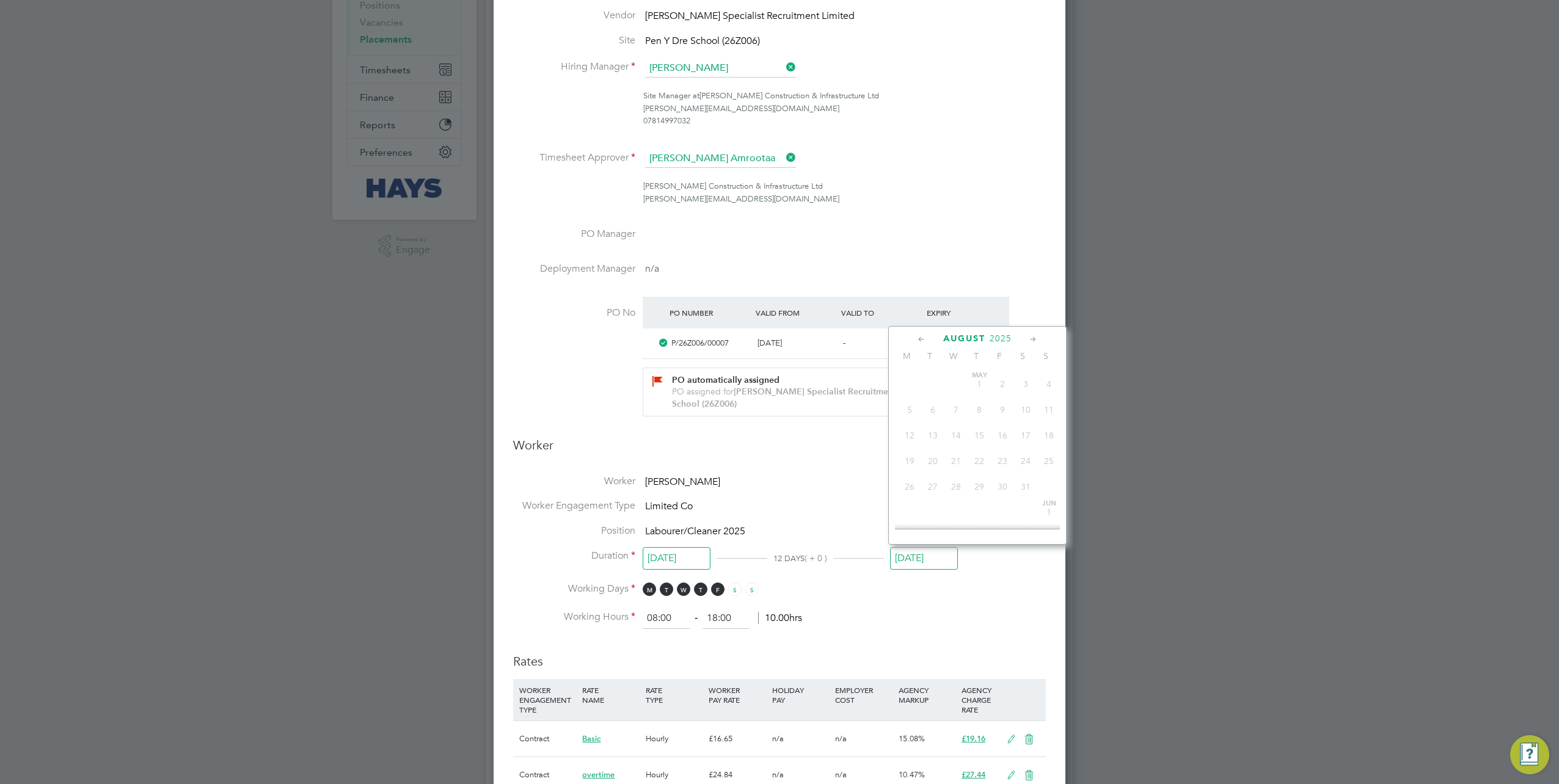
click at [924, 563] on input "29 Aug 2025" at bounding box center [924, 558] width 68 height 23
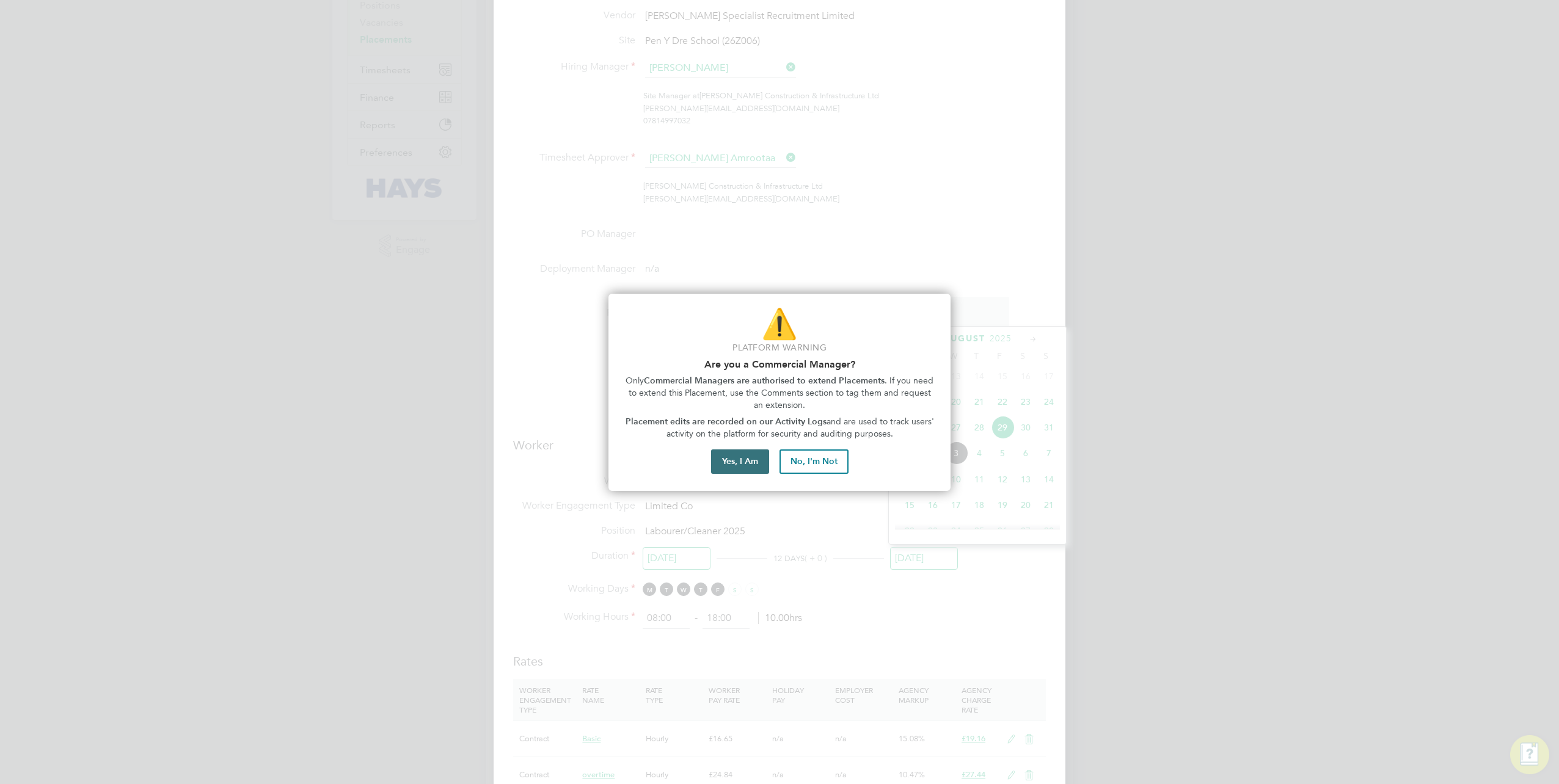
click at [746, 454] on button "Yes, I Am" at bounding box center [740, 462] width 58 height 24
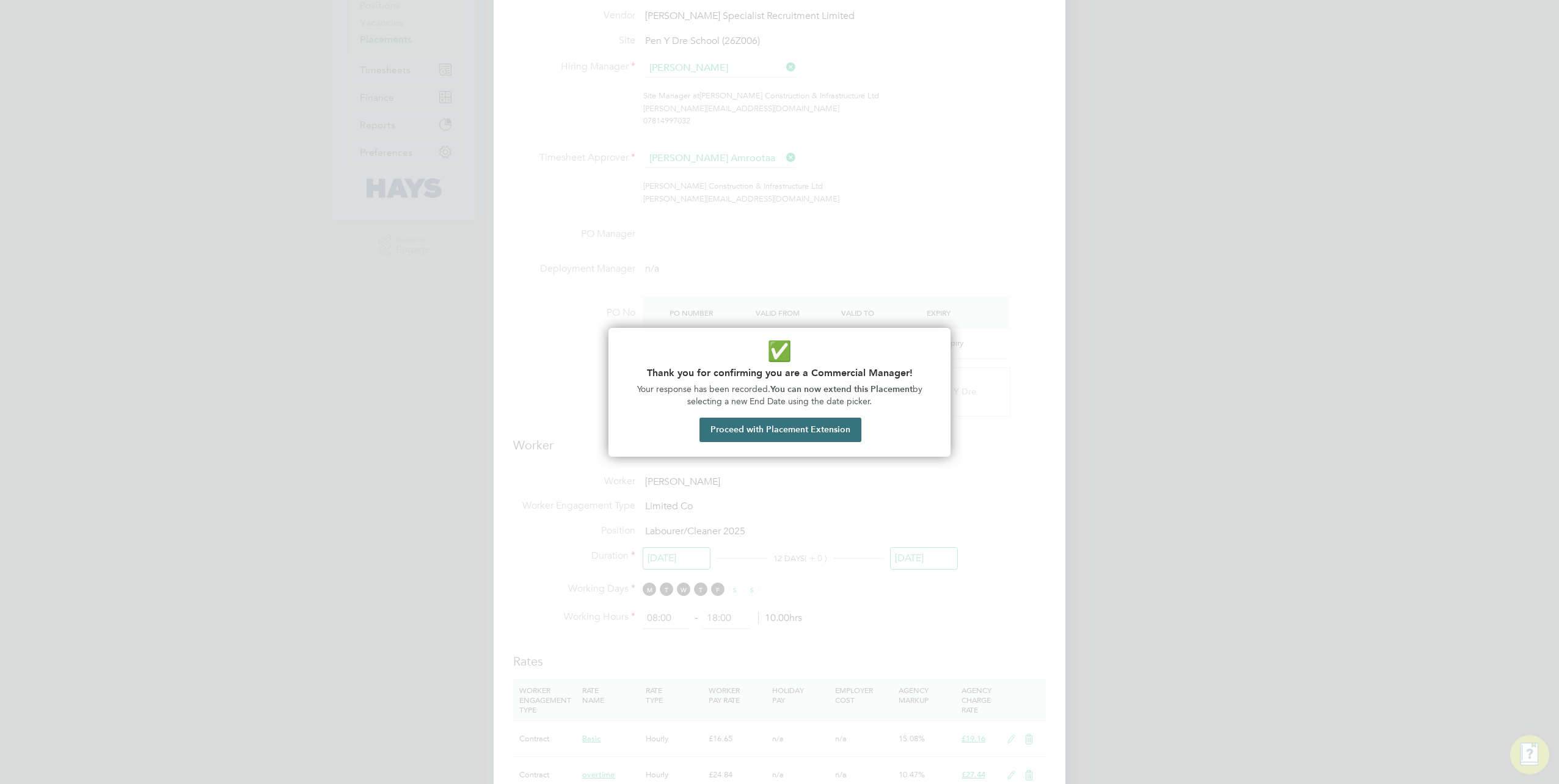
click at [754, 431] on button "Proceed with Placement Extension" at bounding box center [780, 430] width 162 height 24
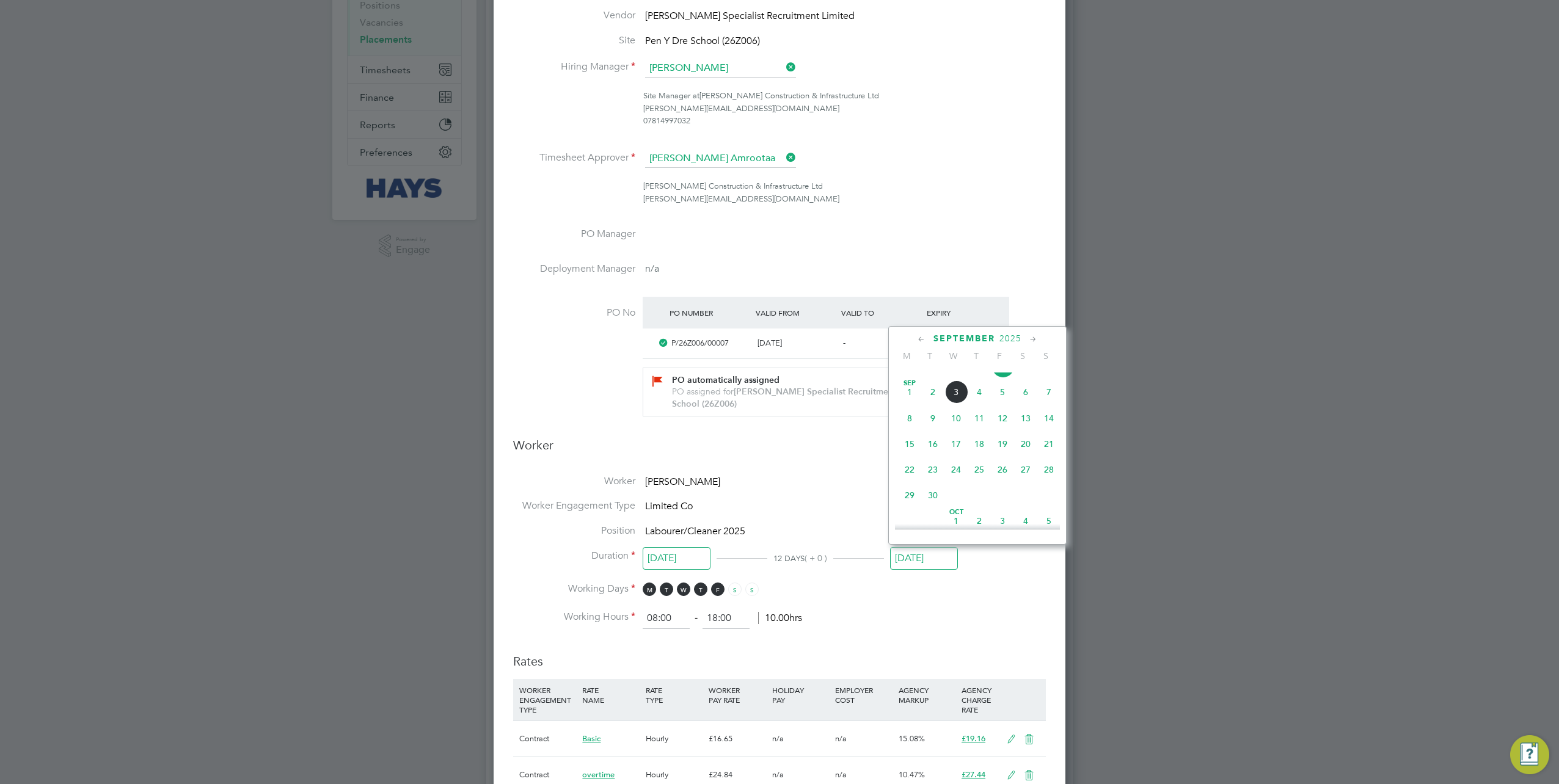
click at [1000, 478] on span "26" at bounding box center [1002, 470] width 23 height 23
type input "26 Sep 2025"
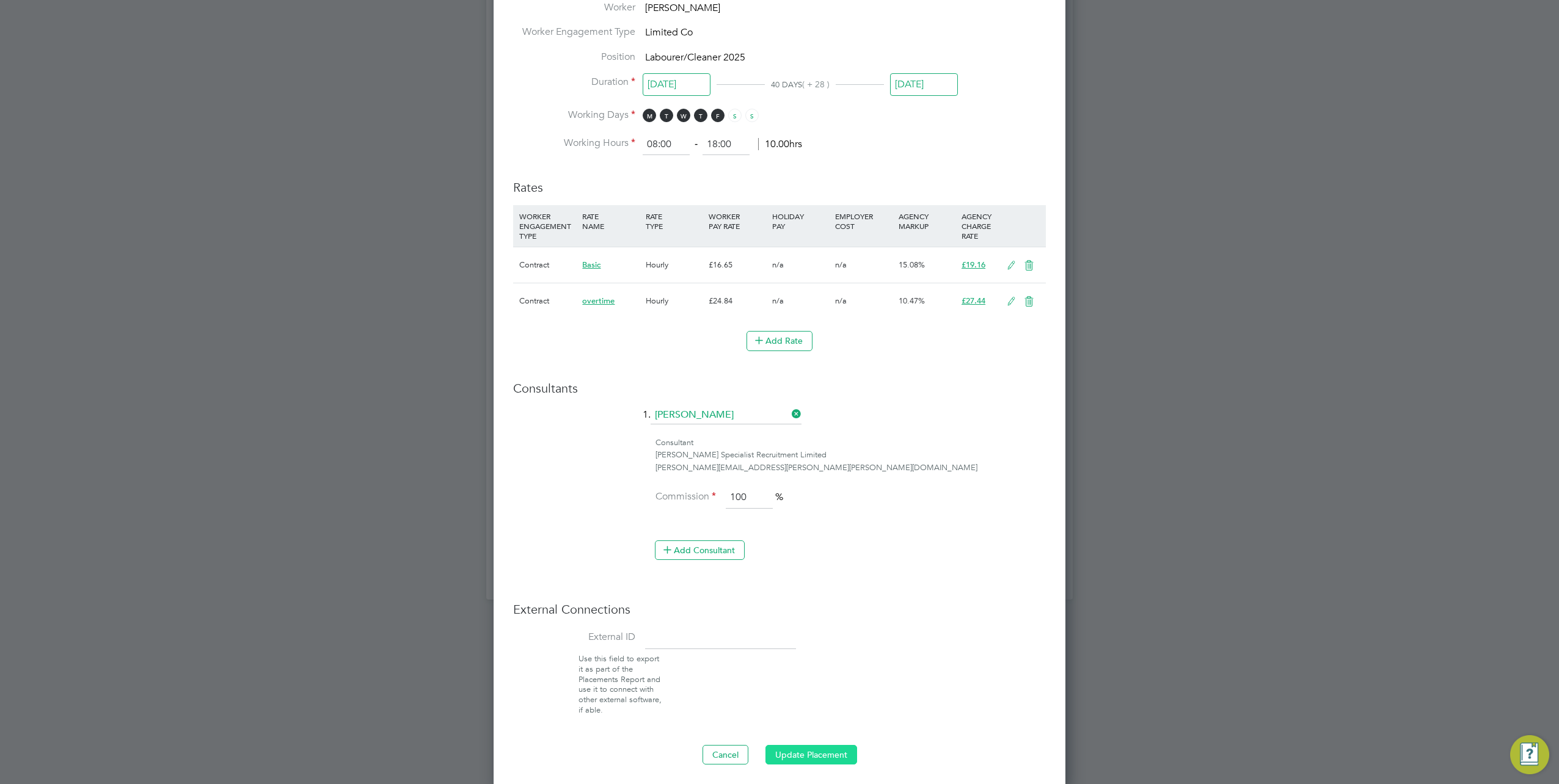
click at [774, 748] on button "Update Placement" at bounding box center [811, 755] width 91 height 19
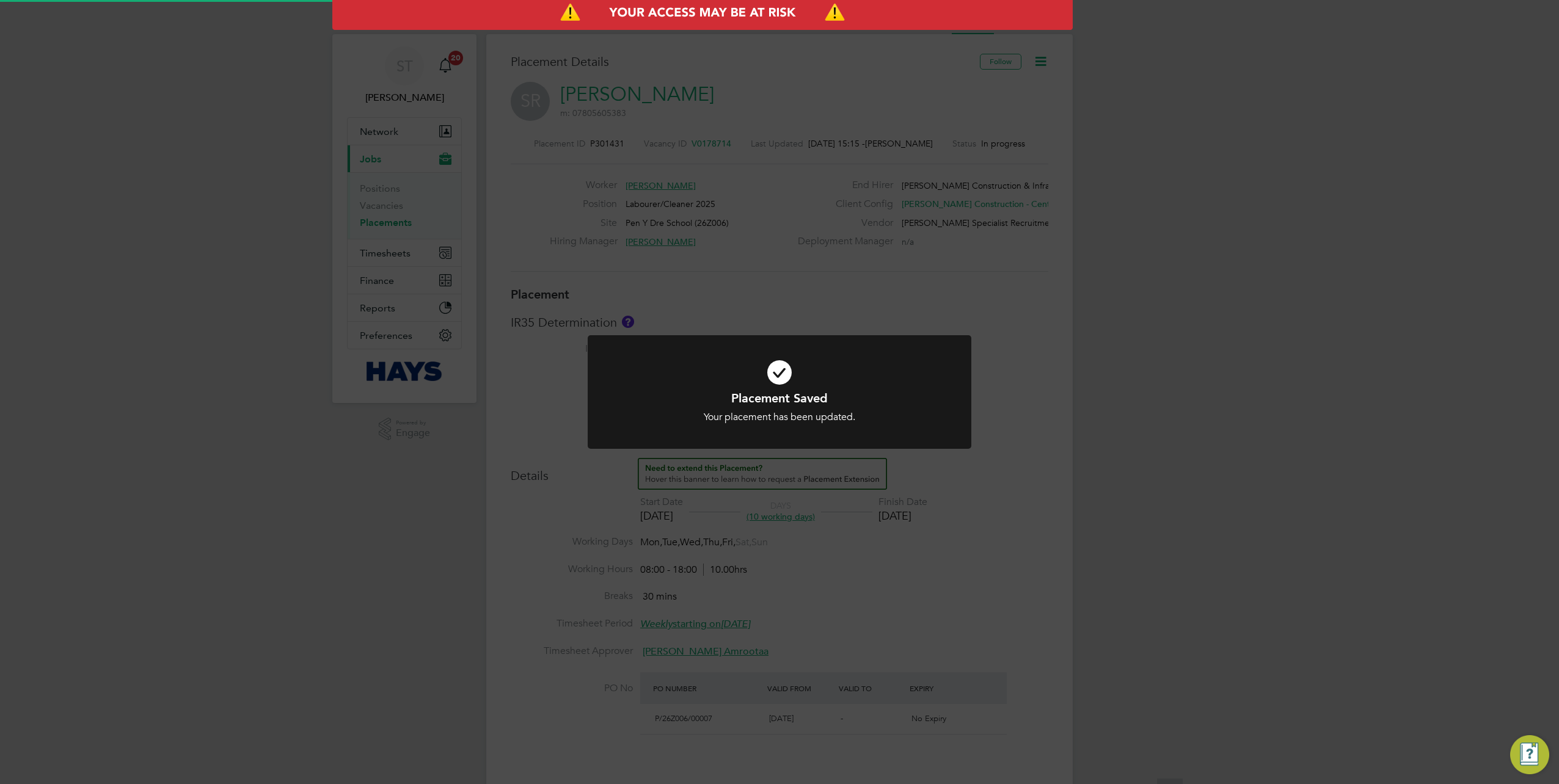
click at [1158, 449] on div "Placement Saved Your placement has been updated. Cancel Okay" at bounding box center [780, 392] width 1559 height 784
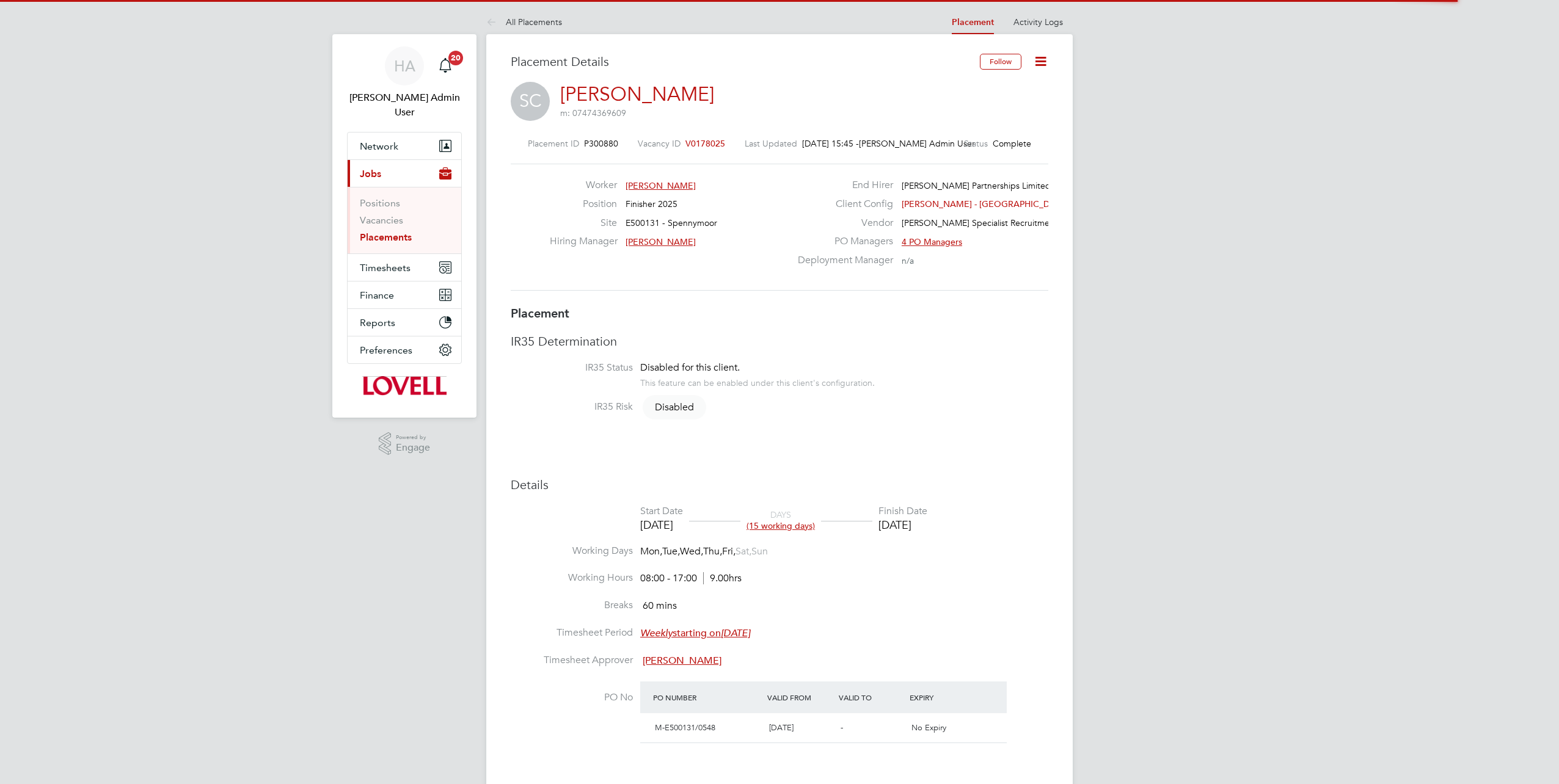
click at [1042, 65] on icon at bounding box center [1041, 61] width 15 height 15
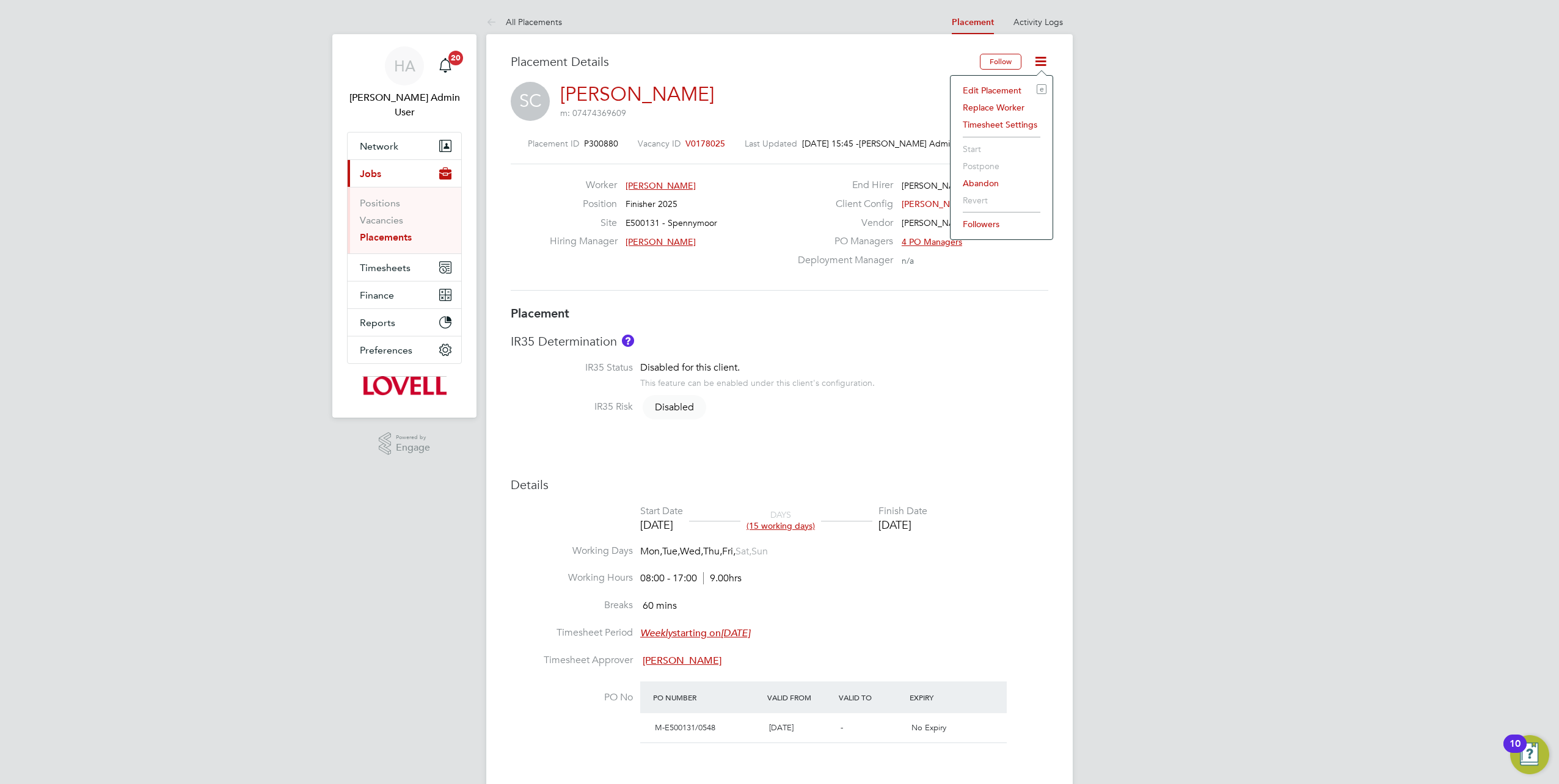
click at [982, 91] on li "Edit Placement e" at bounding box center [1001, 90] width 90 height 17
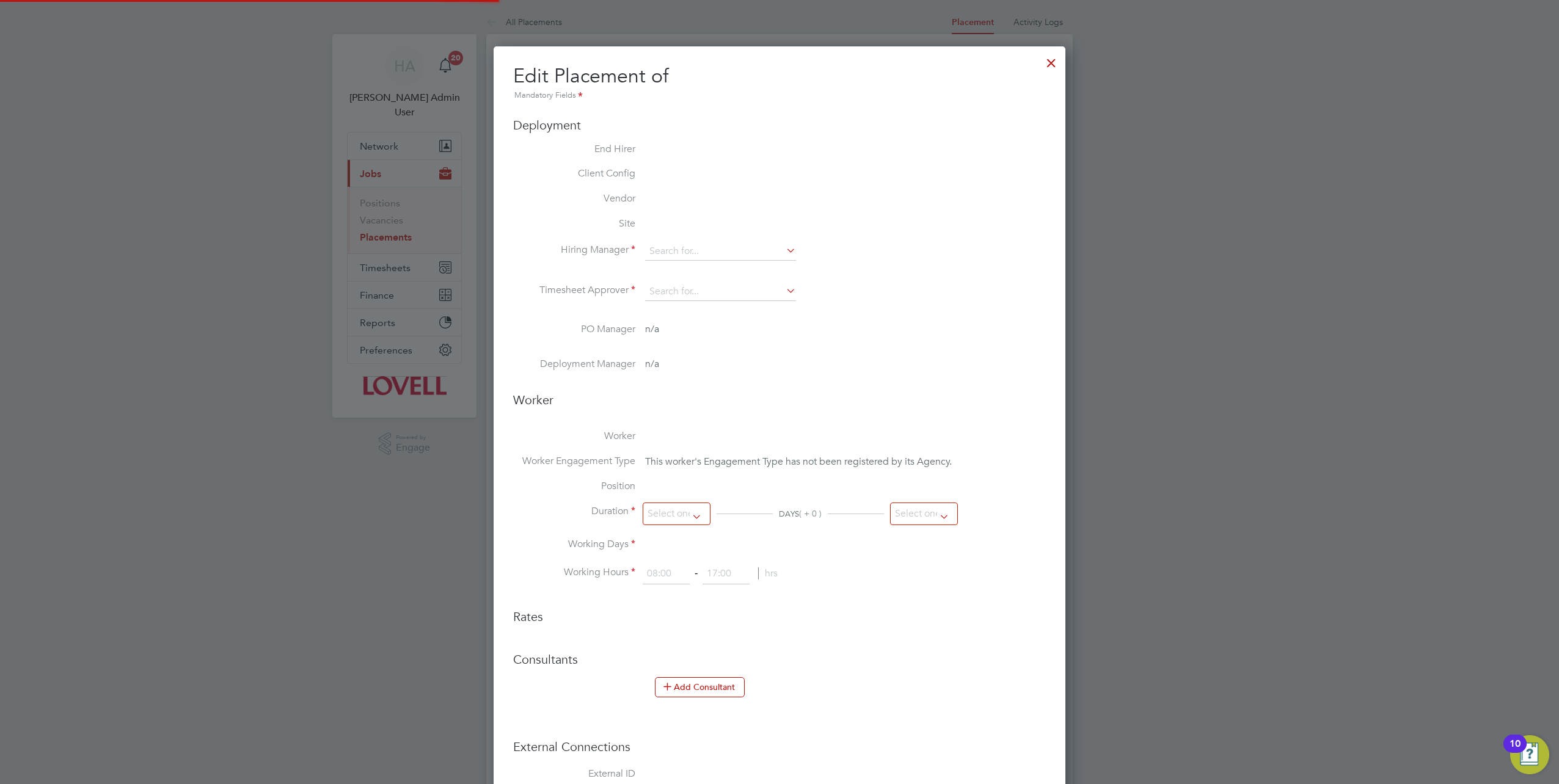
type input "Chris Alexander"
type input "[PERSON_NAME]"
type input "11 Aug 2025"
type input "29 Aug 2025"
type input "08:00"
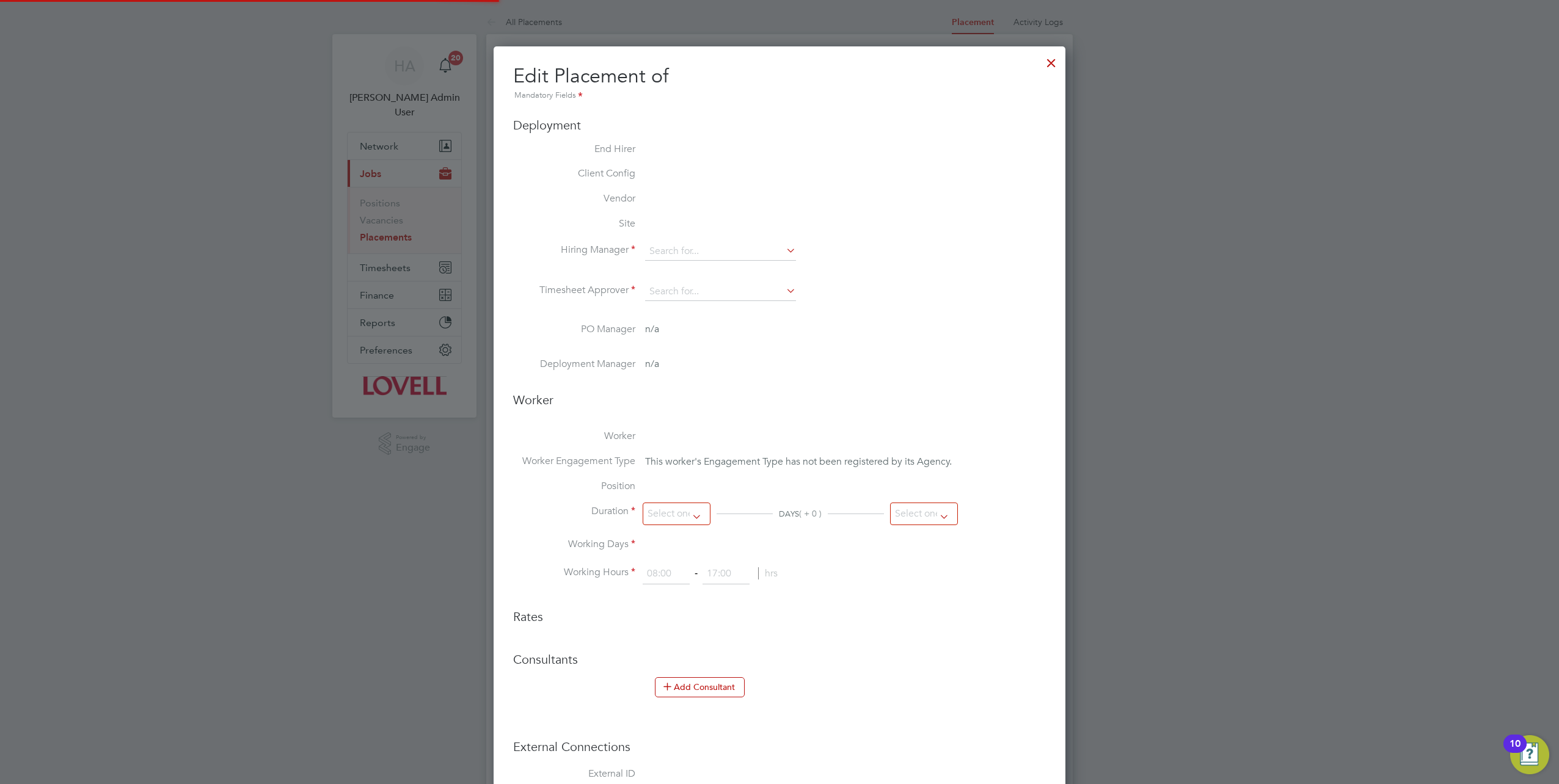
type input "17:00"
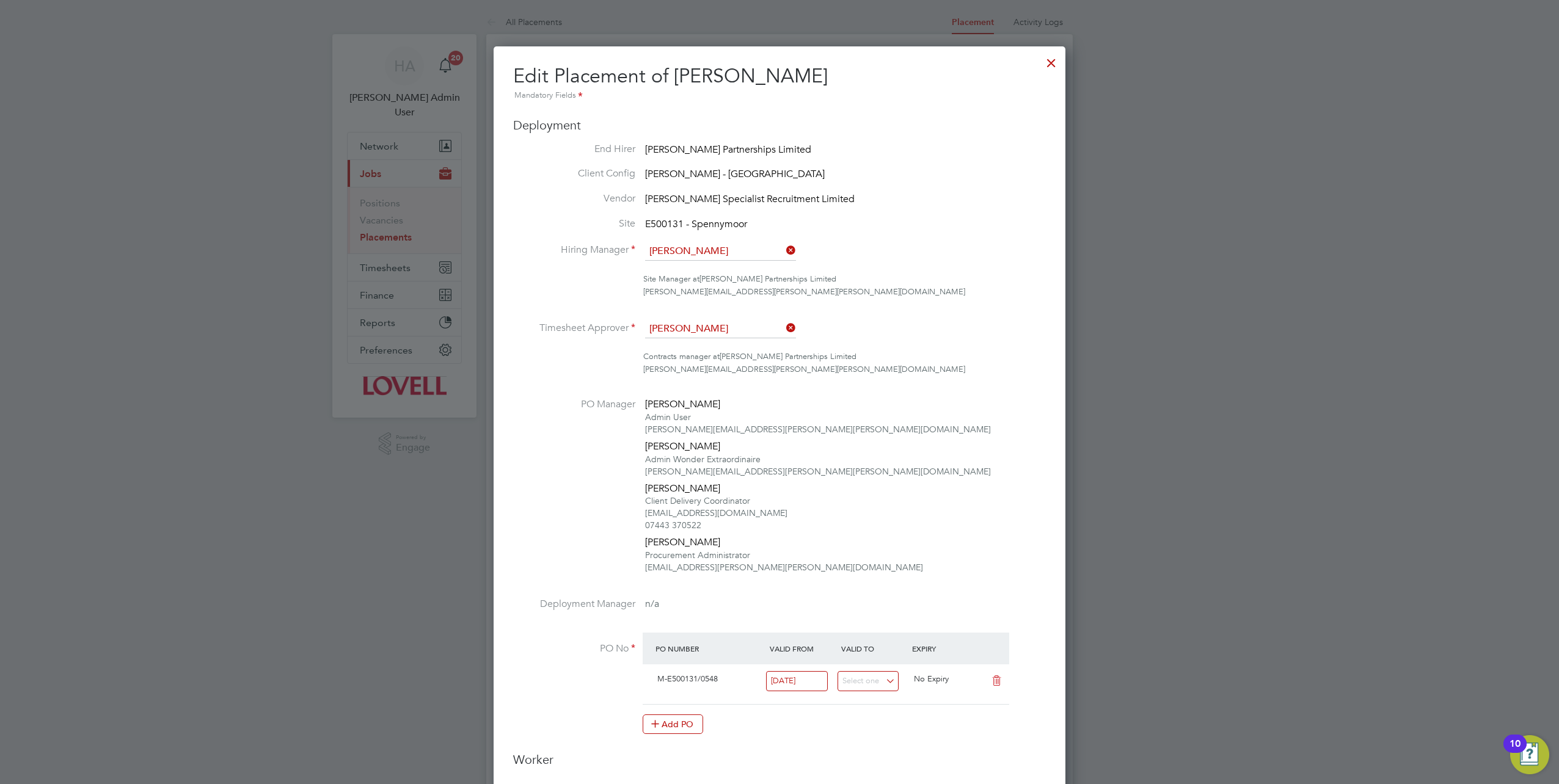
click at [784, 251] on icon at bounding box center [784, 250] width 0 height 17
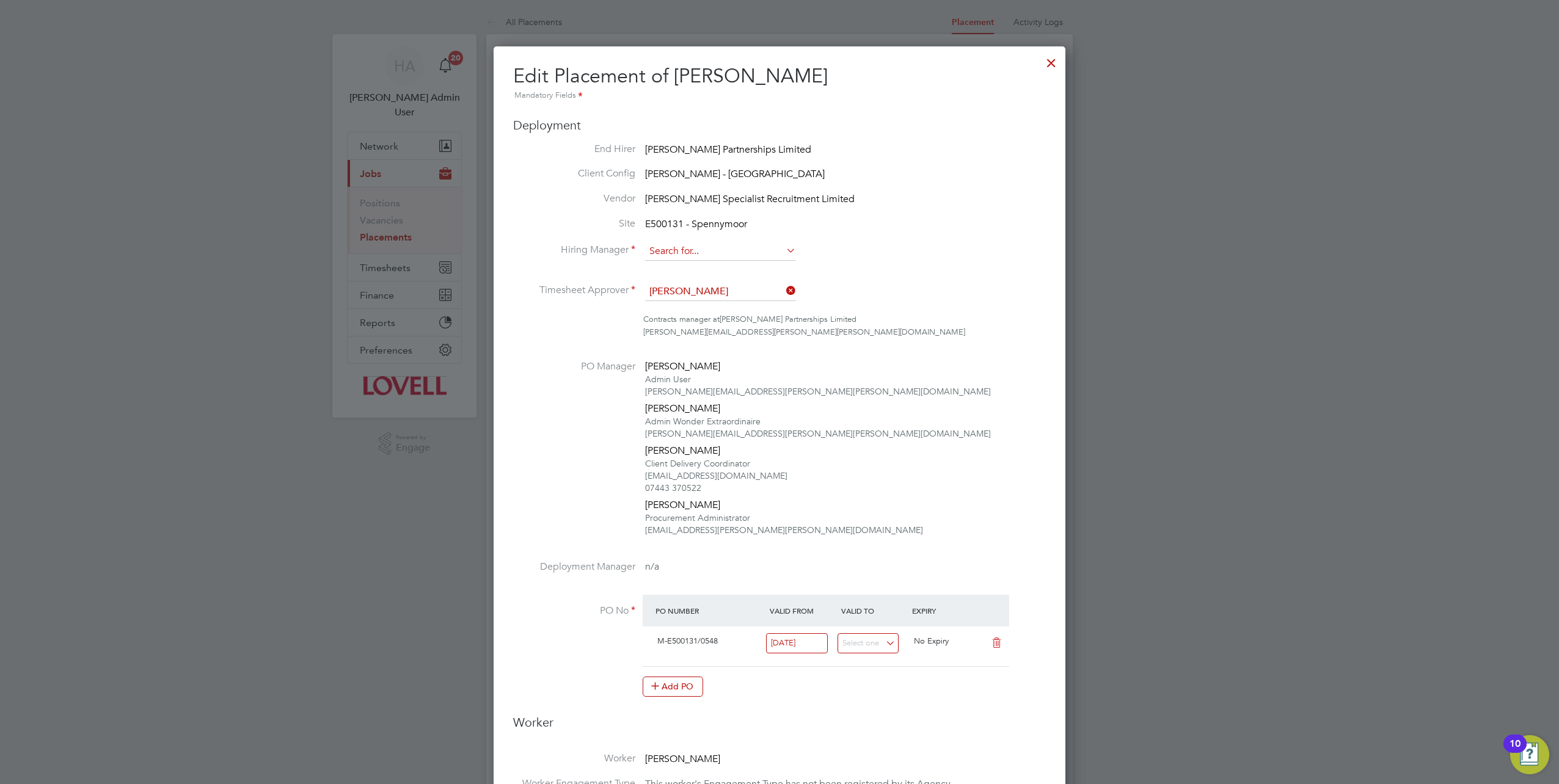
click at [746, 255] on input at bounding box center [720, 251] width 151 height 19
type input "[PERSON_NAME]"
click at [719, 272] on li "Gary Tansey" at bounding box center [722, 268] width 154 height 16
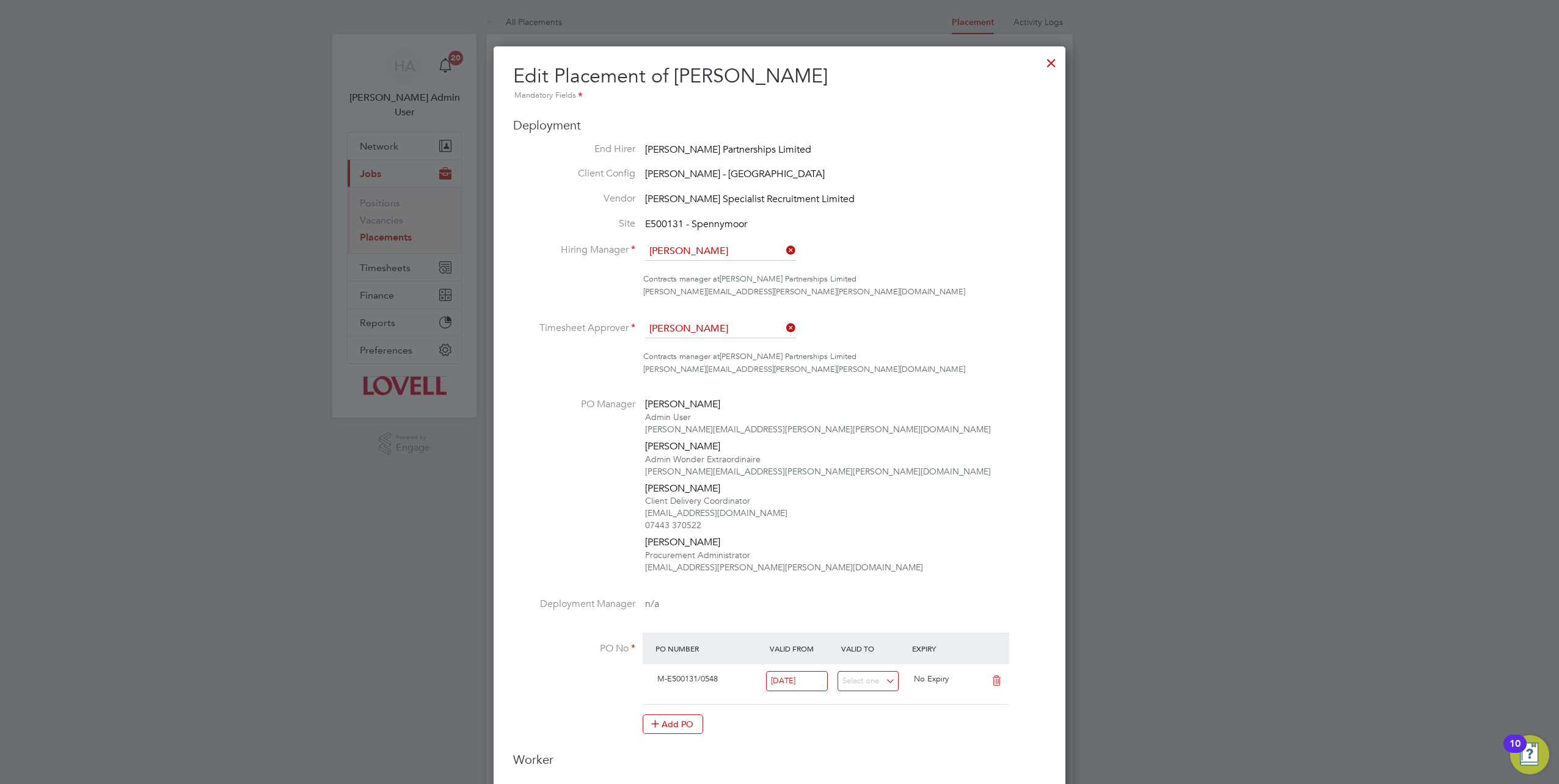
click at [784, 331] on icon at bounding box center [784, 327] width 0 height 17
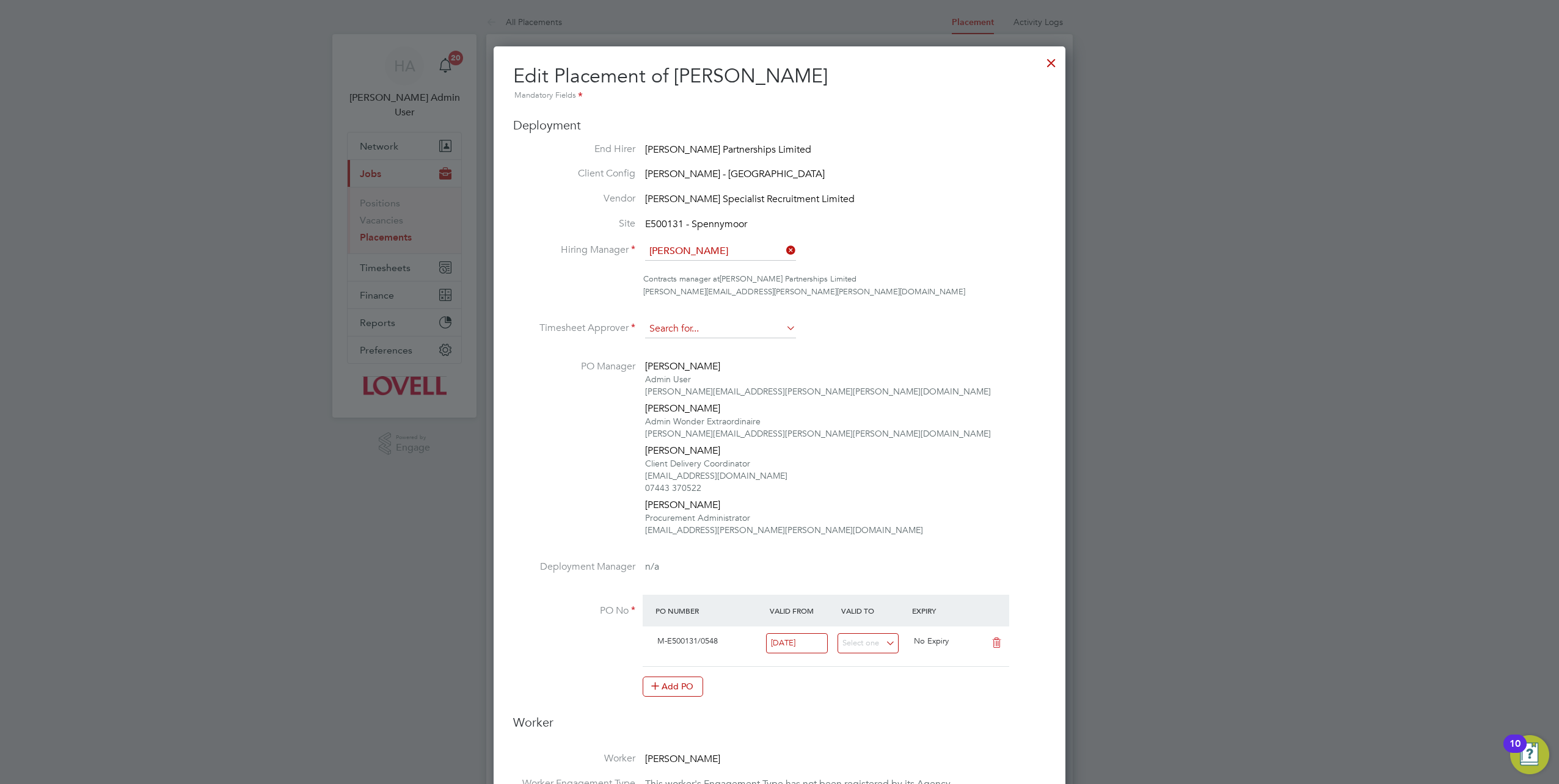
click at [695, 323] on input at bounding box center [720, 329] width 151 height 19
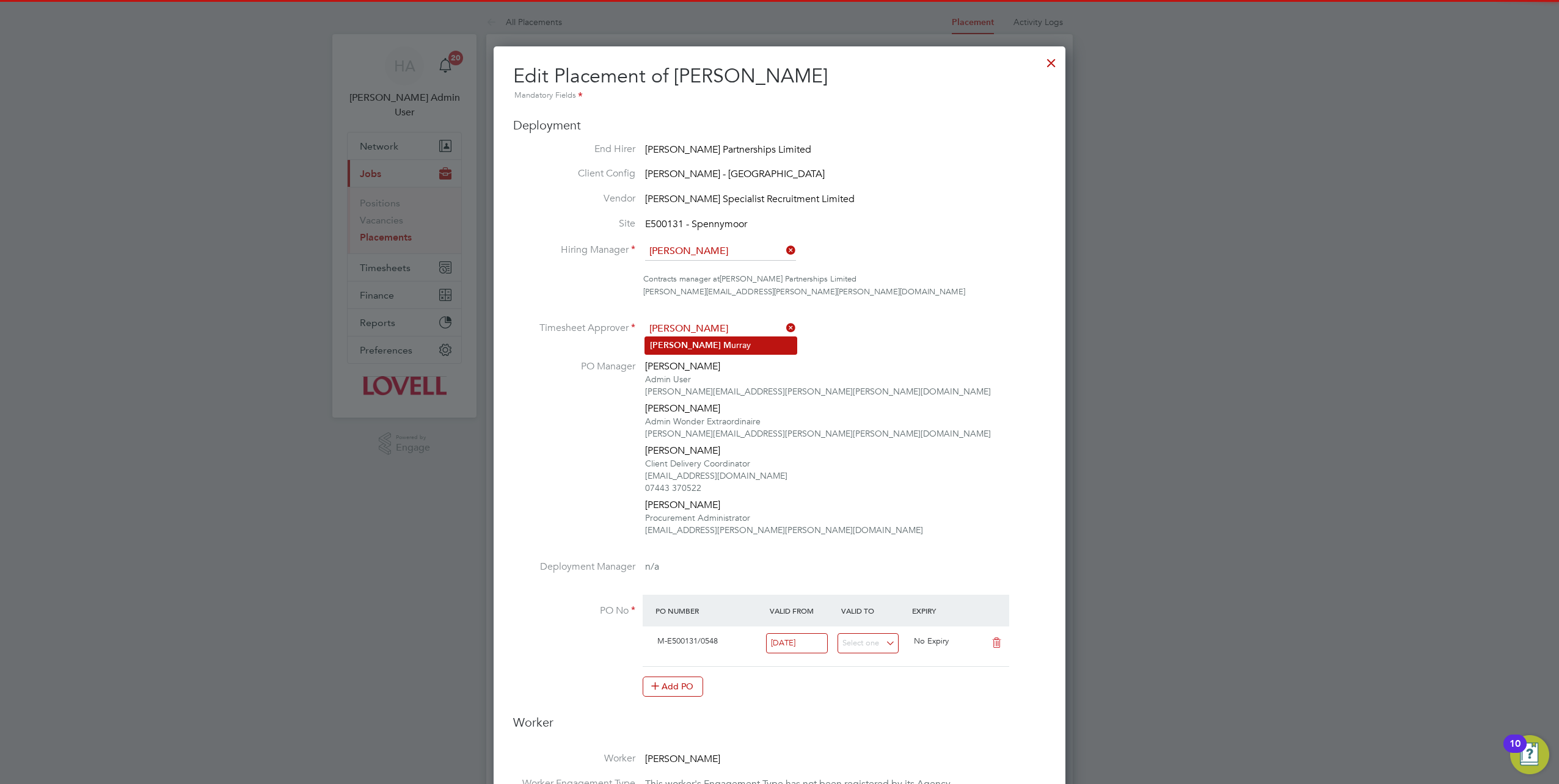
click at [703, 341] on li "David M urray" at bounding box center [720, 345] width 151 height 16
type input "David Murray"
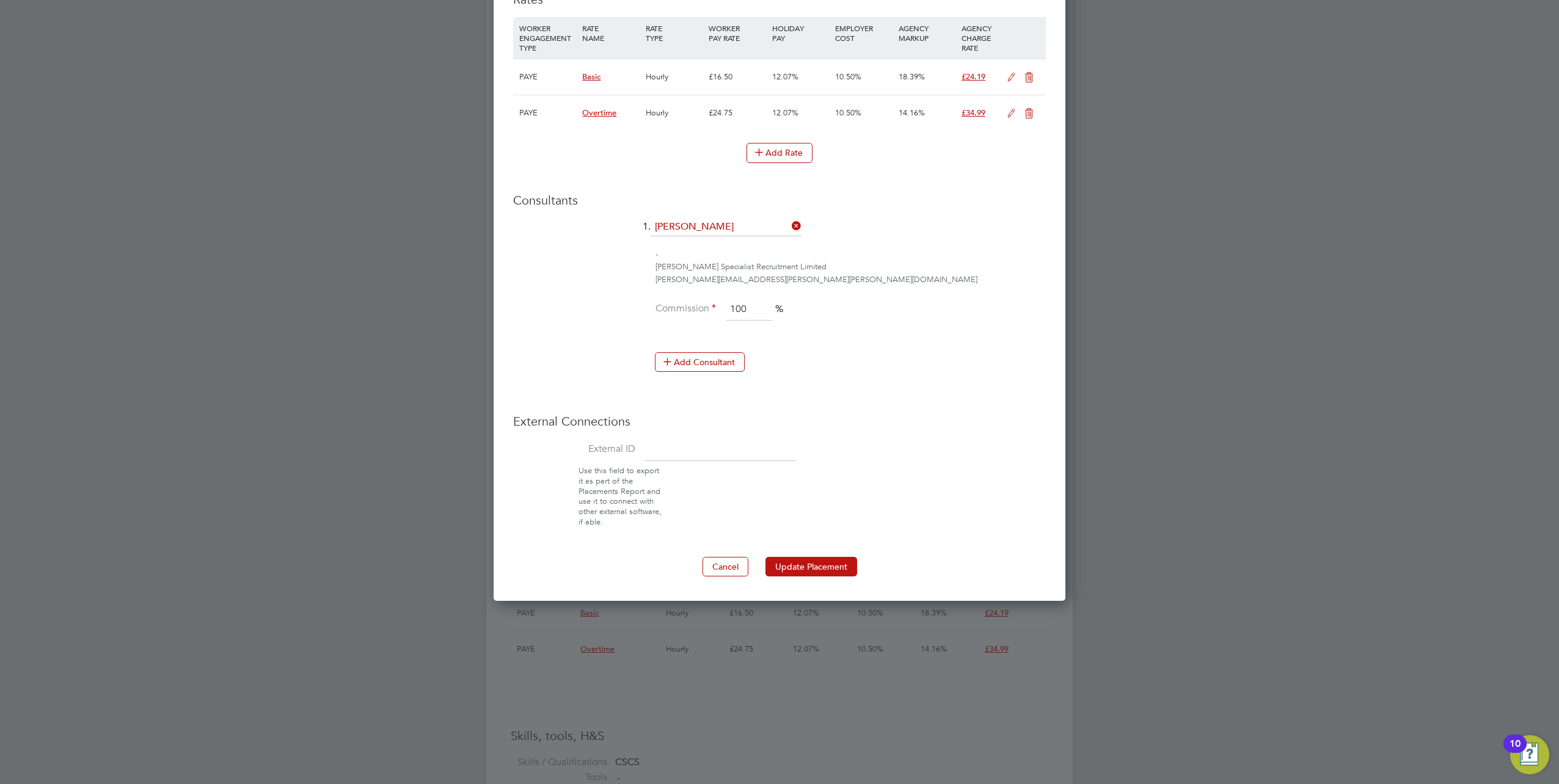
drag, startPoint x: 830, startPoint y: 570, endPoint x: 837, endPoint y: 561, distance: 11.4
click at [830, 570] on button "Update Placement" at bounding box center [811, 567] width 91 height 19
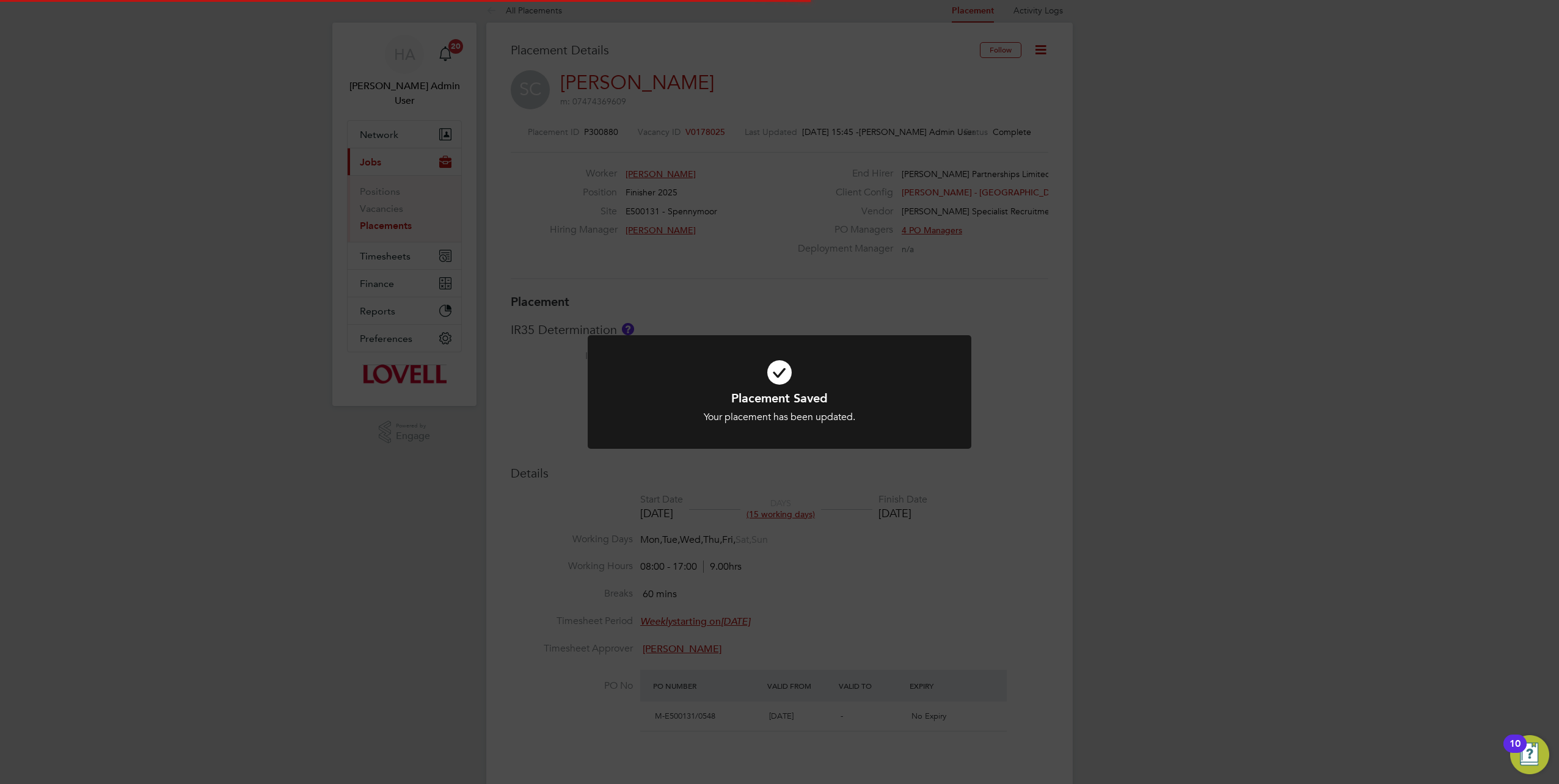
click at [1150, 398] on div "Placement Saved Your placement has been updated. Cancel Okay" at bounding box center [780, 392] width 1559 height 784
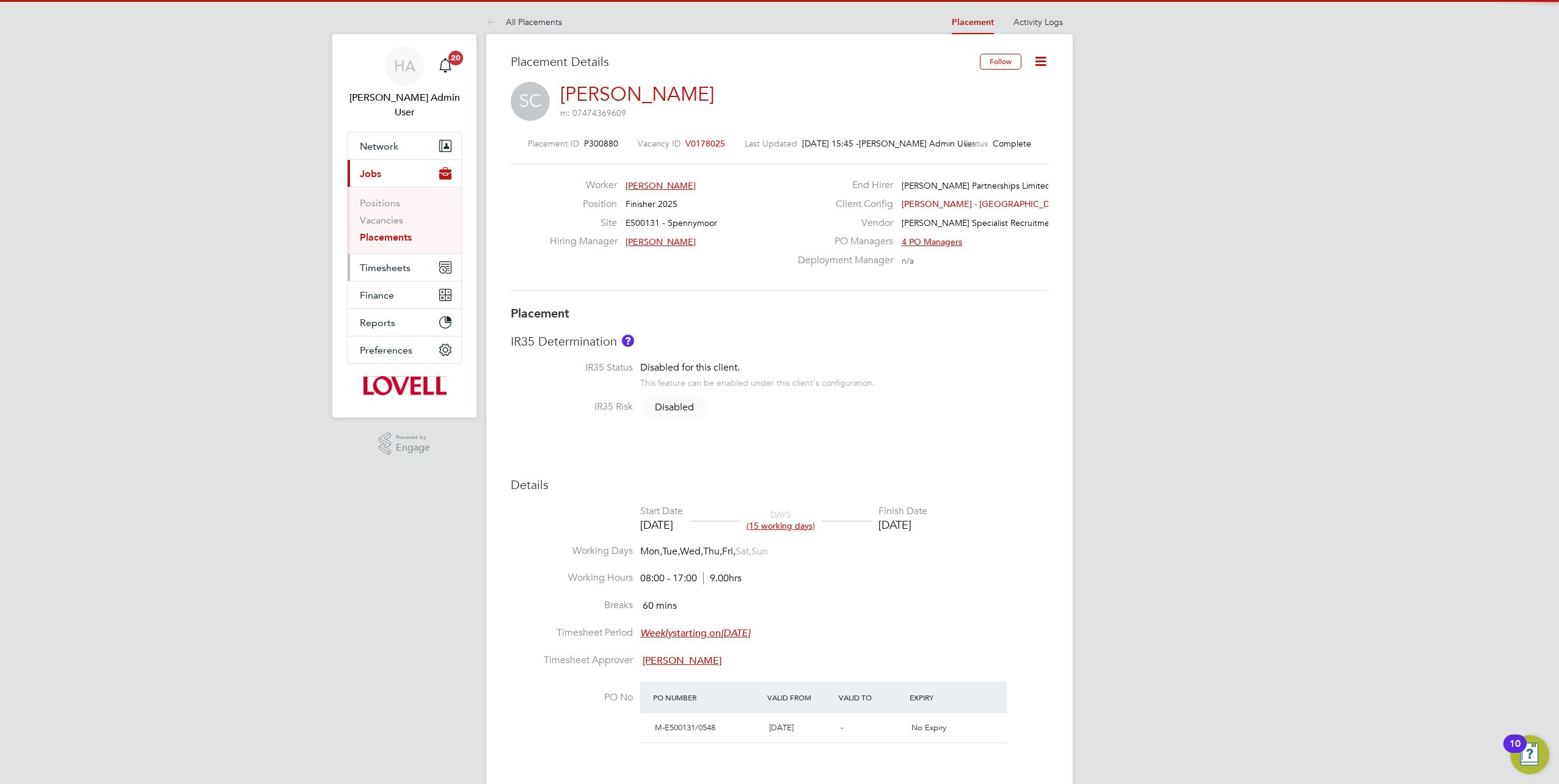
click at [373, 262] on span "Timesheets" at bounding box center [385, 268] width 51 height 11
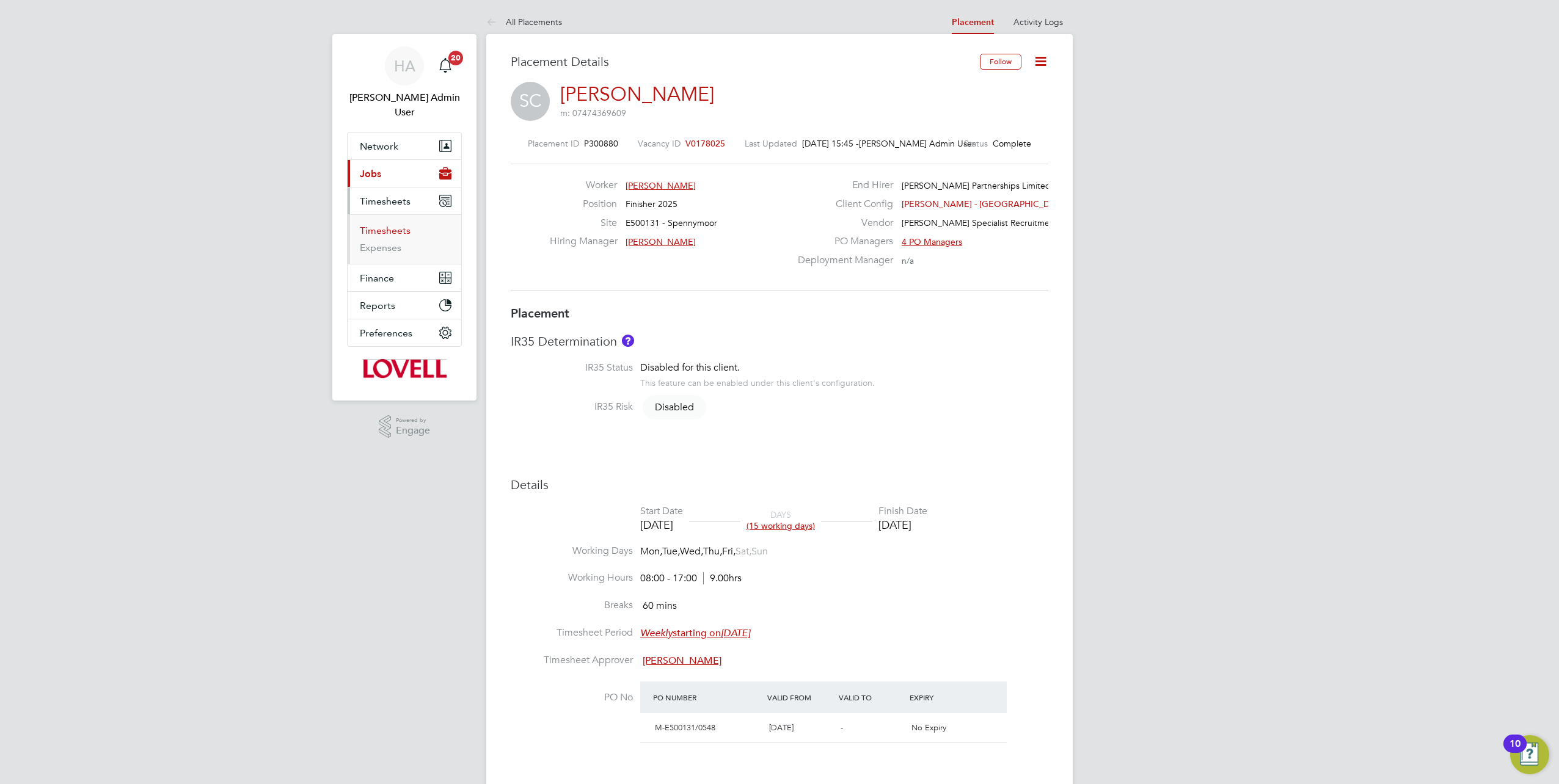
click at [382, 225] on link "Timesheets" at bounding box center [385, 230] width 51 height 11
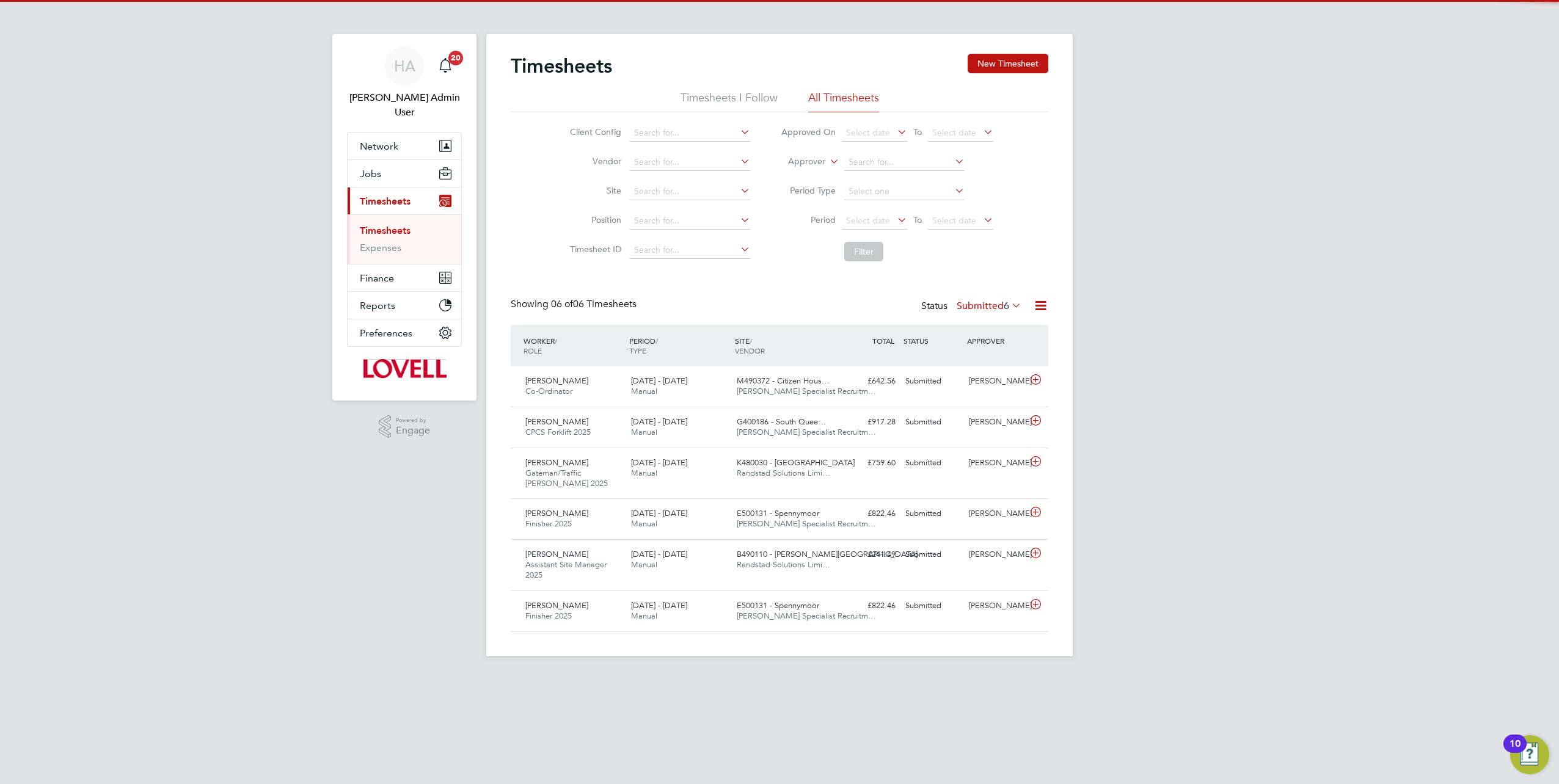
click at [830, 167] on li "Approver" at bounding box center [887, 162] width 243 height 29
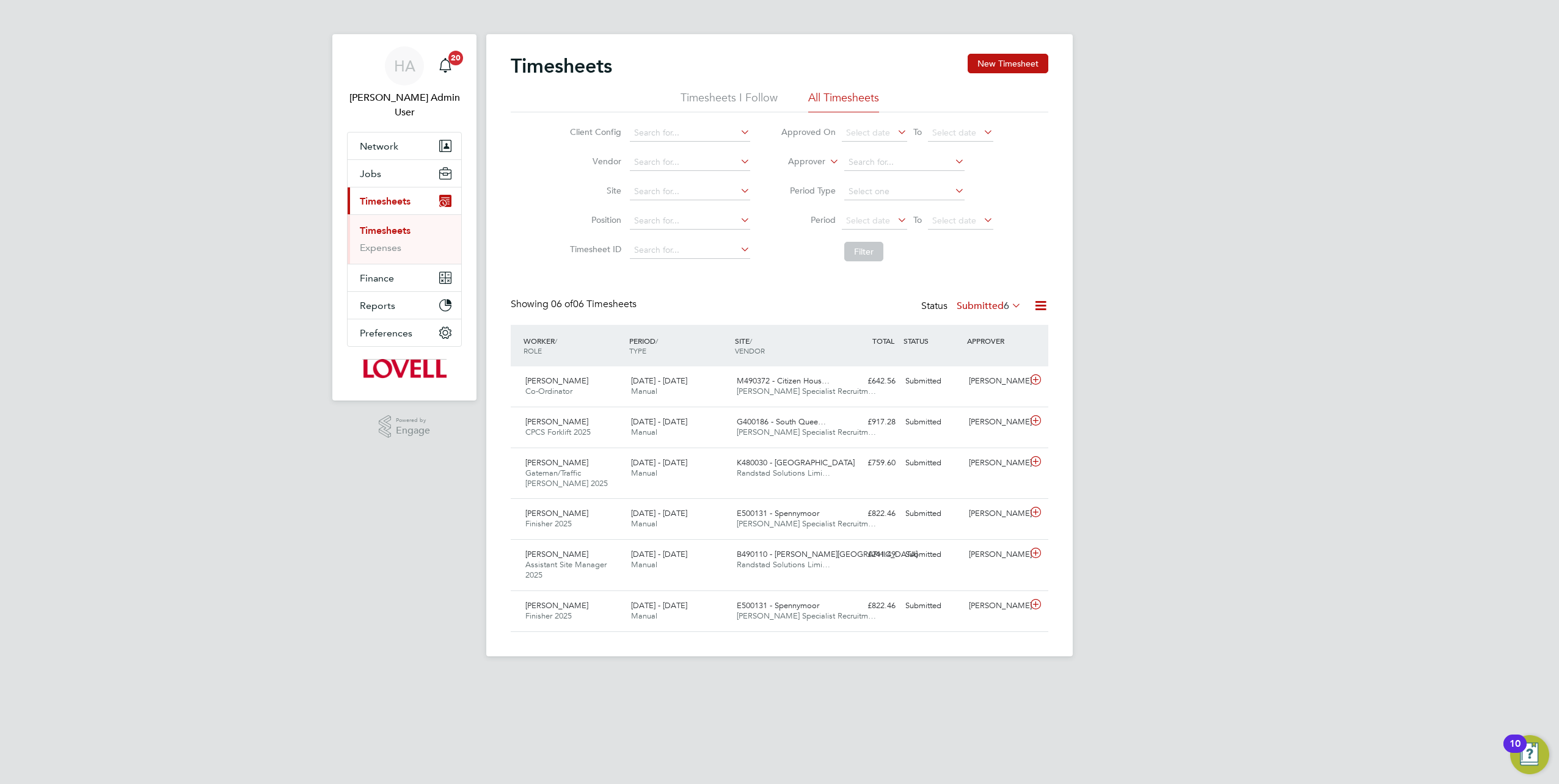
click at [817, 162] on label "Approver" at bounding box center [798, 162] width 55 height 12
drag, startPoint x: 807, startPoint y: 174, endPoint x: 830, endPoint y: 170, distance: 23.3
click at [808, 174] on li "Worker" at bounding box center [796, 176] width 60 height 16
click at [860, 161] on input at bounding box center [904, 162] width 120 height 17
click at [872, 172] on li "Sean Cl ements" at bounding box center [904, 179] width 121 height 16
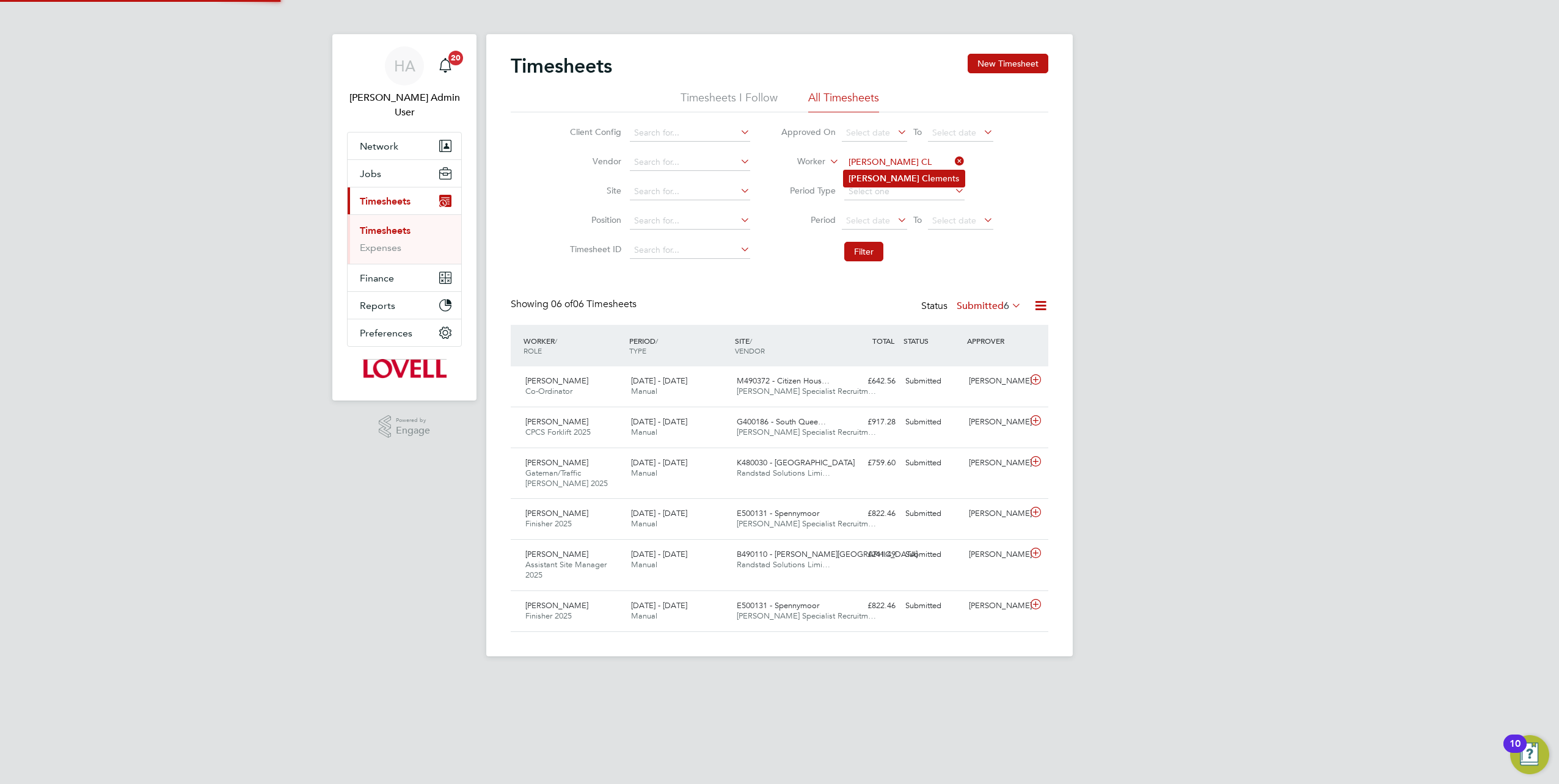
type input "[PERSON_NAME]"
click at [862, 247] on button "Filter" at bounding box center [864, 251] width 39 height 19
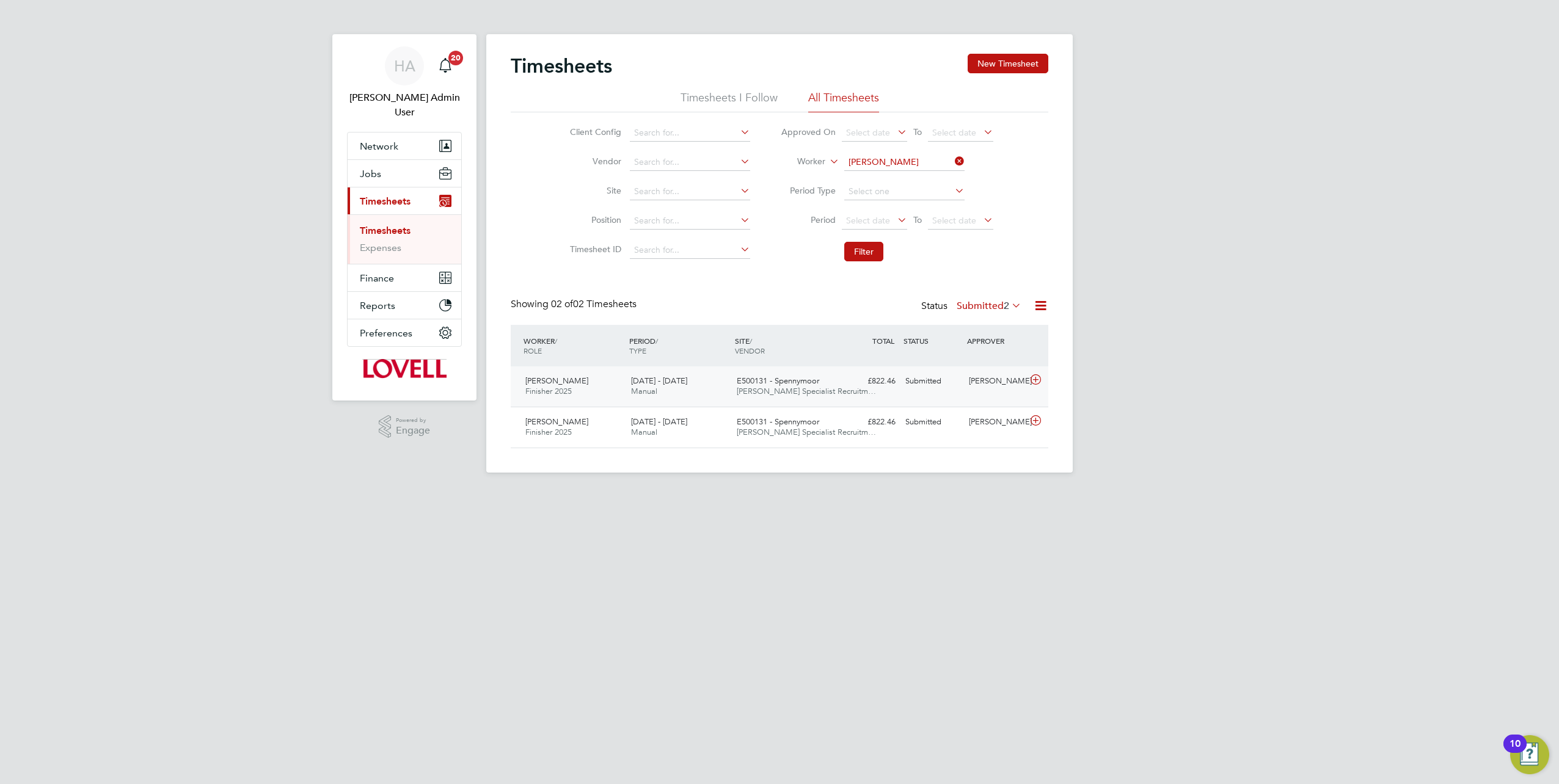
click at [887, 390] on div "£822.46 Submitted" at bounding box center [868, 381] width 64 height 20
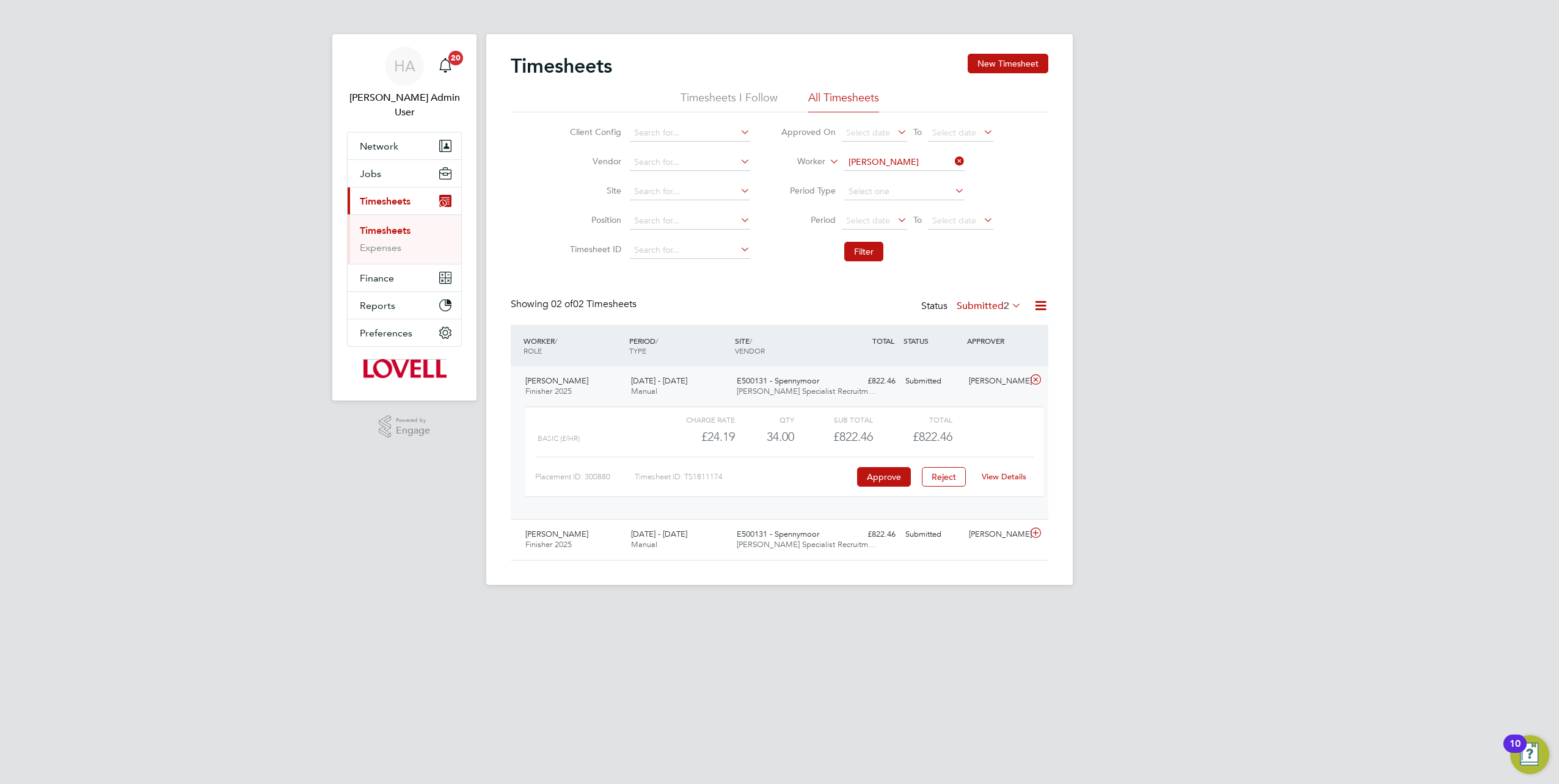
click at [1007, 478] on link "View Details" at bounding box center [1003, 476] width 44 height 11
click at [993, 303] on label "Submitted 2" at bounding box center [989, 306] width 65 height 12
click at [973, 327] on li "All" at bounding box center [983, 327] width 57 height 17
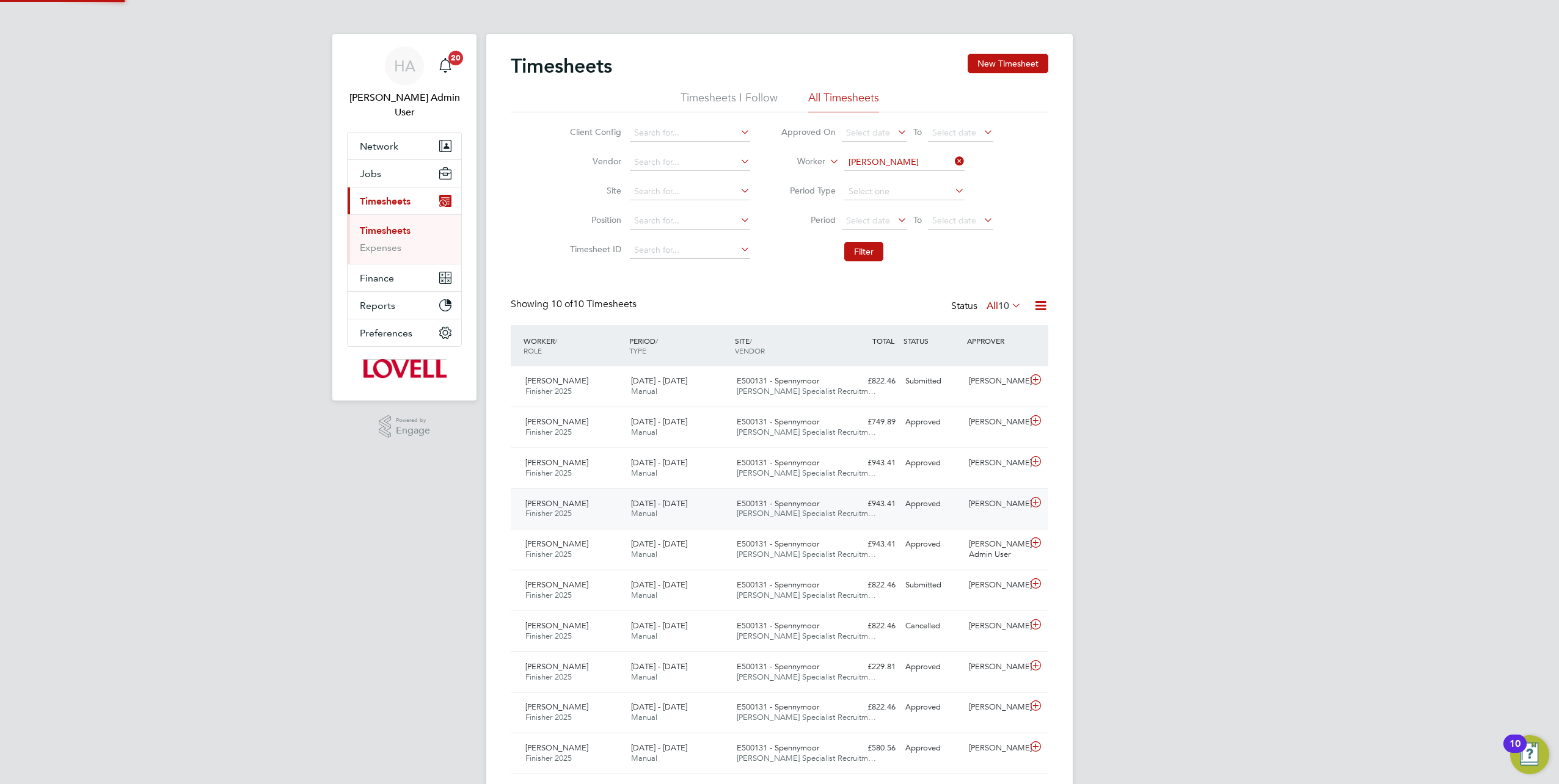
scroll to position [31, 106]
click at [902, 392] on div "Sean Clements Finisher 2025 23 - 29 Aug 2025 23 - 29 Aug 2025 Manual E500131 - …" at bounding box center [780, 386] width 538 height 40
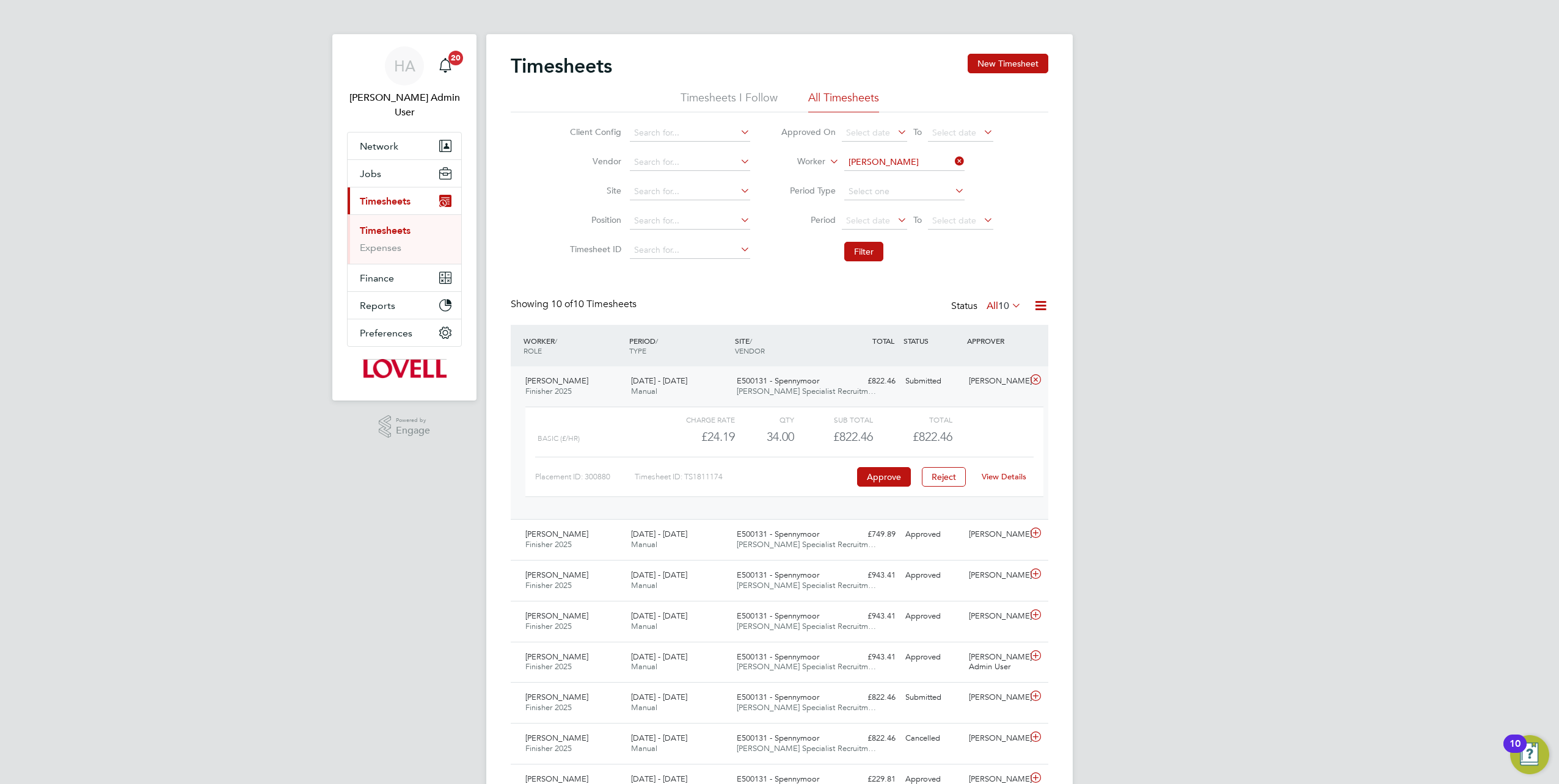
click at [1014, 475] on link "View Details" at bounding box center [1003, 476] width 44 height 11
click at [953, 156] on icon at bounding box center [953, 161] width 0 height 17
click at [922, 156] on input at bounding box center [904, 162] width 120 height 17
click at [922, 179] on b "Wallace" at bounding box center [957, 179] width 71 height 11
type input "Edward Wallace"
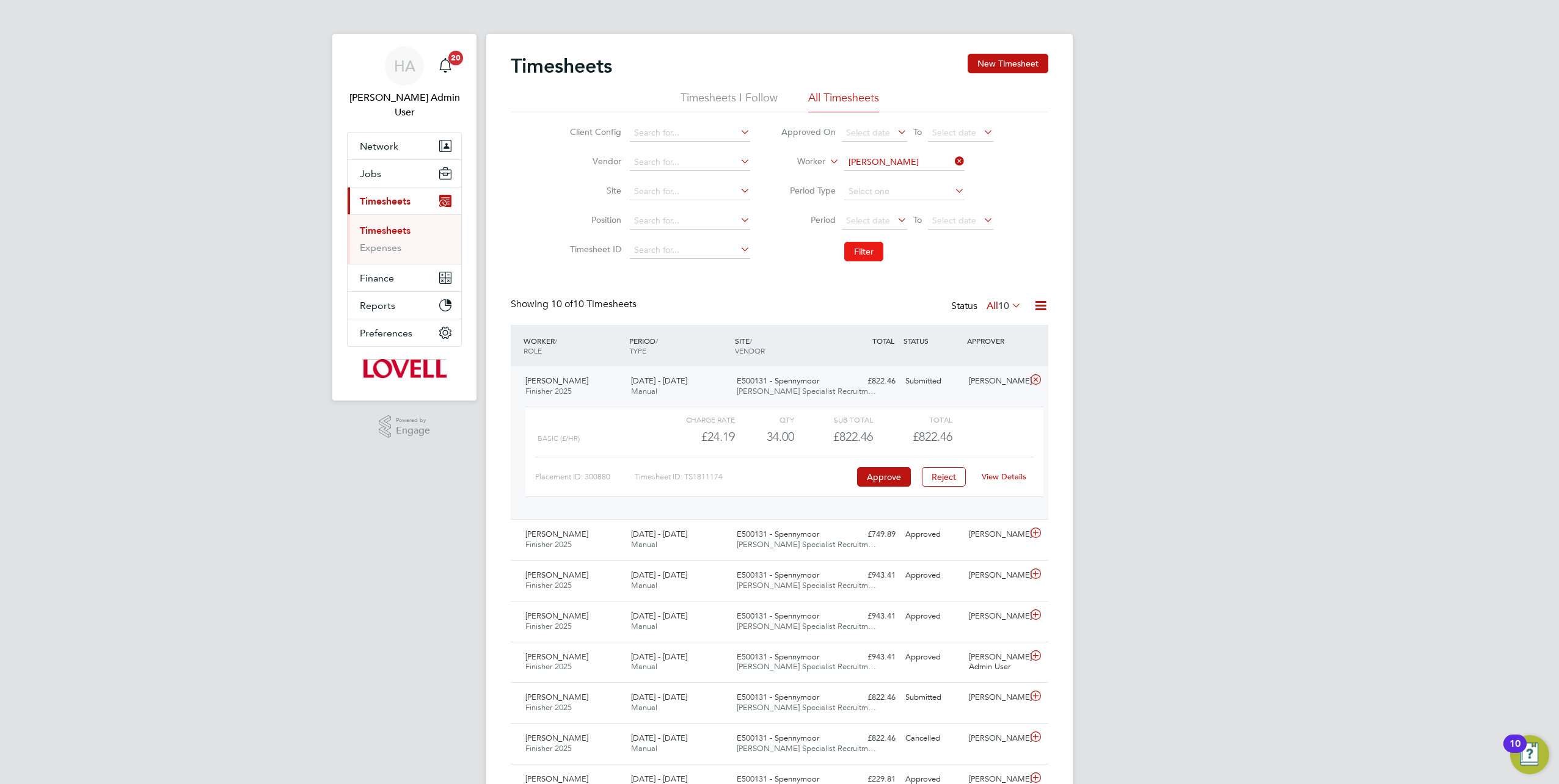
click at [863, 247] on button "Filter" at bounding box center [864, 251] width 39 height 19
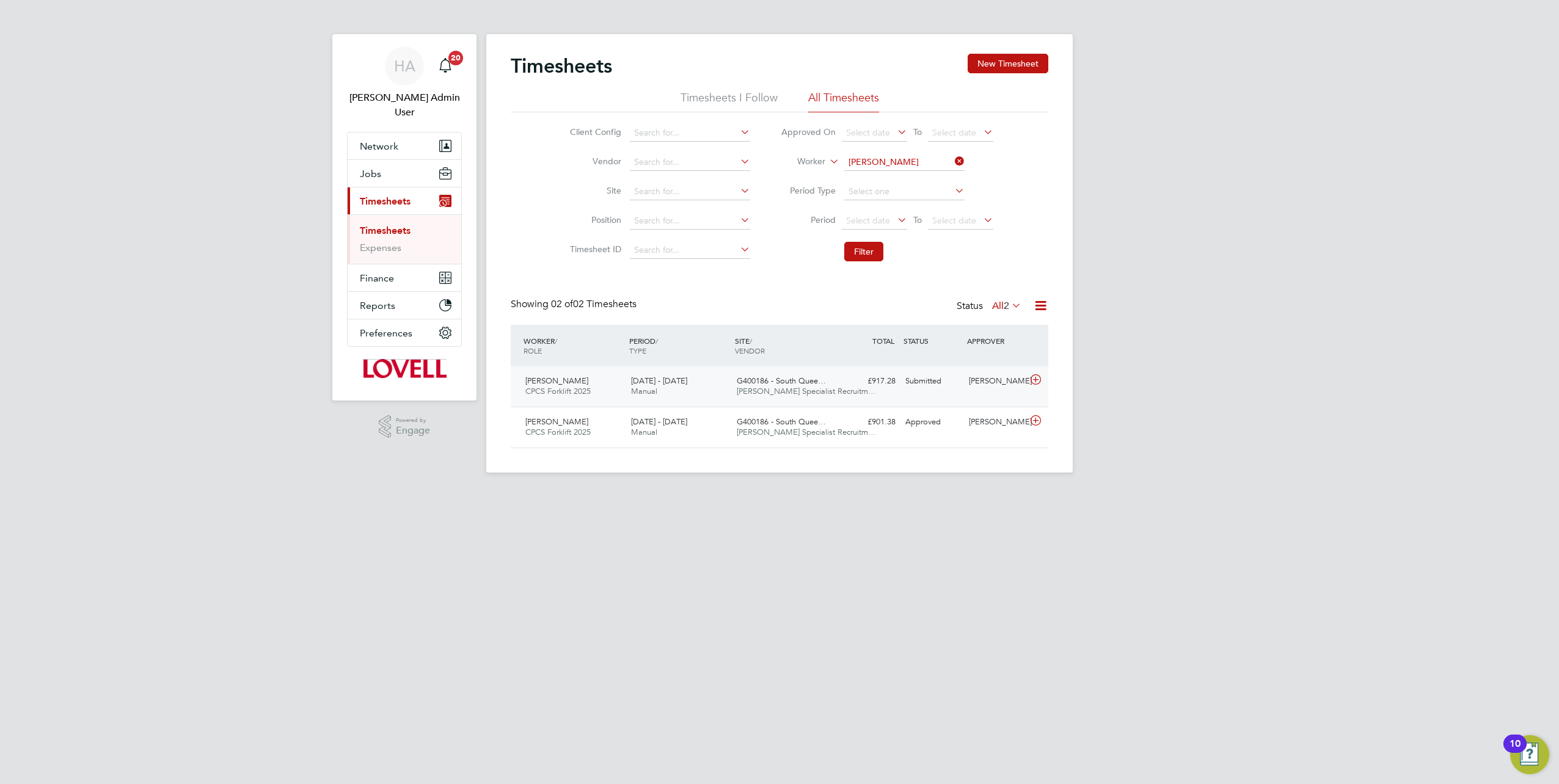
click at [961, 385] on div "Submitted" at bounding box center [932, 381] width 64 height 20
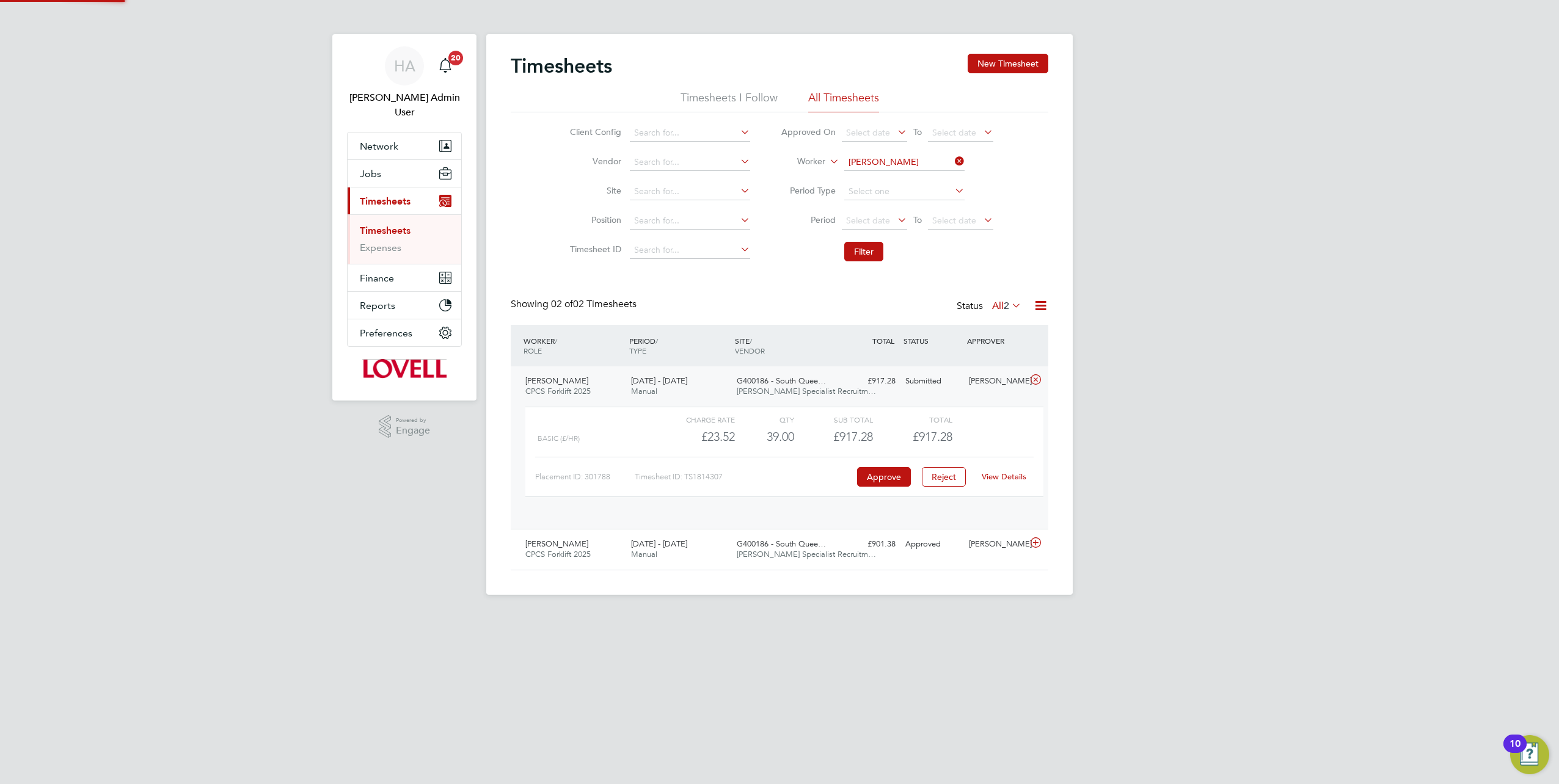
scroll to position [21, 119]
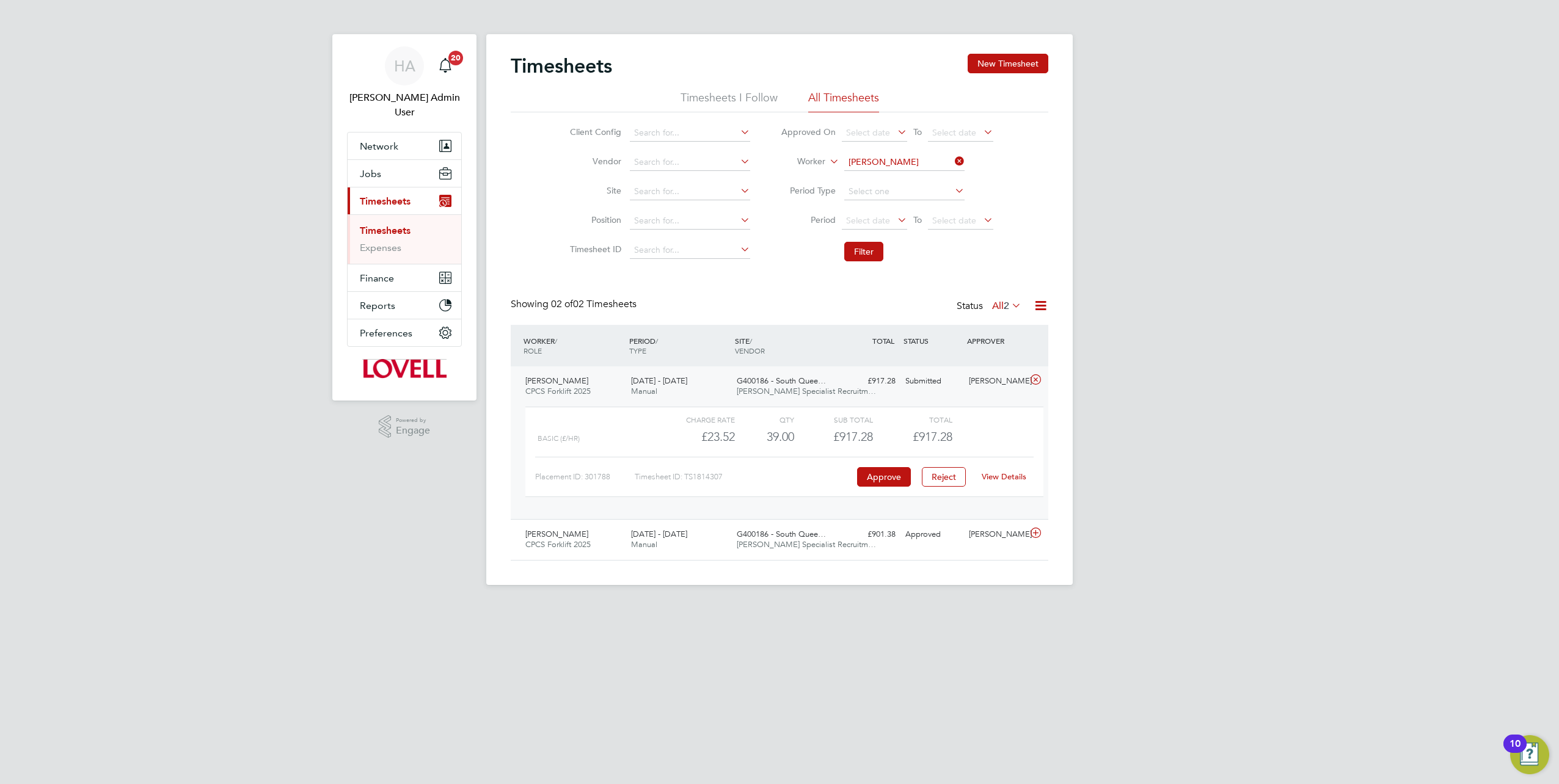
click at [1009, 474] on link "View Details" at bounding box center [1003, 476] width 44 height 11
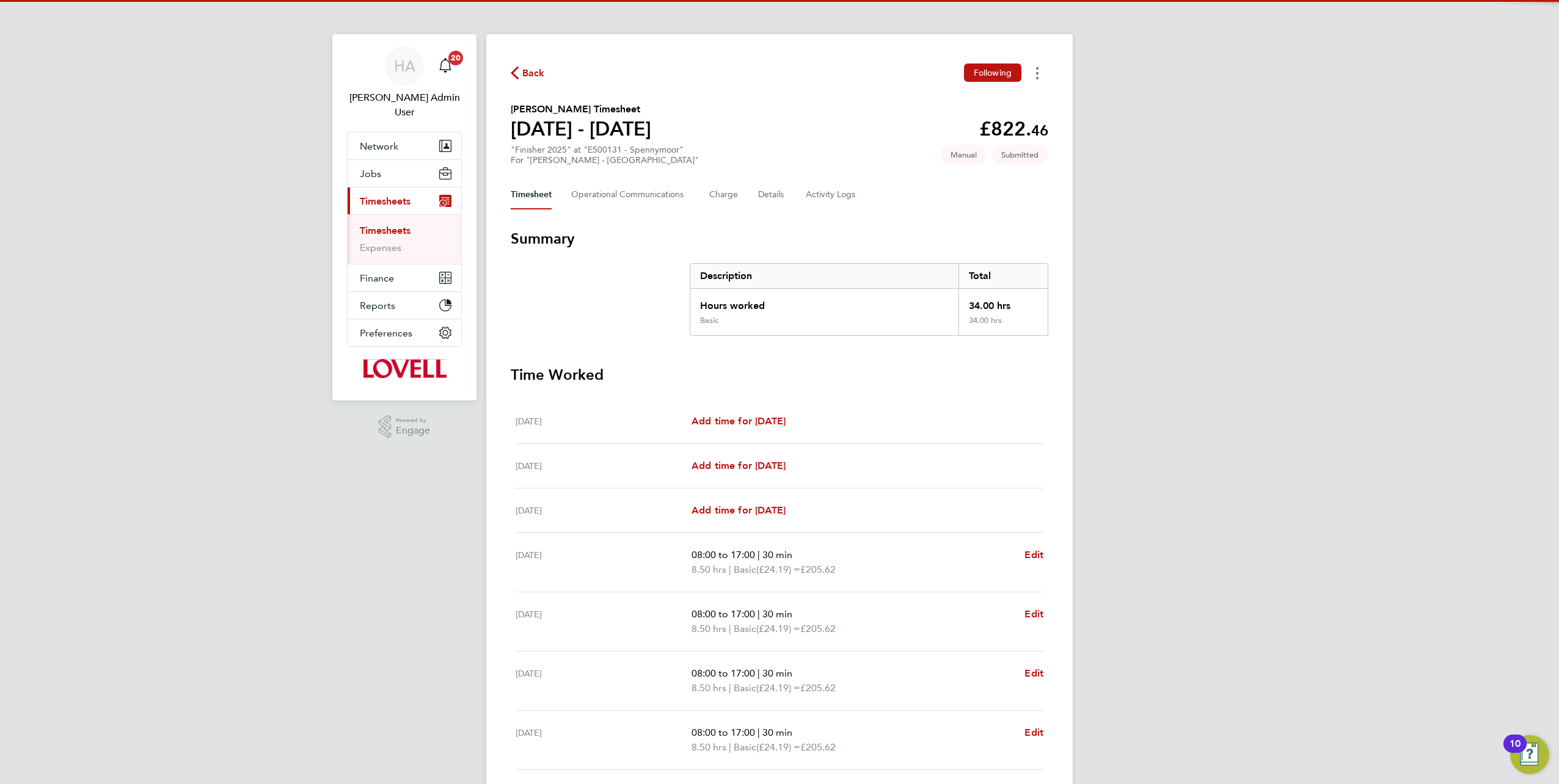
click at [1040, 74] on button "Timesheets Menu" at bounding box center [1037, 73] width 22 height 19
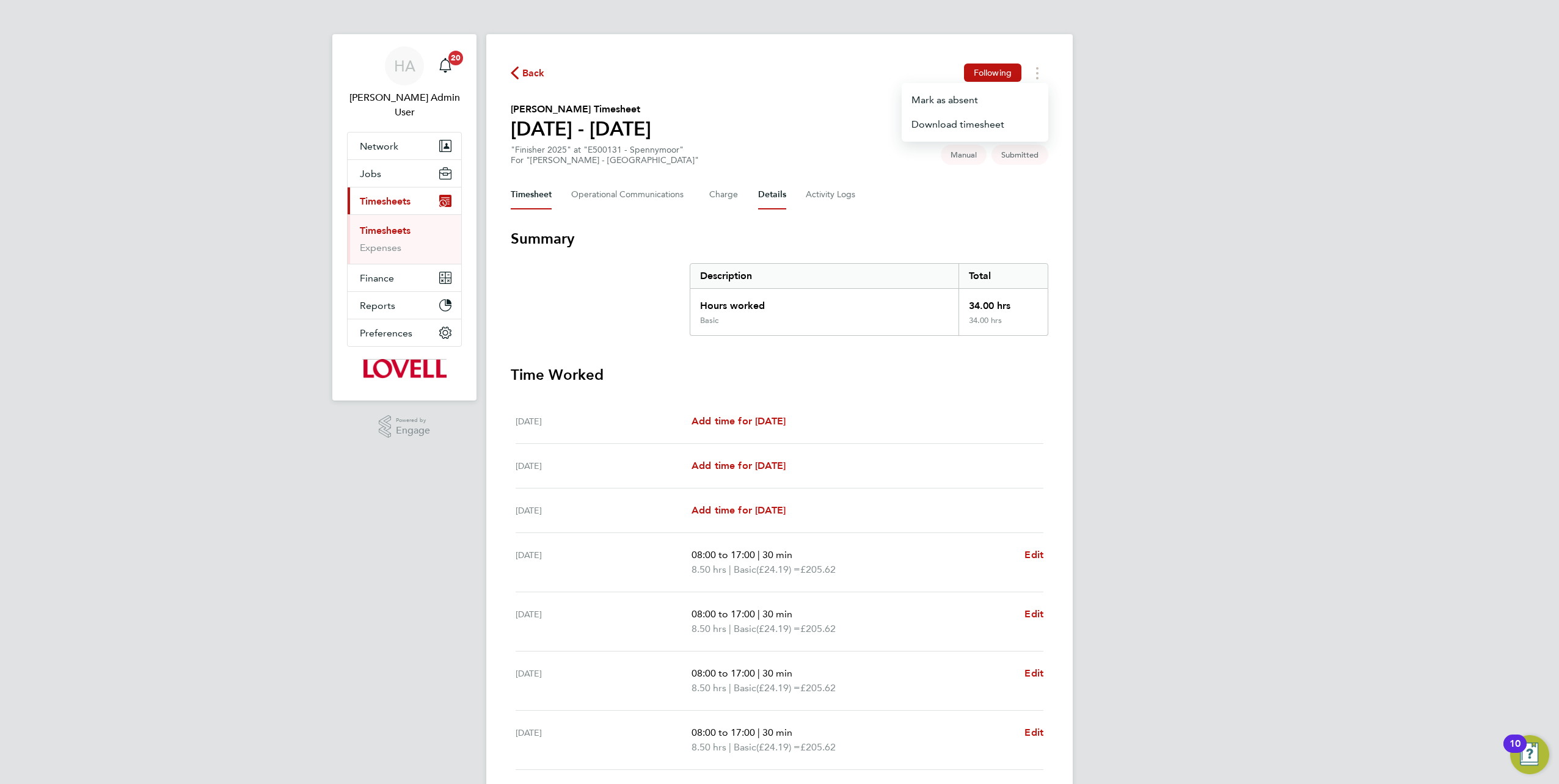
click at [784, 199] on button "Details" at bounding box center [772, 195] width 28 height 29
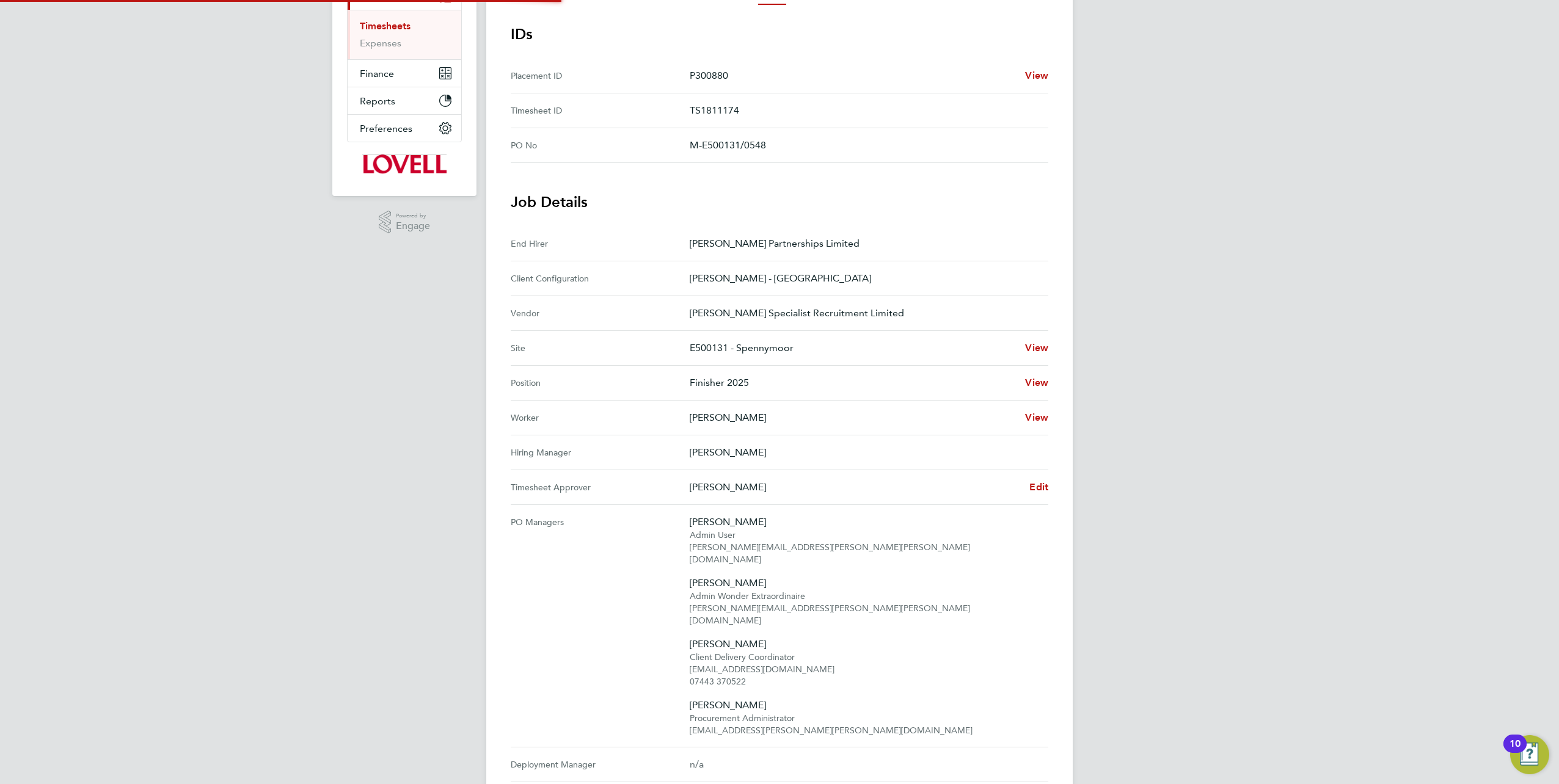
scroll to position [244, 0]
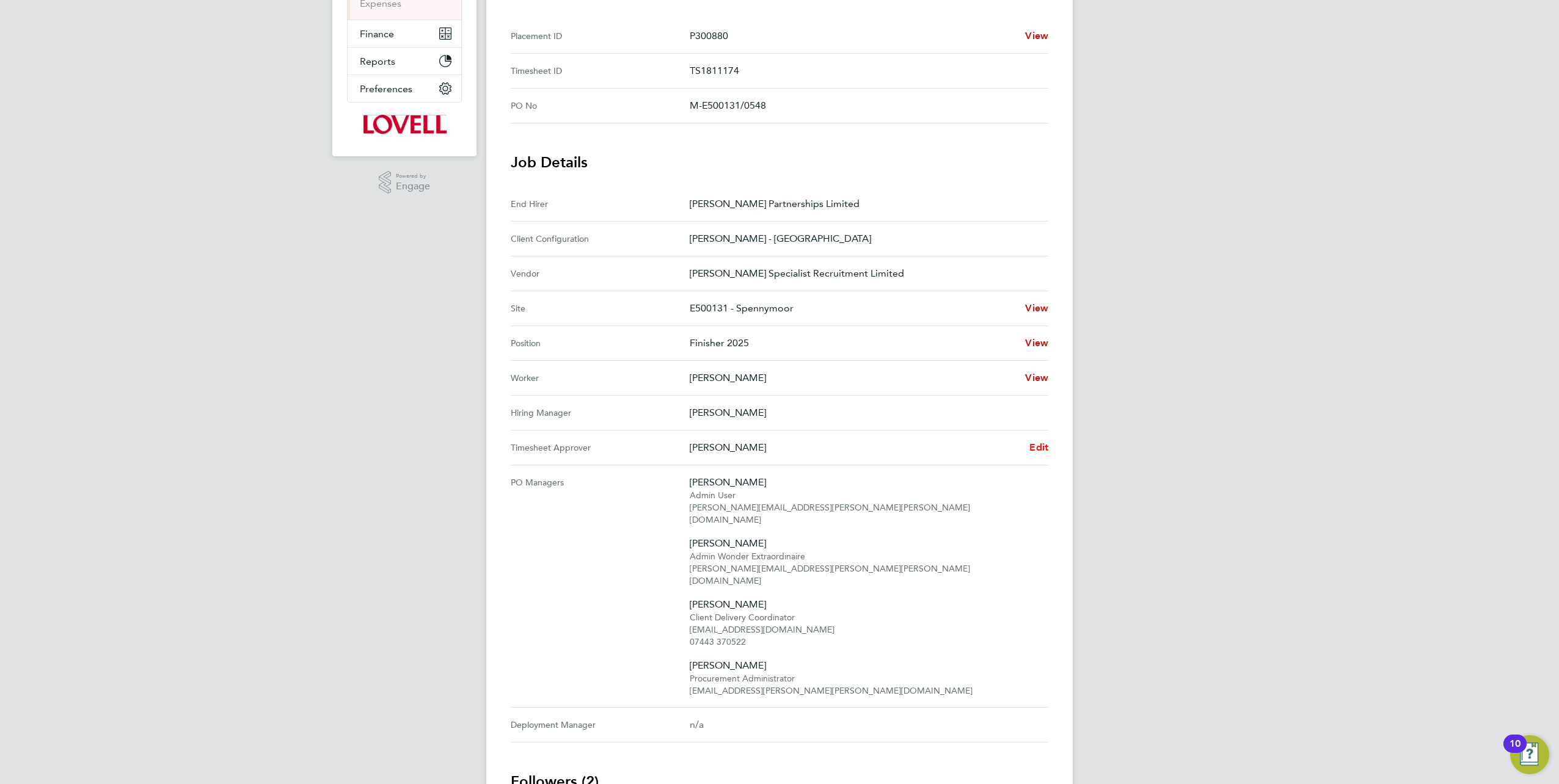
click at [1033, 441] on span "Edit" at bounding box center [1038, 447] width 19 height 11
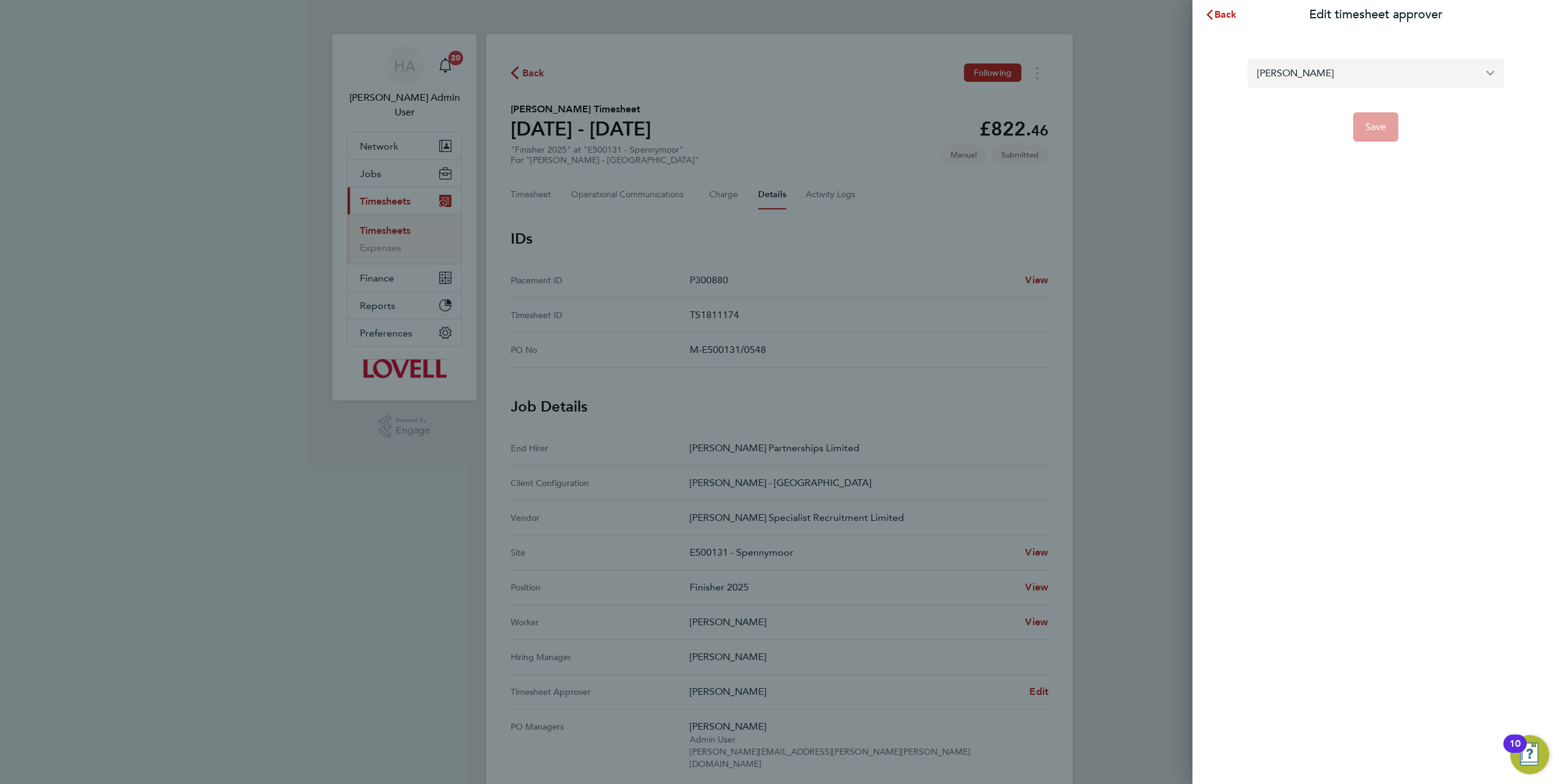
click at [1355, 78] on input "[PERSON_NAME]" at bounding box center [1375, 74] width 256 height 29
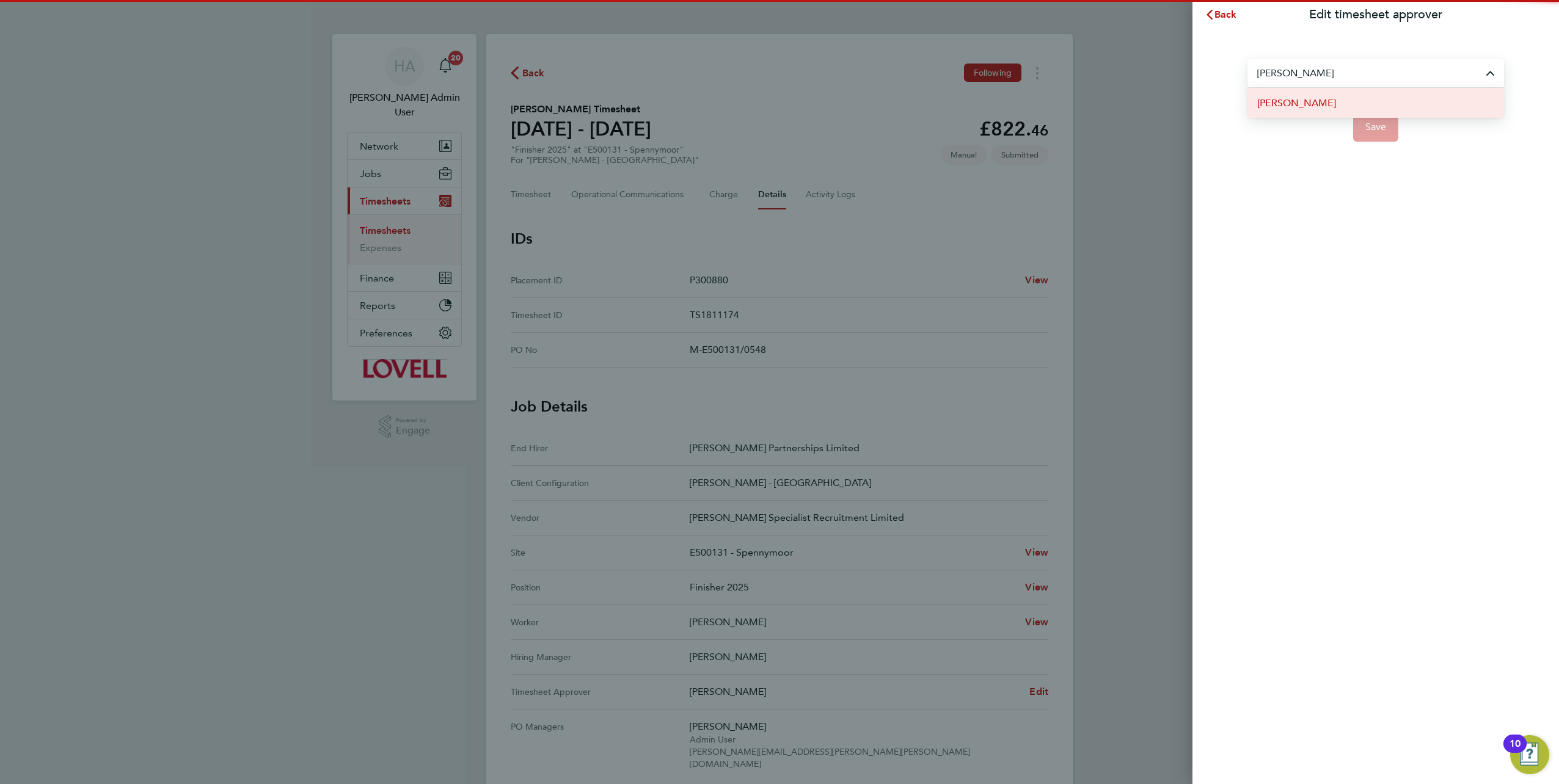
click at [1341, 94] on li "[PERSON_NAME]" at bounding box center [1375, 103] width 256 height 30
type input "[PERSON_NAME]"
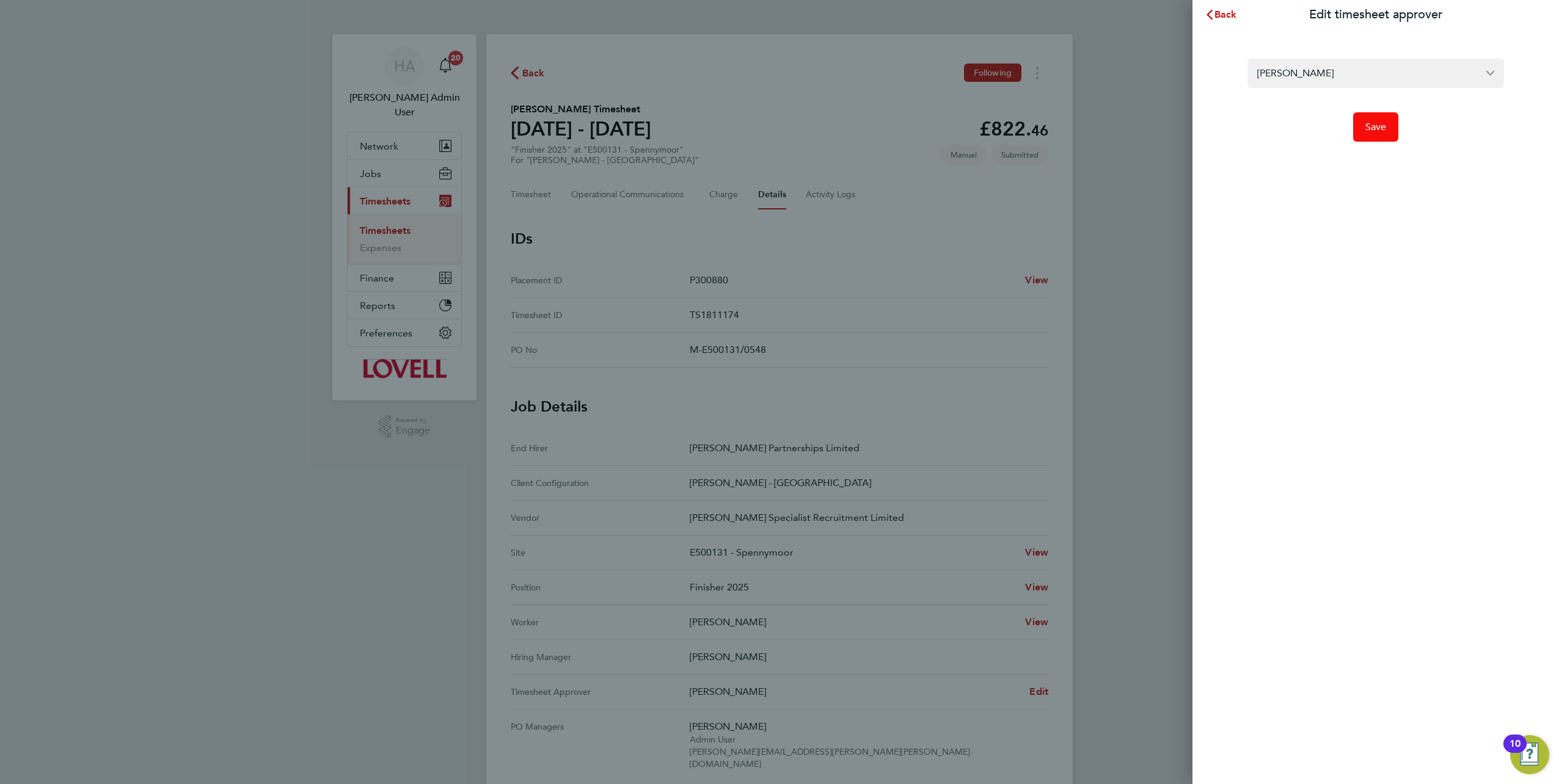
click at [1379, 121] on span "Save" at bounding box center [1375, 127] width 21 height 12
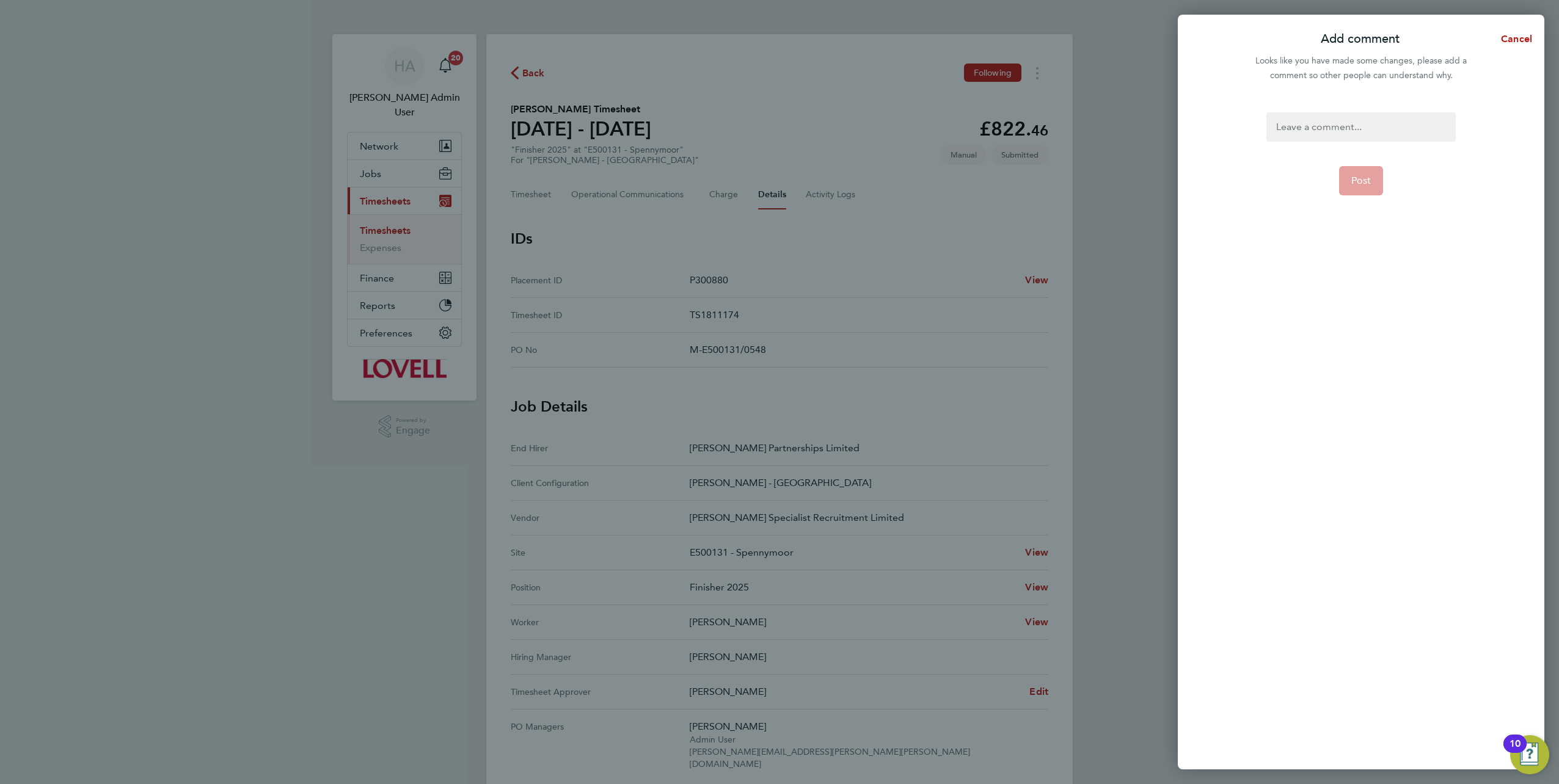
click at [1304, 126] on div at bounding box center [1360, 127] width 188 height 29
click at [1401, 126] on div "Timesheet approver changes as per site instruction" at bounding box center [1360, 134] width 188 height 44
click at [1369, 192] on span "Post" at bounding box center [1361, 195] width 20 height 12
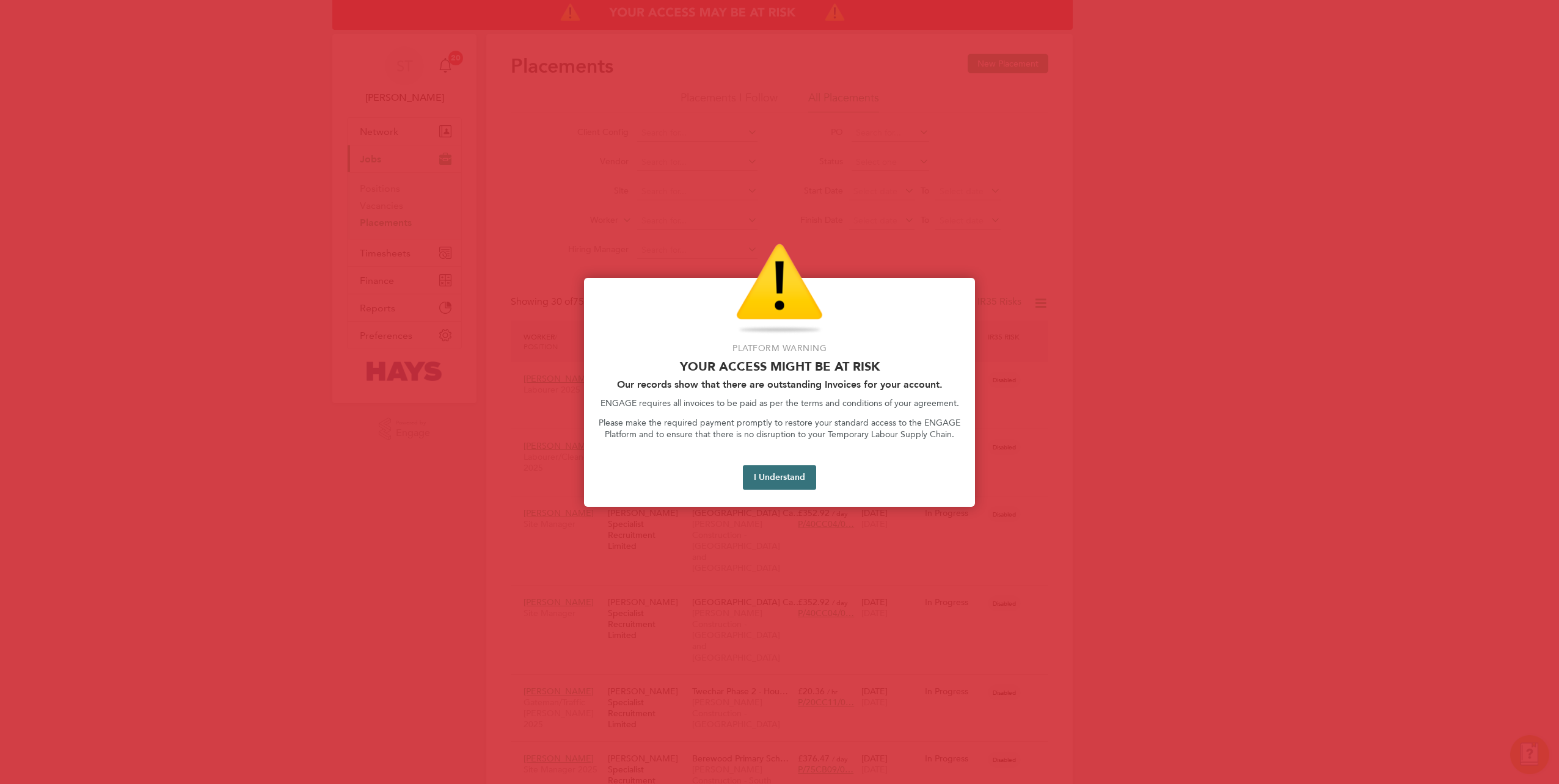
click at [778, 483] on button "I Understand" at bounding box center [780, 478] width 74 height 24
click at [767, 483] on button "I Understand" at bounding box center [780, 478] width 74 height 24
click at [791, 476] on button "I Understand" at bounding box center [780, 478] width 74 height 24
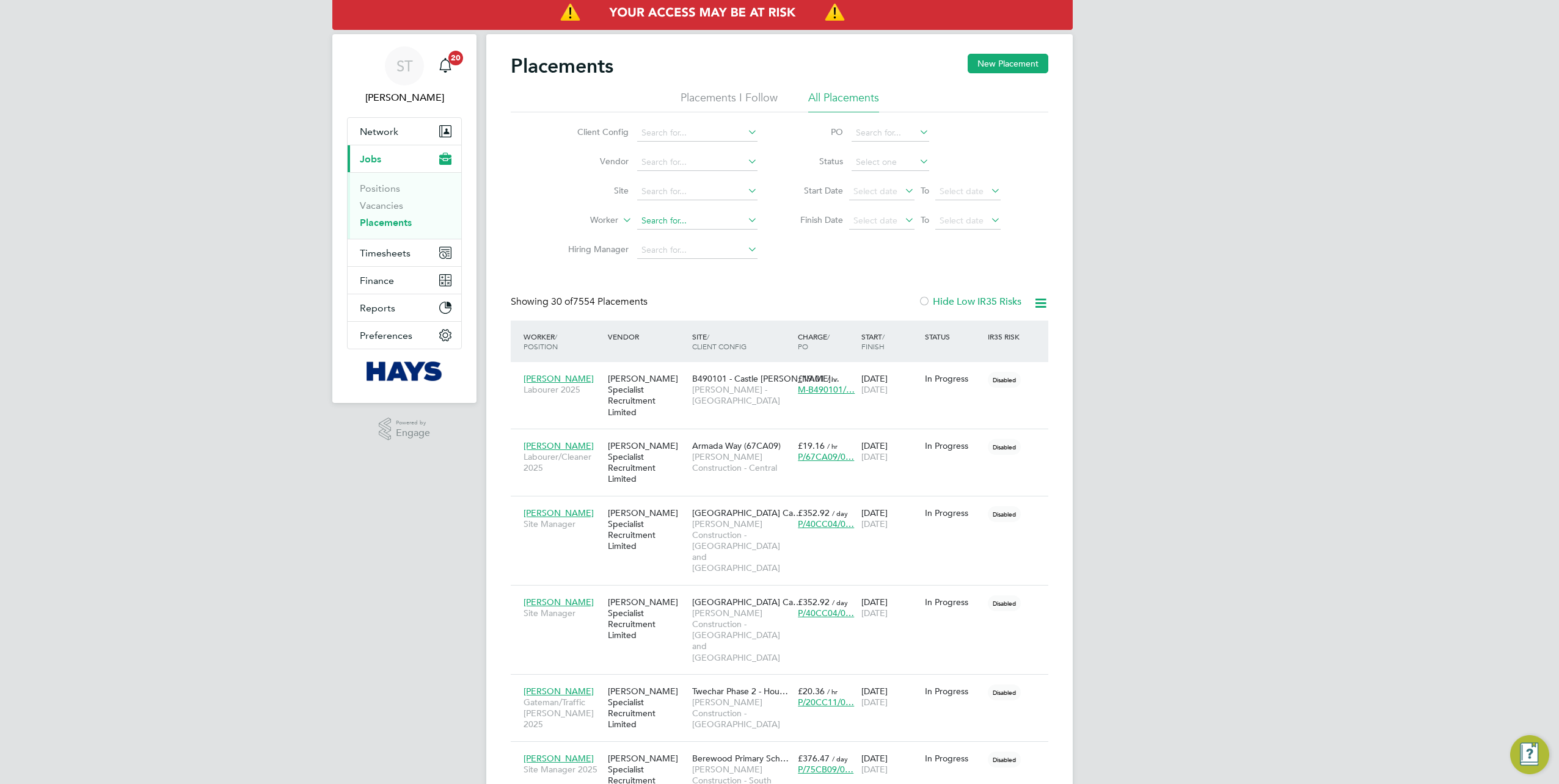
click at [681, 218] on input at bounding box center [697, 221] width 120 height 17
click at [679, 246] on li "Osc ar Ukwizagira" at bounding box center [698, 254] width 121 height 16
type input "Oscar Ukwizagira"
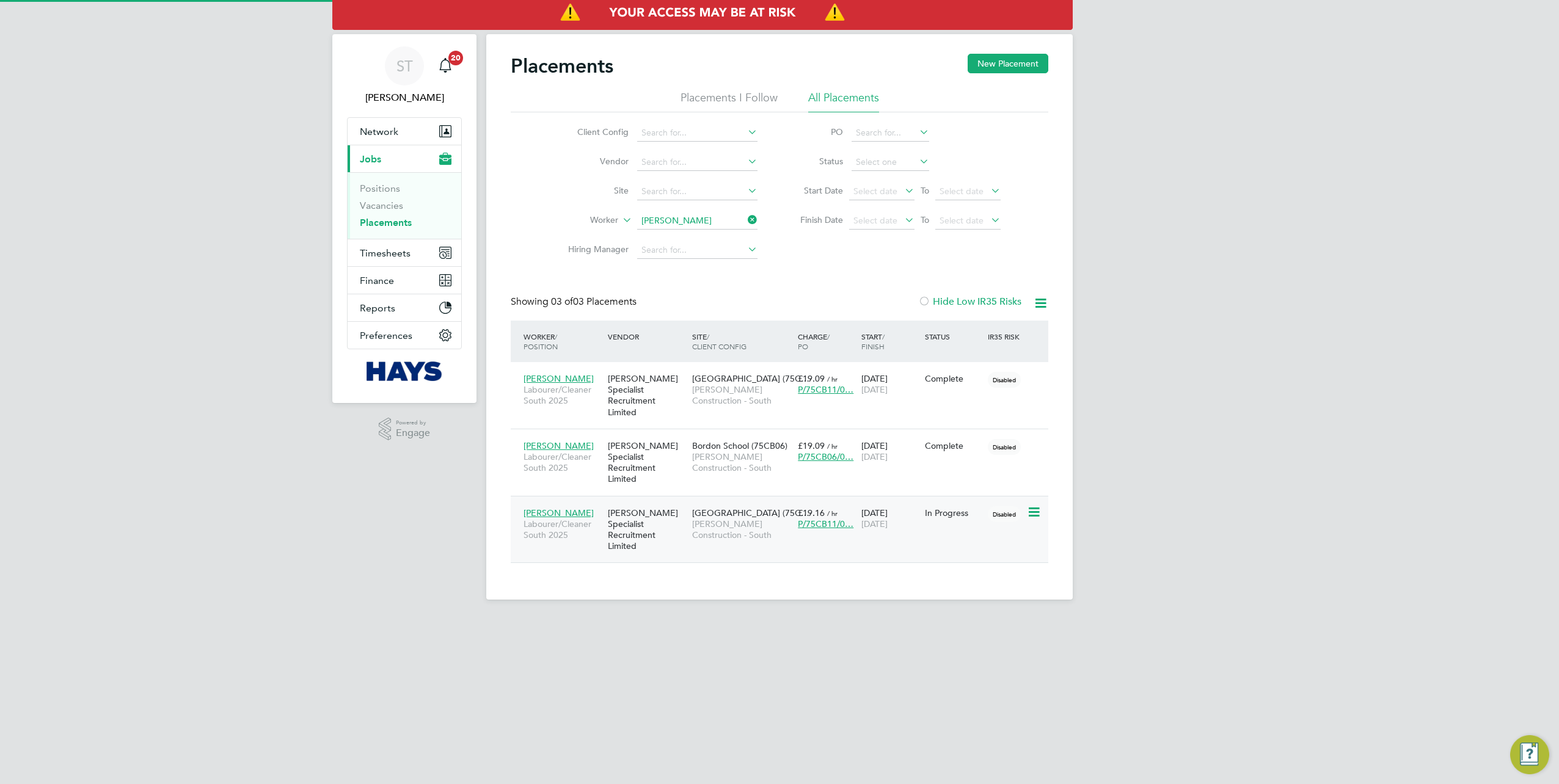
scroll to position [46, 106]
click at [720, 518] on span "Morgan Sindall Construction - South" at bounding box center [741, 529] width 99 height 22
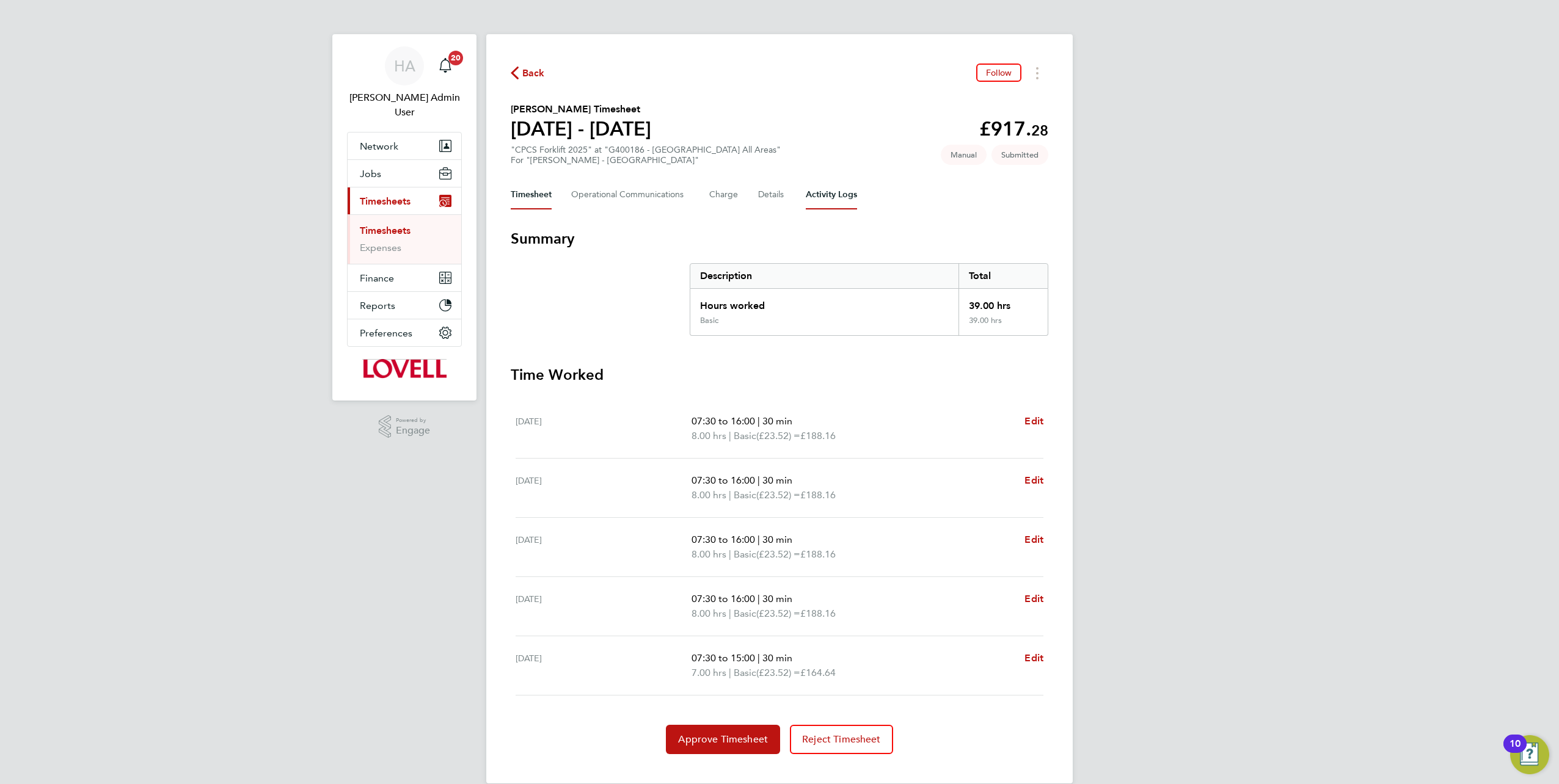
click at [827, 199] on Logs-tab "Activity Logs" at bounding box center [830, 195] width 51 height 29
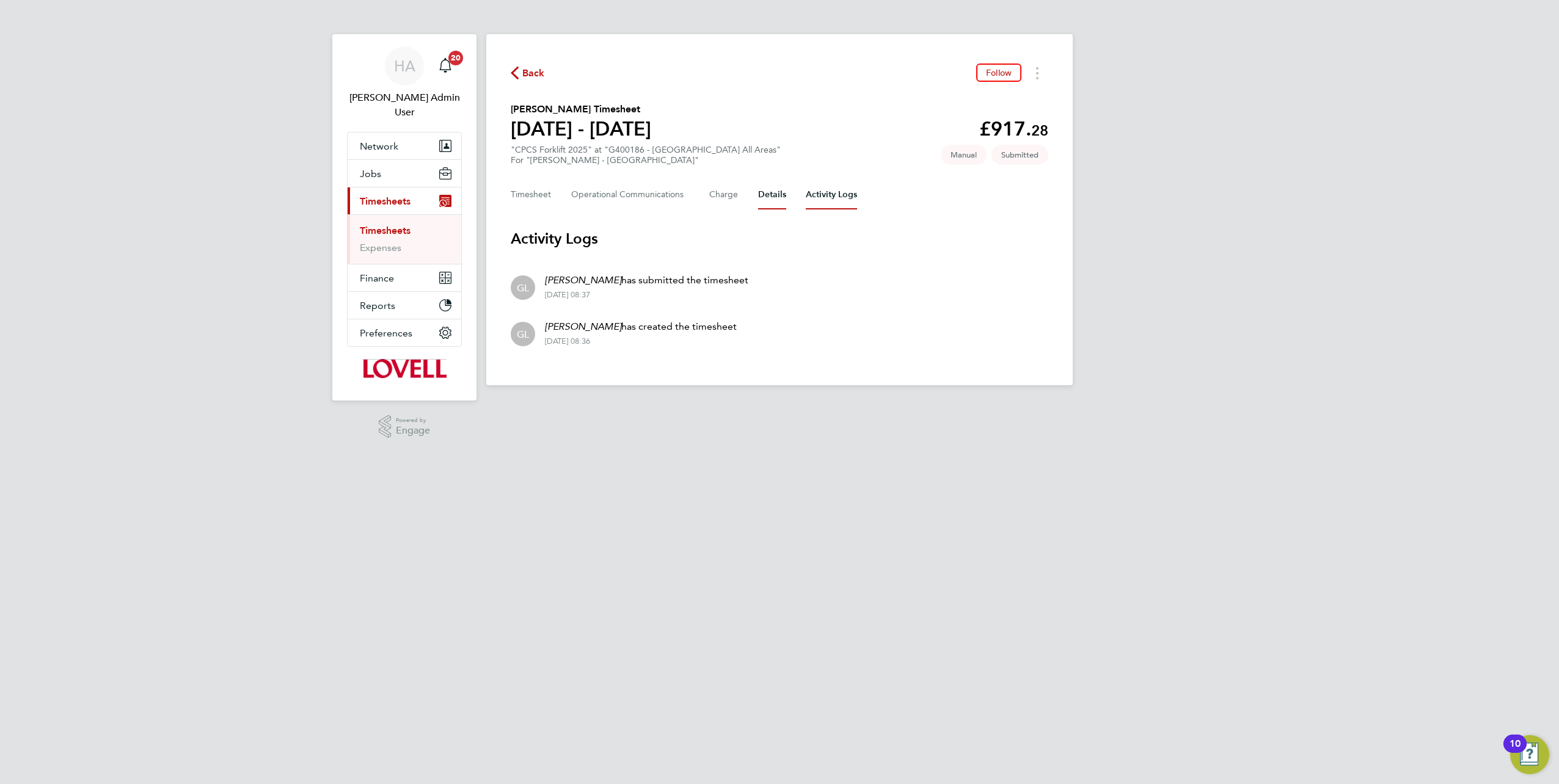
click at [760, 194] on button "Details" at bounding box center [772, 195] width 28 height 29
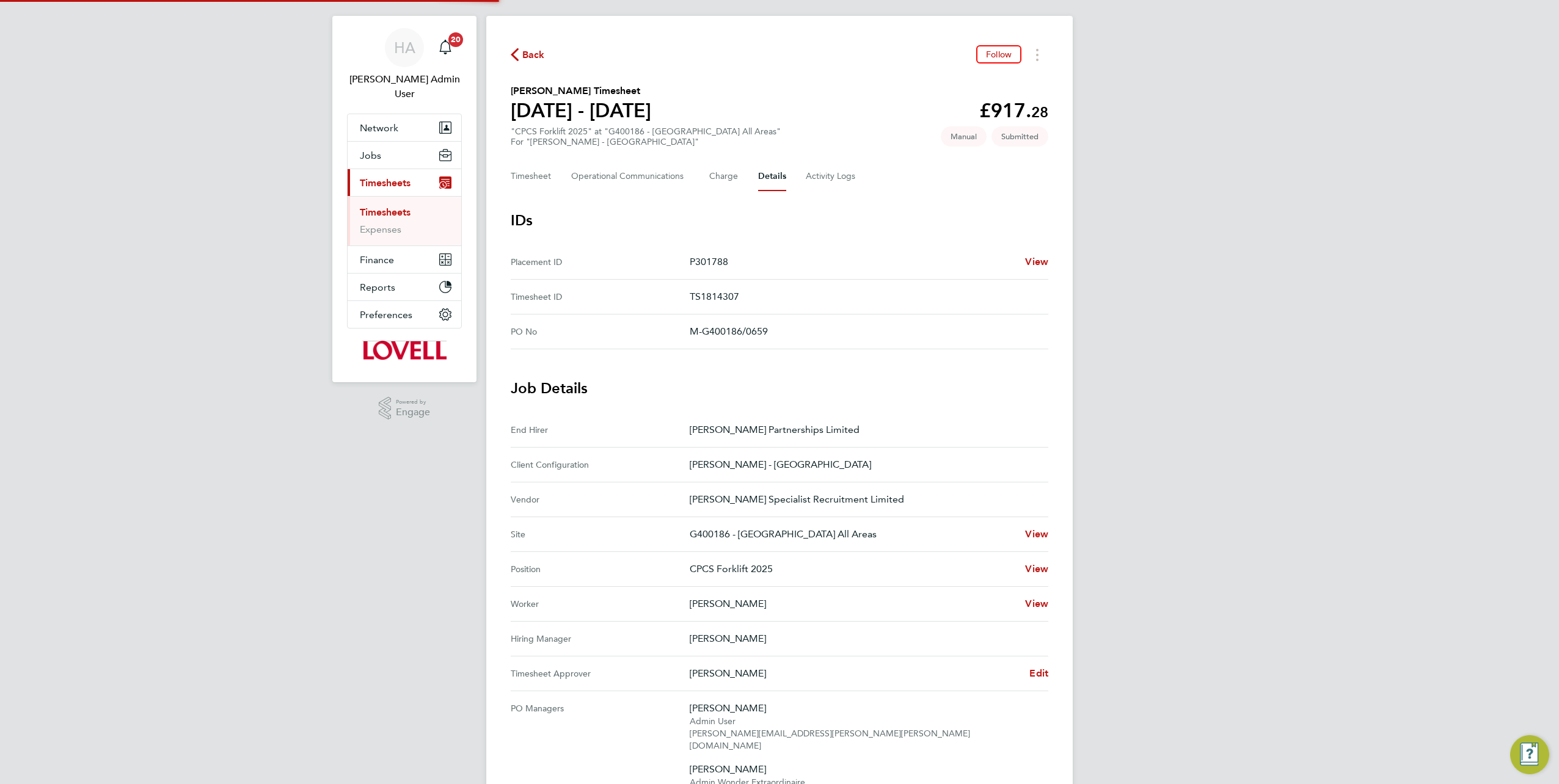
scroll to position [183, 0]
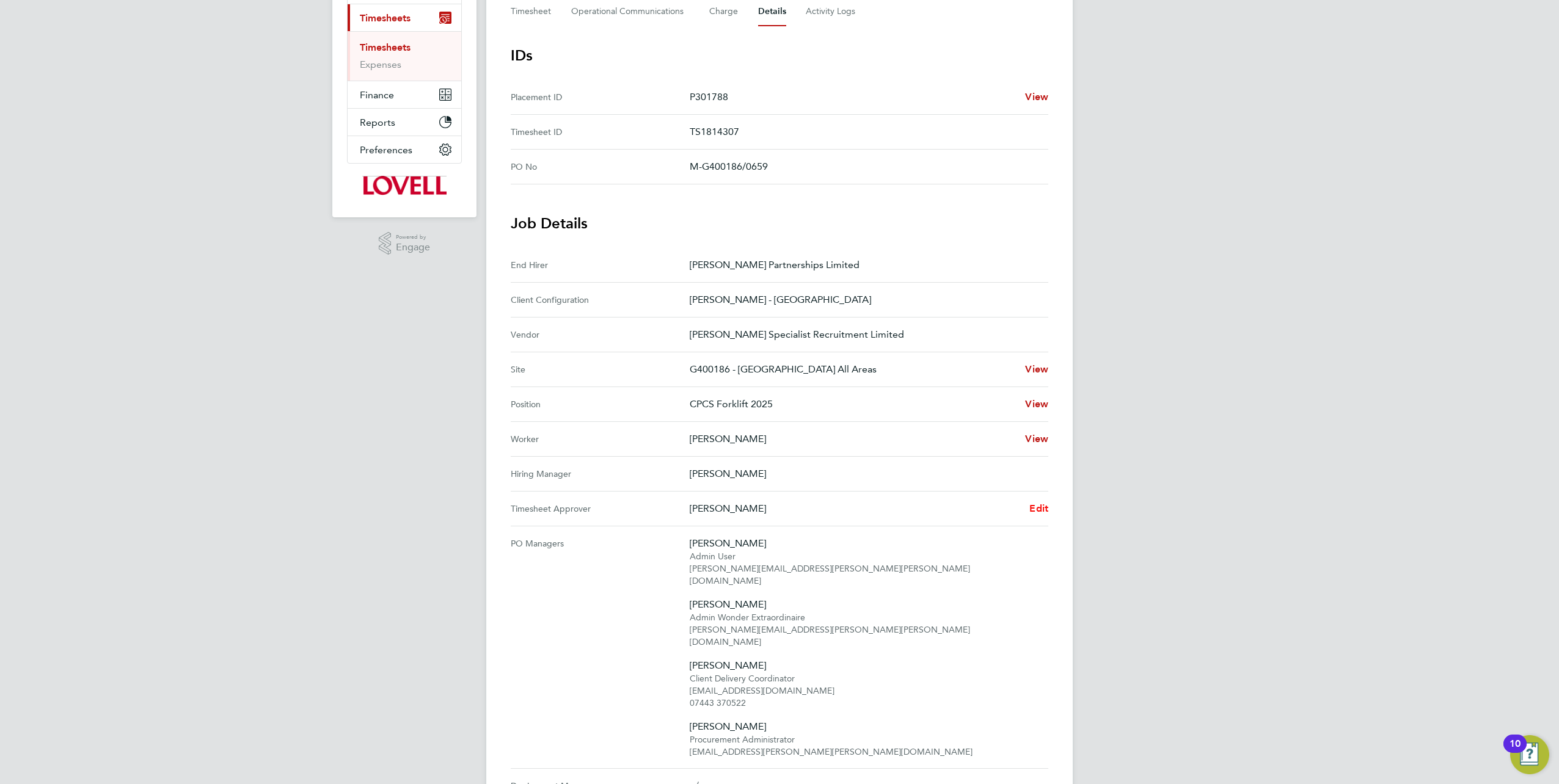
click at [1037, 507] on span "Edit" at bounding box center [1038, 508] width 19 height 11
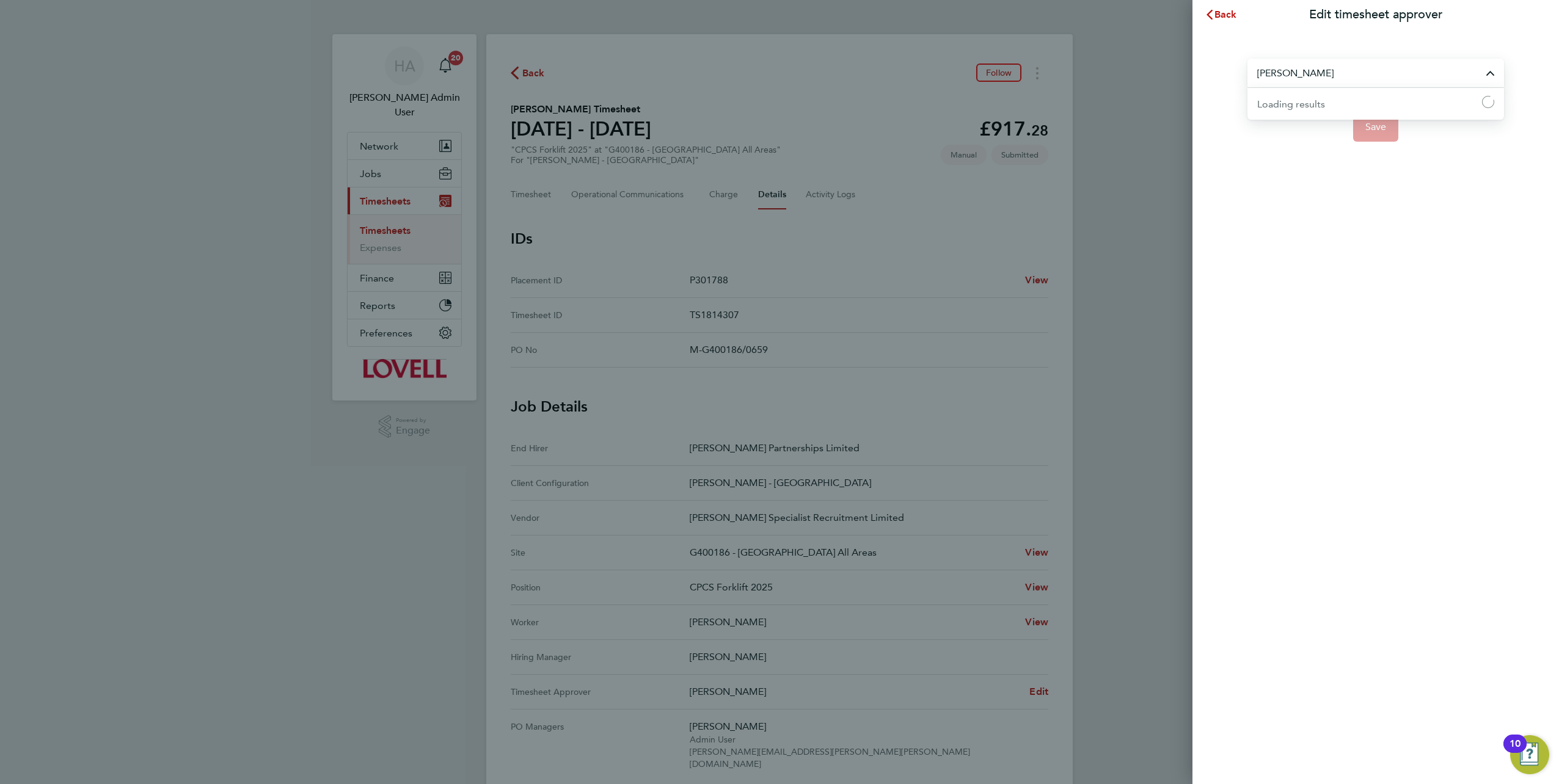
click at [1305, 80] on input "[PERSON_NAME]" at bounding box center [1375, 74] width 256 height 29
type input "[PERSON_NAME]"
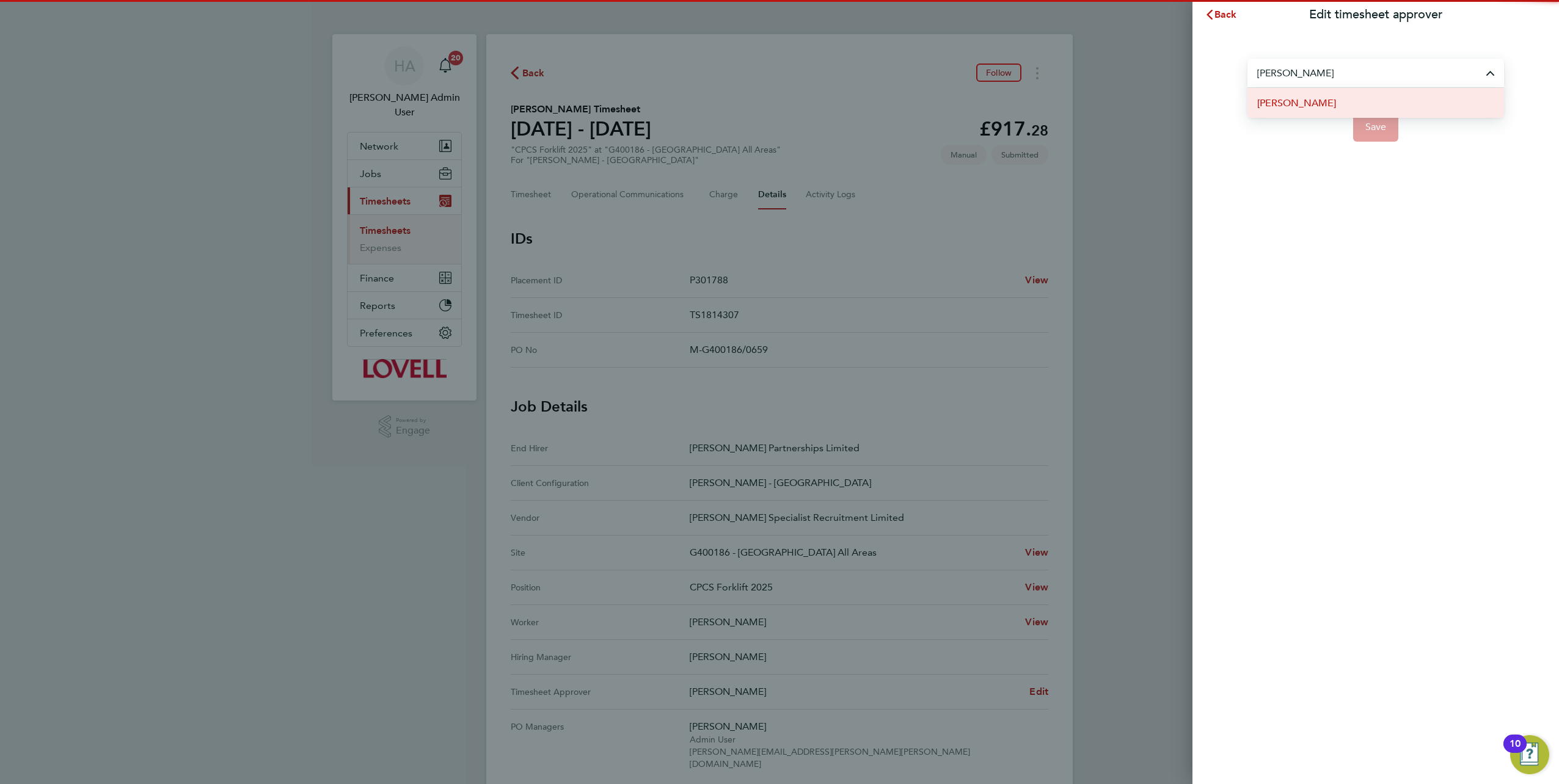
click at [1318, 108] on li "[PERSON_NAME]" at bounding box center [1375, 103] width 256 height 30
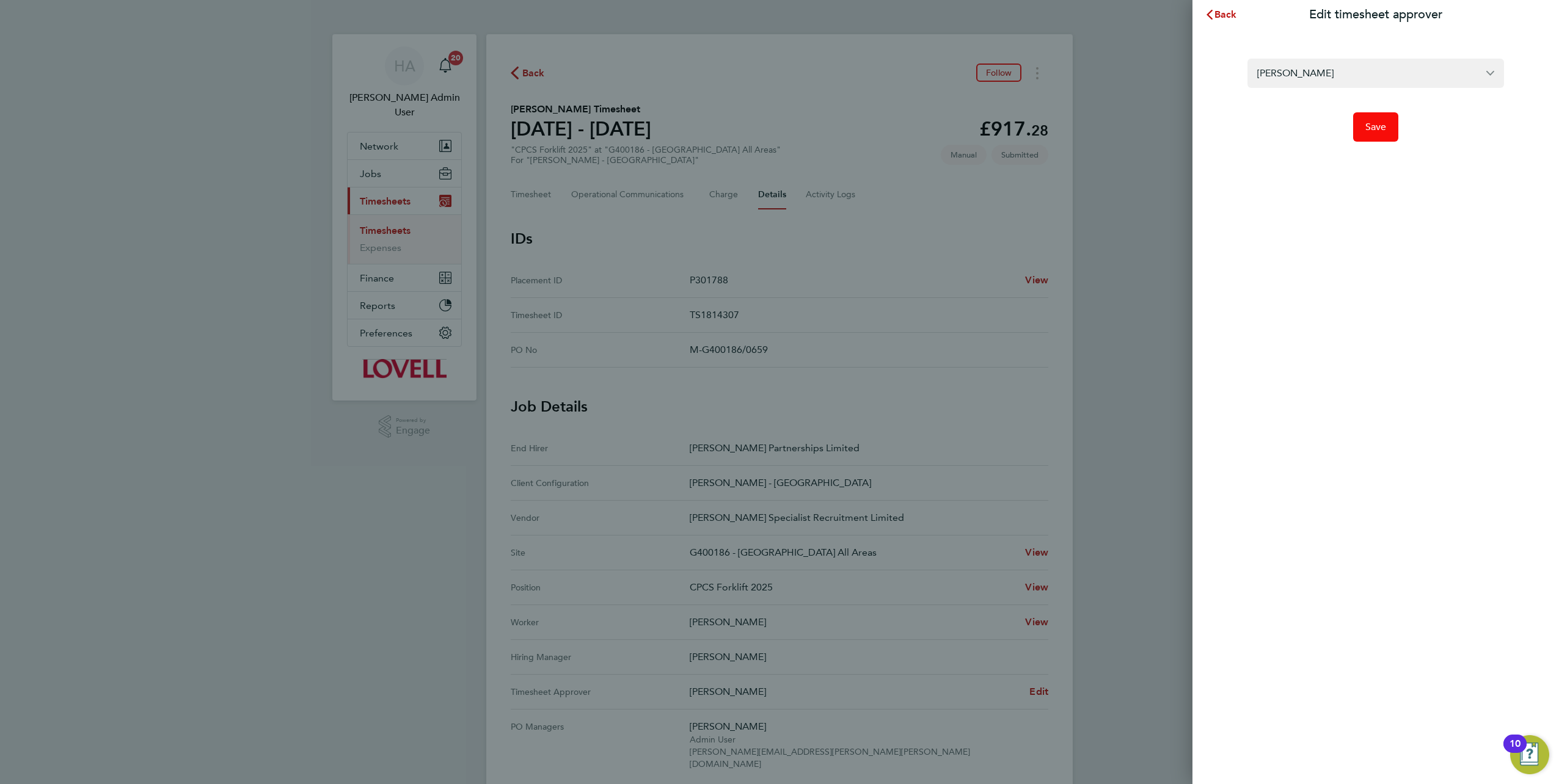
click at [1372, 136] on button "Save" at bounding box center [1375, 127] width 46 height 29
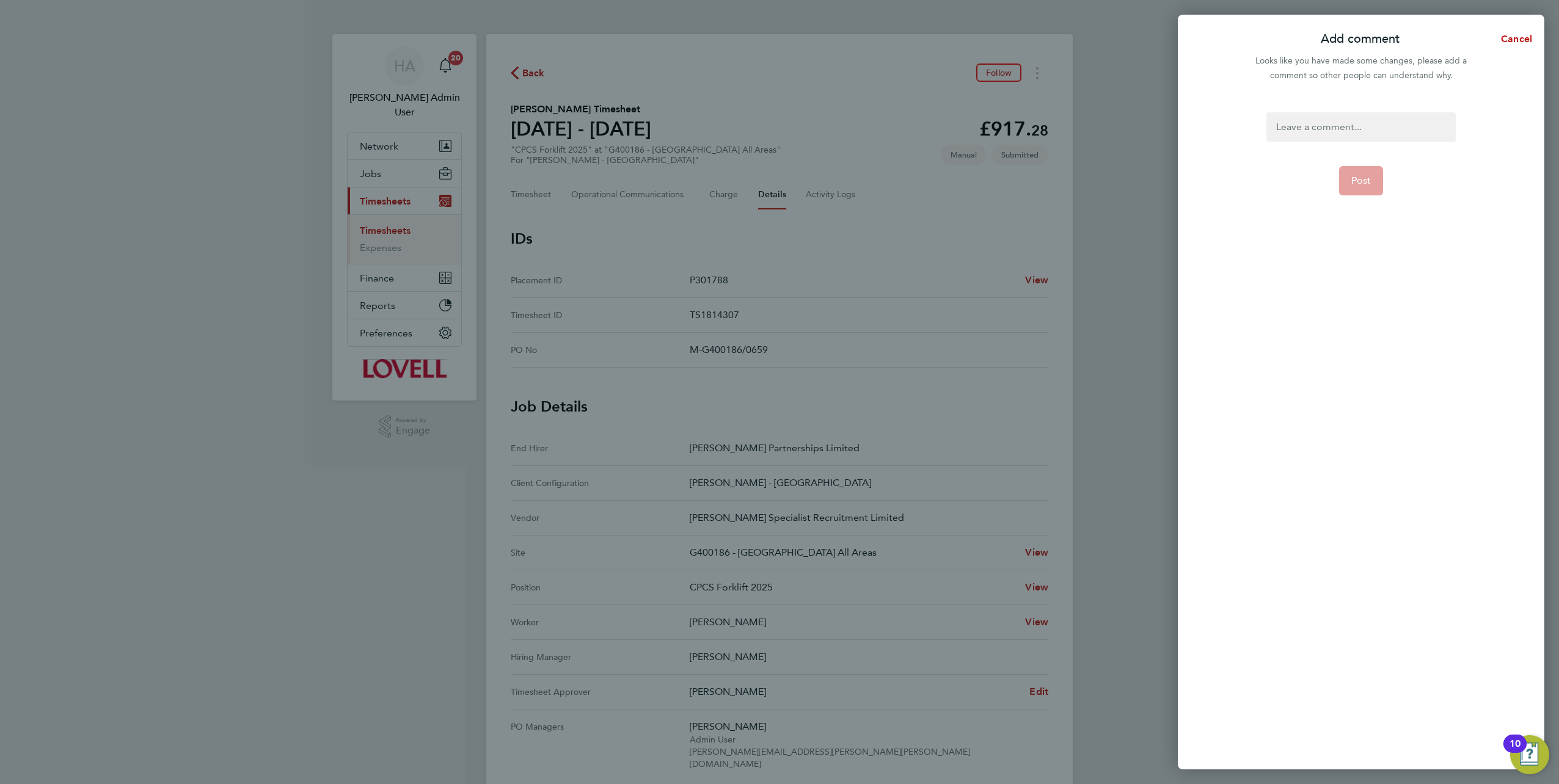
click at [1332, 131] on div at bounding box center [1360, 127] width 188 height 29
click at [1353, 195] on span "Post" at bounding box center [1361, 195] width 20 height 12
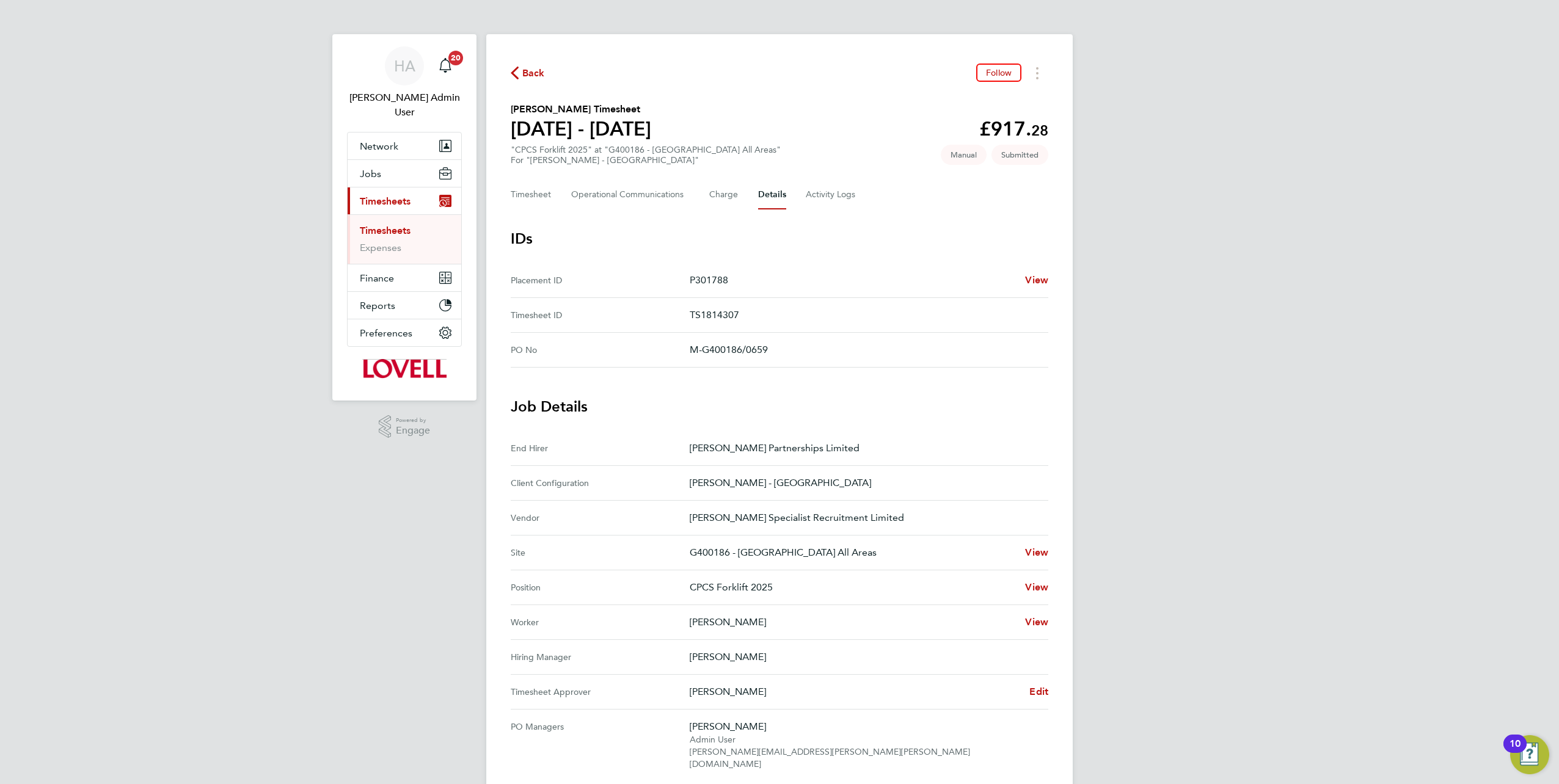
click at [505, 69] on div "Back Follow Edward Wallace's Timesheet 23 - 29 Aug 2025 £917. 28 "CPCS Forklift…" at bounding box center [779, 620] width 586 height 1173
click at [529, 69] on span "Back" at bounding box center [534, 74] width 23 height 15
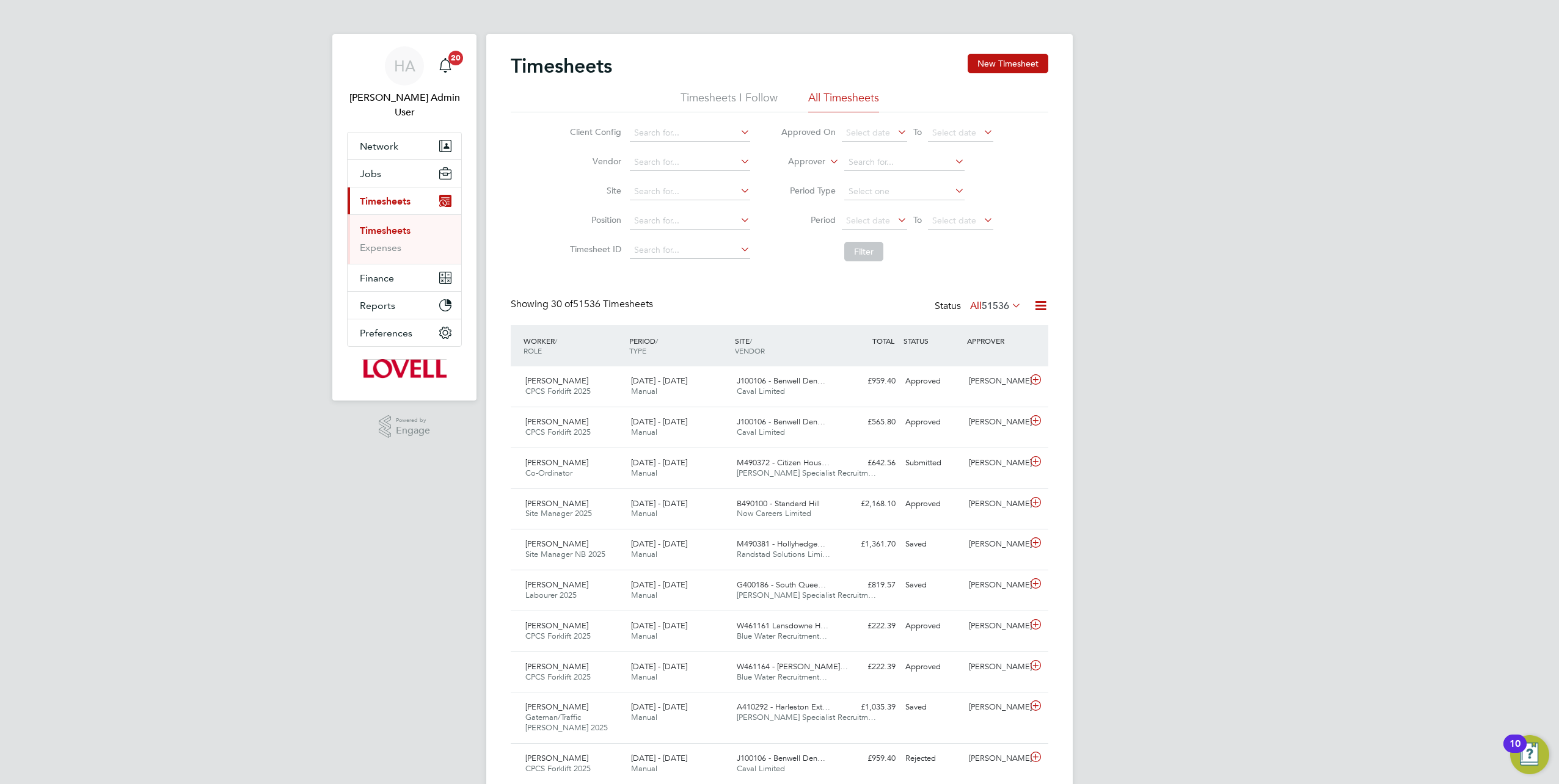
click at [822, 158] on label "Approver" at bounding box center [798, 162] width 55 height 12
click at [816, 174] on li "Worker" at bounding box center [796, 176] width 60 height 16
click at [875, 158] on input at bounding box center [904, 162] width 120 height 17
click at [866, 175] on b "Sean" at bounding box center [884, 179] width 71 height 11
type input "[PERSON_NAME]"
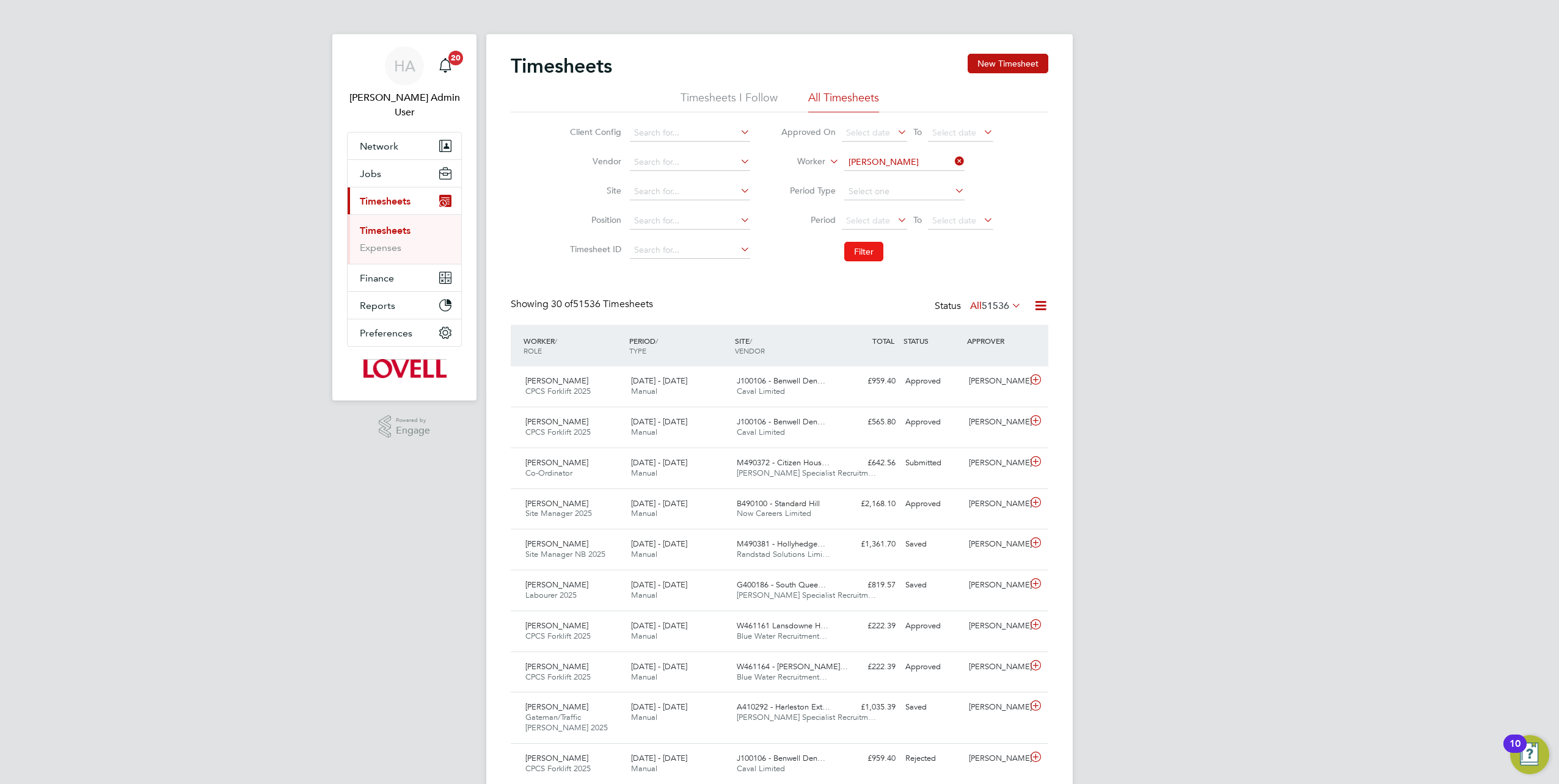
click at [865, 255] on button "Filter" at bounding box center [864, 251] width 39 height 19
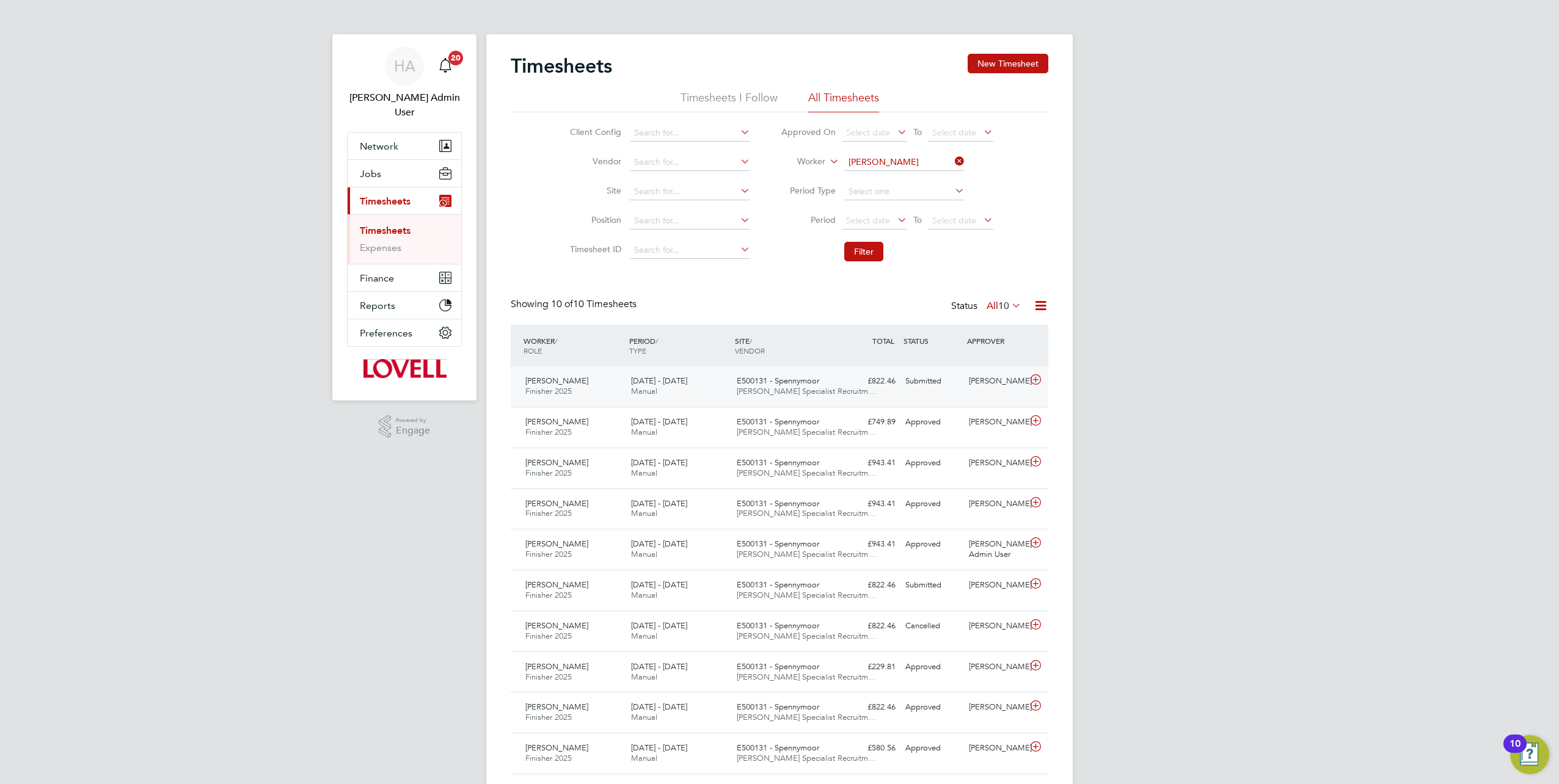
click at [947, 391] on div "Sean Clements Finisher 2025 23 - 29 Aug 2025 23 - 29 Aug 2025 Manual E500131 - …" at bounding box center [780, 386] width 538 height 40
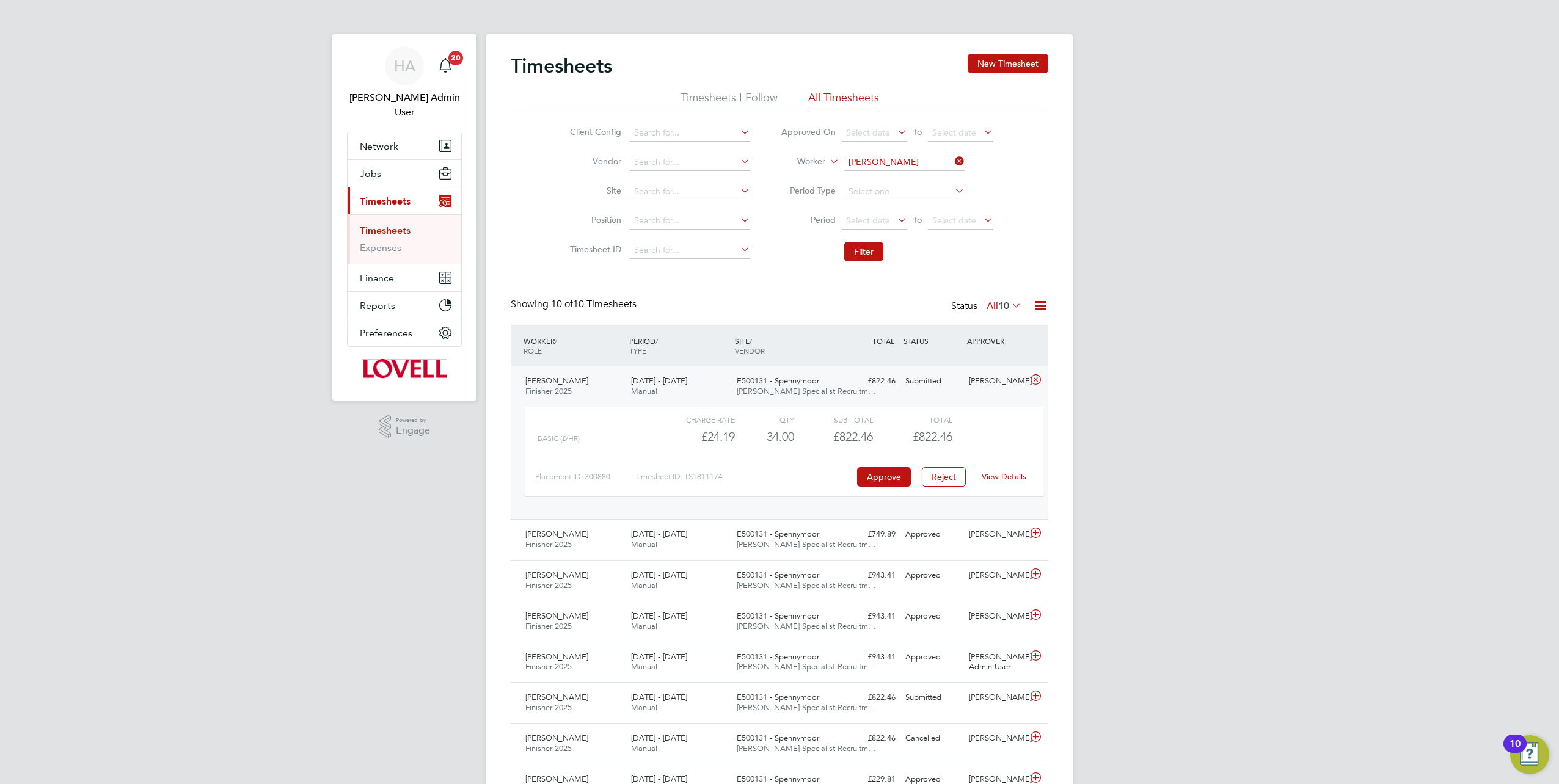
click at [1009, 478] on link "View Details" at bounding box center [1003, 476] width 44 height 11
click at [374, 168] on span "Jobs" at bounding box center [370, 174] width 21 height 11
click at [378, 214] on link "Vacancies" at bounding box center [382, 220] width 44 height 11
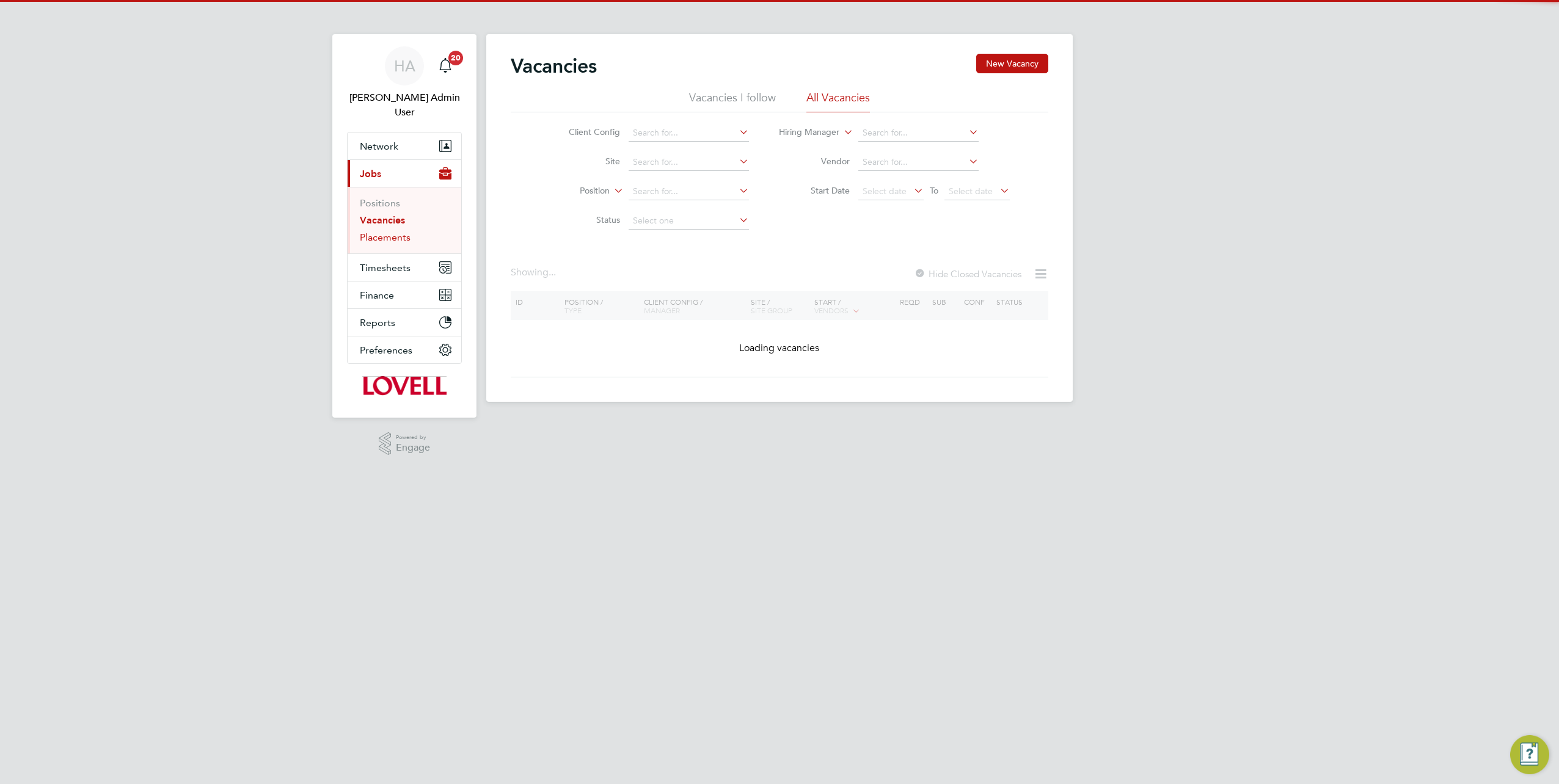
click at [382, 231] on link "Placements" at bounding box center [385, 237] width 51 height 11
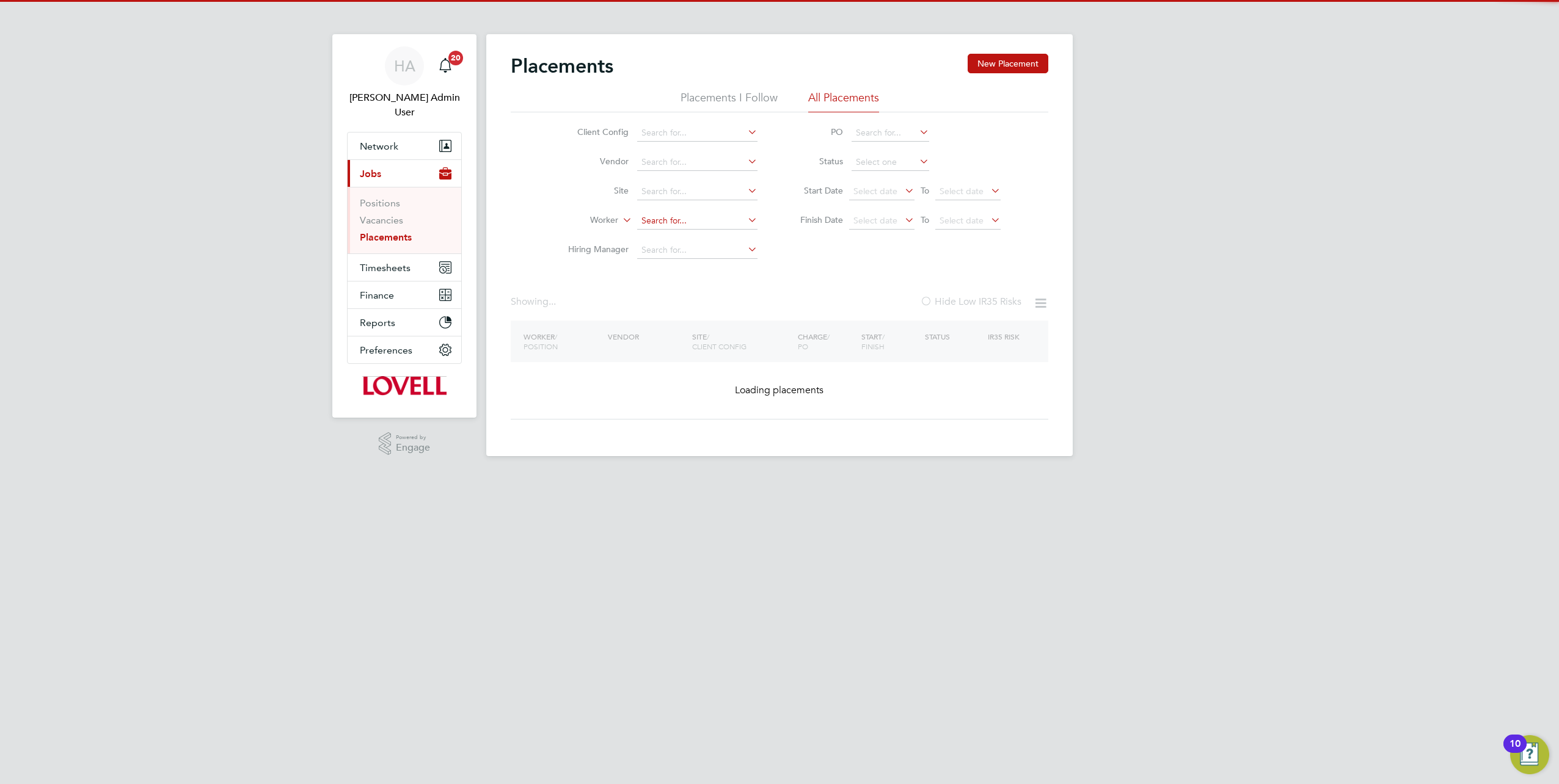
click at [666, 223] on input at bounding box center [697, 221] width 120 height 17
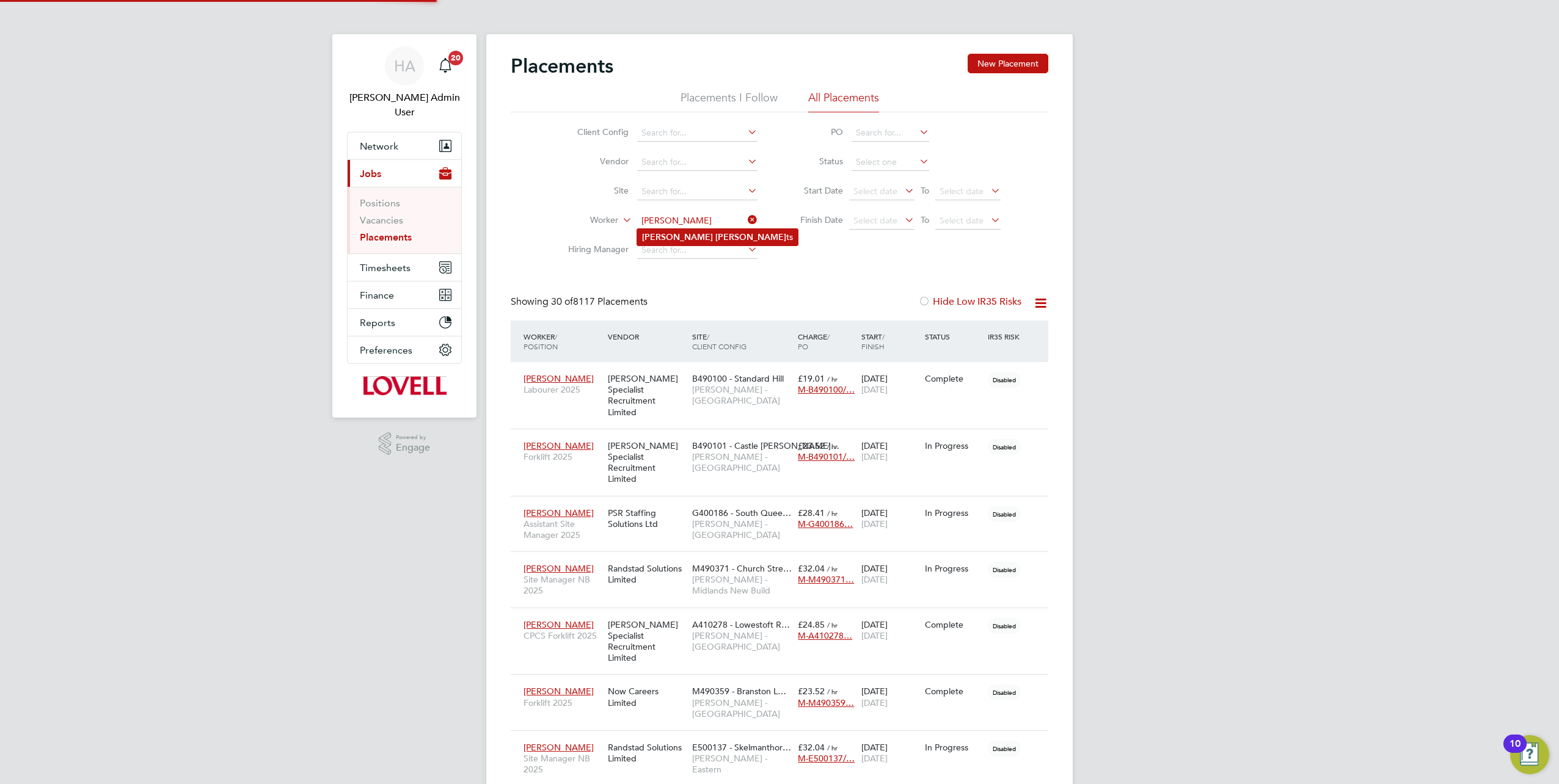
click at [716, 236] on b "Clemen" at bounding box center [751, 237] width 71 height 11
type input "Sean Clements"
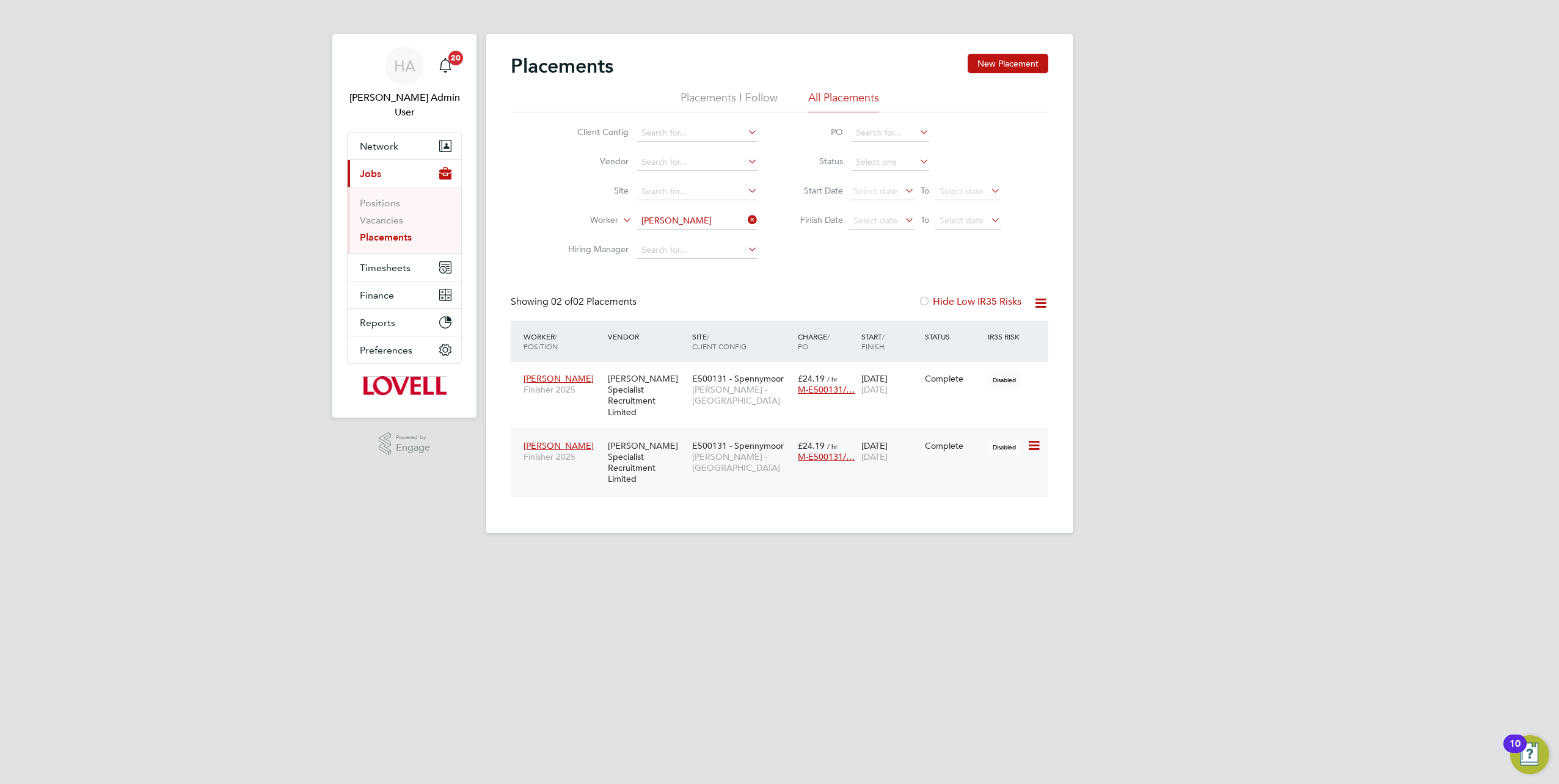
click at [745, 451] on span "Lovell - North East" at bounding box center [741, 462] width 99 height 22
click at [713, 451] on span "Lovell - North East" at bounding box center [741, 462] width 99 height 22
click at [747, 377] on span "E500131 - Spennymoor" at bounding box center [737, 379] width 91 height 11
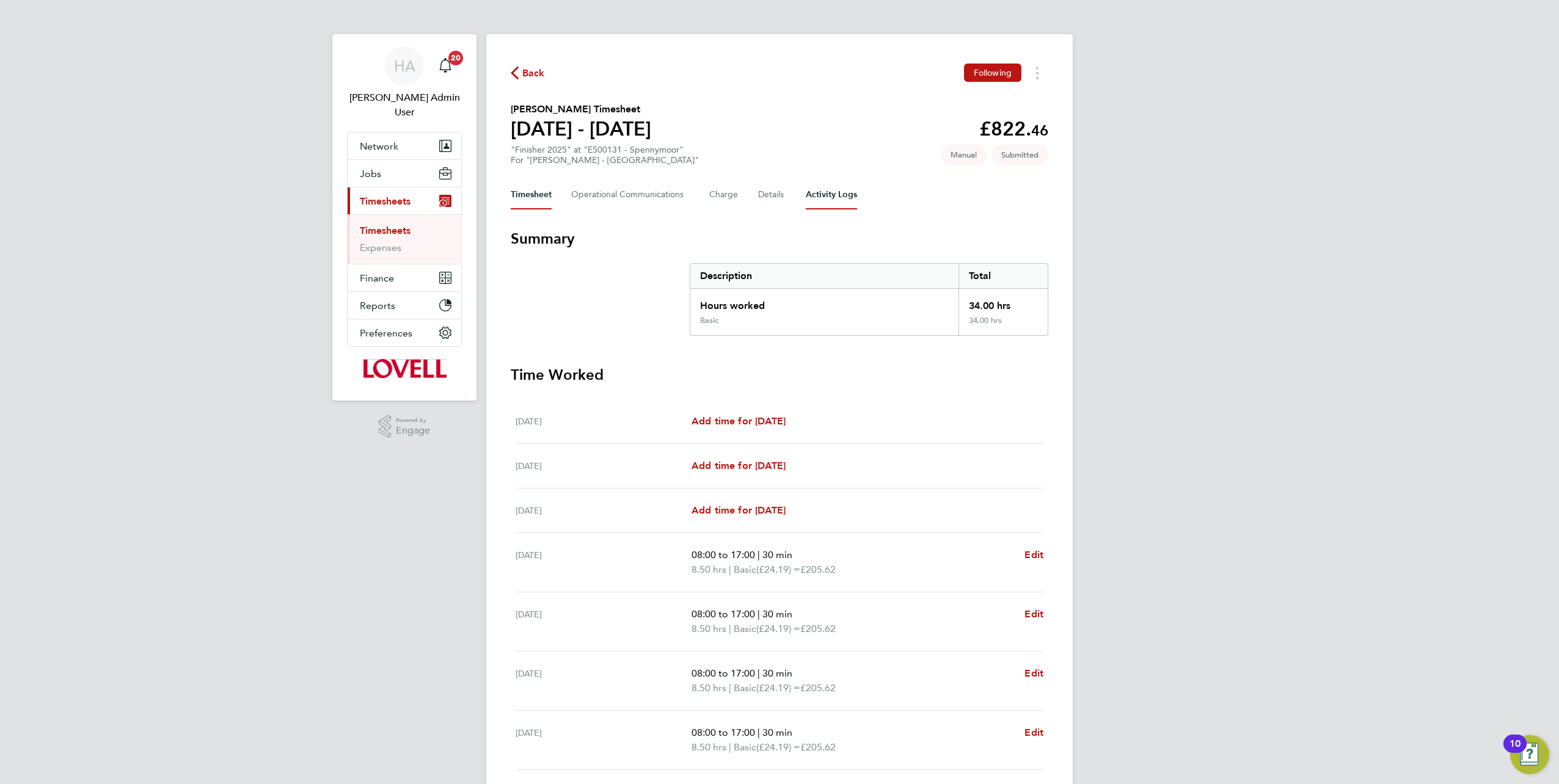
click at [818, 191] on Logs-tab "Activity Logs" at bounding box center [830, 195] width 51 height 29
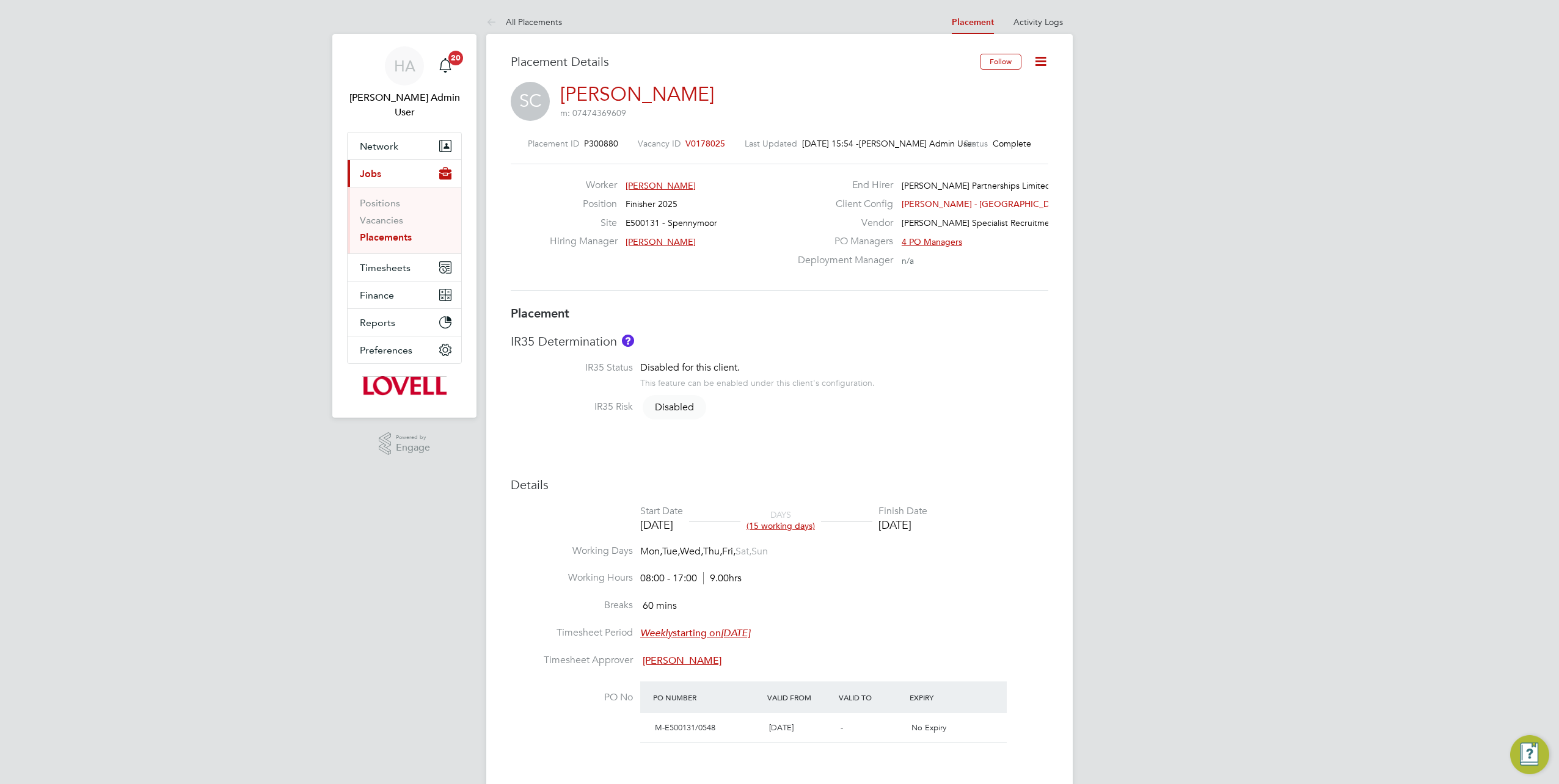
click at [1041, 69] on icon at bounding box center [1041, 61] width 15 height 15
click at [985, 93] on li "Edit Placement e" at bounding box center [1001, 90] width 90 height 17
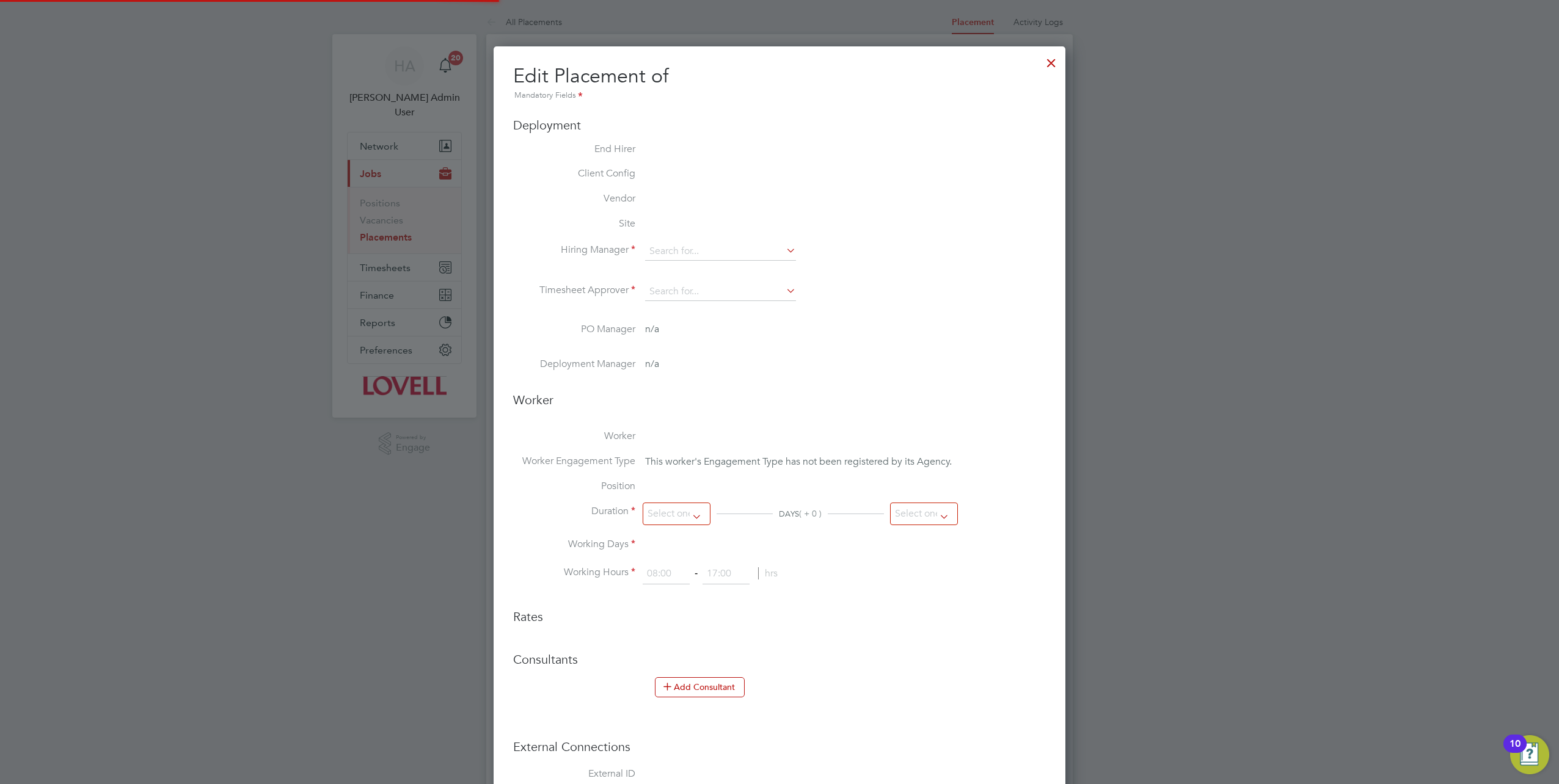
type input "[PERSON_NAME]"
type input "[DATE]"
type input "08:00"
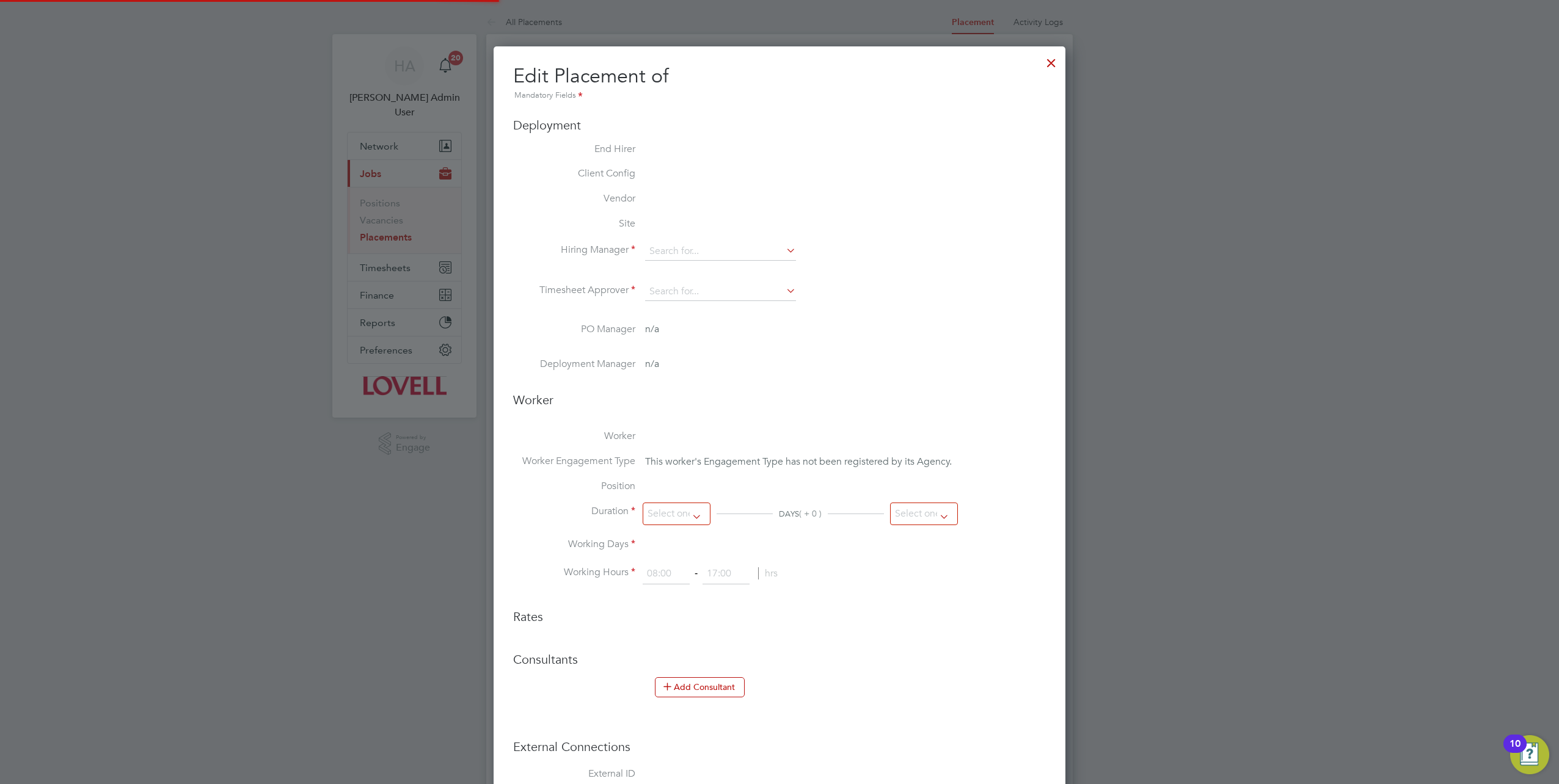
type input "17:00"
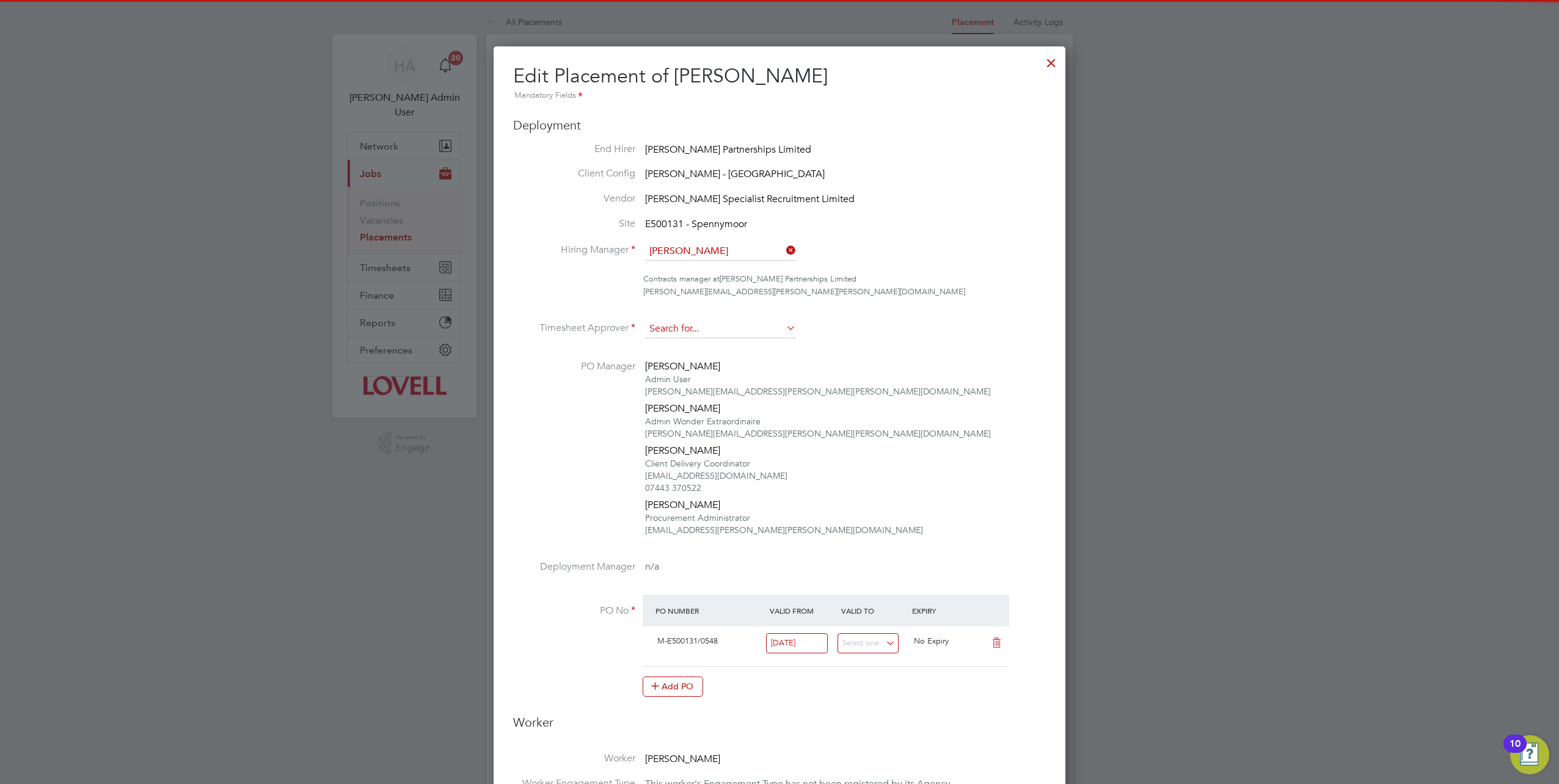
click at [793, 320] on input at bounding box center [720, 329] width 151 height 19
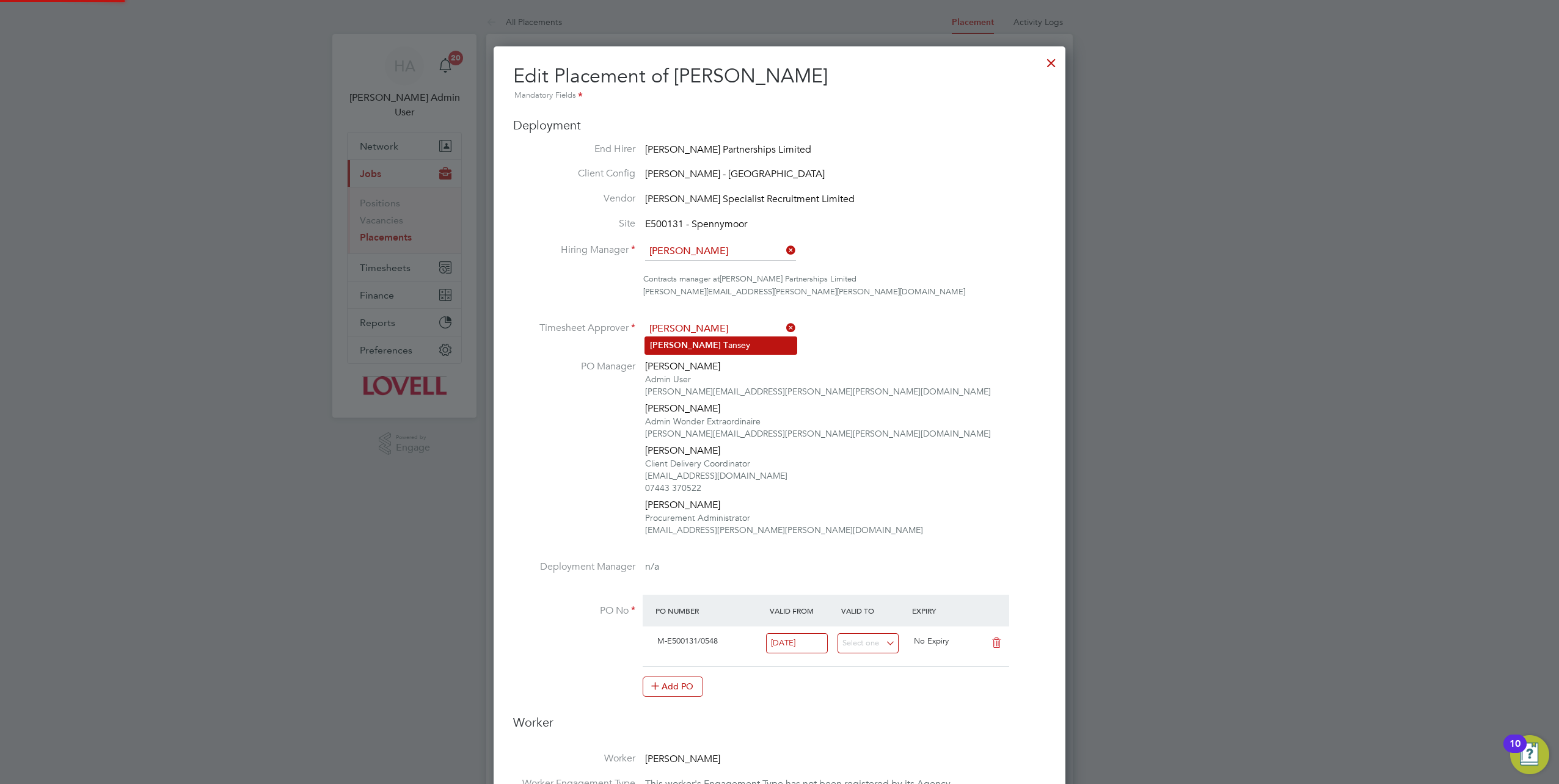
click at [714, 343] on li "Gary T ansey" at bounding box center [720, 345] width 151 height 16
type input "[PERSON_NAME]"
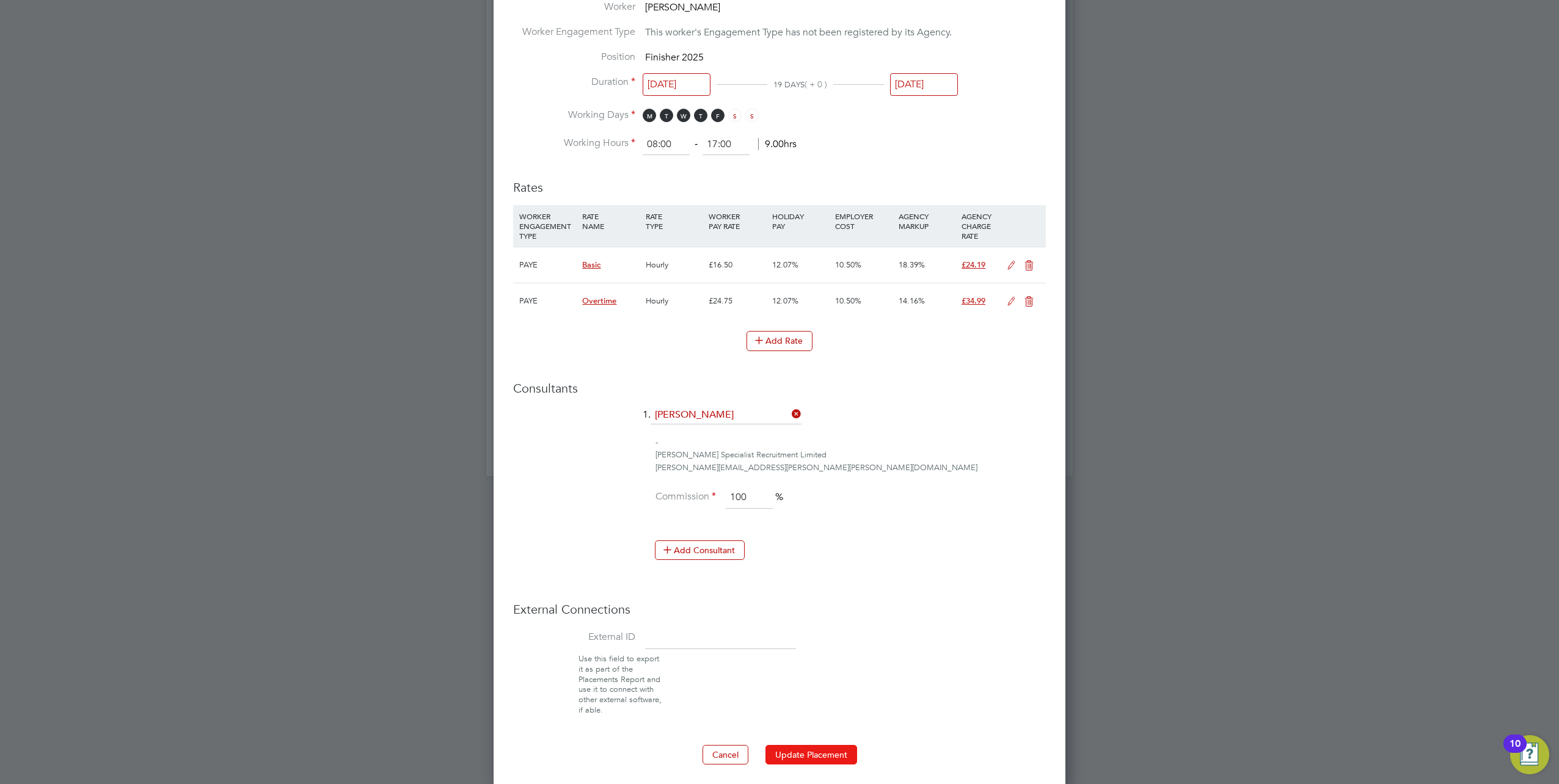
click at [805, 745] on button "Update Placement" at bounding box center [811, 755] width 91 height 19
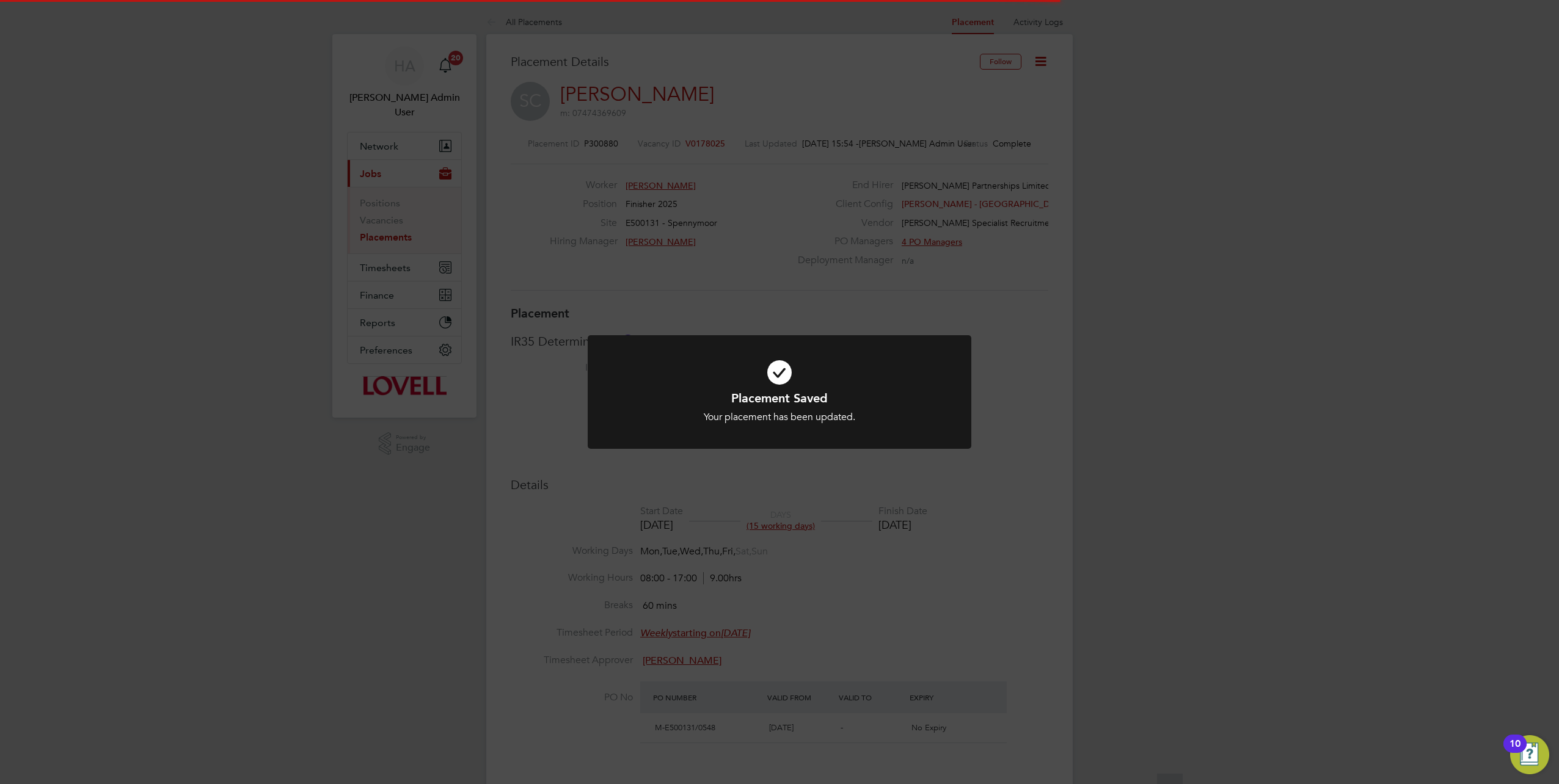
click at [1118, 397] on div "Placement Saved Your placement has been updated. Cancel Okay" at bounding box center [780, 392] width 1559 height 784
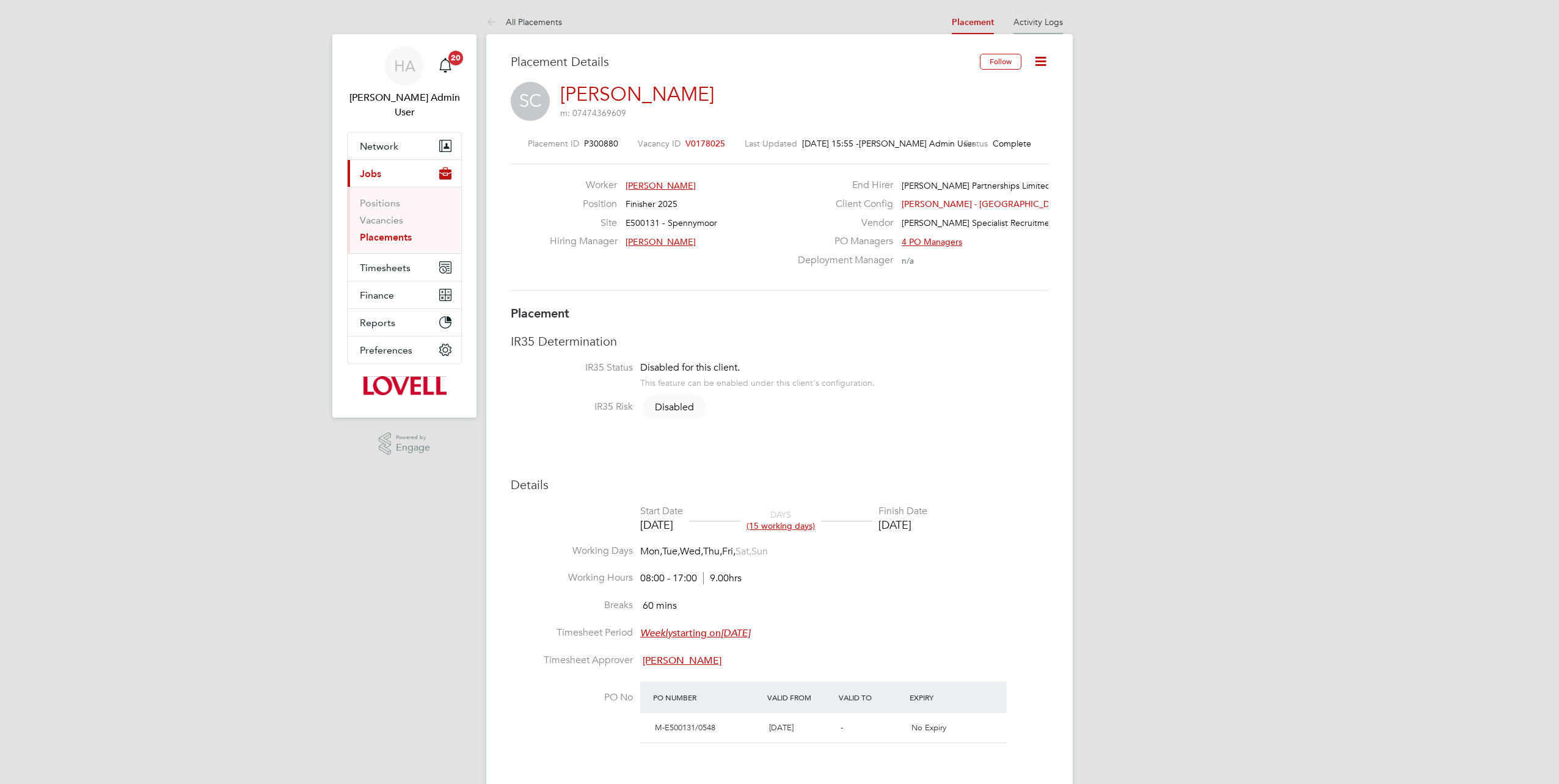
click at [1034, 25] on link "Activity Logs" at bounding box center [1037, 22] width 49 height 11
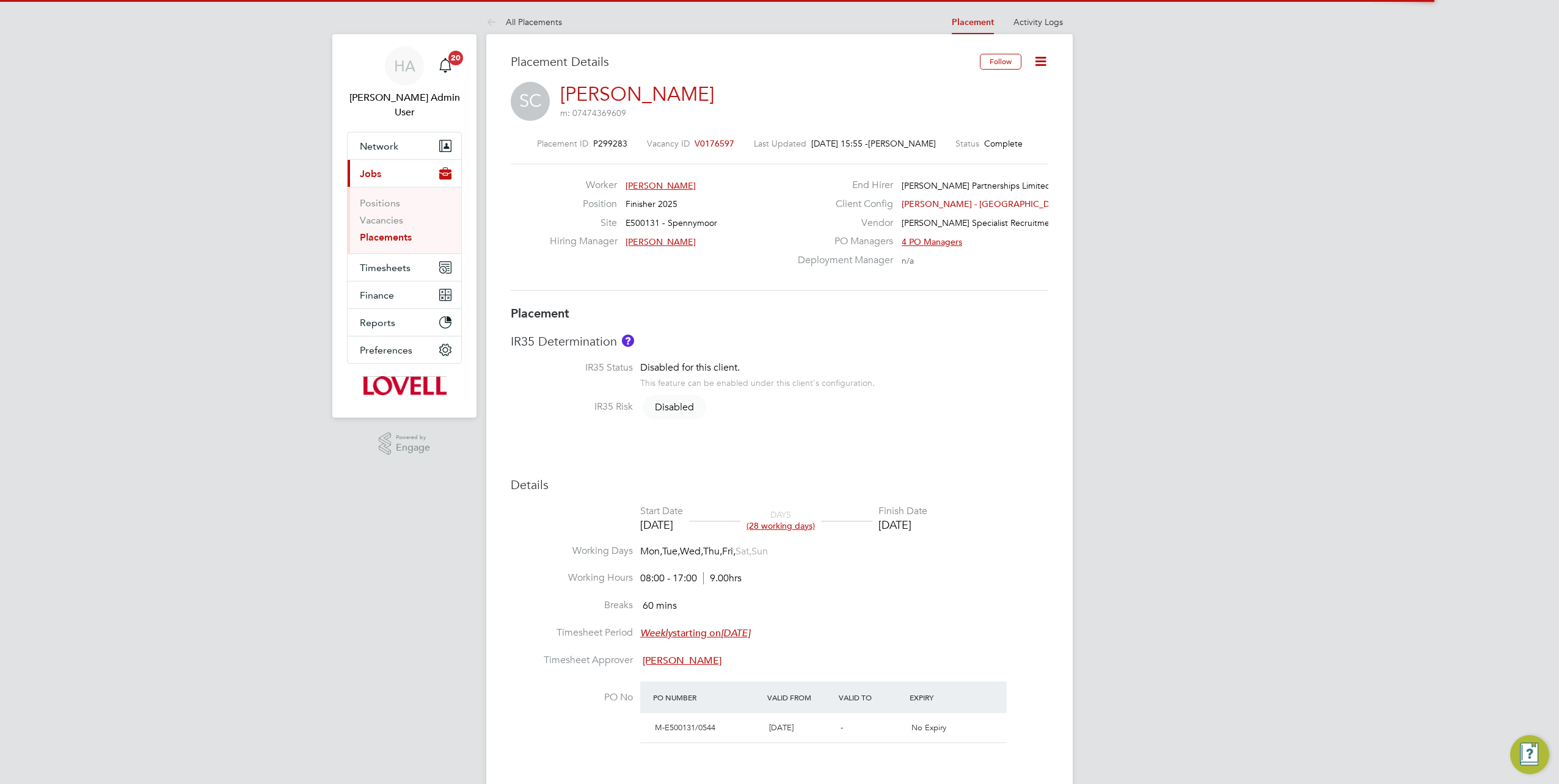
click at [1037, 64] on icon at bounding box center [1041, 61] width 15 height 15
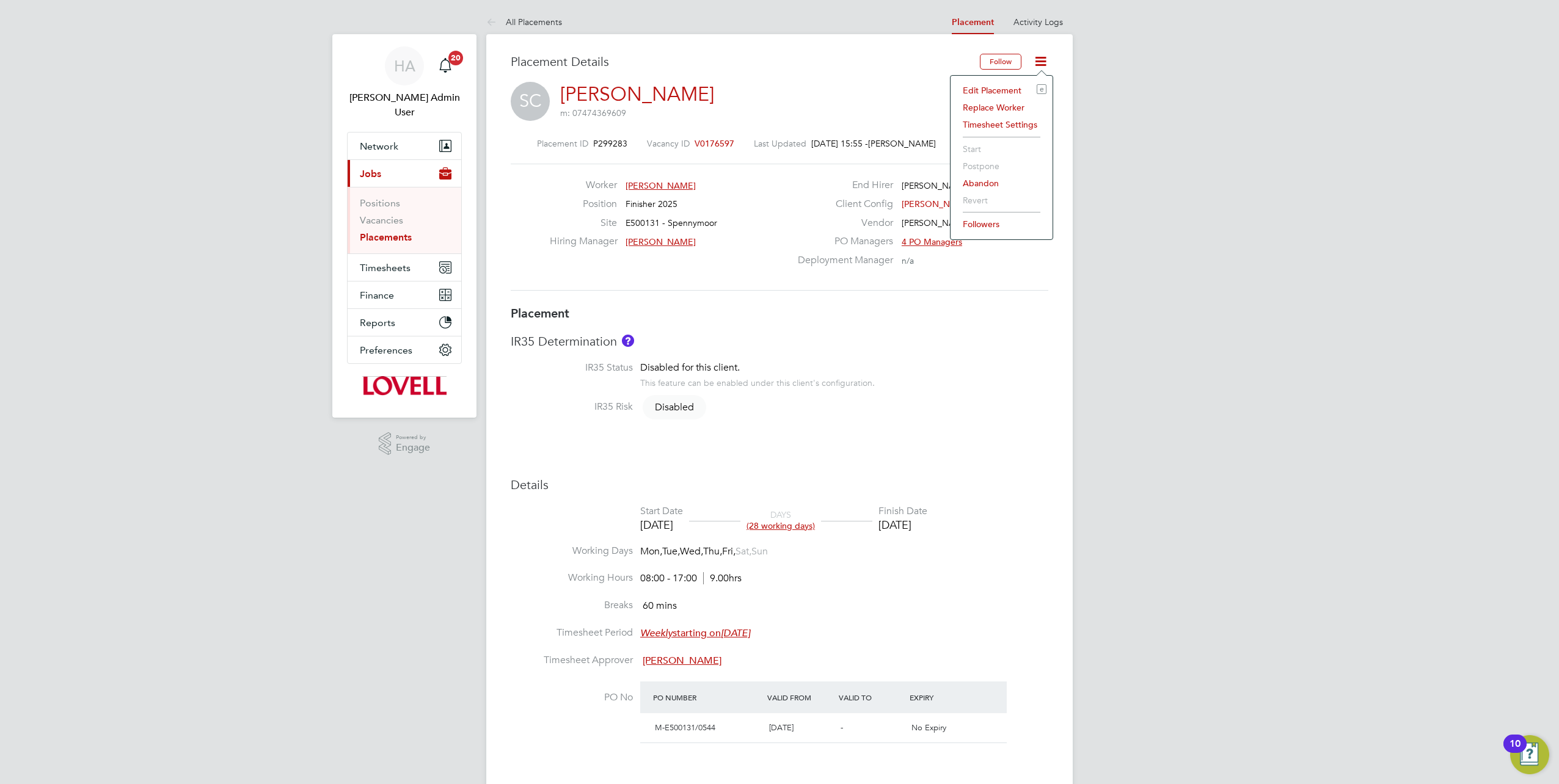
click at [997, 91] on li "Edit Placement e" at bounding box center [1001, 90] width 90 height 17
type input "Gary Tansey"
type input "23 Jul 2025"
type input "29 Aug 2025"
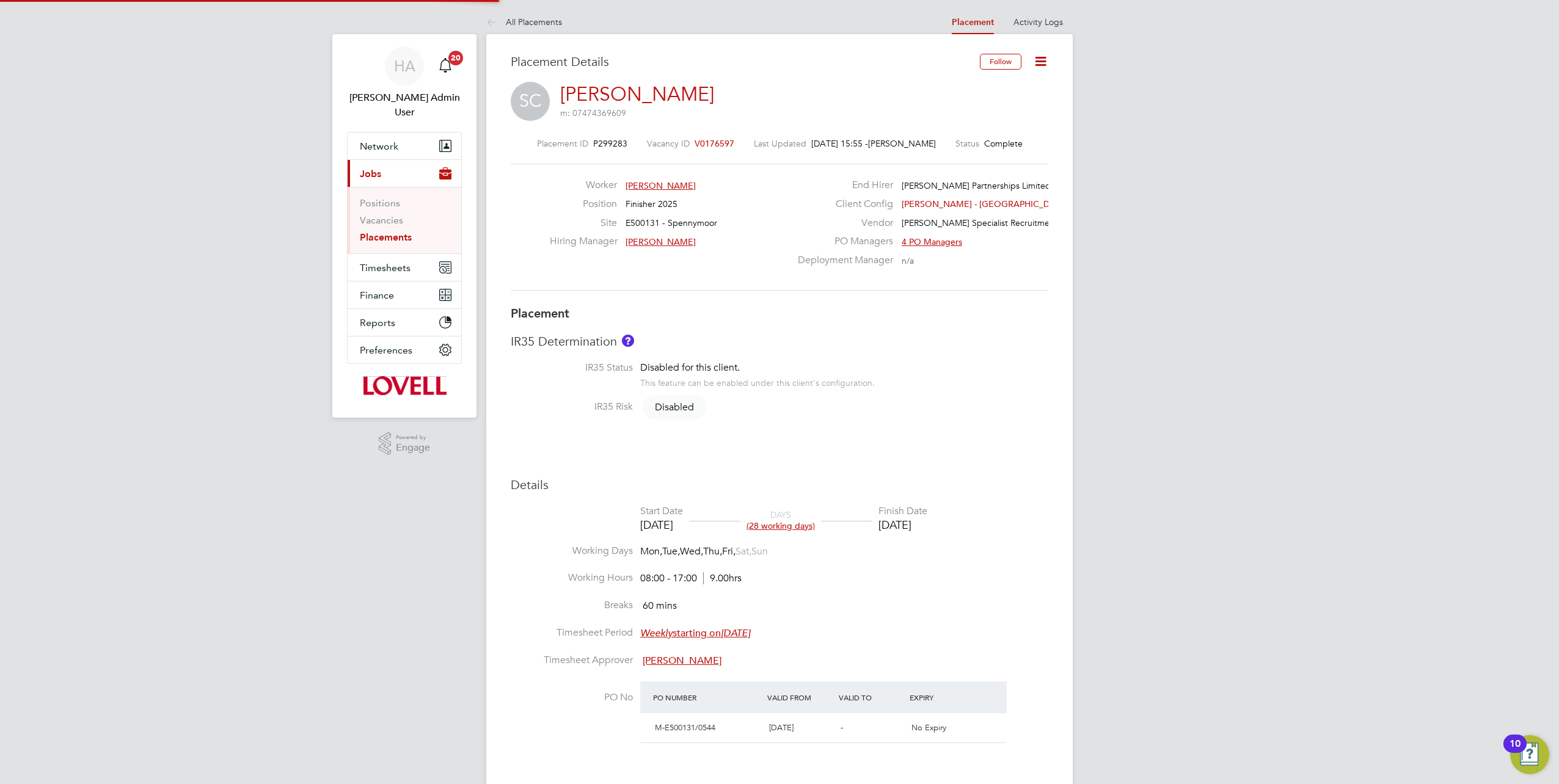
type input "08:00"
type input "17:00"
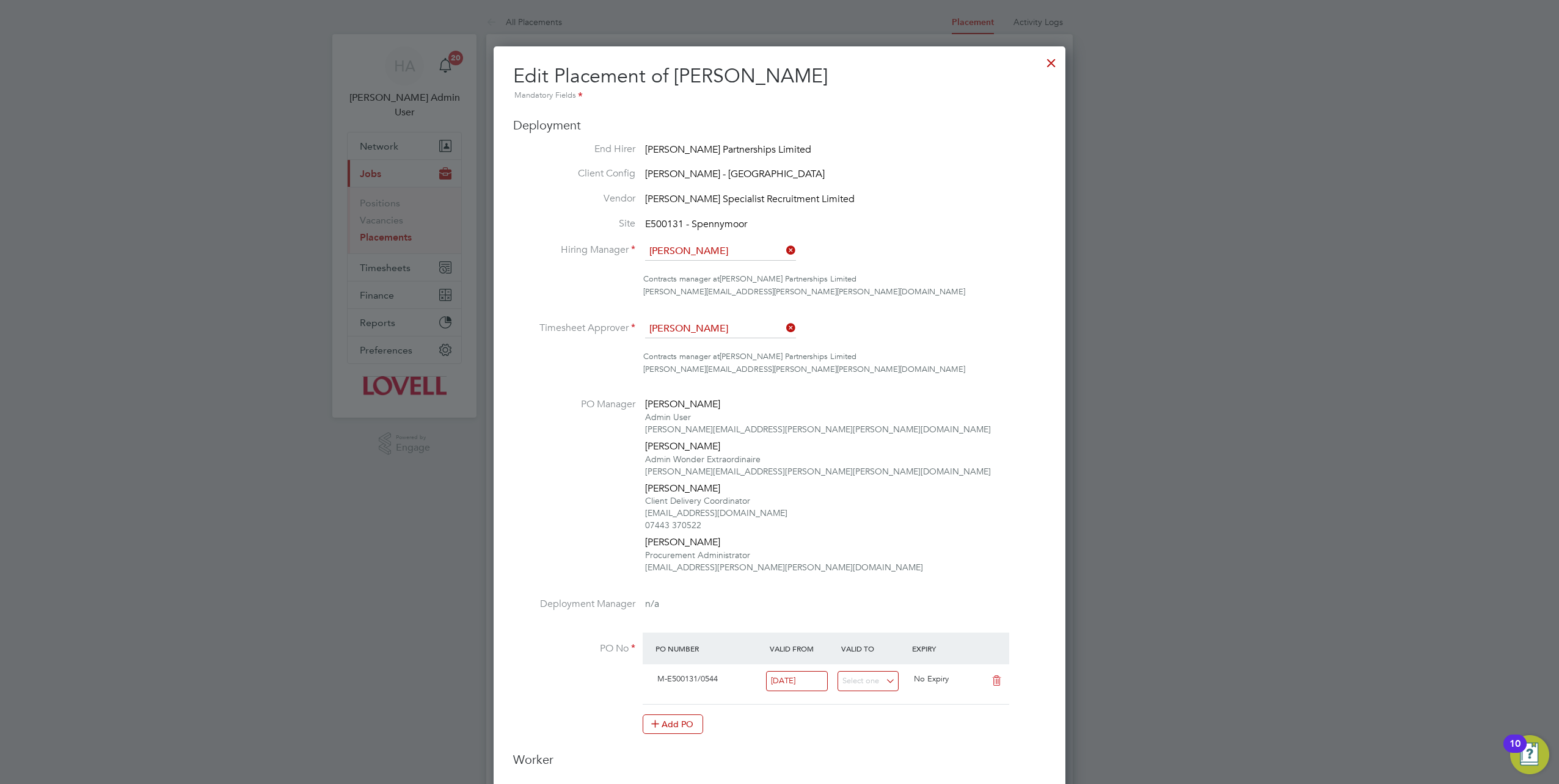
click at [1053, 64] on div at bounding box center [1051, 59] width 22 height 22
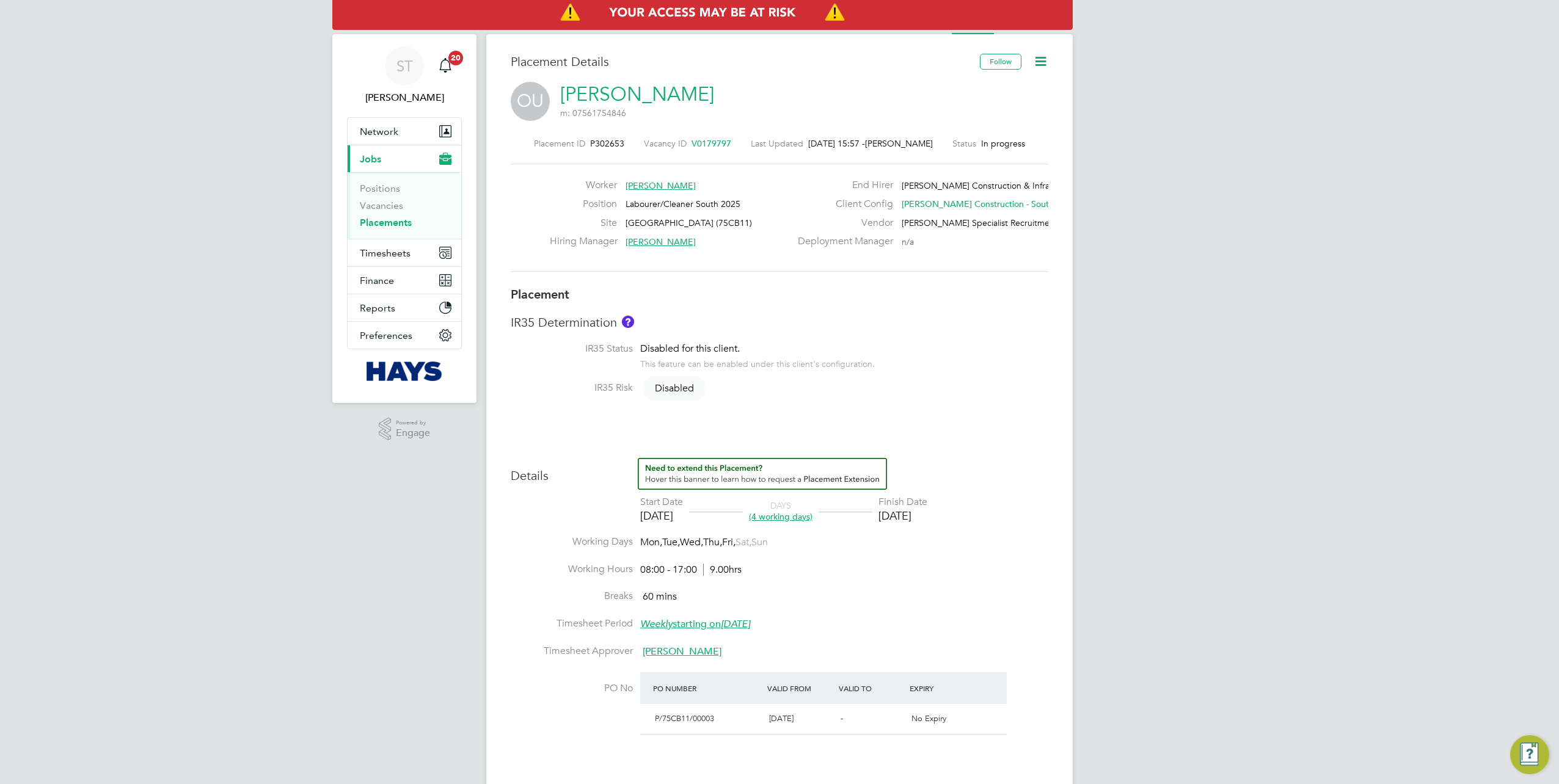
click at [1045, 55] on icon at bounding box center [1041, 61] width 15 height 15
click at [1003, 88] on li "Edit Placement e" at bounding box center [1001, 90] width 90 height 17
type input "David Williams"
type input "Peter Schroeder"
type input "02 Sep 2025"
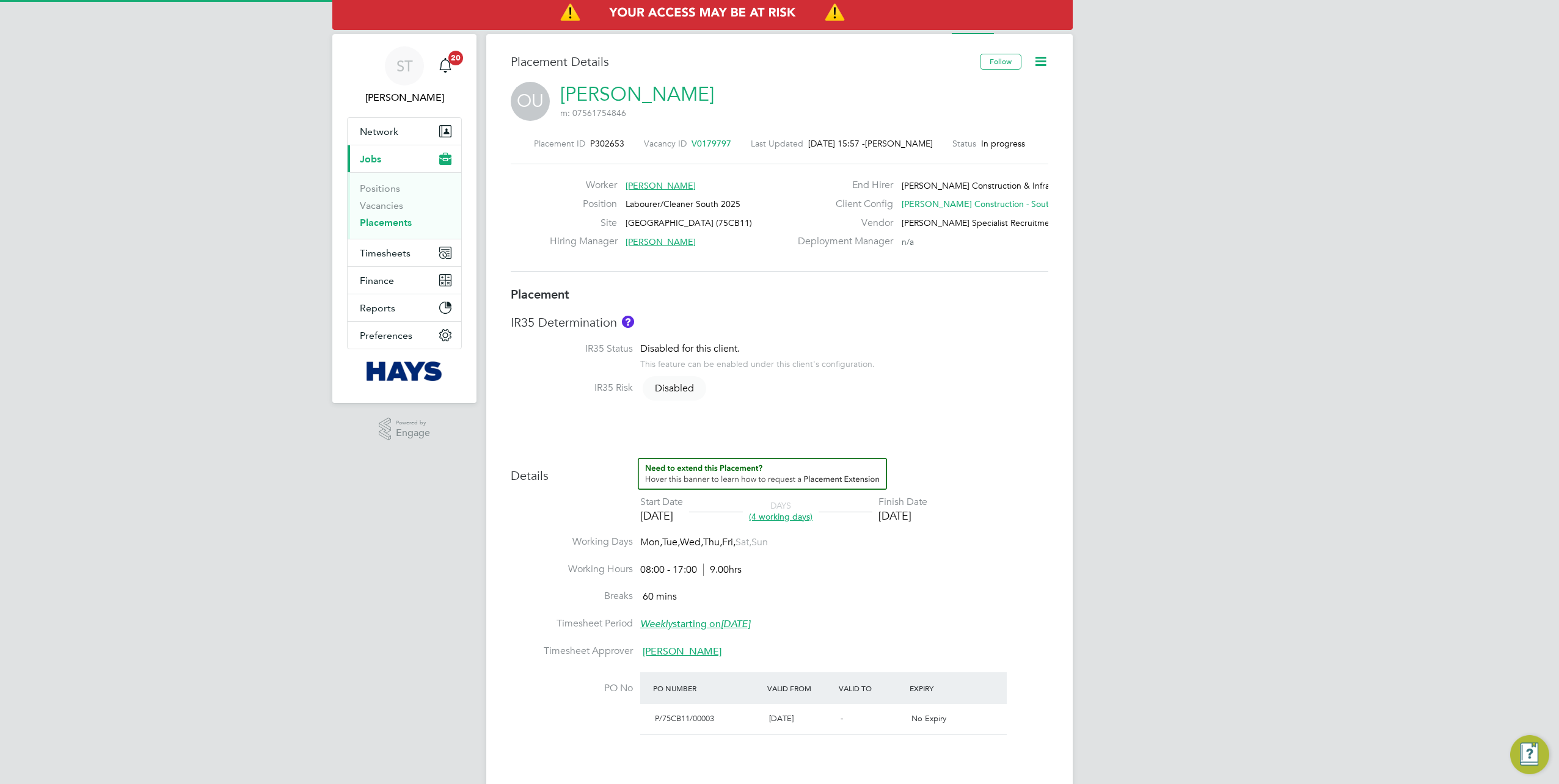
type input "06 Sep 2025"
type input "08:00"
type input "17:00"
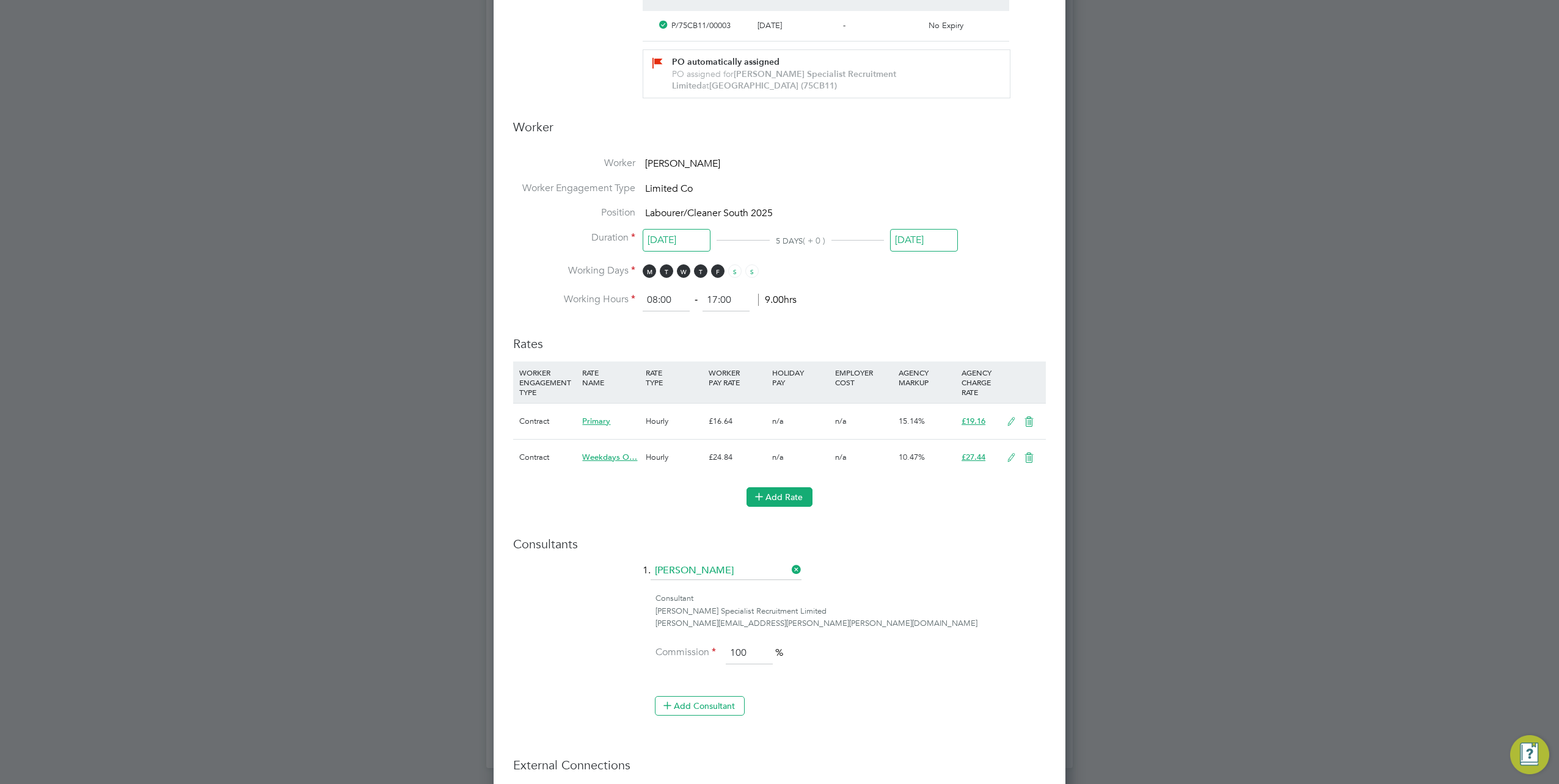
click at [787, 494] on button "Add Rate" at bounding box center [780, 497] width 66 height 19
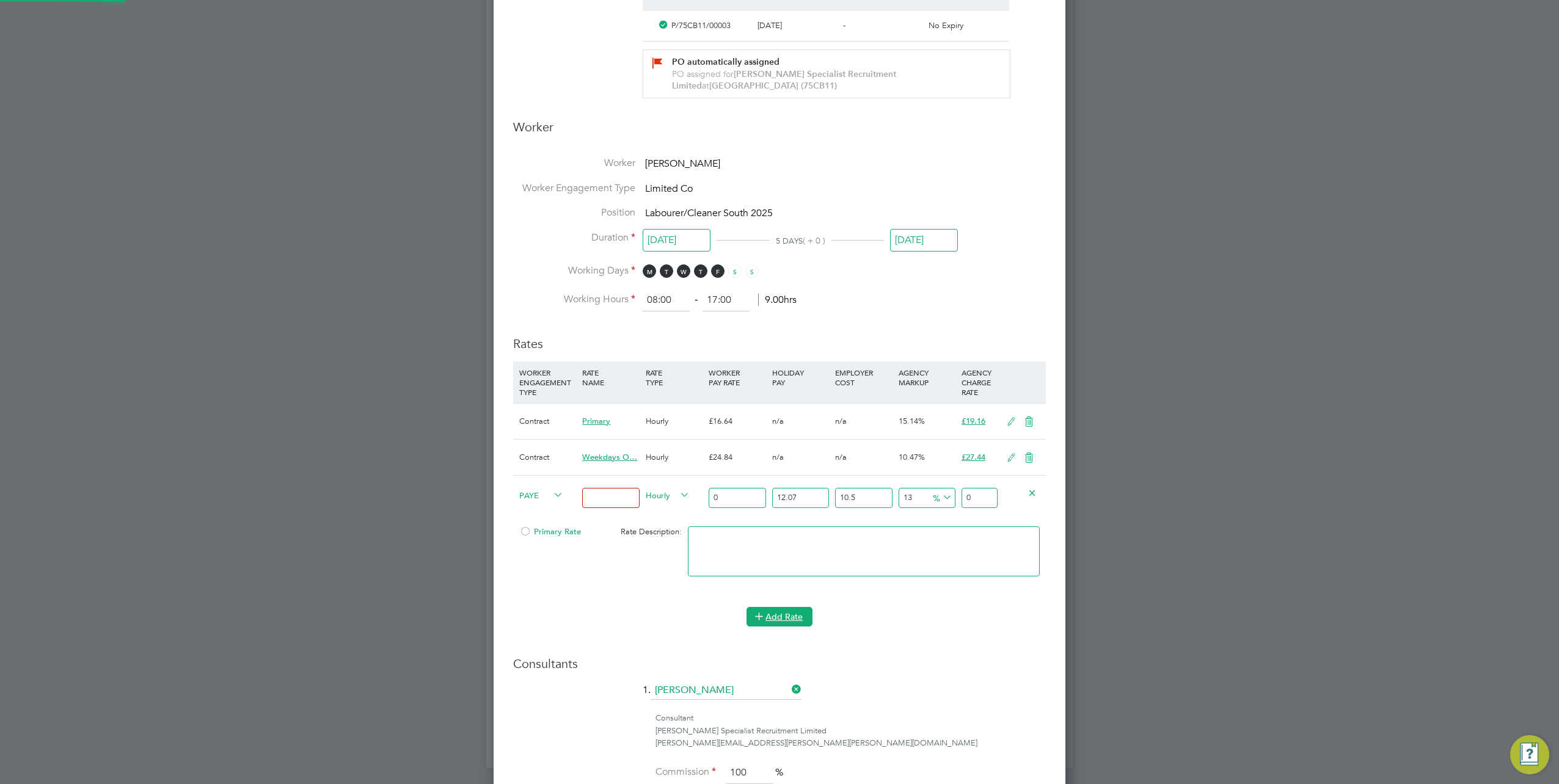
scroll to position [1501, 572]
click at [548, 497] on span "PAYE" at bounding box center [541, 495] width 44 height 14
click at [536, 509] on li "Contract" at bounding box center [539, 505] width 49 height 15
click at [609, 498] on input at bounding box center [611, 498] width 57 height 20
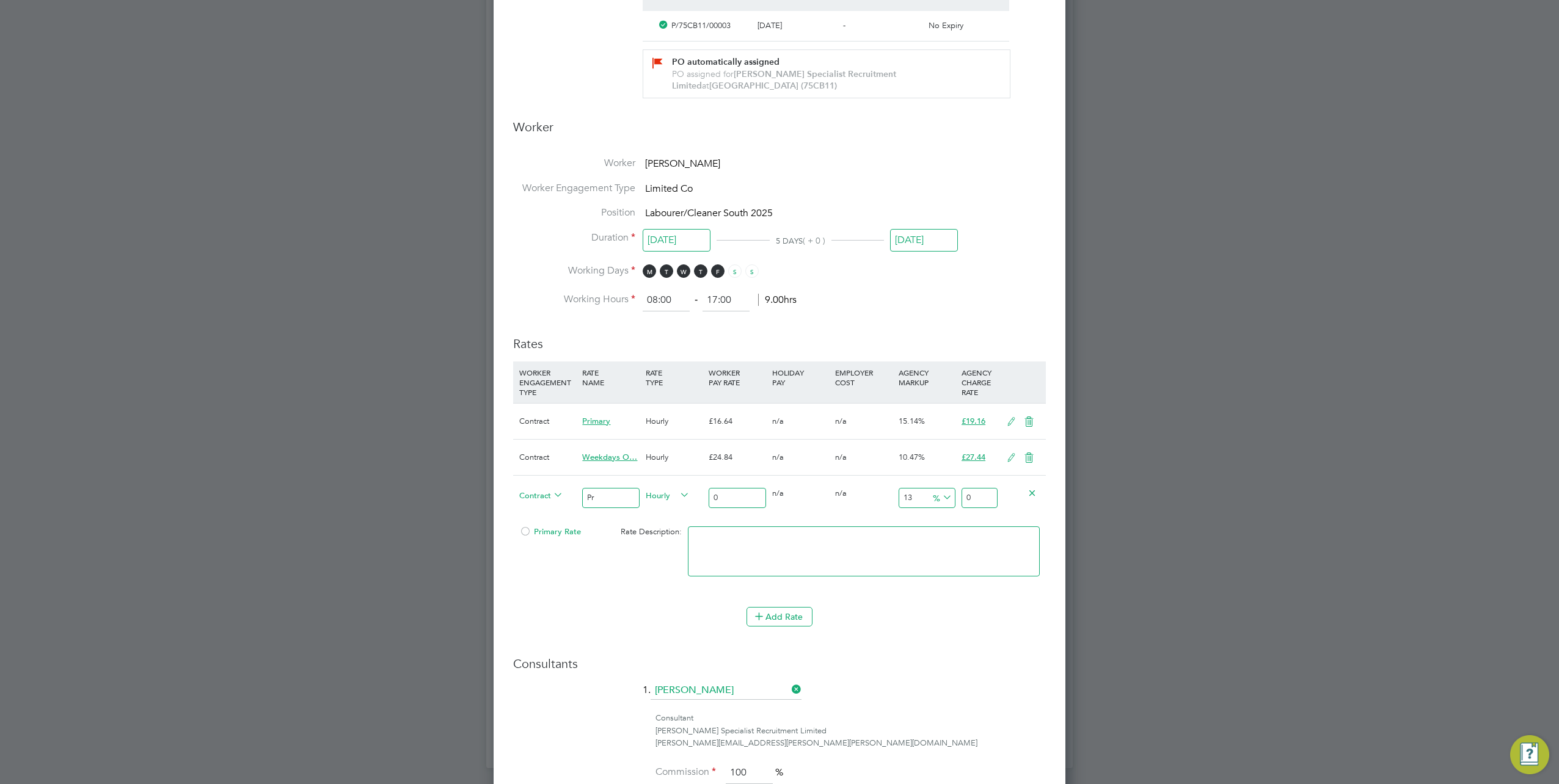
type input "P"
type input "Basic"
click at [737, 499] on input "0" at bounding box center [737, 498] width 57 height 20
type input "1"
type input "1.13"
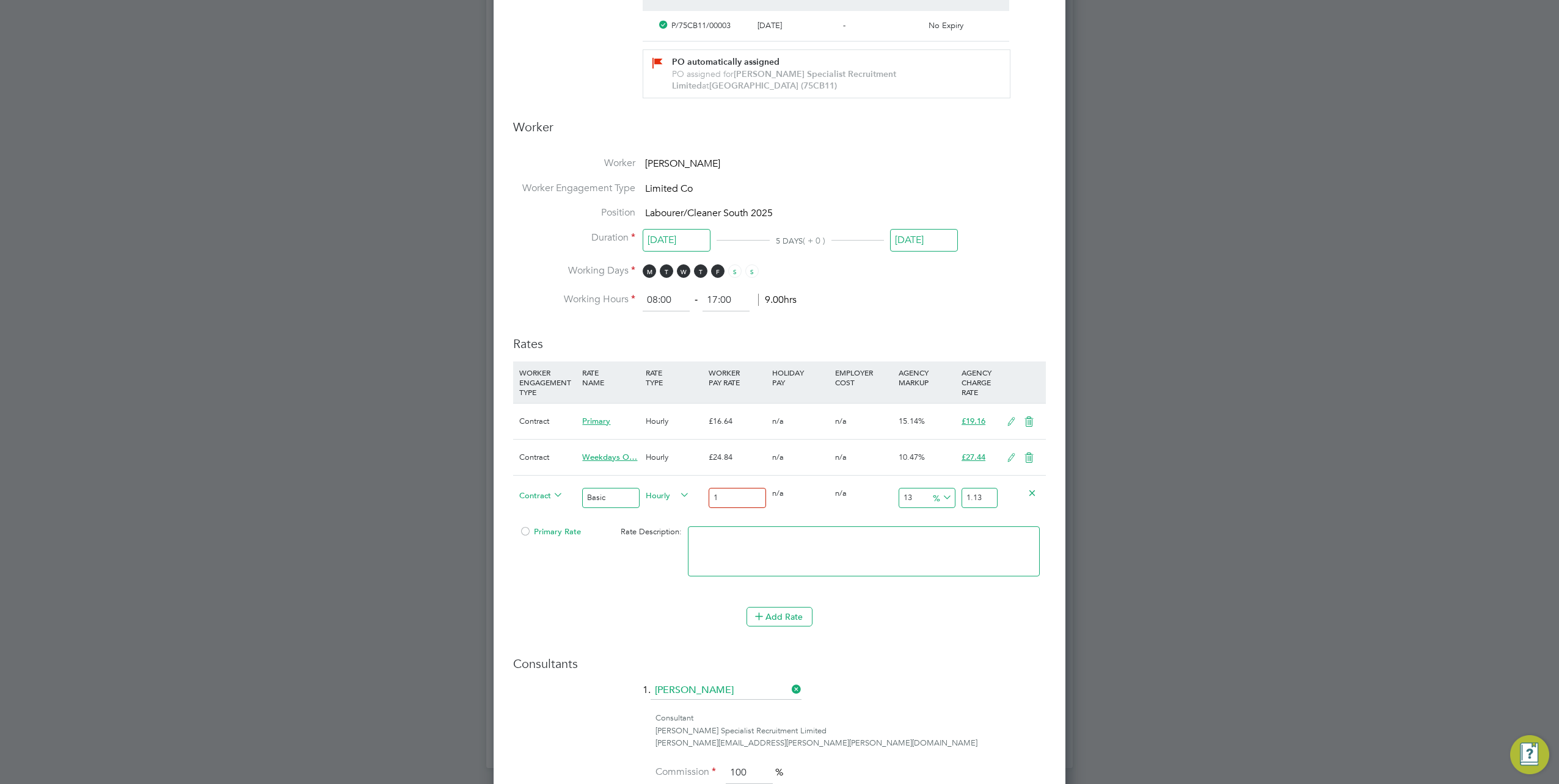
type input "16"
type input "18.08"
type input "16.6"
type input "18.758"
type input "16.64"
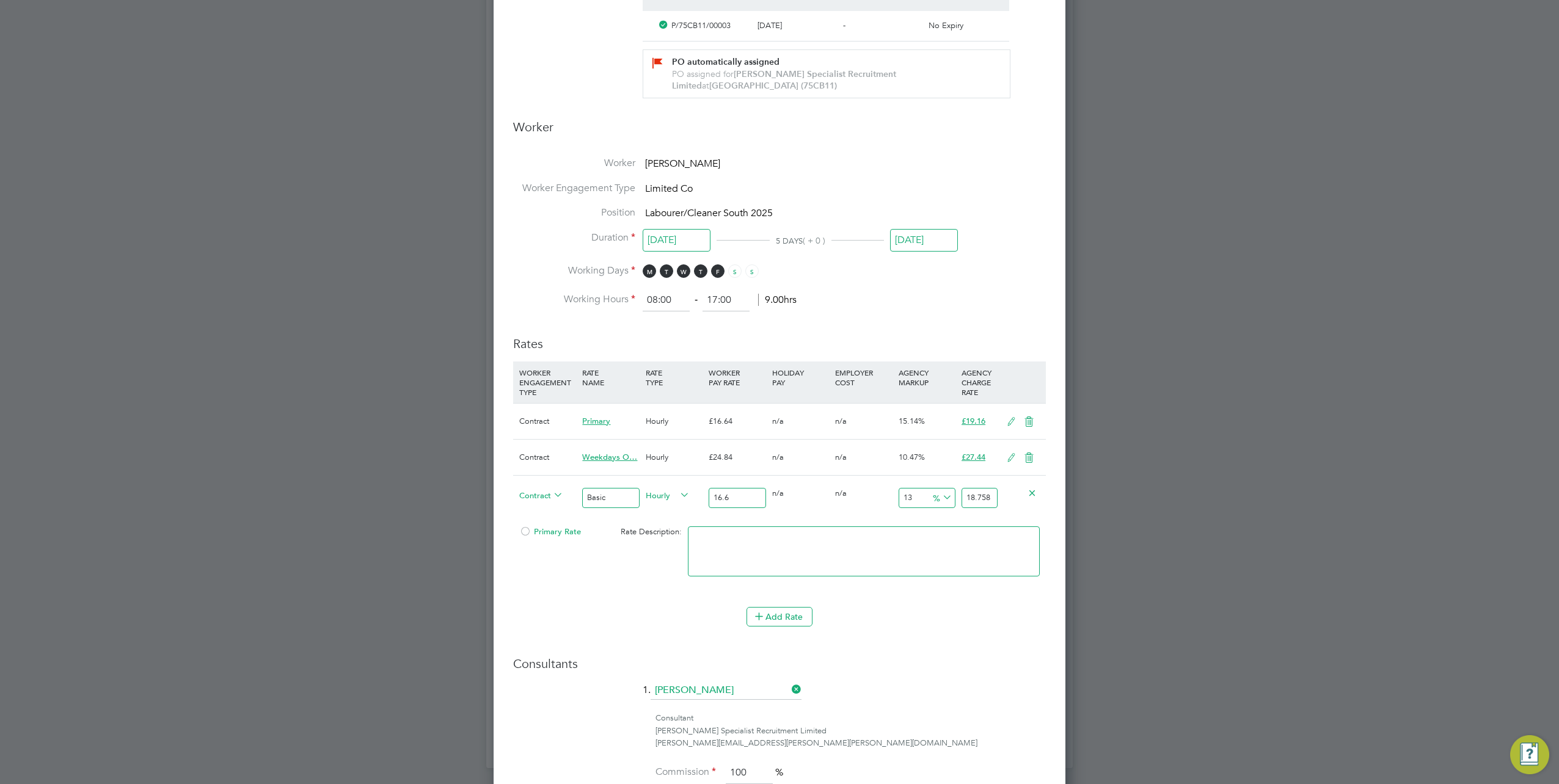
type input "18.8032"
type input "16.64"
drag, startPoint x: 965, startPoint y: 495, endPoint x: 1071, endPoint y: 490, distance: 106.1
click at [1071, 490] on div "All Placements Placement Activity Logs Placement Activity Logs All Placements P…" at bounding box center [779, 145] width 586 height 1247
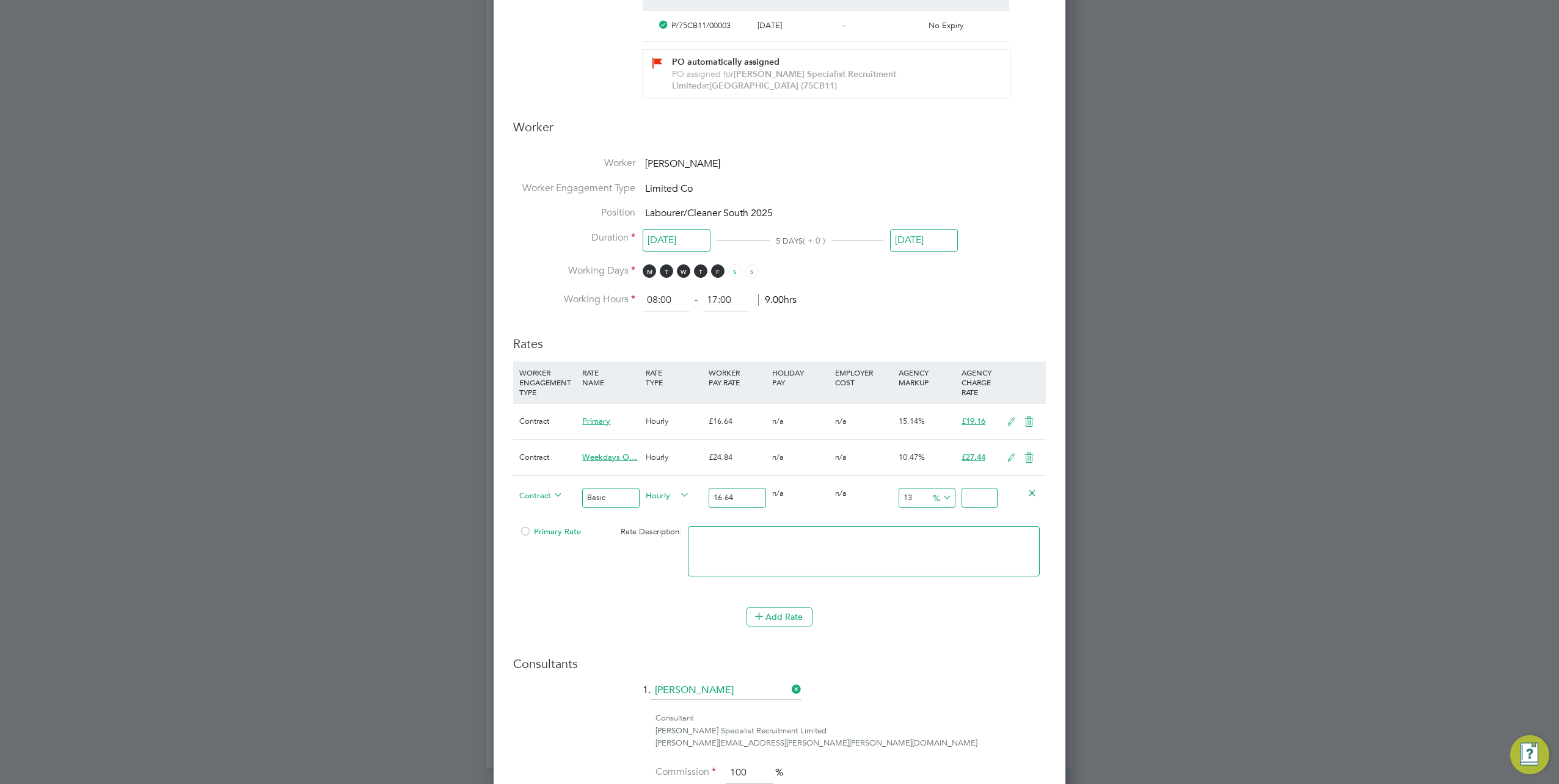
scroll to position [0, 0]
type input "-93.99038461538461"
type input "1"
type input "14.182692307692308"
type input "19"
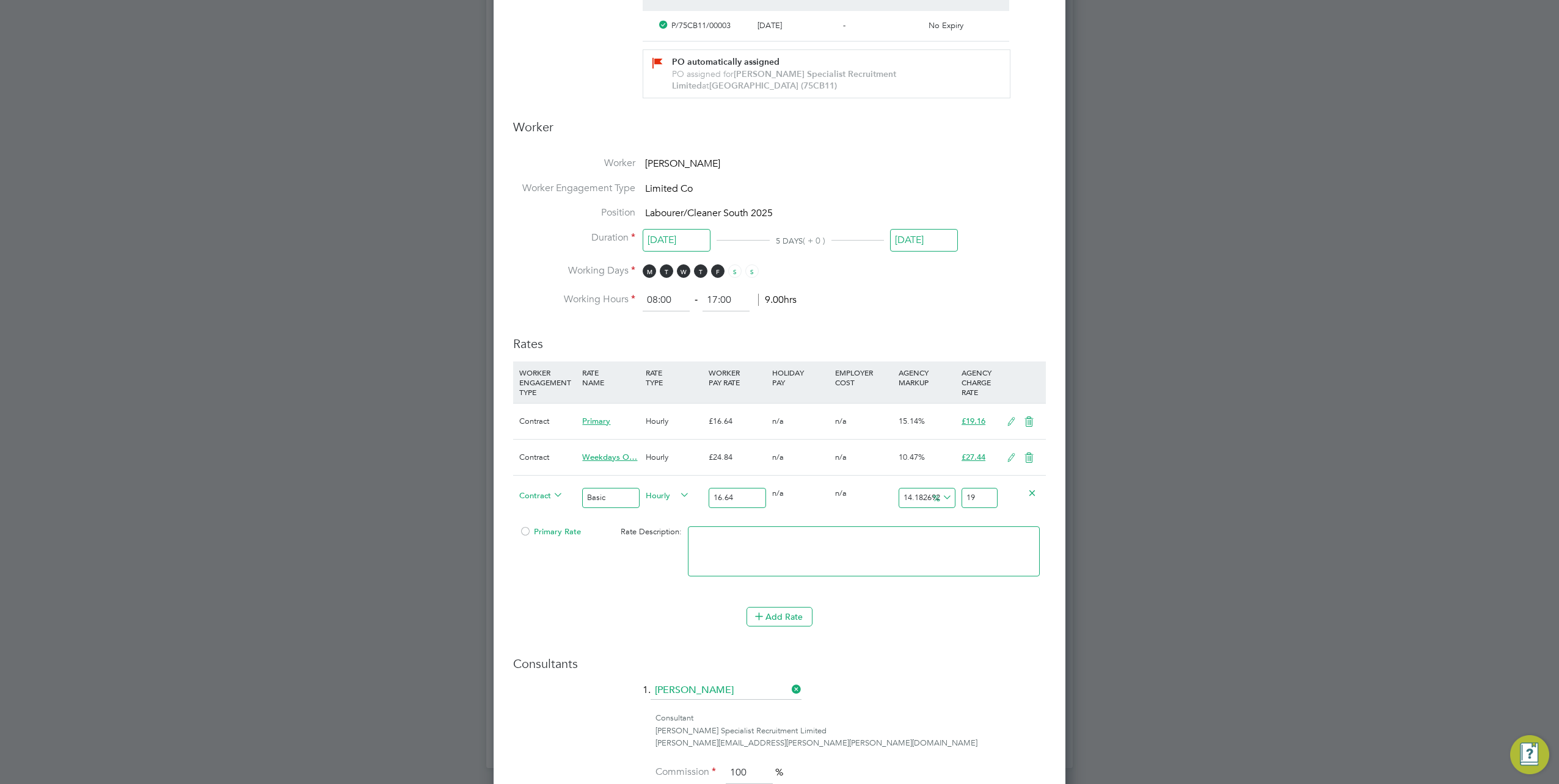
type input "-93.99038461538461"
type input "1"
type input "-93.38942307692308"
type input "1.1"
type input "-93.02884615384616"
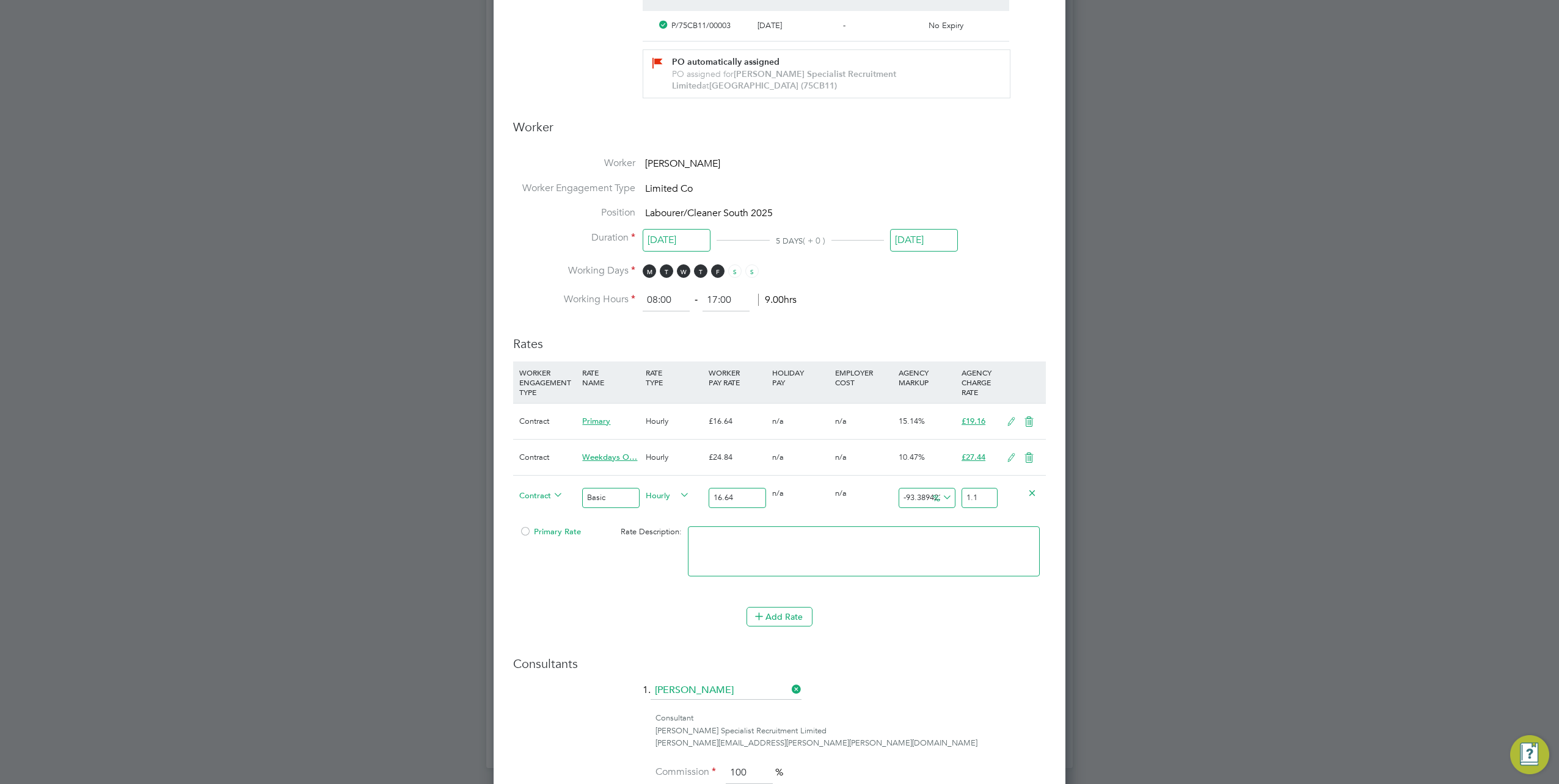
type input "1.16"
type input "-93.38942307692308"
type input "1.1"
type input "-93.99038461538461"
type input "1"
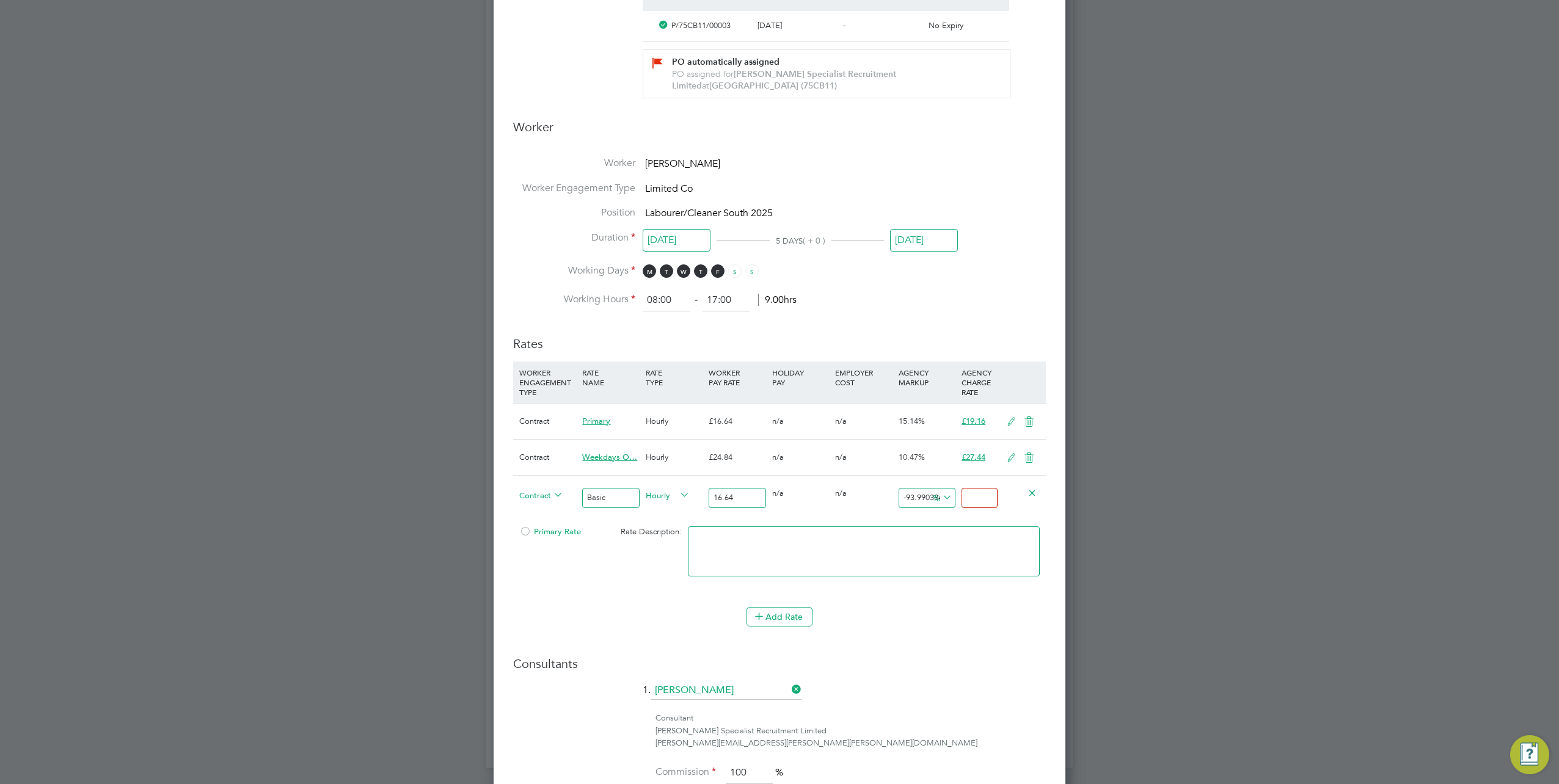
type input "1"
type input "14.182692307692308"
type input "19"
type input "14.783653846153847"
type input "19.1"
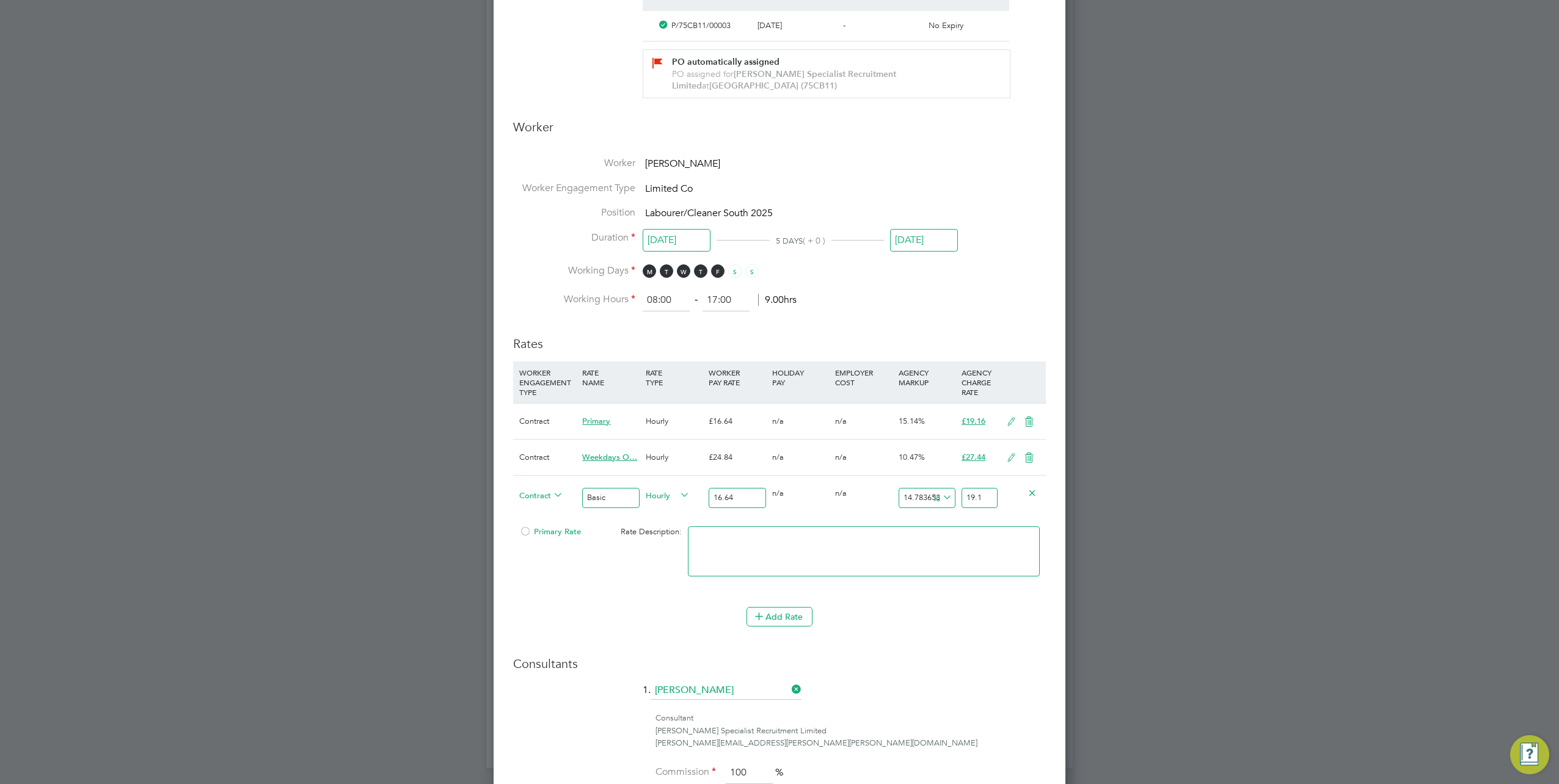
type input "15.14423076923077"
type input "19.16"
click at [763, 617] on icon at bounding box center [758, 615] width 9 height 9
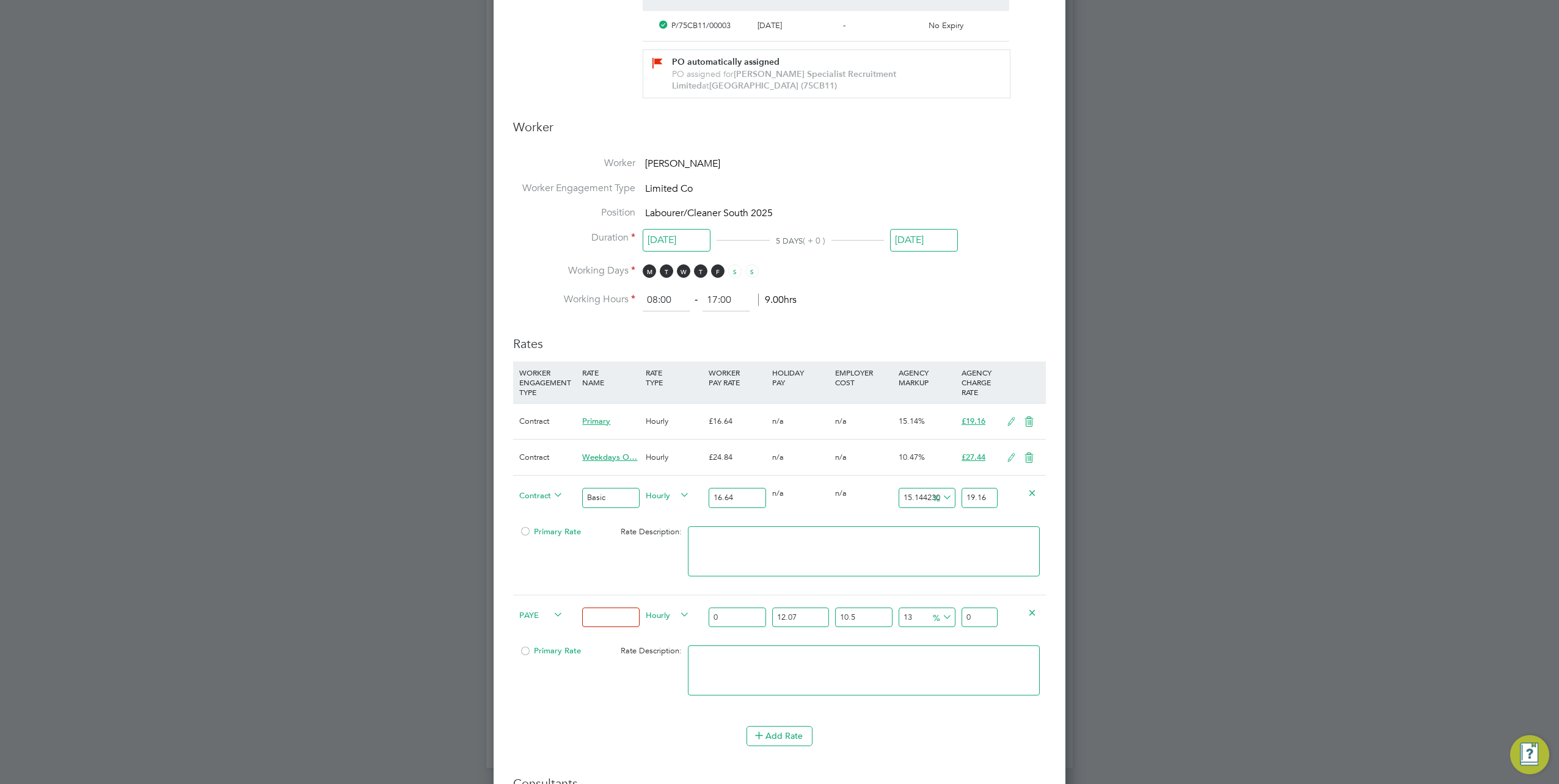
click at [541, 532] on span "Primary Rate" at bounding box center [550, 531] width 61 height 11
click at [611, 610] on input at bounding box center [611, 618] width 57 height 20
click at [548, 614] on span "PAYE" at bounding box center [541, 614] width 44 height 14
click at [541, 625] on li "Contract" at bounding box center [539, 624] width 49 height 15
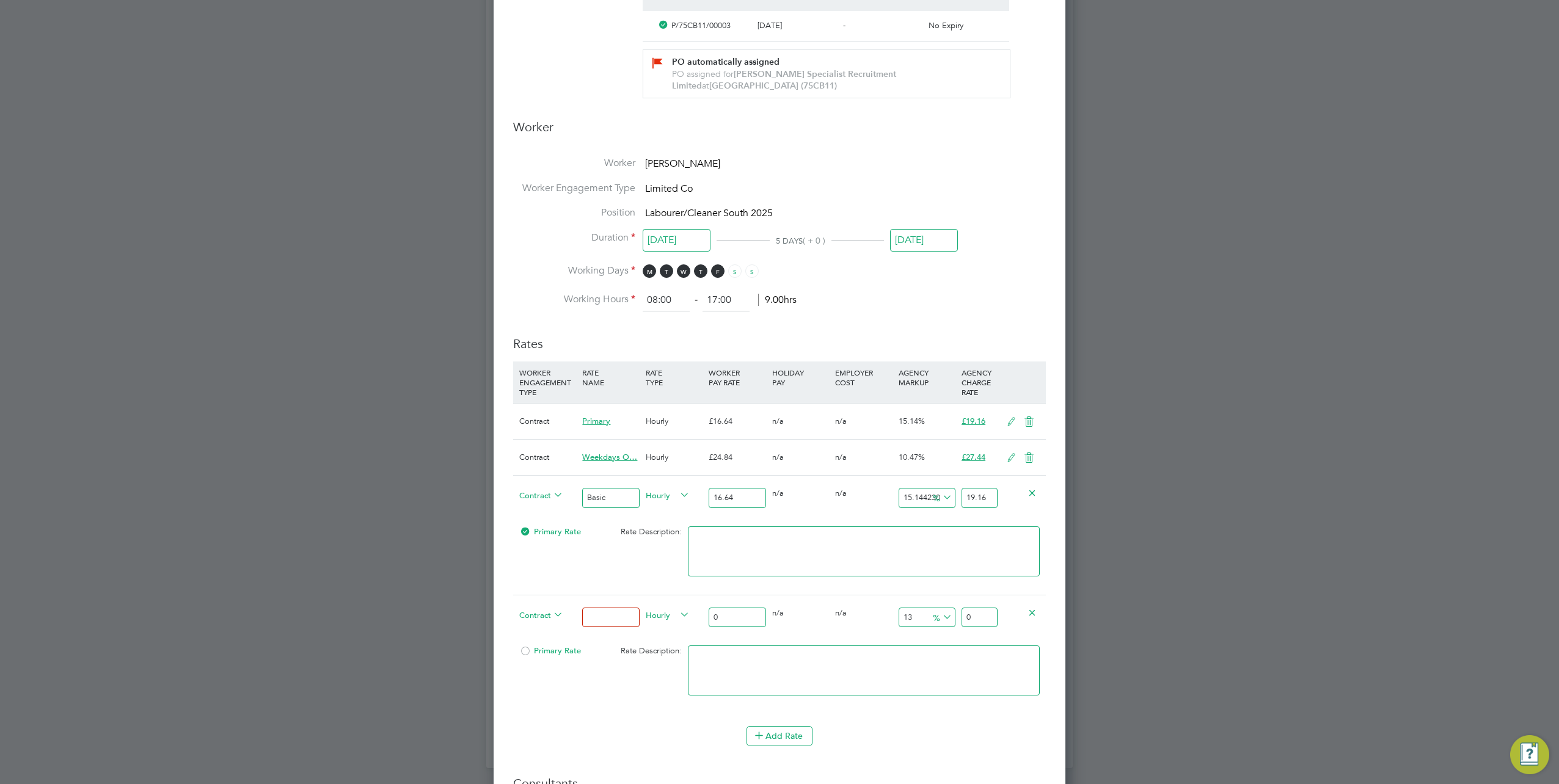
click at [617, 616] on input at bounding box center [611, 618] width 57 height 20
type input "Overtime"
click at [761, 609] on input "0" at bounding box center [737, 618] width 57 height 20
type input "2"
type input "2.26"
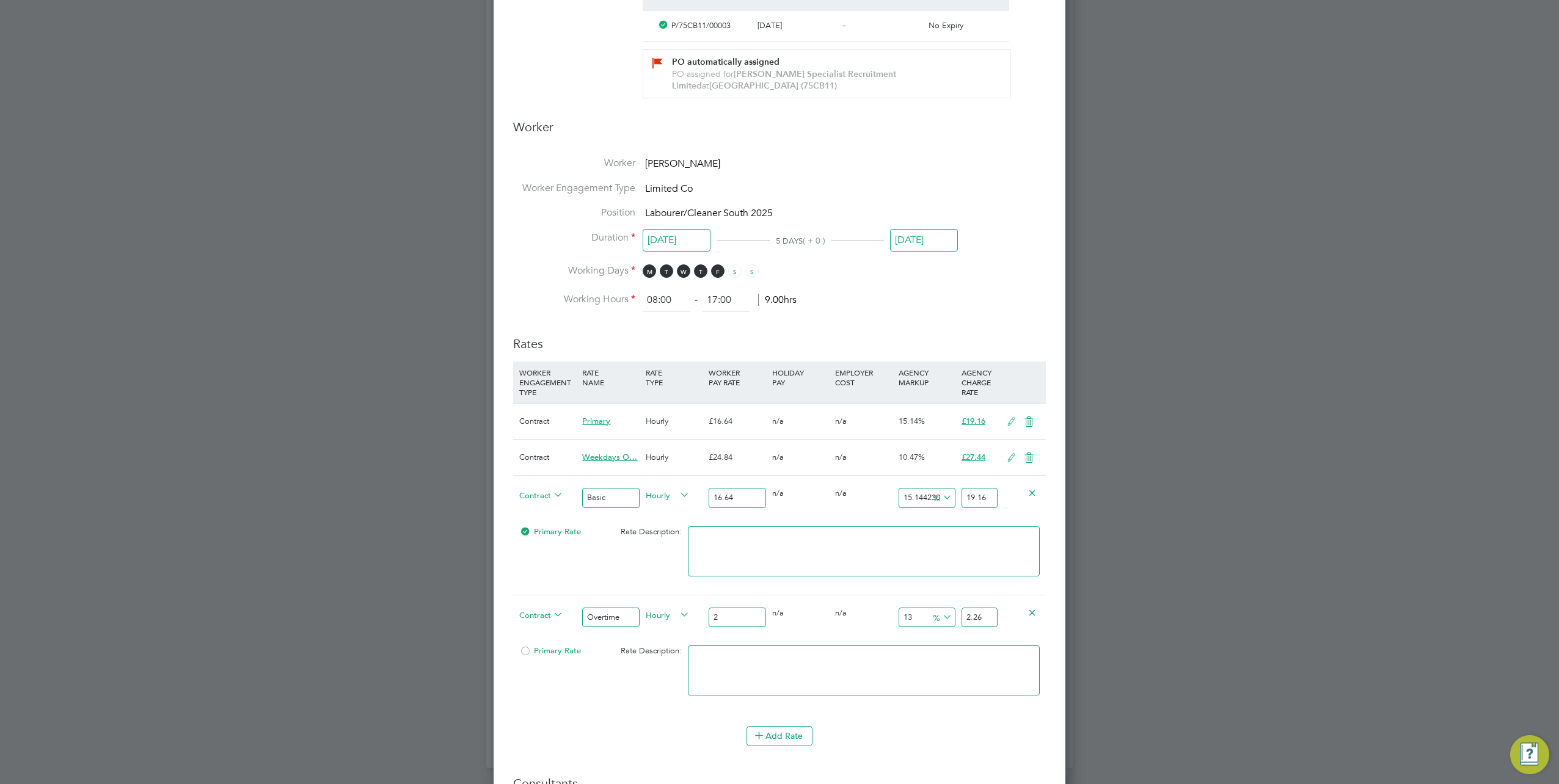
type input "24"
type input "27.12"
type input "24.8"
type input "28.024"
type input "24.84"
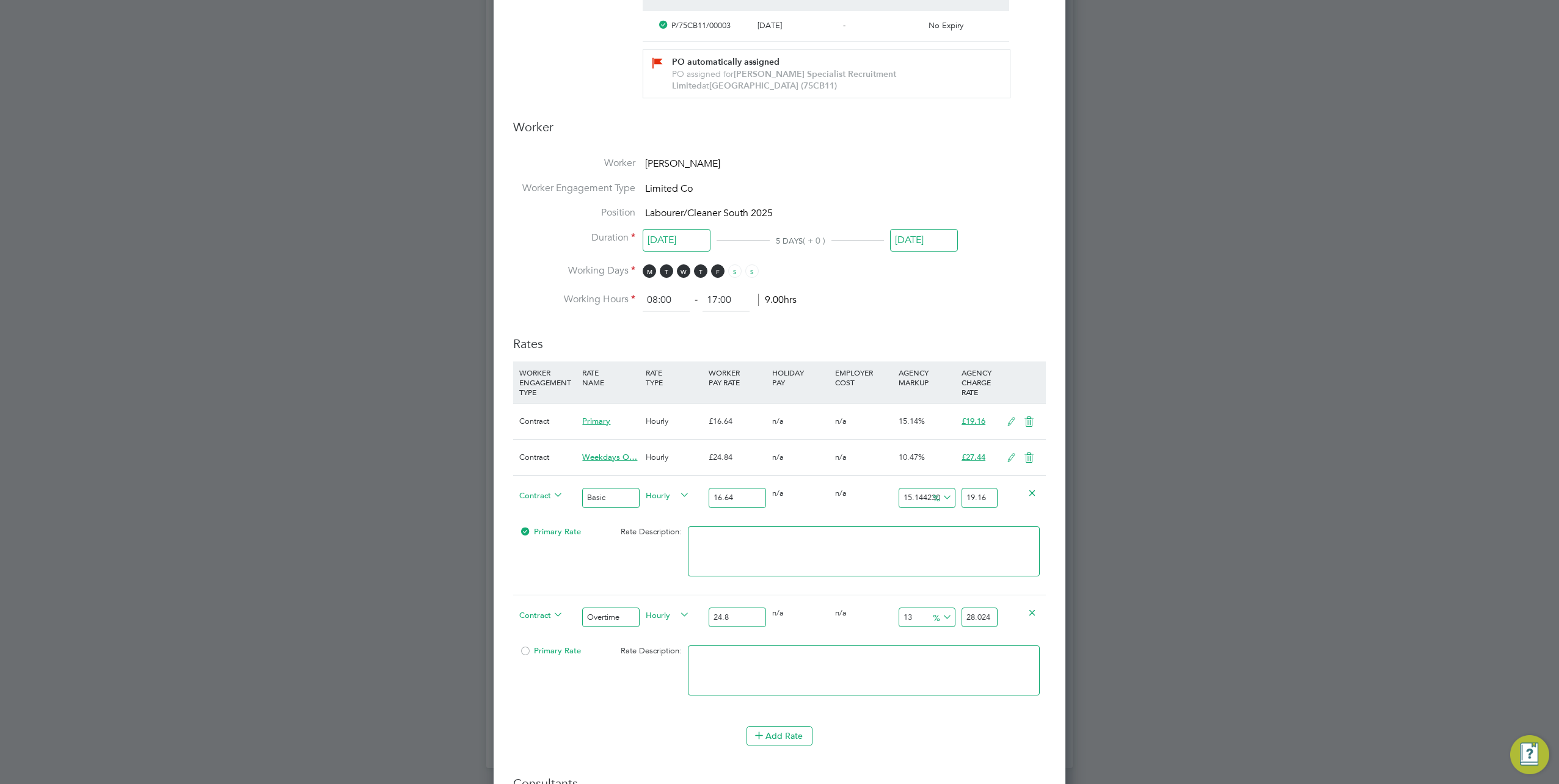
type input "28.0692"
type input "24.84"
drag, startPoint x: 968, startPoint y: 608, endPoint x: 1081, endPoint y: 601, distance: 113.2
click at [1073, 601] on div "All Placements Placement Activity Logs Placement Activity Logs All Placements P…" at bounding box center [779, 145] width 586 height 1247
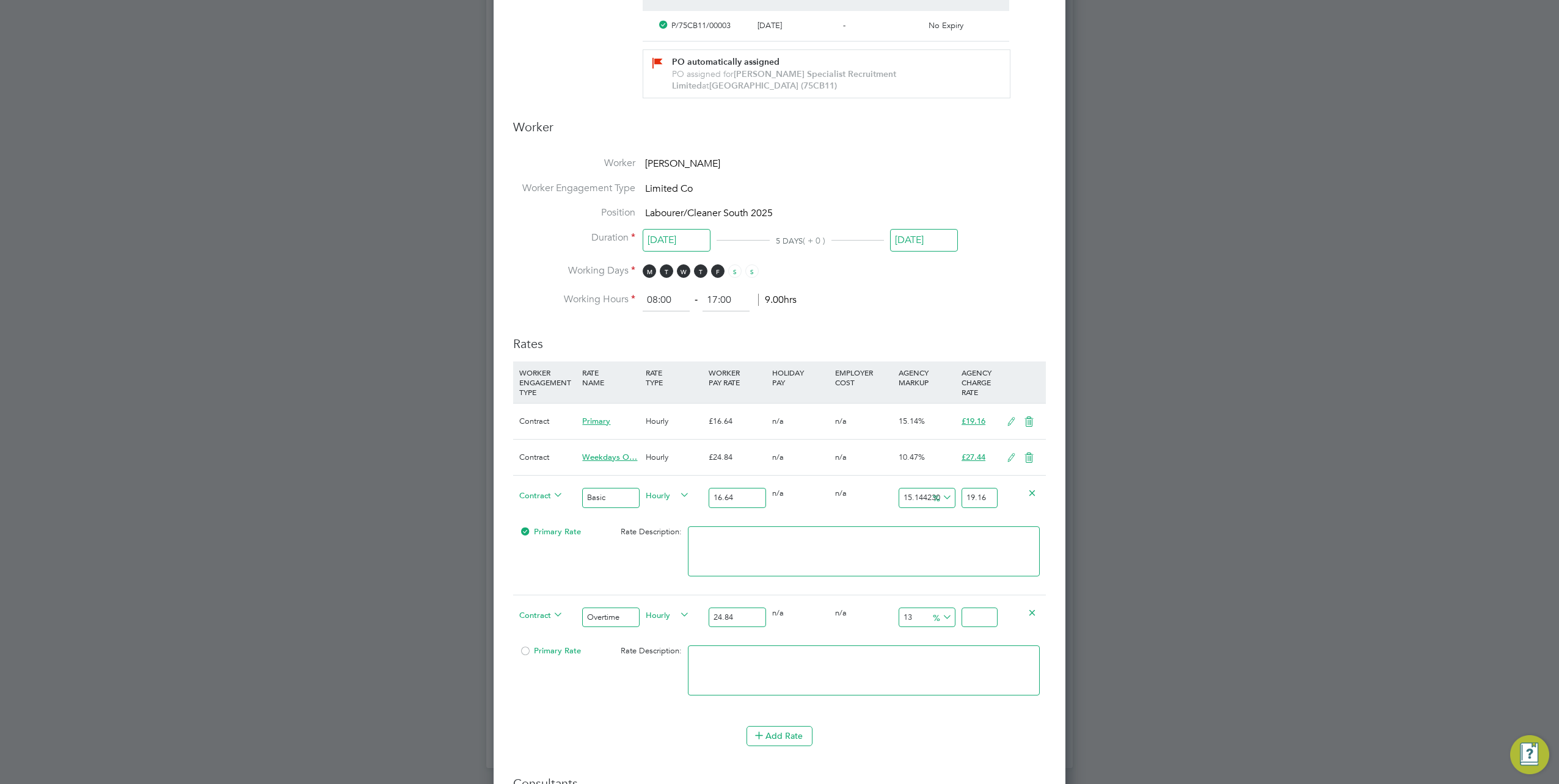
scroll to position [0, 0]
type input "-91.94847020933977"
type input "2"
type input "8.695652173913043"
type input "27"
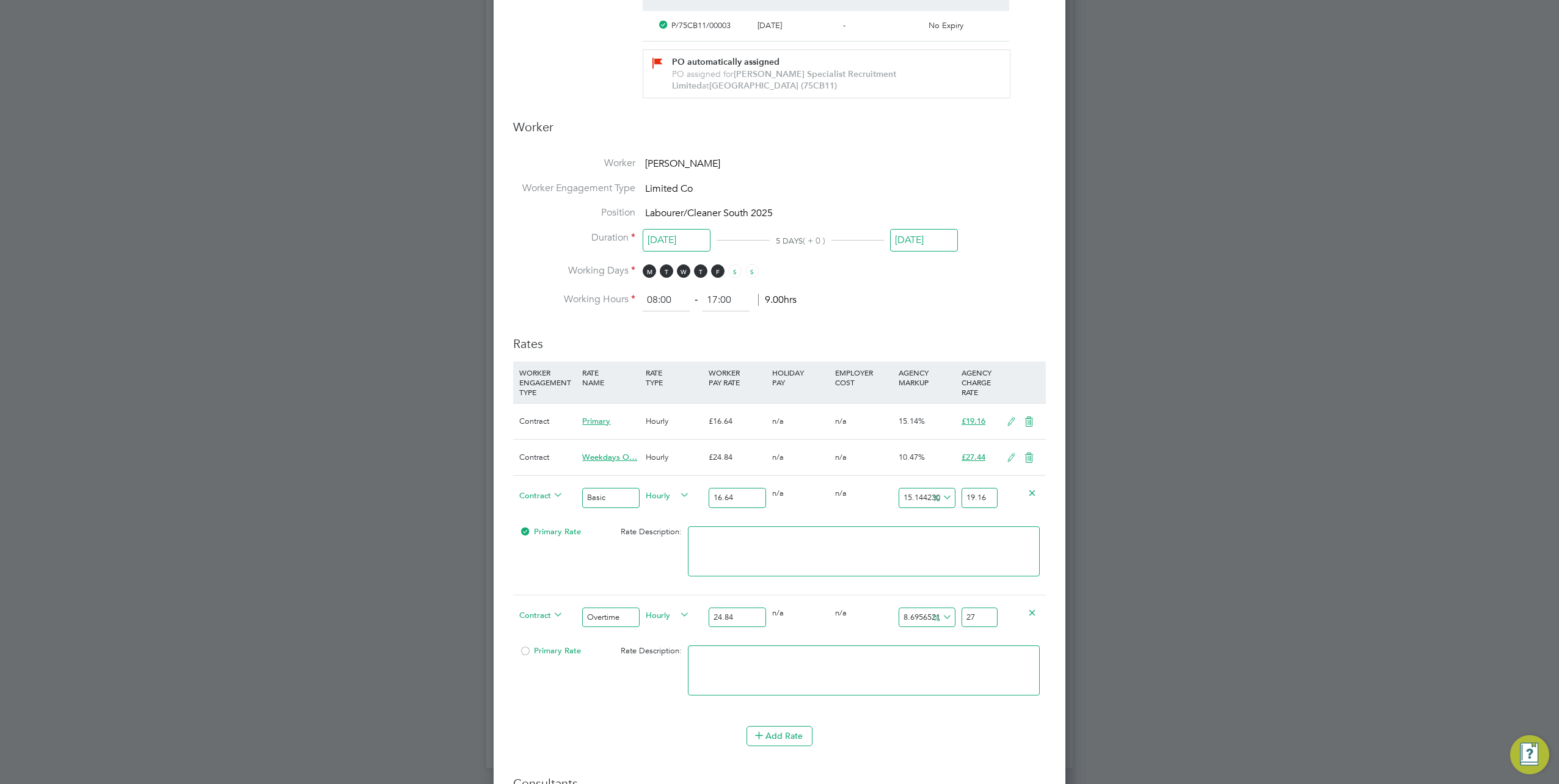
type input "10.305958132045088"
type input "27.4"
type input "10.466988727858293"
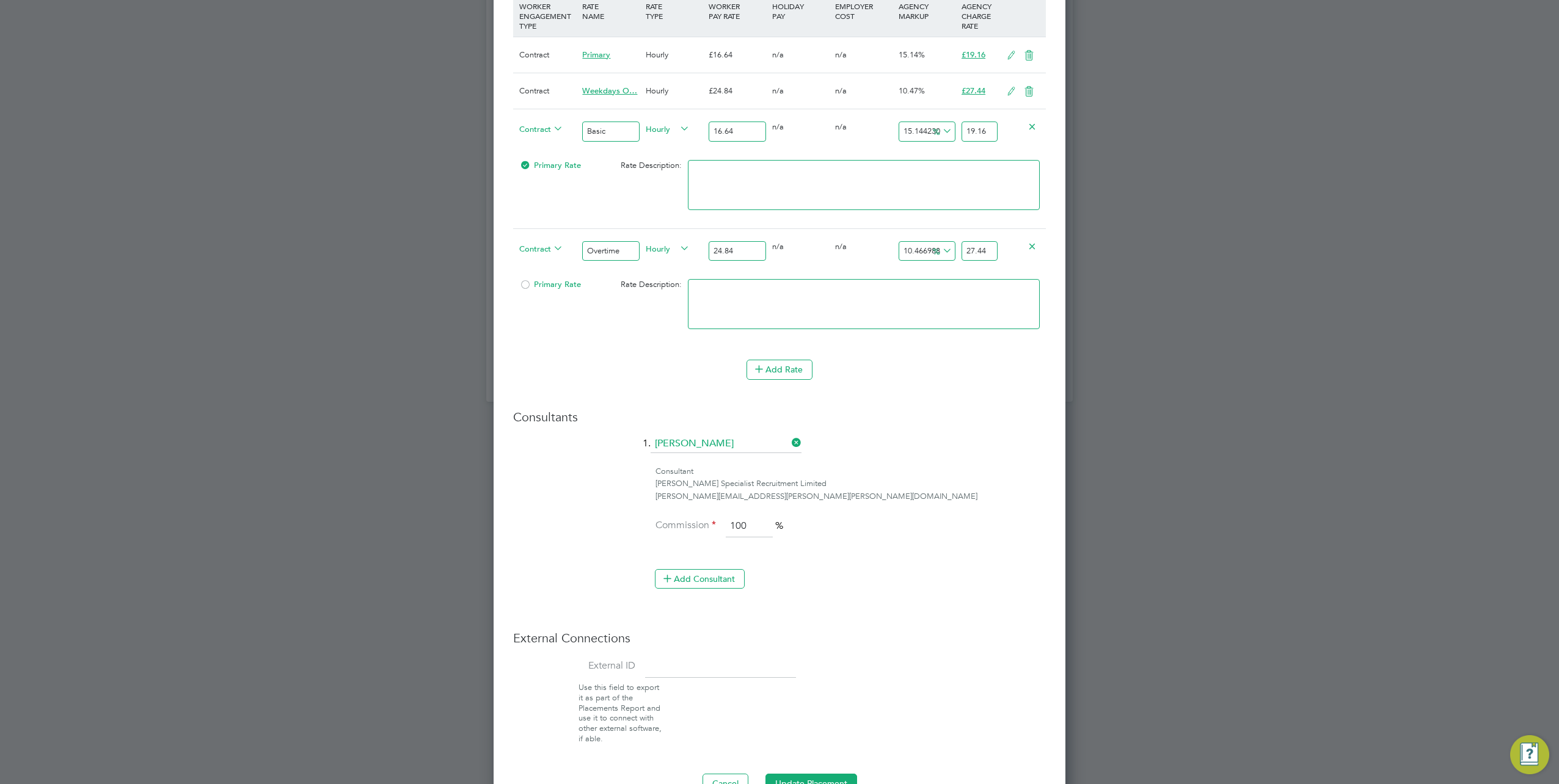
scroll to position [882, 0]
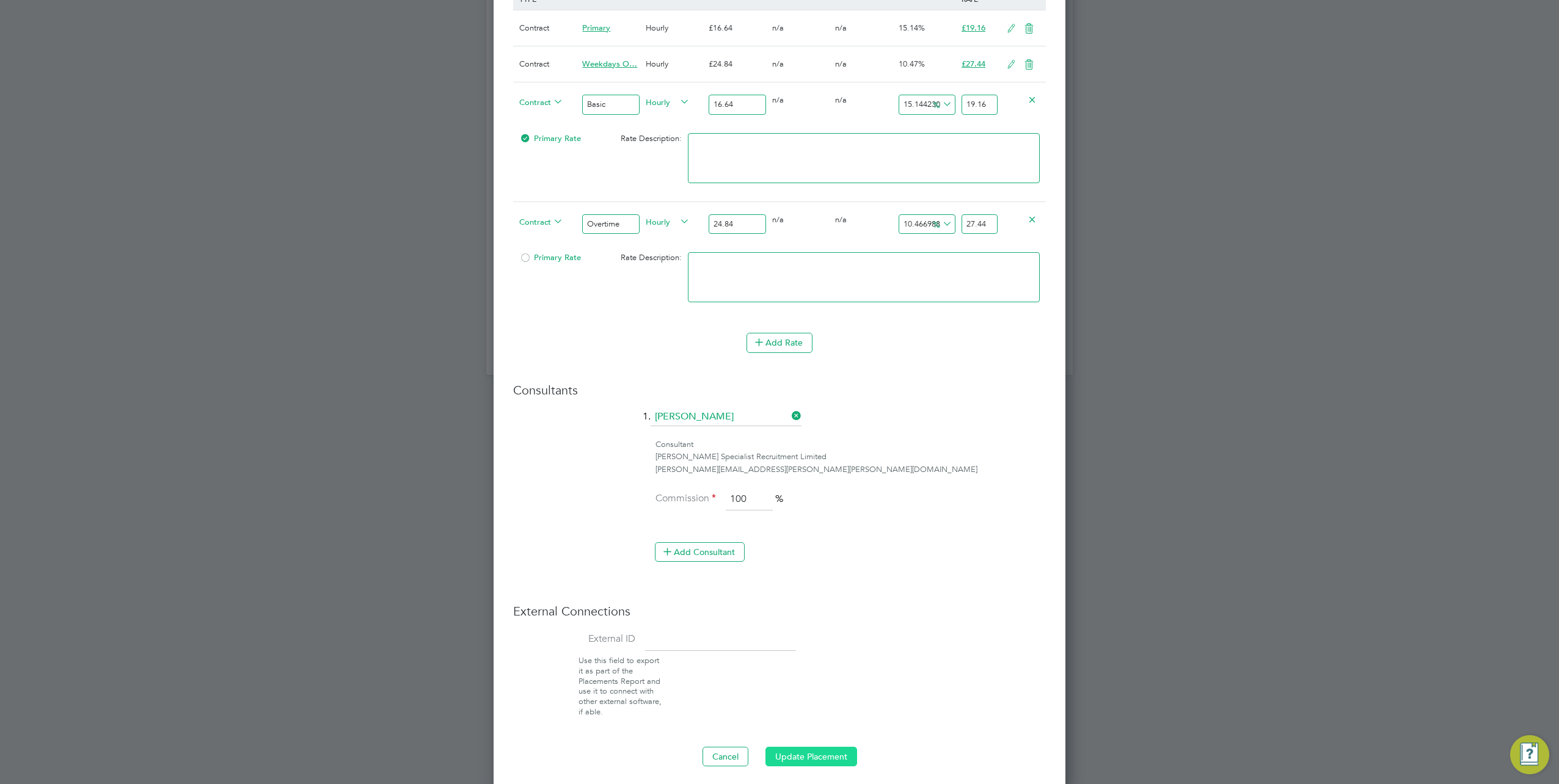
type input "27.44"
click at [830, 753] on button "Update Placement" at bounding box center [811, 757] width 91 height 19
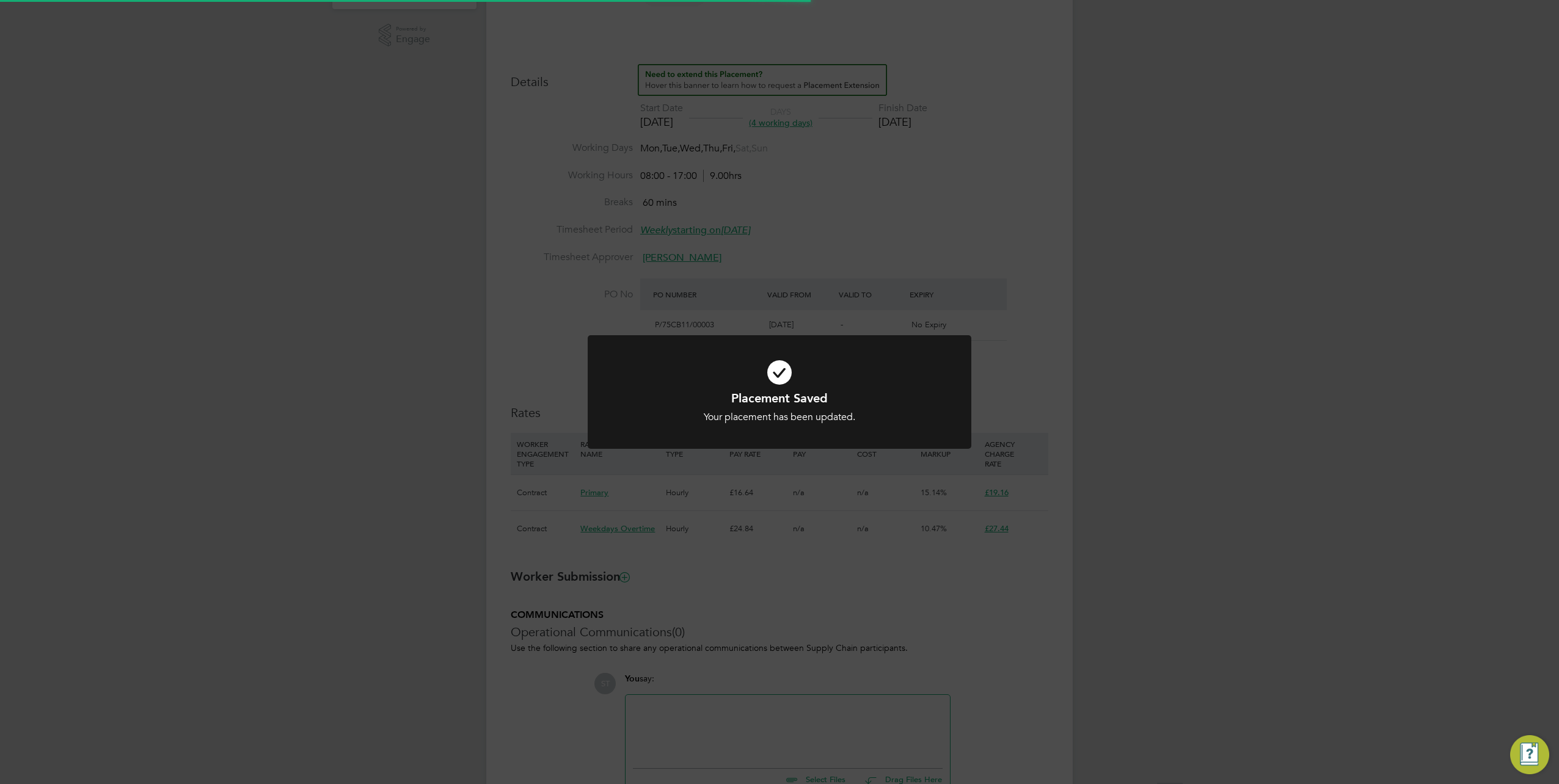
scroll to position [98, 0]
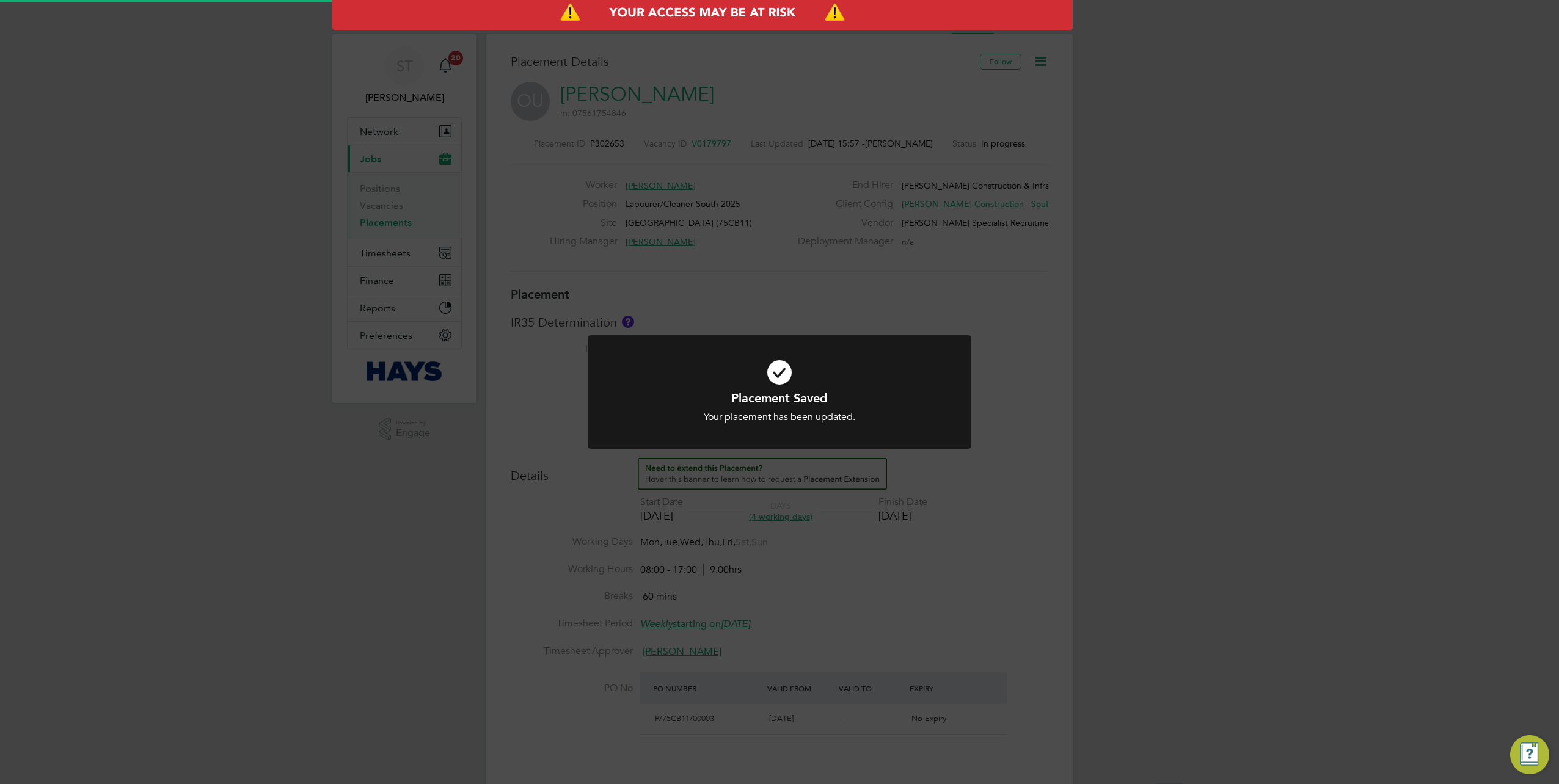
click at [1147, 374] on div "Placement Saved Your placement has been updated. Cancel Okay" at bounding box center [780, 392] width 1559 height 784
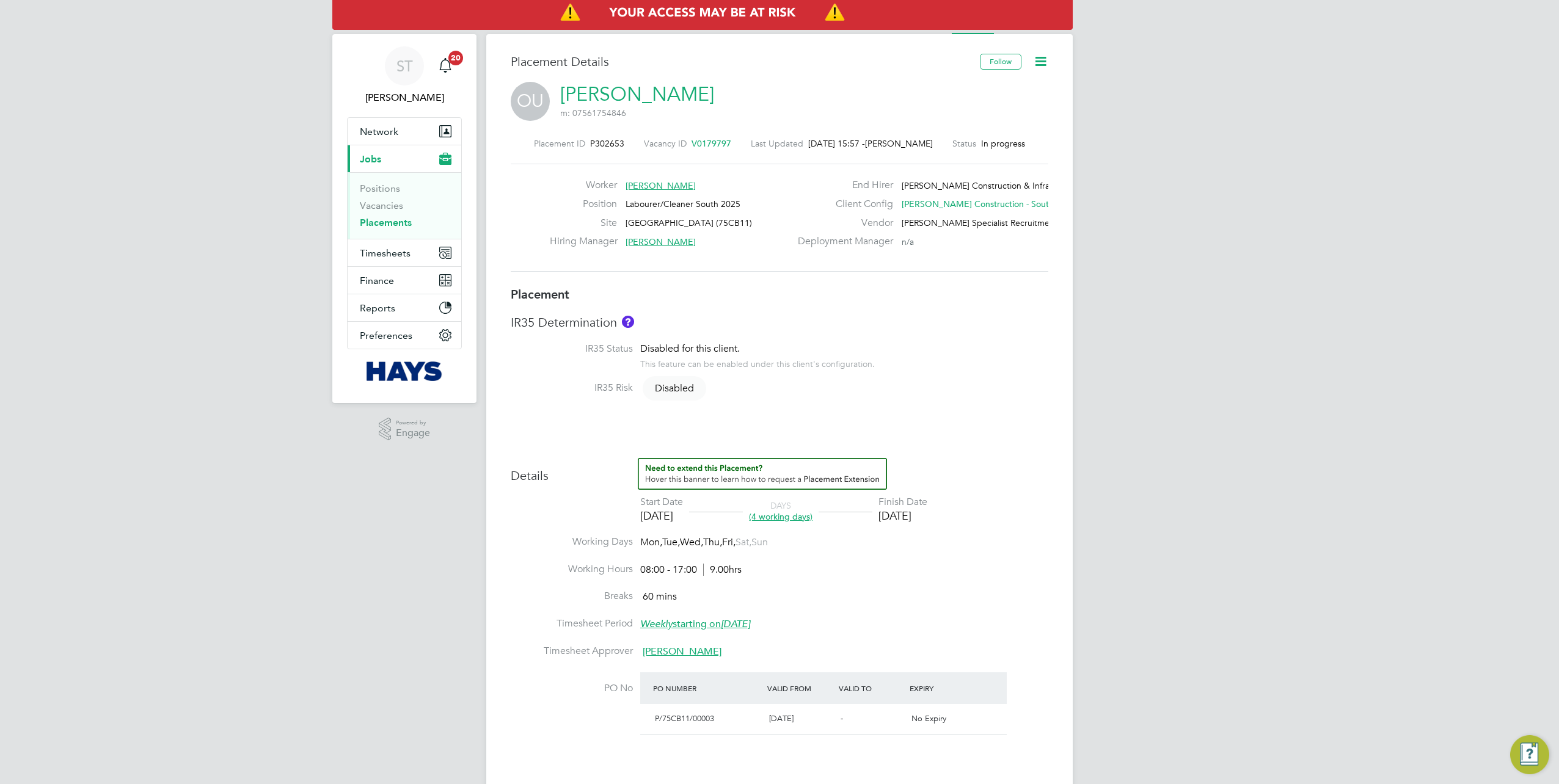
scroll to position [6, 6]
click at [1038, 60] on icon at bounding box center [1041, 61] width 15 height 15
click at [999, 87] on li "Edit Placement e" at bounding box center [1001, 90] width 90 height 17
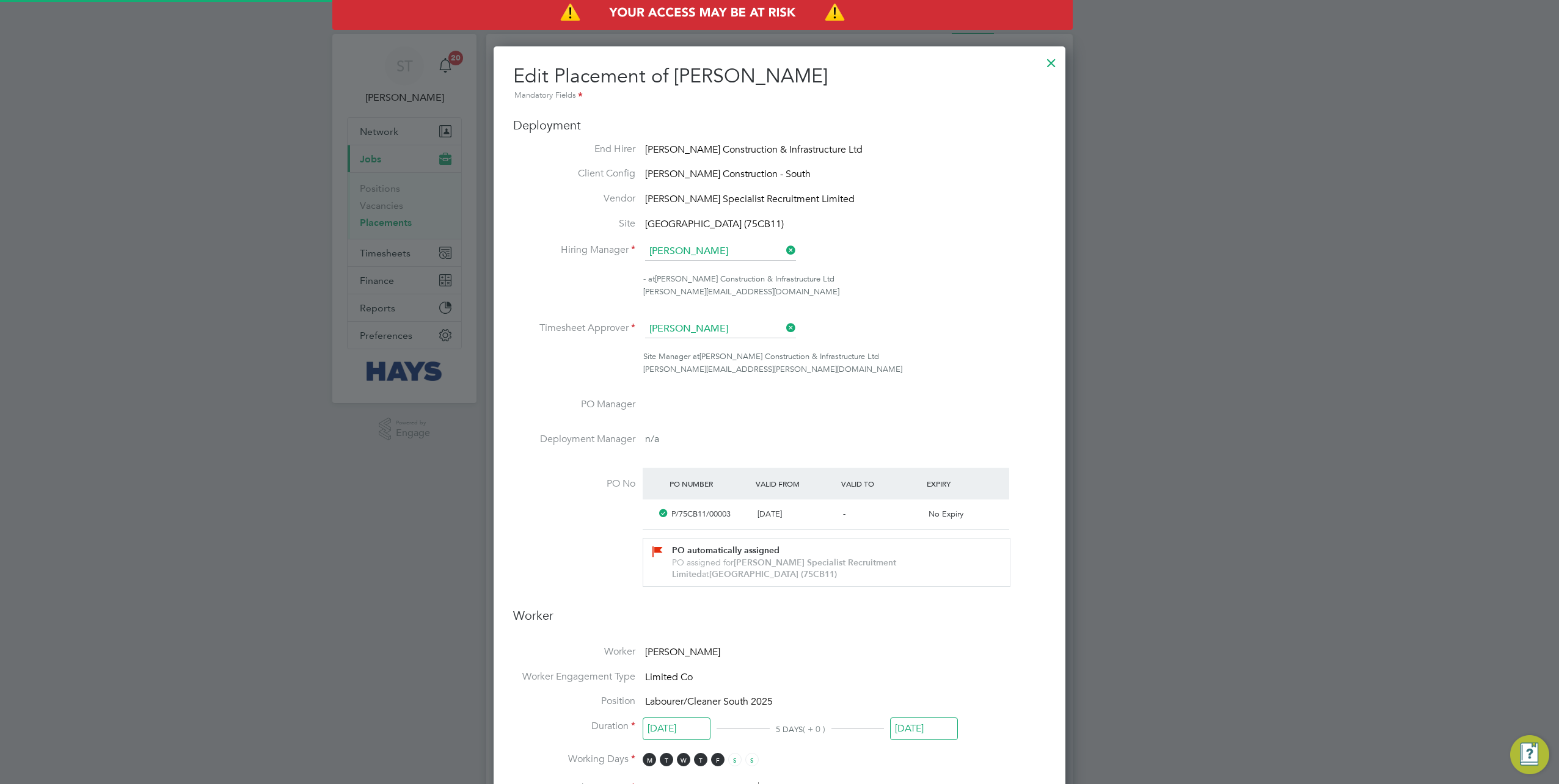
scroll to position [15, 533]
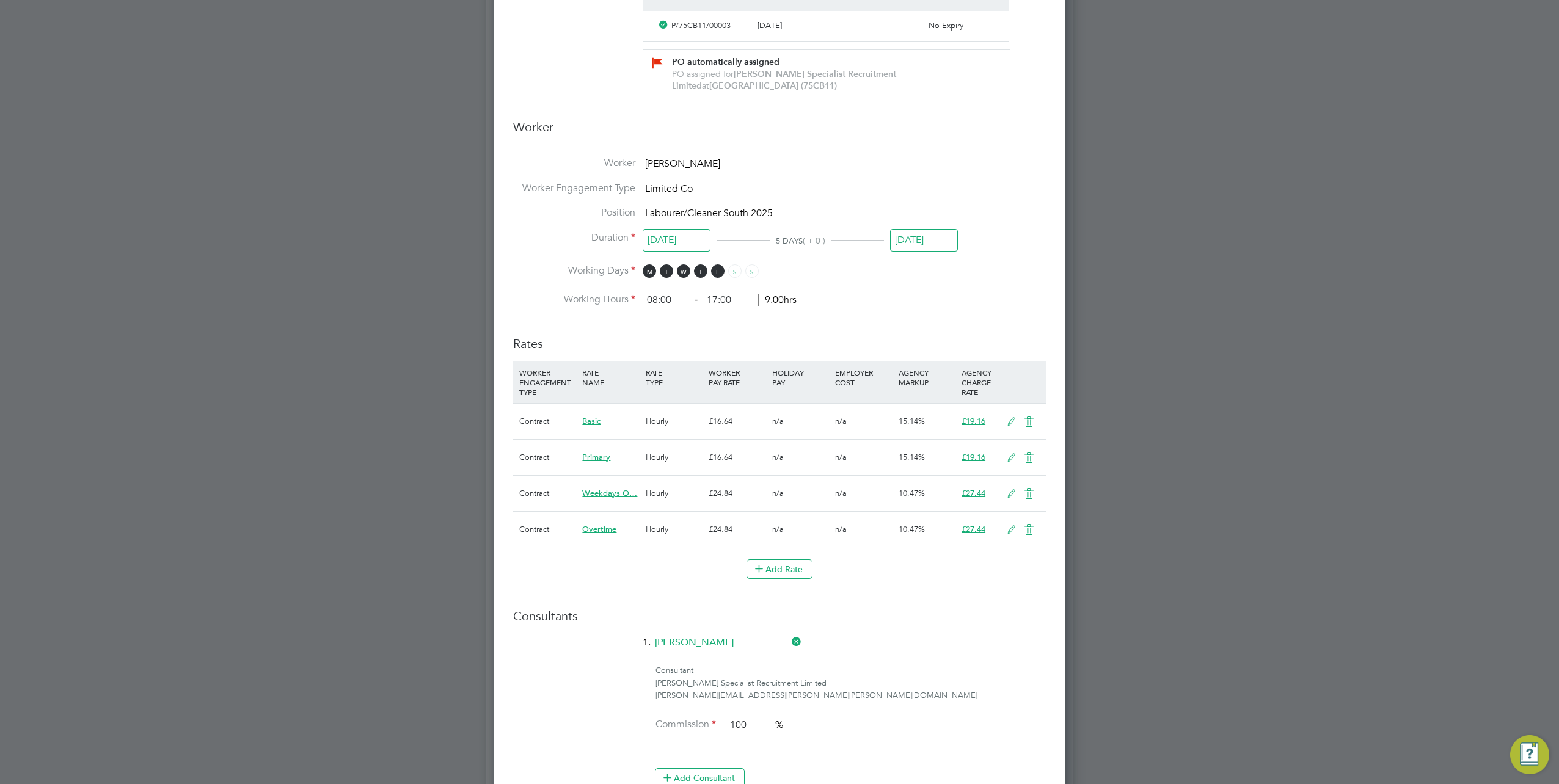
click at [1030, 457] on icon at bounding box center [1029, 458] width 15 height 10
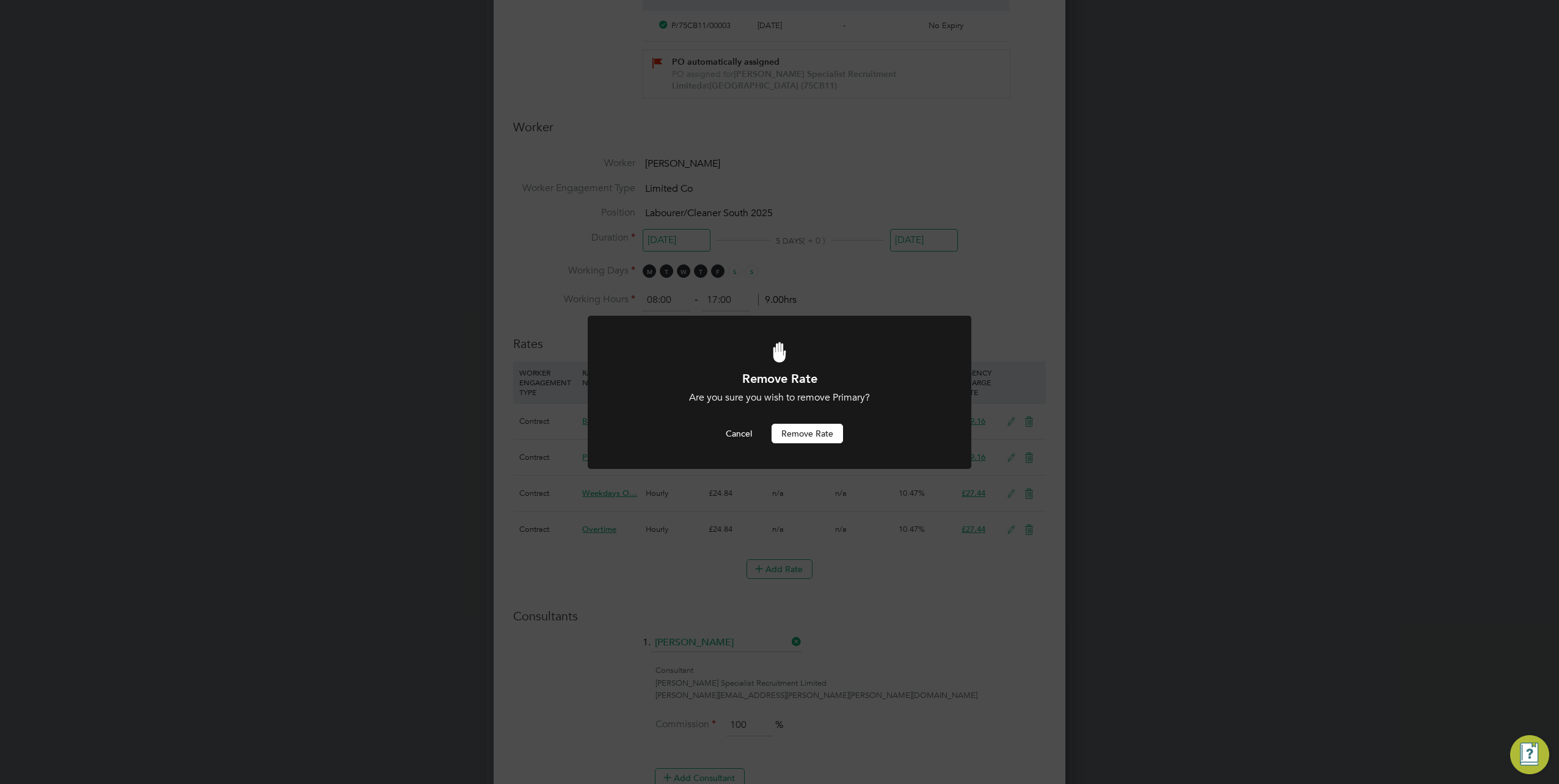
click at [818, 438] on button "Remove rate" at bounding box center [807, 433] width 71 height 19
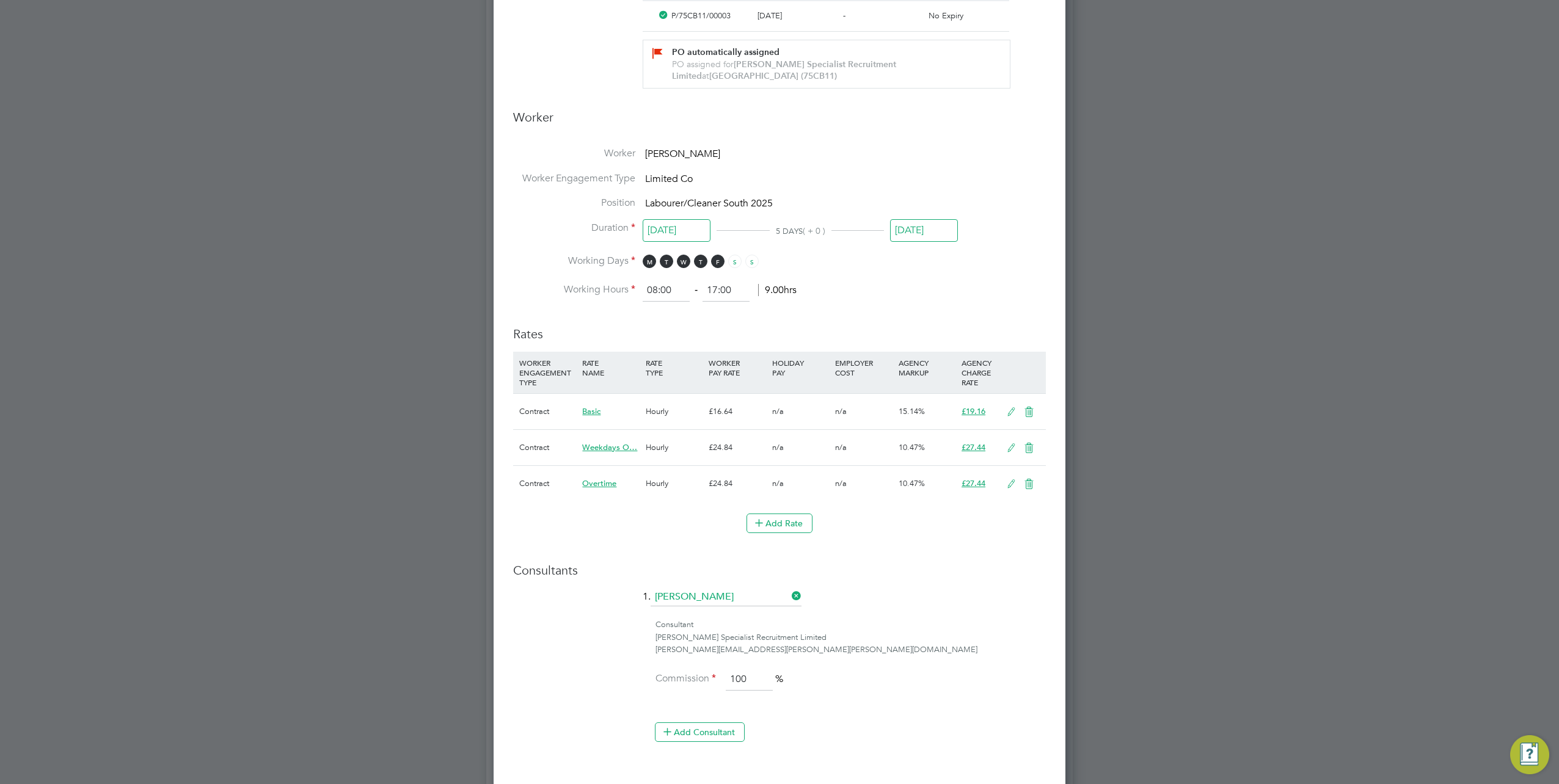
click at [1026, 449] on icon at bounding box center [1029, 448] width 15 height 10
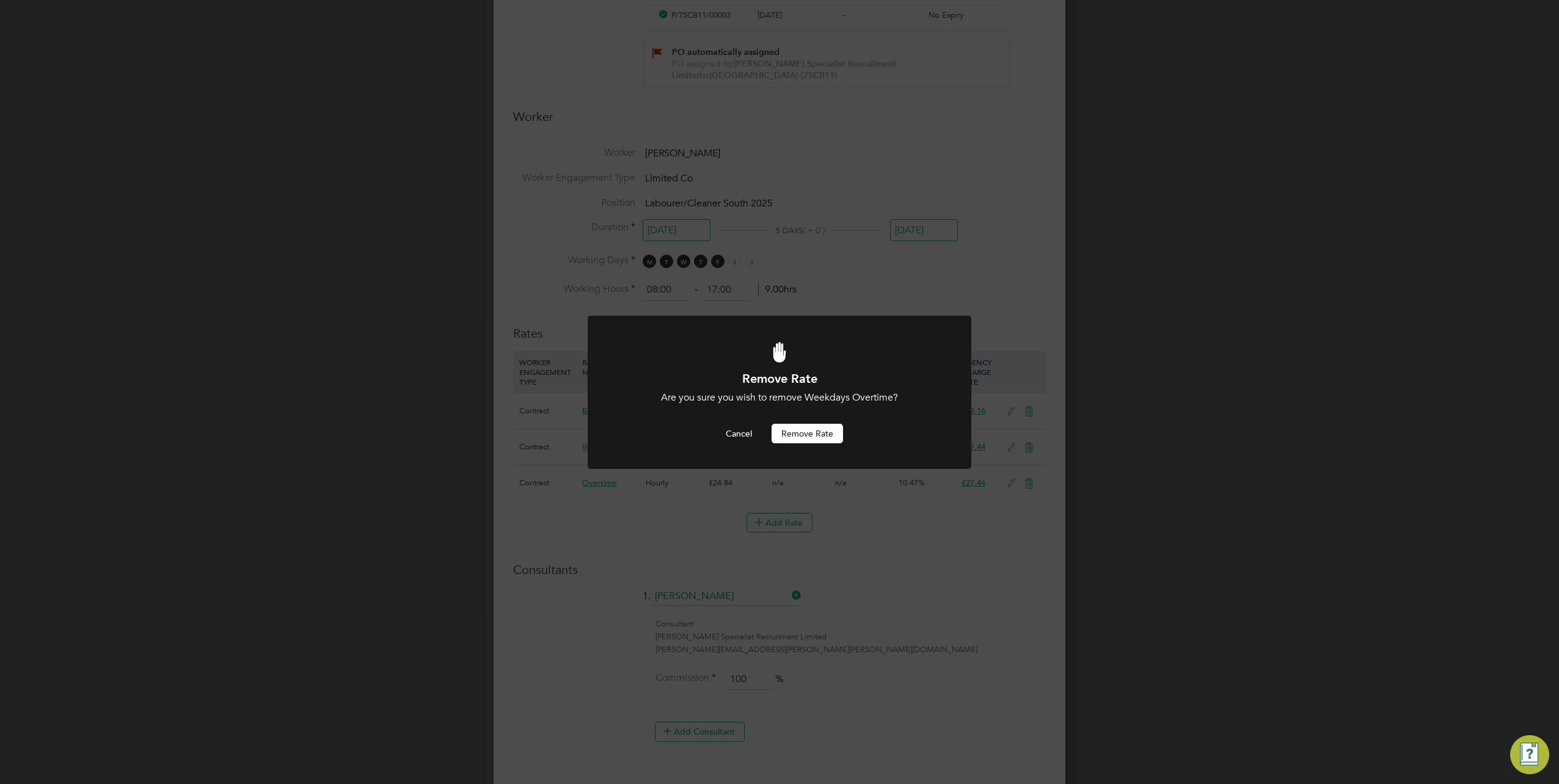
click at [815, 438] on button "Remove rate" at bounding box center [807, 433] width 71 height 19
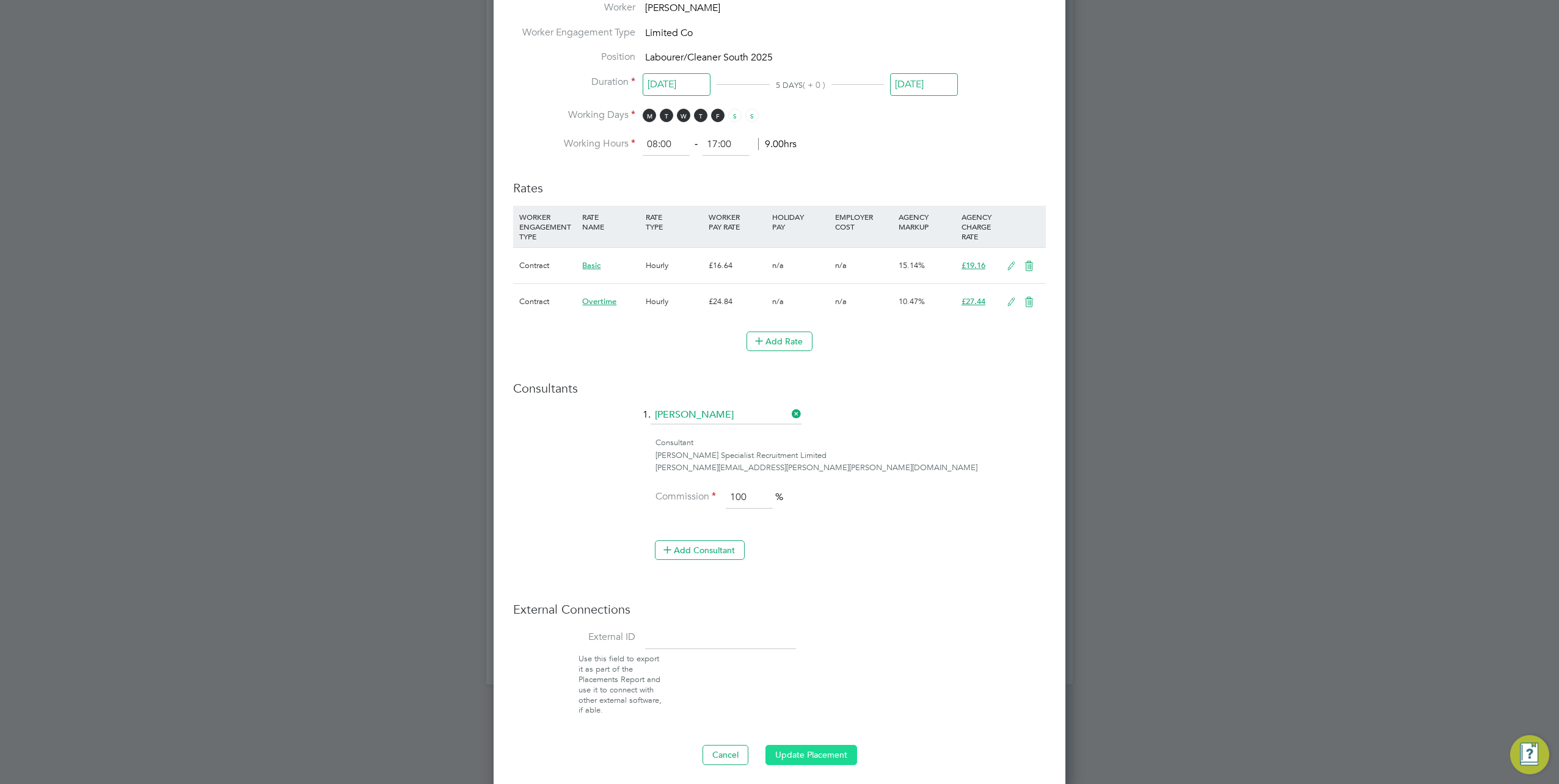
click at [814, 745] on button "Update Placement" at bounding box center [811, 755] width 91 height 19
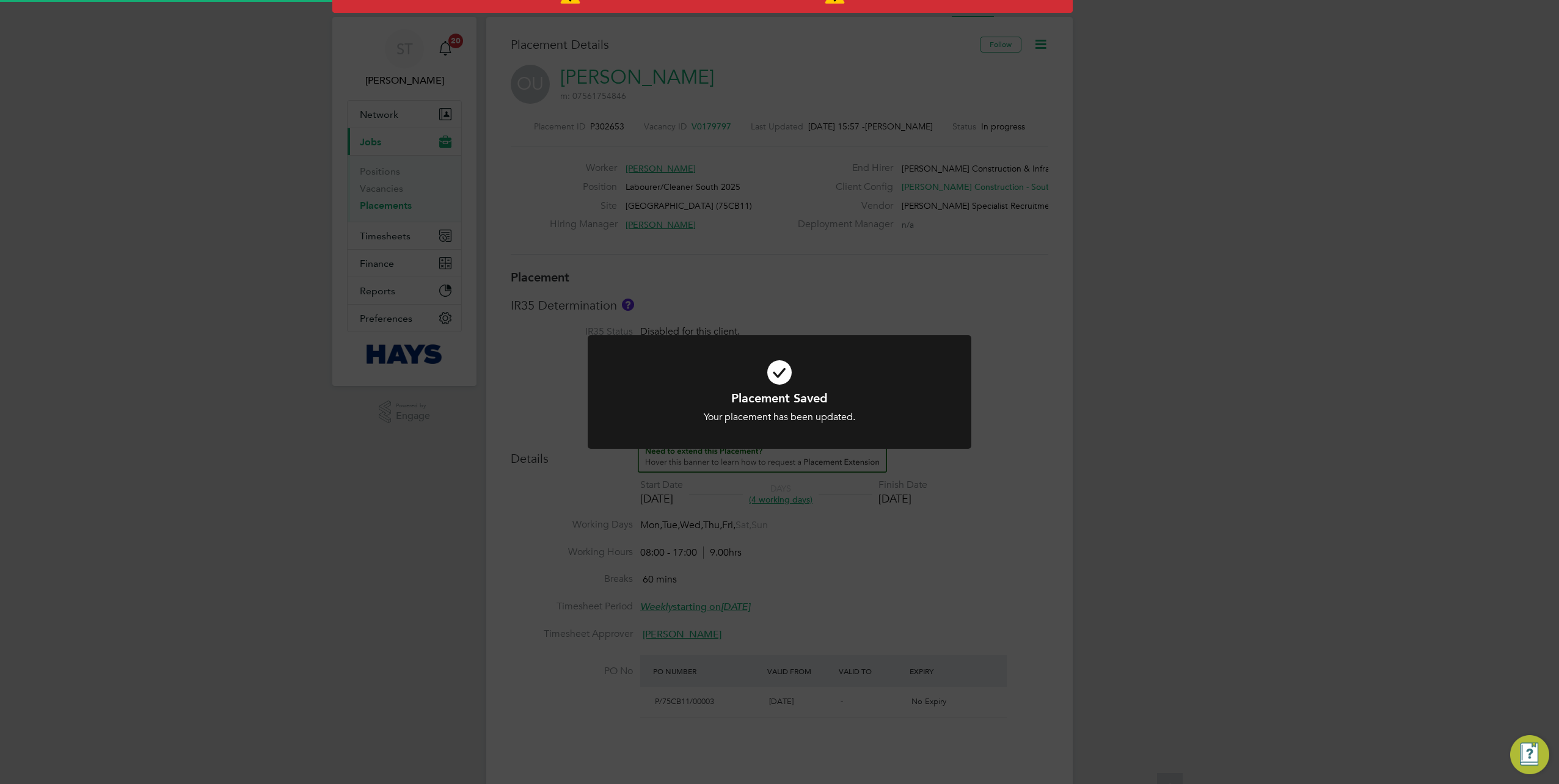
click at [1143, 431] on div "Placement Saved Your placement has been updated. Cancel Okay" at bounding box center [780, 392] width 1559 height 784
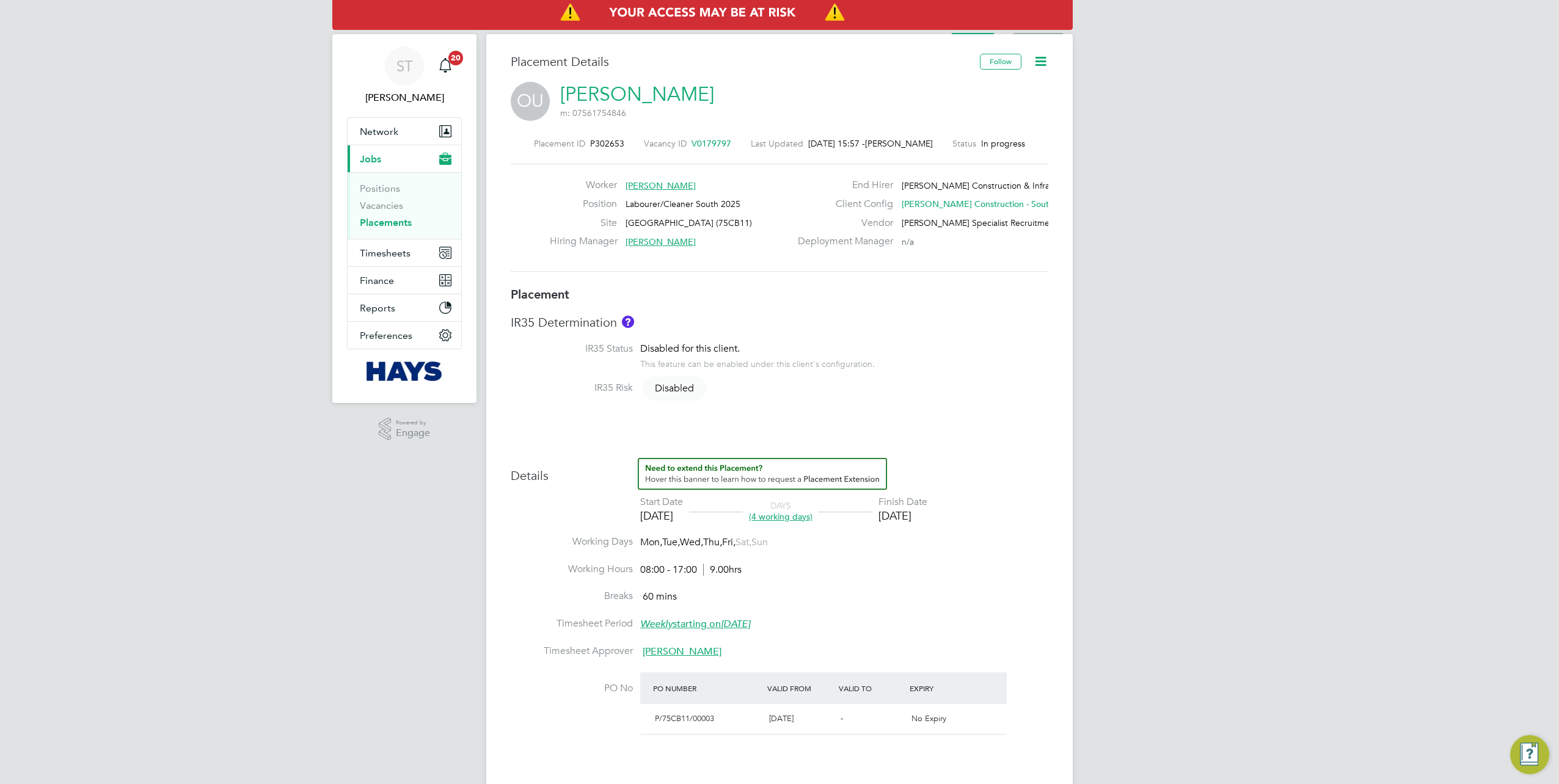
click at [1028, 32] on li "Activity Logs" at bounding box center [1037, 22] width 49 height 24
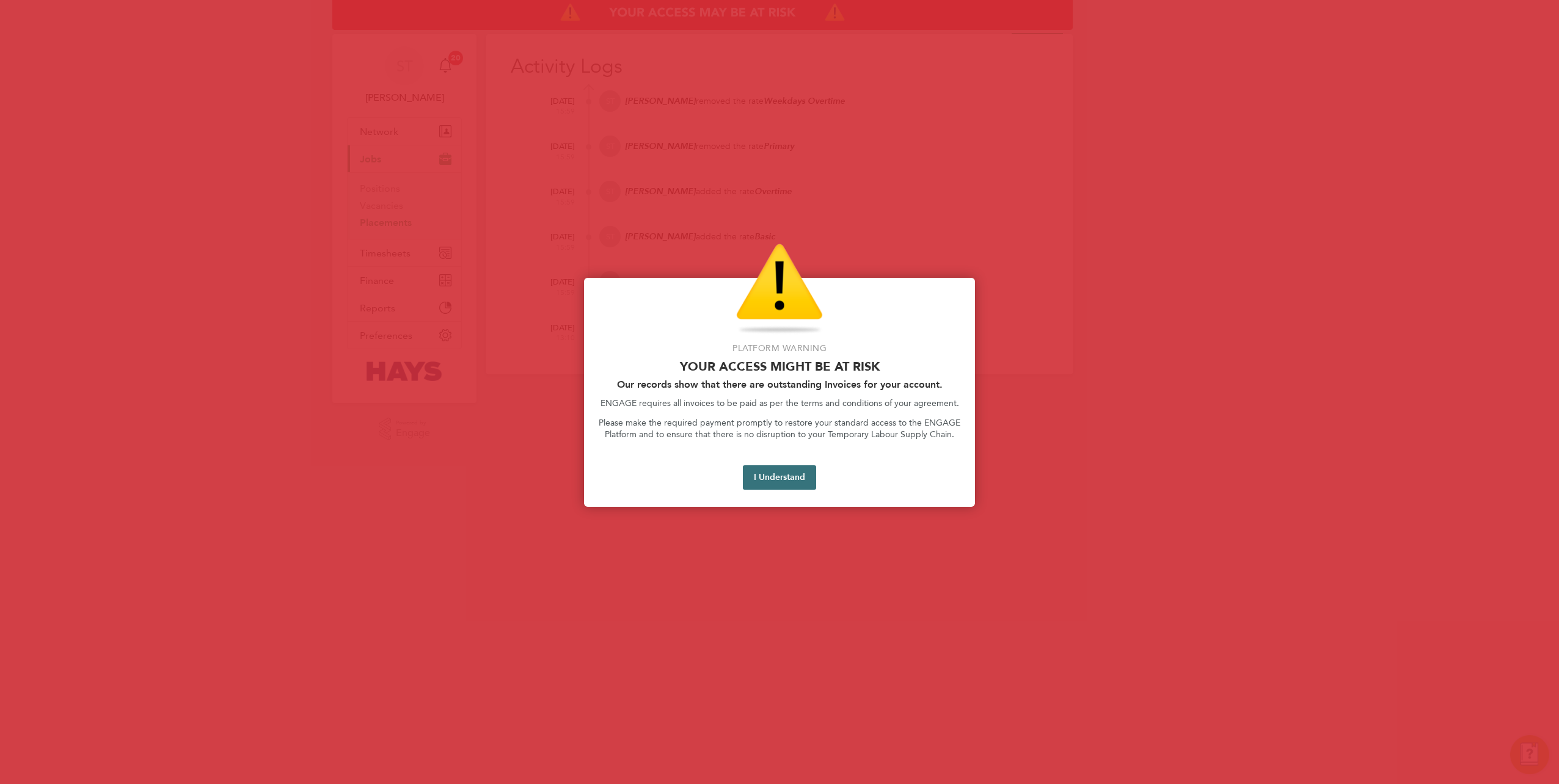
drag, startPoint x: 775, startPoint y: 477, endPoint x: 581, endPoint y: 254, distance: 295.6
click at [772, 476] on button "I Understand" at bounding box center [780, 478] width 74 height 24
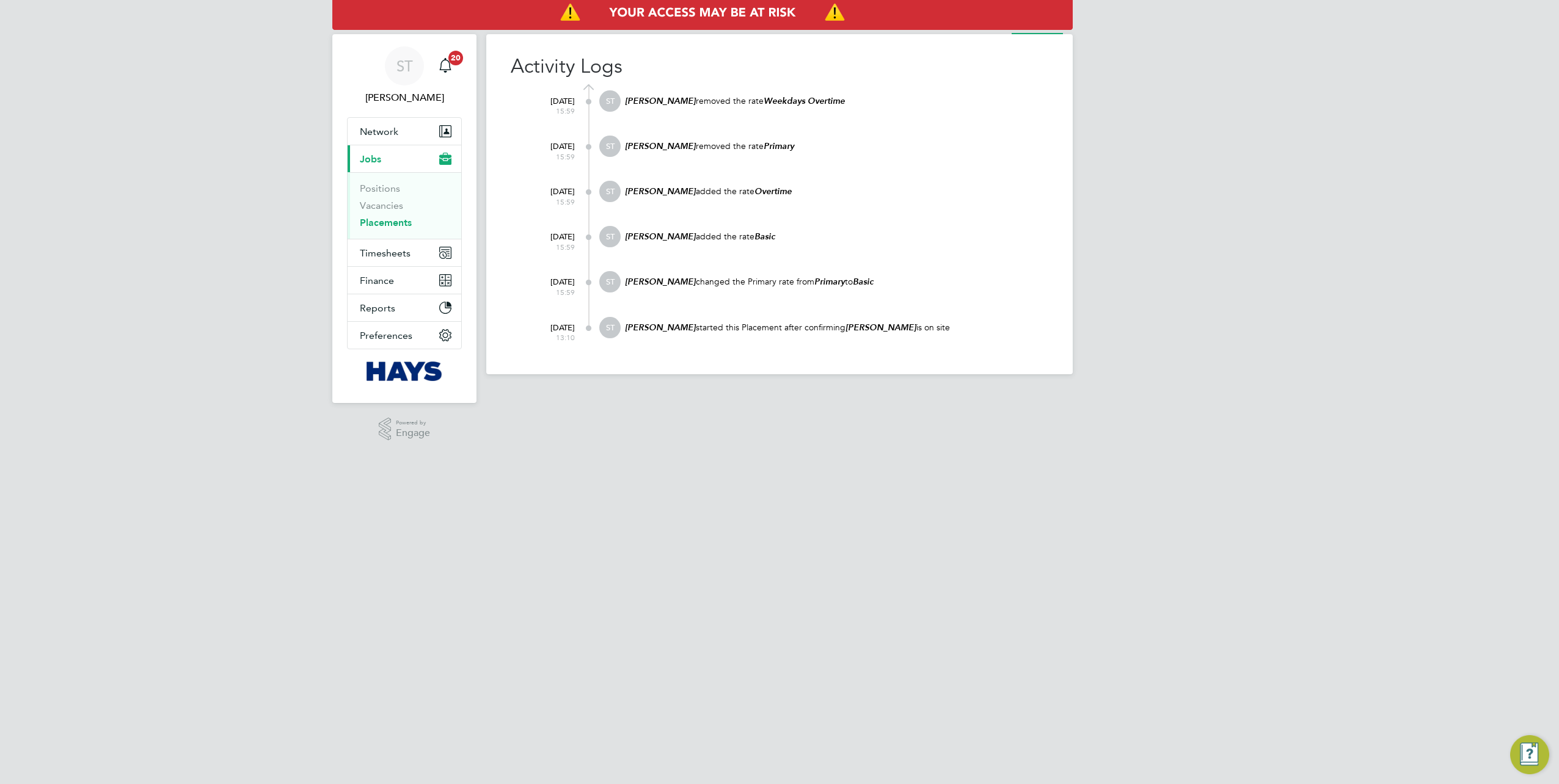
click at [389, 221] on link "Placements" at bounding box center [386, 222] width 52 height 11
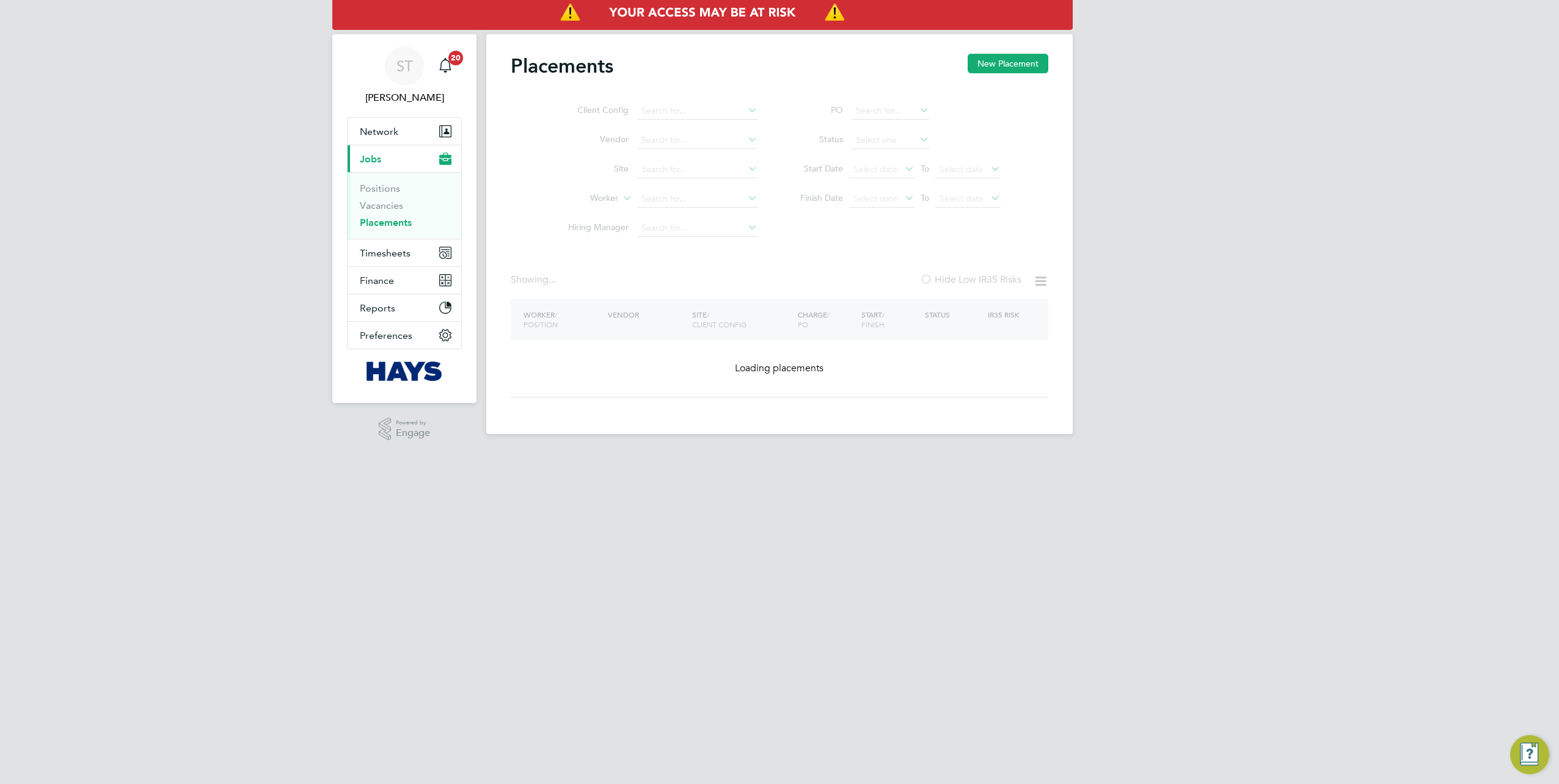
click at [660, 199] on ul "Client Config Vendor Site Worker Hiring Manager" at bounding box center [658, 169] width 230 height 146
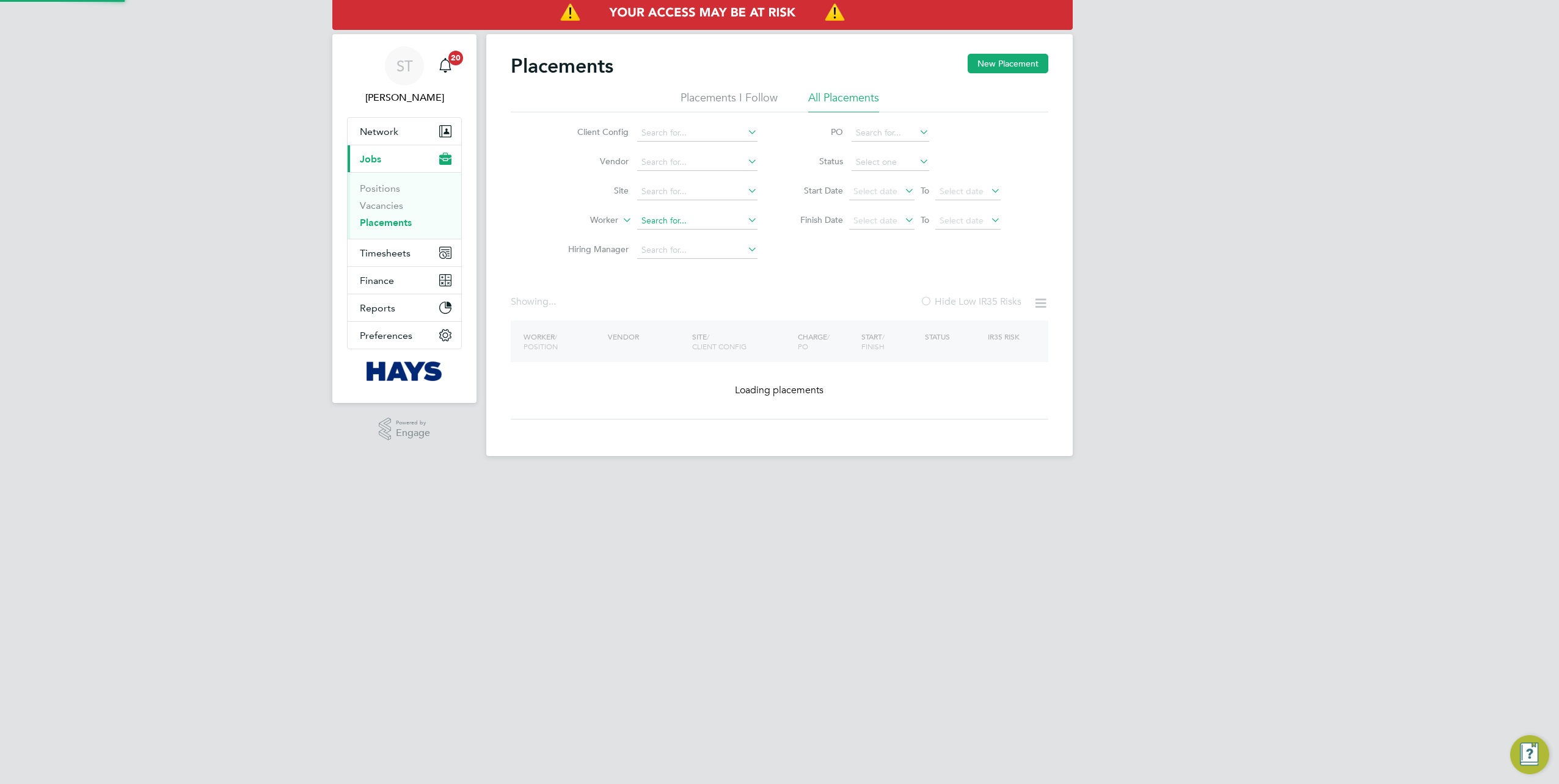
click at [655, 221] on input at bounding box center [697, 221] width 120 height 17
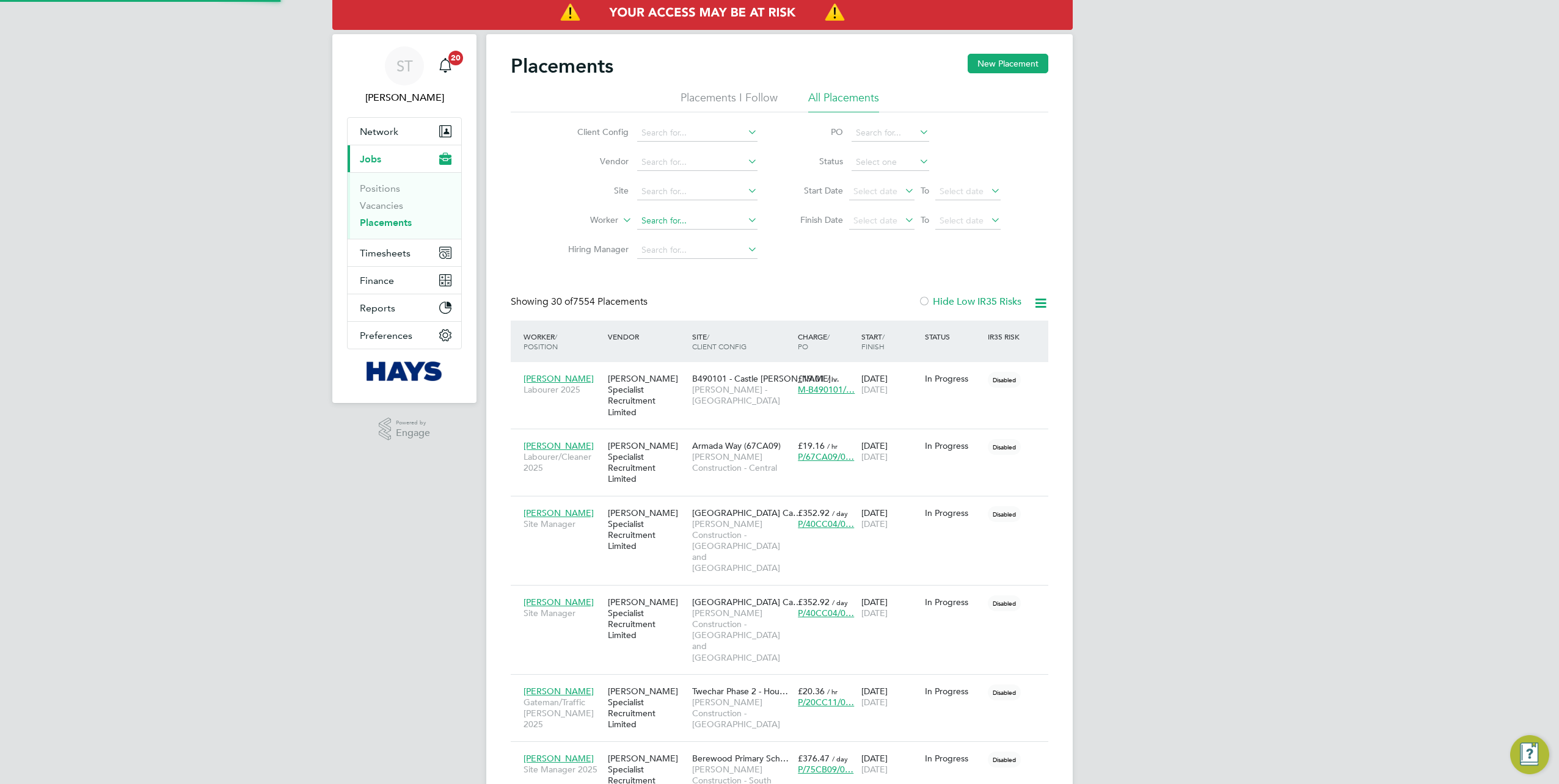
scroll to position [46, 106]
click at [716, 237] on b "Th" at bounding box center [720, 237] width 10 height 11
type input "[PERSON_NAME]"
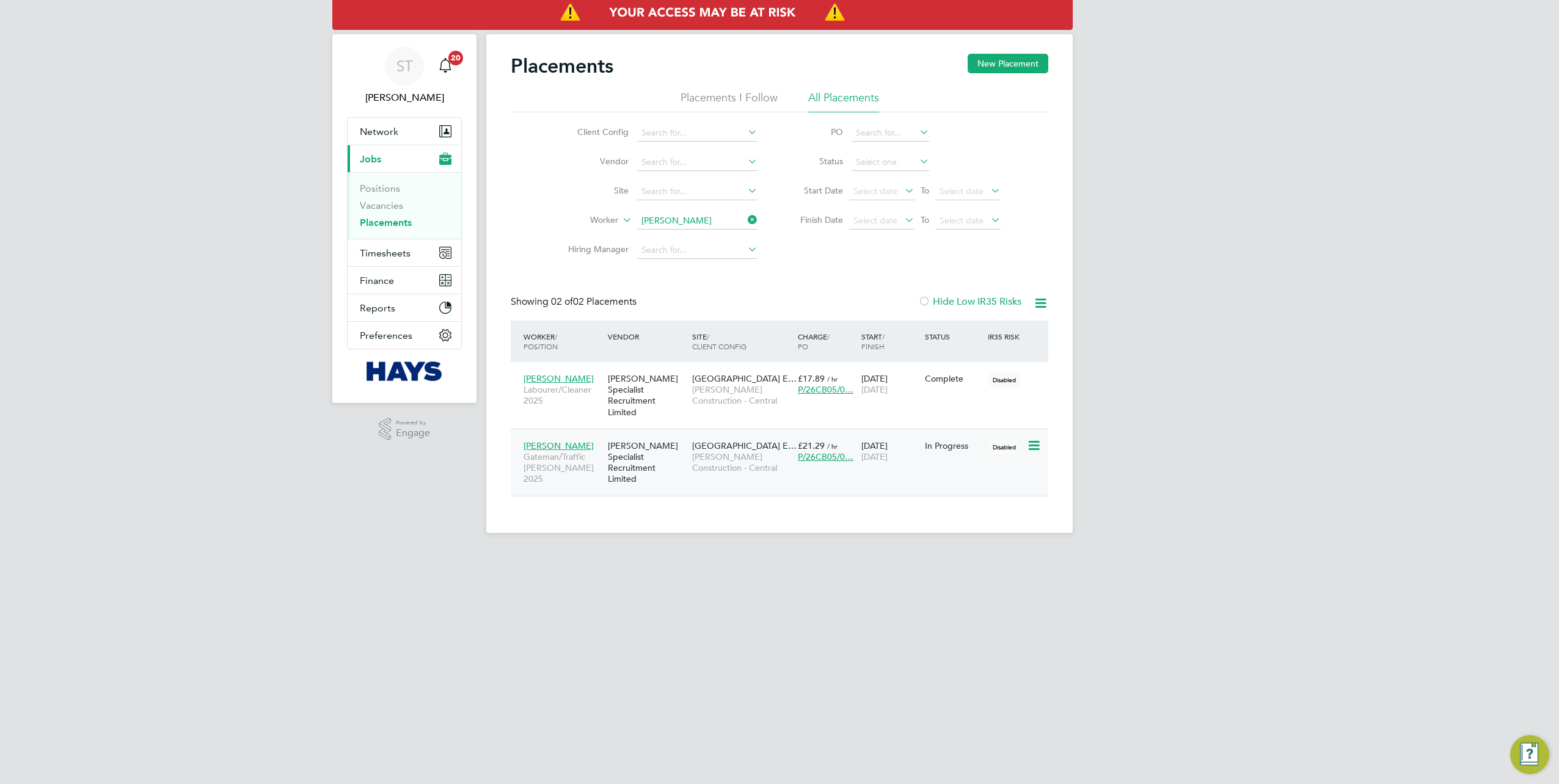
click at [726, 451] on span "[PERSON_NAME] Construction - Central" at bounding box center [741, 462] width 99 height 22
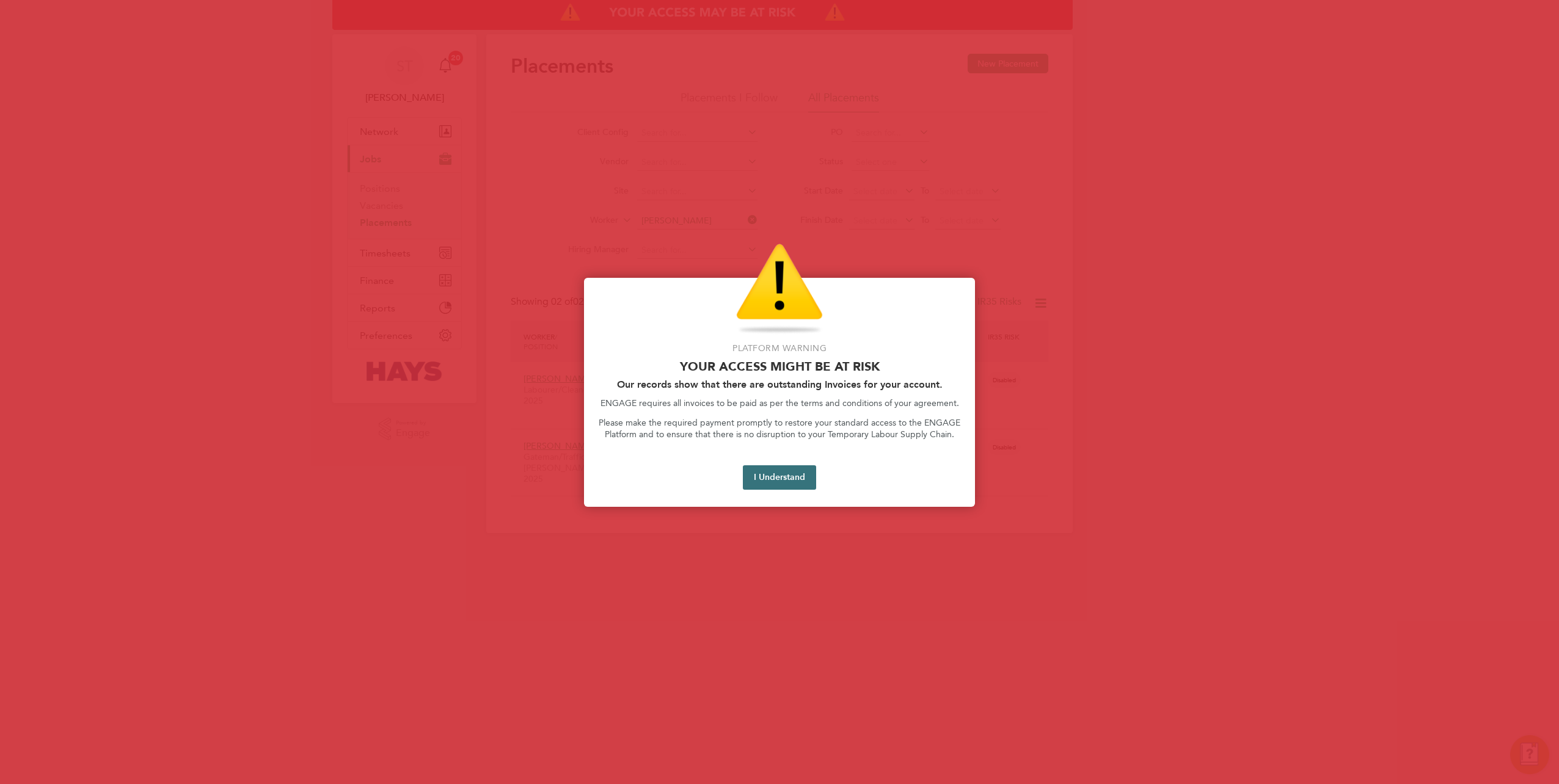
click at [775, 487] on button "I Understand" at bounding box center [780, 478] width 74 height 24
